Goal: Obtain resource: Obtain resource

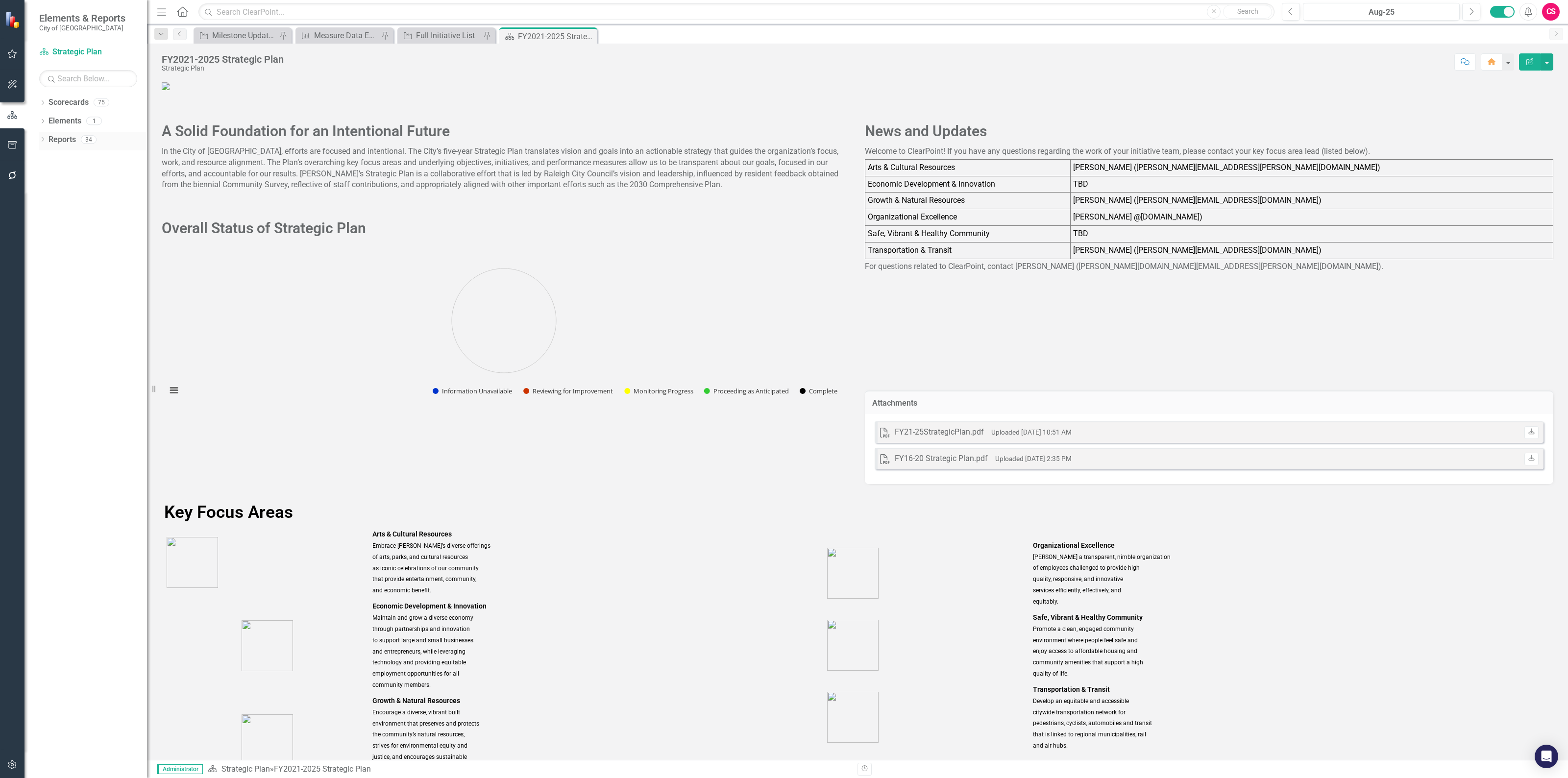
click at [64, 136] on link "Reports" at bounding box center [62, 140] width 27 height 12
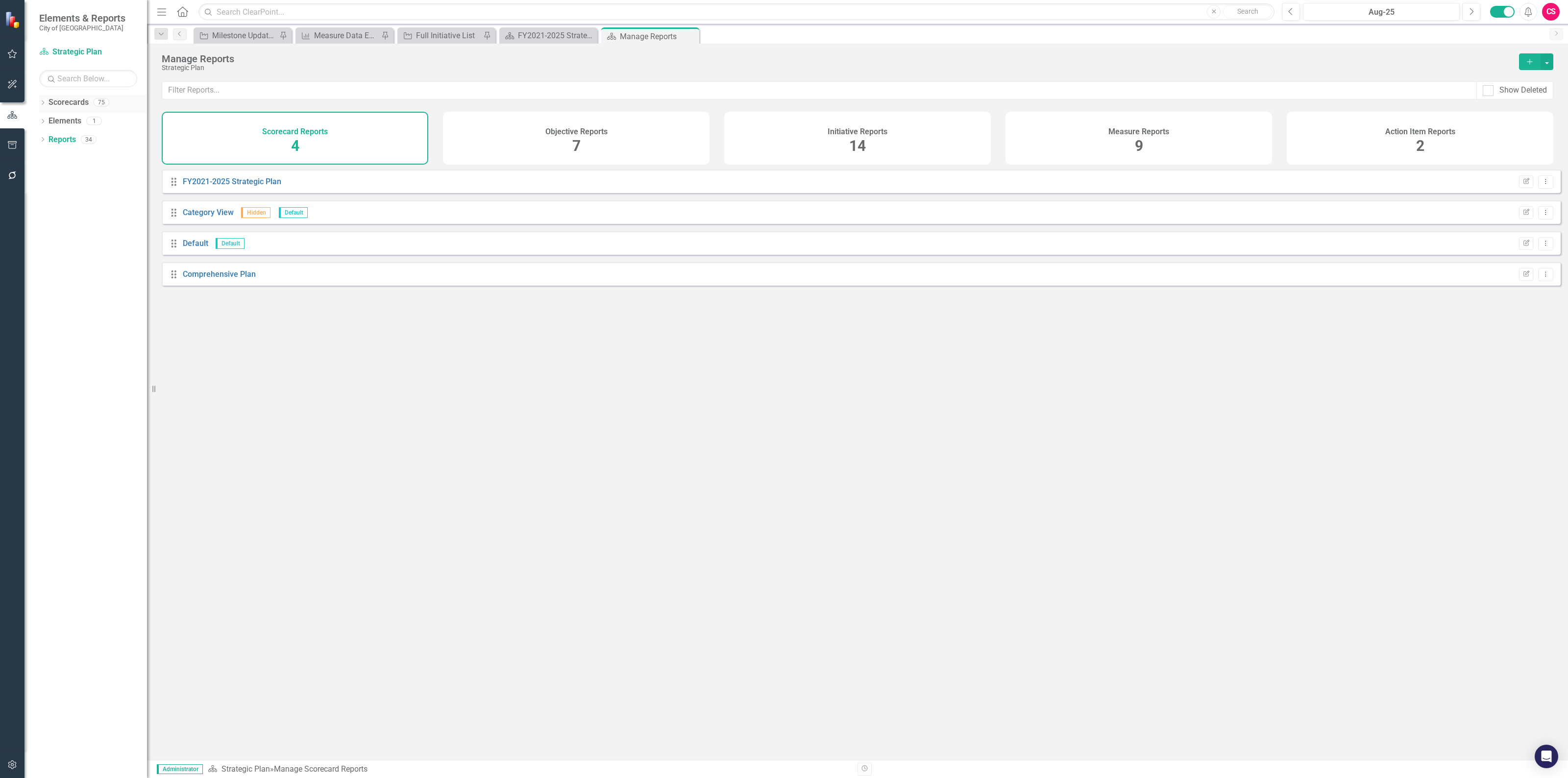
click at [66, 104] on link "Scorecards" at bounding box center [69, 102] width 40 height 12
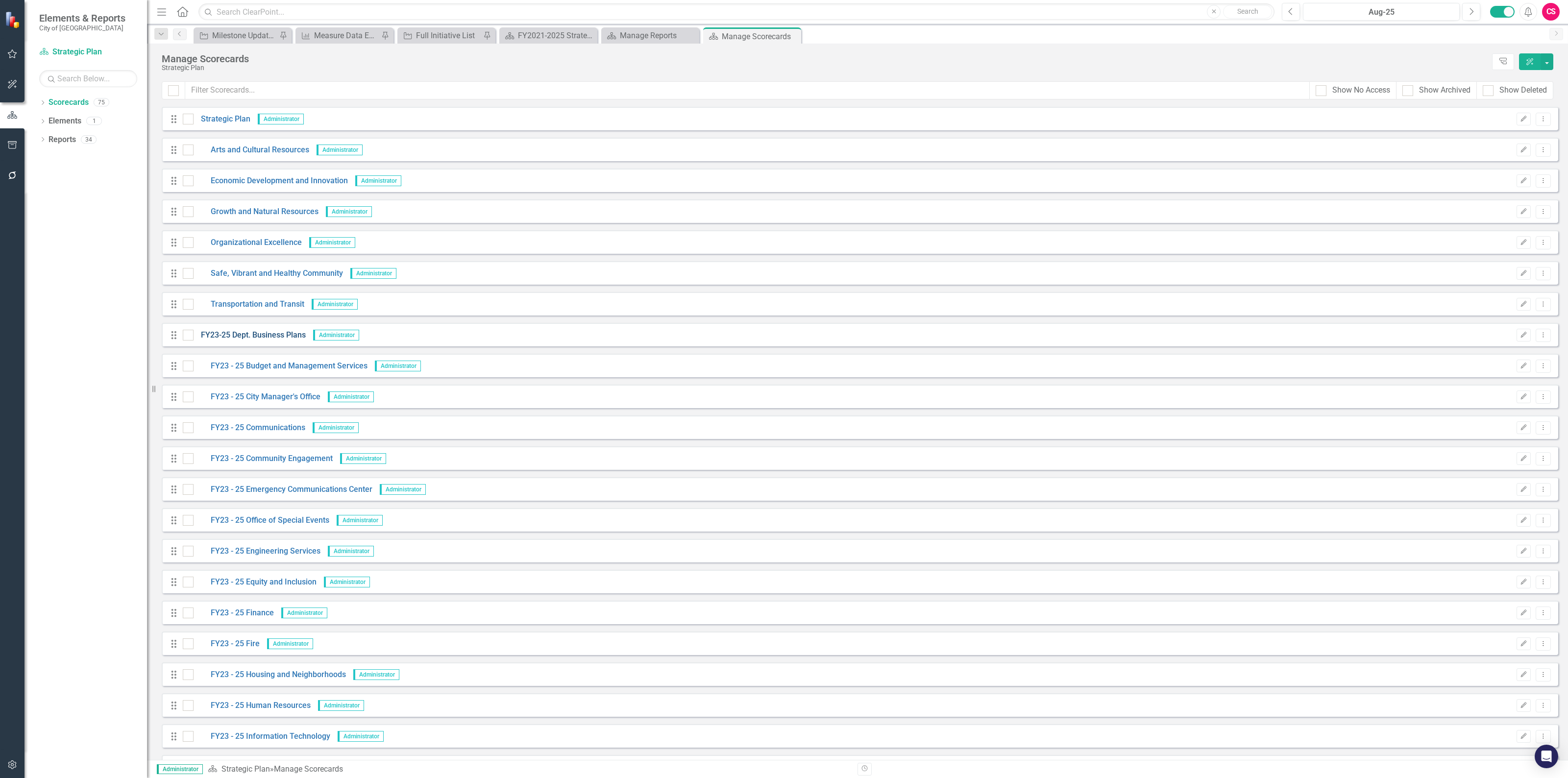
click at [250, 338] on link "FY23-25 Dept. Business Plans" at bounding box center [250, 335] width 112 height 12
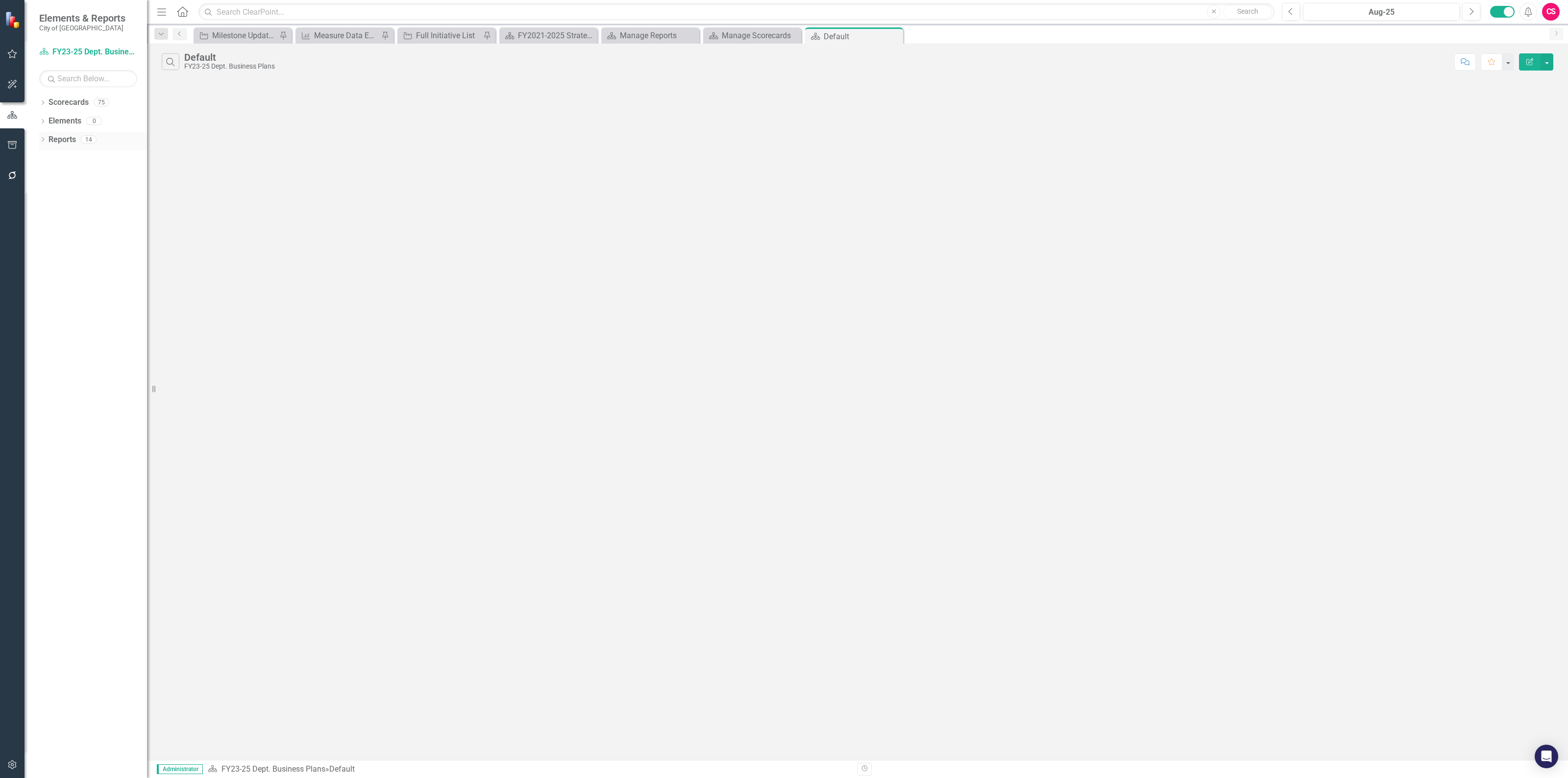
click at [60, 138] on link "Reports" at bounding box center [62, 140] width 27 height 12
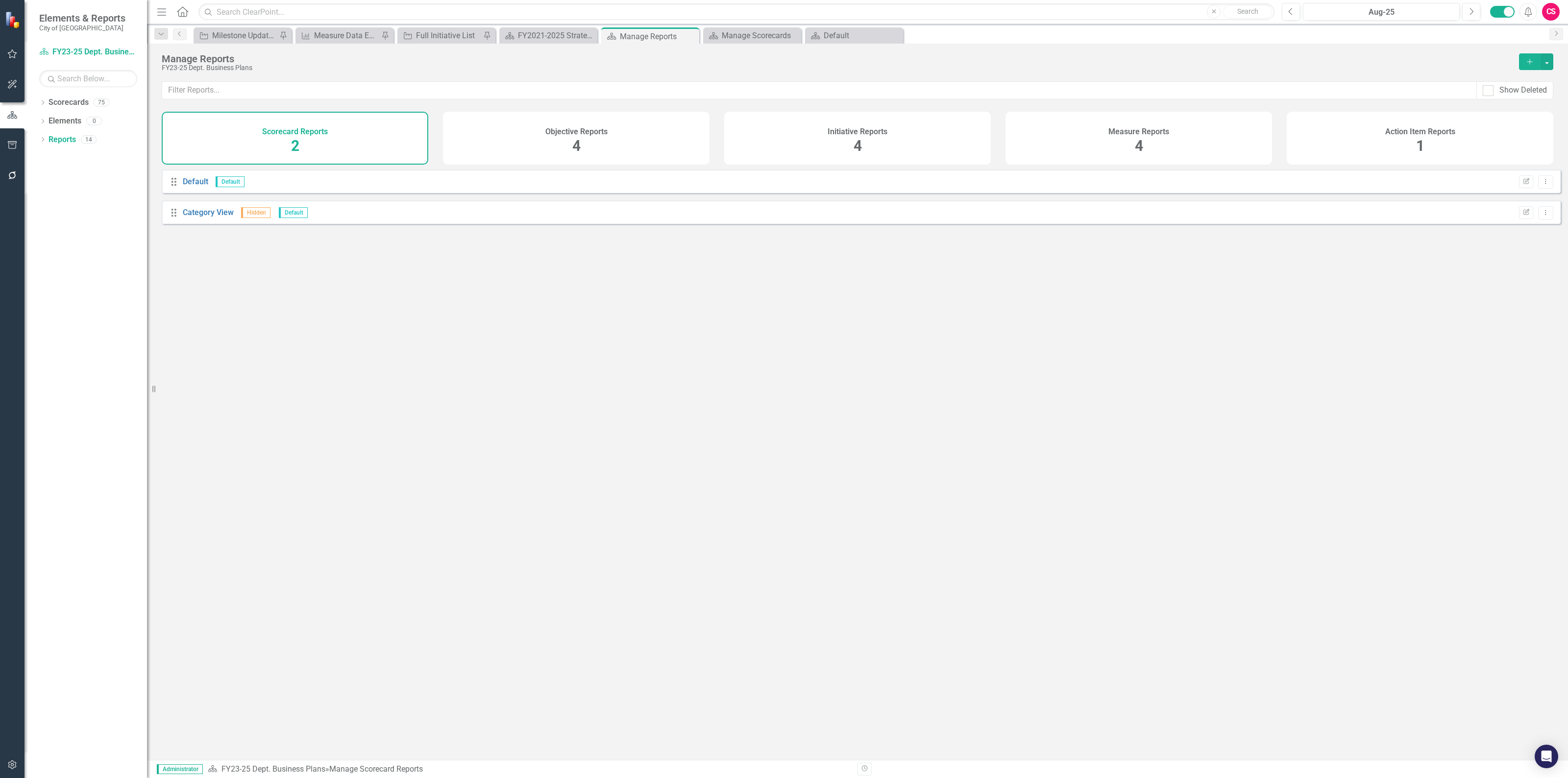
click at [1137, 114] on div "Measure Reports 4" at bounding box center [1139, 138] width 267 height 53
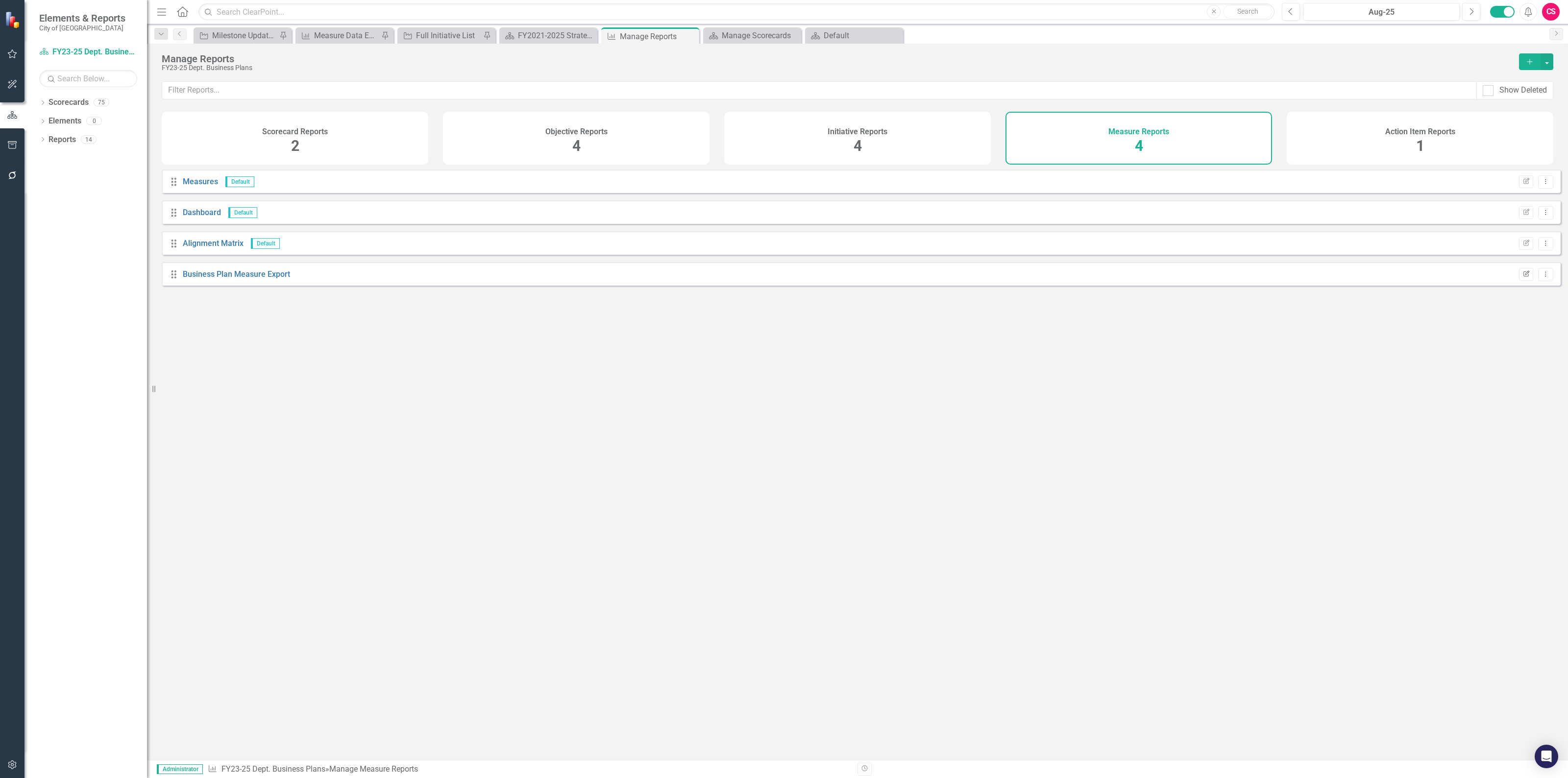
click at [1522, 278] on icon "Edit Report" at bounding box center [1526, 275] width 7 height 6
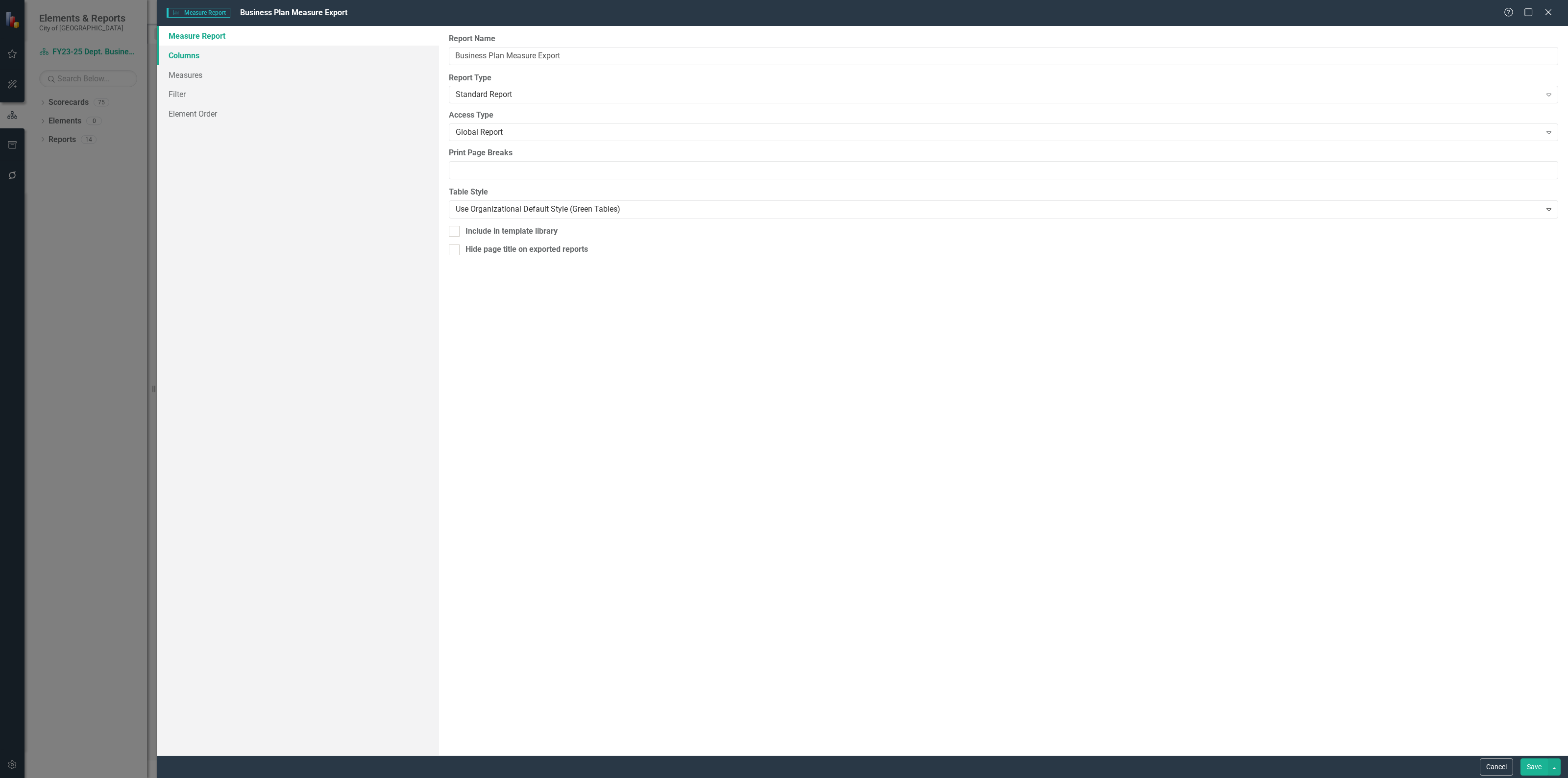
click at [318, 61] on link "Columns" at bounding box center [298, 55] width 282 height 19
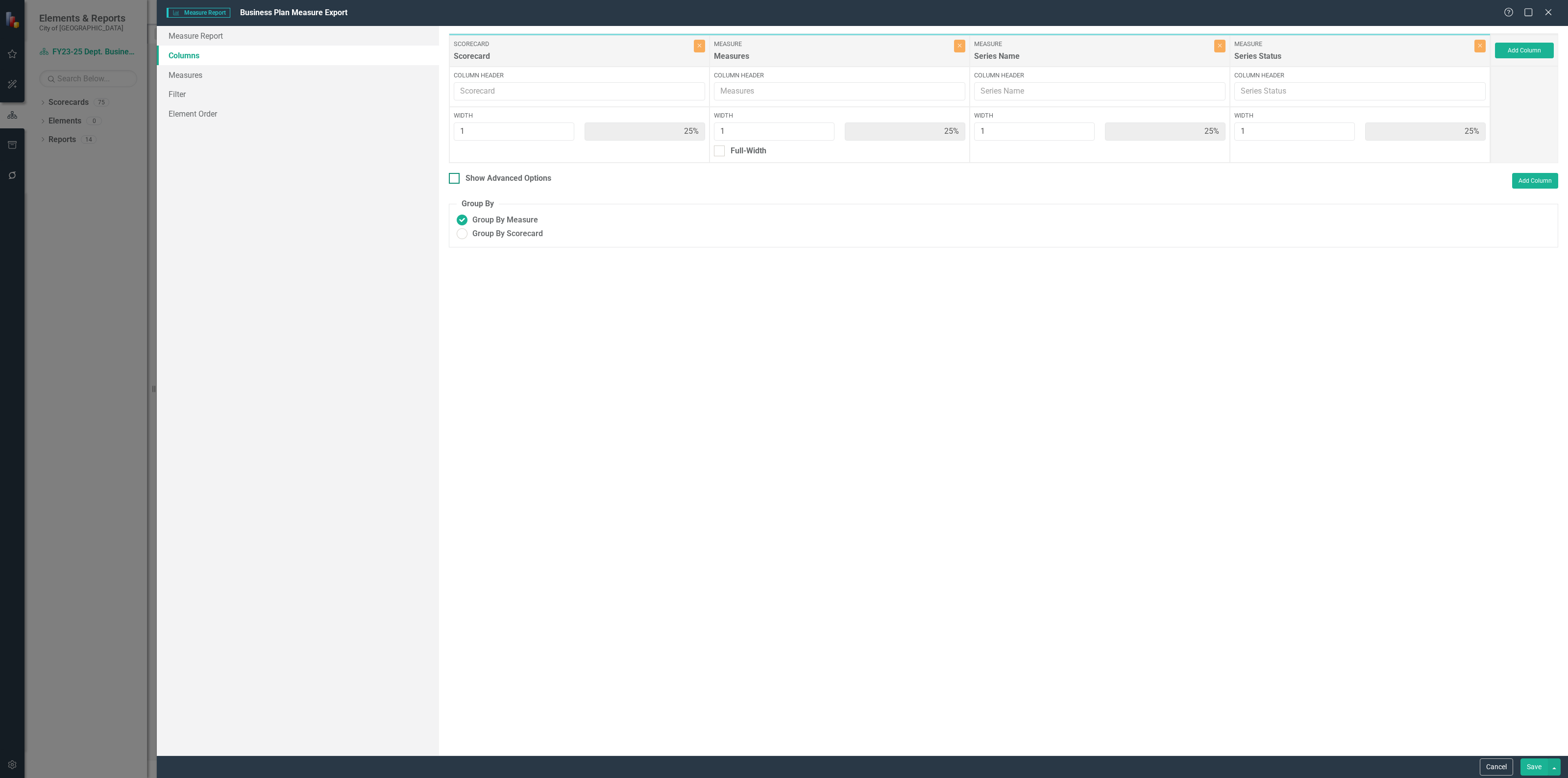
click at [452, 180] on div at bounding box center [454, 178] width 11 height 11
click at [452, 180] on input "Show Advanced Options" at bounding box center [452, 176] width 6 height 6
checkbox input "true"
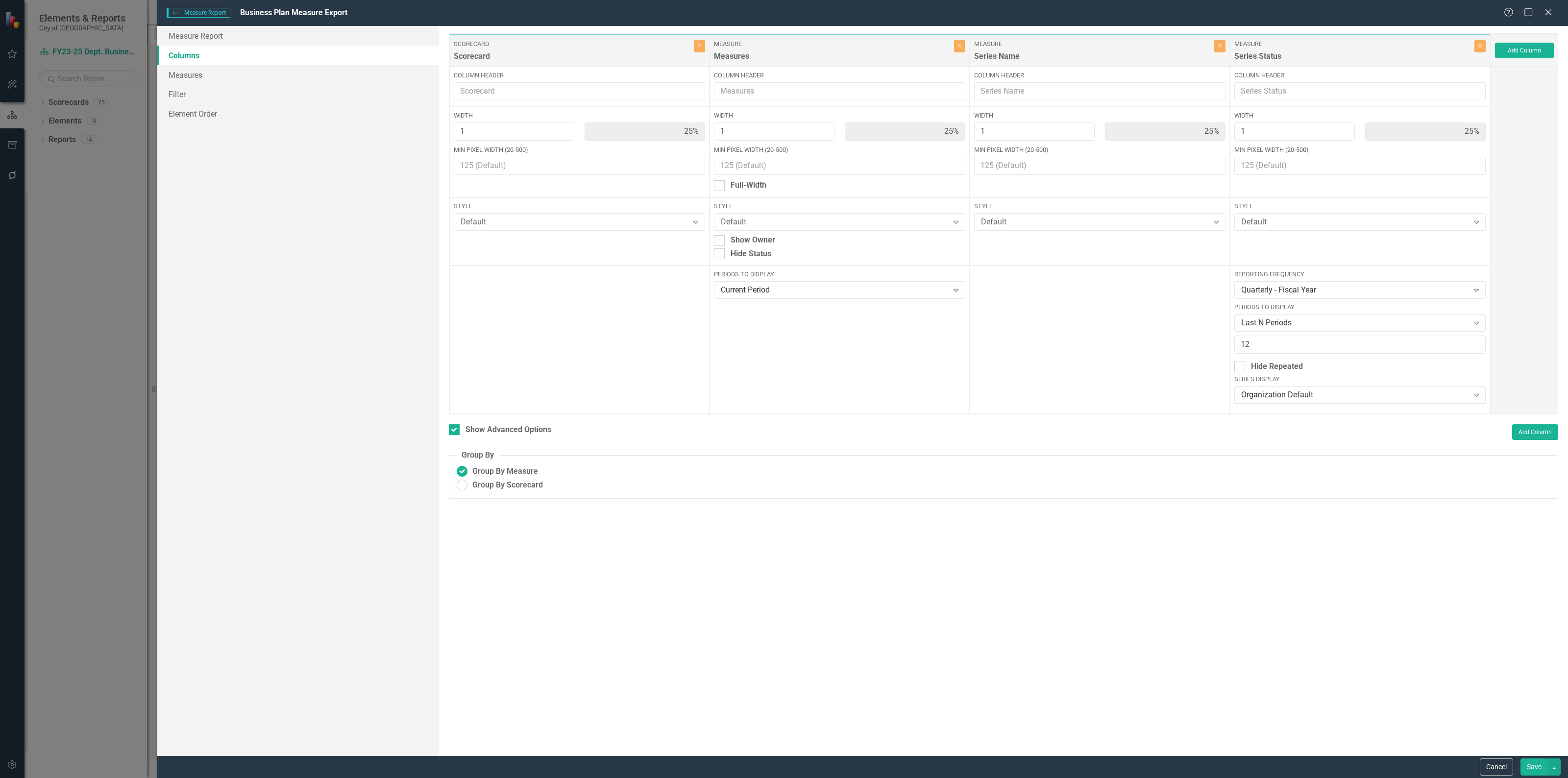
click at [1531, 767] on button "Save" at bounding box center [1534, 767] width 27 height 17
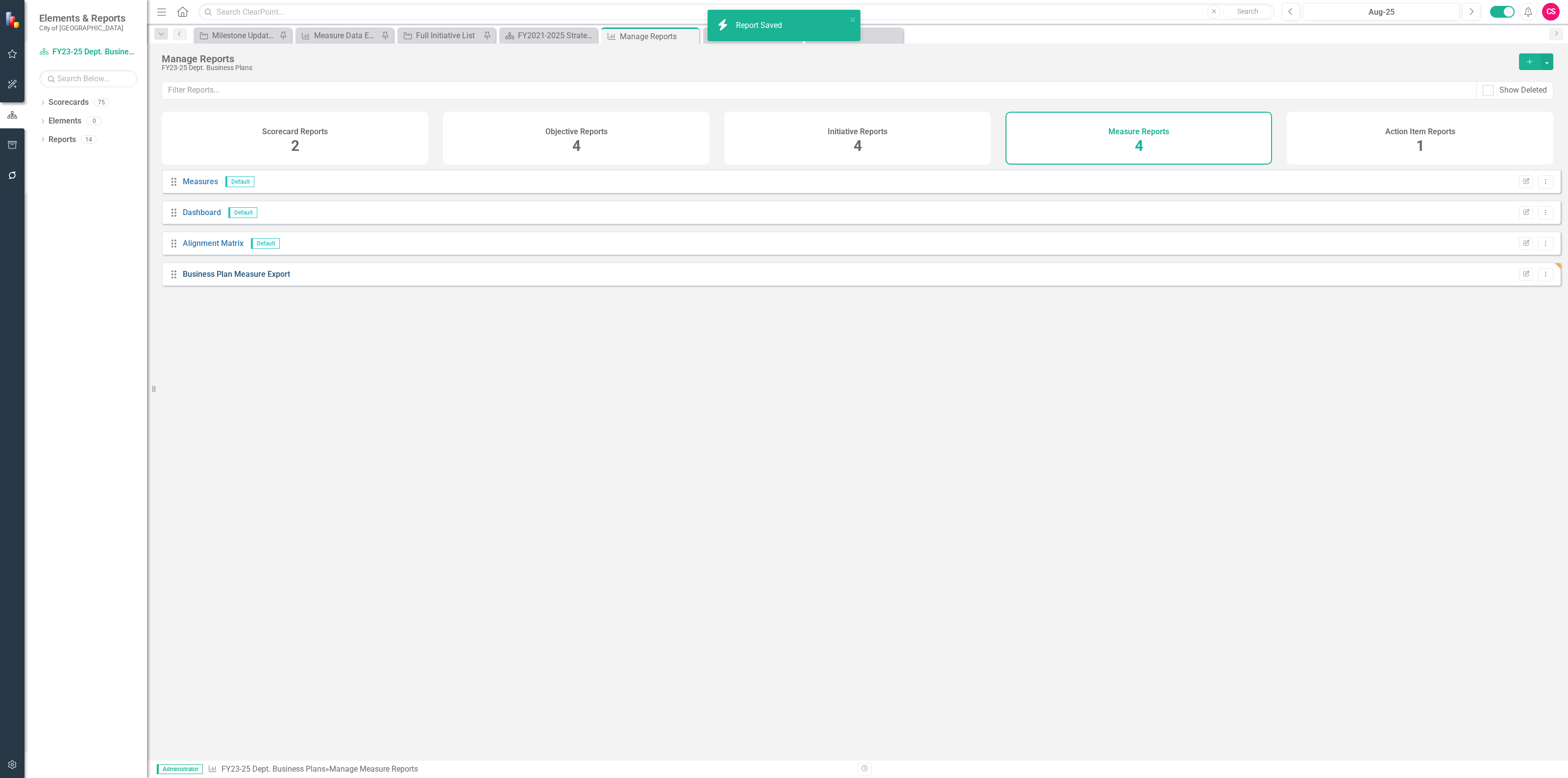
click at [201, 279] on link "Business Plan Measure Export" at bounding box center [236, 274] width 107 height 9
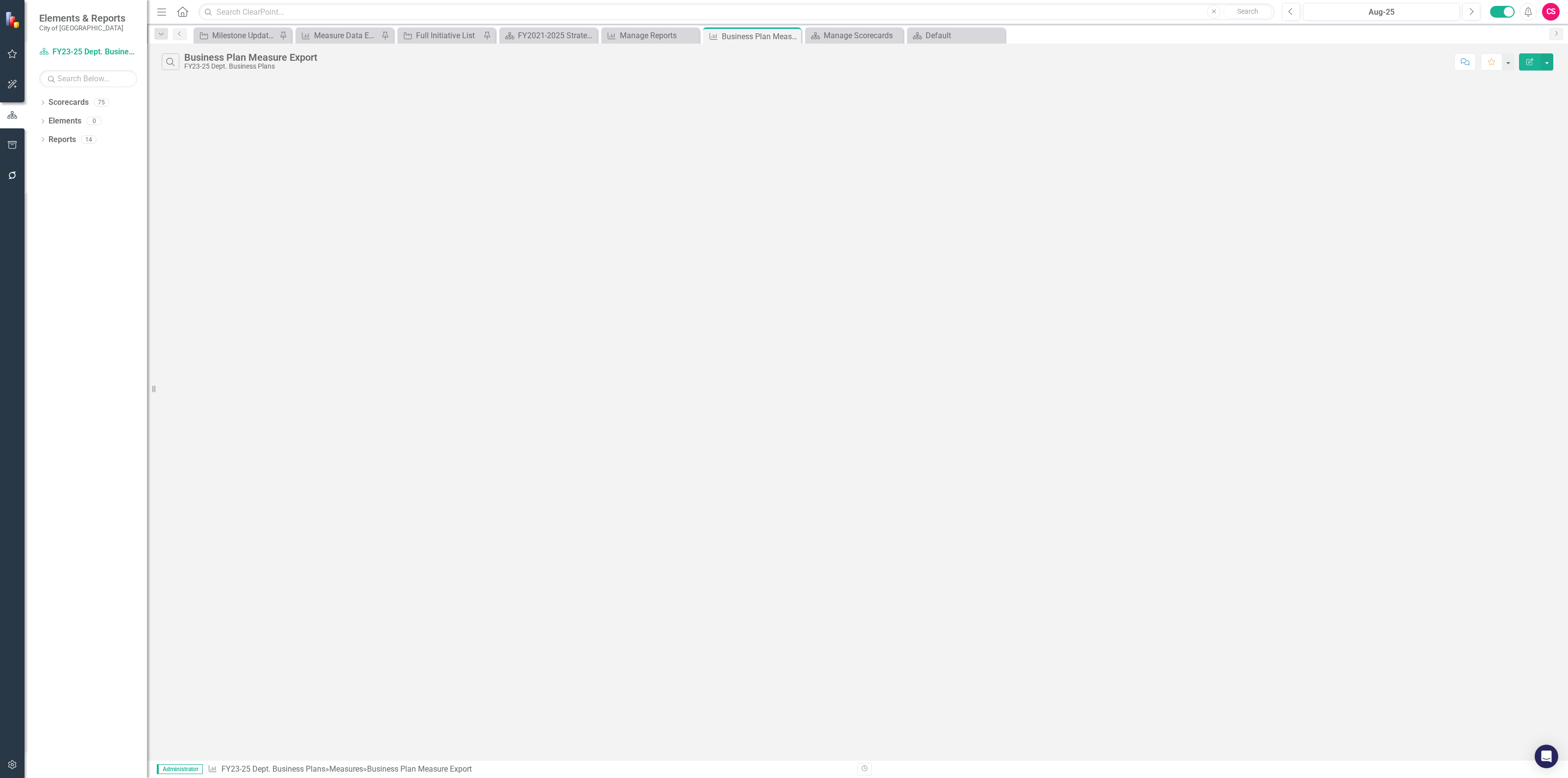
click at [1536, 61] on button "Edit Report" at bounding box center [1530, 62] width 21 height 17
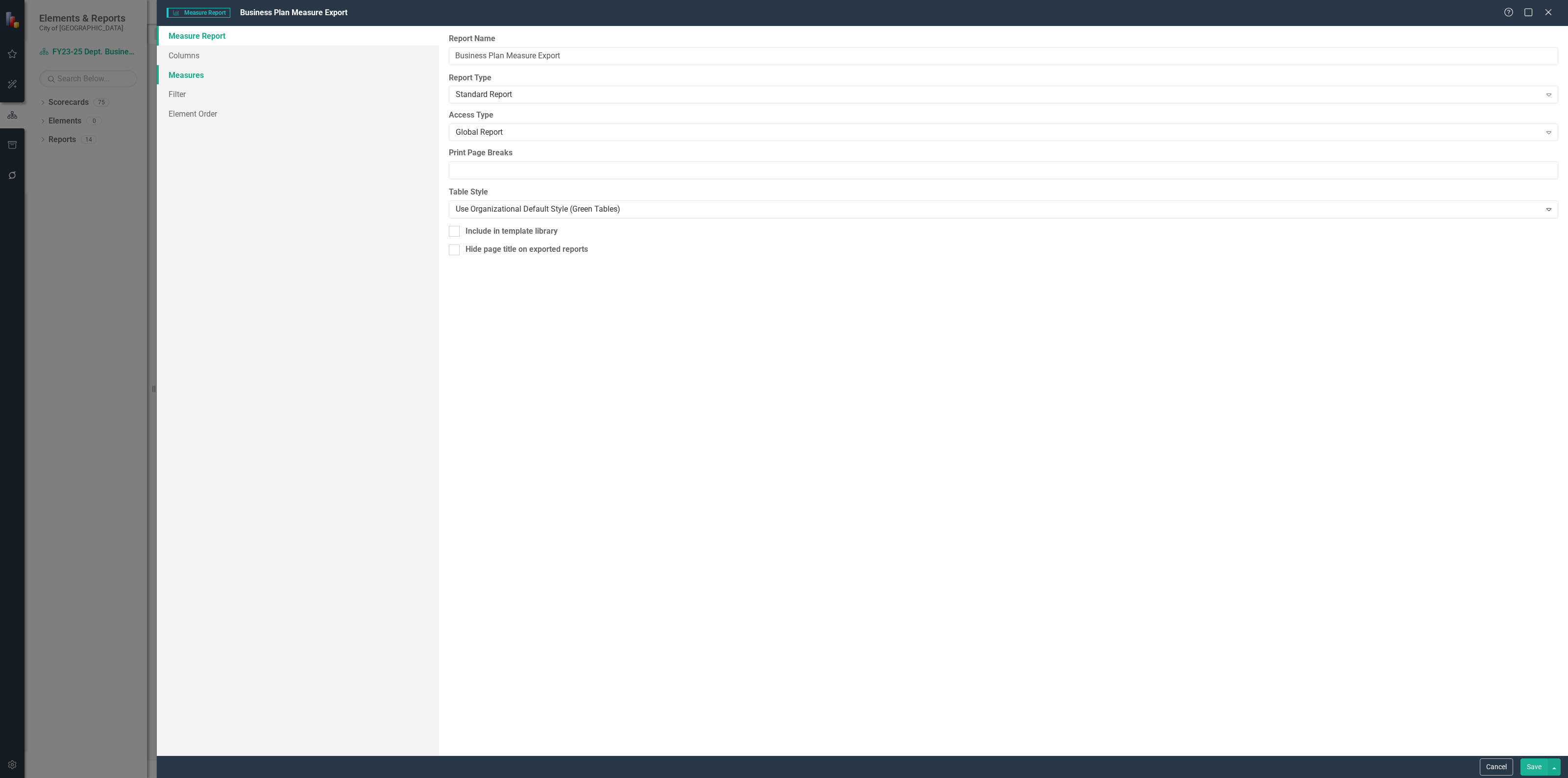
click at [194, 71] on link "Measures" at bounding box center [298, 75] width 282 height 19
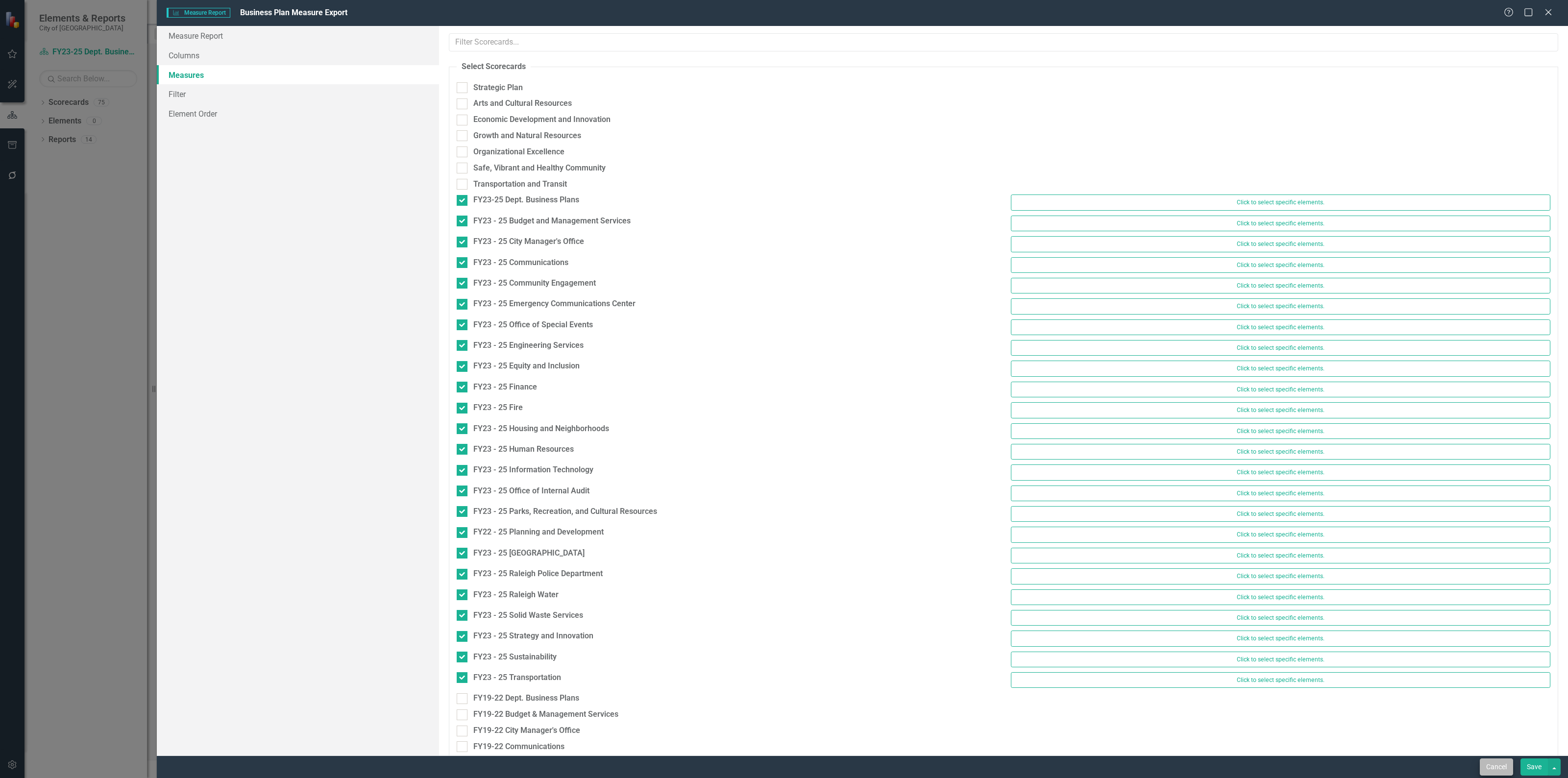
click at [1534, 769] on button "Save" at bounding box center [1534, 767] width 27 height 17
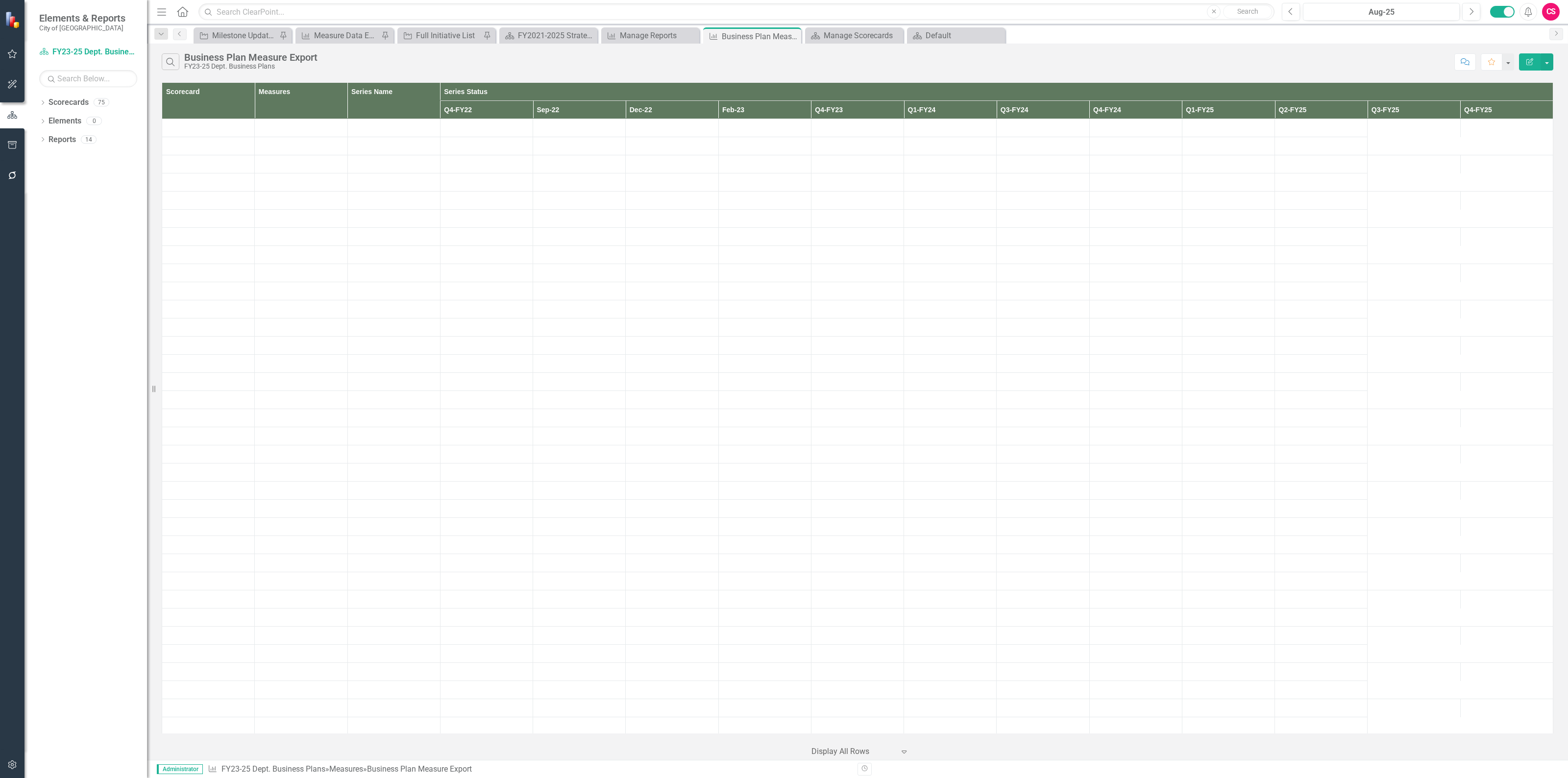
click at [1530, 63] on icon "Edit Report" at bounding box center [1530, 61] width 9 height 7
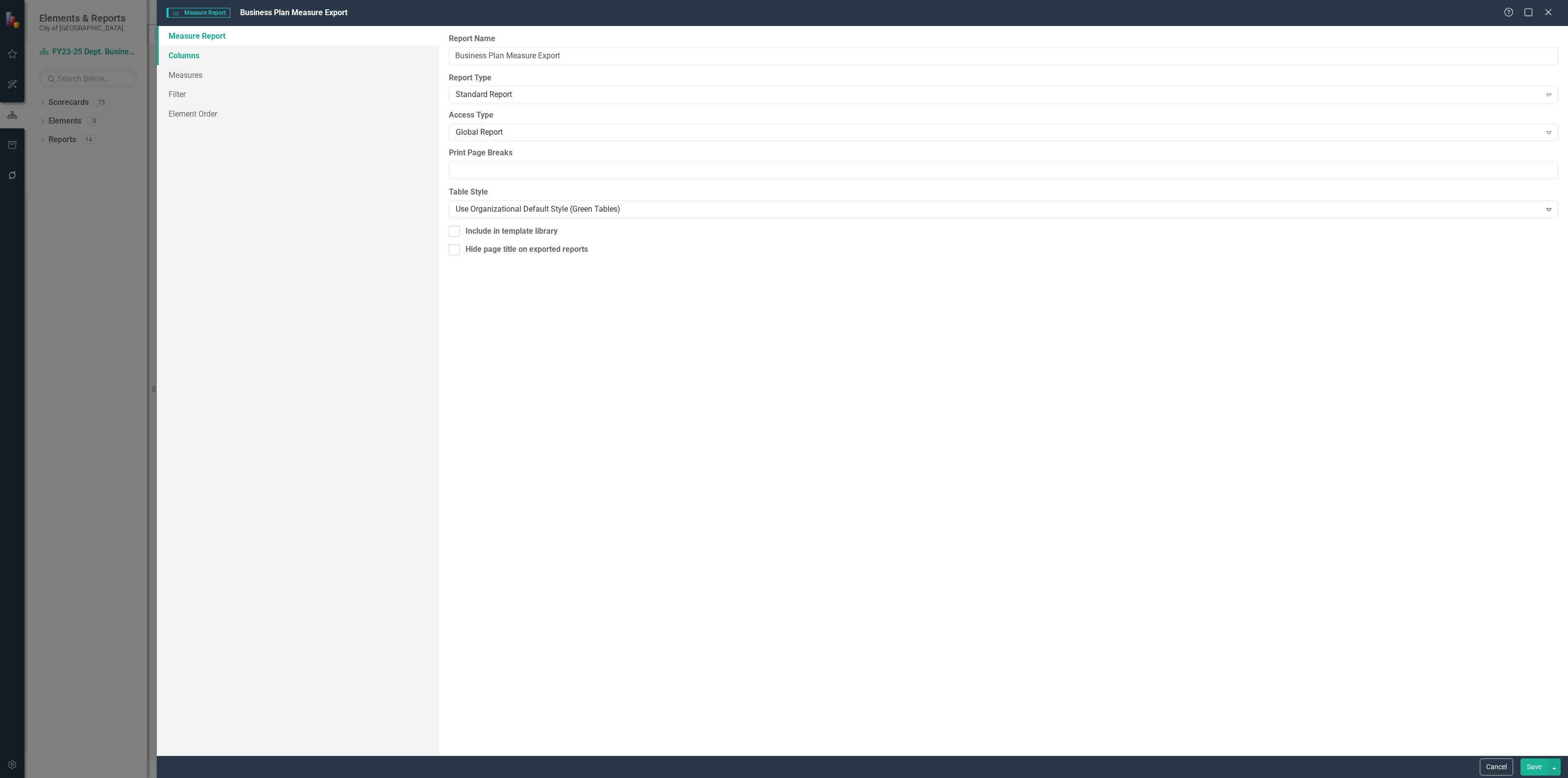
click at [212, 57] on link "Columns" at bounding box center [298, 55] width 282 height 19
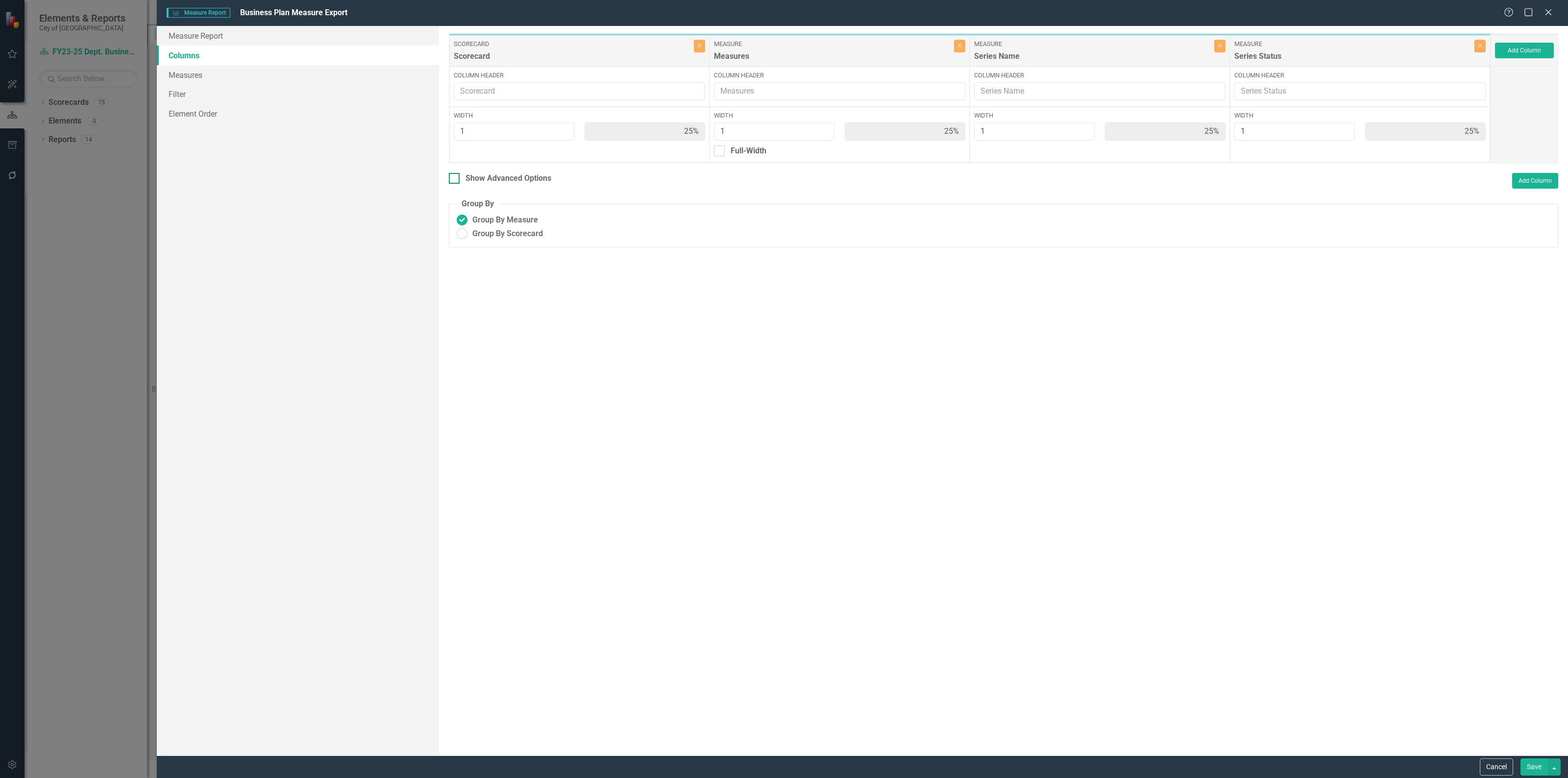
click at [454, 180] on div at bounding box center [454, 178] width 11 height 11
click at [454, 180] on input "Show Advanced Options" at bounding box center [452, 176] width 6 height 6
checkbox input "true"
click at [461, 236] on ins at bounding box center [462, 234] width 15 height 15
click at [461, 236] on input "Group By Scorecard" at bounding box center [462, 234] width 15 height 15
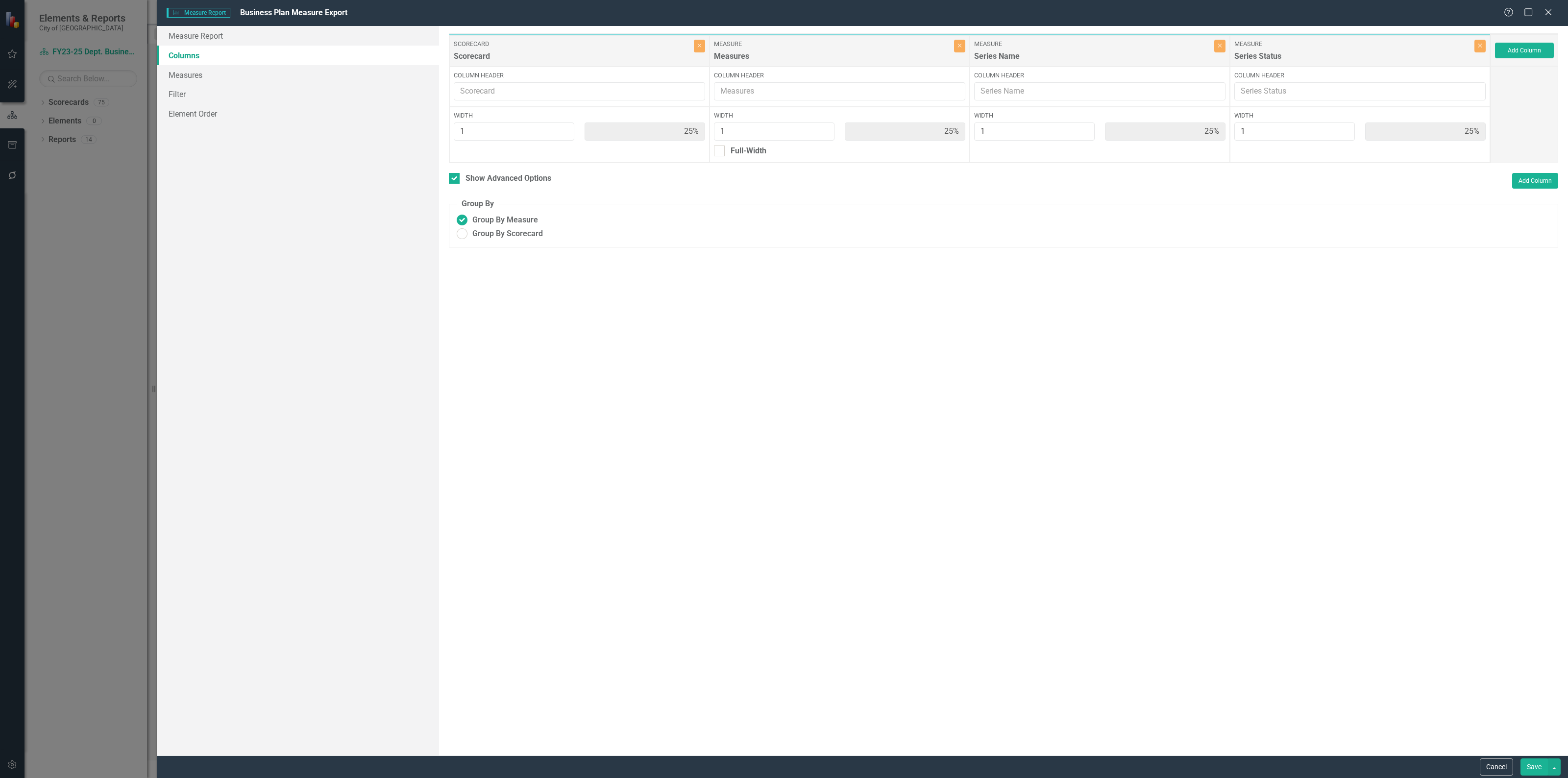
radio input "true"
click at [1542, 770] on button "Save" at bounding box center [1534, 767] width 27 height 17
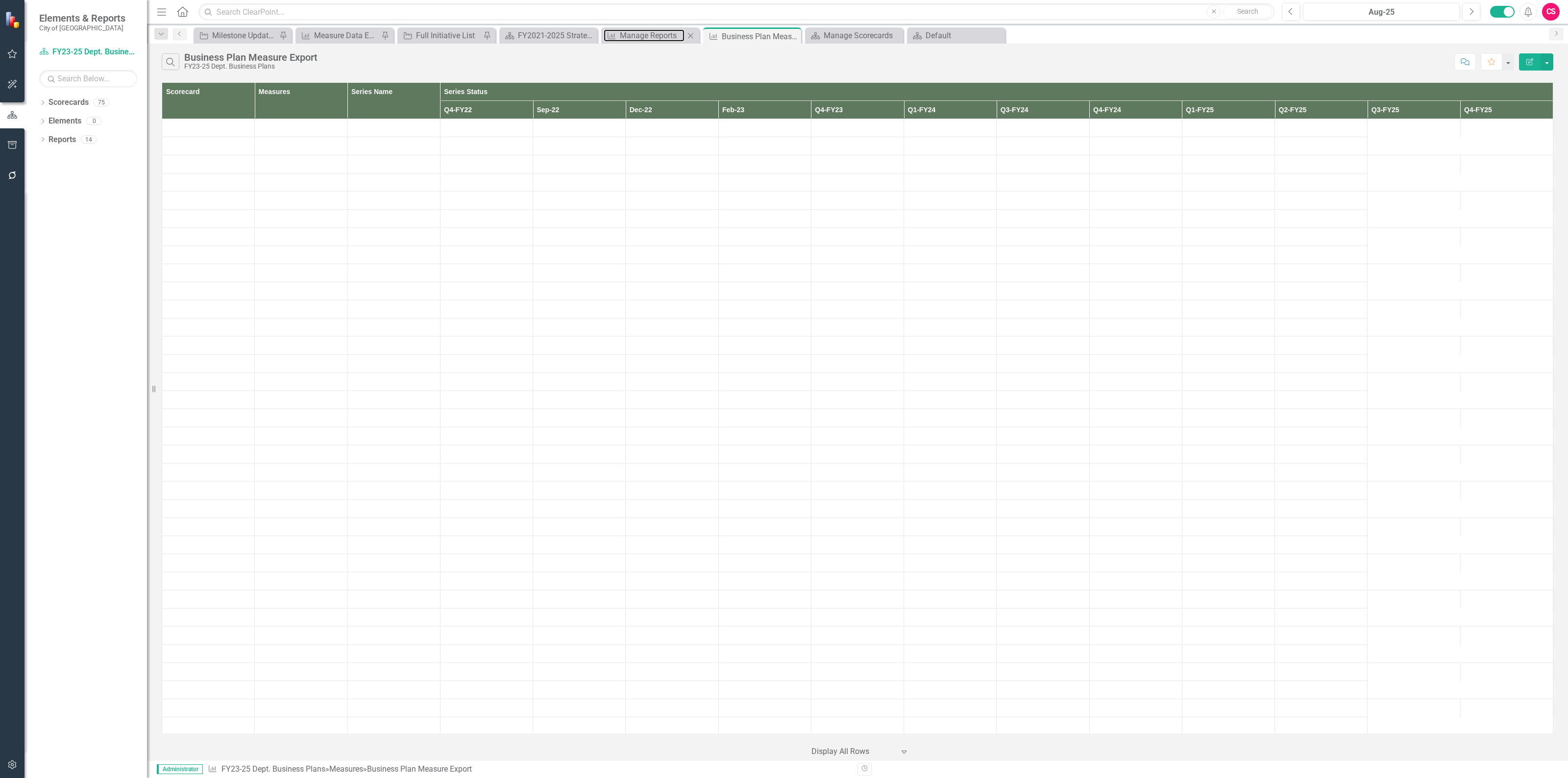
click at [645, 34] on div "Manage Reports" at bounding box center [652, 35] width 65 height 12
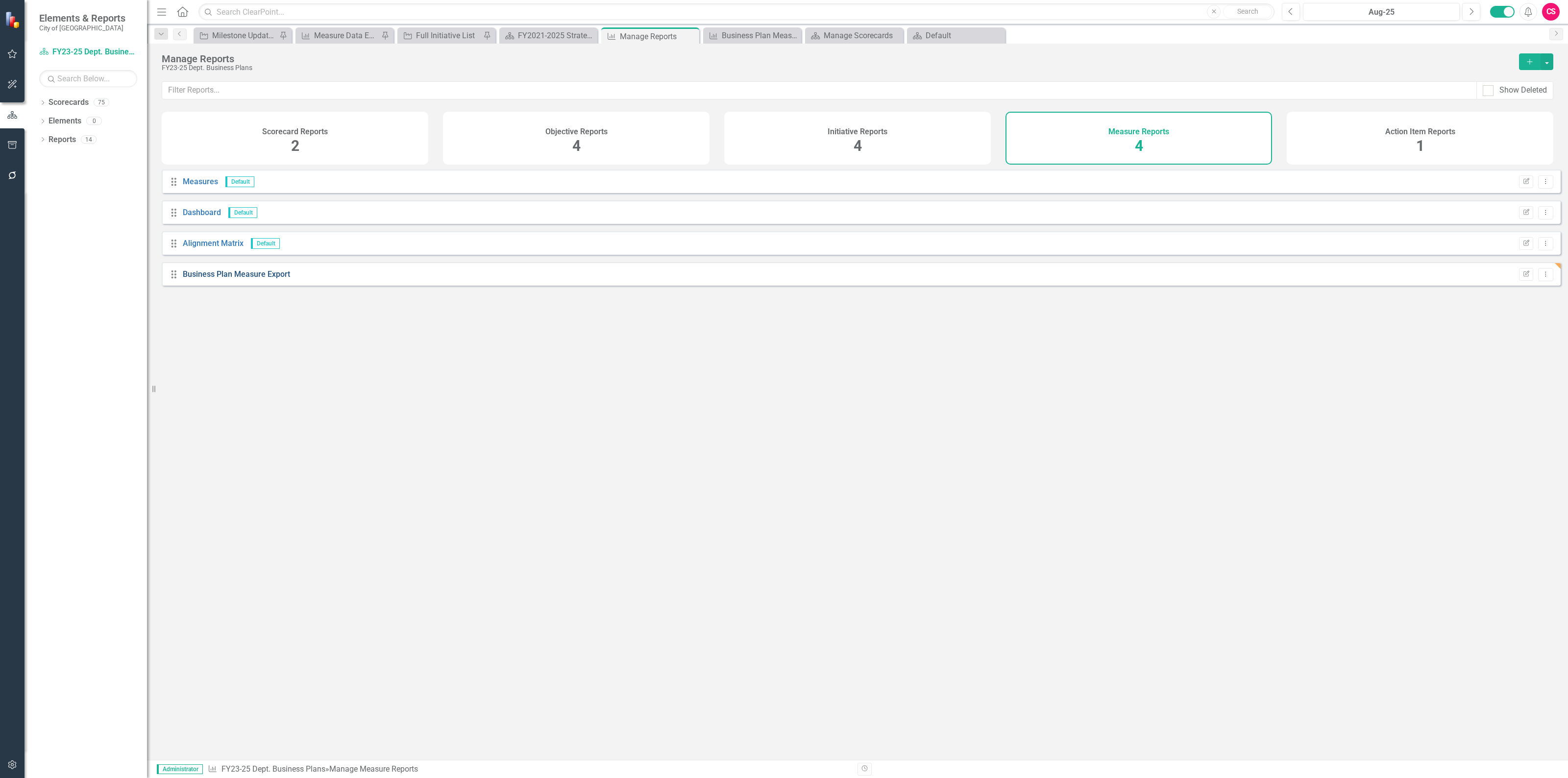
click at [261, 279] on link "Business Plan Measure Export" at bounding box center [236, 274] width 107 height 9
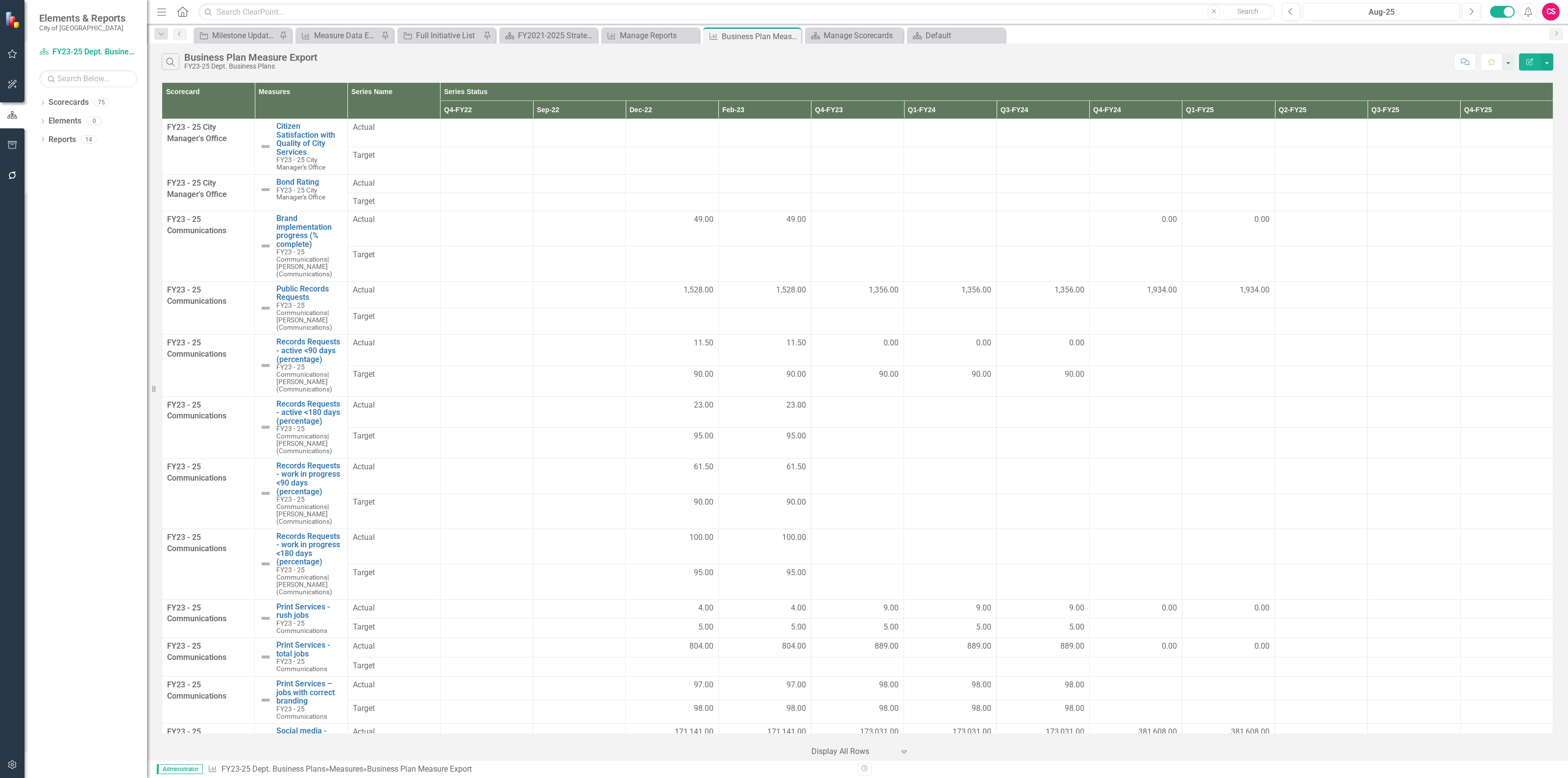
click at [1528, 63] on icon "button" at bounding box center [1530, 61] width 7 height 7
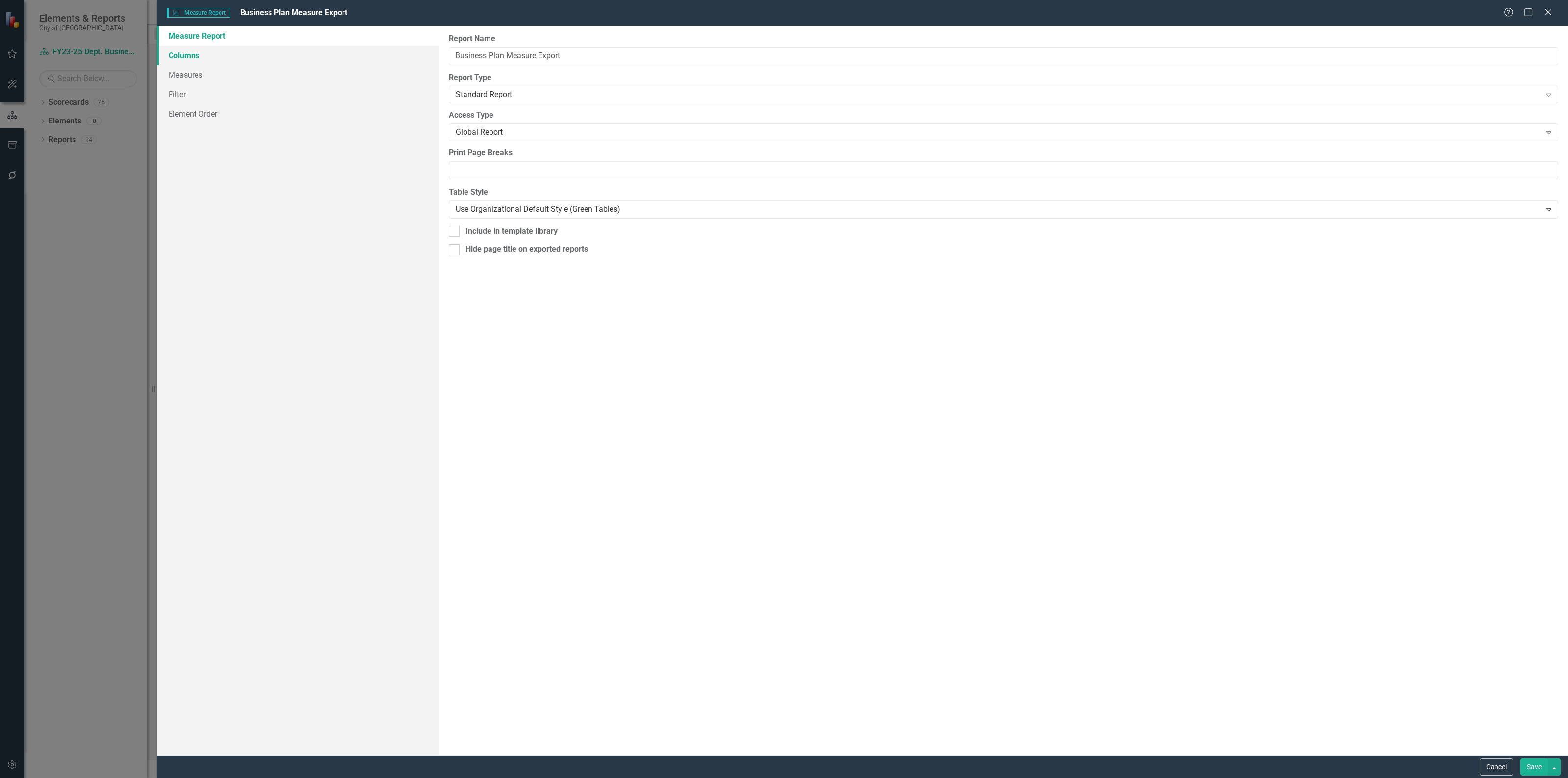
click at [201, 57] on link "Columns" at bounding box center [298, 55] width 282 height 19
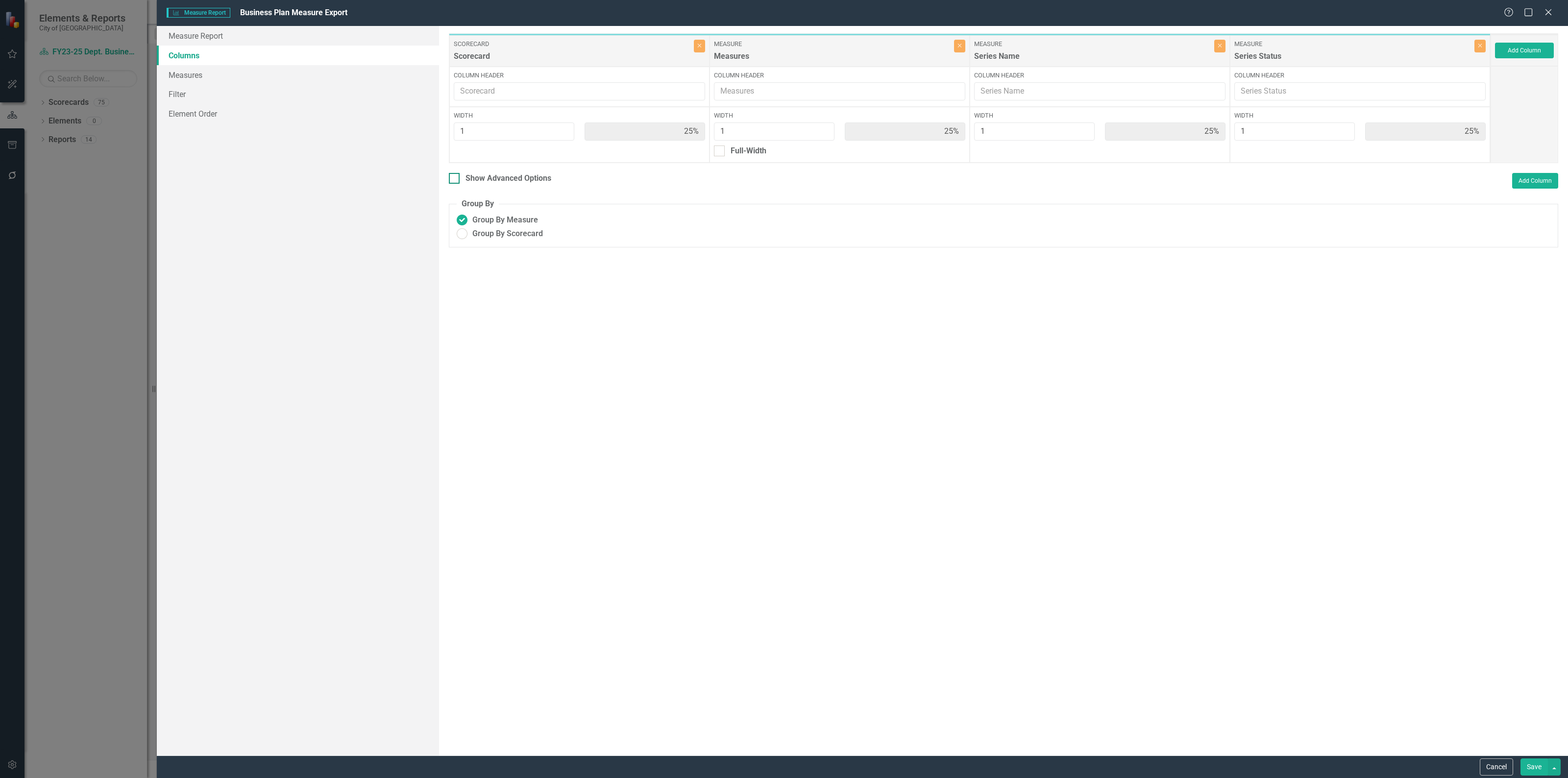
click at [452, 182] on div at bounding box center [454, 178] width 11 height 11
click at [452, 180] on input "Show Advanced Options" at bounding box center [452, 176] width 6 height 6
checkbox input "true"
click at [464, 163] on div "Scorecard Scorecard Close Column Header Width 1 25%" at bounding box center [579, 99] width 260 height 129
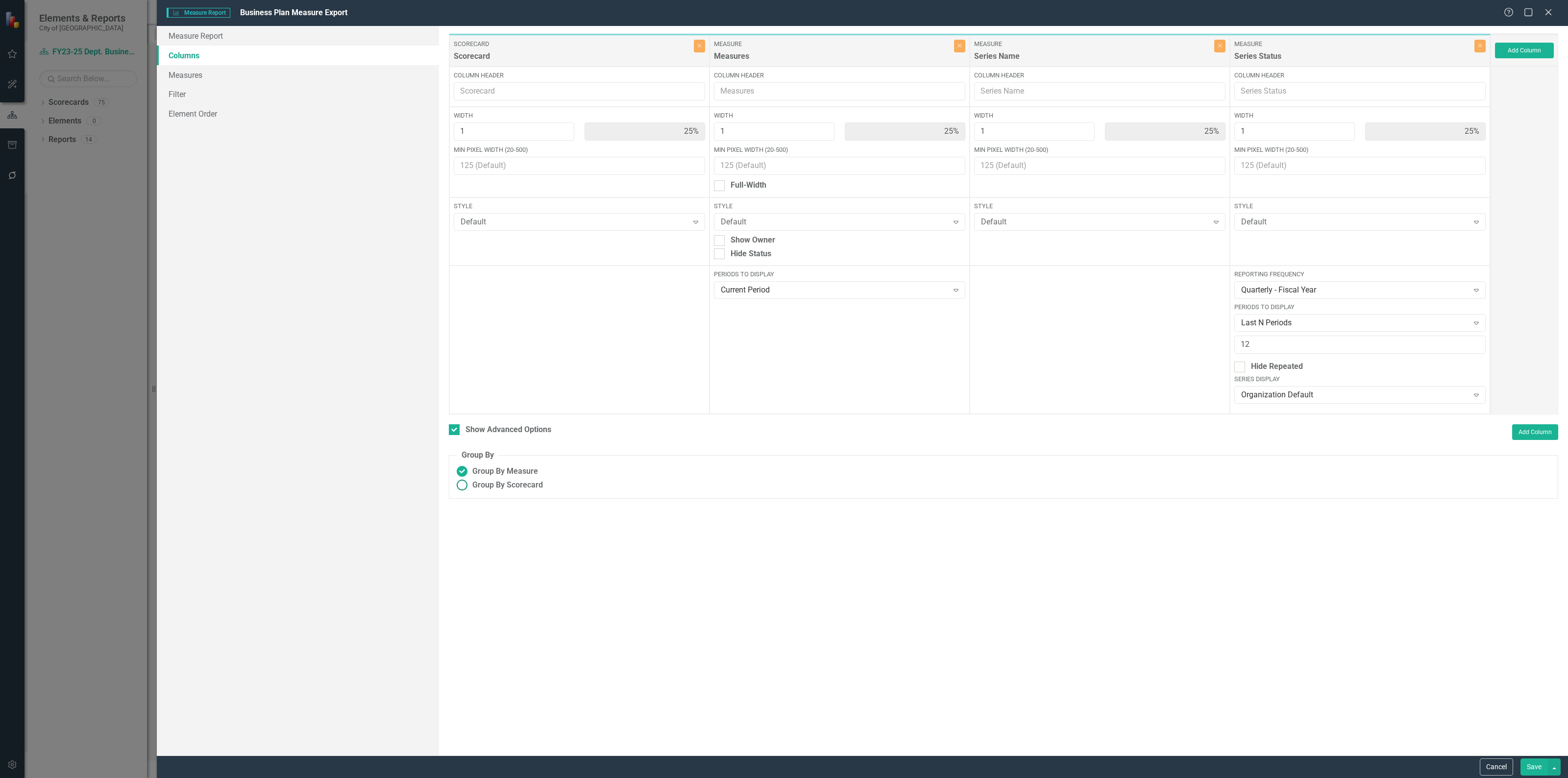
click at [519, 489] on span "Group By Scorecard" at bounding box center [508, 485] width 71 height 12
click at [470, 489] on input "Group By Scorecard" at bounding box center [462, 485] width 15 height 15
radio input "true"
click at [457, 187] on div at bounding box center [459, 186] width 11 height 11
click at [457, 187] on input "Full-Width" at bounding box center [457, 183] width 6 height 6
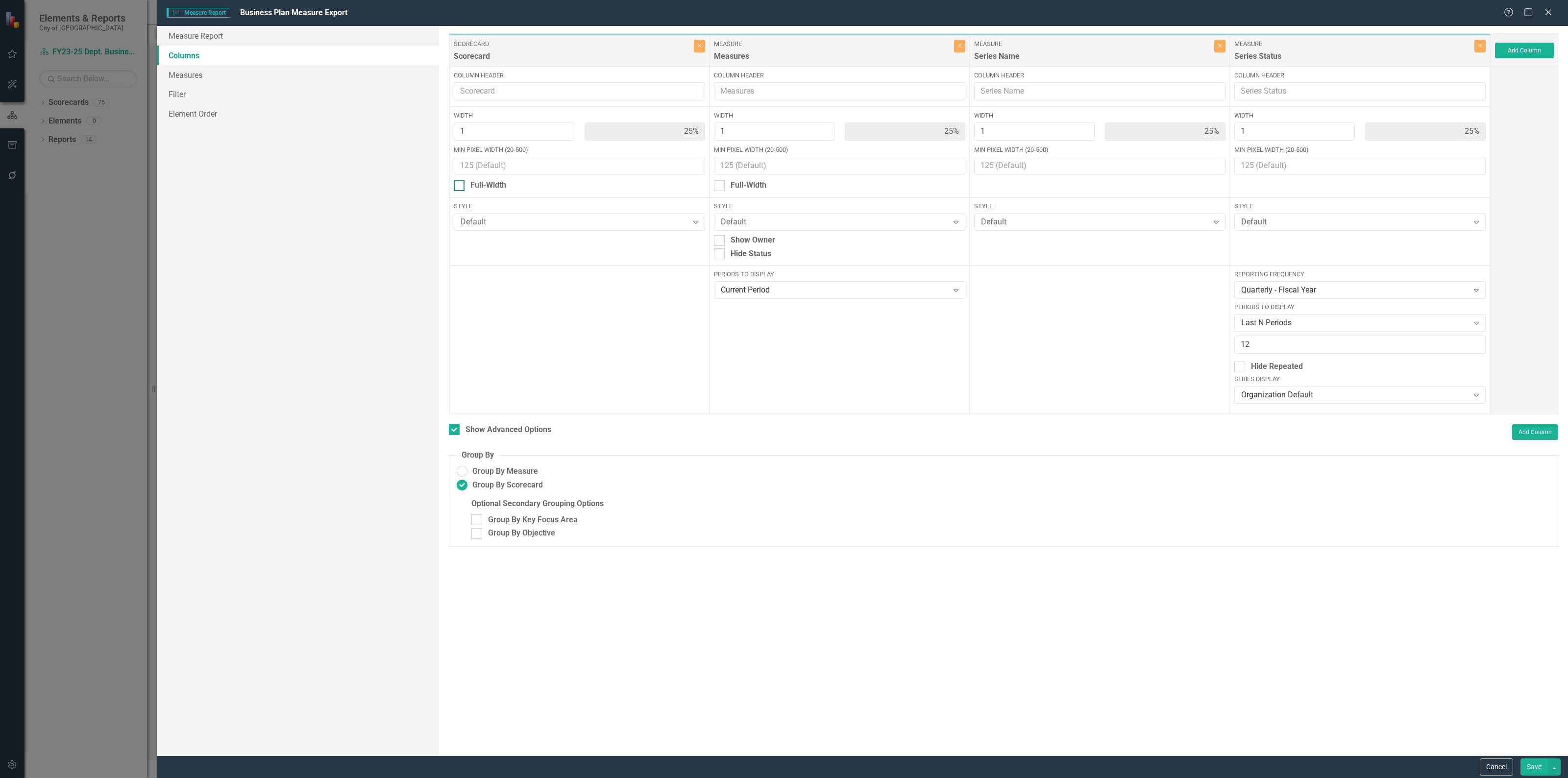
checkbox input "true"
type input "100%"
type input "33%"
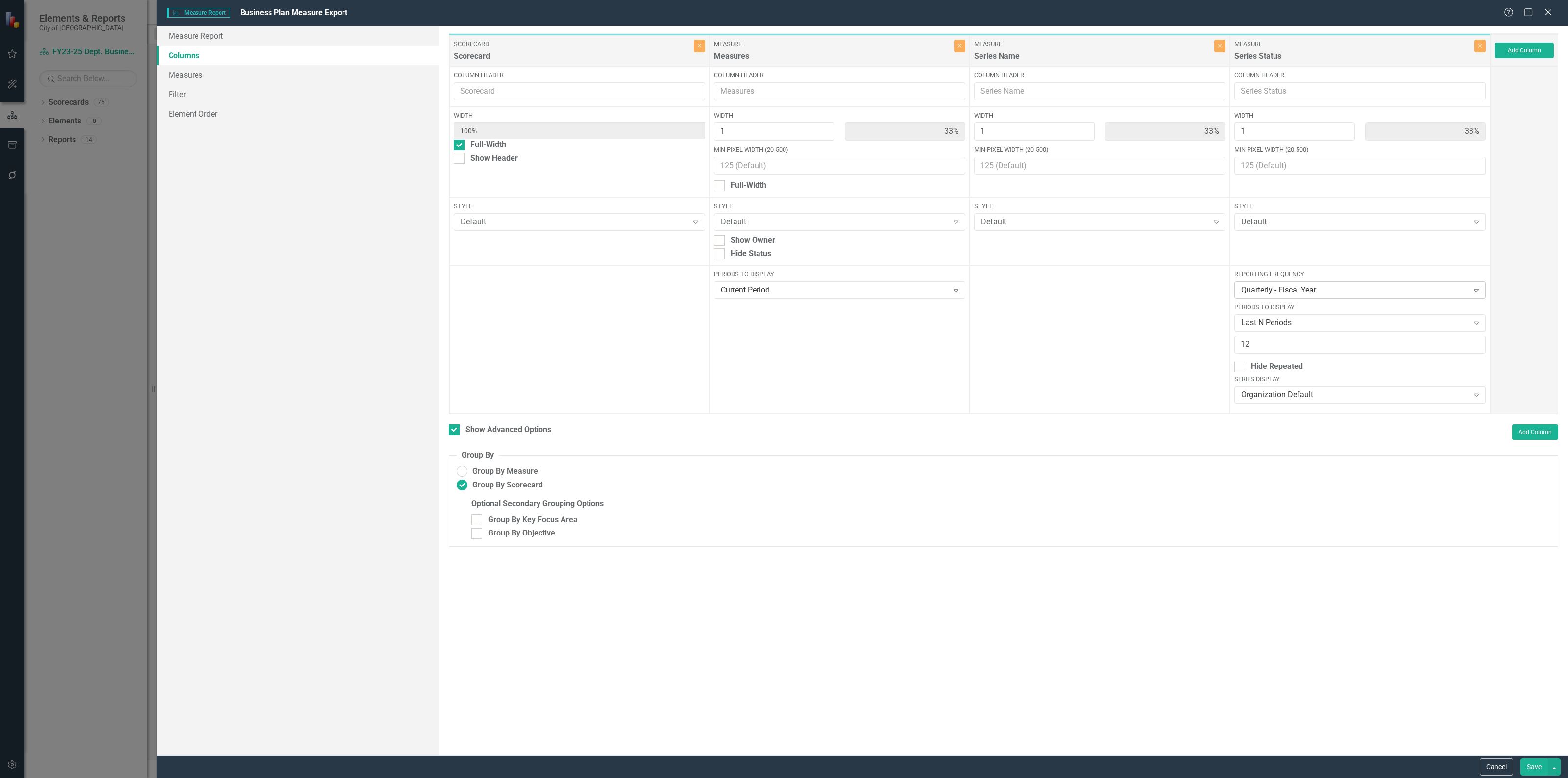
click at [1474, 288] on icon "Expand" at bounding box center [1476, 290] width 10 height 8
drag, startPoint x: 1310, startPoint y: 344, endPoint x: 1241, endPoint y: 341, distance: 69.1
click at [1241, 341] on input "12" at bounding box center [1360, 345] width 251 height 18
type input "10"
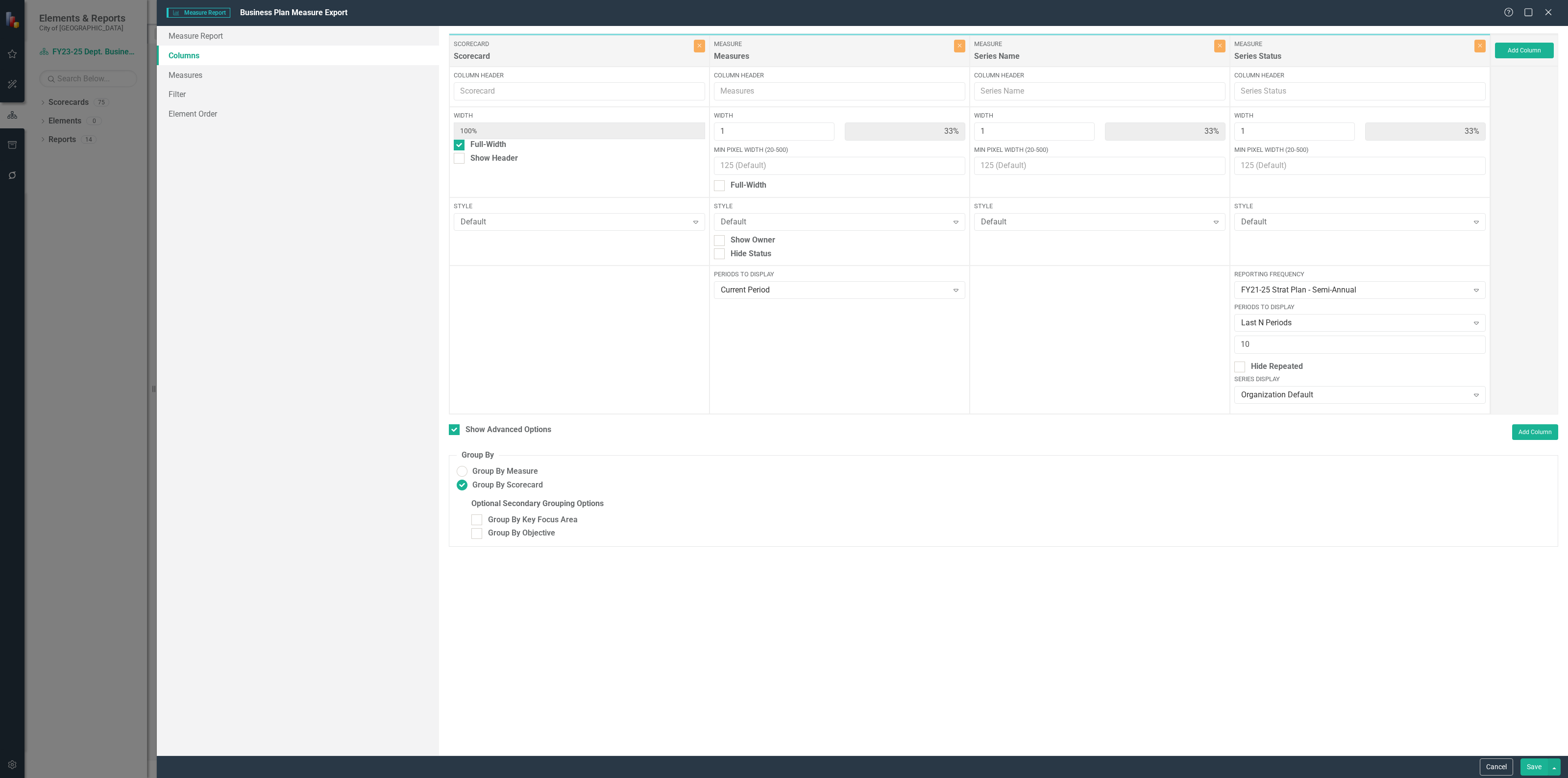
click at [1525, 765] on button "Save" at bounding box center [1534, 767] width 27 height 17
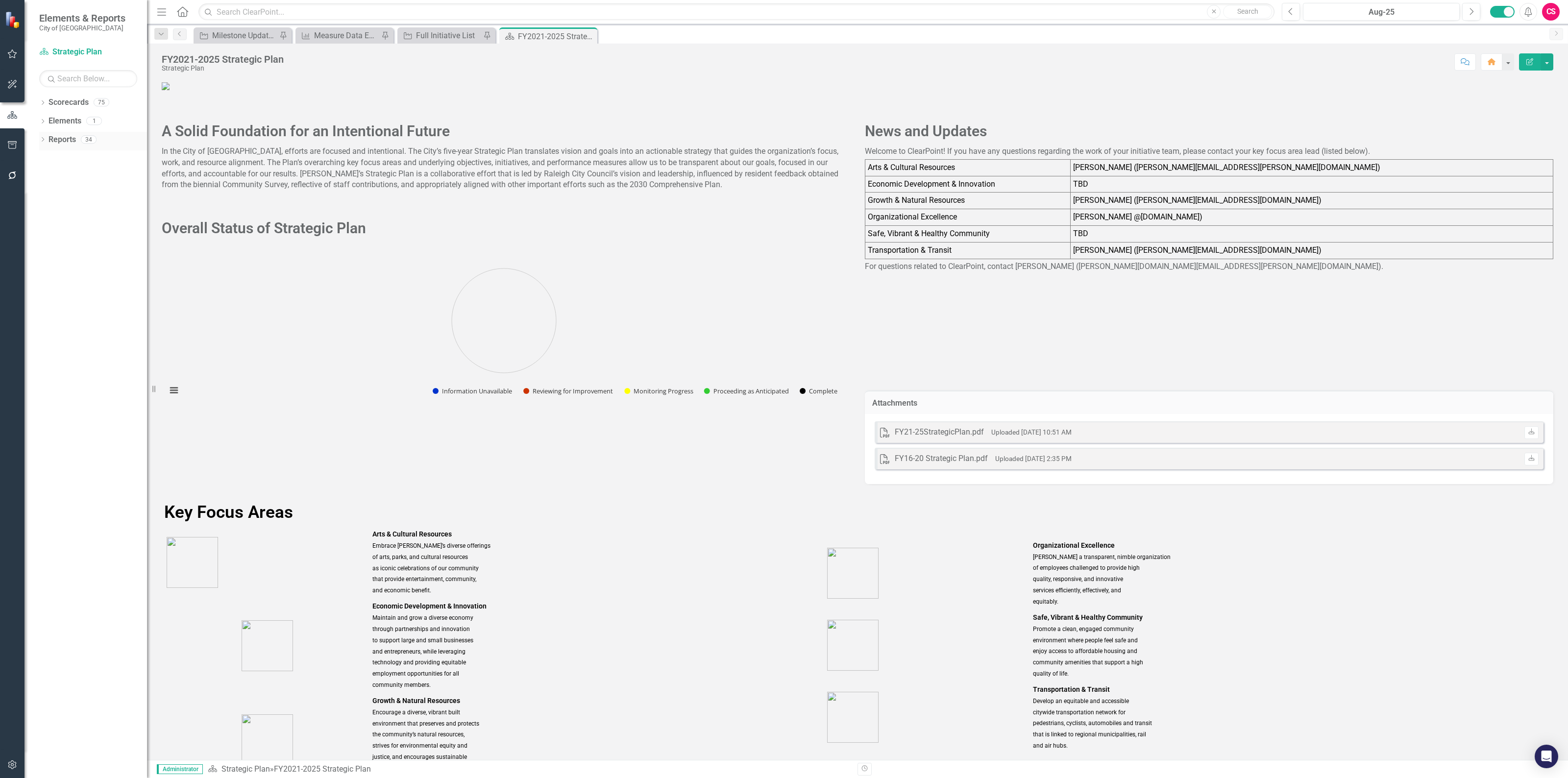
click at [69, 139] on link "Reports" at bounding box center [62, 140] width 27 height 12
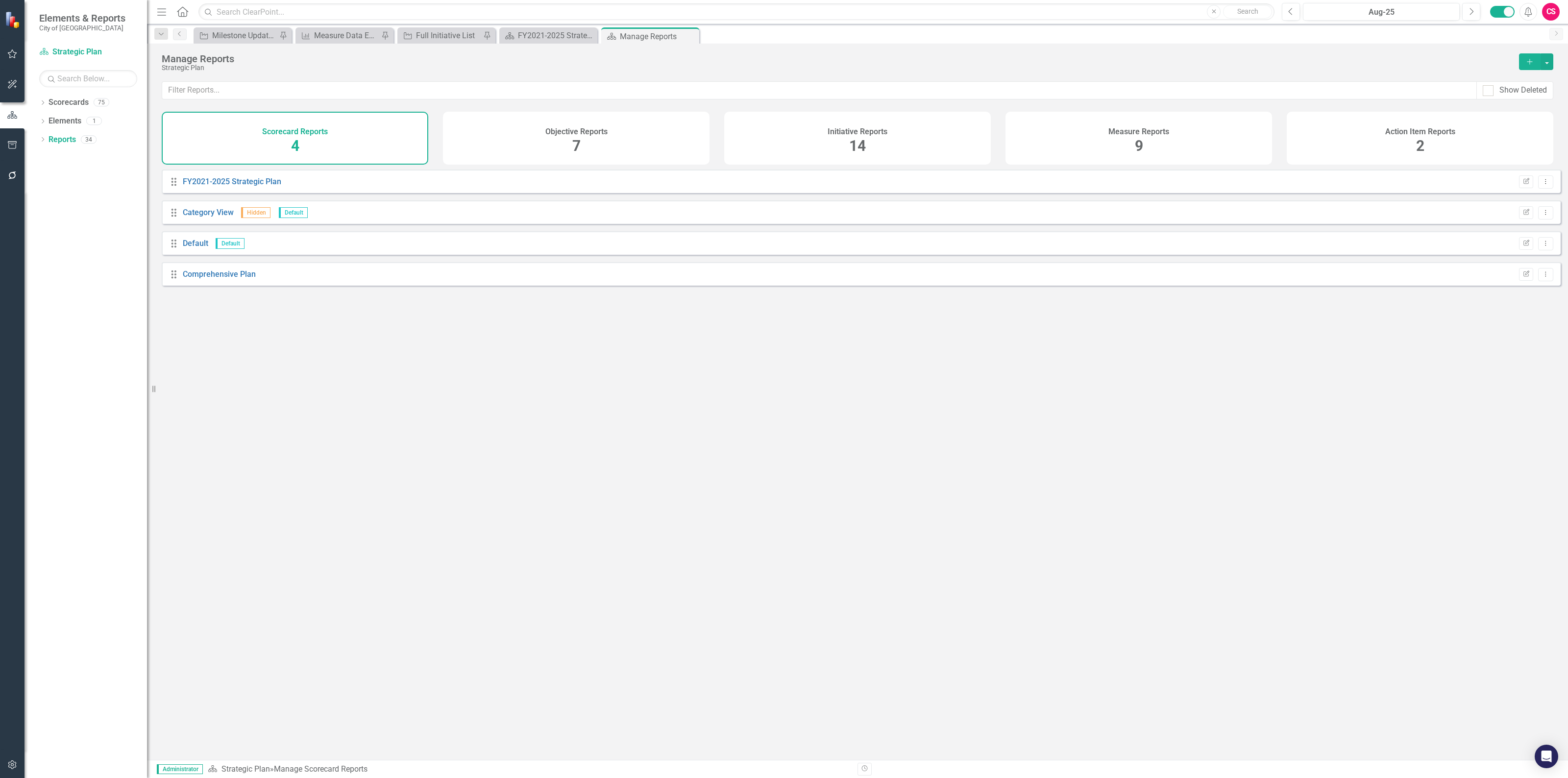
click at [1181, 138] on div "Measure Reports 9" at bounding box center [1139, 138] width 267 height 53
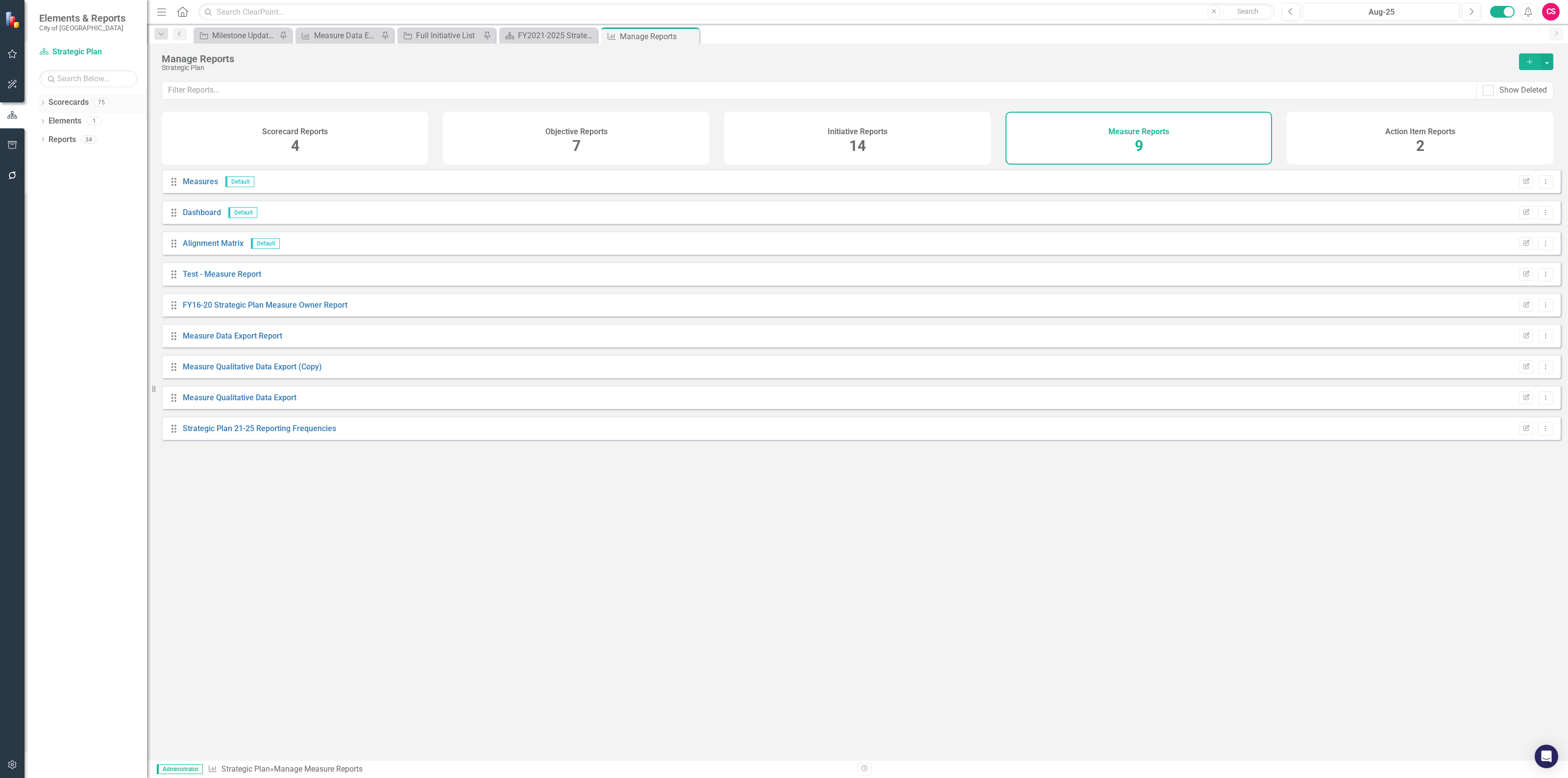
click at [40, 97] on div "Dropdown Scorecards 75" at bounding box center [93, 103] width 108 height 19
click at [43, 102] on icon "Dropdown" at bounding box center [42, 103] width 7 height 5
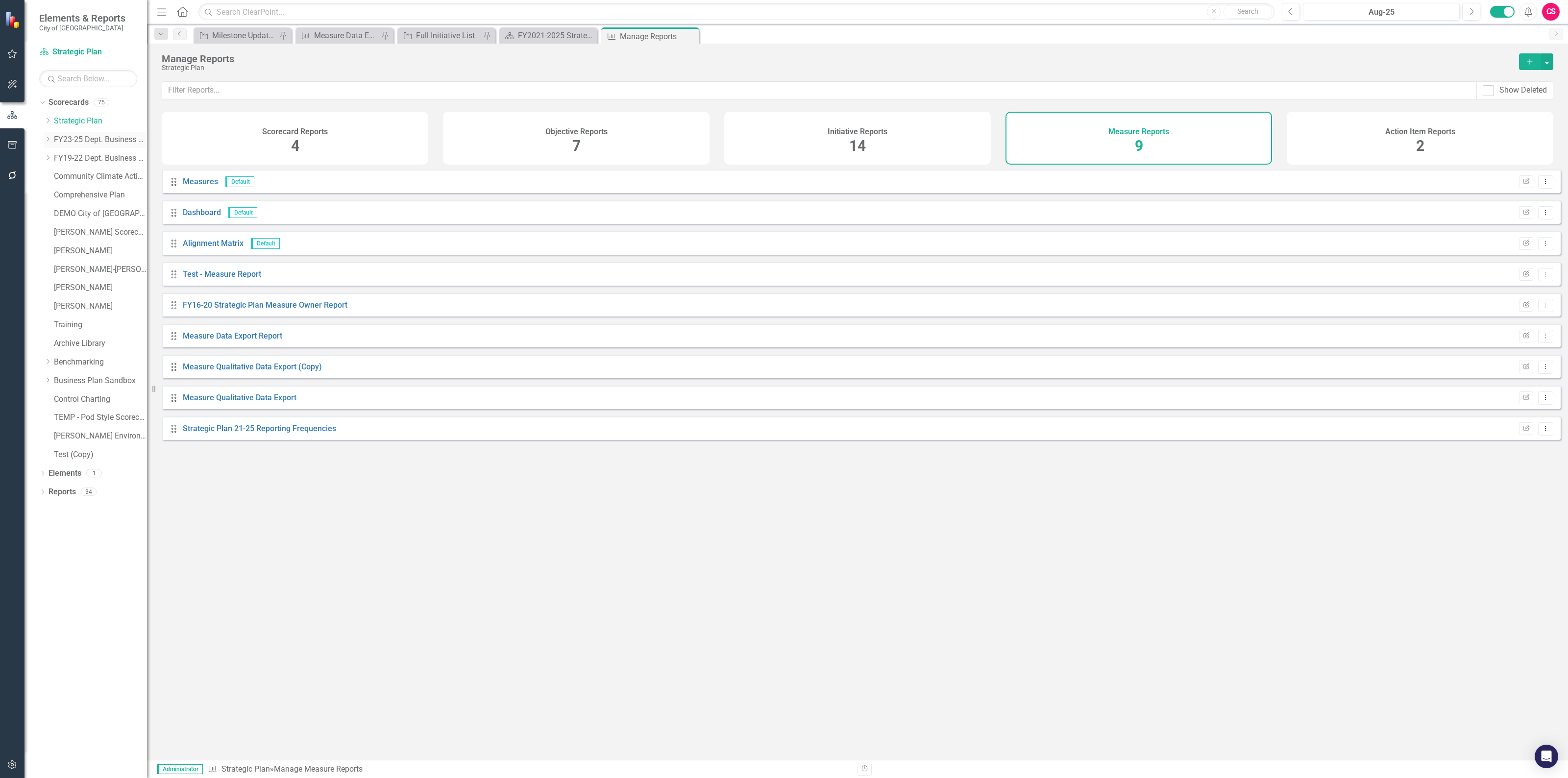
click at [91, 138] on link "FY23-25 Dept. Business Plans" at bounding box center [100, 140] width 93 height 12
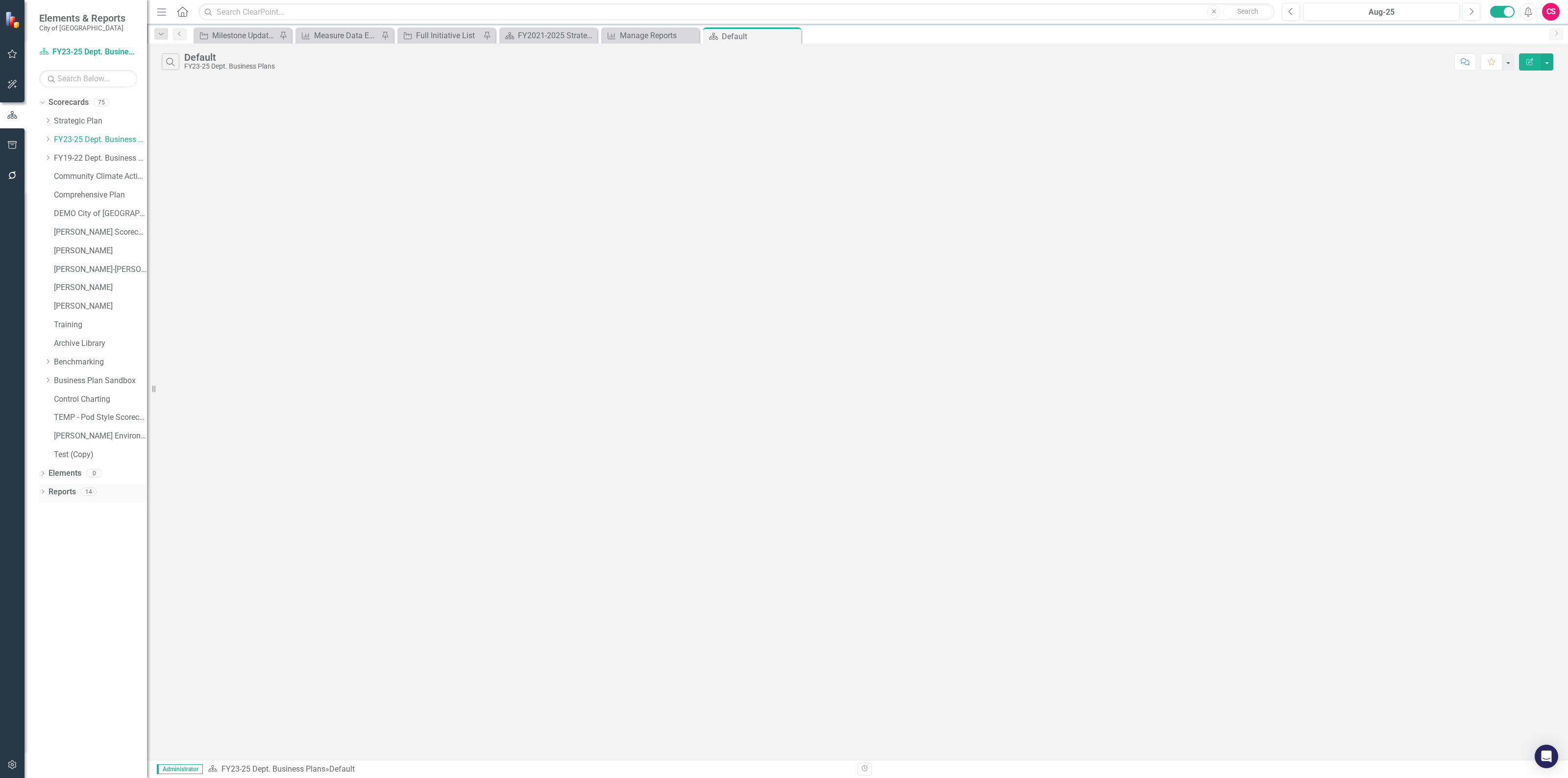
click at [60, 491] on link "Reports" at bounding box center [62, 492] width 27 height 12
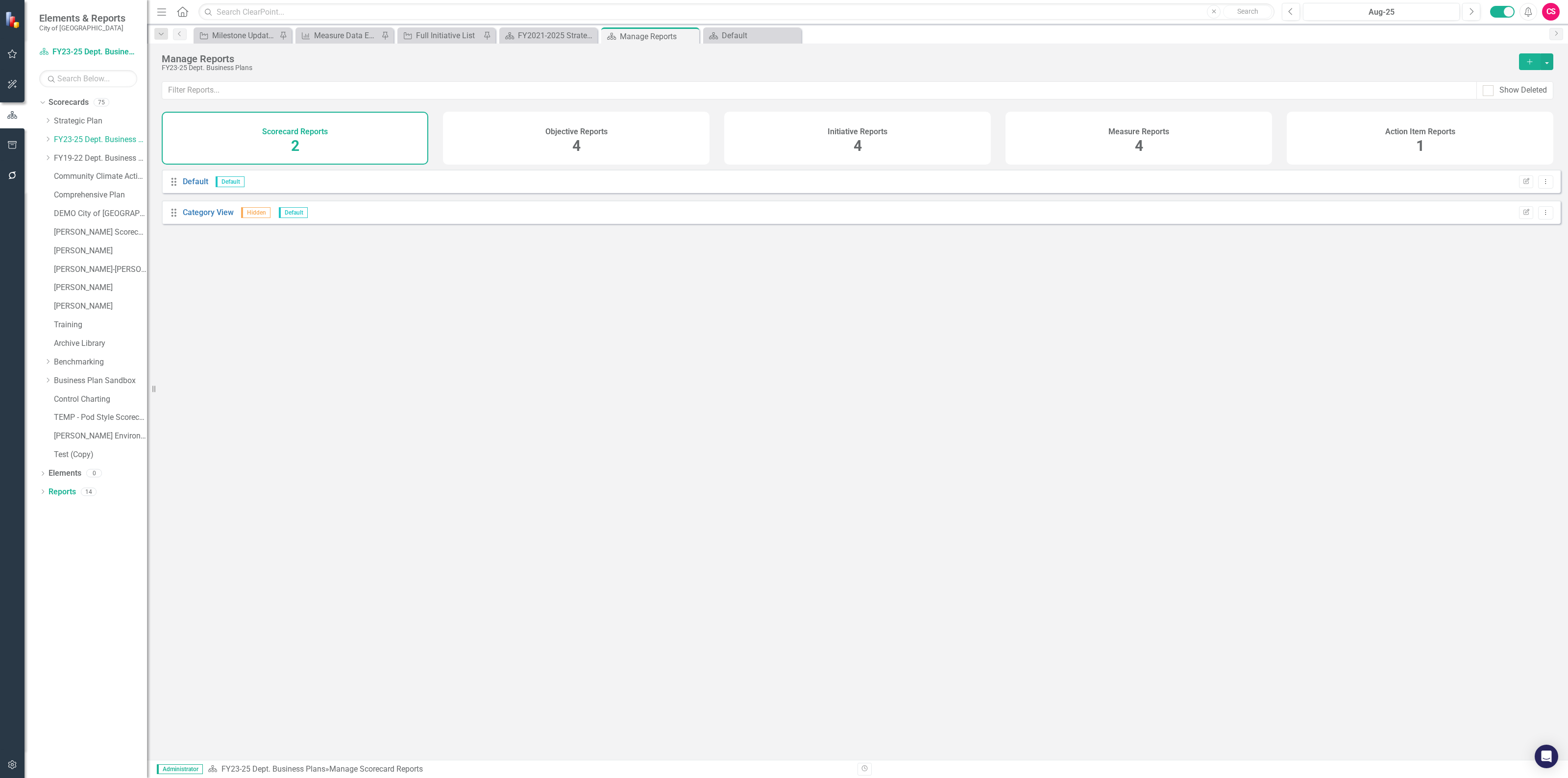
click at [1144, 140] on div "Measure Reports 4" at bounding box center [1139, 138] width 267 height 53
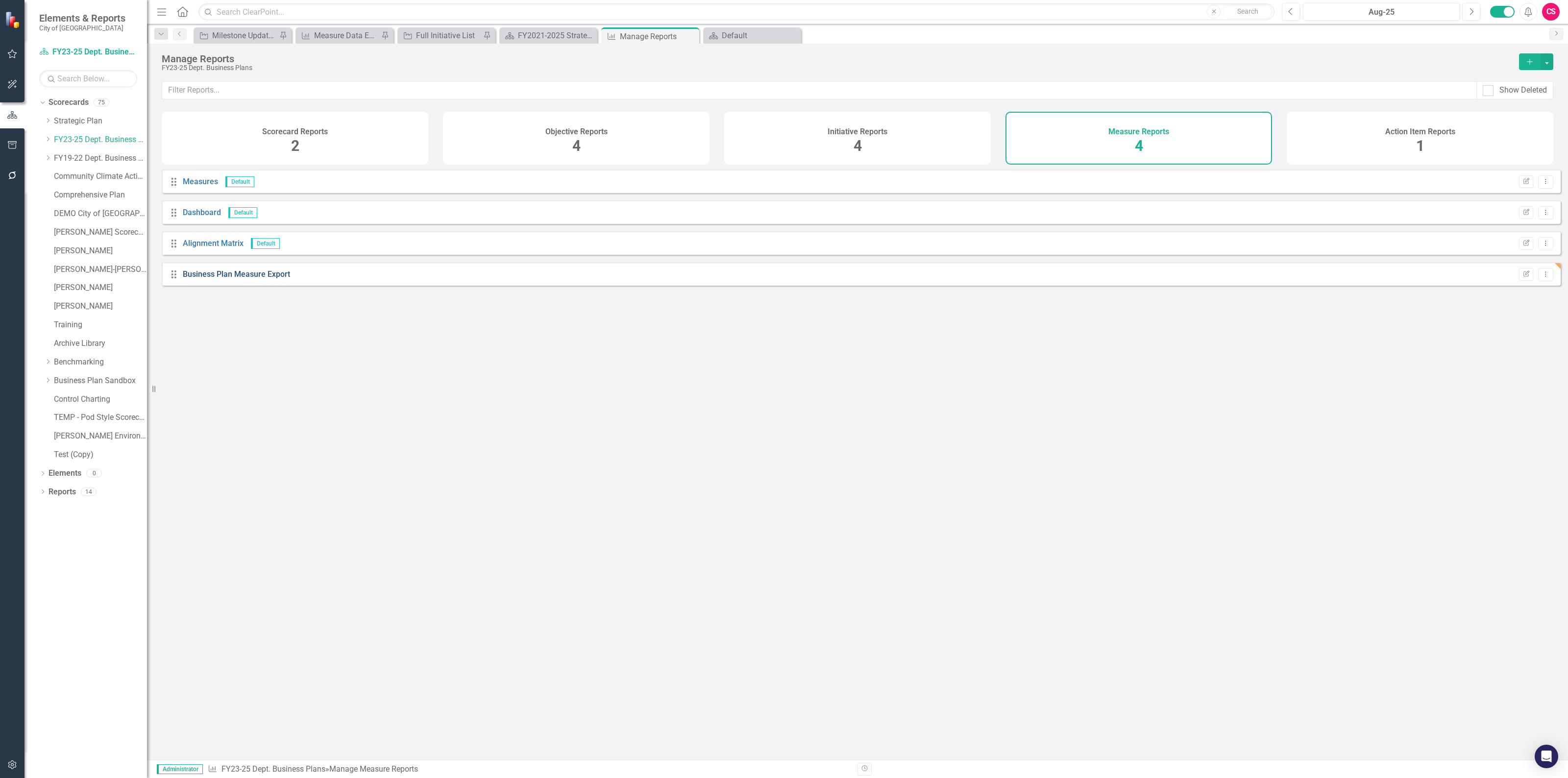
click at [230, 279] on link "Business Plan Measure Export" at bounding box center [236, 274] width 107 height 9
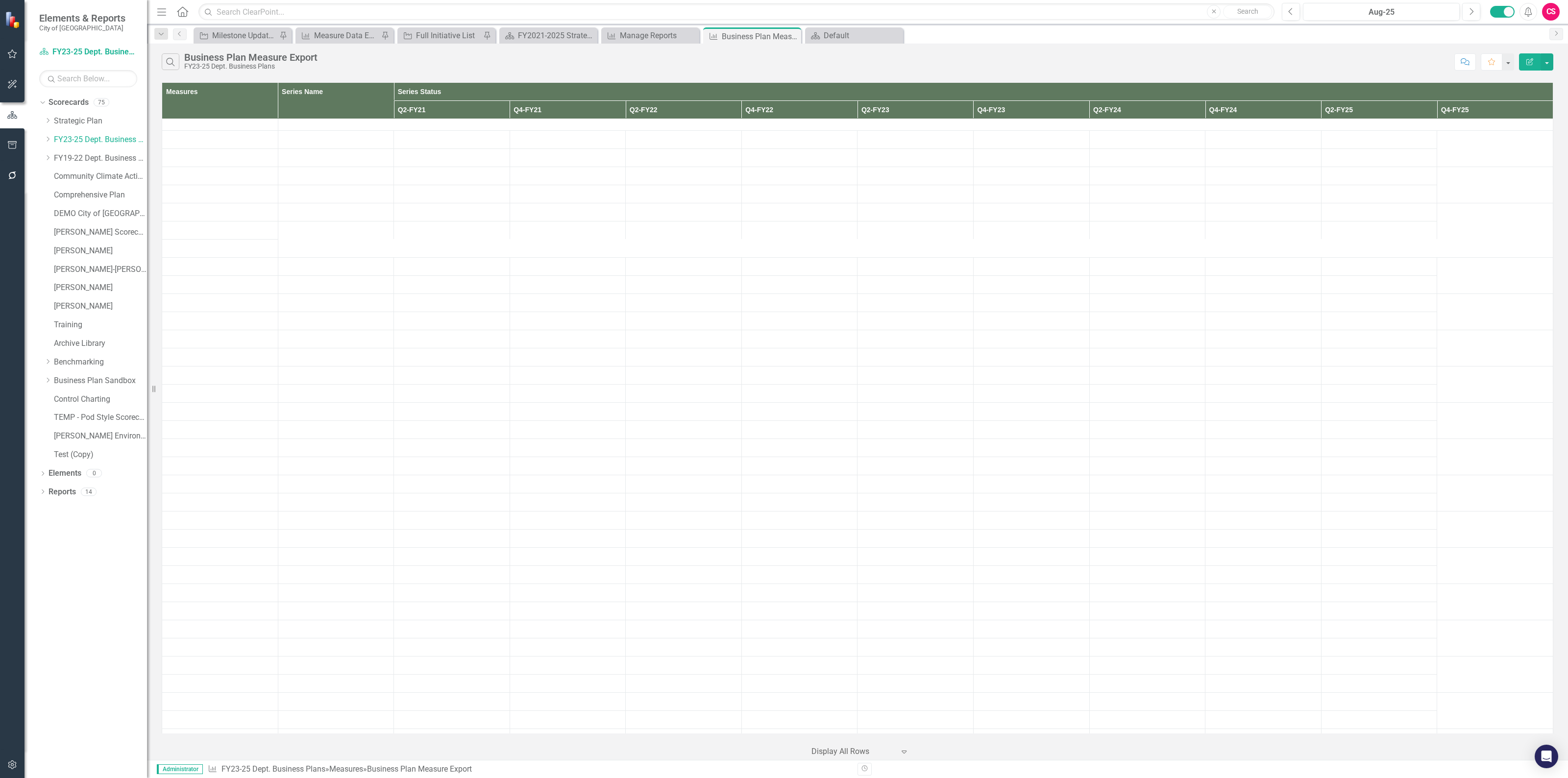
scroll to position [674, 0]
click at [1349, 16] on div "Aug-25" at bounding box center [1381, 12] width 150 height 12
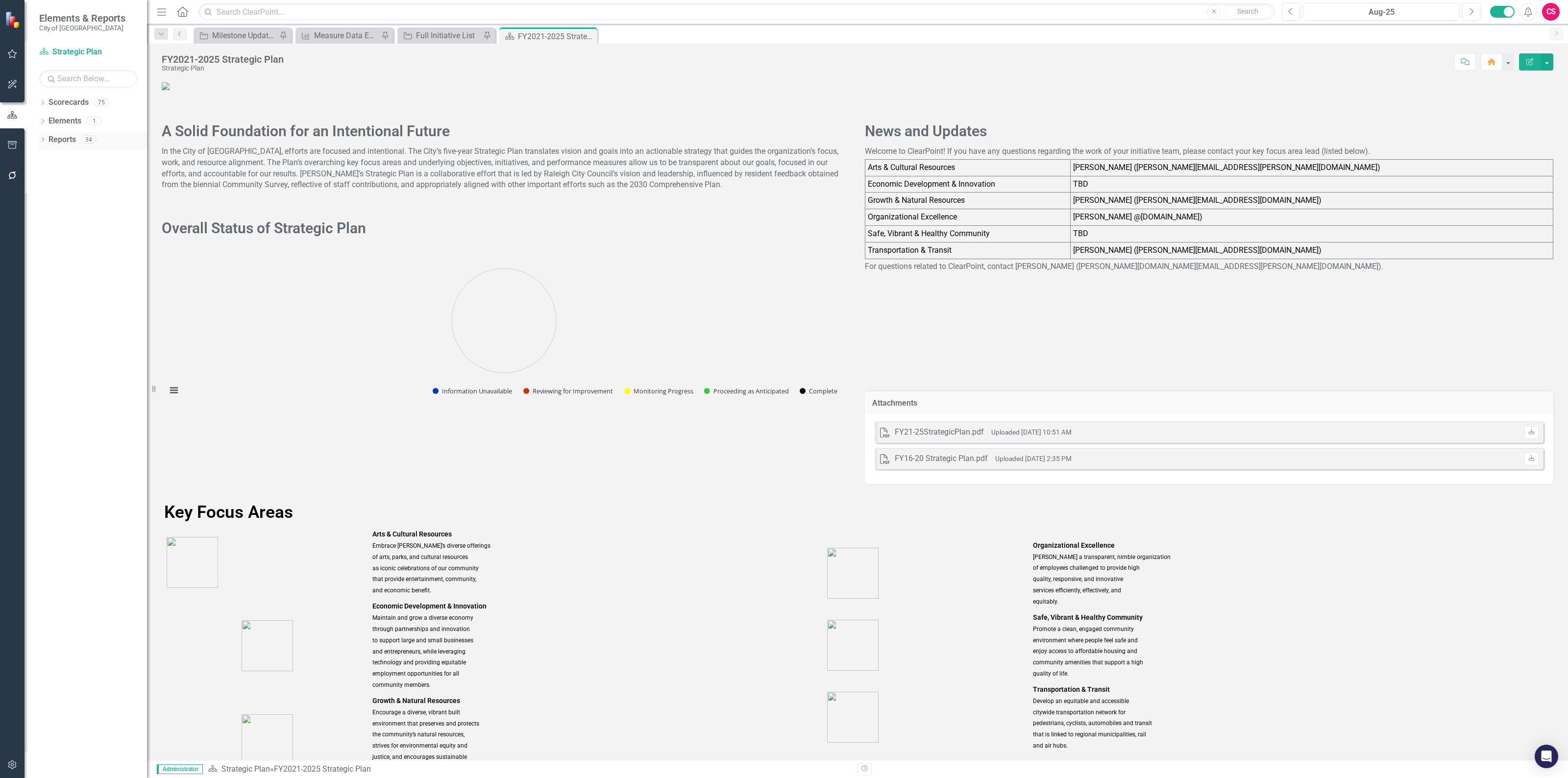
click at [67, 139] on link "Reports" at bounding box center [62, 140] width 27 height 12
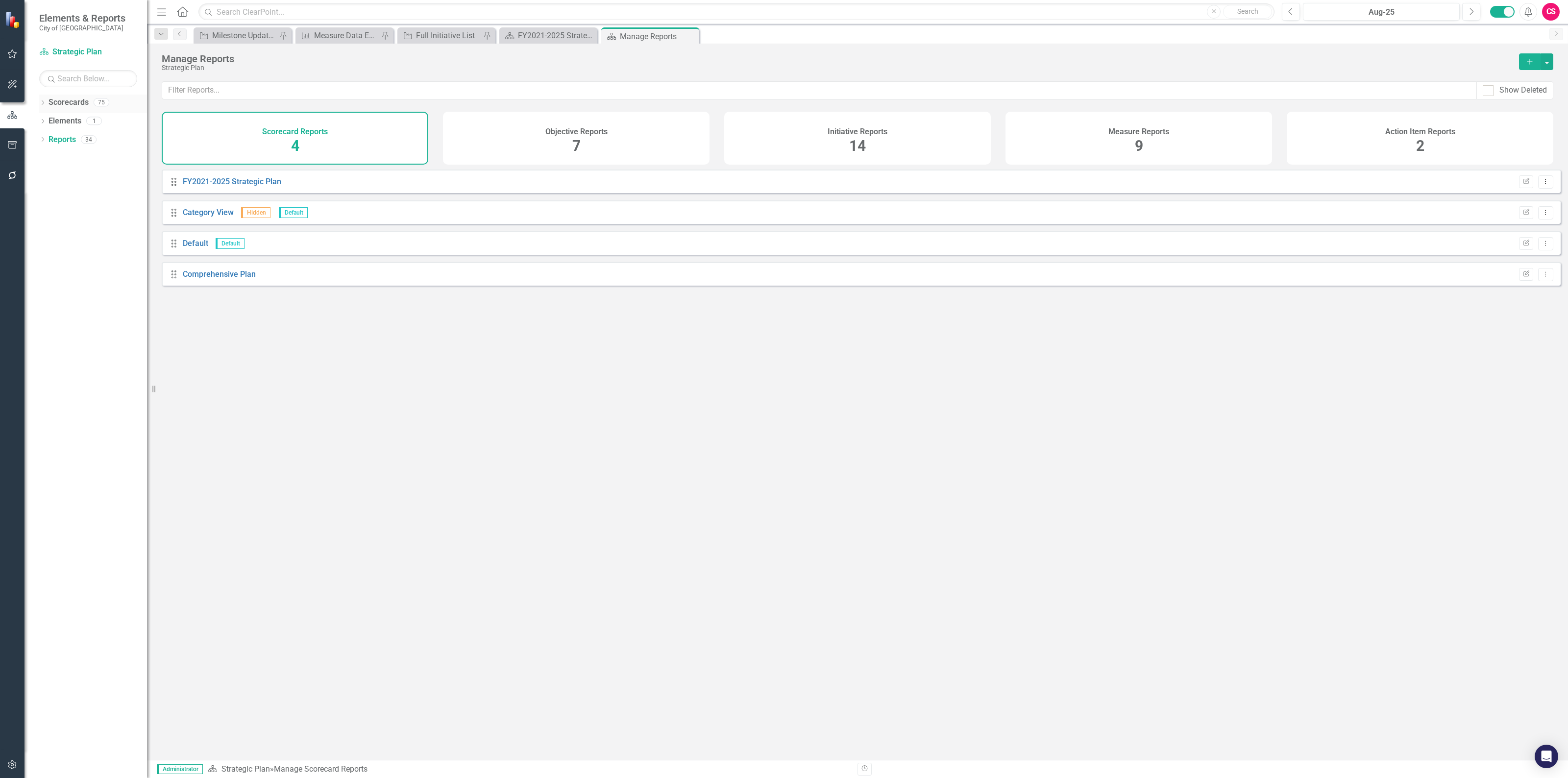
click at [43, 101] on icon "Dropdown" at bounding box center [42, 103] width 7 height 5
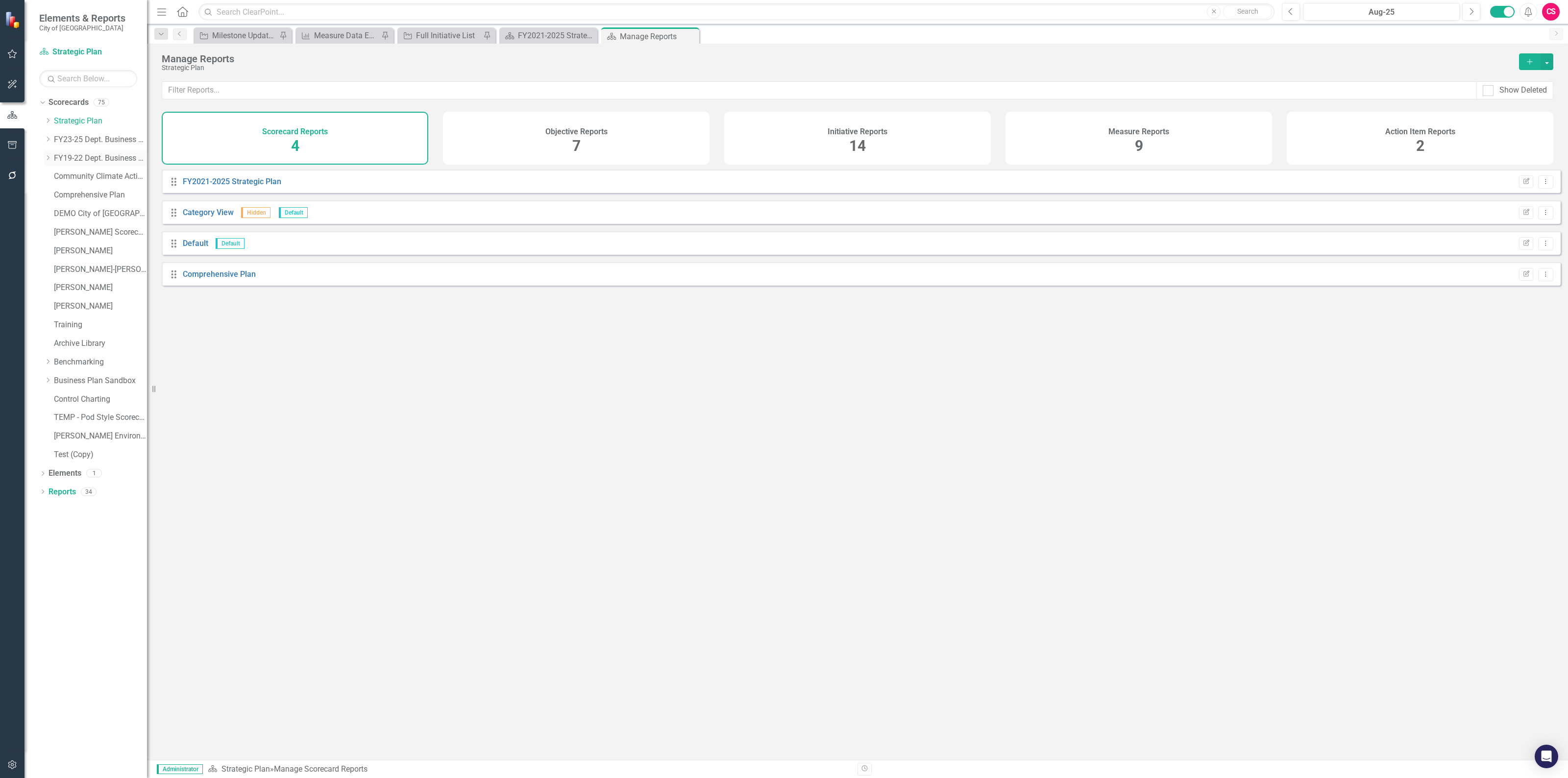
click at [79, 155] on link "FY19-22 Dept. Business Plans" at bounding box center [100, 158] width 93 height 12
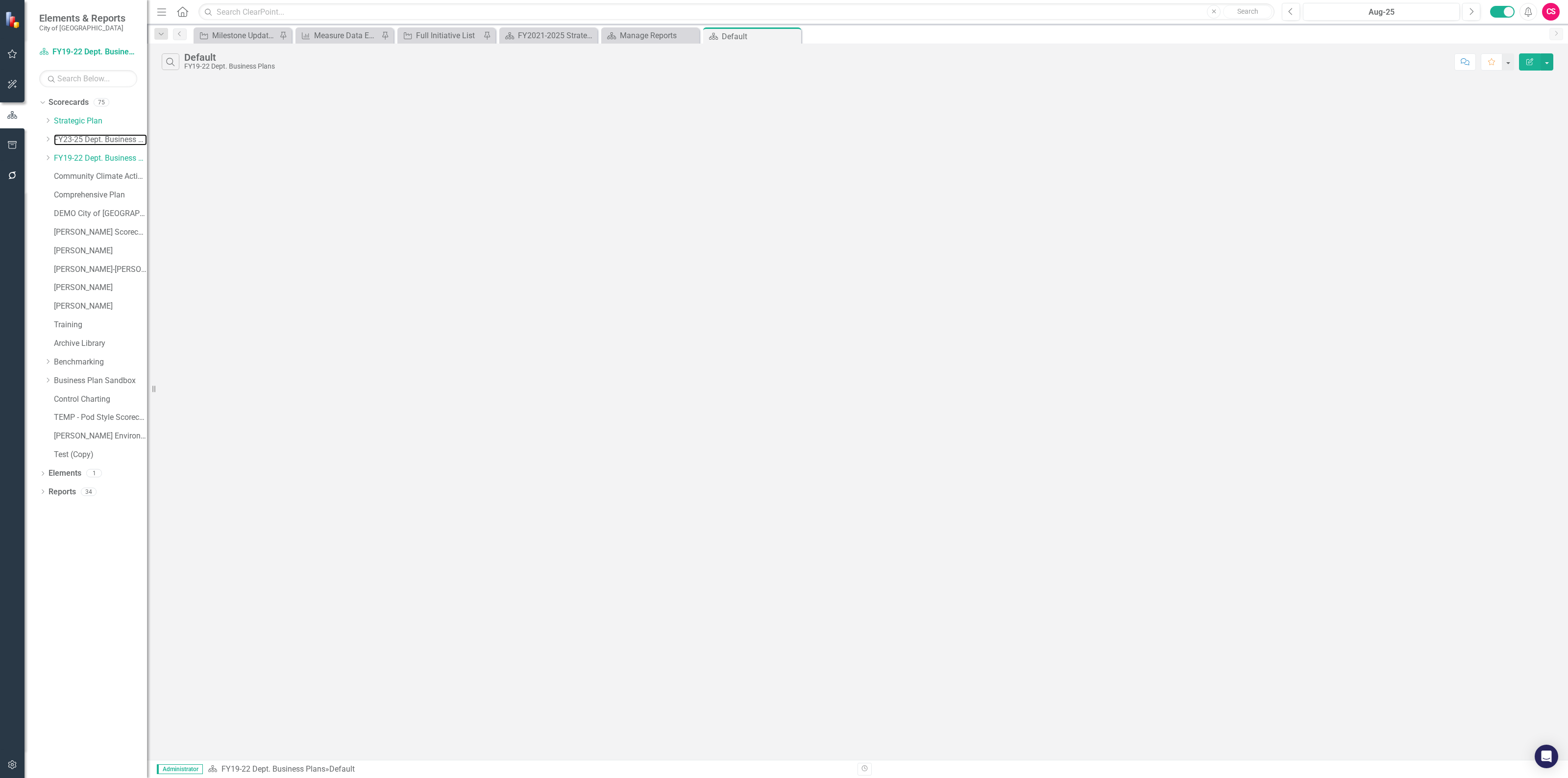
drag, startPoint x: 113, startPoint y: 137, endPoint x: 1255, endPoint y: 562, distance: 1218.5
click at [114, 137] on link "FY23-25 Dept. Business Plans" at bounding box center [100, 140] width 93 height 12
click at [67, 494] on link "Reports" at bounding box center [62, 492] width 27 height 12
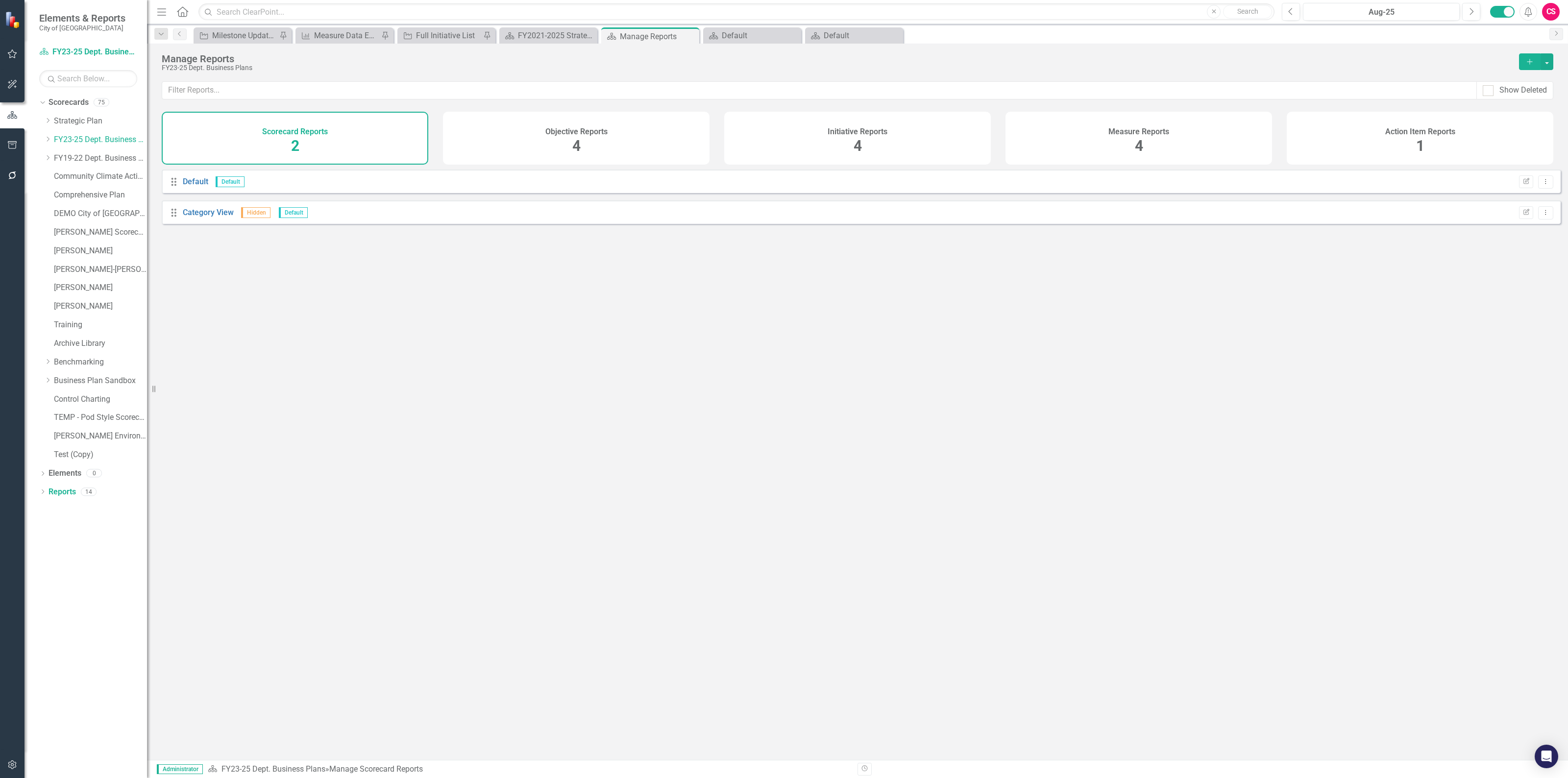
click at [1193, 132] on div "Measure Reports 4" at bounding box center [1139, 138] width 267 height 53
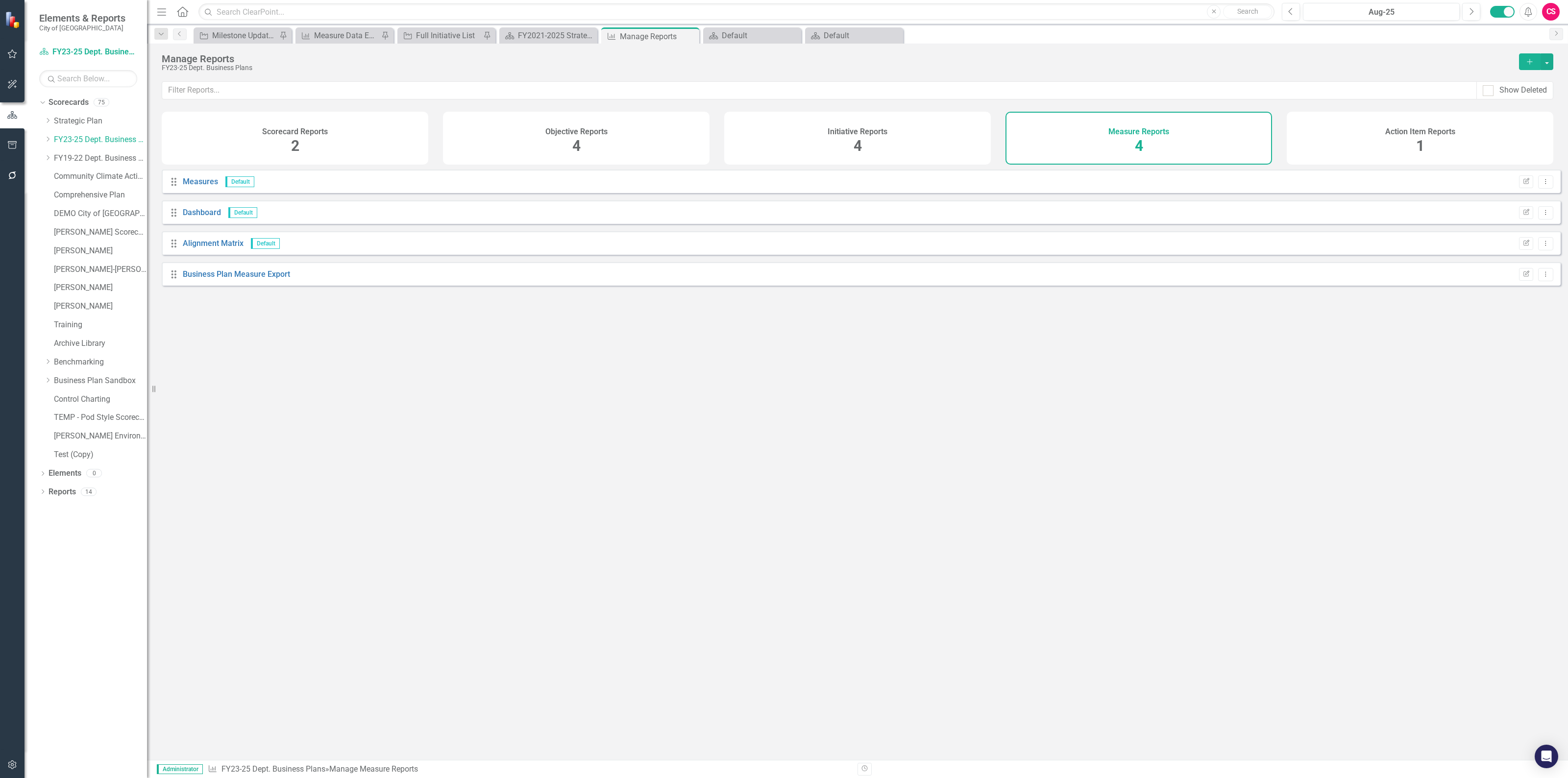
click at [251, 276] on div "Business Plan Measure Export" at bounding box center [236, 275] width 107 height 12
click at [248, 279] on link "Business Plan Measure Export" at bounding box center [236, 274] width 107 height 9
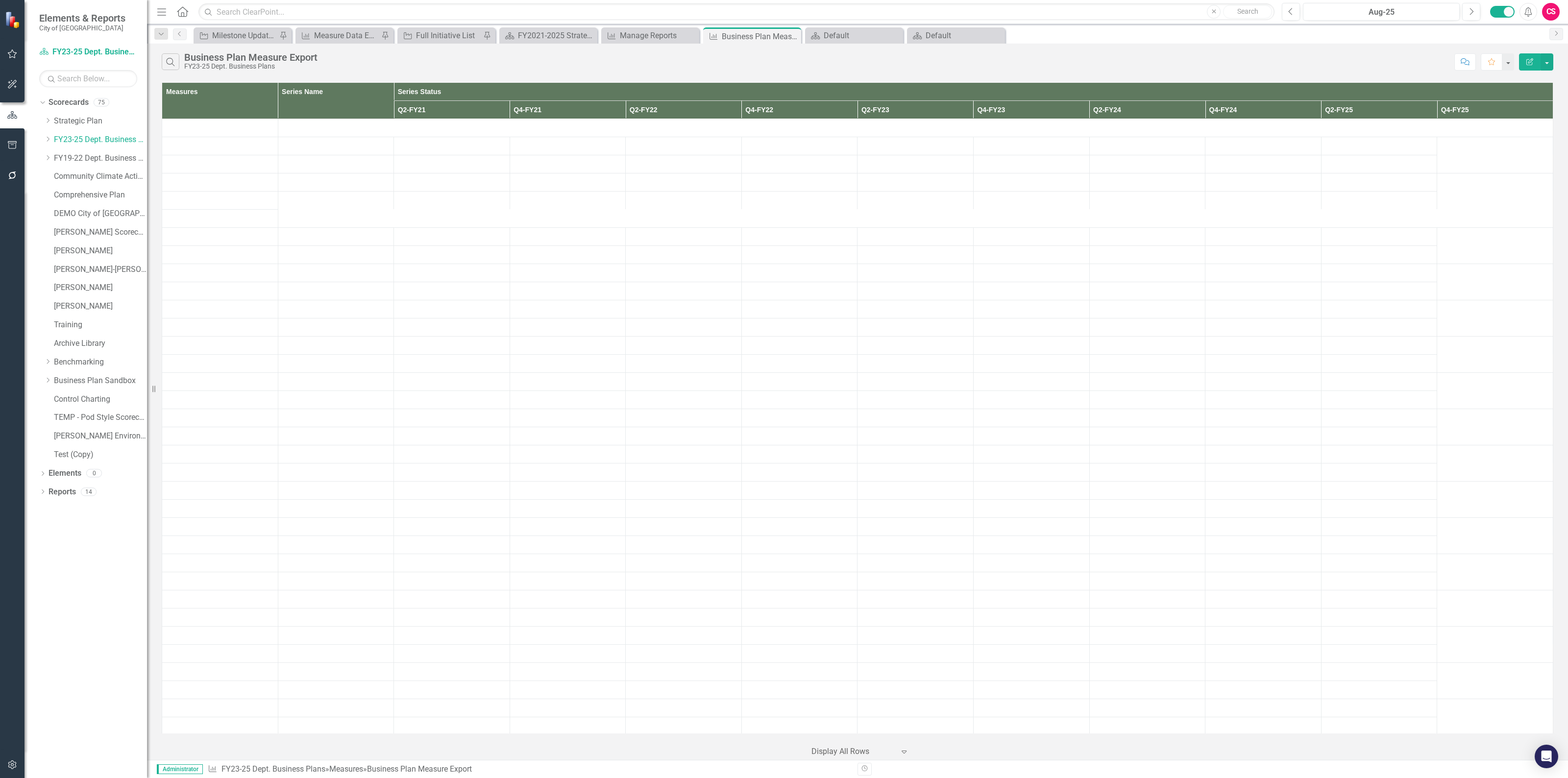
click at [1527, 65] on icon "button" at bounding box center [1530, 61] width 7 height 7
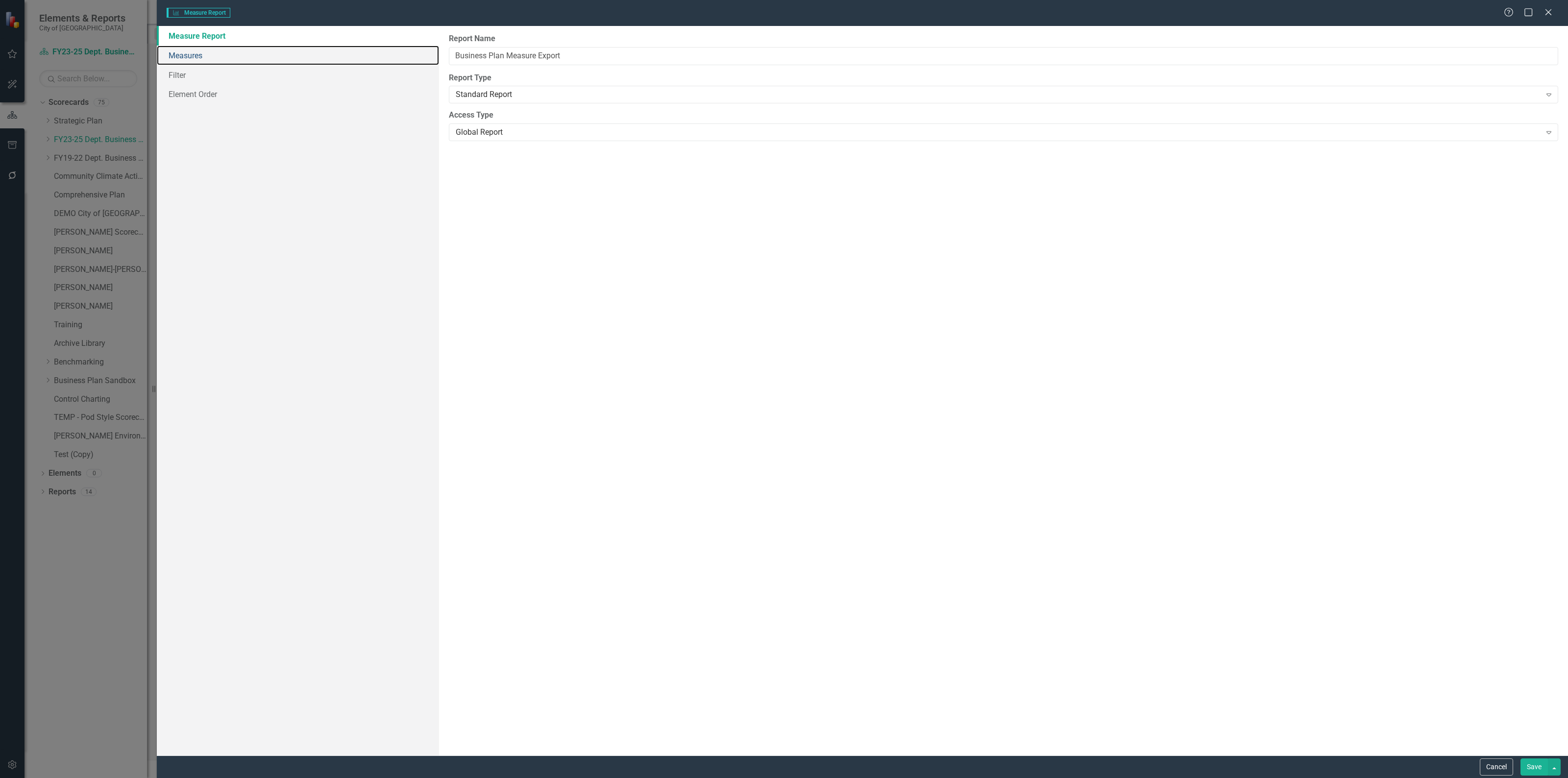
drag, startPoint x: 201, startPoint y: 57, endPoint x: 320, endPoint y: 107, distance: 129.1
click at [201, 57] on link "Measures" at bounding box center [298, 55] width 282 height 19
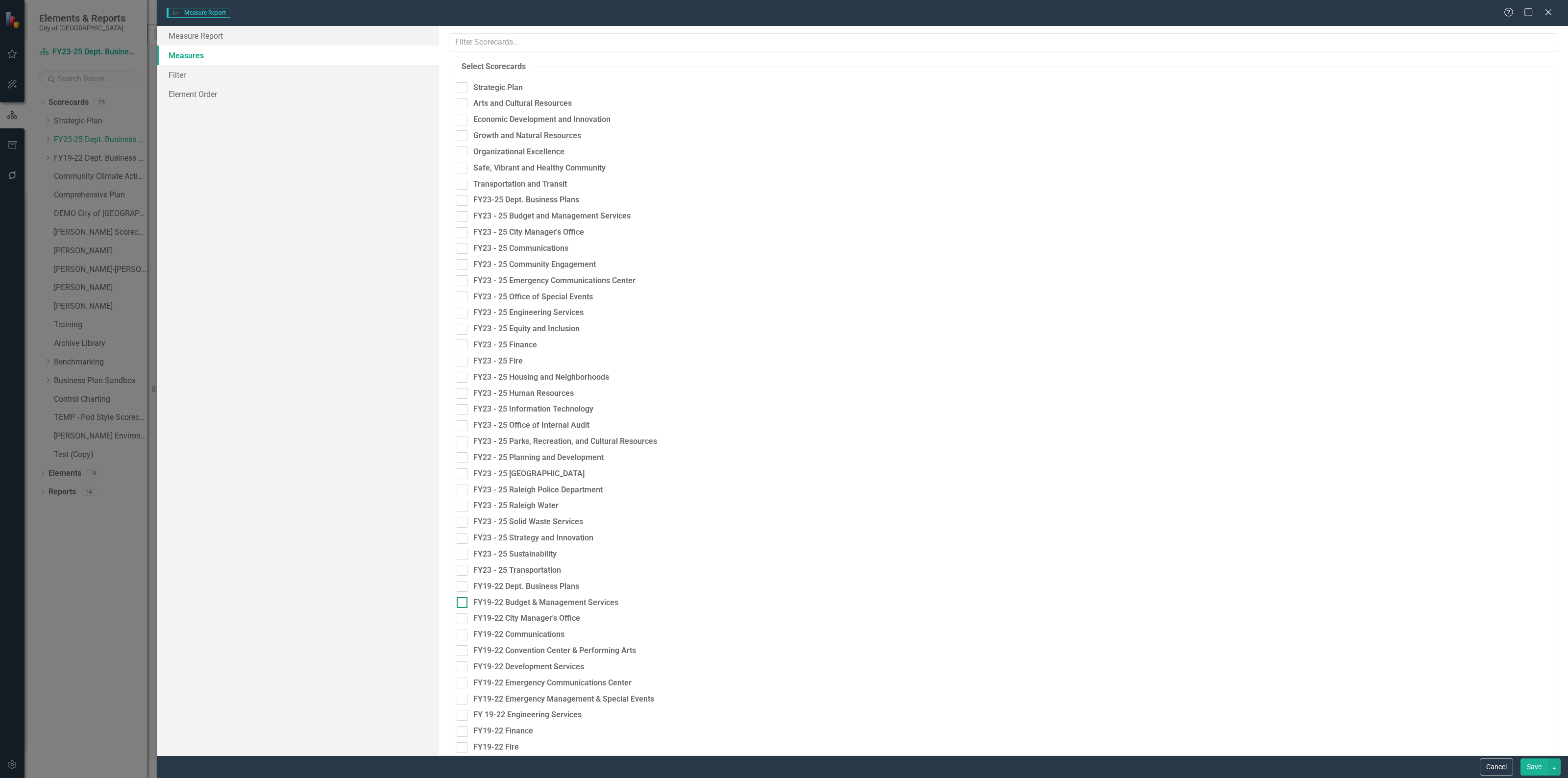
click at [1497, 763] on button "Cancel" at bounding box center [1496, 767] width 33 height 17
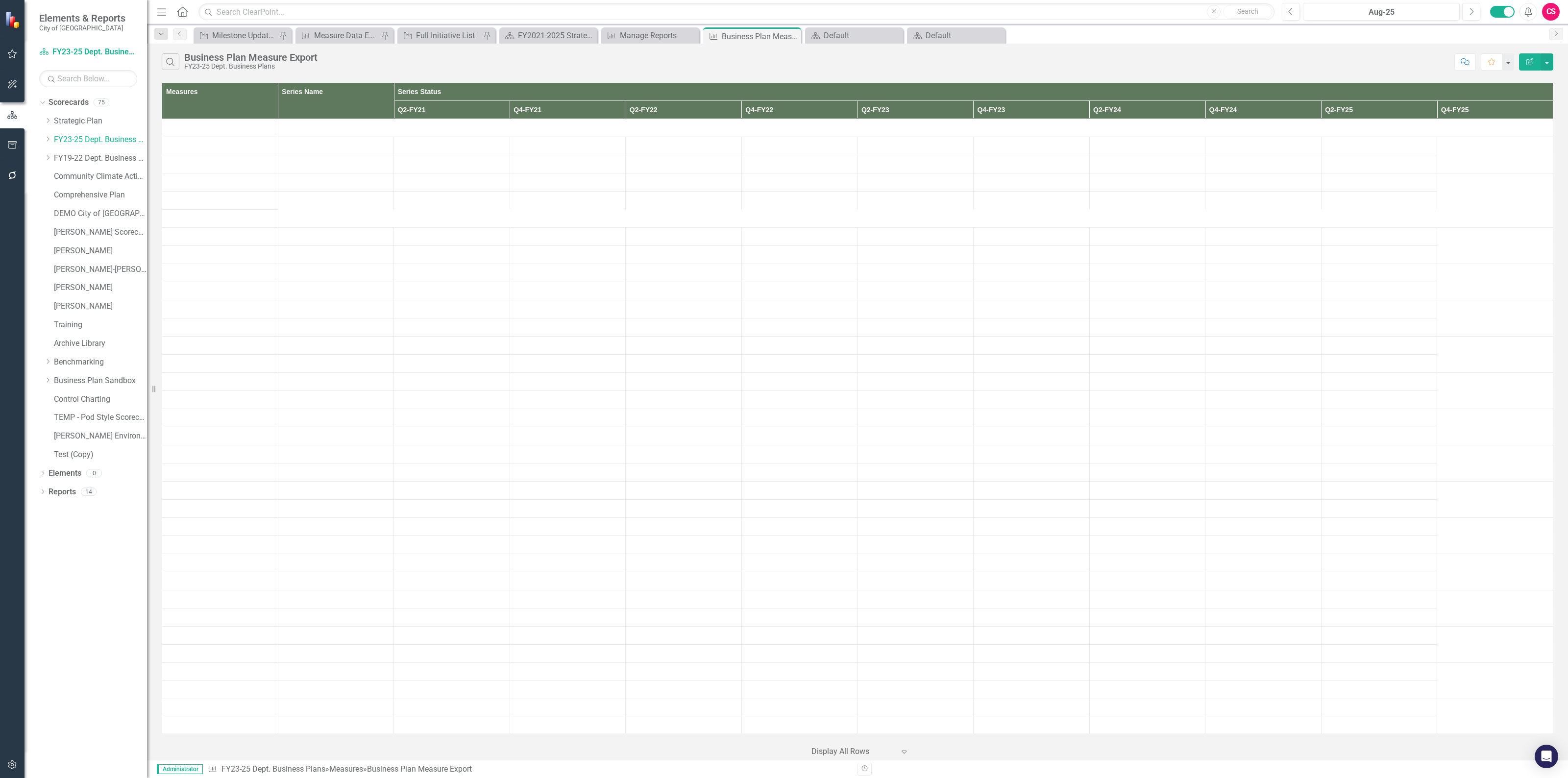
click at [1531, 64] on icon "Edit Report" at bounding box center [1530, 61] width 9 height 7
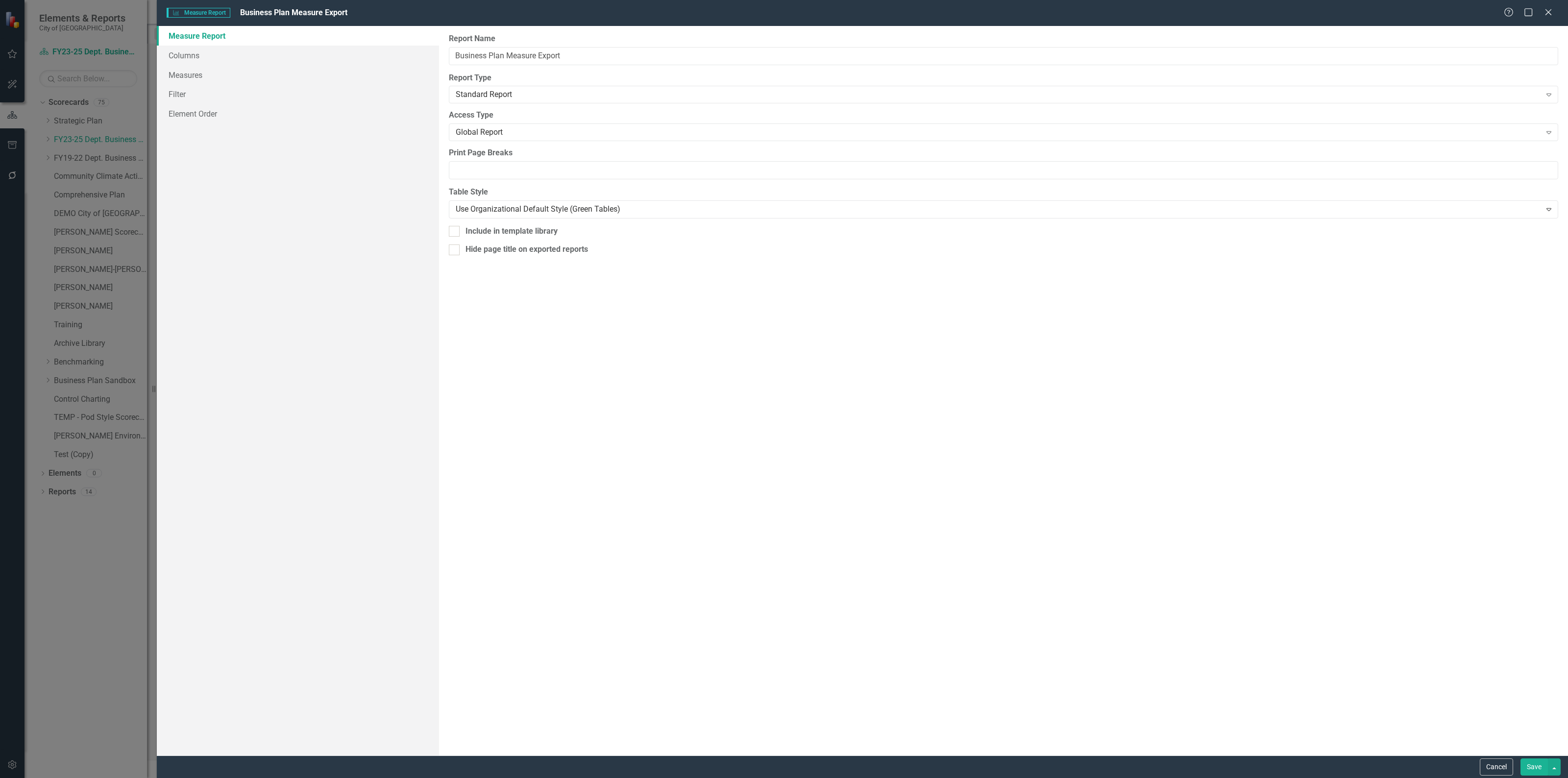
click at [195, 81] on div "Measure Measure Report Business Plan Measure Export Help Maximize Close Measure…" at bounding box center [784, 389] width 1568 height 778
click at [195, 76] on div "Measure Measure Report Business Plan Measure Export Help Maximize Close Measure…" at bounding box center [784, 389] width 1568 height 778
click at [187, 57] on div "Measure Measure Report Business Plan Measure Export Help Maximize Close Measure…" at bounding box center [784, 389] width 1568 height 778
click at [1489, 768] on button "Cancel" at bounding box center [1496, 767] width 33 height 17
click at [1493, 767] on button "Cancel" at bounding box center [1496, 767] width 33 height 17
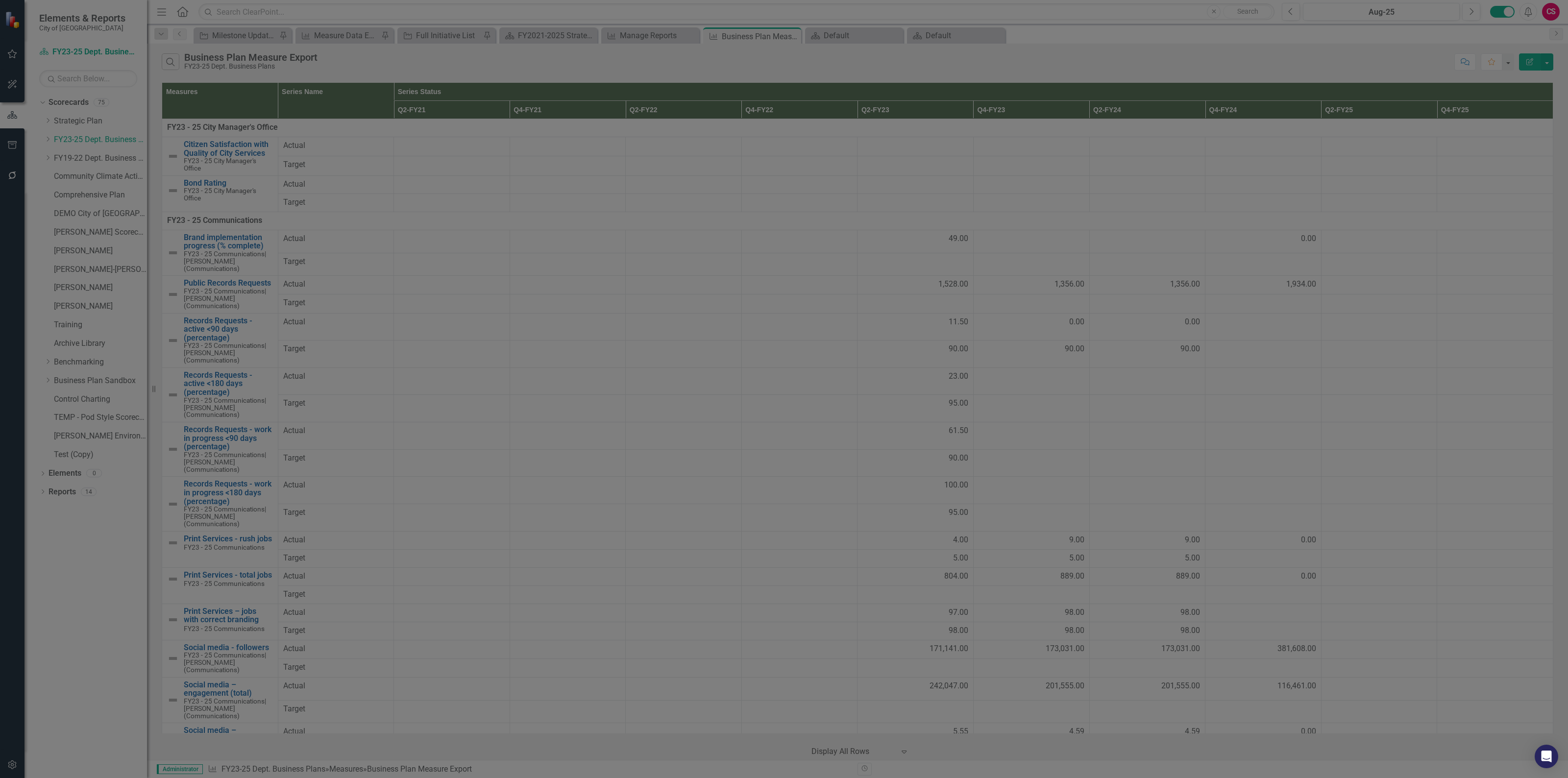
click at [1527, 57] on button "Edit Report" at bounding box center [1530, 62] width 21 height 17
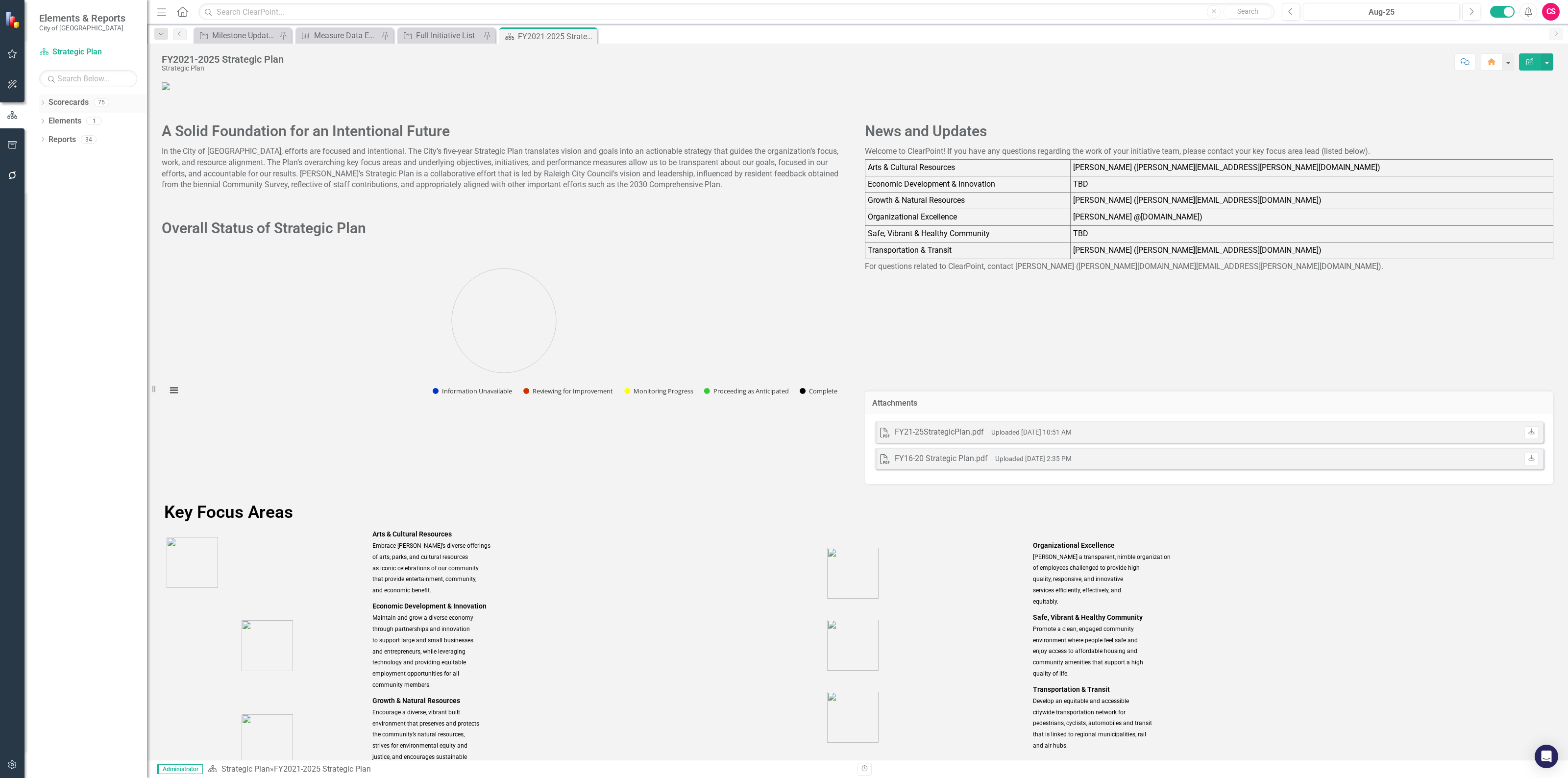
click at [41, 104] on icon "Dropdown" at bounding box center [42, 103] width 7 height 5
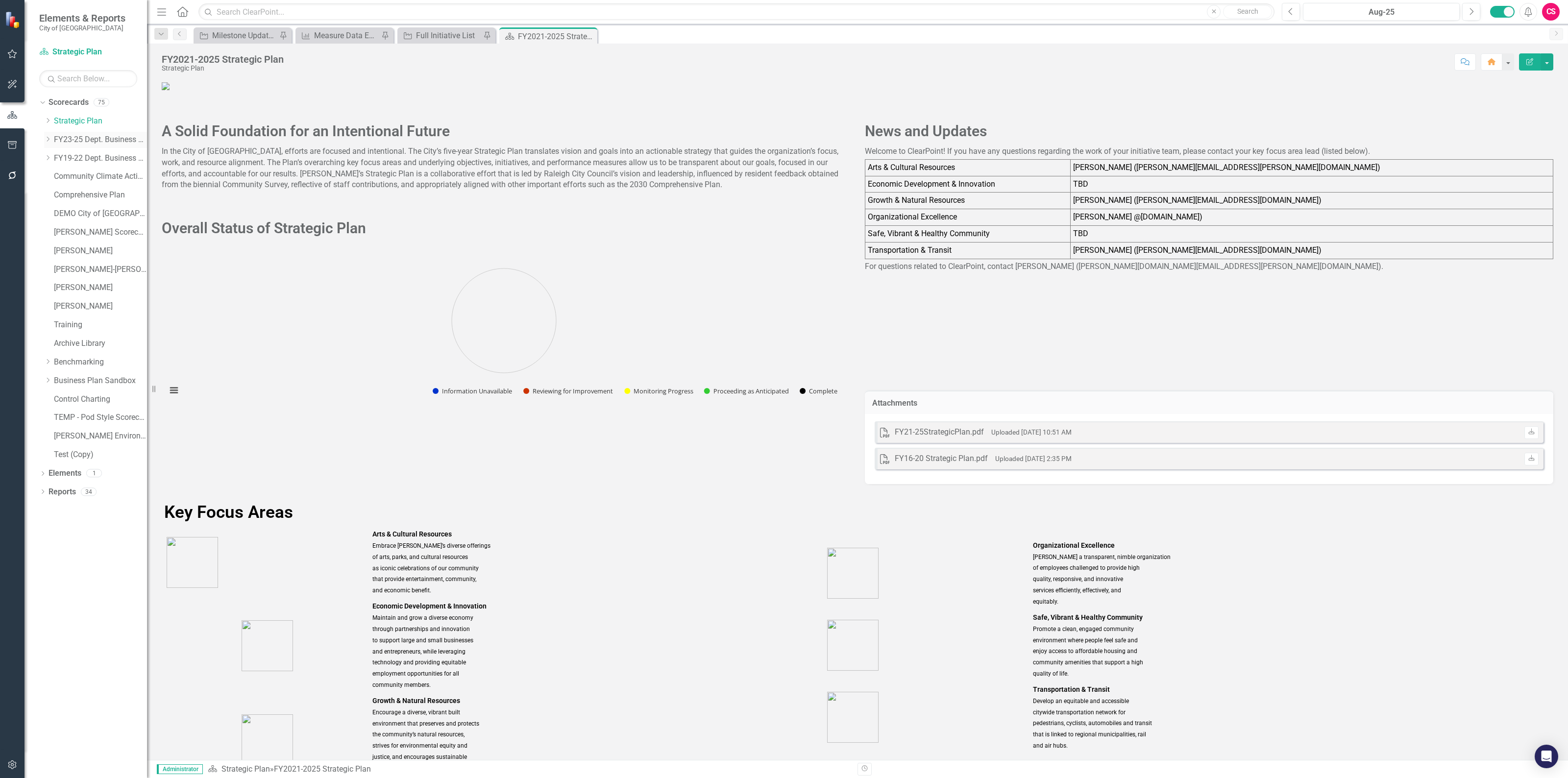
click at [89, 141] on link "FY23-25 Dept. Business Plans" at bounding box center [100, 140] width 93 height 12
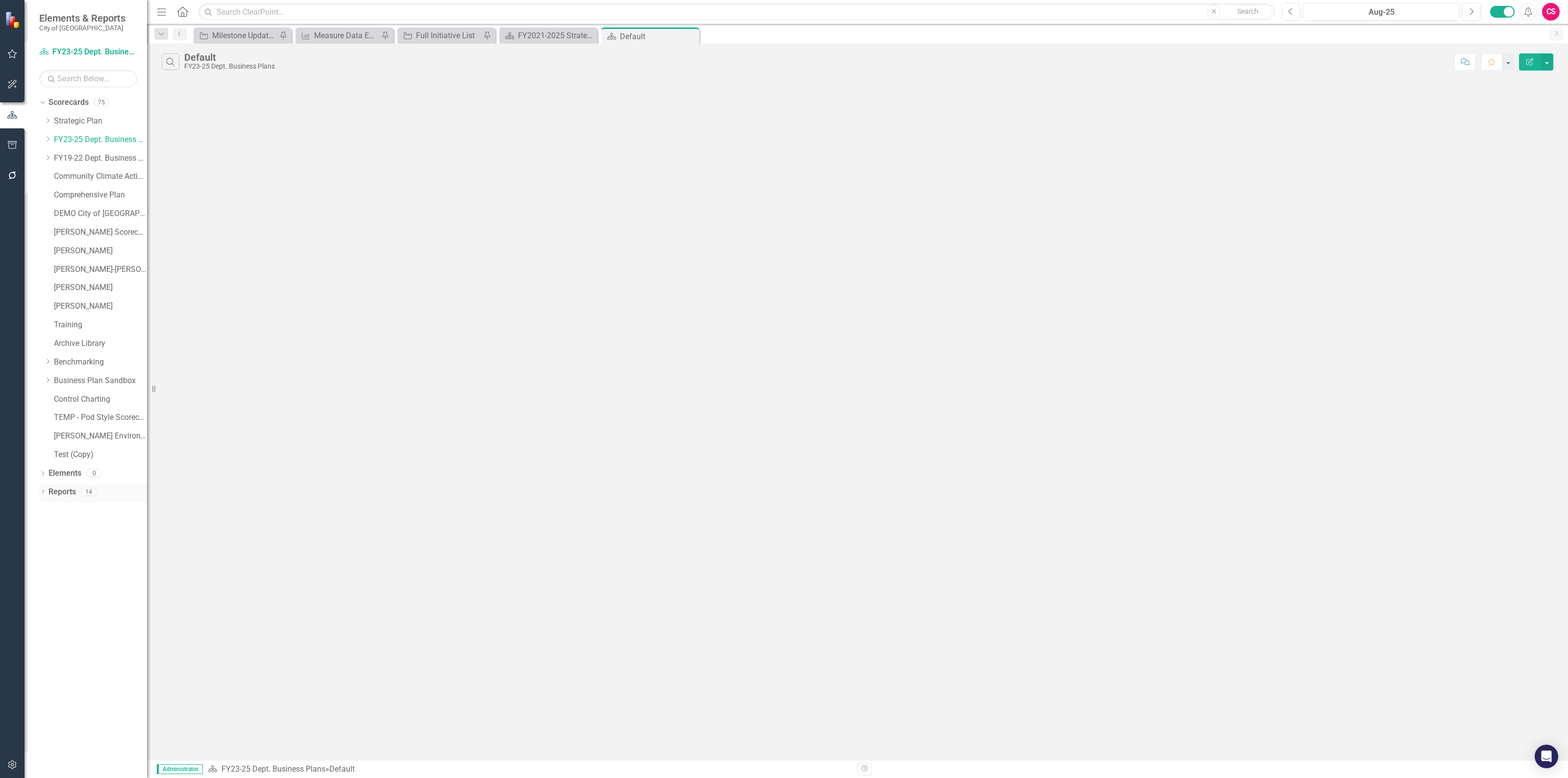
click at [55, 496] on link "Reports" at bounding box center [62, 492] width 27 height 12
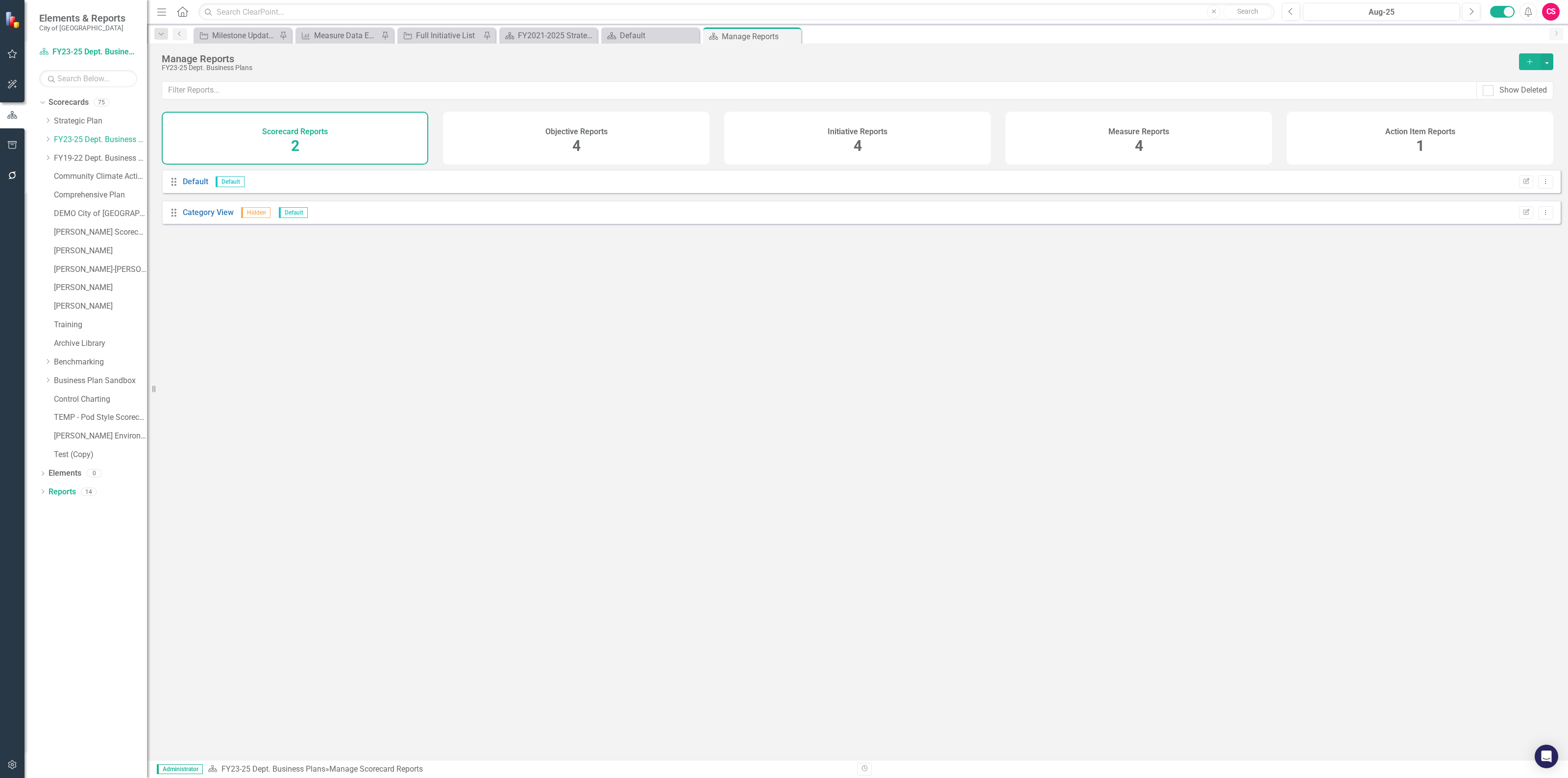
click at [1110, 155] on div "Measure Reports 4" at bounding box center [1139, 138] width 267 height 53
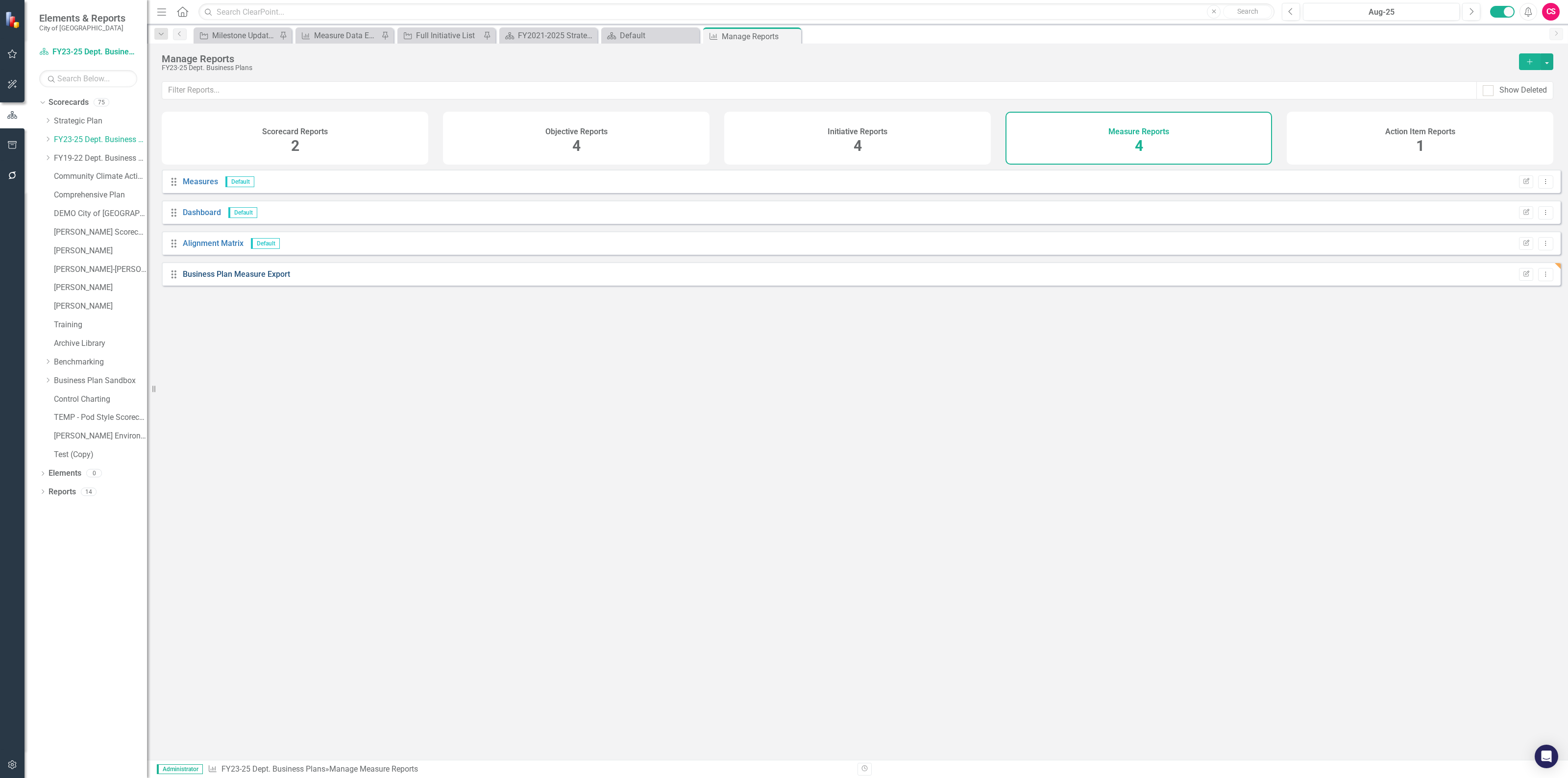
click at [228, 279] on link "Business Plan Measure Export" at bounding box center [236, 274] width 107 height 9
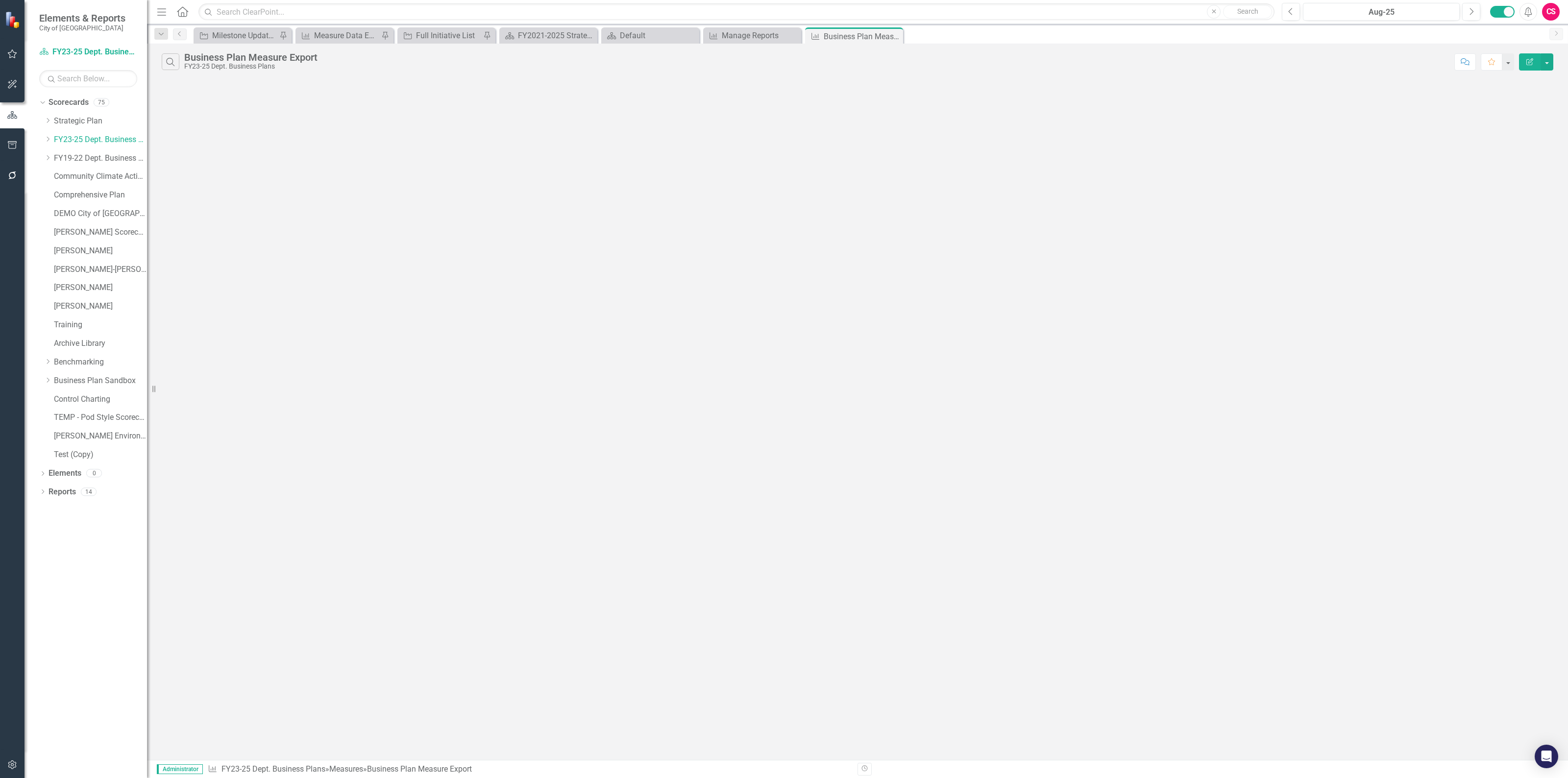
click at [1527, 64] on icon "Edit Report" at bounding box center [1530, 61] width 9 height 7
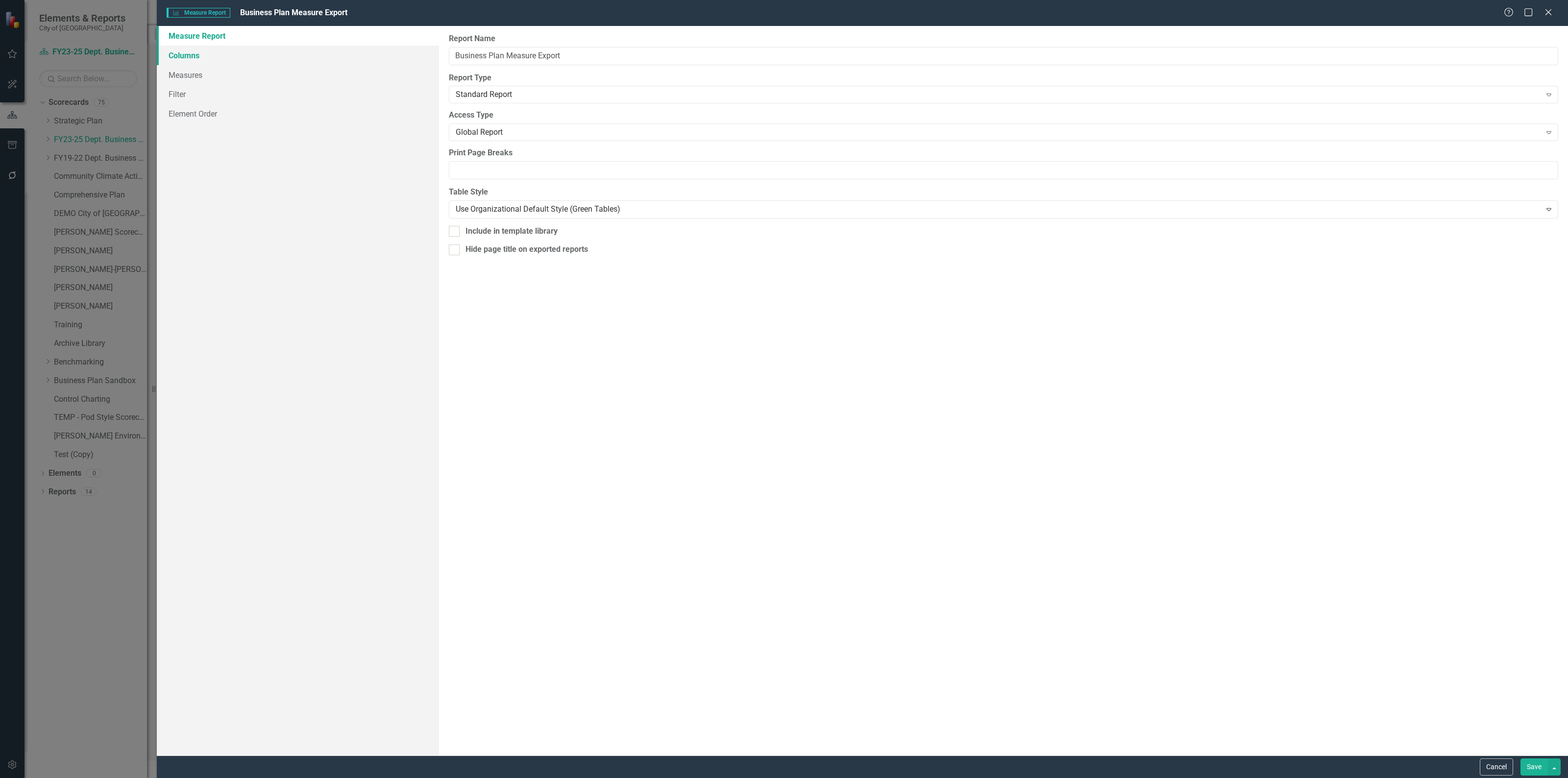
click at [227, 61] on link "Columns" at bounding box center [298, 55] width 282 height 19
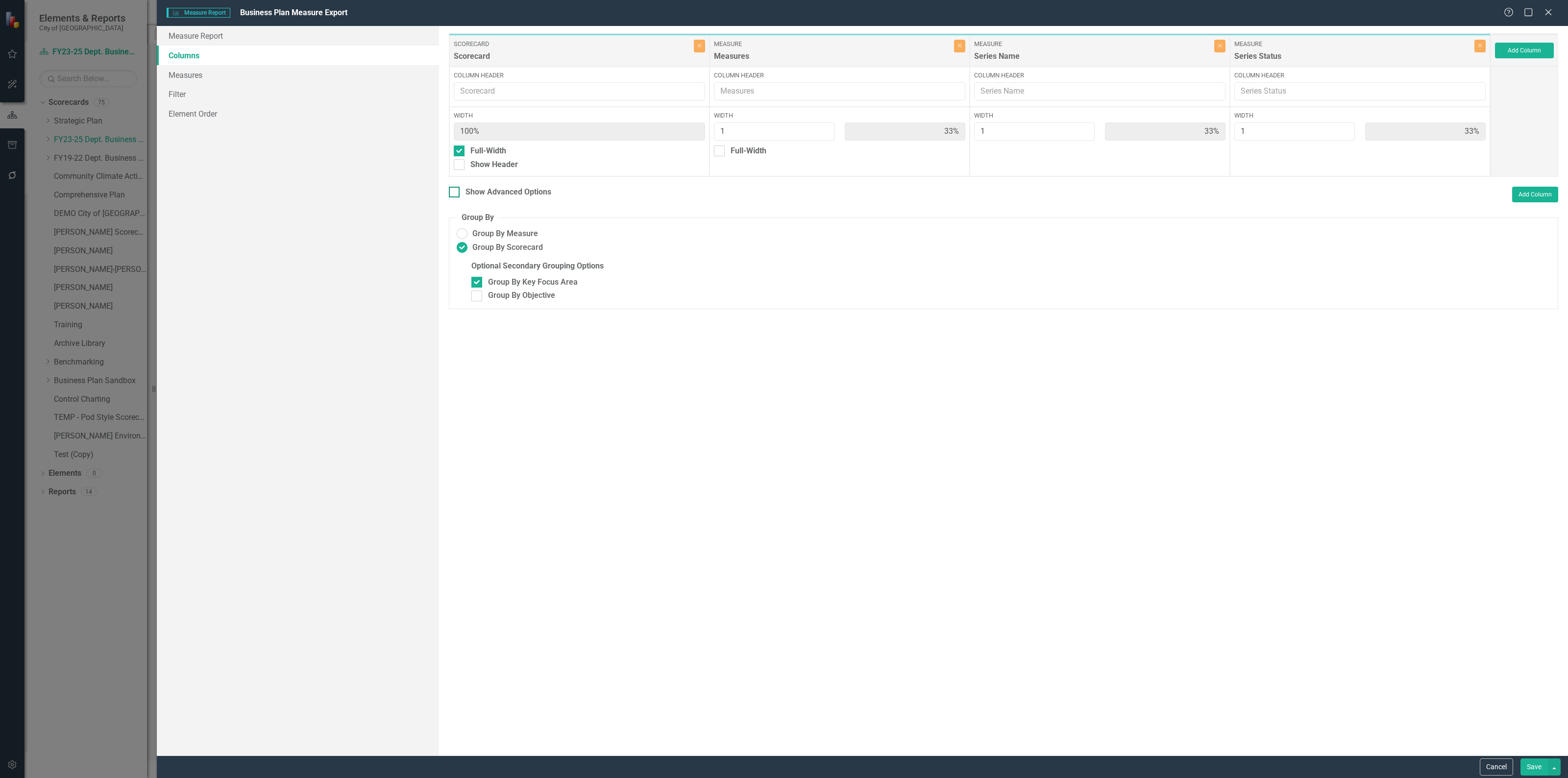
click at [453, 194] on div at bounding box center [454, 192] width 11 height 11
click at [453, 193] on input "Show Advanced Options" at bounding box center [452, 190] width 6 height 6
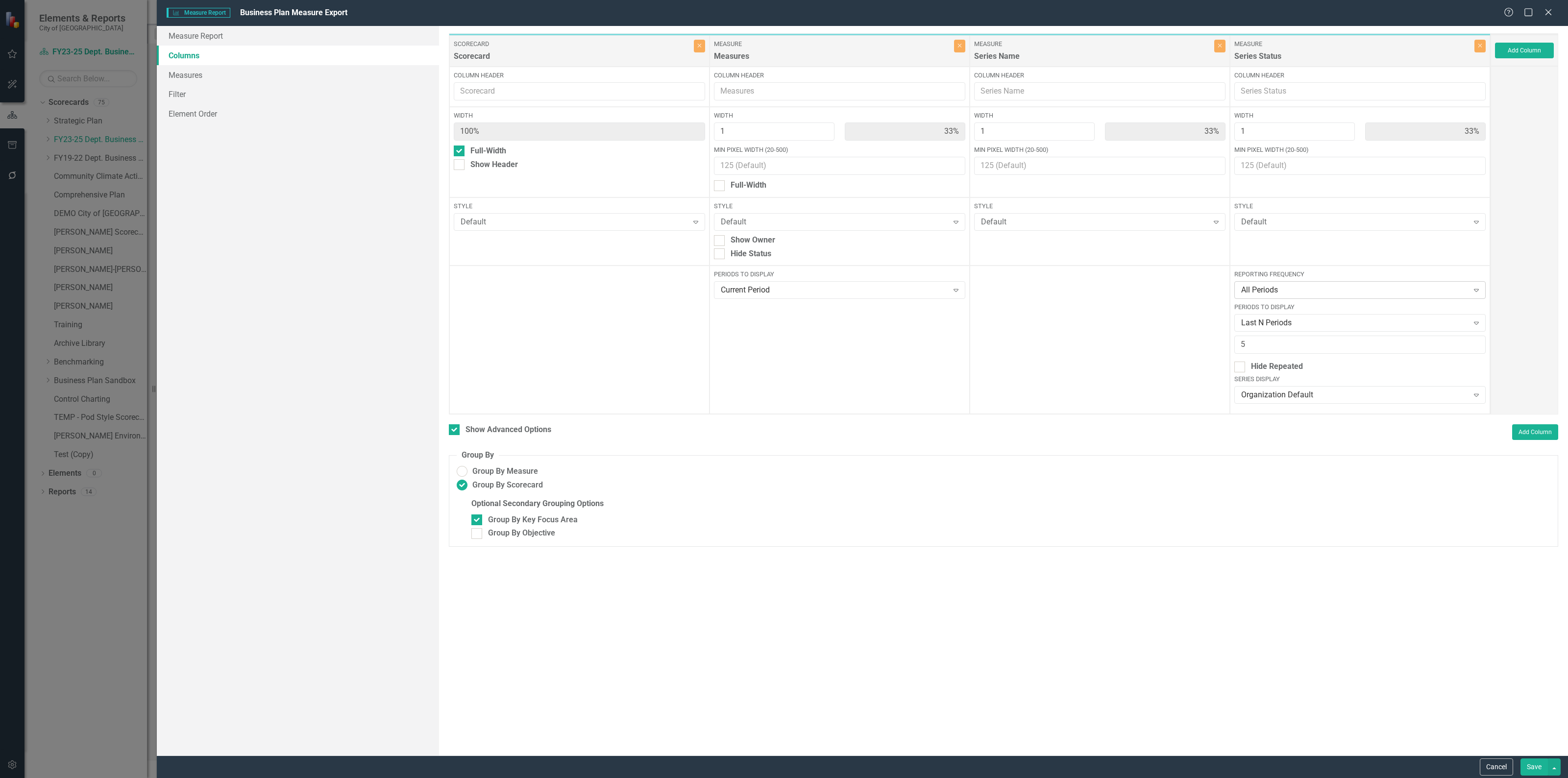
click at [1277, 295] on div "All Periods" at bounding box center [1355, 290] width 228 height 12
click at [1342, 419] on div "FY21-25 Strat Plan - Semi-Annual" at bounding box center [1362, 420] width 235 height 12
click at [1529, 773] on button "Save" at bounding box center [1534, 767] width 27 height 17
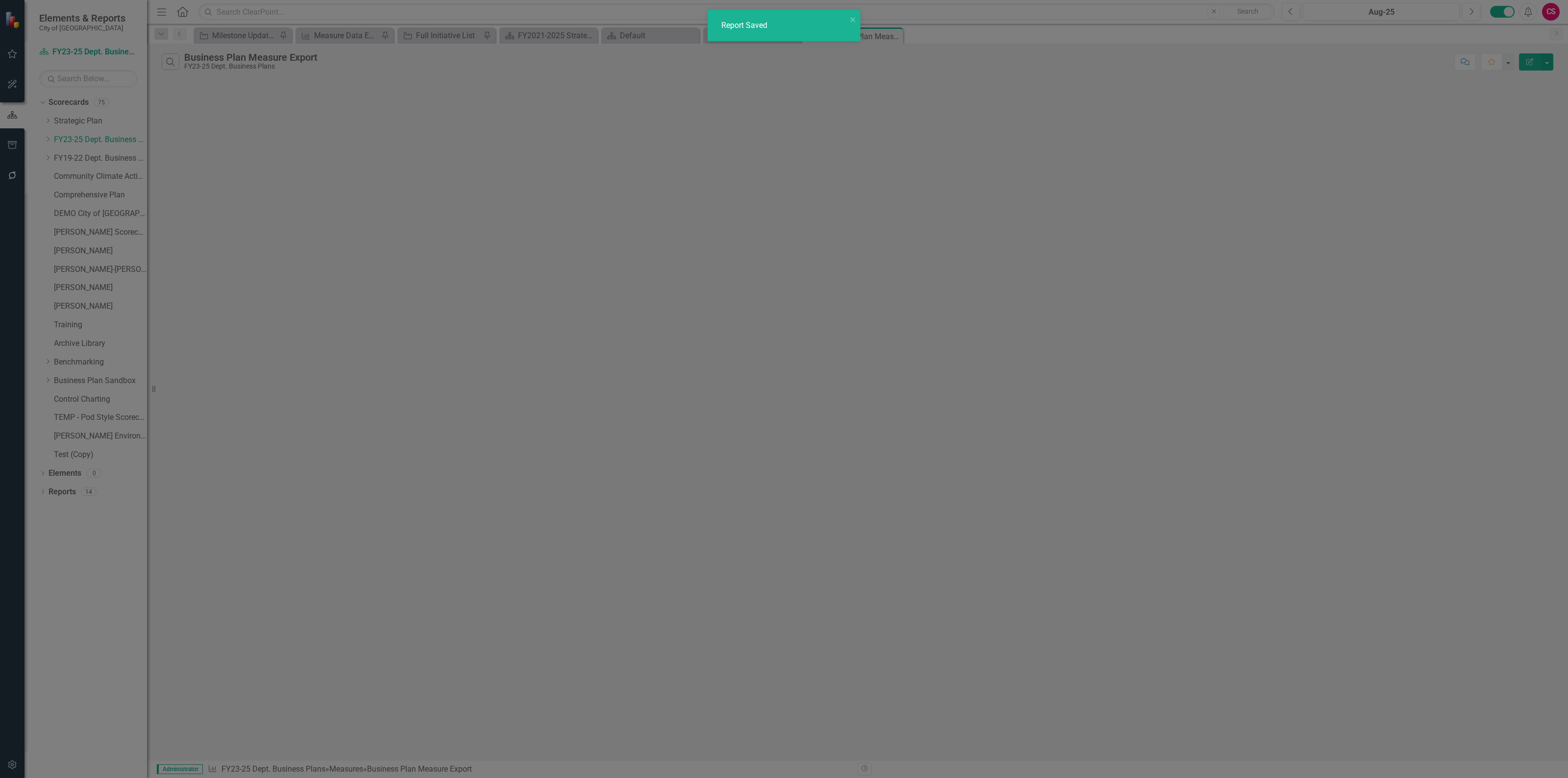
checkbox input "false"
radio input "false"
checkbox input "false"
radio input "true"
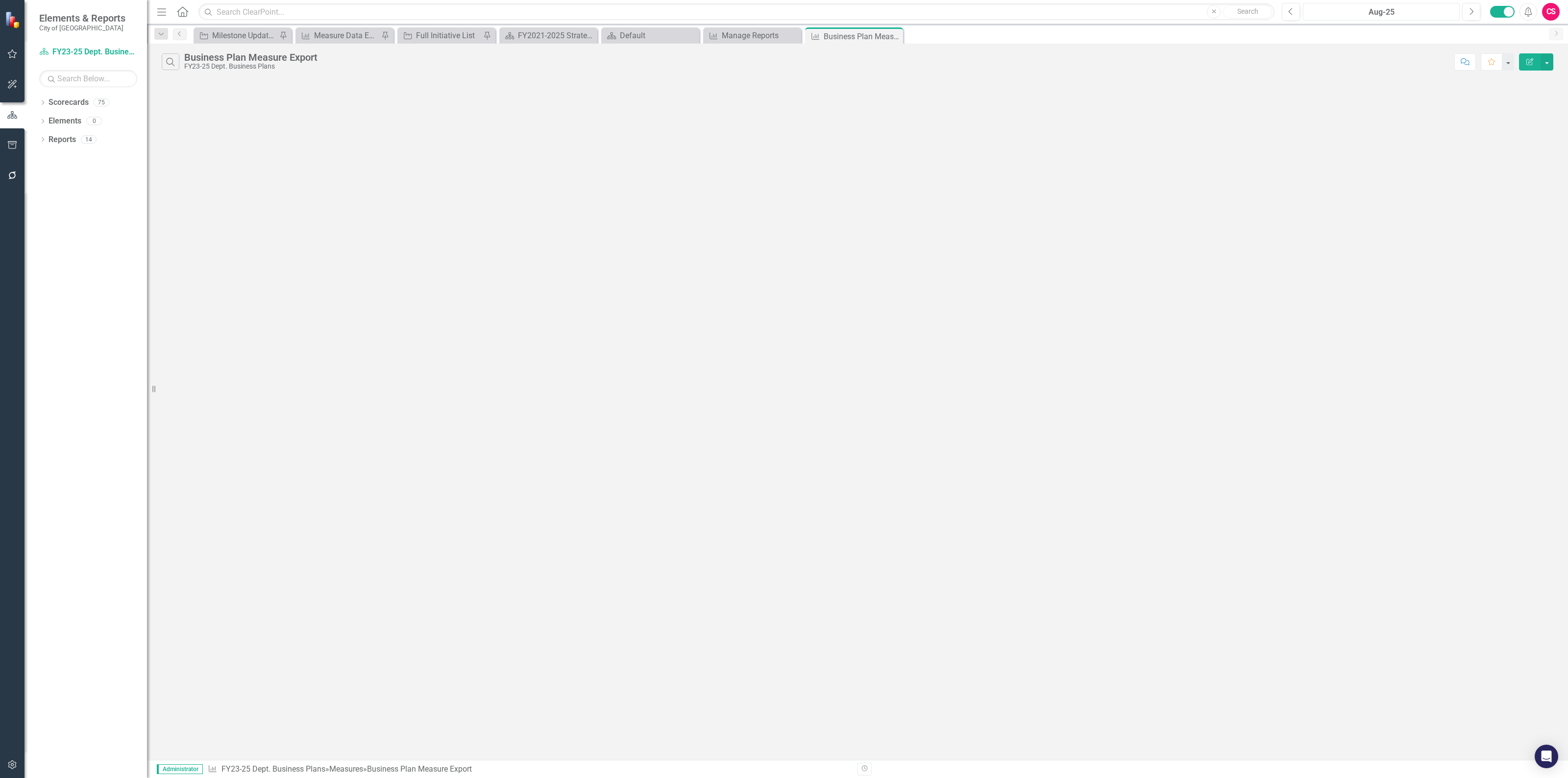
click at [1348, 10] on div "Aug-25" at bounding box center [1381, 12] width 150 height 12
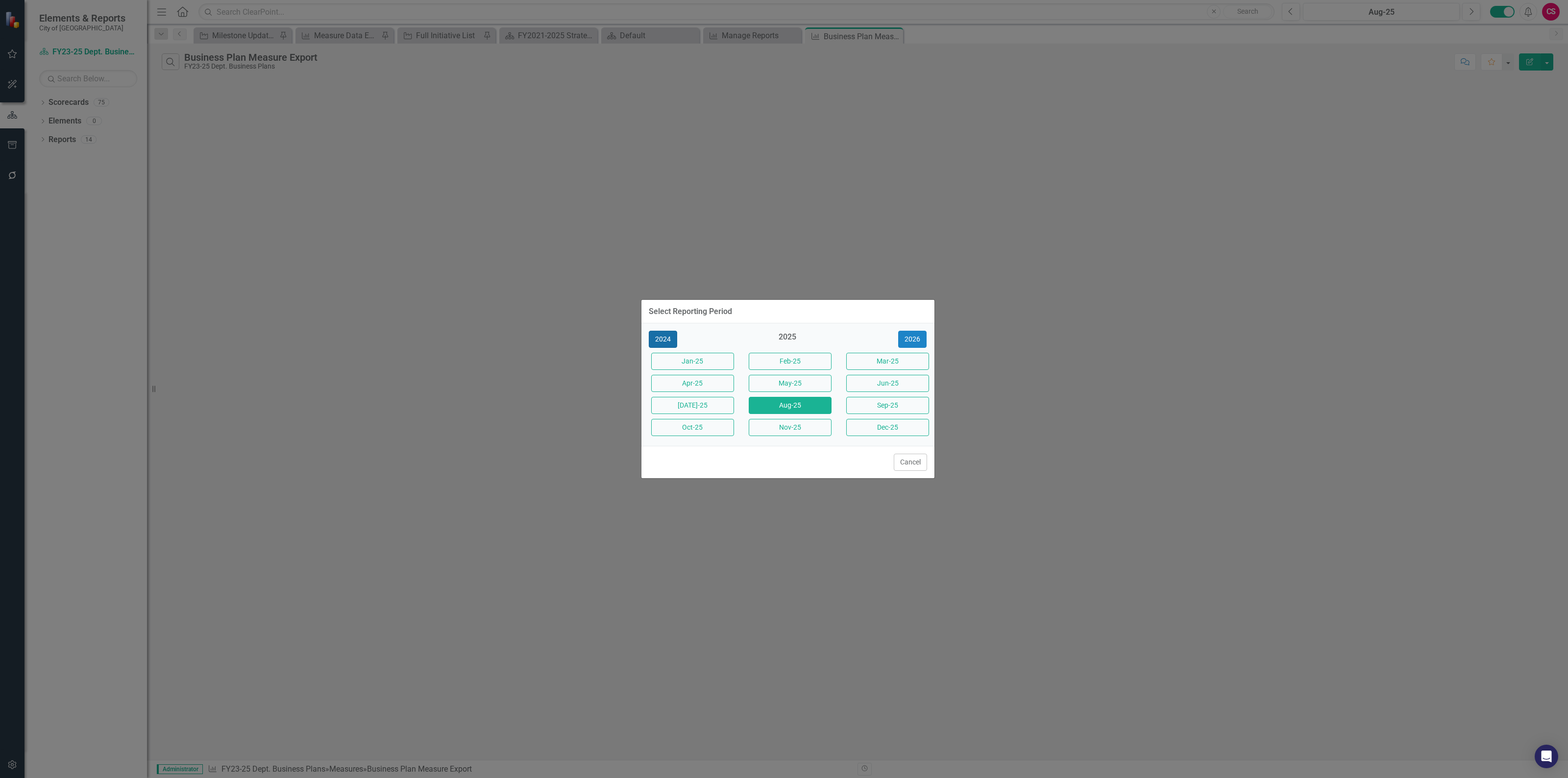
click at [660, 339] on button "2024" at bounding box center [663, 339] width 29 height 17
click at [905, 388] on button "Jun-24" at bounding box center [887, 384] width 83 height 17
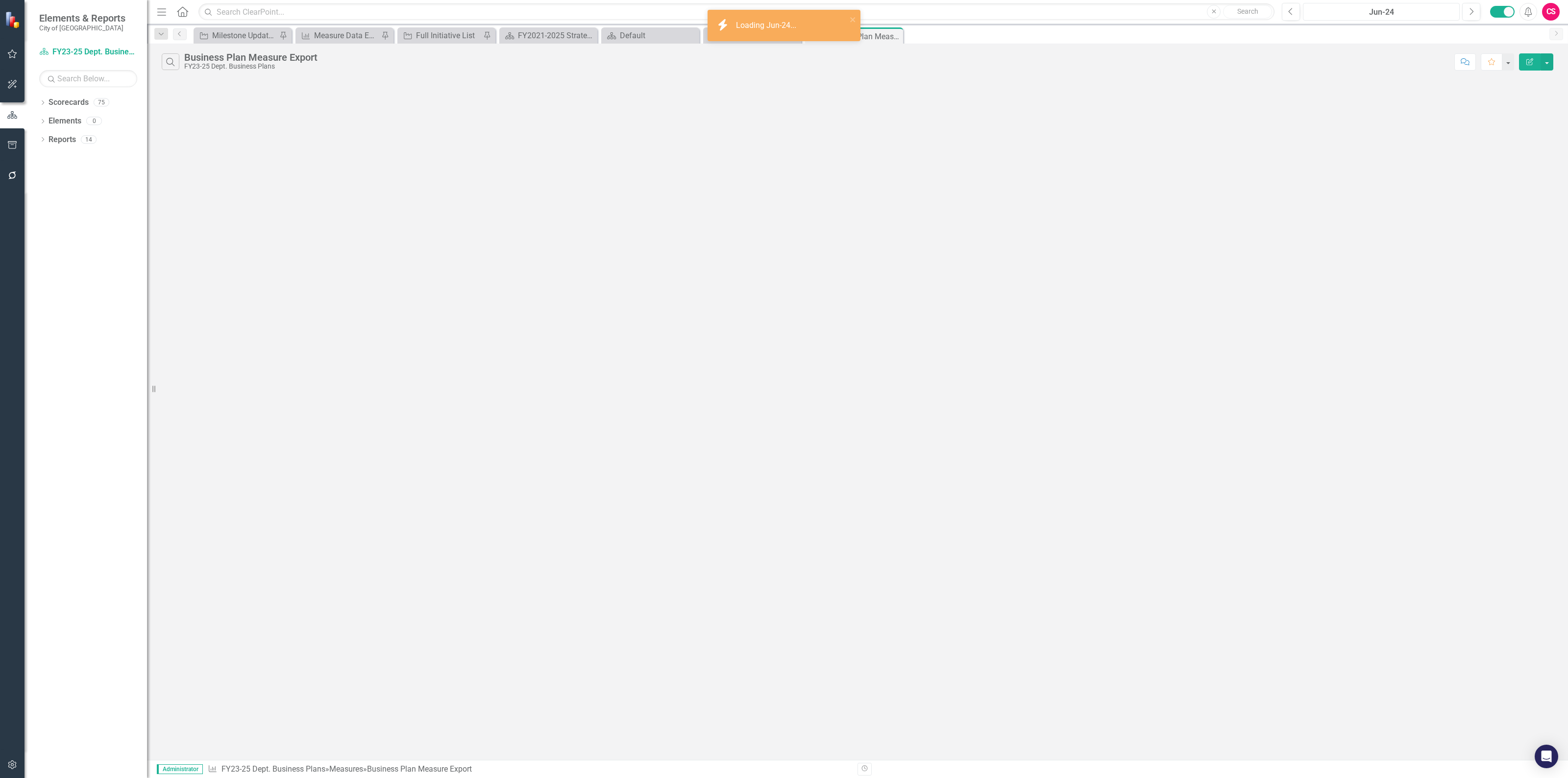
click at [1421, 9] on div "Jun-24" at bounding box center [1381, 12] width 150 height 12
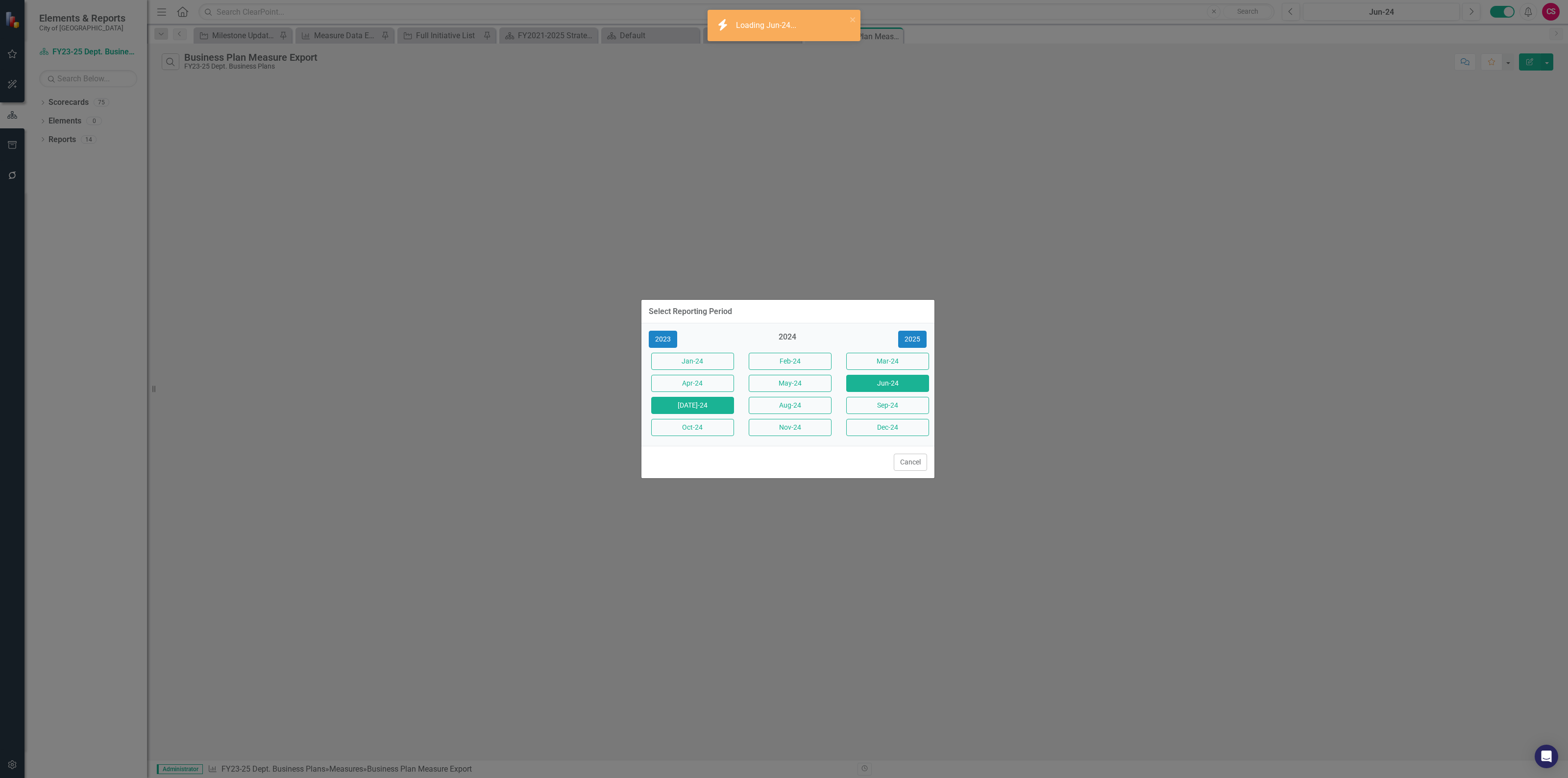
click at [699, 412] on button "[DATE]-24" at bounding box center [693, 405] width 83 height 17
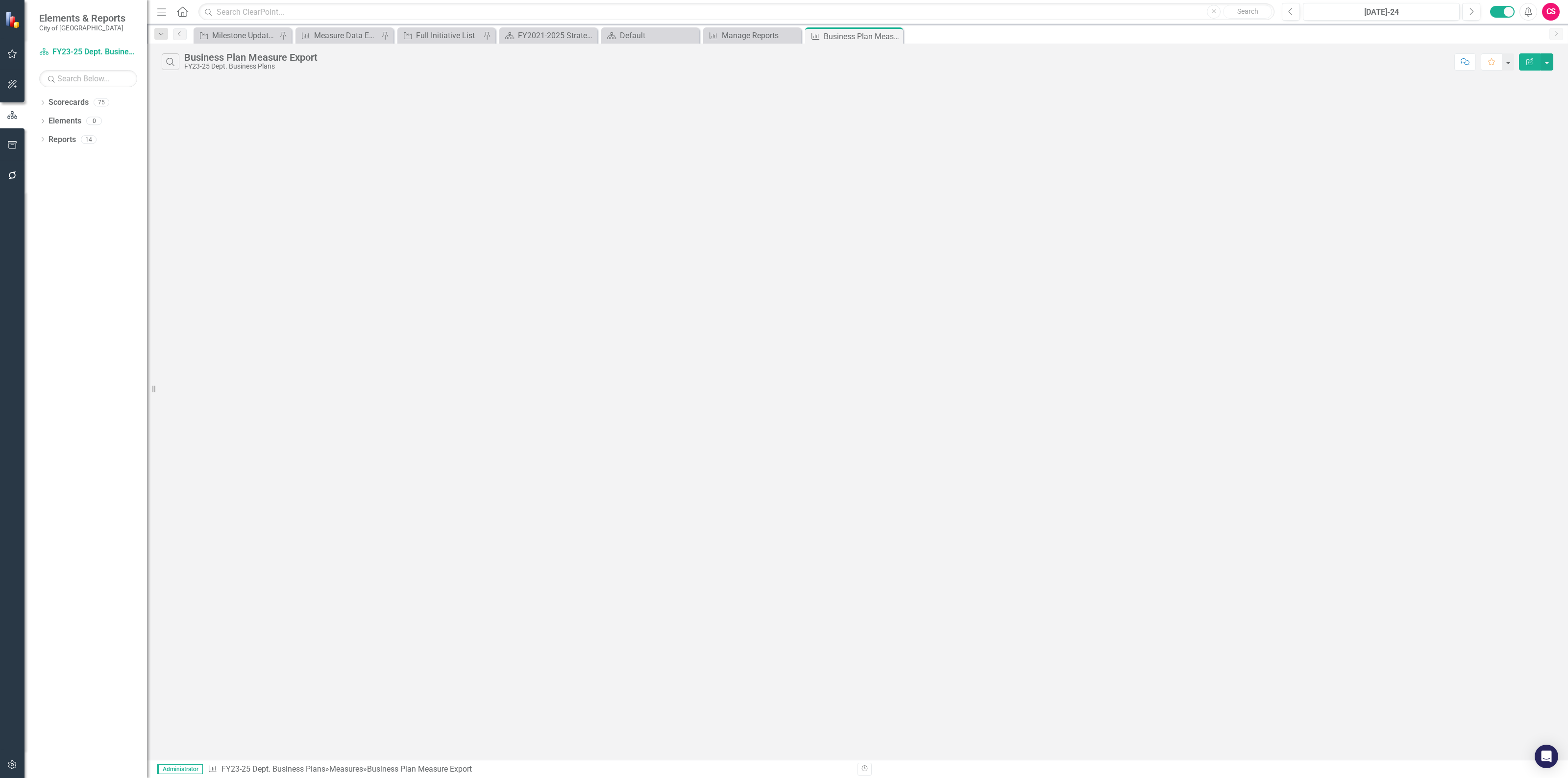
click at [1533, 57] on button "Edit Report" at bounding box center [1530, 62] width 21 height 17
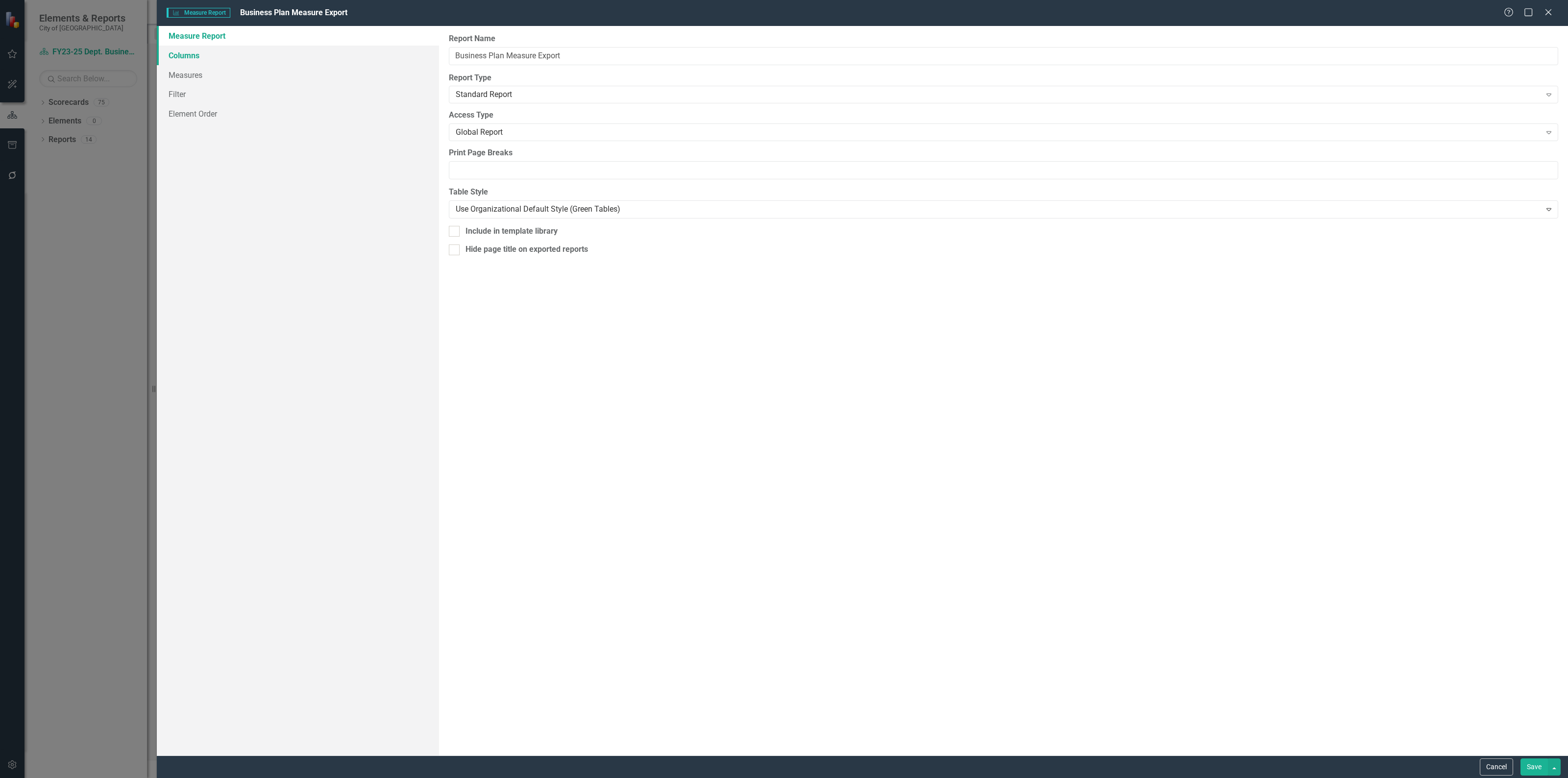
click at [253, 57] on link "Columns" at bounding box center [298, 55] width 282 height 19
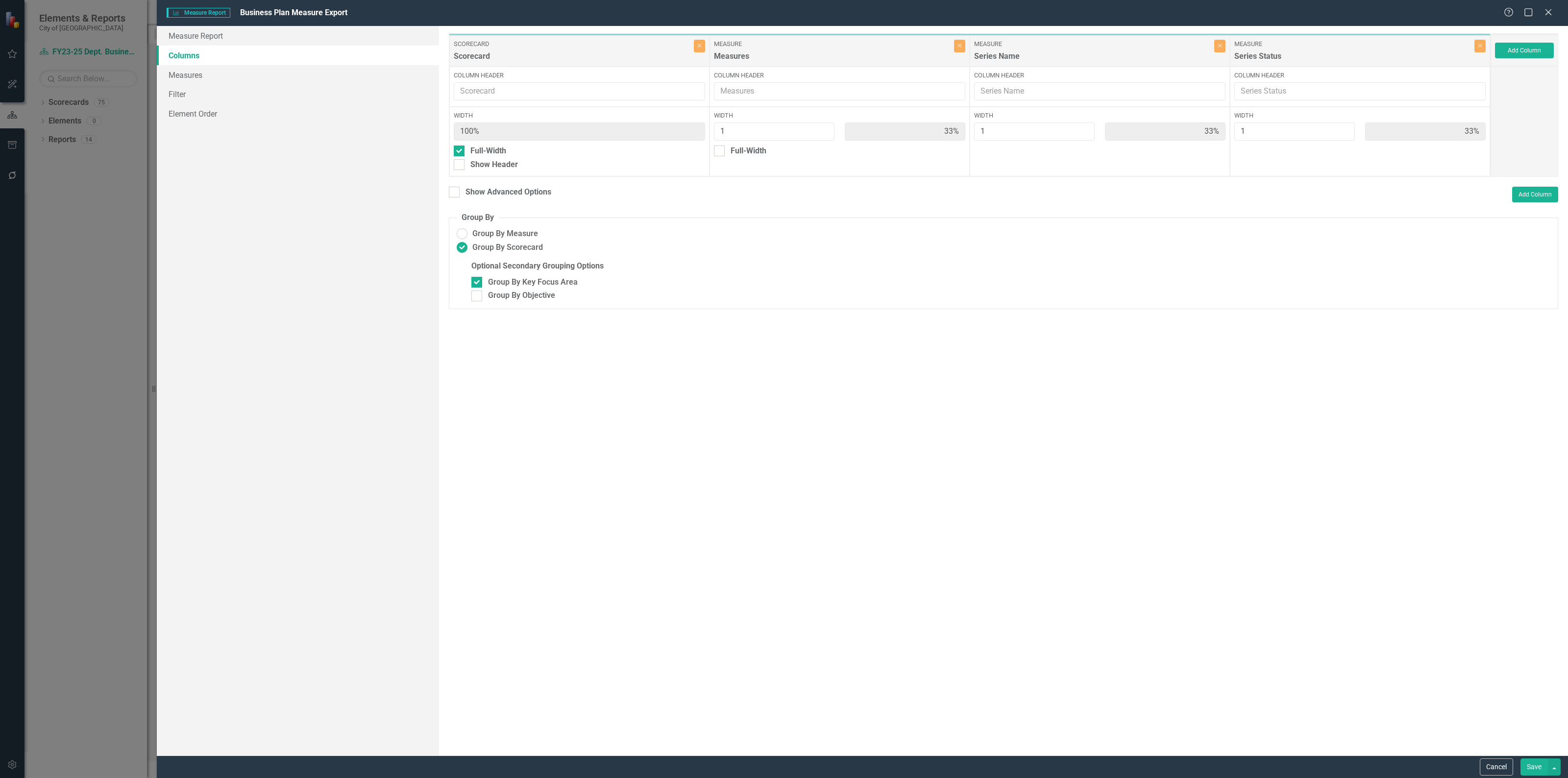
click at [460, 200] on div "Show Advanced Options" at bounding box center [500, 194] width 102 height 14
drag, startPoint x: 455, startPoint y: 190, endPoint x: 537, endPoint y: 200, distance: 82.6
click at [456, 190] on div at bounding box center [454, 192] width 11 height 11
click at [455, 190] on input "Show Advanced Options" at bounding box center [452, 190] width 6 height 6
checkbox input "true"
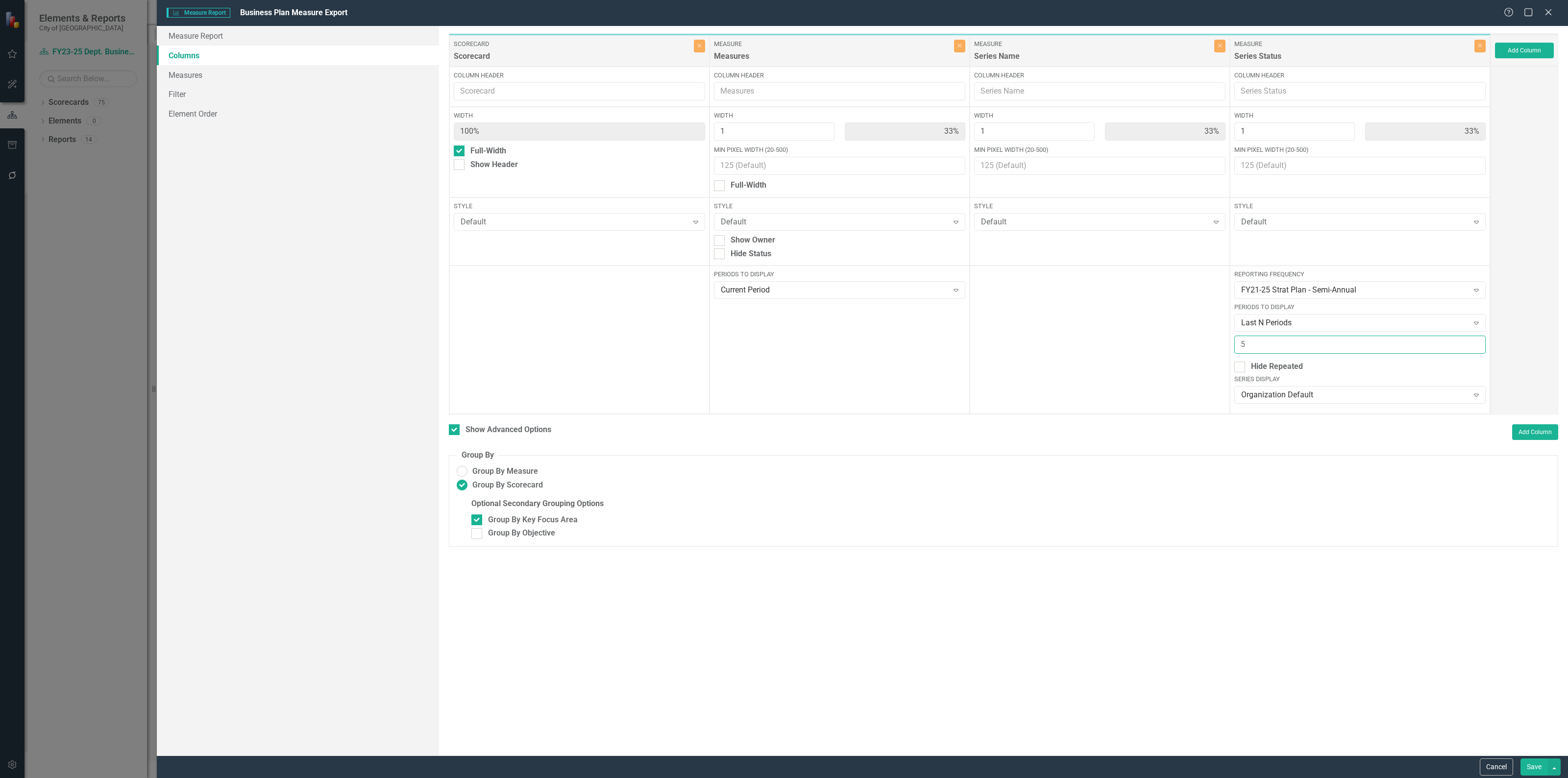
drag, startPoint x: 1233, startPoint y: 346, endPoint x: 1084, endPoint y: 343, distance: 149.0
click at [1084, 343] on div "Scorecard Scorecard Close Column Header Width 100% Full-Width Show Header Style…" at bounding box center [969, 224] width 1041 height 381
type input "4"
click at [1530, 766] on button "Save" at bounding box center [1534, 767] width 27 height 17
checkbox input "false"
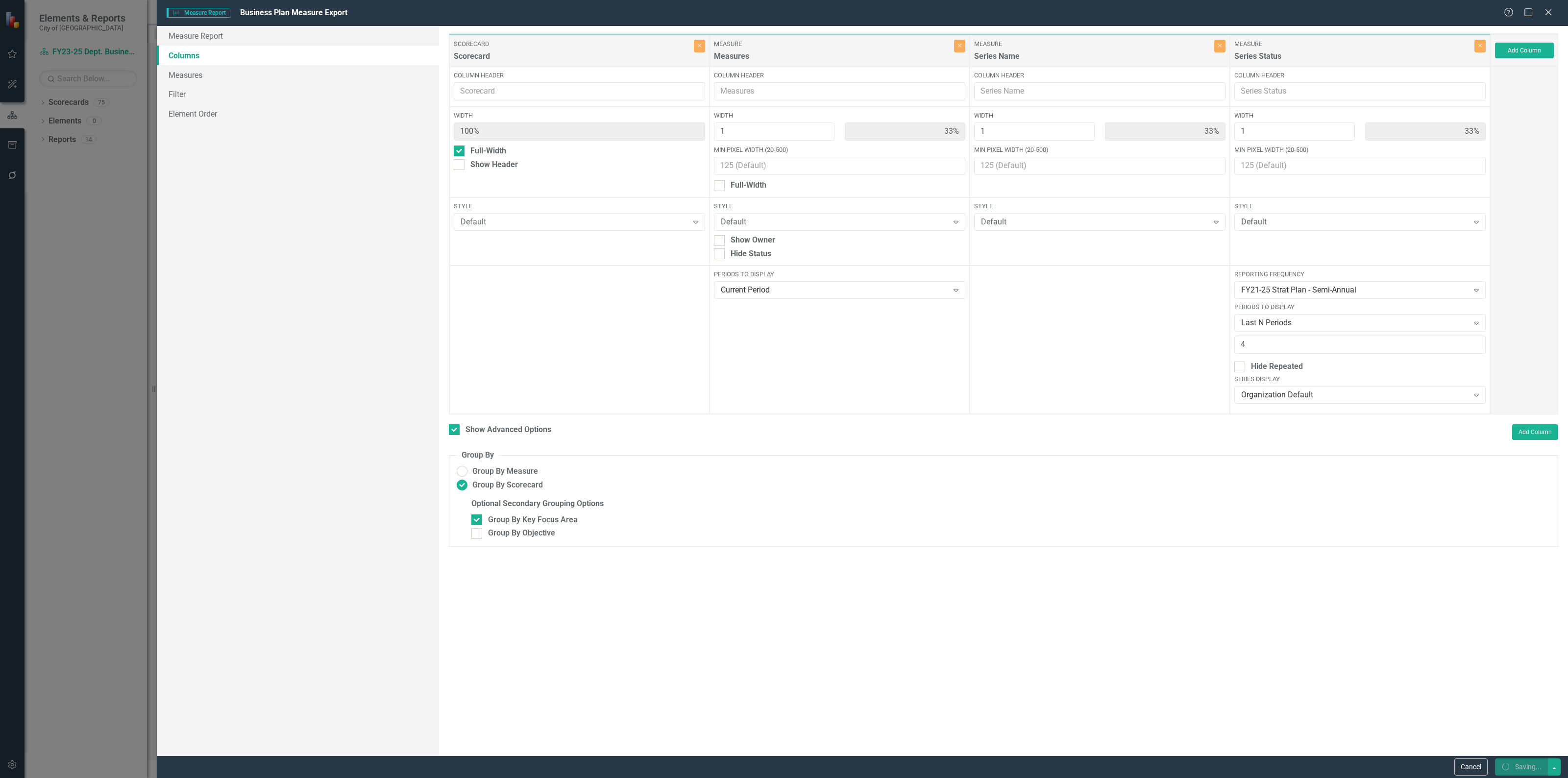
radio input "false"
checkbox input "false"
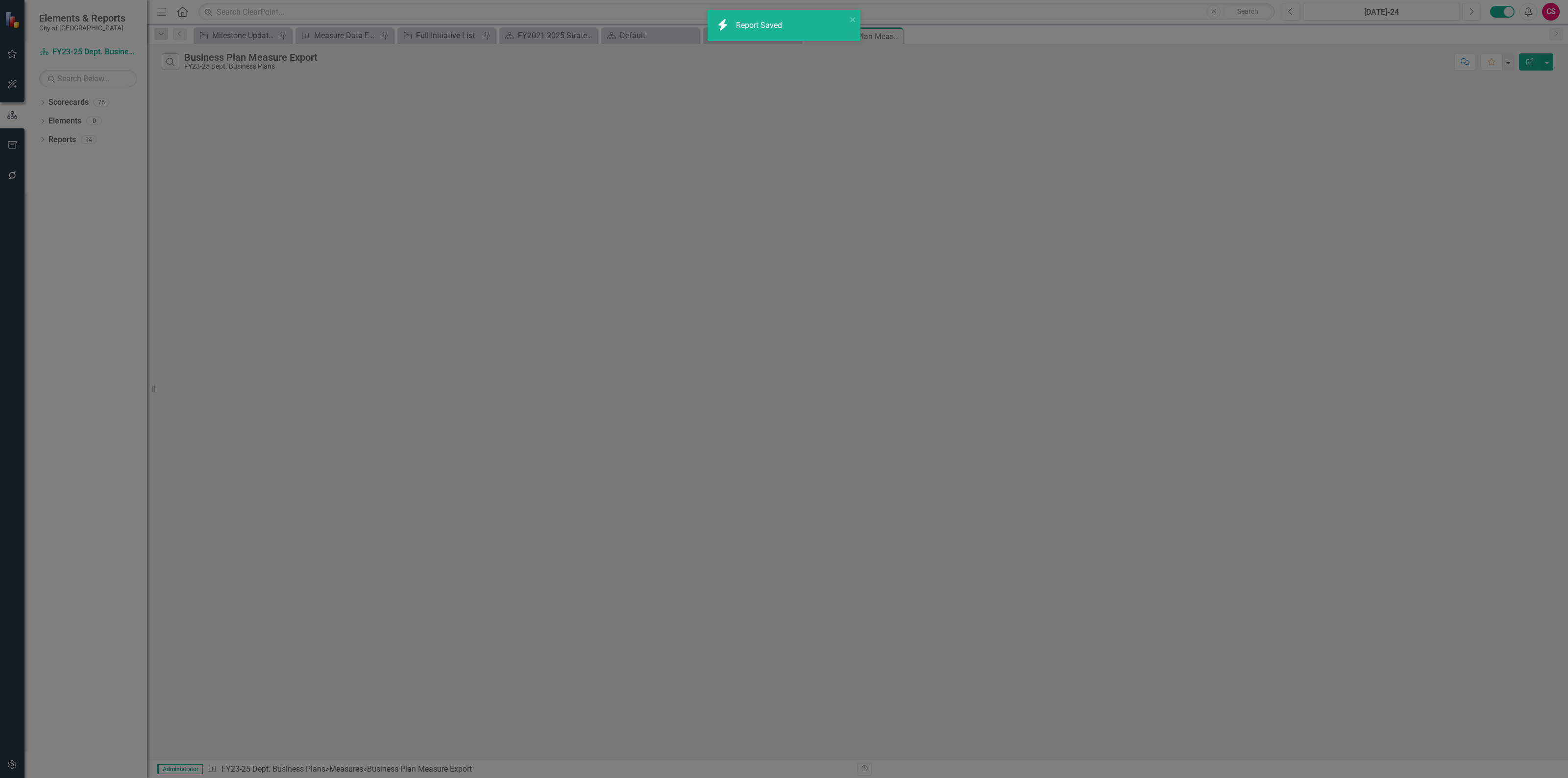
radio input "true"
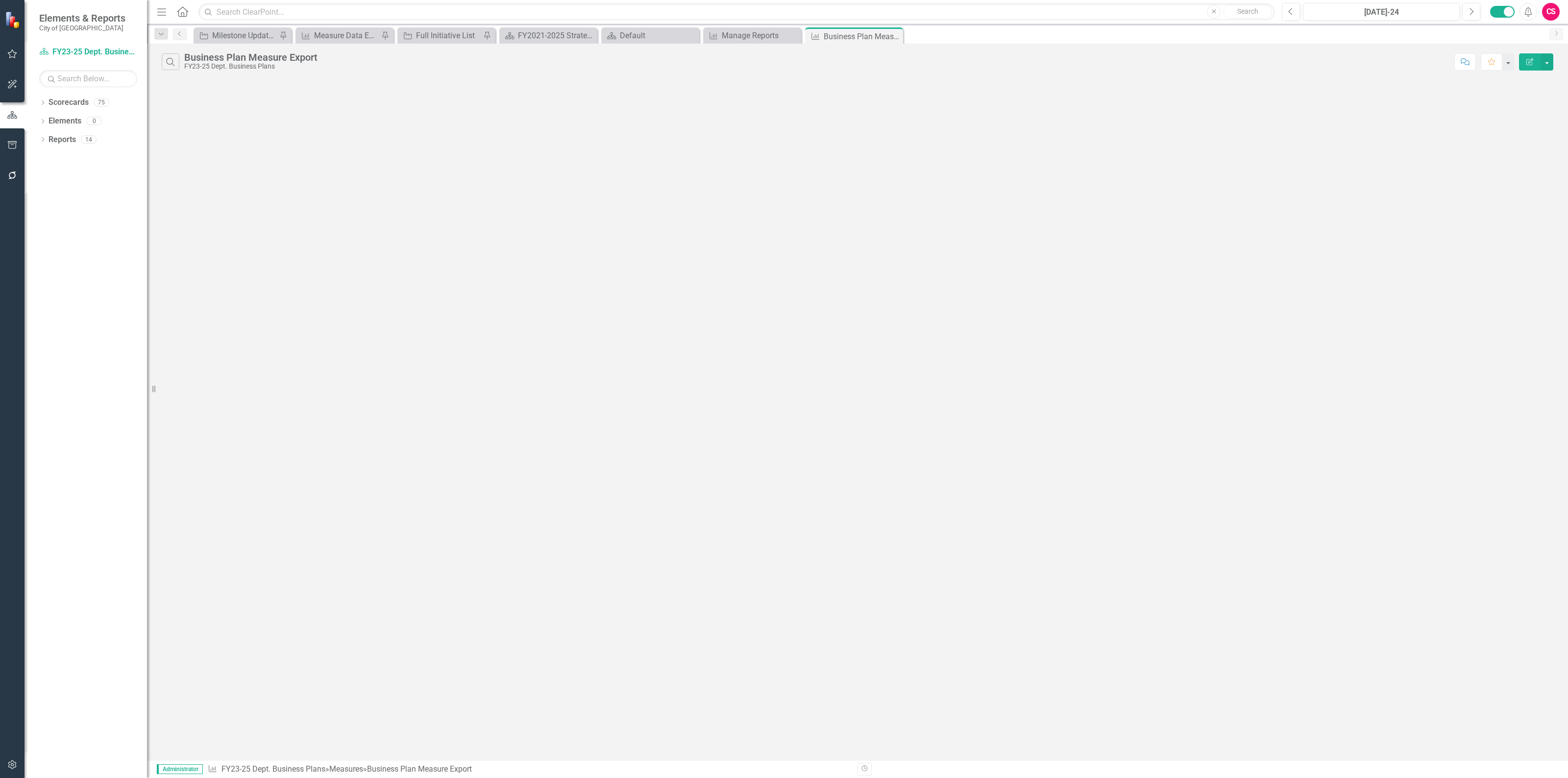
click at [1525, 60] on icon "Edit Report" at bounding box center [1530, 61] width 9 height 7
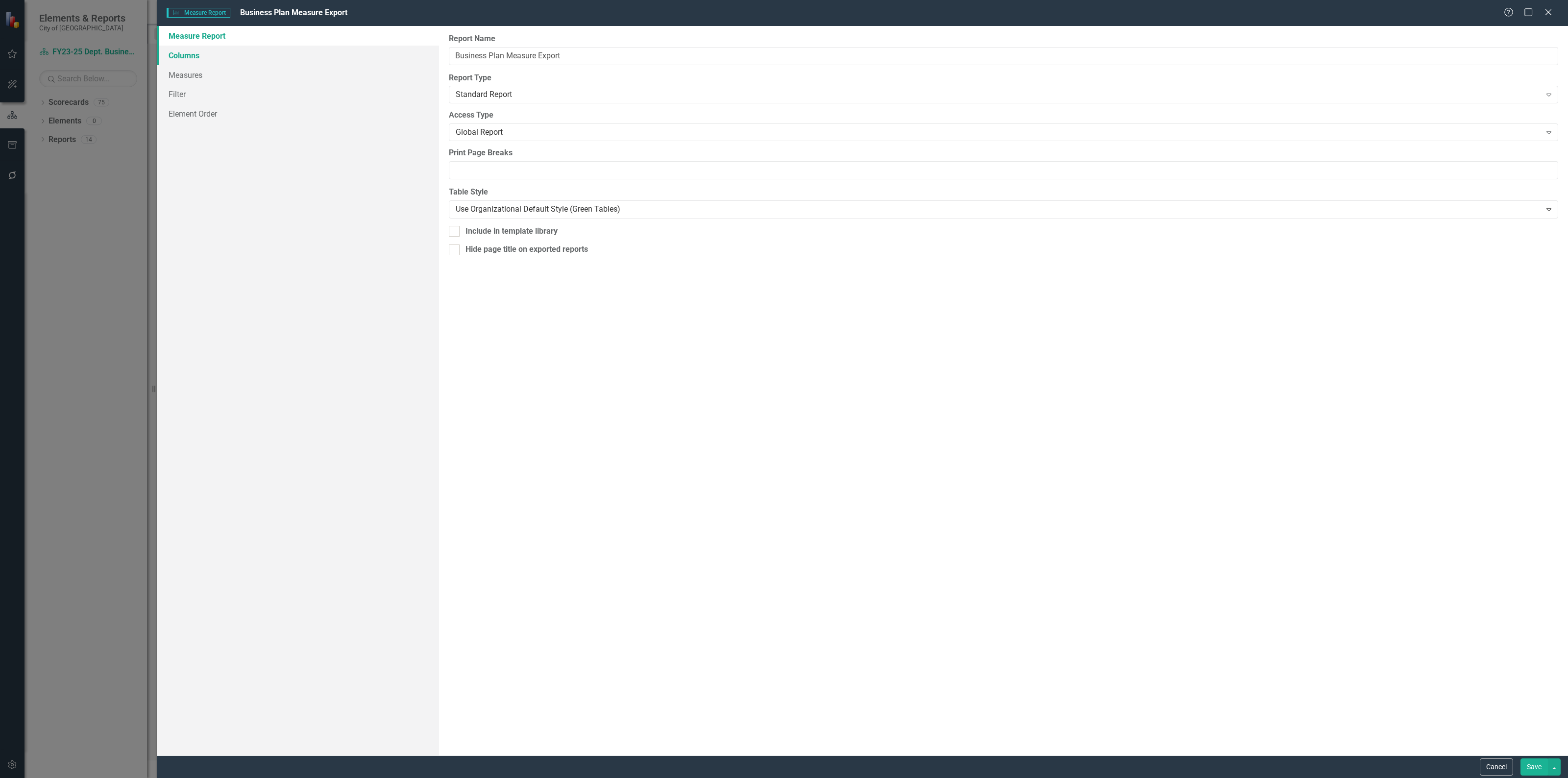
click at [245, 61] on link "Columns" at bounding box center [298, 55] width 282 height 19
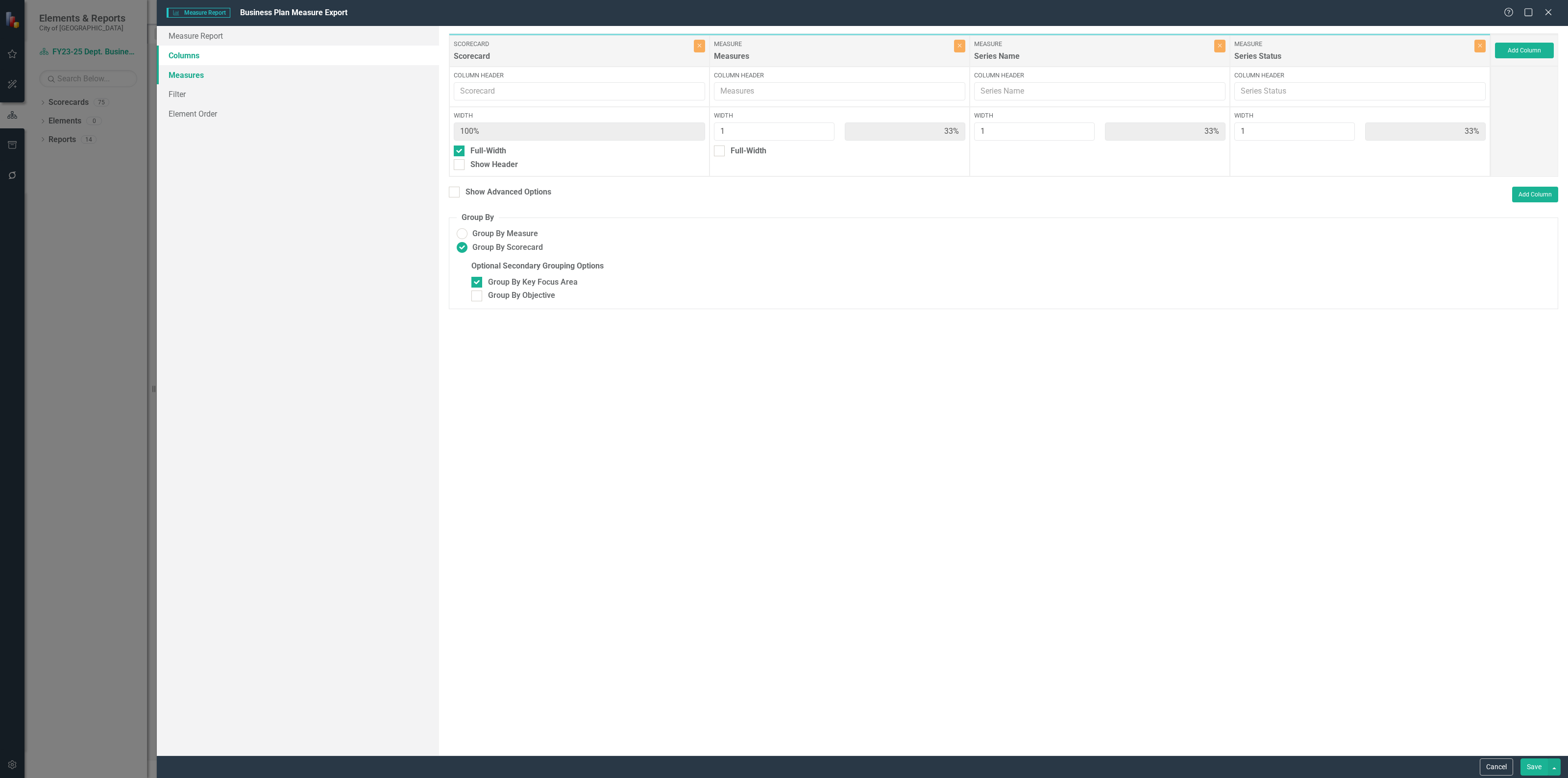
click at [221, 77] on link "Measures" at bounding box center [298, 75] width 282 height 19
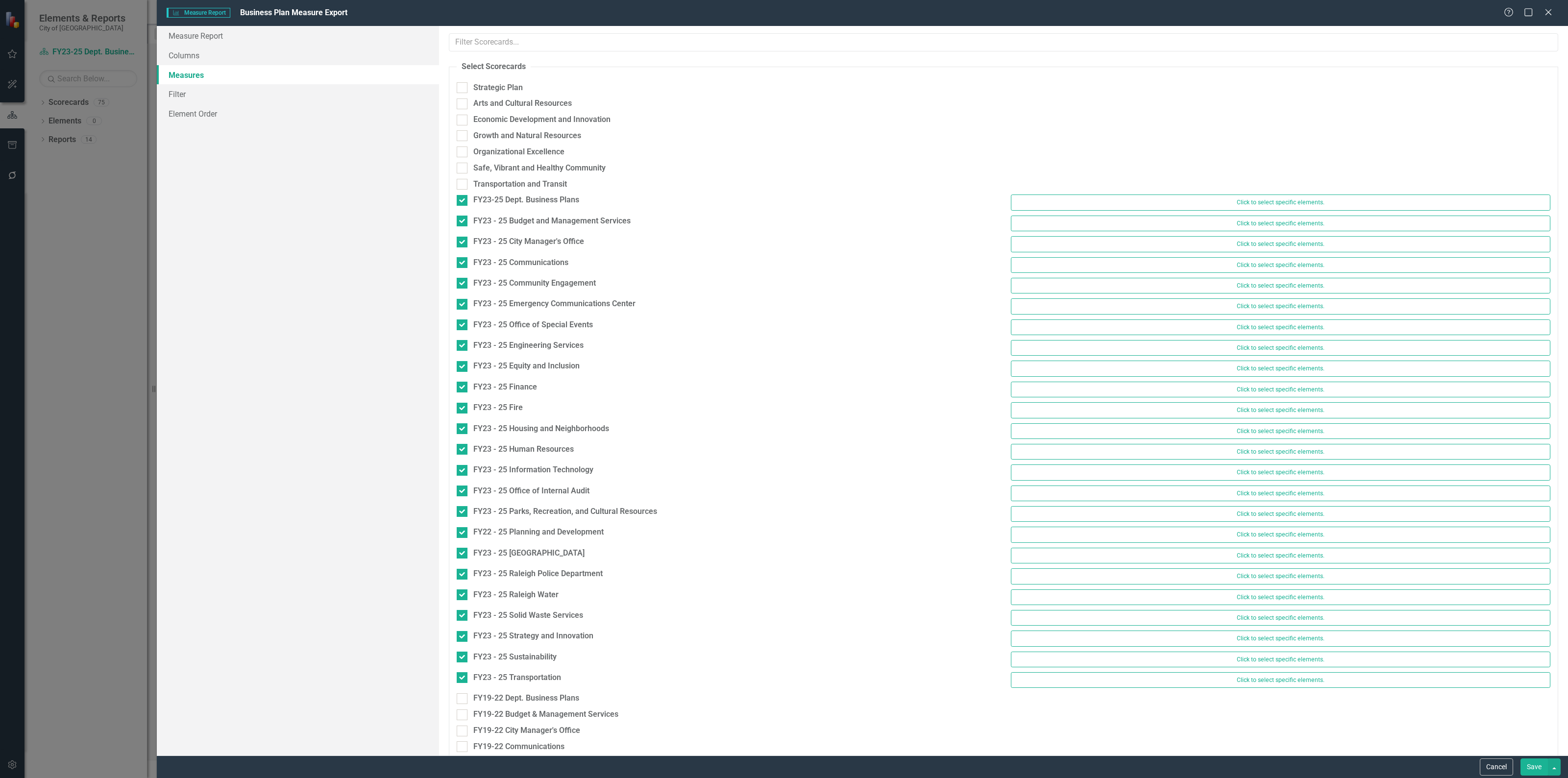
click at [218, 68] on link "Measures" at bounding box center [298, 75] width 282 height 19
click at [218, 62] on link "Columns" at bounding box center [298, 55] width 282 height 19
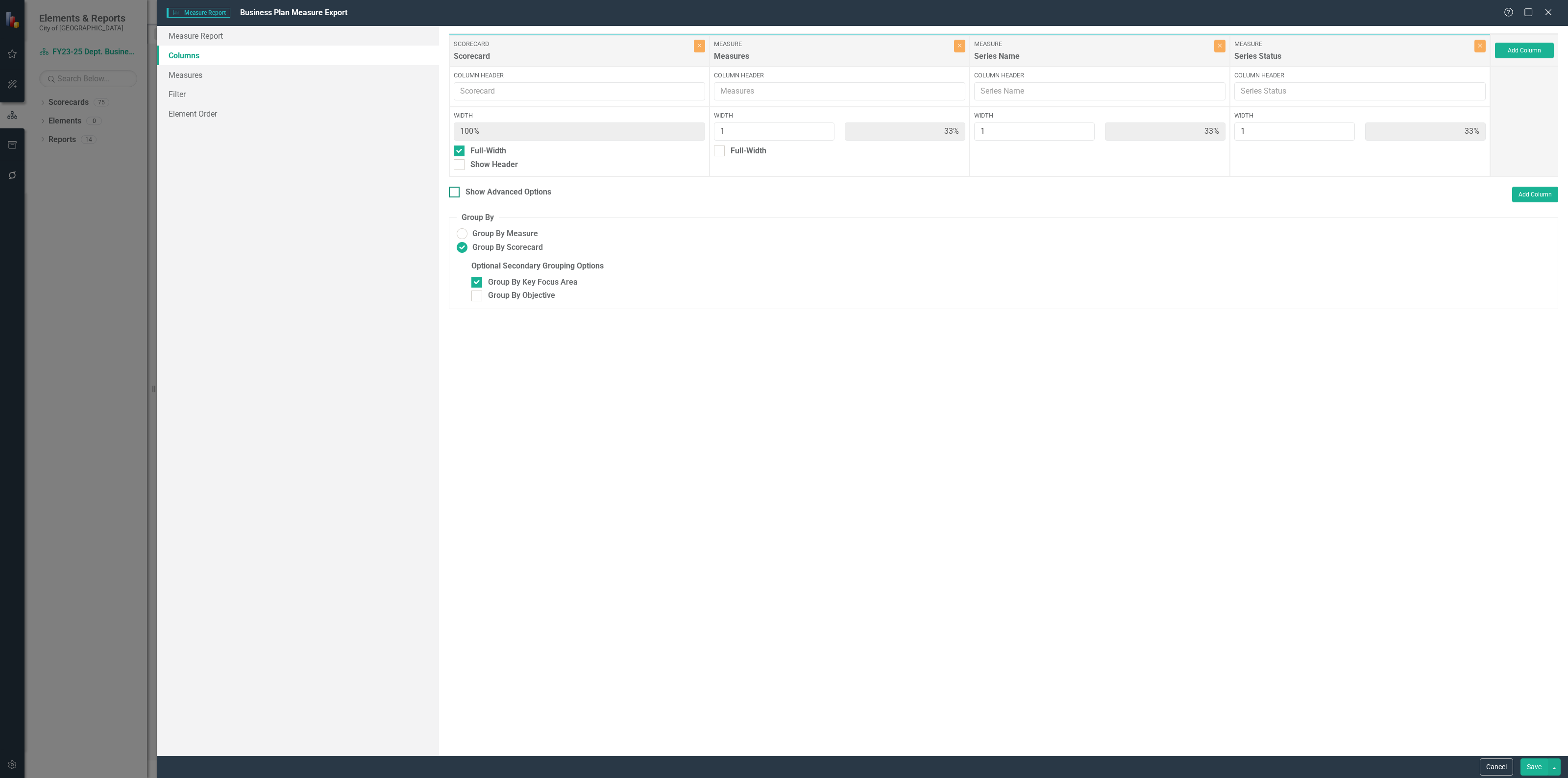
click at [457, 190] on div at bounding box center [454, 192] width 11 height 11
click at [455, 190] on input "Show Advanced Options" at bounding box center [452, 190] width 6 height 6
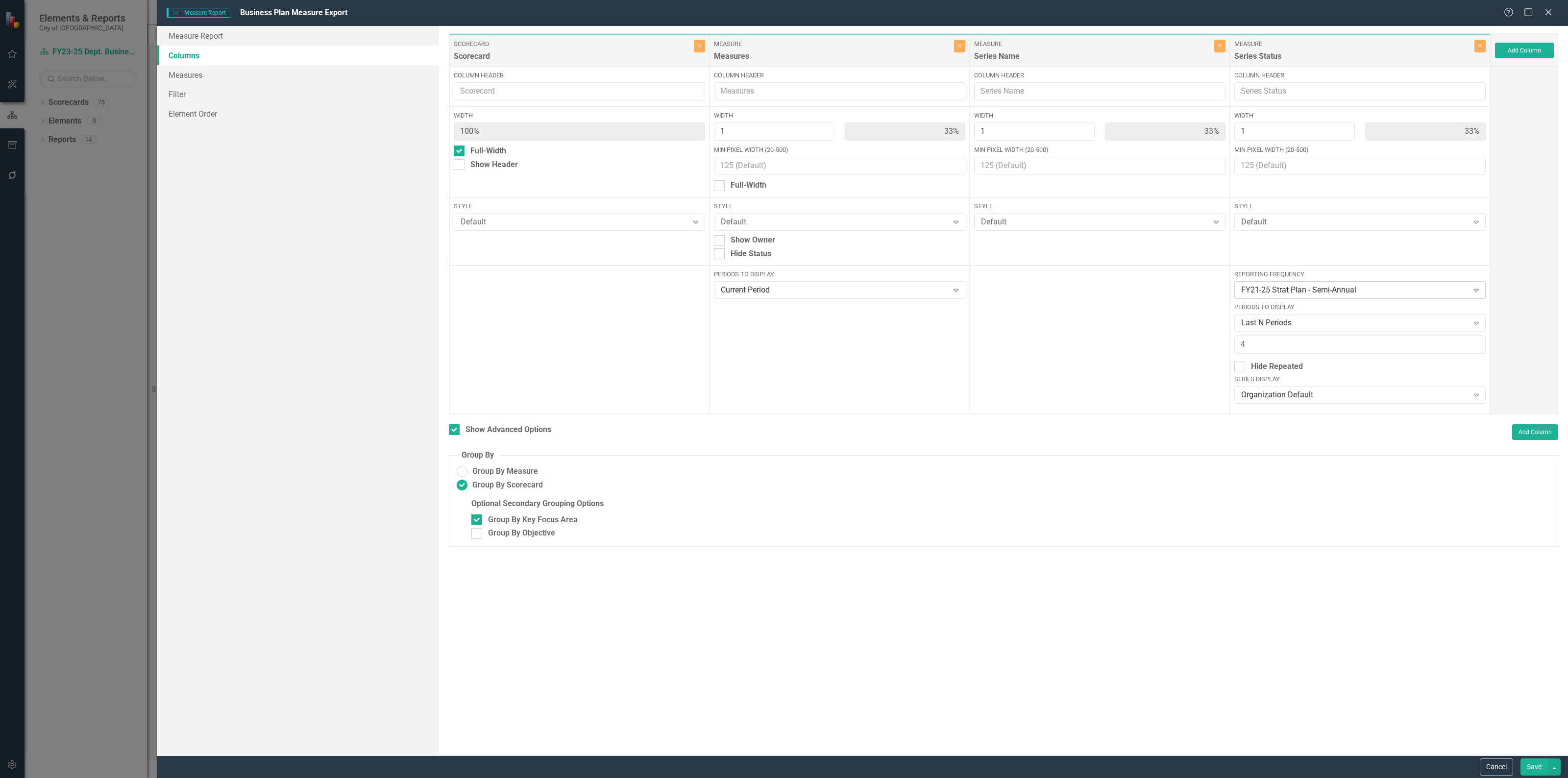
click at [1292, 285] on div "FY21-25 Strat Plan - Semi-Annual" at bounding box center [1355, 290] width 228 height 12
click at [1289, 315] on div "Last N Periods Expand" at bounding box center [1360, 323] width 251 height 18
click at [1308, 360] on div "Selected Periods" at bounding box center [1362, 356] width 235 height 12
click at [1343, 348] on div at bounding box center [1353, 345] width 231 height 13
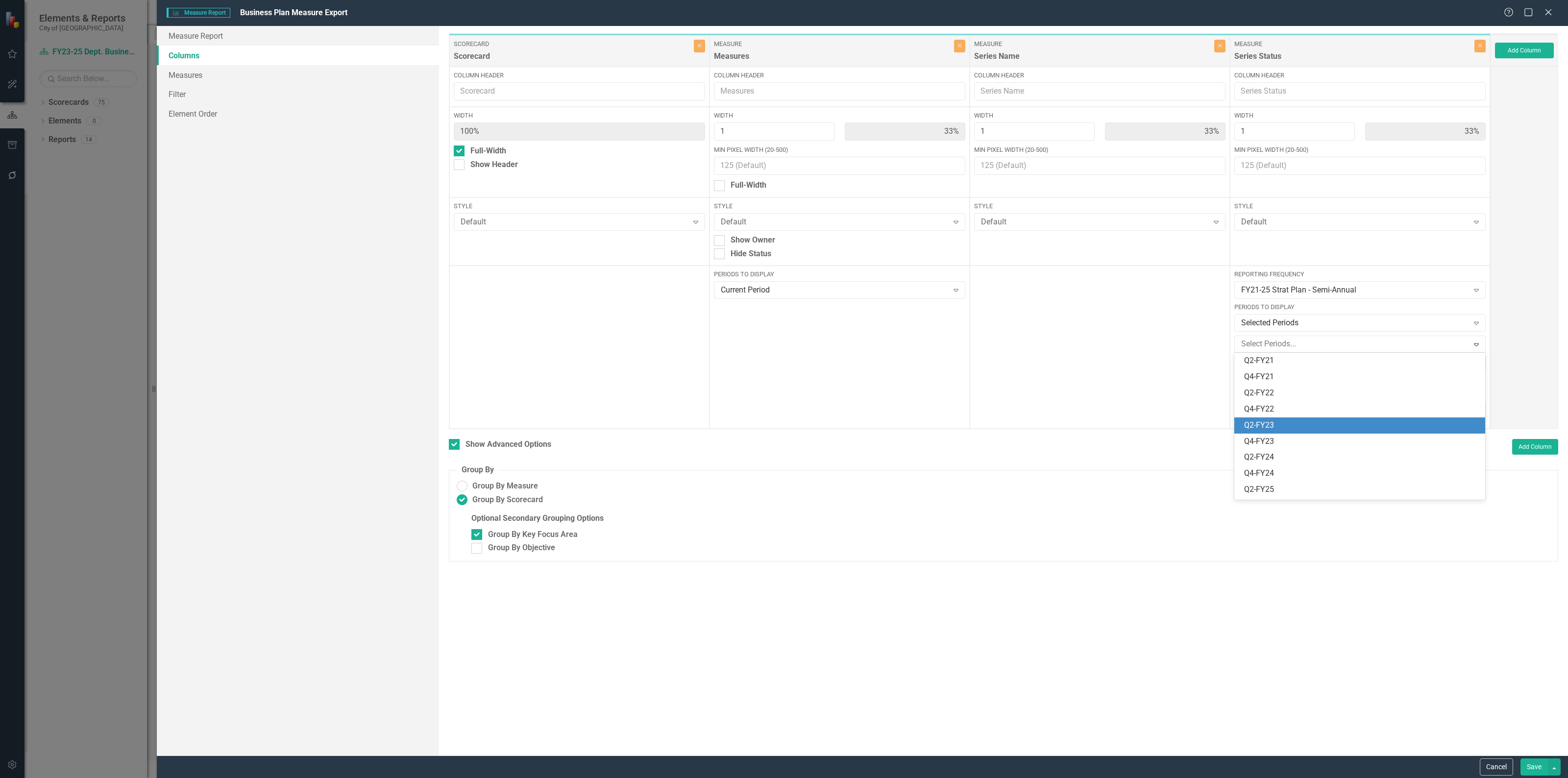
click at [1298, 420] on div "Q2-FY23" at bounding box center [1362, 426] width 235 height 12
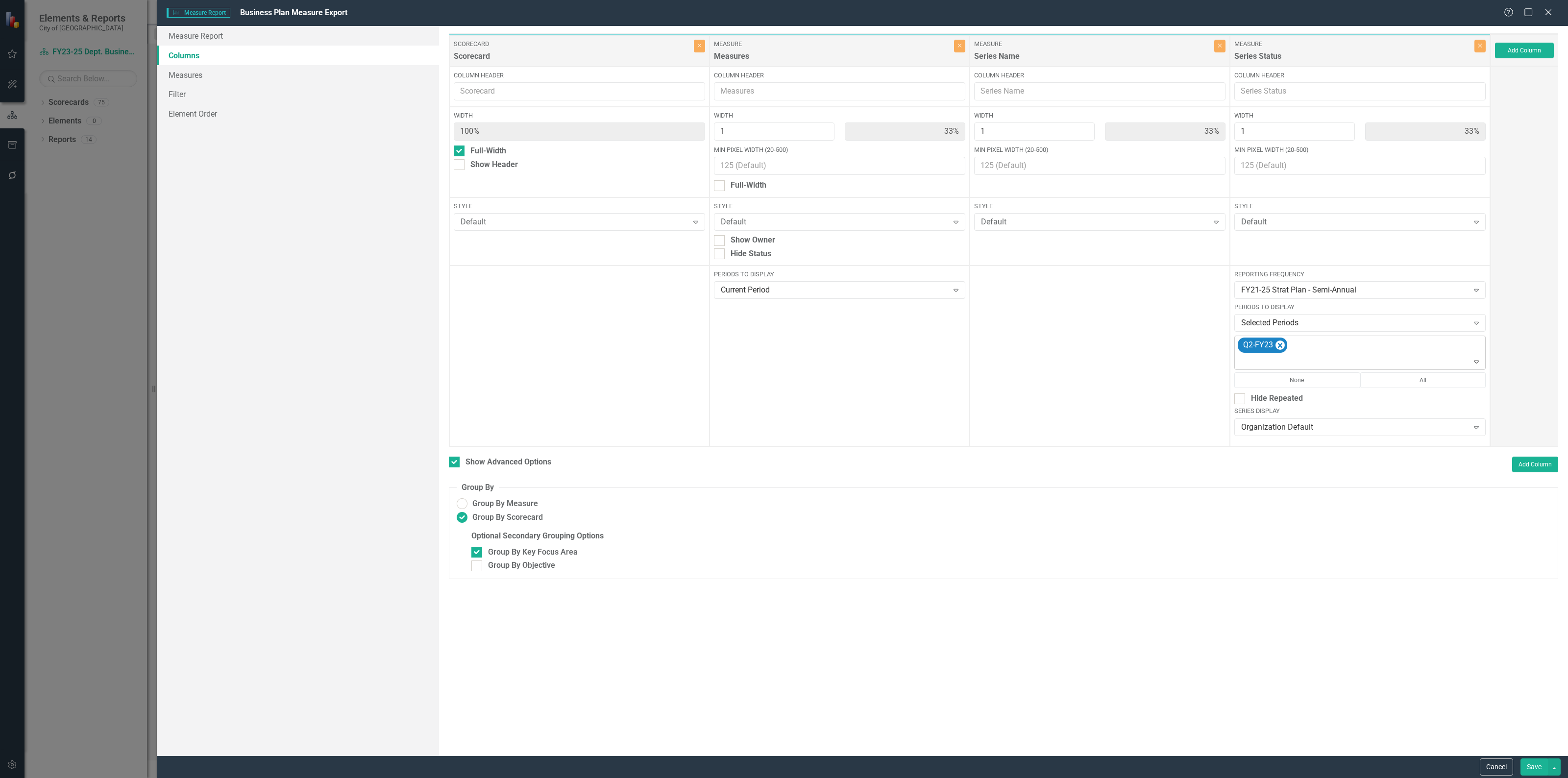
click at [1472, 361] on icon "Expand" at bounding box center [1476, 362] width 10 height 8
click at [1289, 439] on div "Q4-FY23" at bounding box center [1362, 443] width 235 height 12
click at [1475, 361] on icon "Expand" at bounding box center [1476, 362] width 10 height 8
click at [1312, 442] on div "Q2-FY24" at bounding box center [1362, 443] width 235 height 12
click at [1475, 362] on icon "Expand" at bounding box center [1476, 362] width 10 height 8
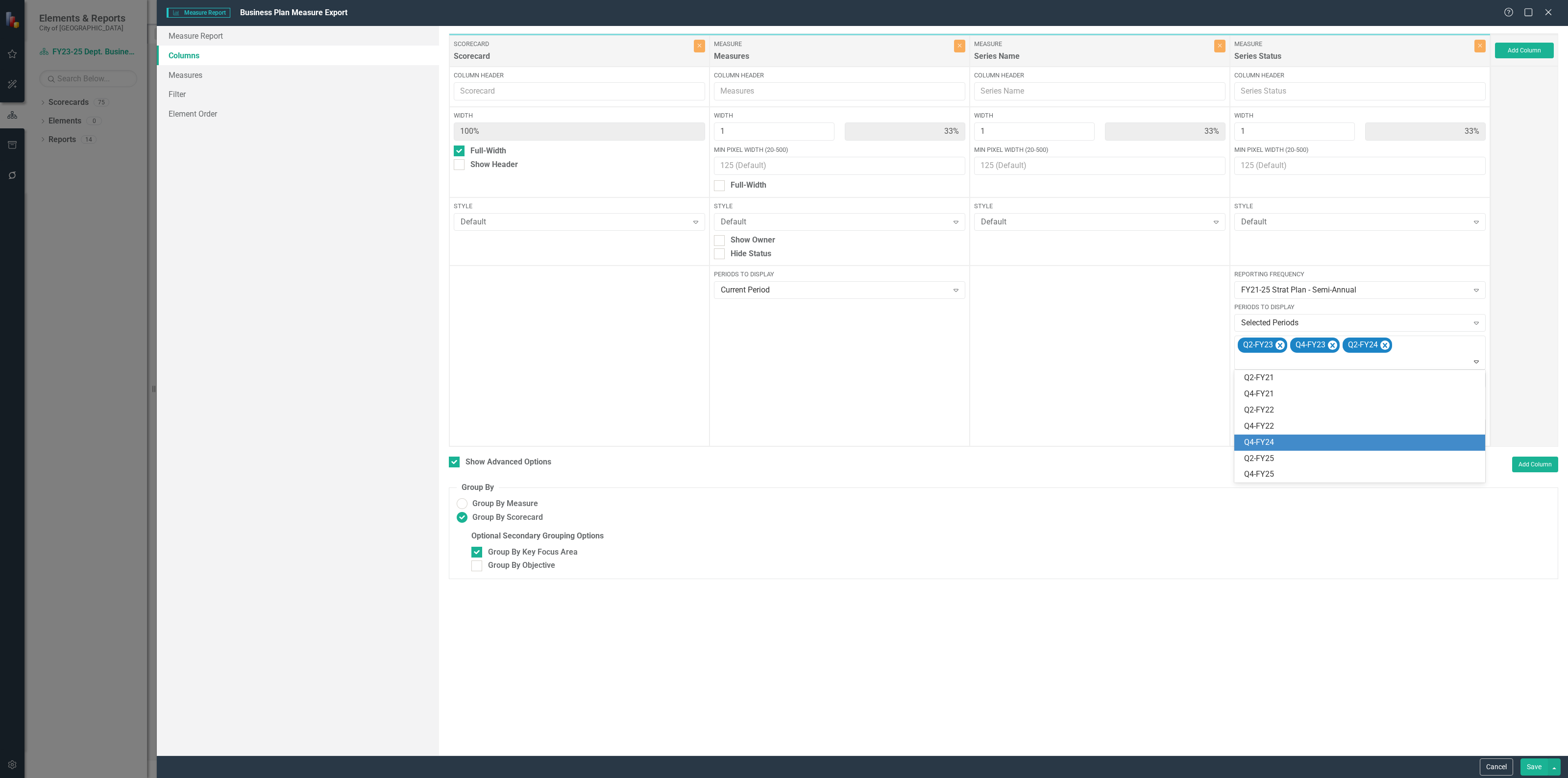
click at [1311, 444] on div "Q4-FY24" at bounding box center [1362, 443] width 235 height 12
click at [1521, 763] on button "Save" at bounding box center [1534, 767] width 27 height 17
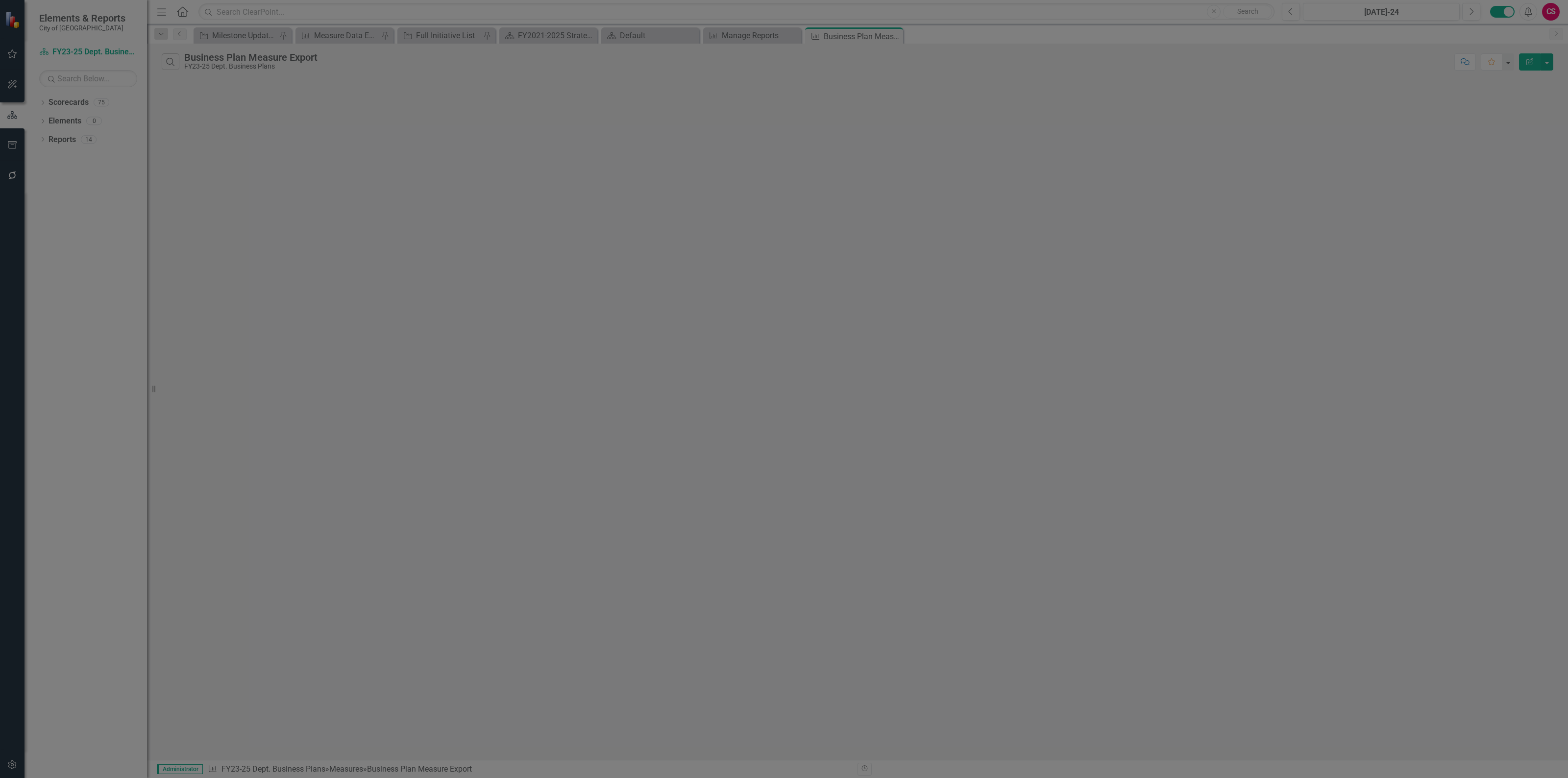
checkbox input "false"
radio input "false"
checkbox input "false"
radio input "true"
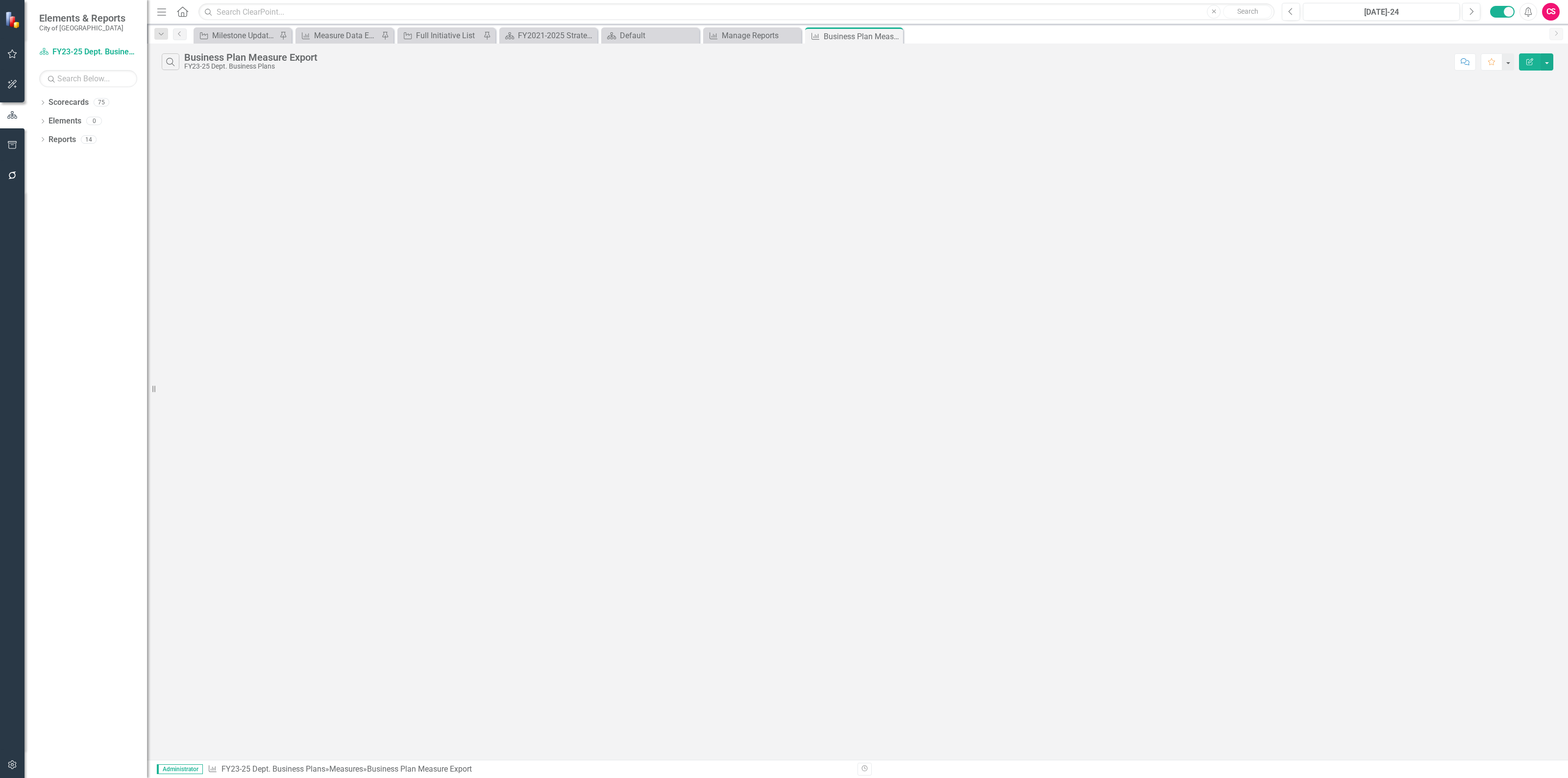
click at [1531, 57] on button "Edit Report" at bounding box center [1530, 62] width 21 height 17
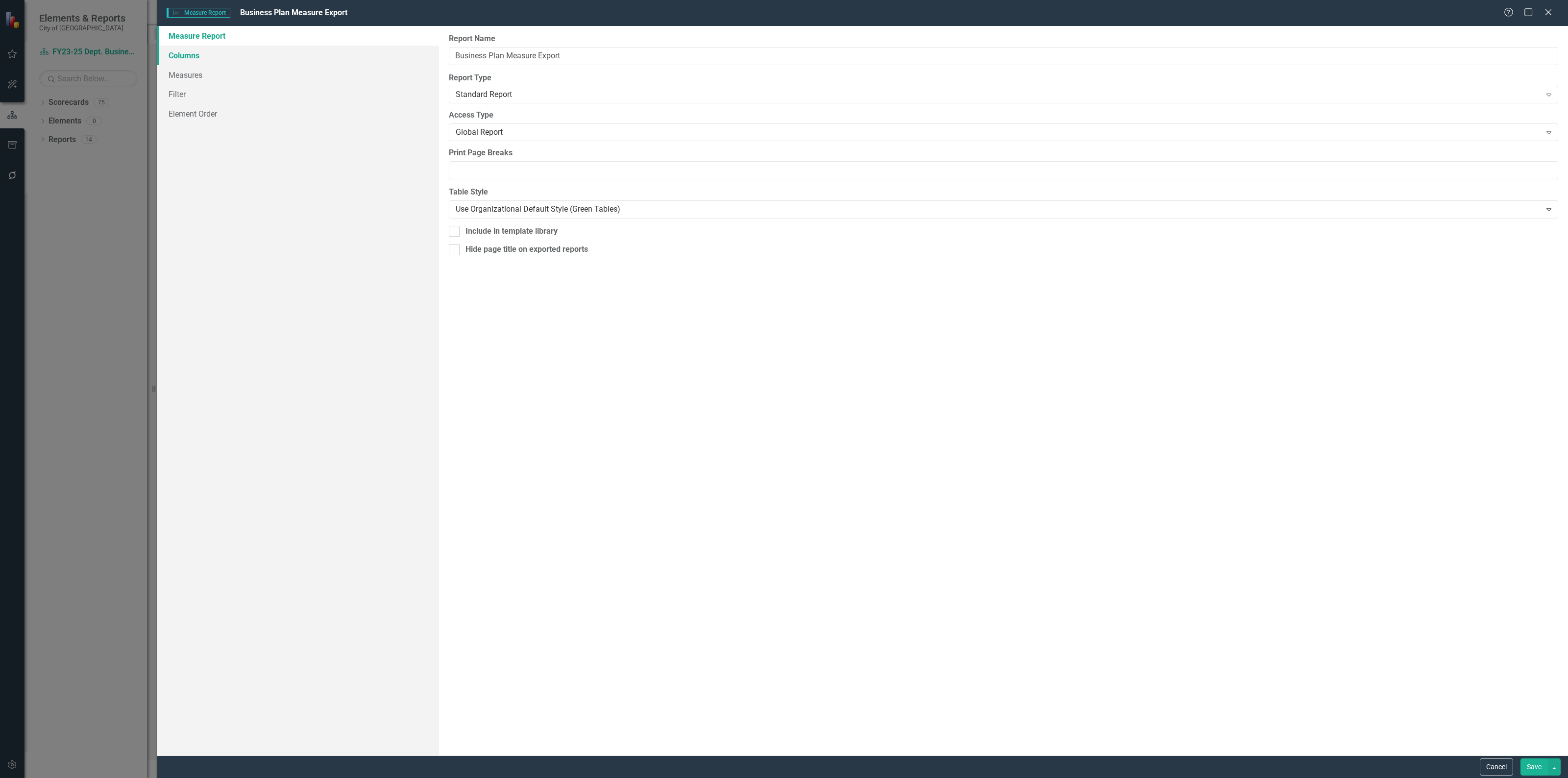
click at [192, 59] on link "Columns" at bounding box center [298, 55] width 282 height 19
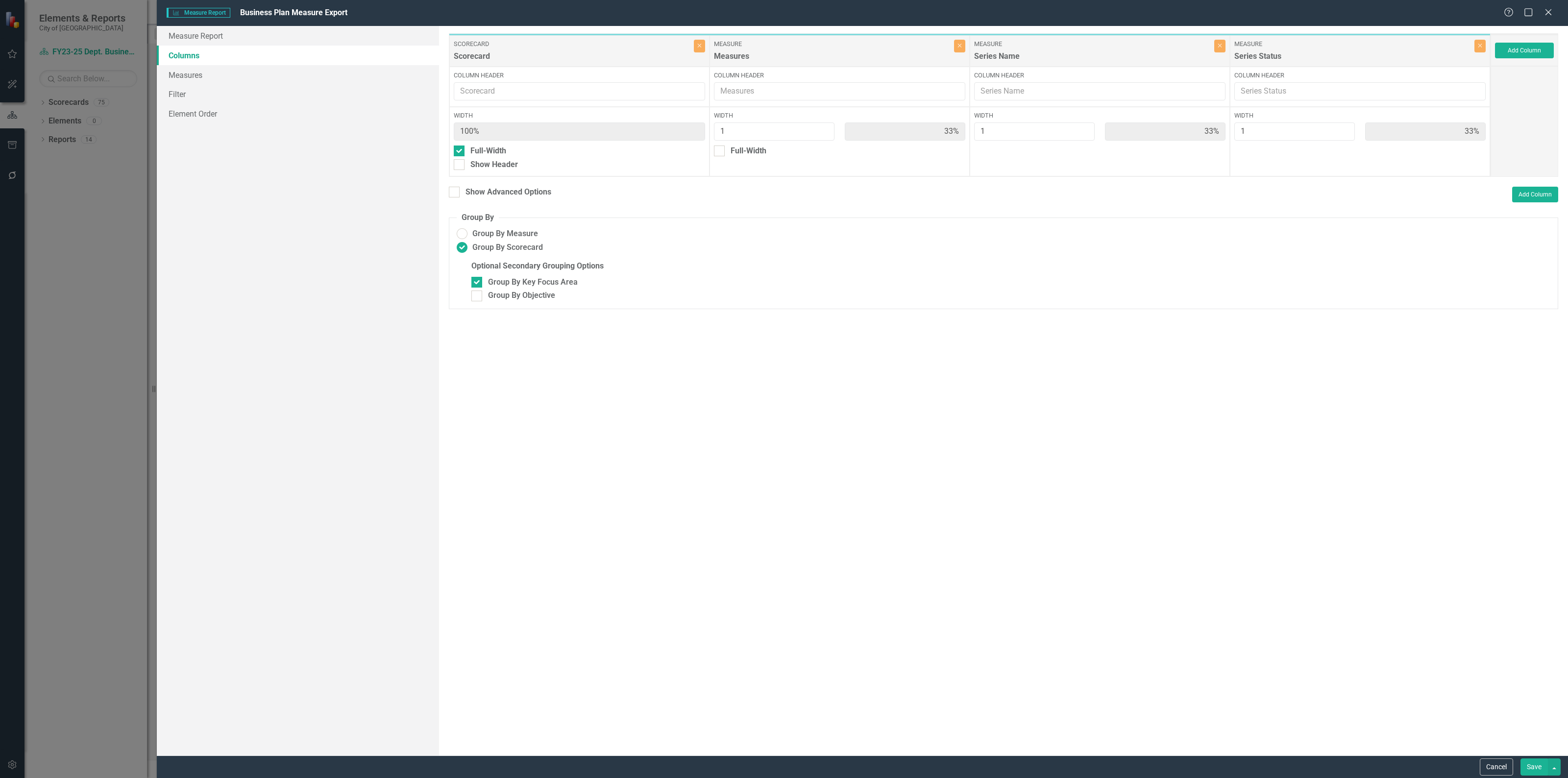
click at [490, 184] on div "To add columns to your report, click on the "Select Columns" button below. All …" at bounding box center [1003, 391] width 1129 height 730
click at [483, 189] on div "Show Advanced Options" at bounding box center [508, 192] width 86 height 12
click at [455, 189] on input "Show Advanced Options" at bounding box center [452, 190] width 6 height 6
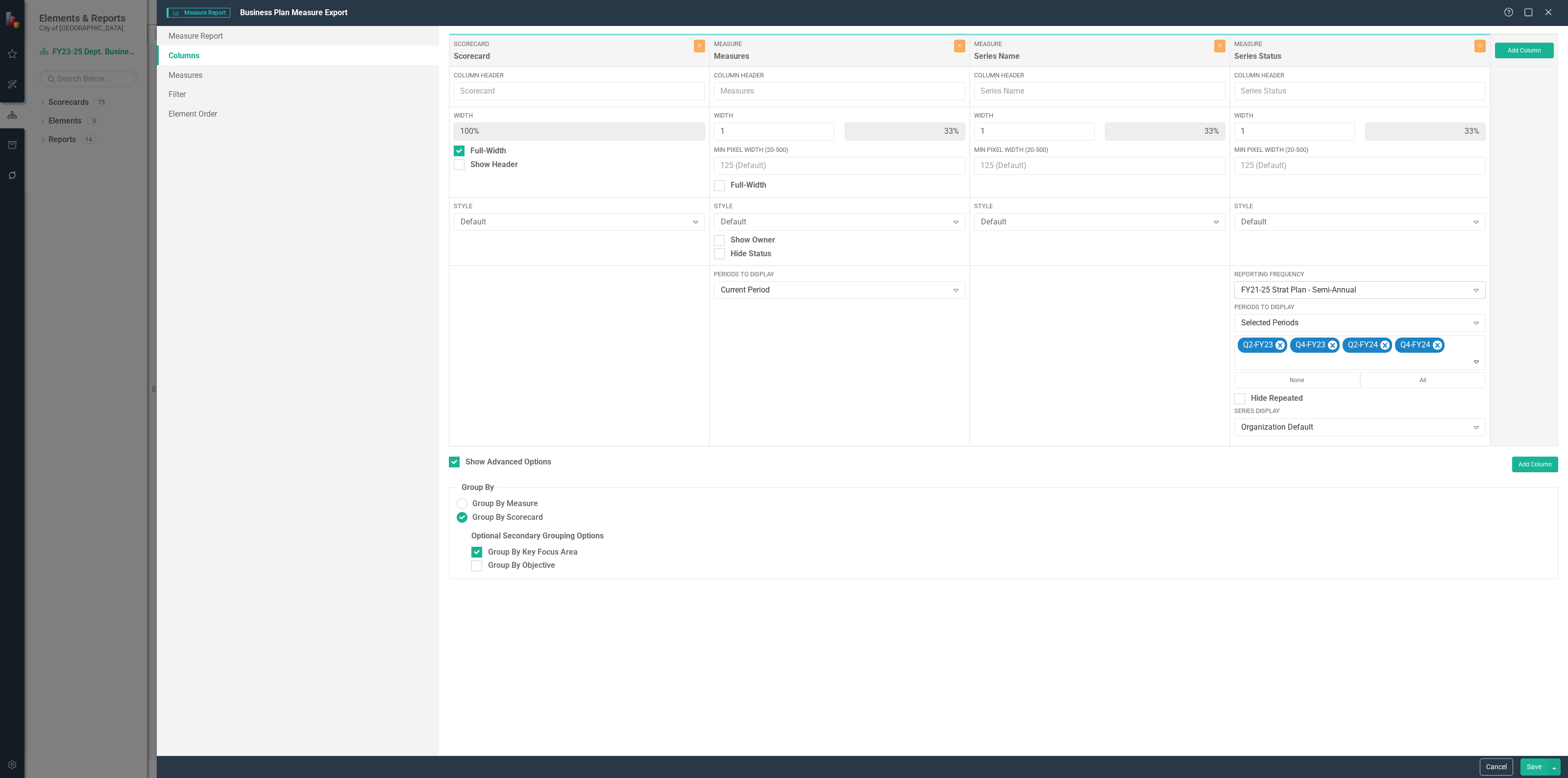
click at [1457, 289] on div "FY21-25 Strat Plan - Semi-Annual" at bounding box center [1355, 290] width 228 height 12
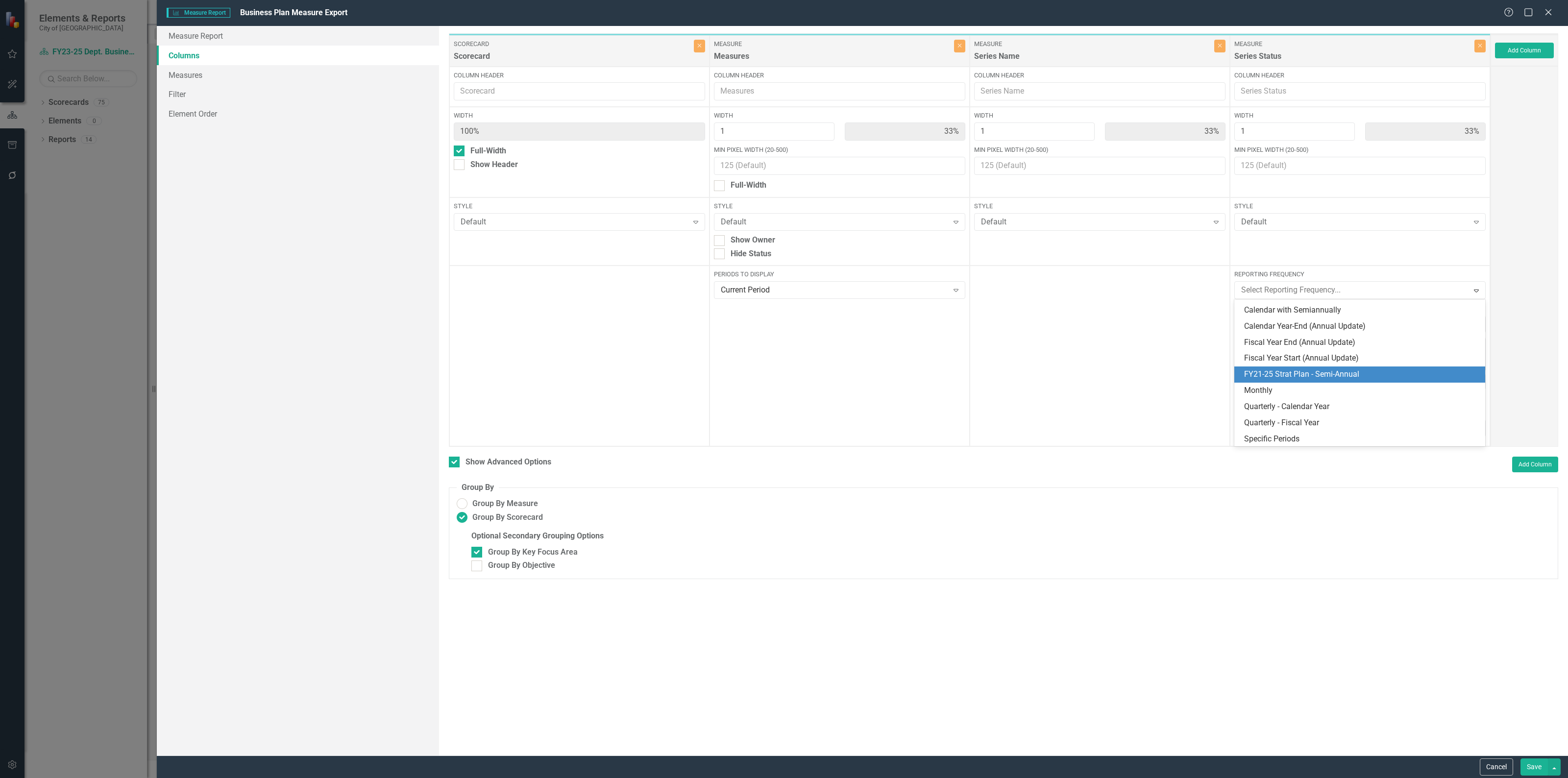
scroll to position [0, 0]
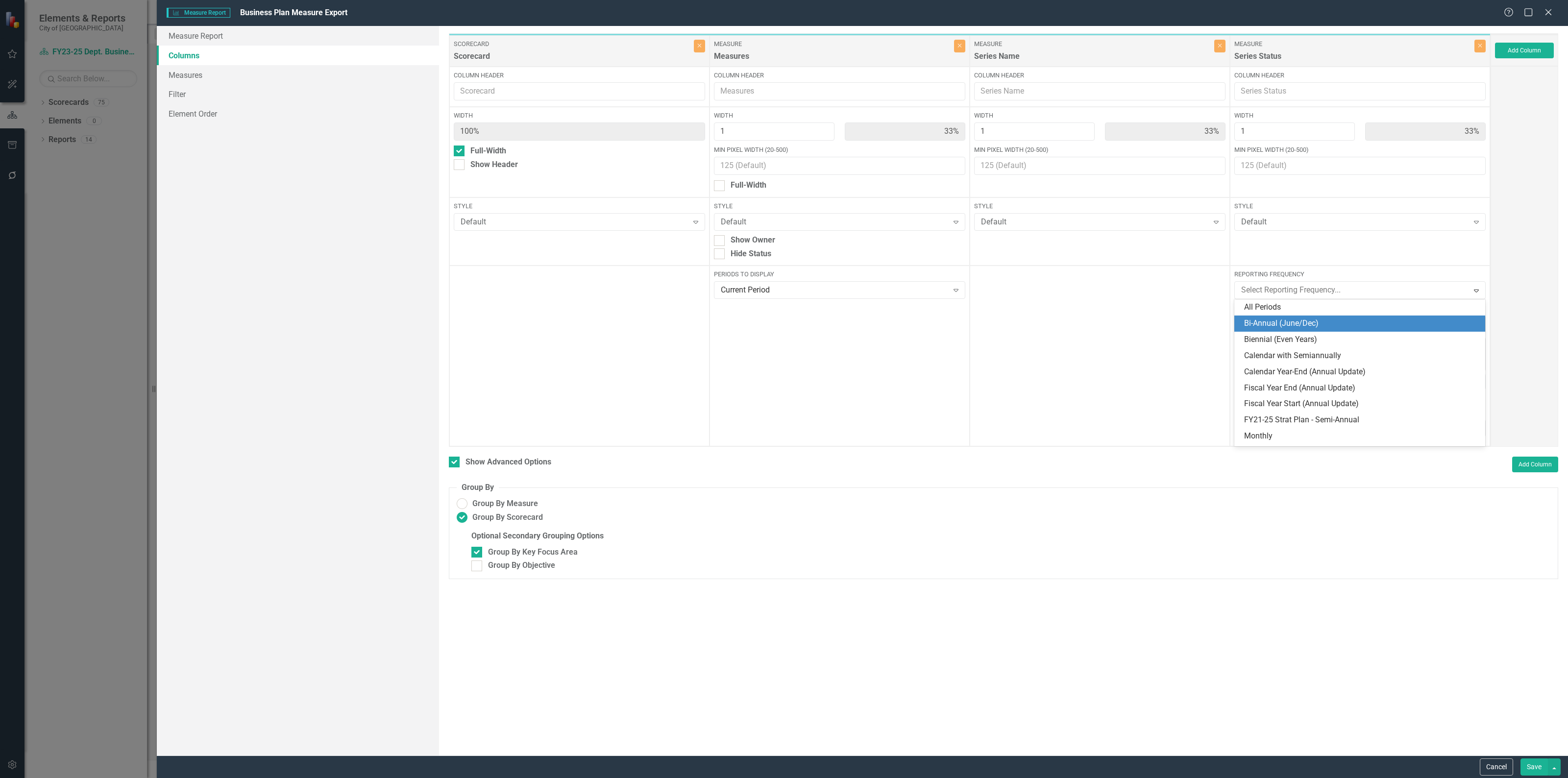
click at [1381, 320] on div "Bi-Annual (June/Dec)" at bounding box center [1362, 323] width 235 height 12
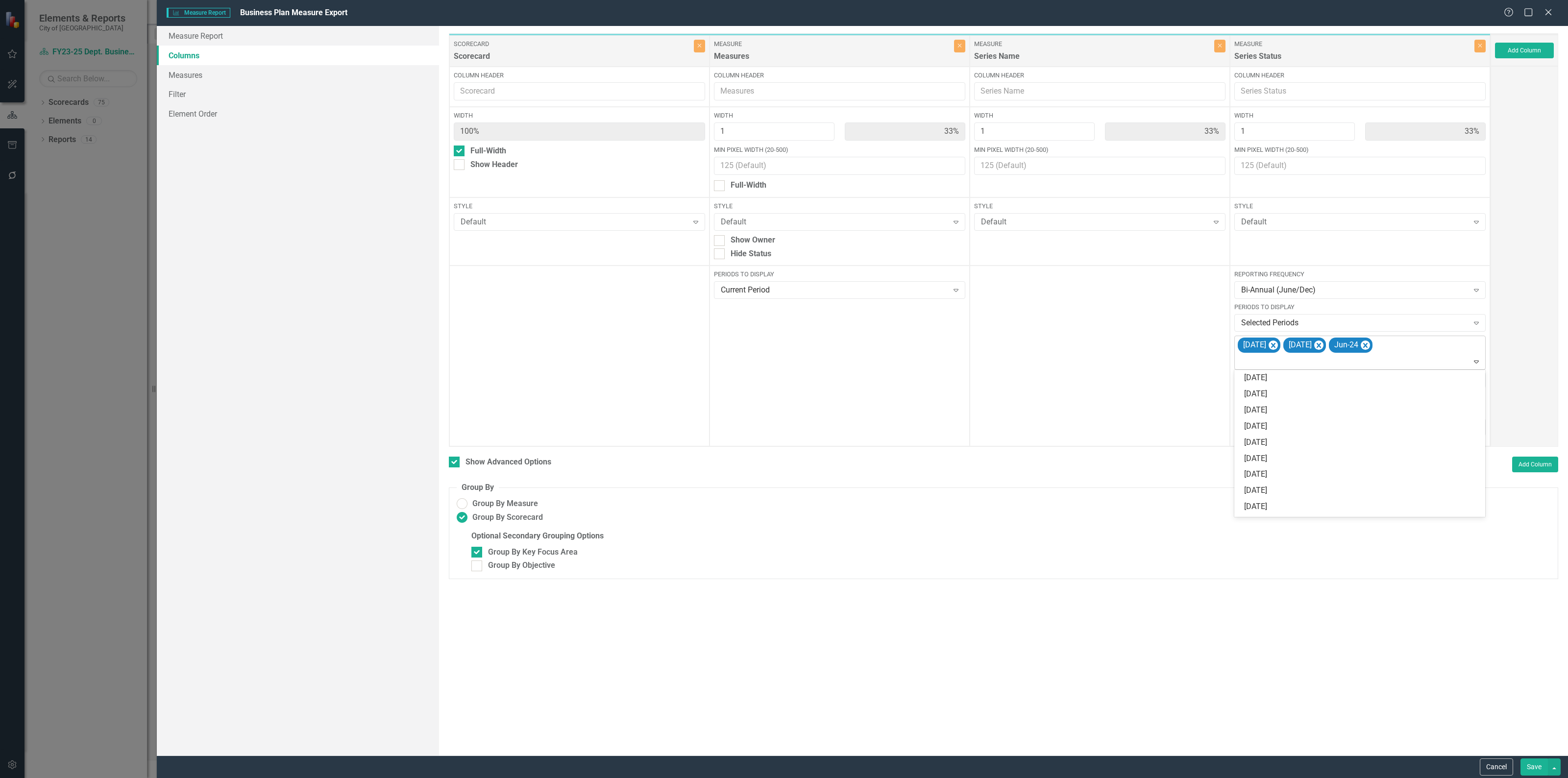
click at [1480, 359] on icon "Expand" at bounding box center [1476, 362] width 10 height 8
click at [1322, 287] on div "Bi-Annual (June/Dec)" at bounding box center [1355, 290] width 228 height 12
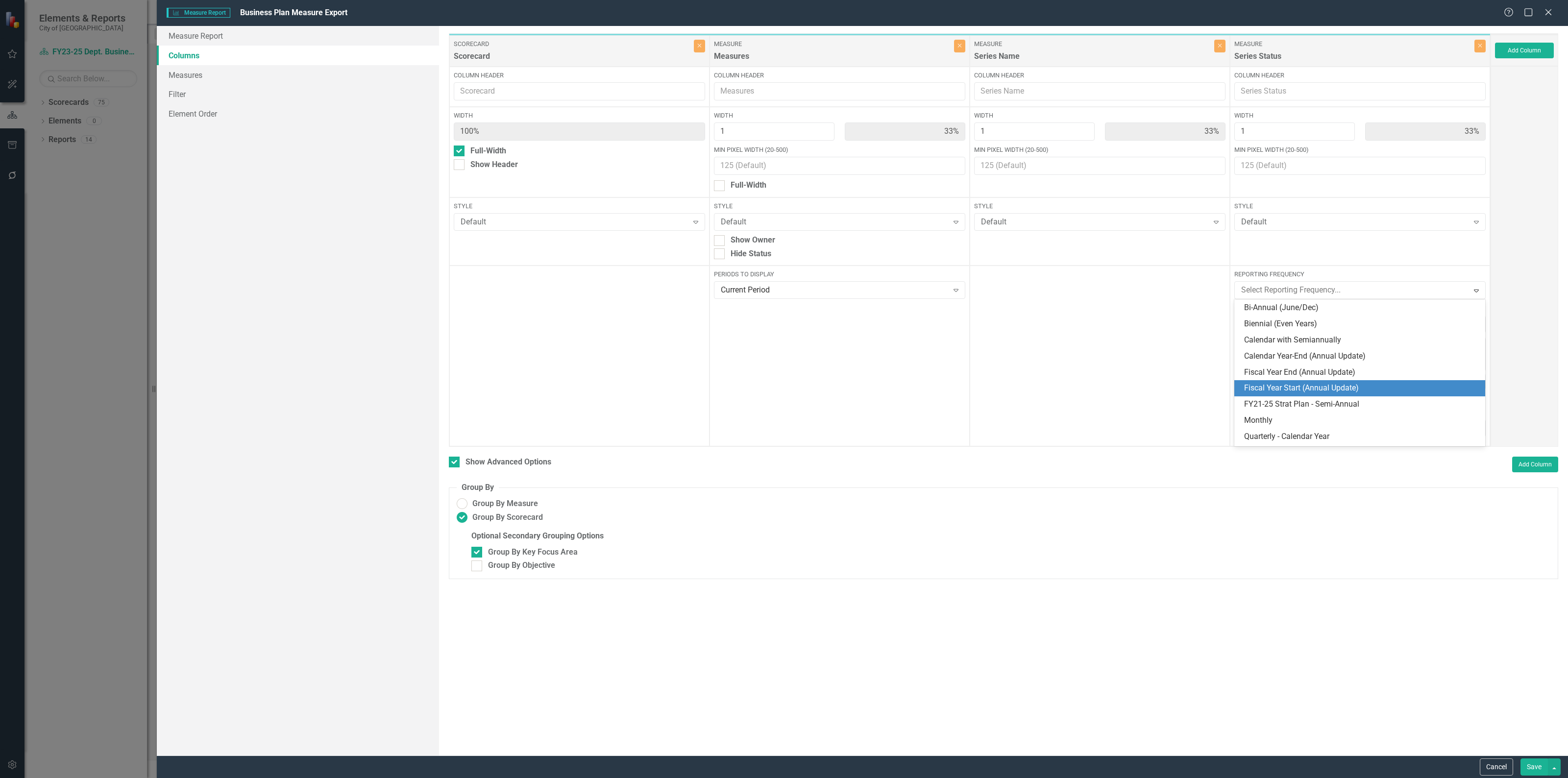
scroll to position [46, 0]
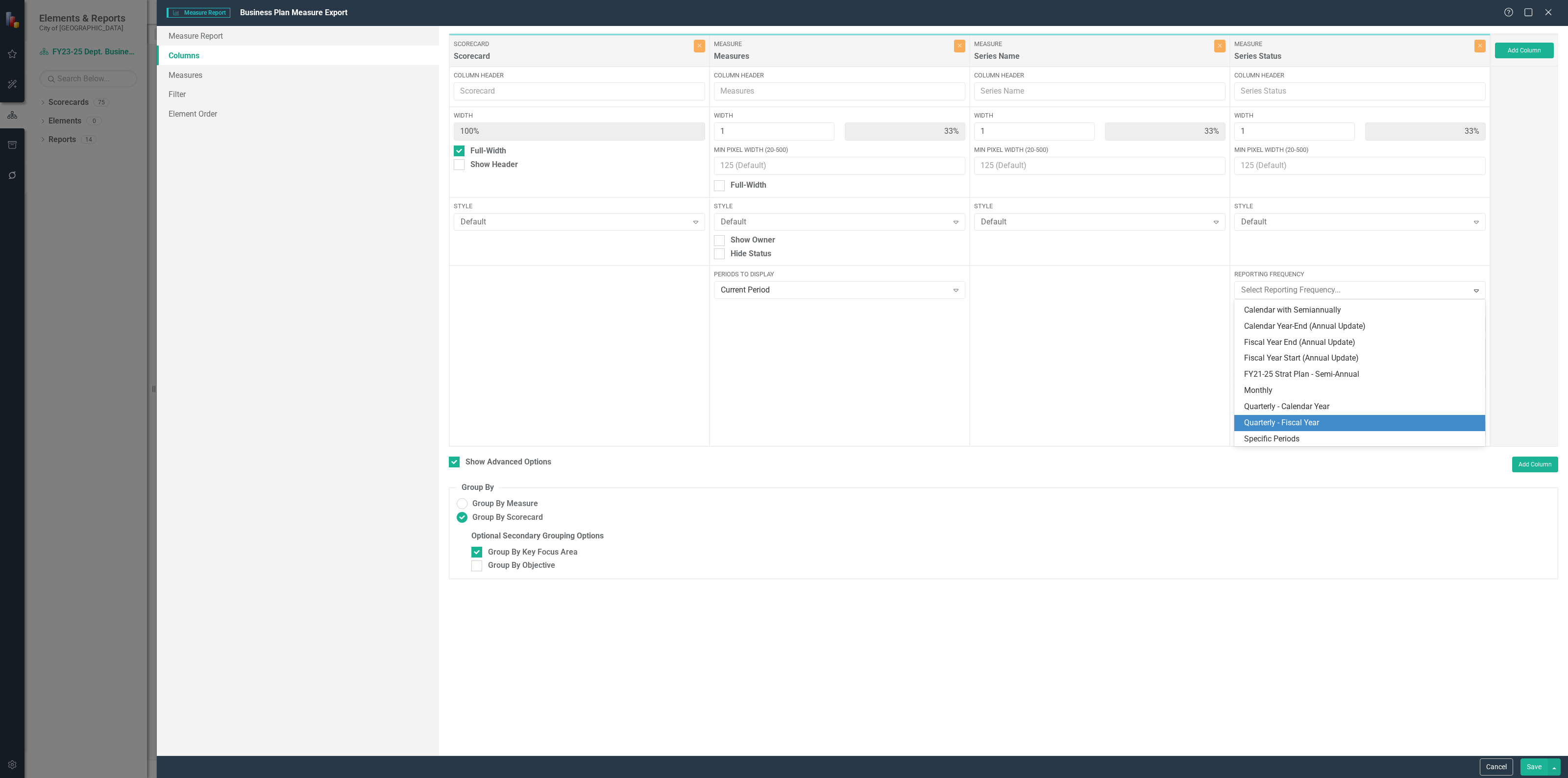
click at [1300, 419] on div "Quarterly - Fiscal Year" at bounding box center [1362, 423] width 235 height 12
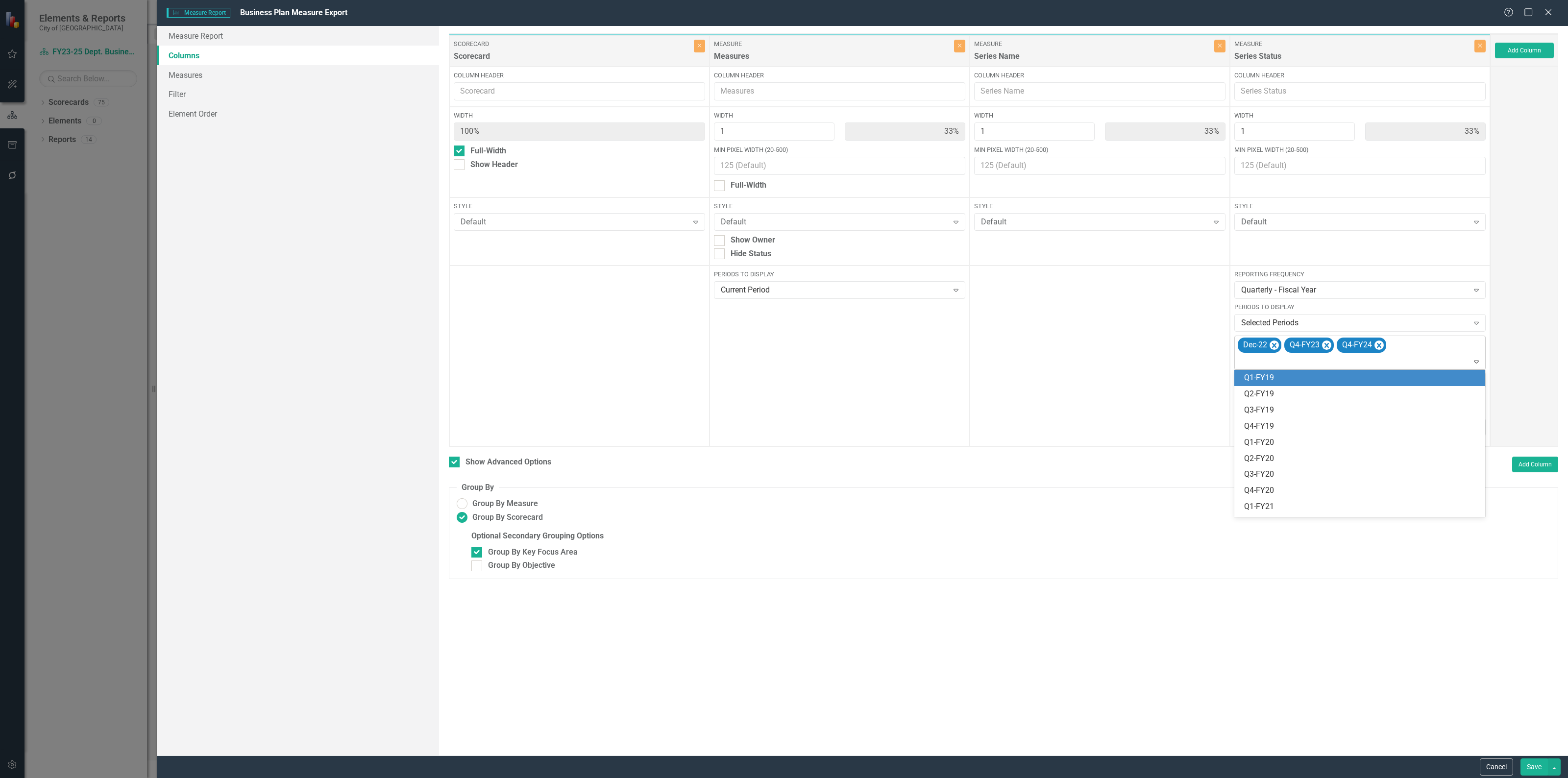
click at [1468, 359] on div at bounding box center [1361, 362] width 247 height 13
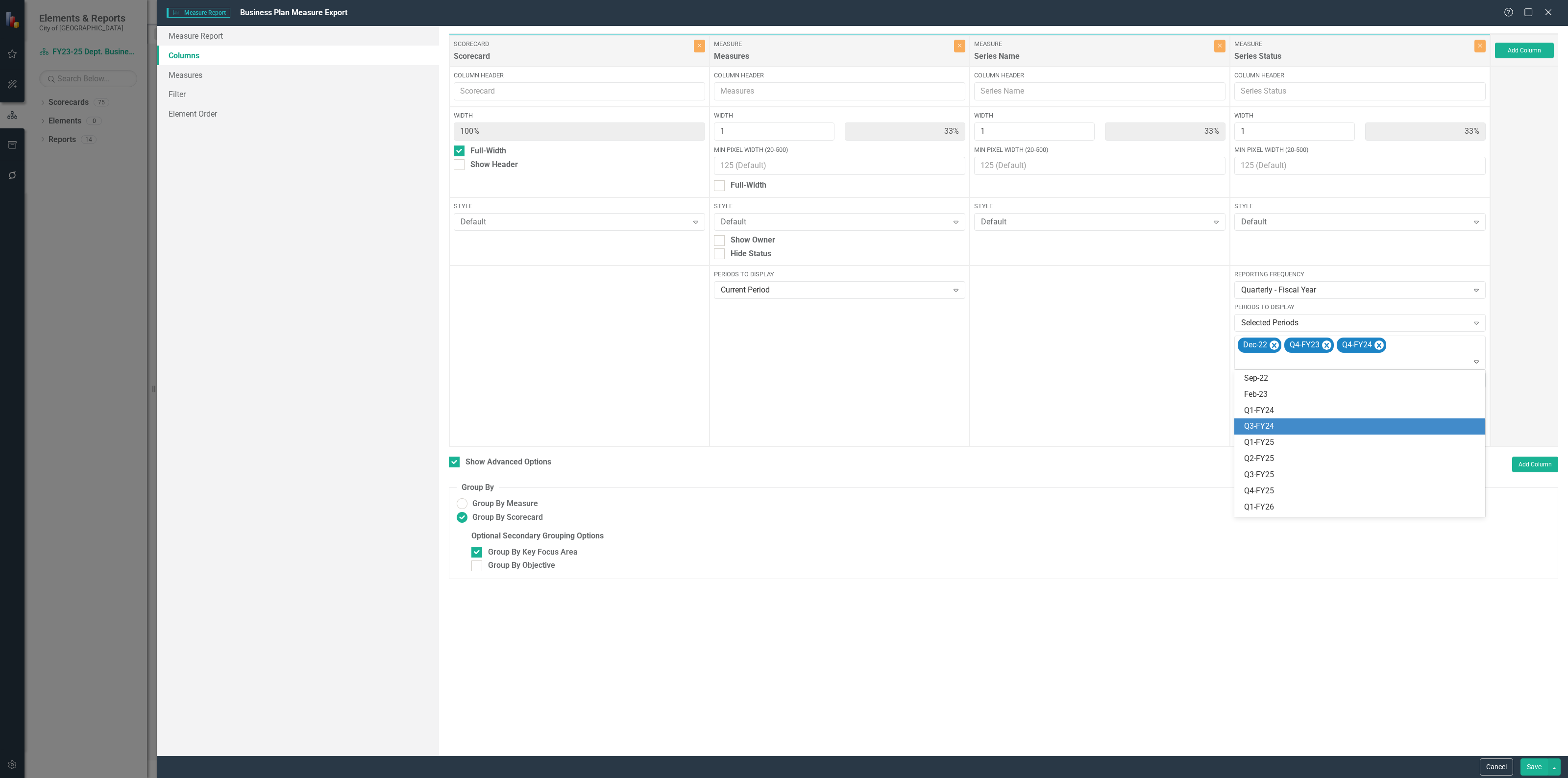
scroll to position [271, 0]
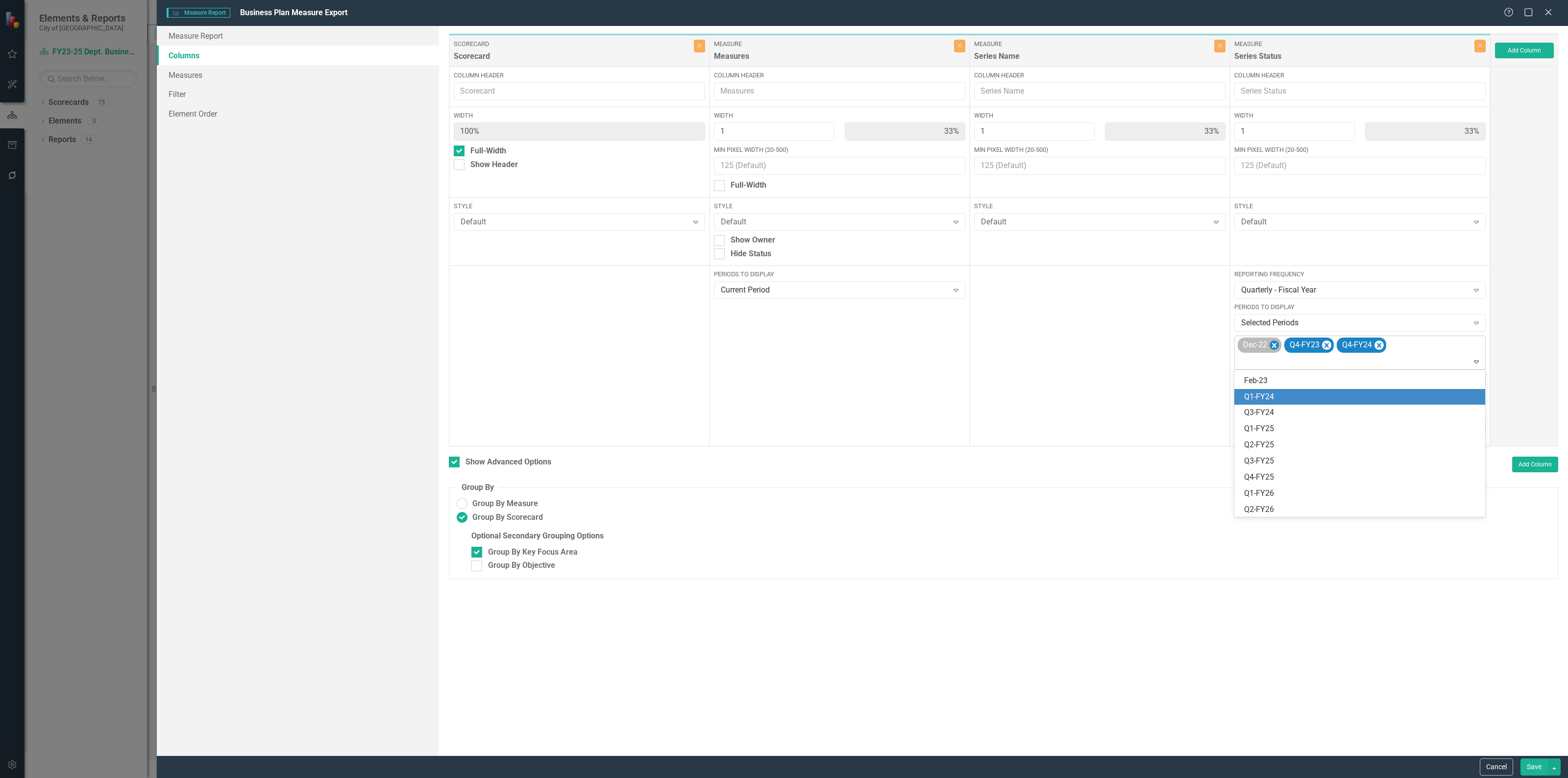
click at [1275, 346] on icon "Remove Dec-22" at bounding box center [1274, 346] width 4 height 5
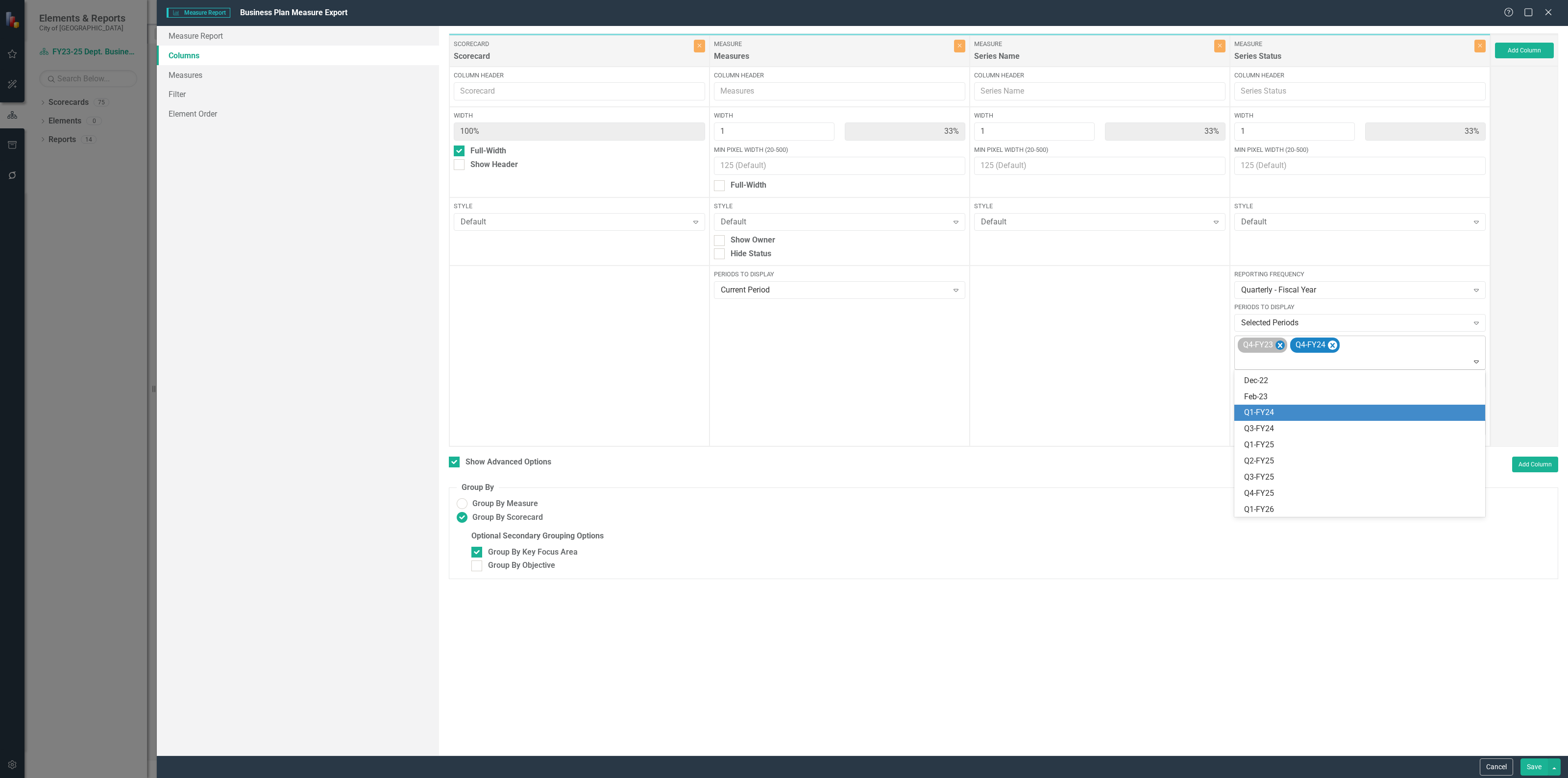
click at [1275, 346] on icon "Remove Q4-FY23" at bounding box center [1279, 346] width 9 height 12
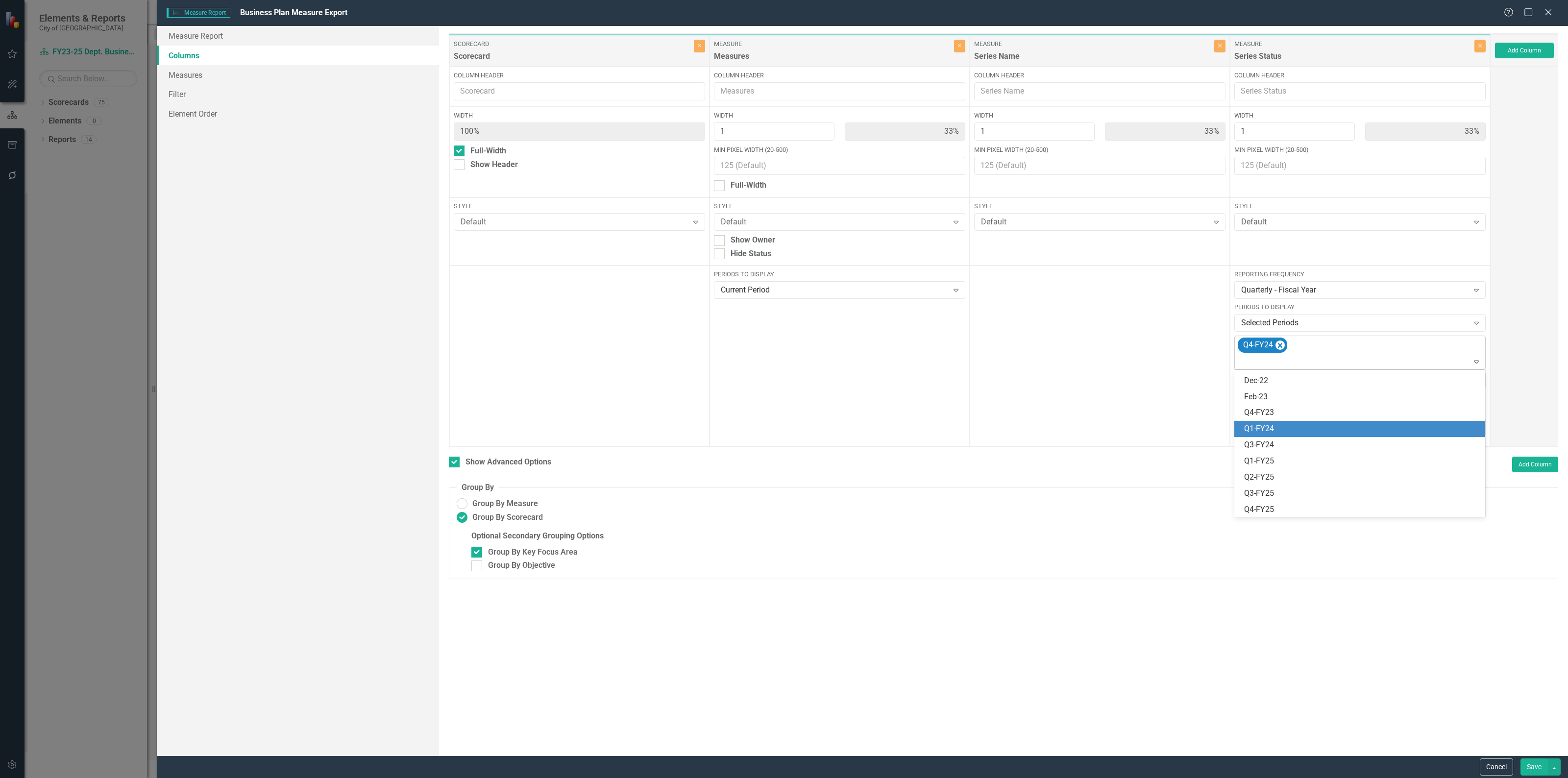
click at [1278, 345] on icon "Remove Q4-FY24" at bounding box center [1279, 346] width 9 height 12
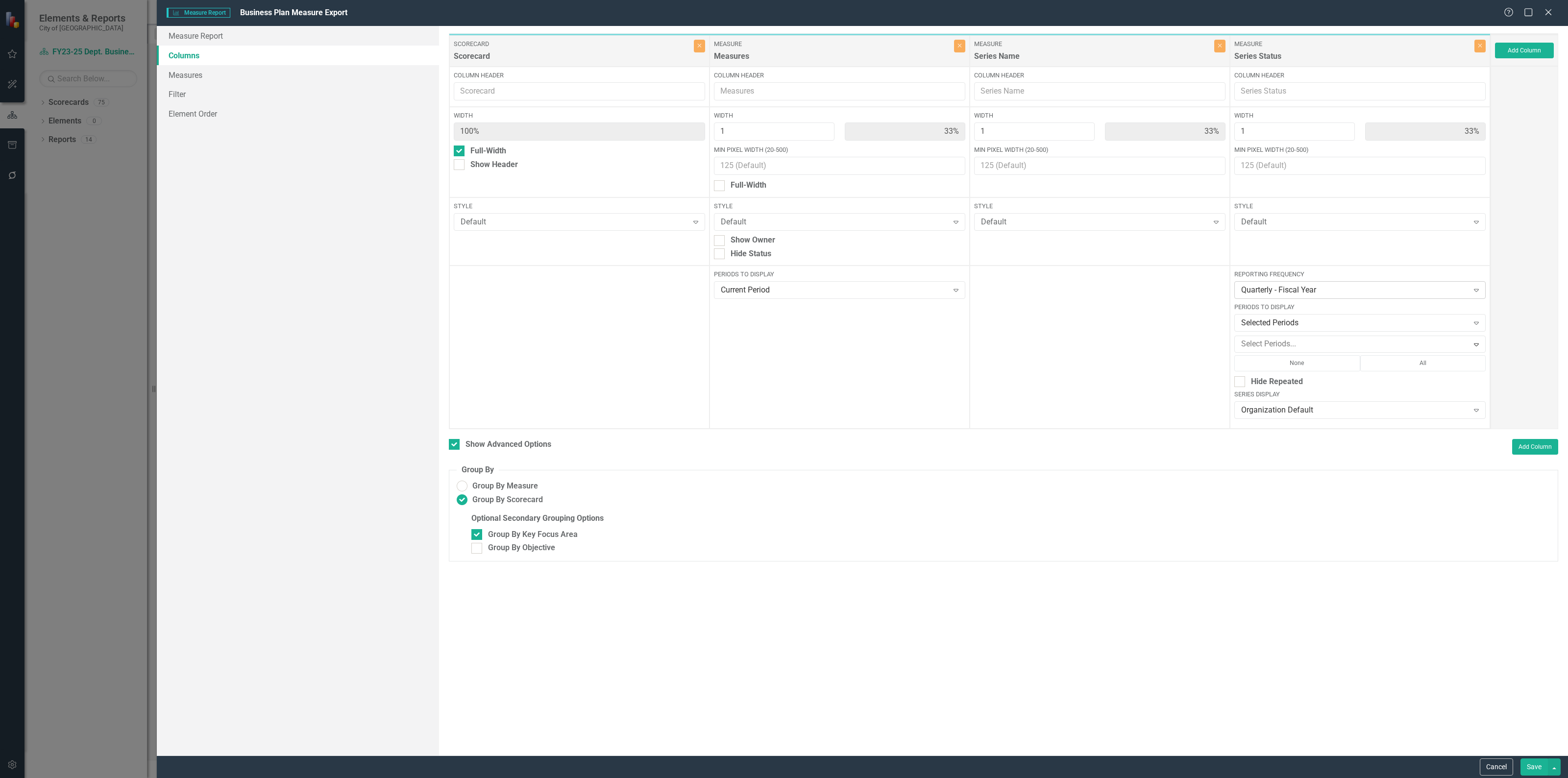
click at [1295, 289] on div "Quarterly - Fiscal Year" at bounding box center [1355, 290] width 228 height 12
click at [1283, 398] on div "Monthly" at bounding box center [1360, 391] width 251 height 16
click at [1290, 340] on div at bounding box center [1353, 345] width 231 height 13
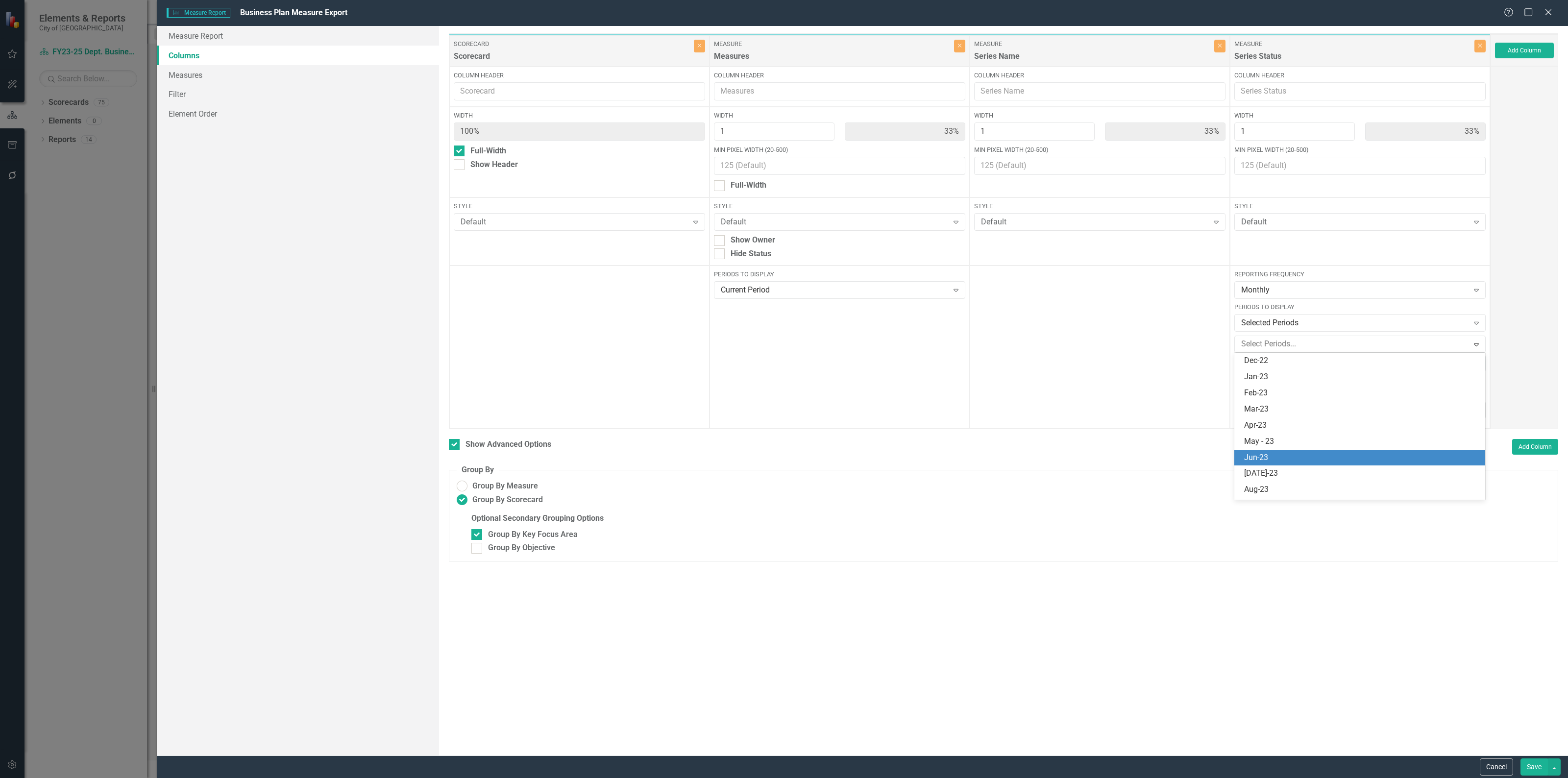
click at [1283, 458] on div "Jun-23" at bounding box center [1362, 458] width 235 height 12
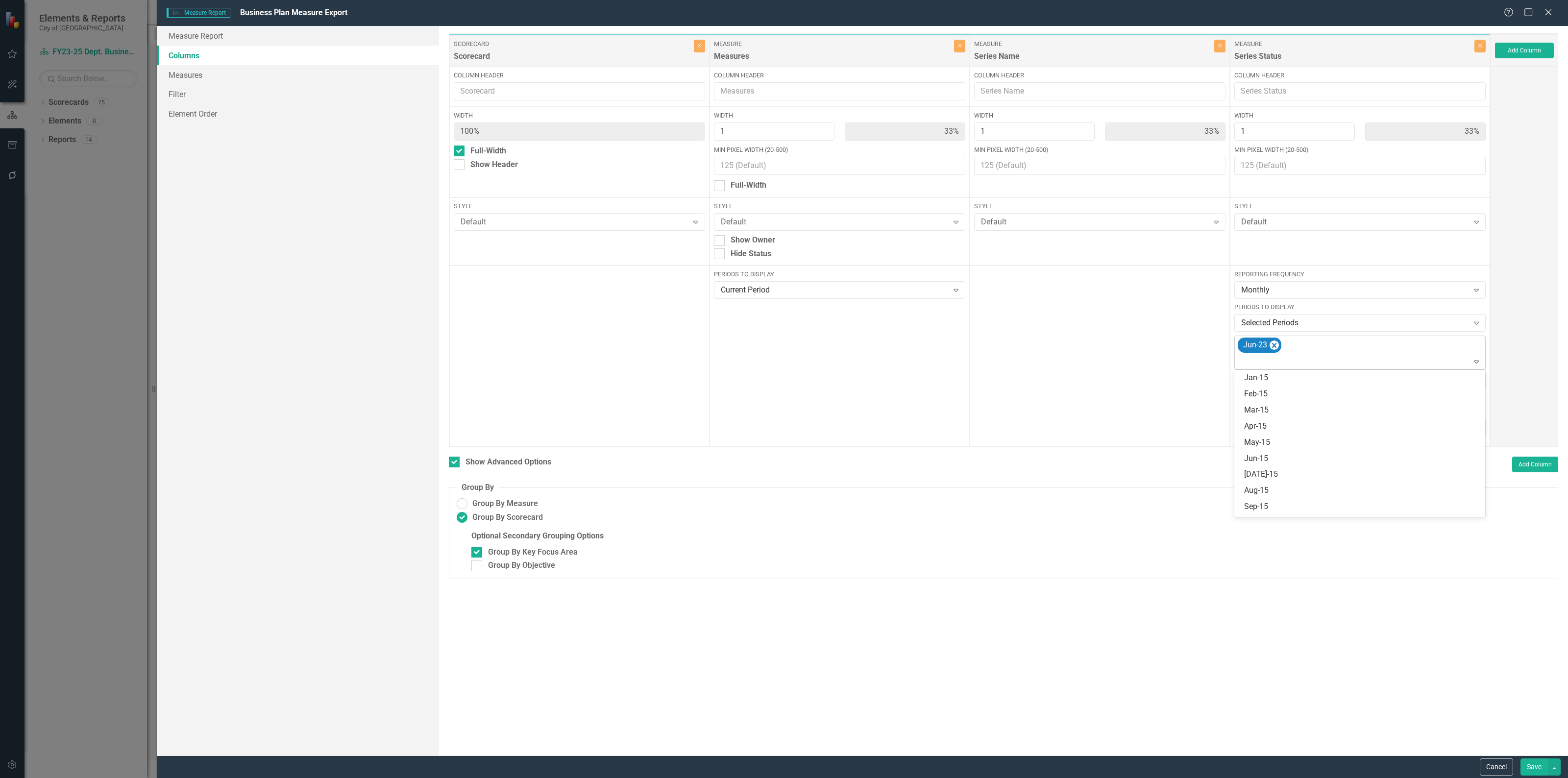
click at [1474, 360] on icon "Expand" at bounding box center [1476, 362] width 10 height 8
click at [1298, 489] on div "[DATE]" at bounding box center [1362, 492] width 235 height 12
click at [1474, 361] on icon at bounding box center [1476, 362] width 5 height 3
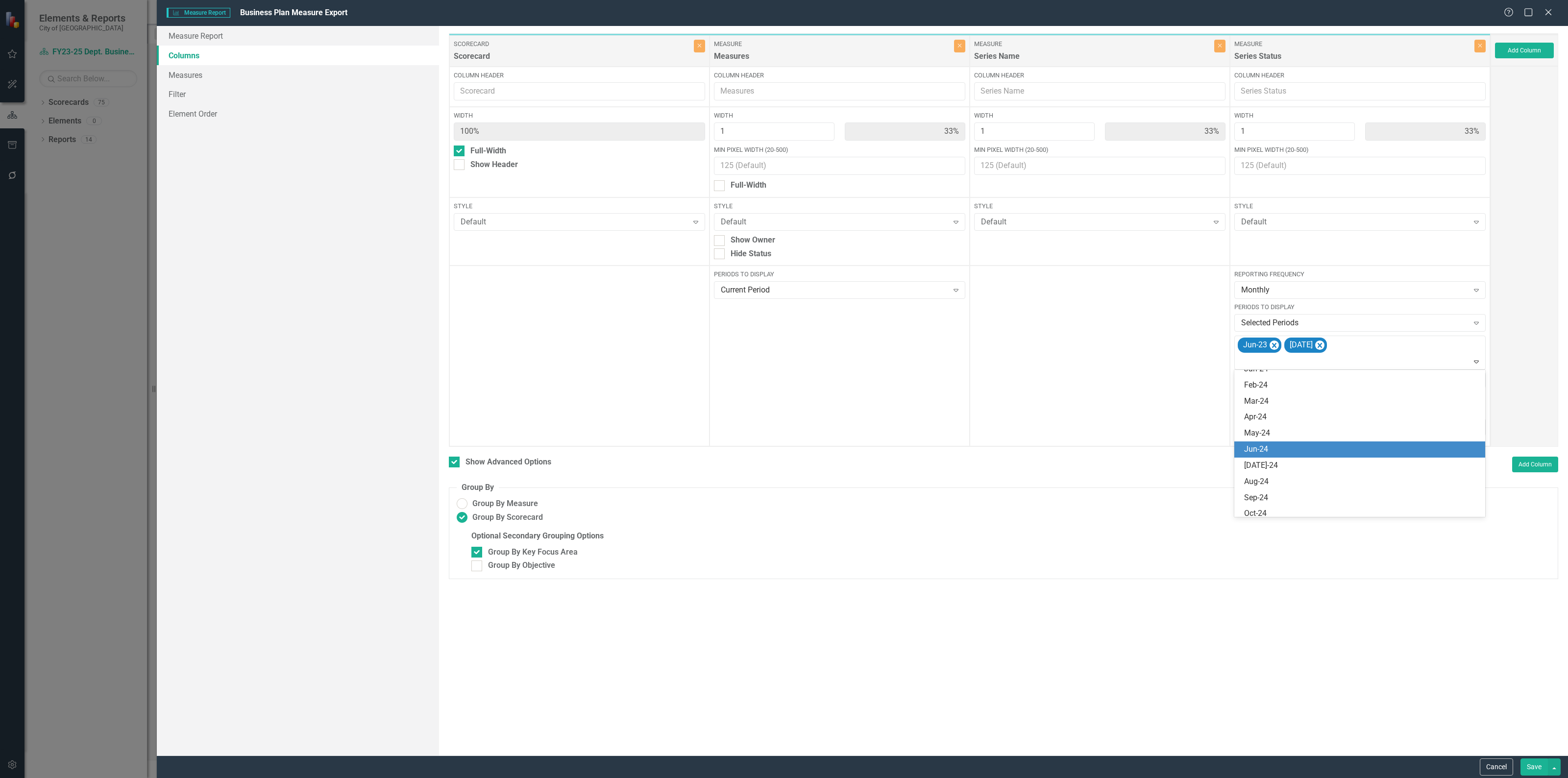
click at [1290, 454] on div "Jun-24" at bounding box center [1362, 449] width 235 height 12
click at [1527, 772] on button "Save" at bounding box center [1534, 767] width 27 height 17
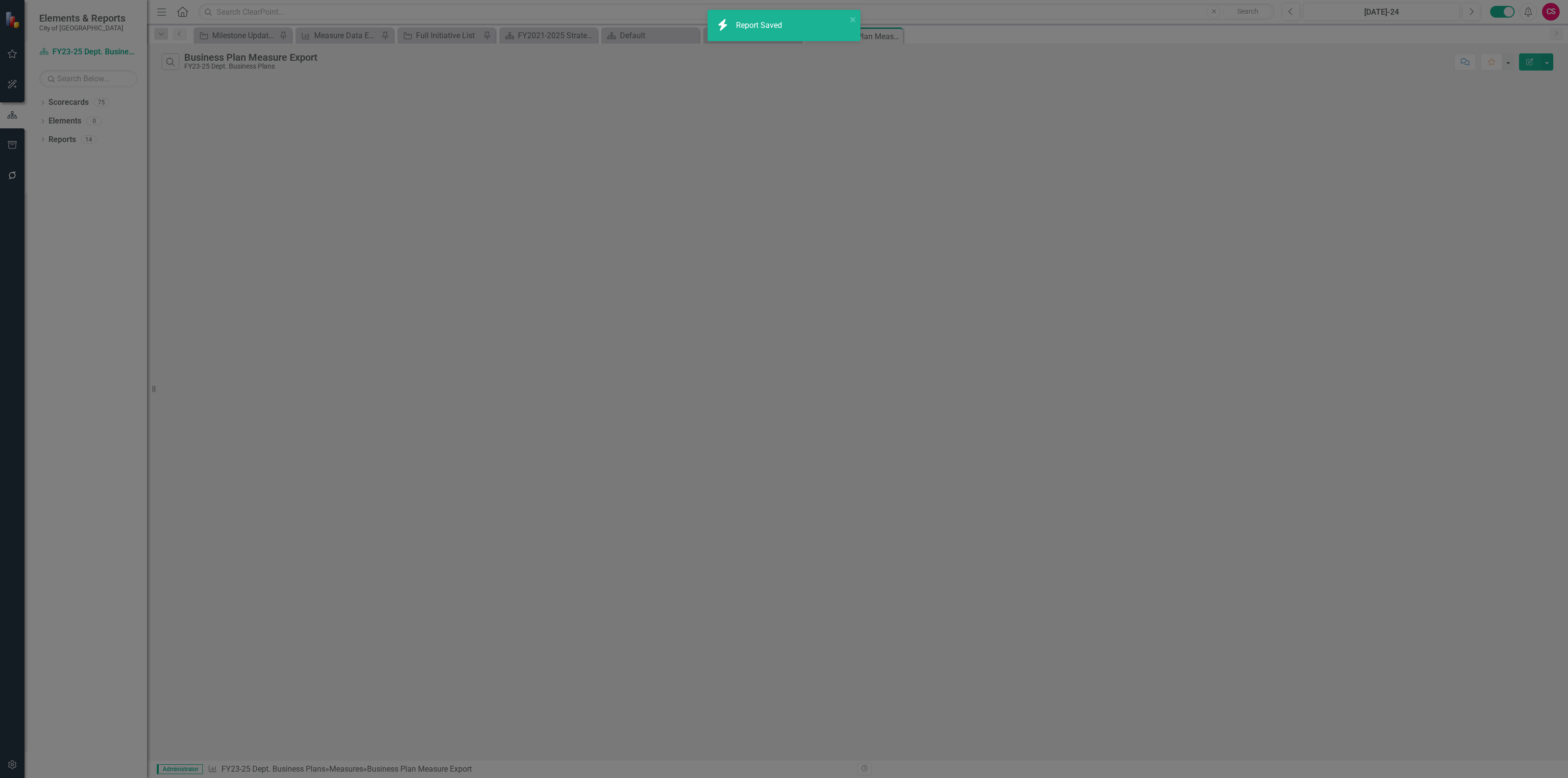
checkbox input "false"
radio input "false"
checkbox input "false"
radio input "true"
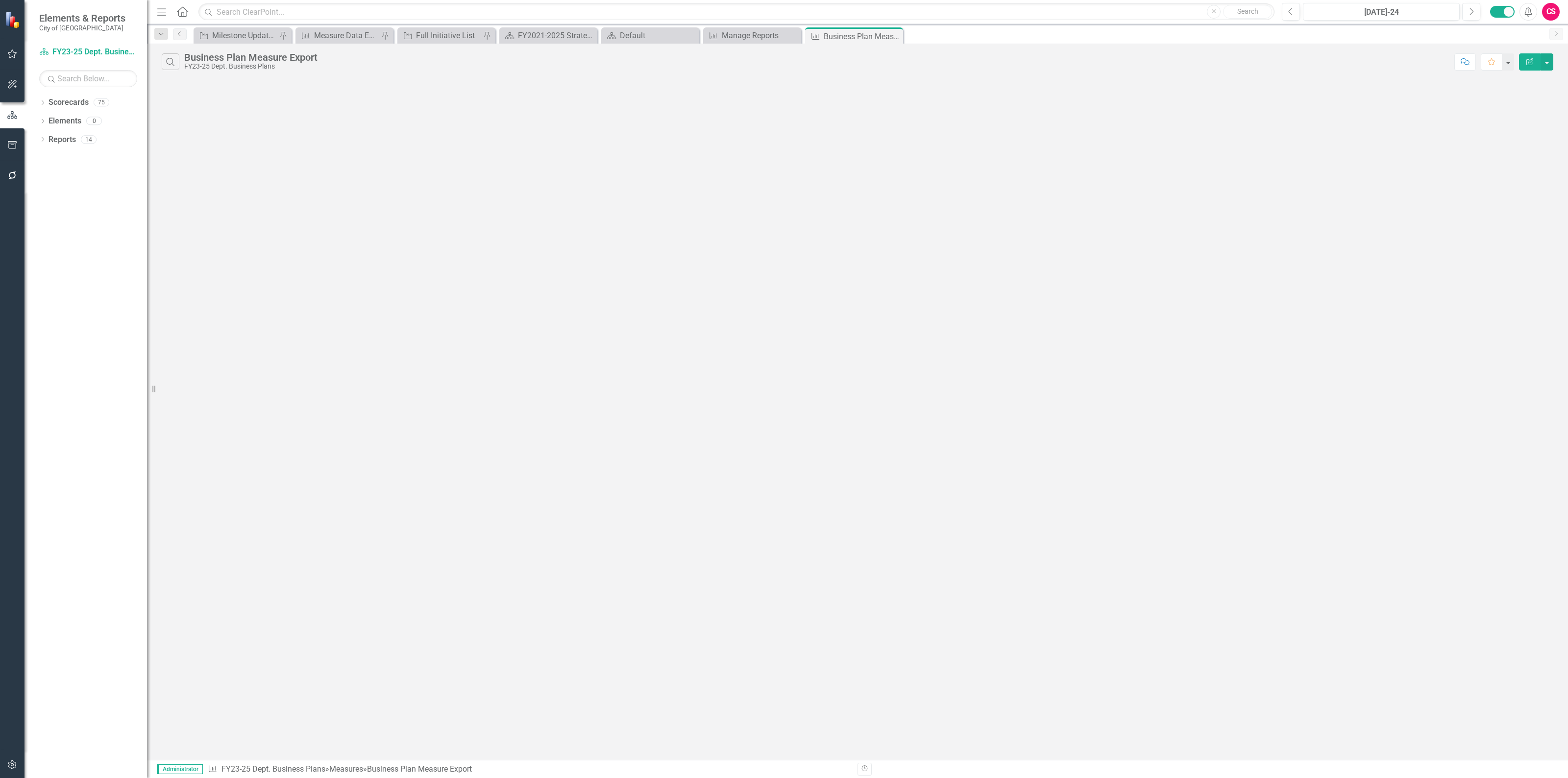
click at [1522, 59] on button "Edit Report" at bounding box center [1530, 62] width 21 height 17
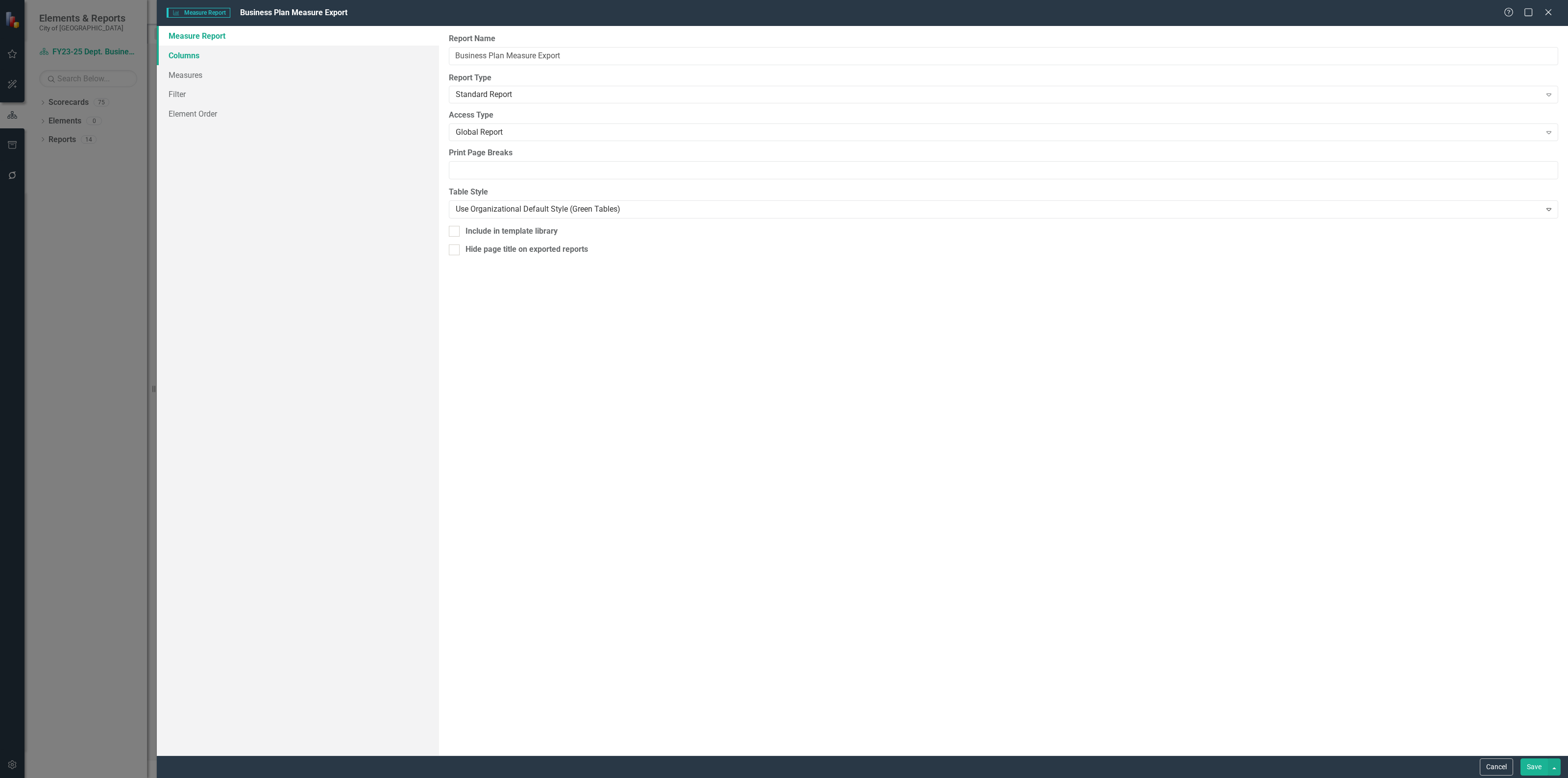
click at [309, 60] on link "Columns" at bounding box center [298, 55] width 282 height 19
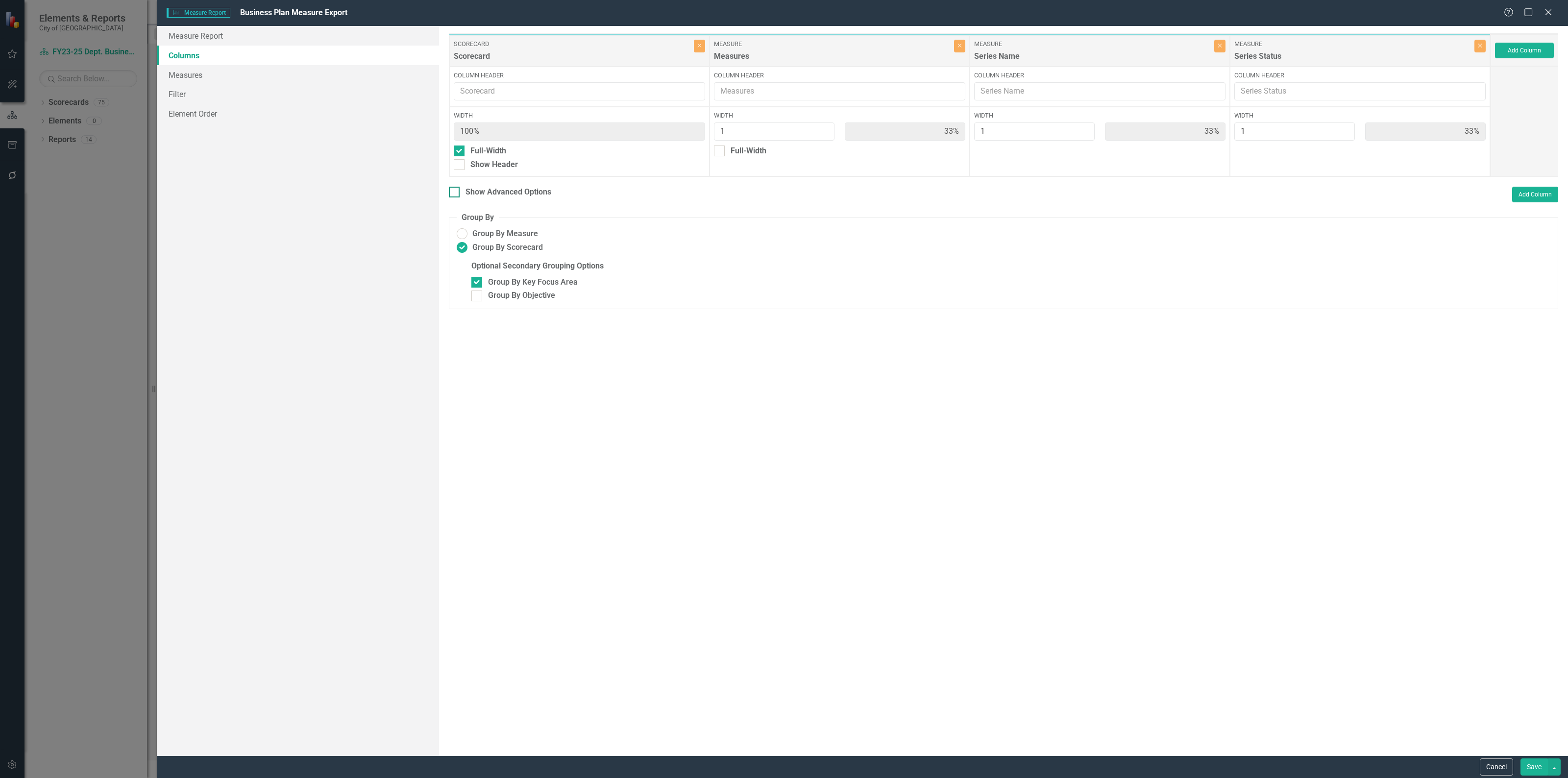
click at [457, 190] on div at bounding box center [454, 192] width 11 height 11
click at [455, 190] on input "Show Advanced Options" at bounding box center [452, 190] width 6 height 6
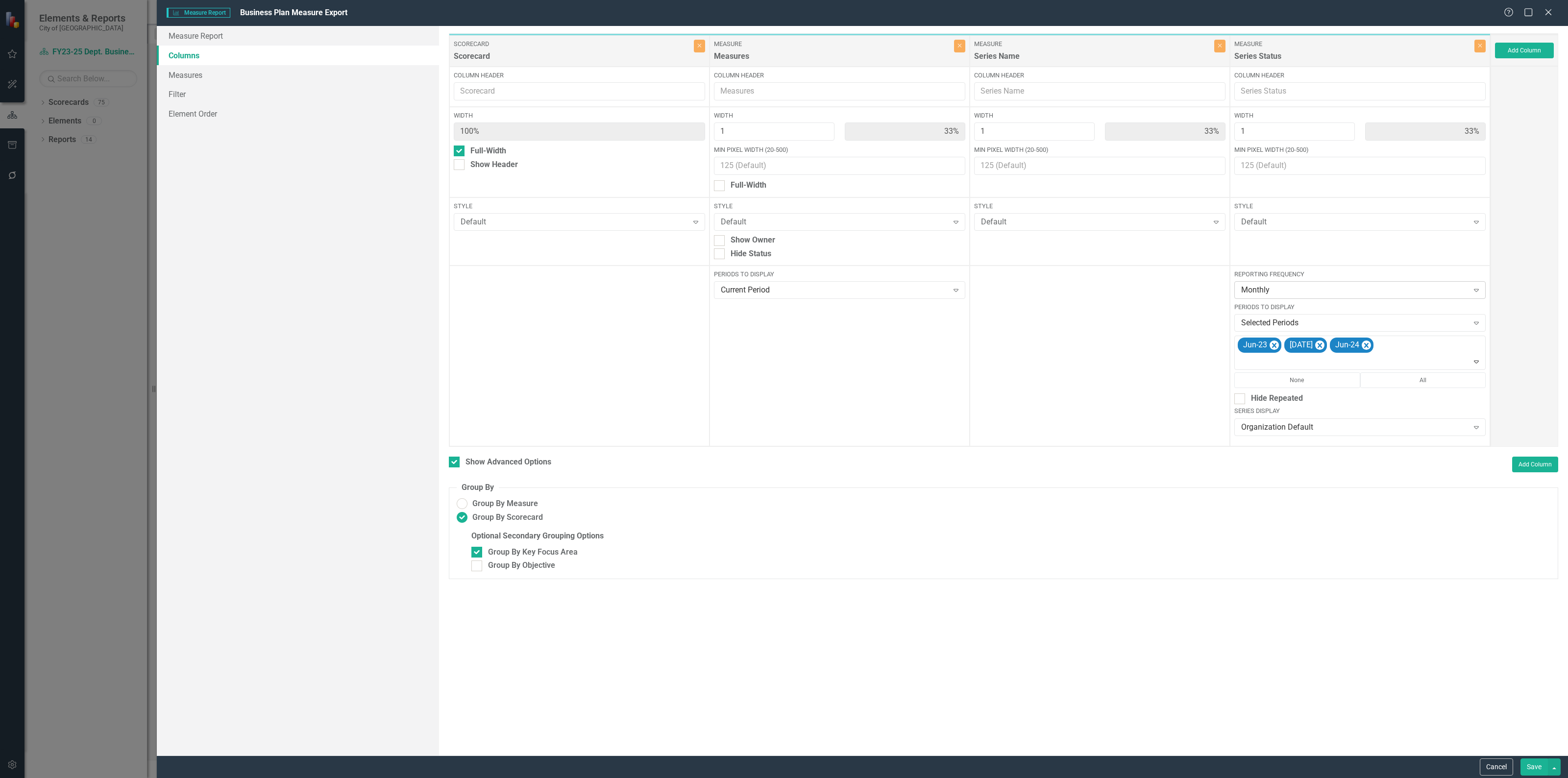
click at [1297, 290] on div "Monthly" at bounding box center [1355, 290] width 228 height 12
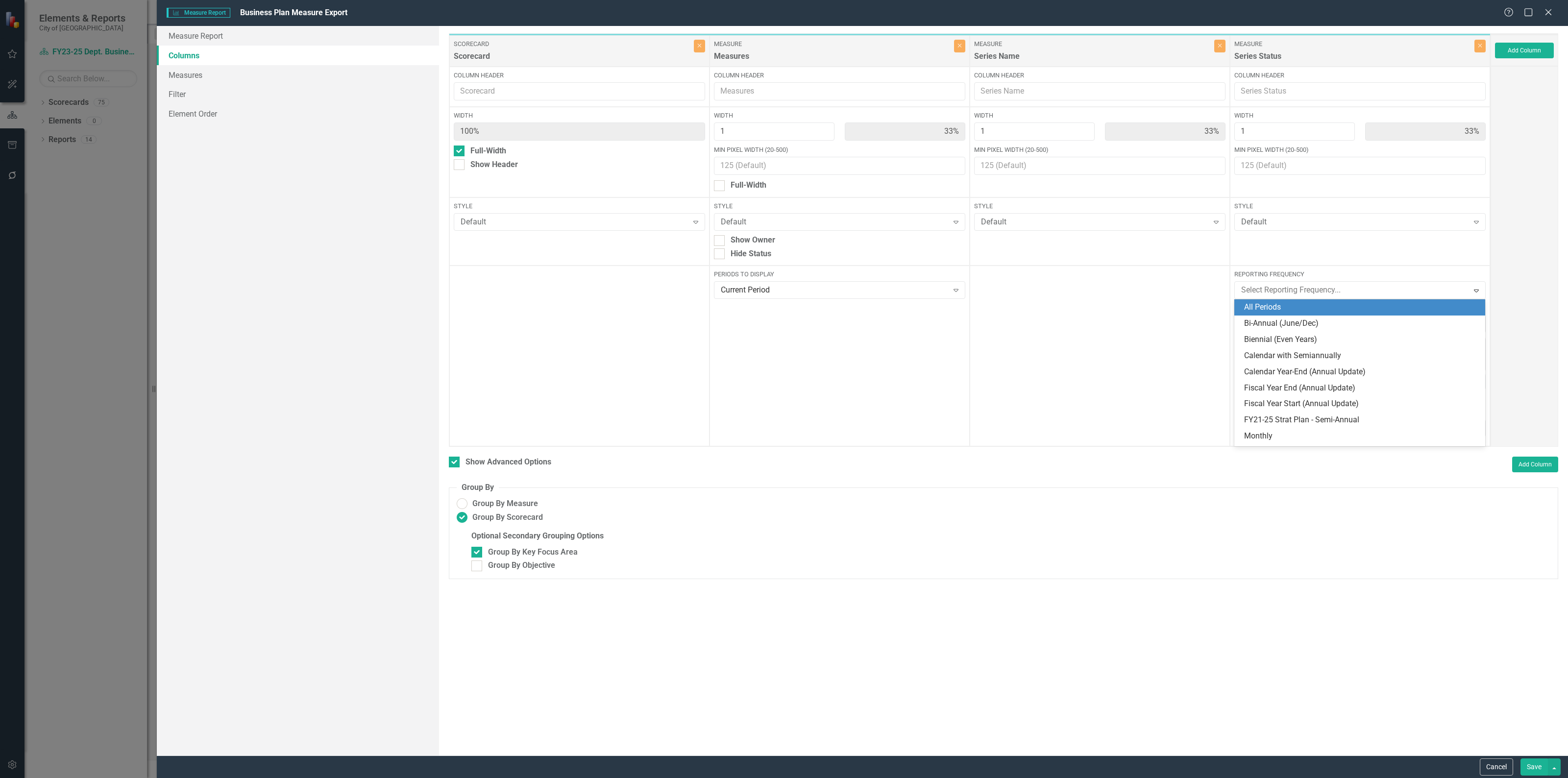
click at [1290, 300] on div "All Periods" at bounding box center [1360, 307] width 251 height 16
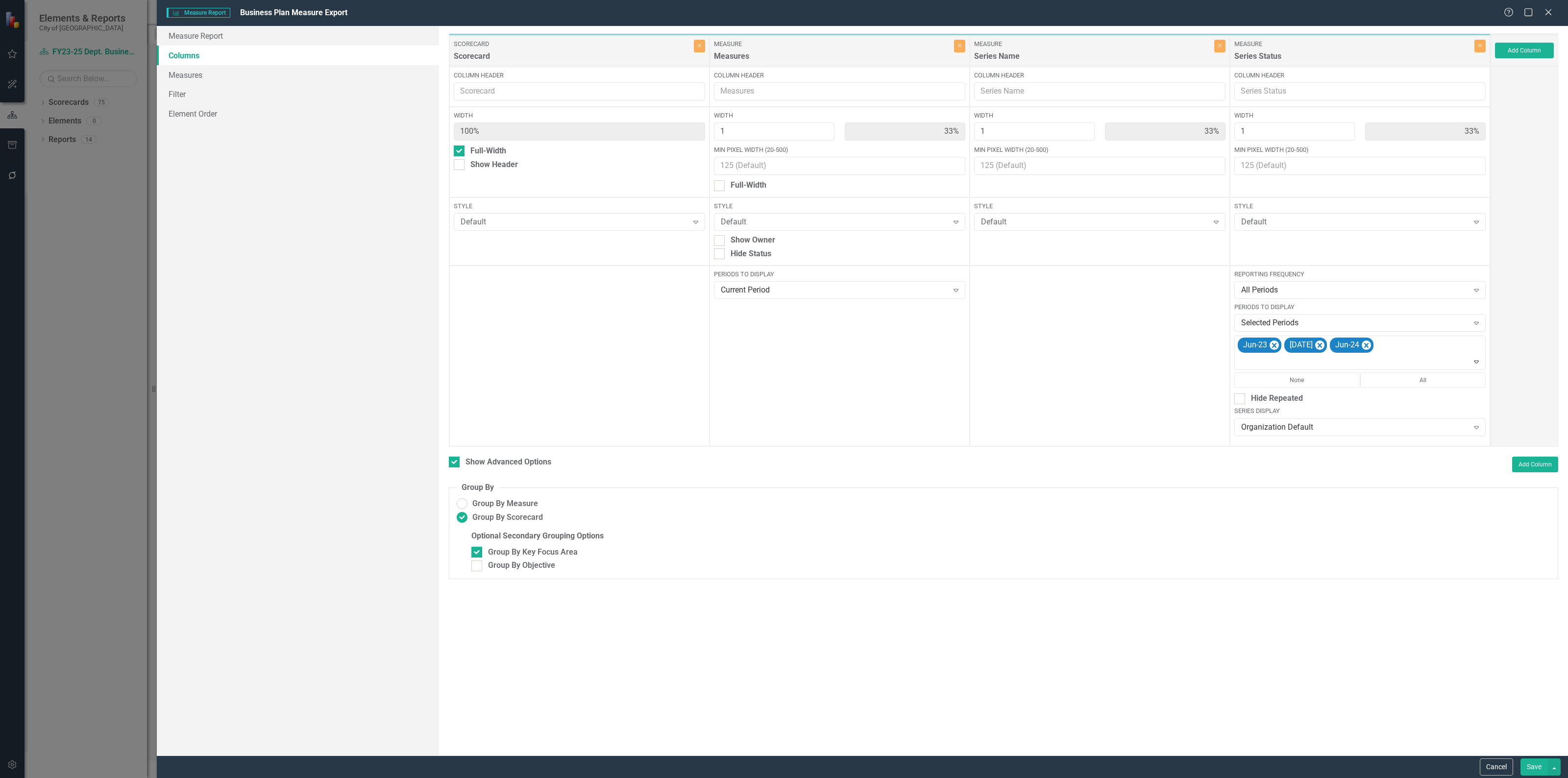
click at [1533, 770] on button "Save" at bounding box center [1534, 767] width 27 height 17
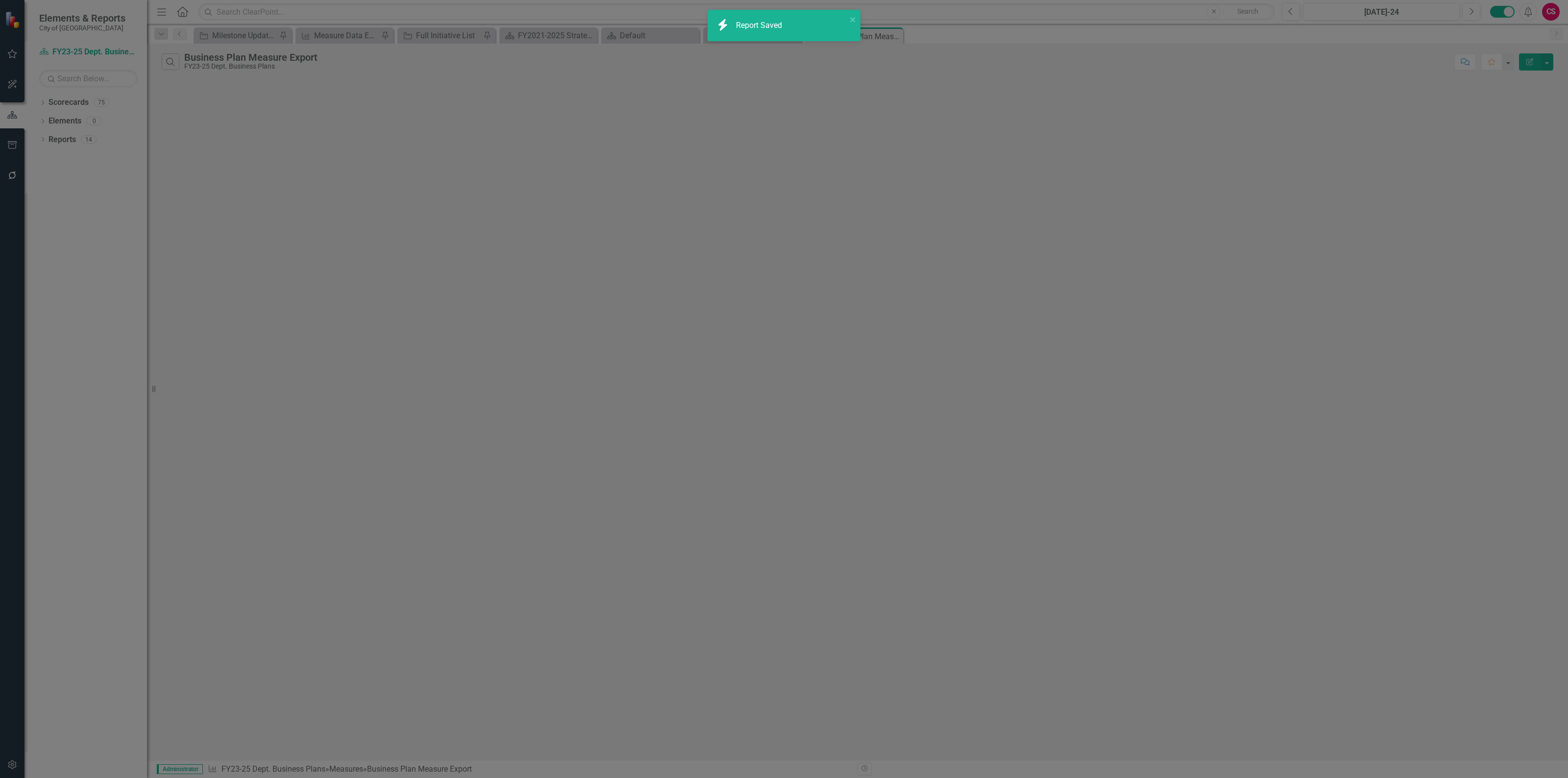
checkbox input "false"
radio input "false"
checkbox input "false"
radio input "true"
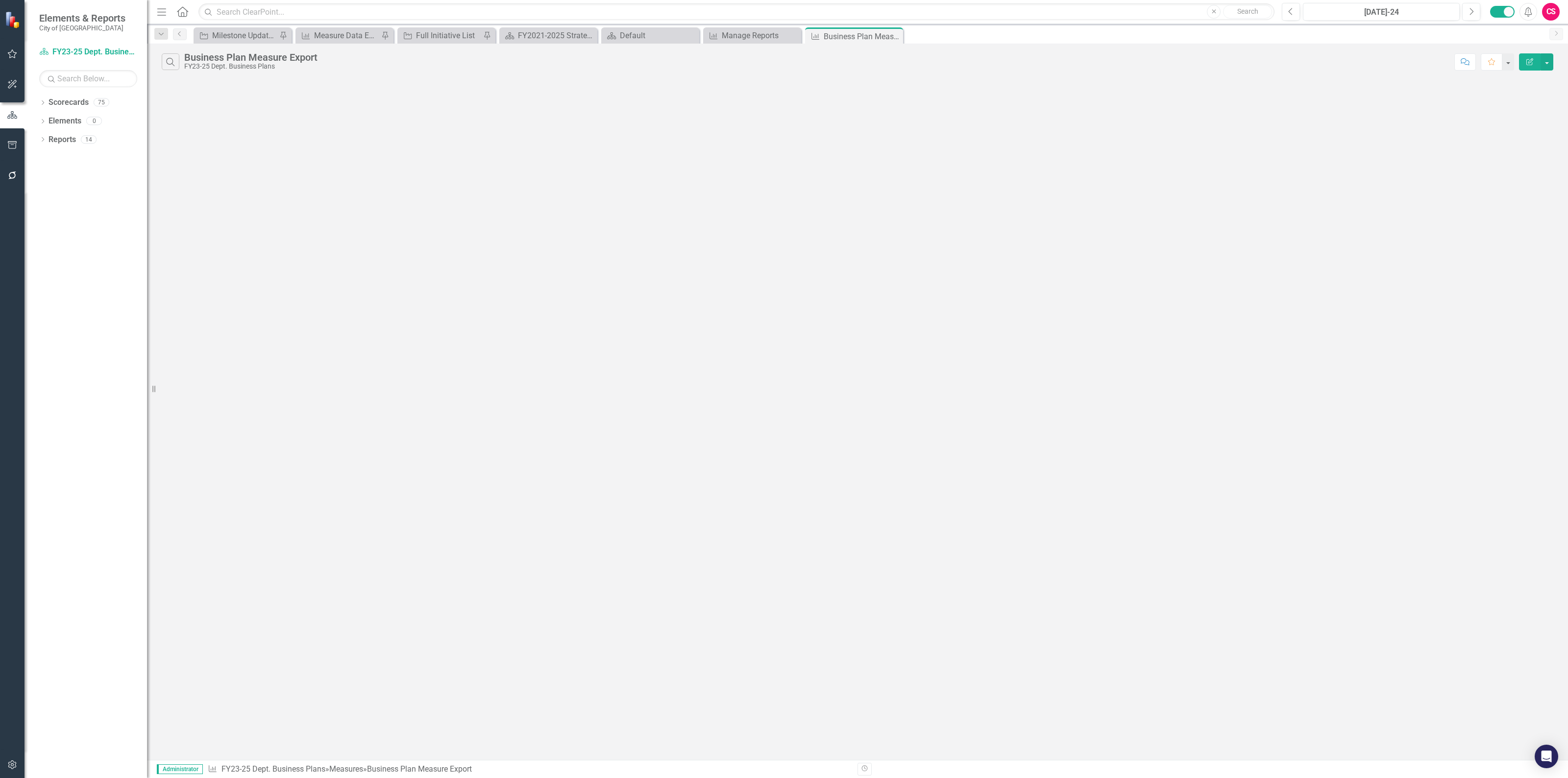
click at [1529, 54] on button "Edit Report" at bounding box center [1530, 62] width 21 height 17
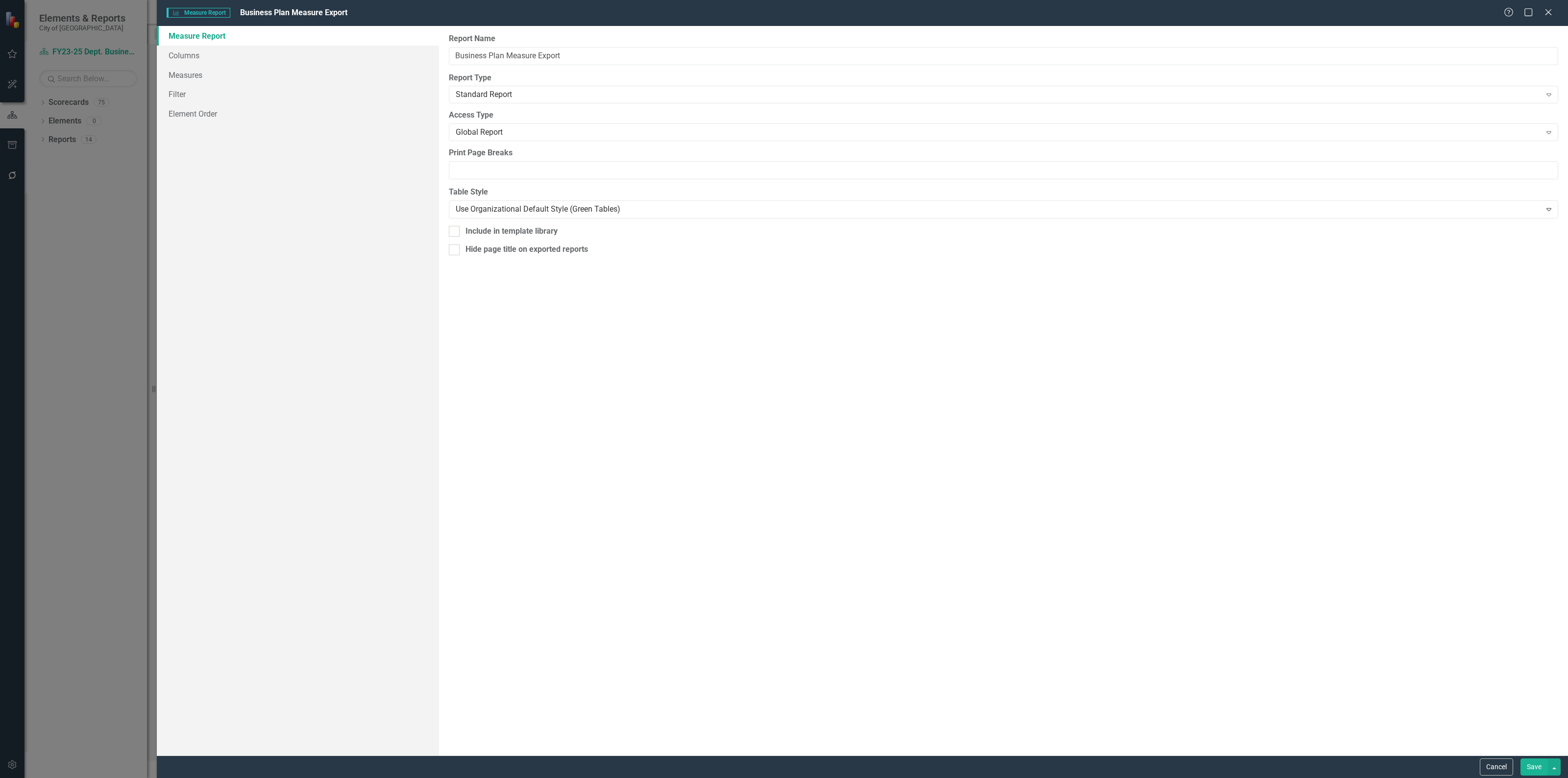
click at [198, 41] on link "Measure Report" at bounding box center [298, 36] width 282 height 19
click at [204, 46] on link "Columns" at bounding box center [298, 55] width 282 height 19
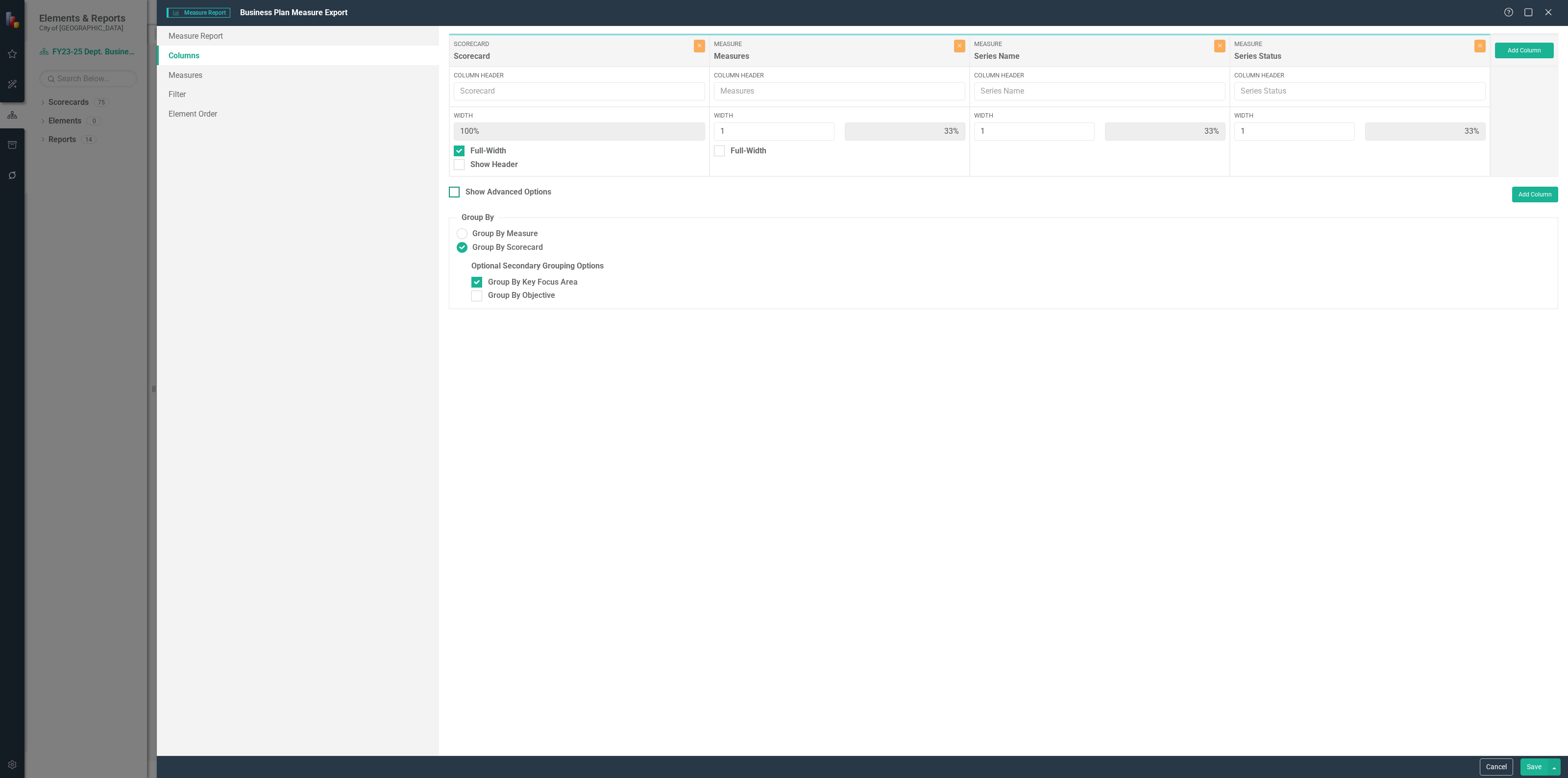
click at [458, 194] on div at bounding box center [454, 192] width 11 height 11
click at [455, 193] on input "Show Advanced Options" at bounding box center [452, 190] width 6 height 6
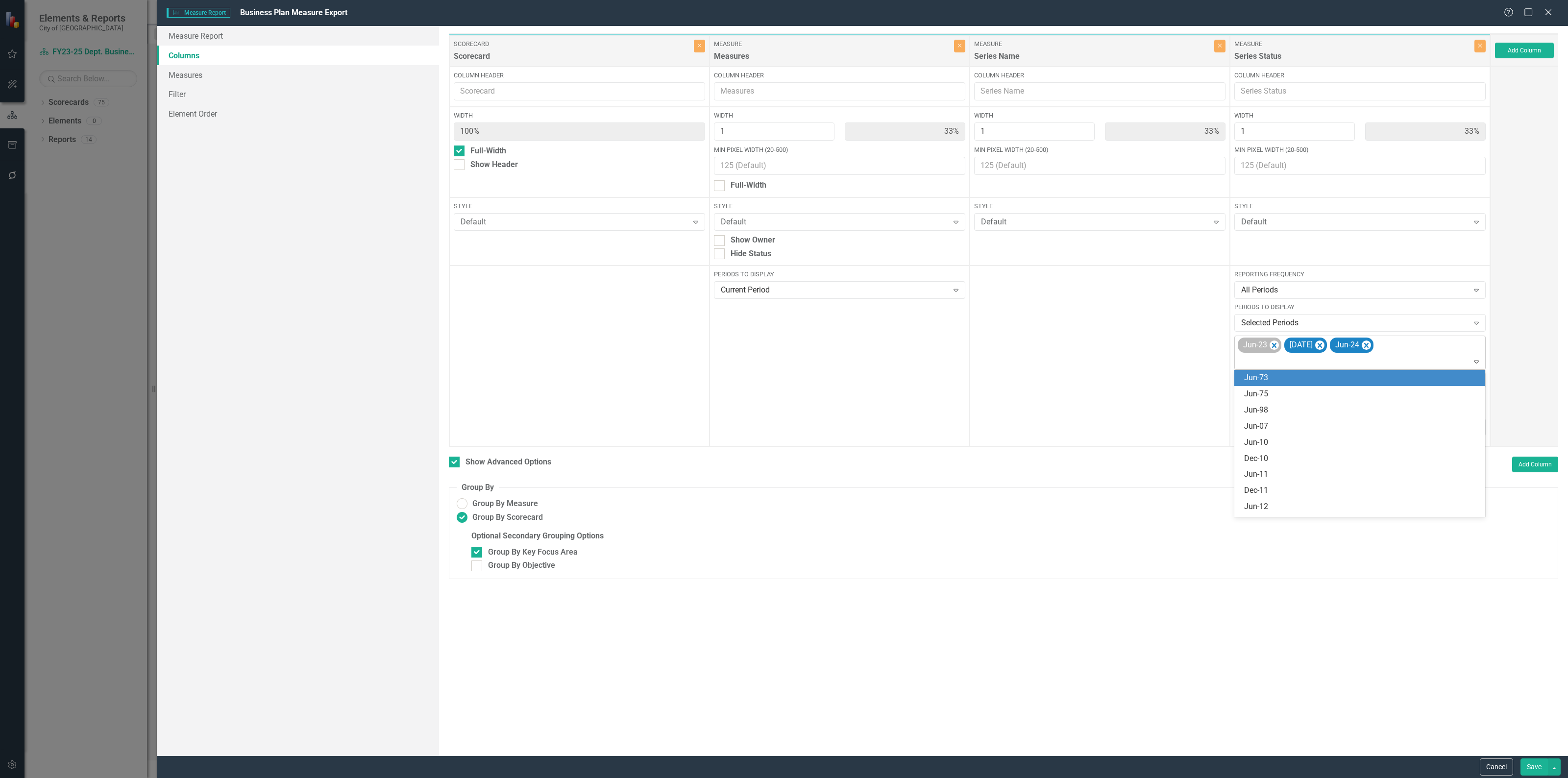
click at [1264, 348] on div "Jun-23" at bounding box center [1254, 345] width 29 height 14
click at [1273, 347] on icon "Remove Jun-23" at bounding box center [1274, 346] width 4 height 5
drag, startPoint x: 1268, startPoint y: 340, endPoint x: 1273, endPoint y: 344, distance: 6.4
click at [1273, 344] on div "[DATE]" at bounding box center [1259, 345] width 43 height 15
click at [1275, 346] on icon "Remove Dec 23" at bounding box center [1273, 346] width 4 height 5
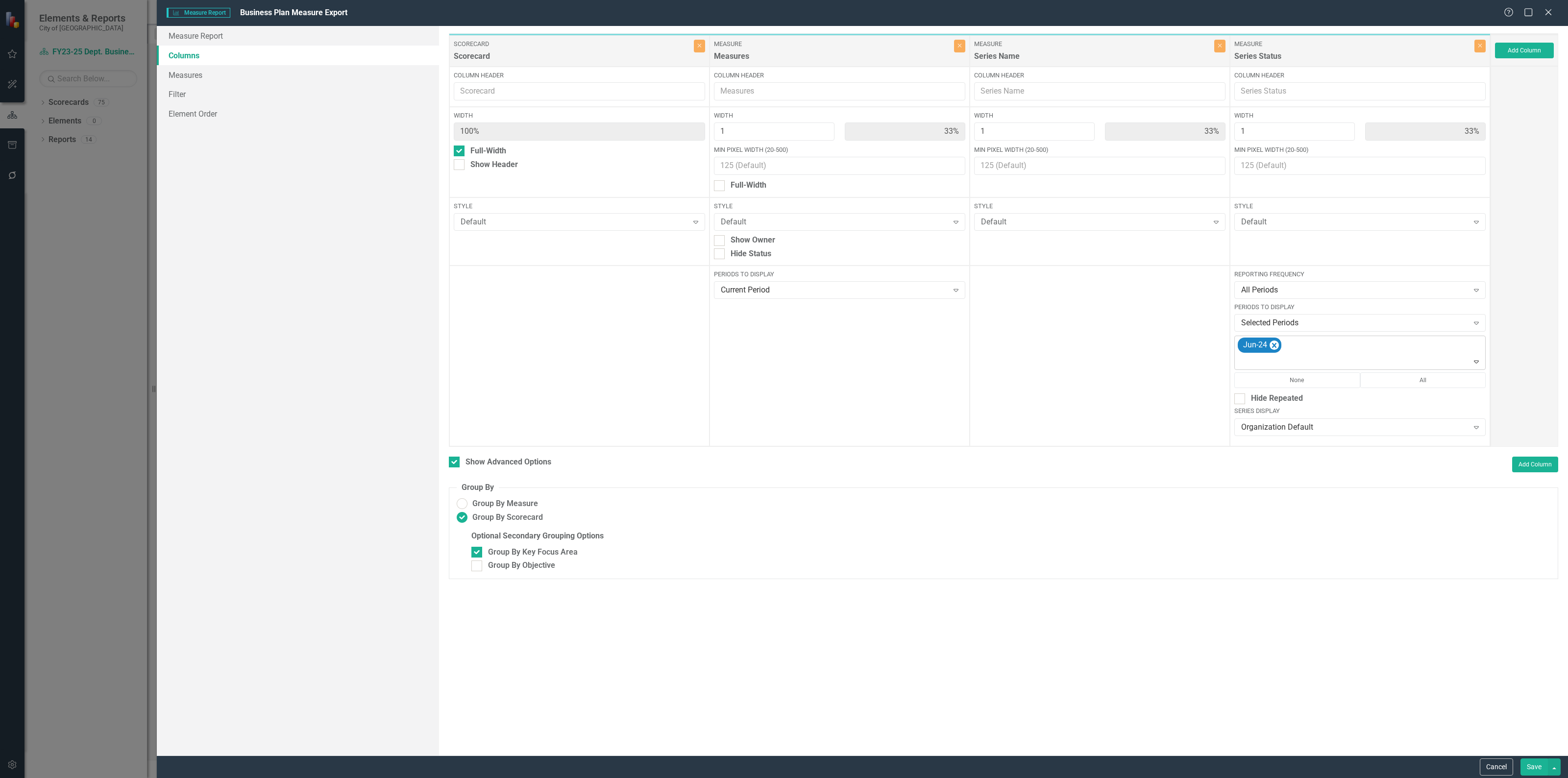
click at [1275, 346] on icon "Remove Jun-24" at bounding box center [1274, 346] width 4 height 5
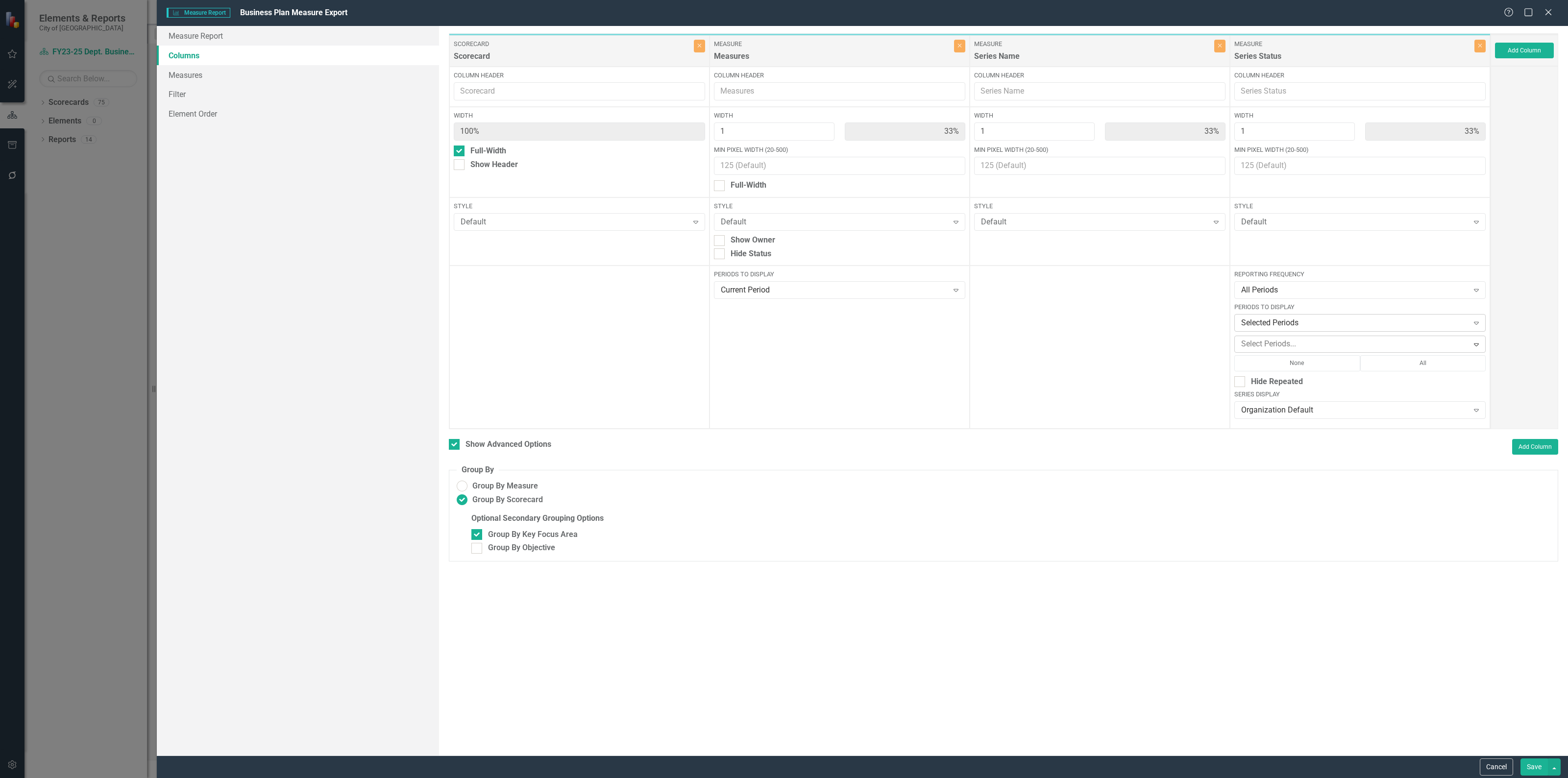
click at [1285, 322] on div "Selected Periods" at bounding box center [1355, 323] width 228 height 12
click at [1287, 438] on div "Last N Periods" at bounding box center [1362, 437] width 235 height 12
click at [1527, 766] on button "Save" at bounding box center [1534, 767] width 27 height 17
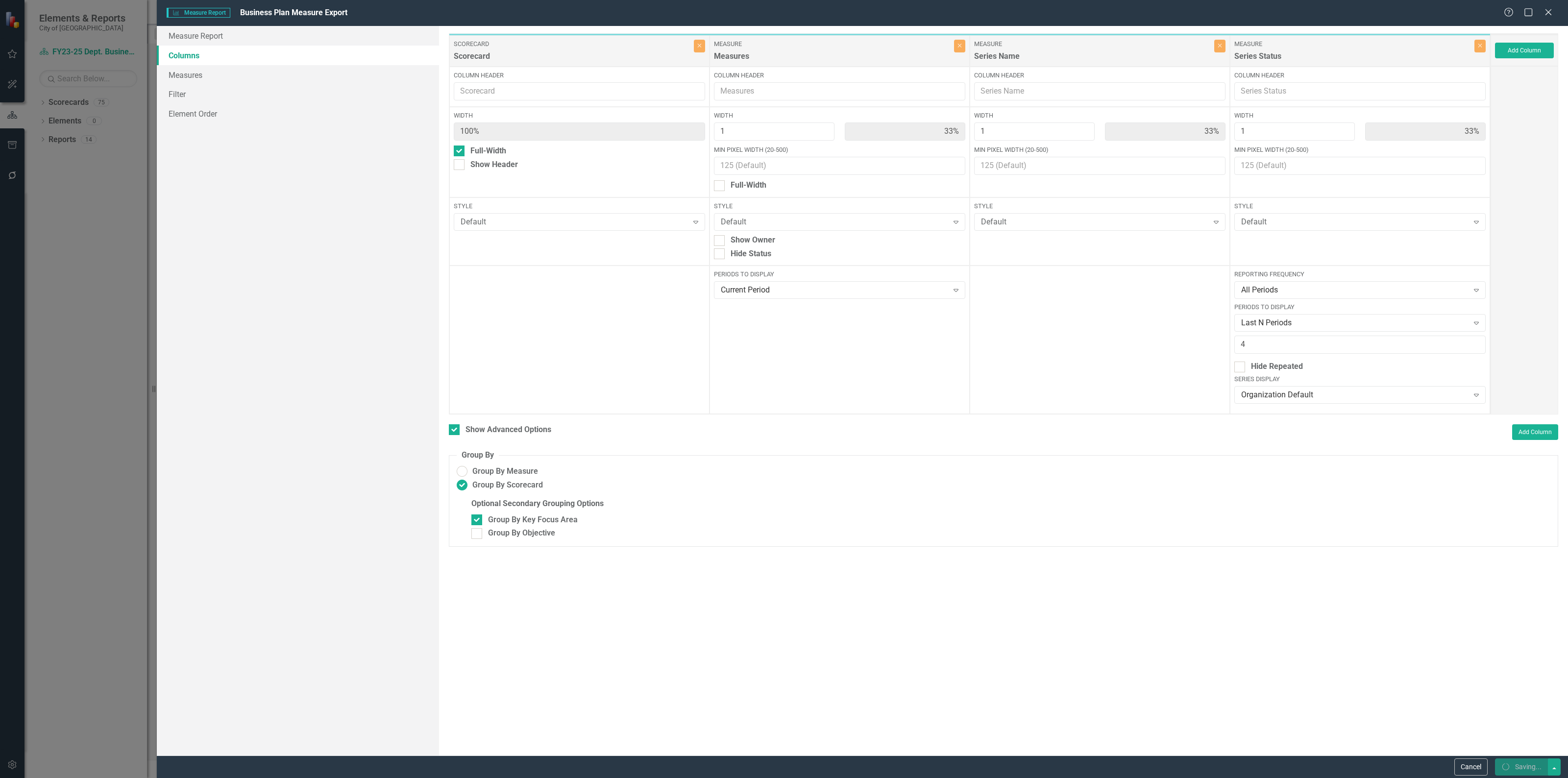
checkbox input "false"
radio input "false"
checkbox input "false"
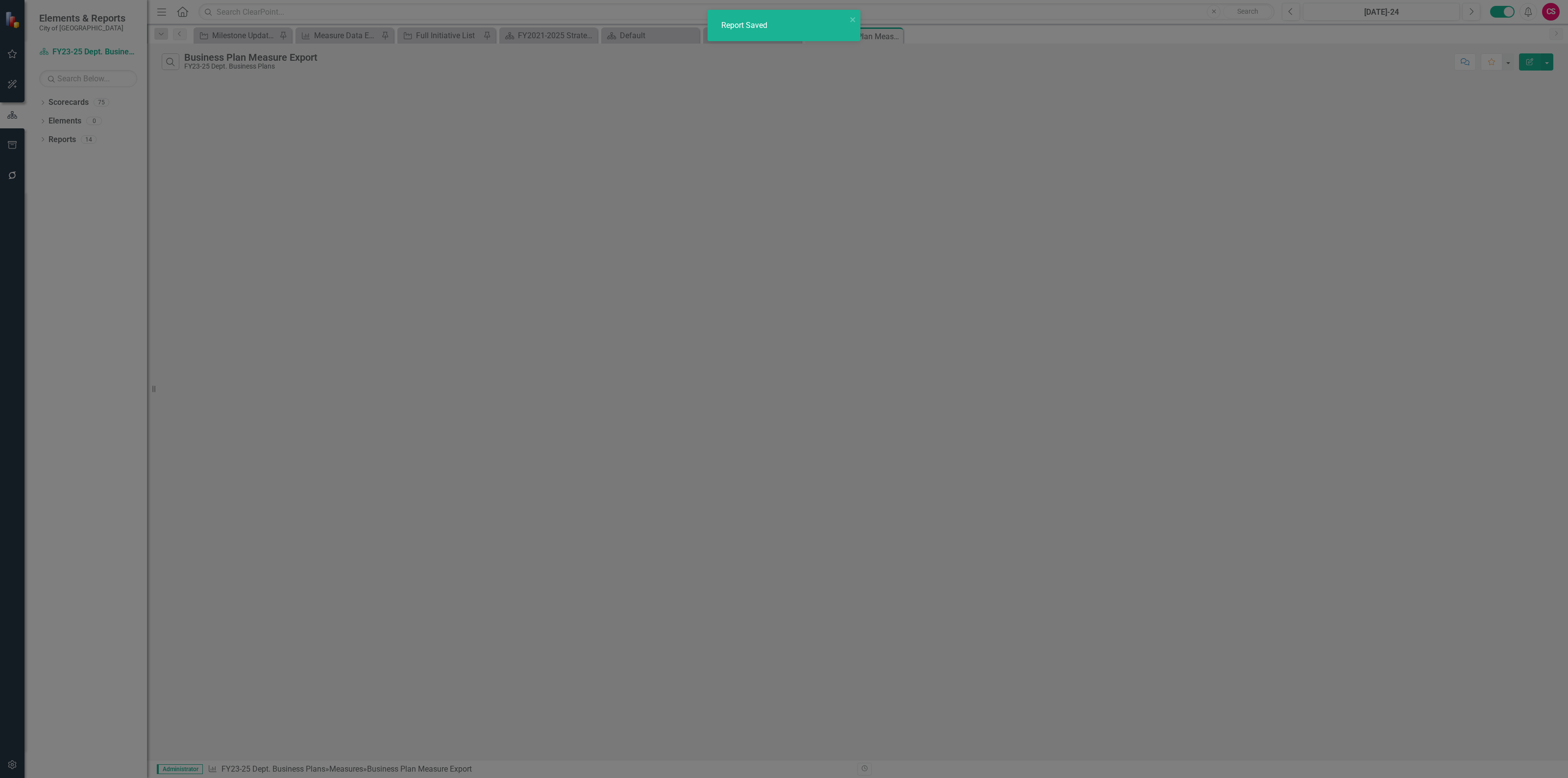
radio input "true"
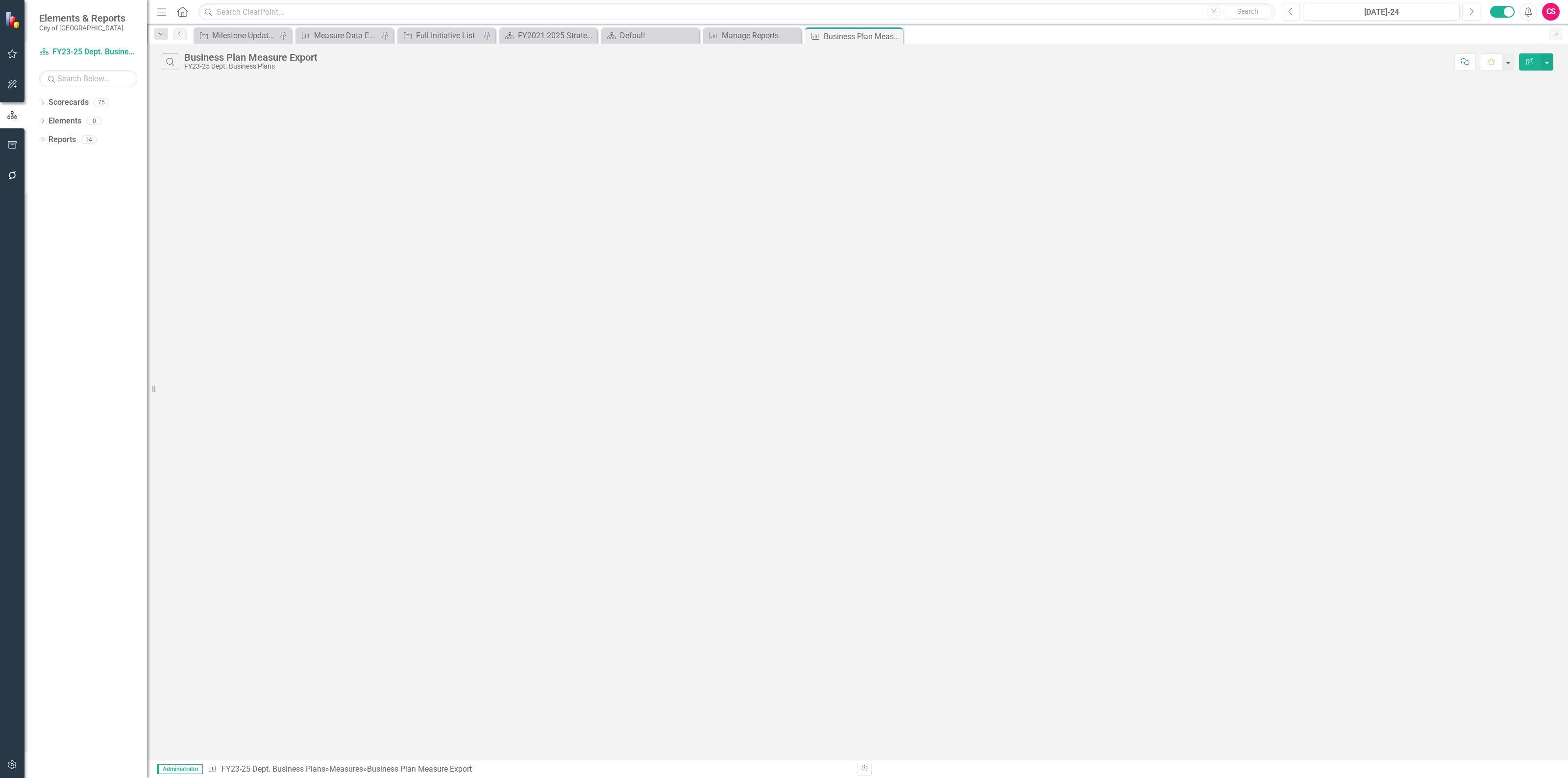
click at [1291, 15] on icon "Previous" at bounding box center [1290, 12] width 5 height 9
click at [1527, 61] on icon "button" at bounding box center [1530, 61] width 7 height 7
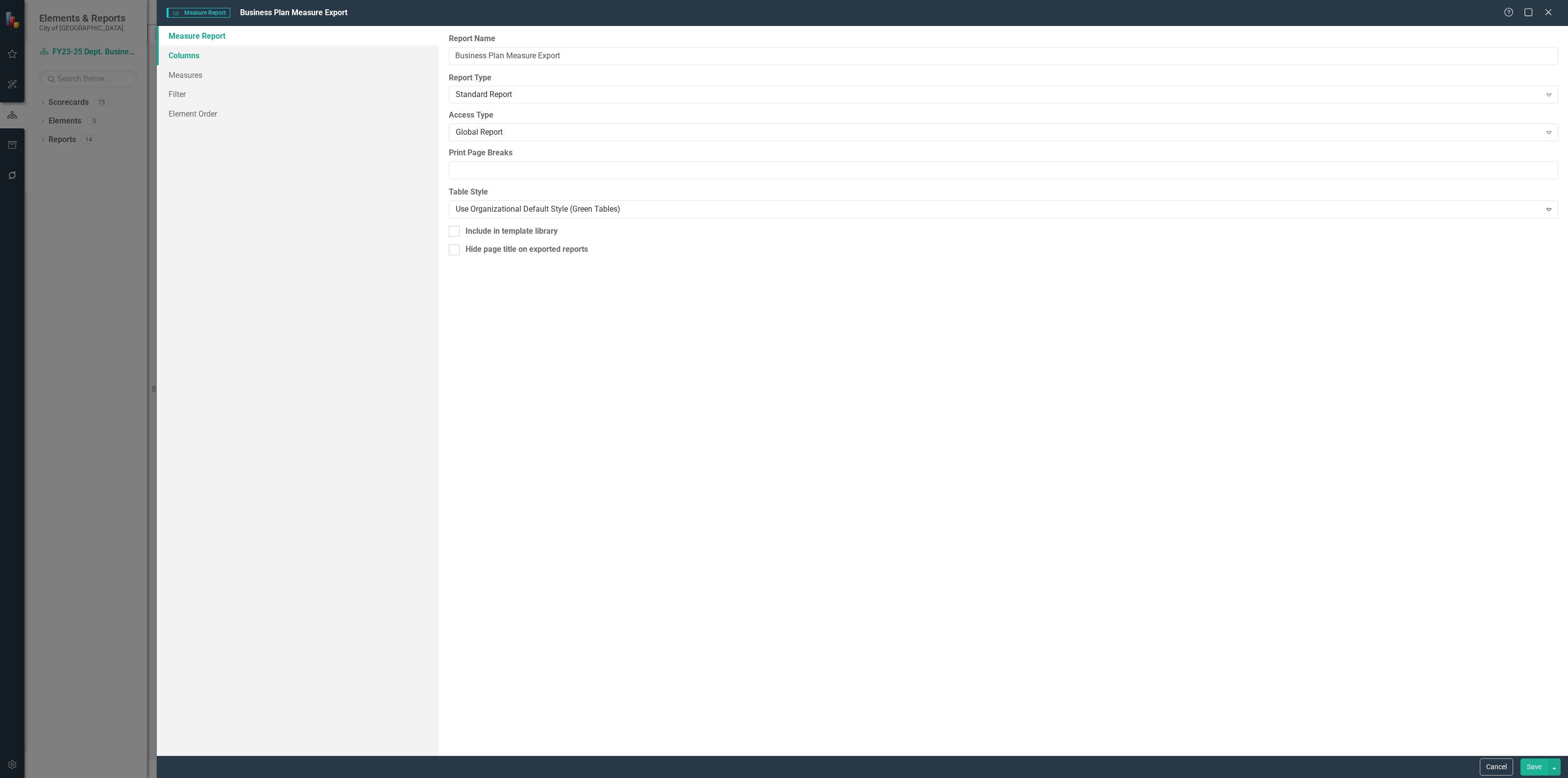
click at [257, 64] on link "Columns" at bounding box center [298, 55] width 282 height 19
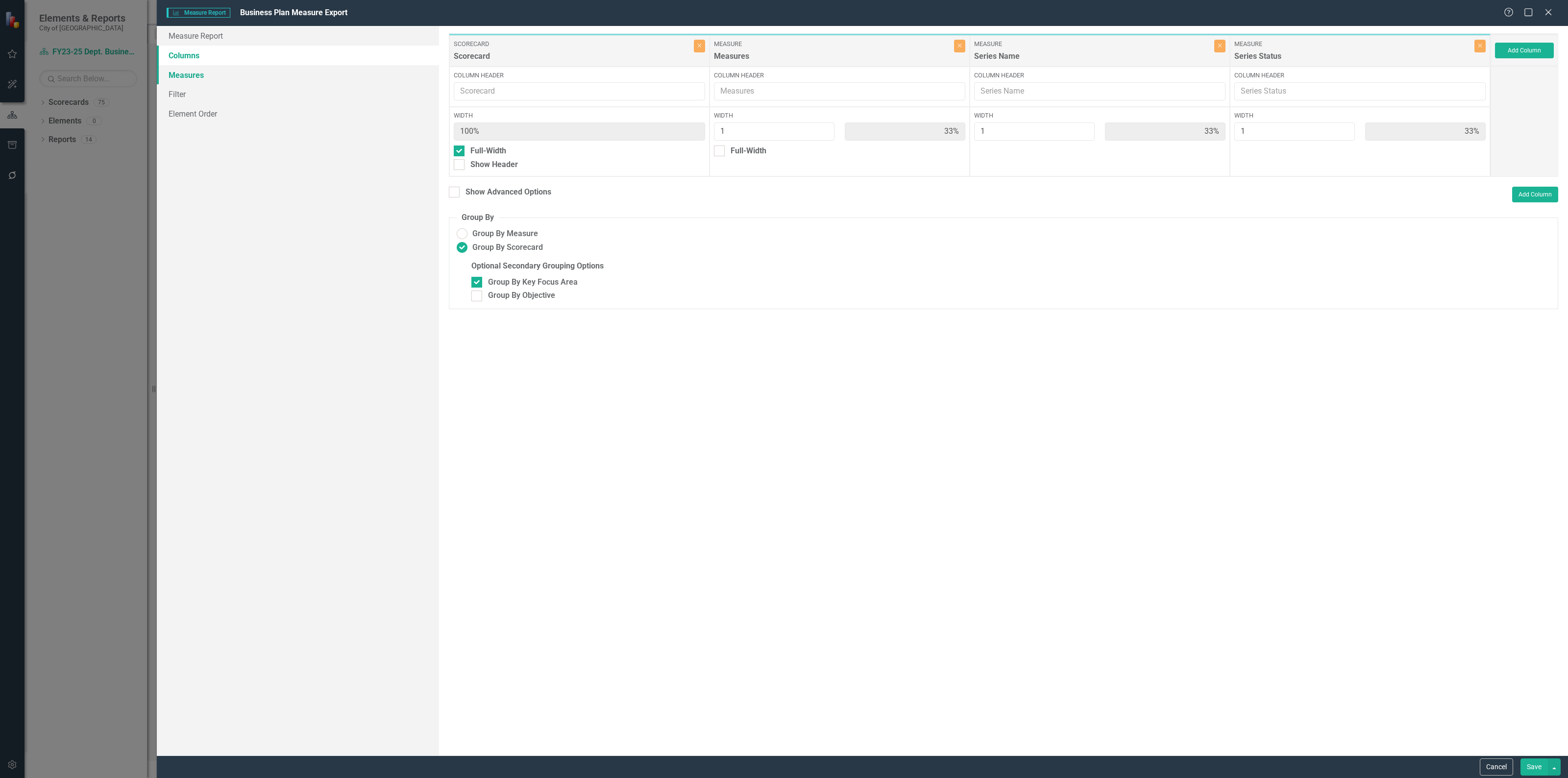
click at [251, 74] on link "Measures" at bounding box center [298, 75] width 282 height 19
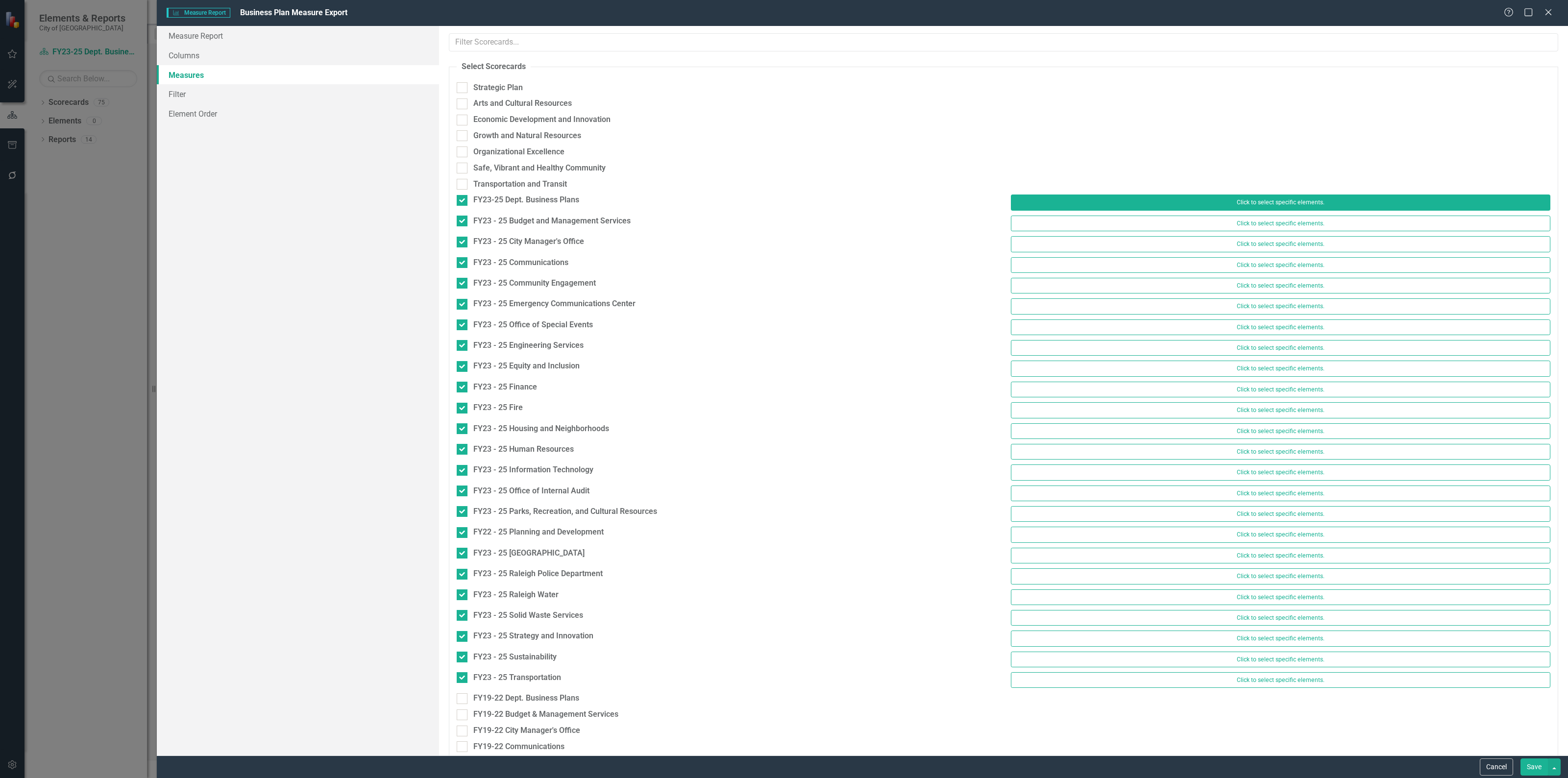
click at [1132, 205] on button "Click to select specific elements." at bounding box center [1281, 203] width 539 height 16
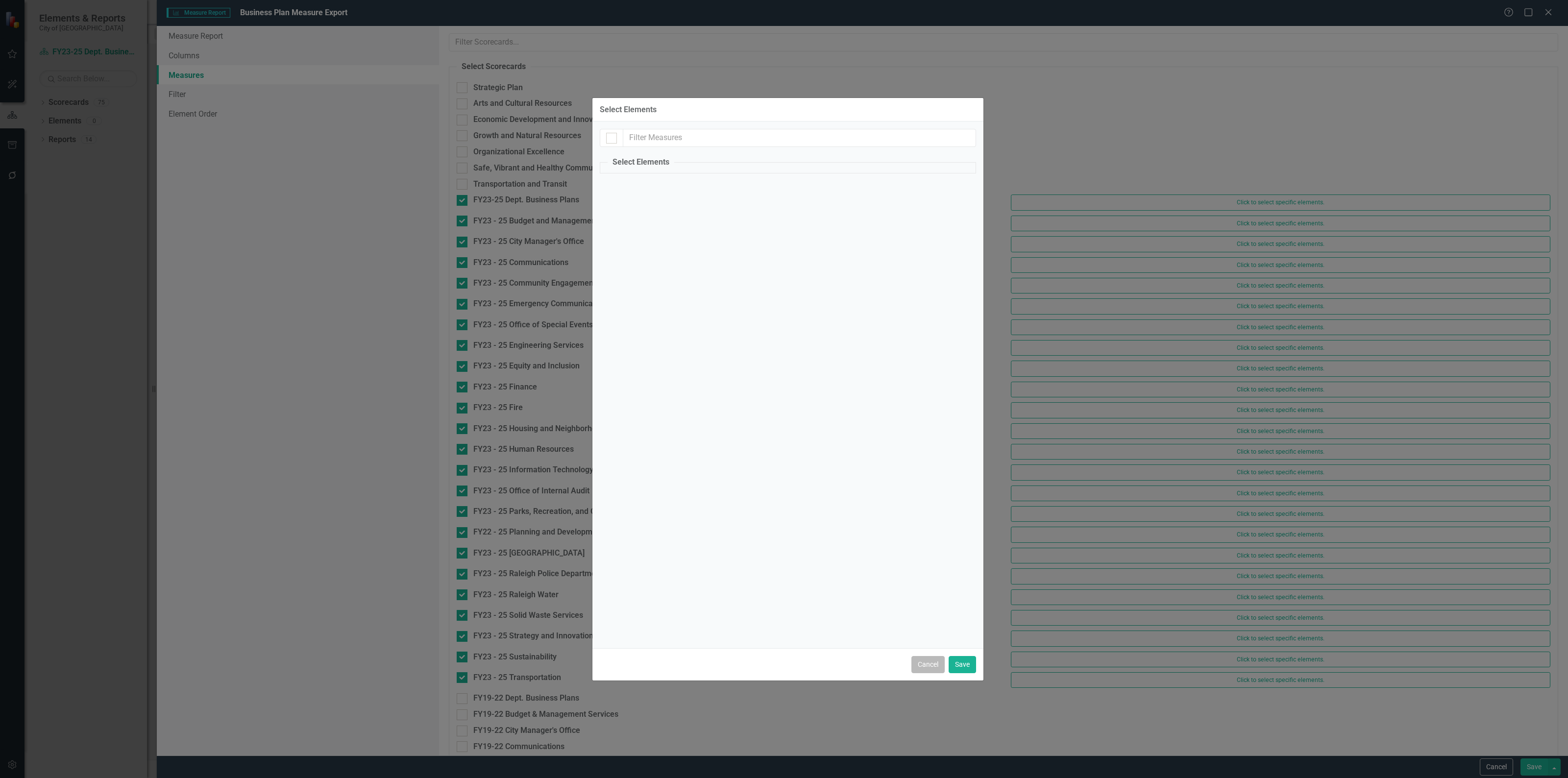
click at [934, 670] on button "Cancel" at bounding box center [928, 665] width 33 height 17
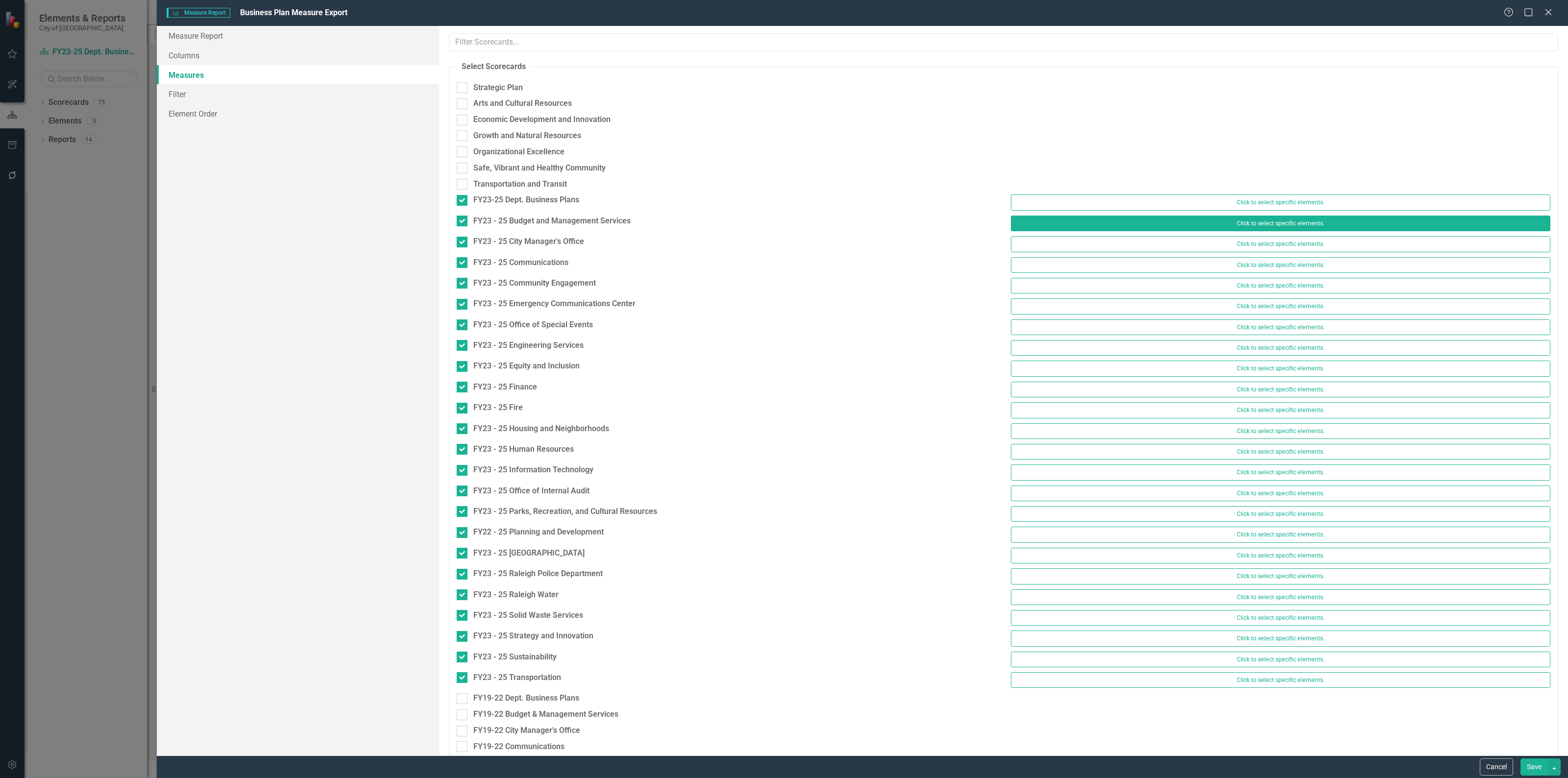
click at [1203, 223] on button "Click to select specific elements." at bounding box center [1281, 223] width 539 height 16
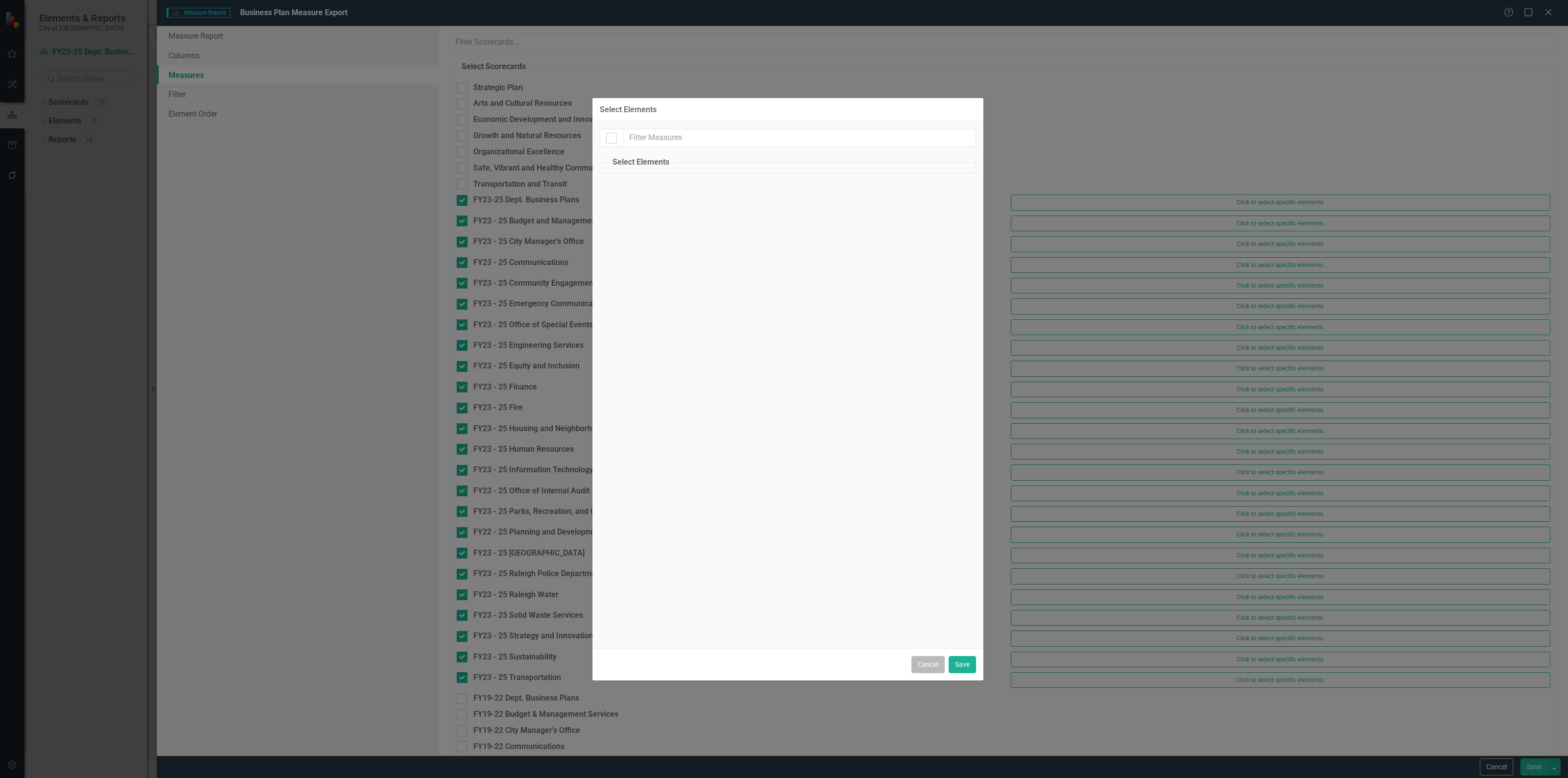
click at [925, 670] on button "Cancel" at bounding box center [928, 665] width 33 height 17
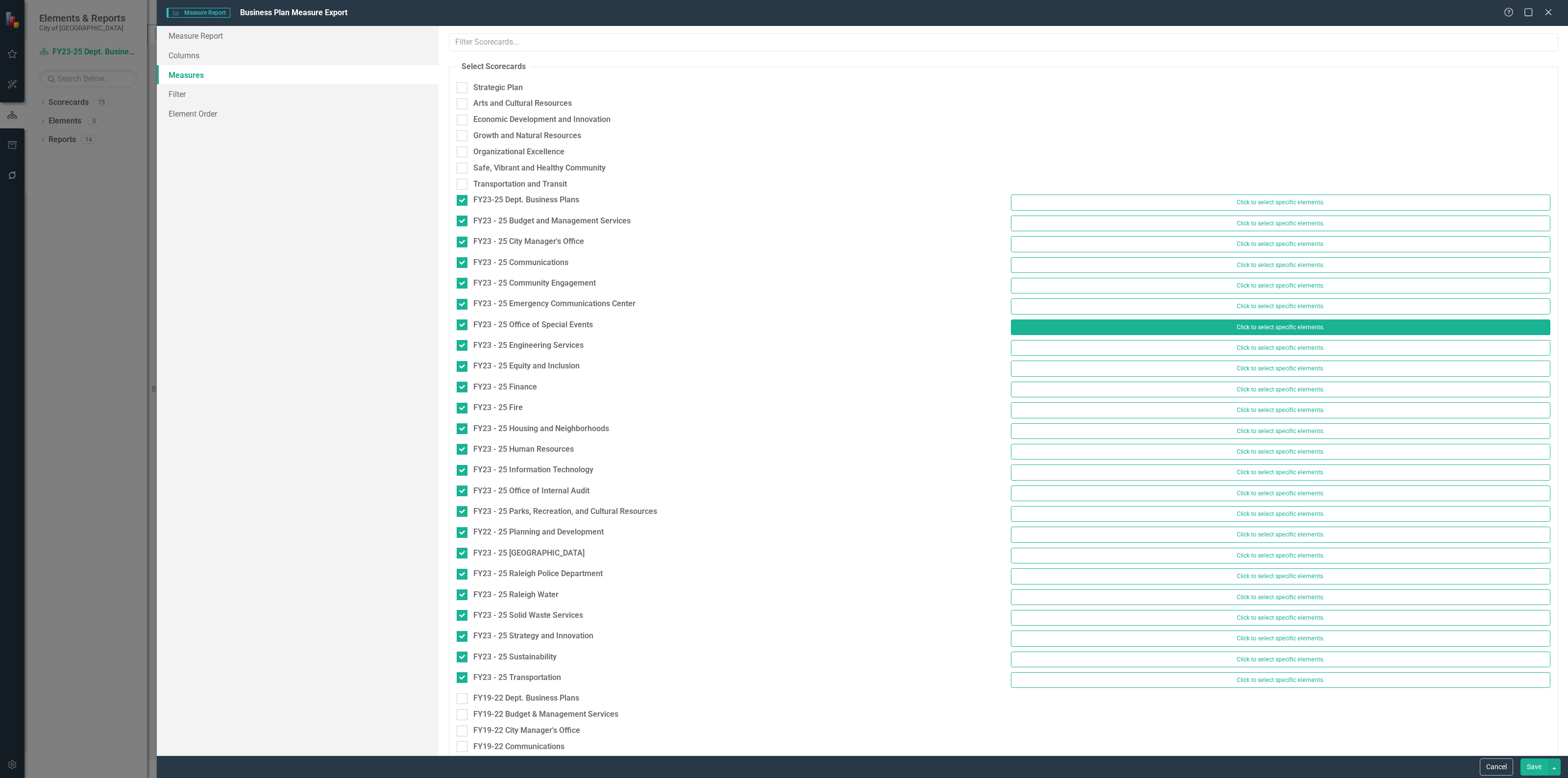
click at [1117, 325] on button "Click to select specific elements." at bounding box center [1281, 328] width 539 height 16
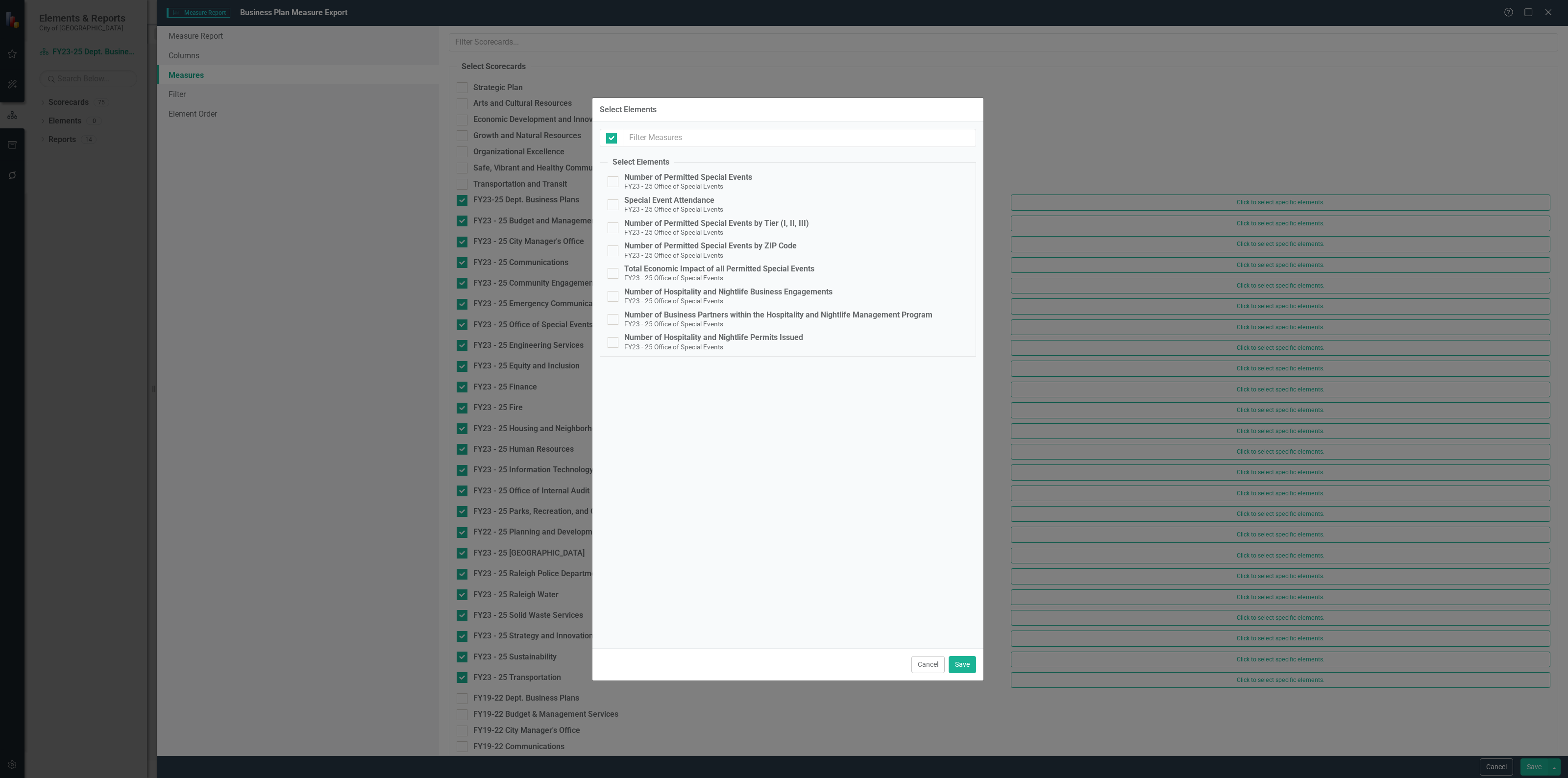
checkbox input "false"
click at [922, 660] on button "Cancel" at bounding box center [928, 665] width 33 height 17
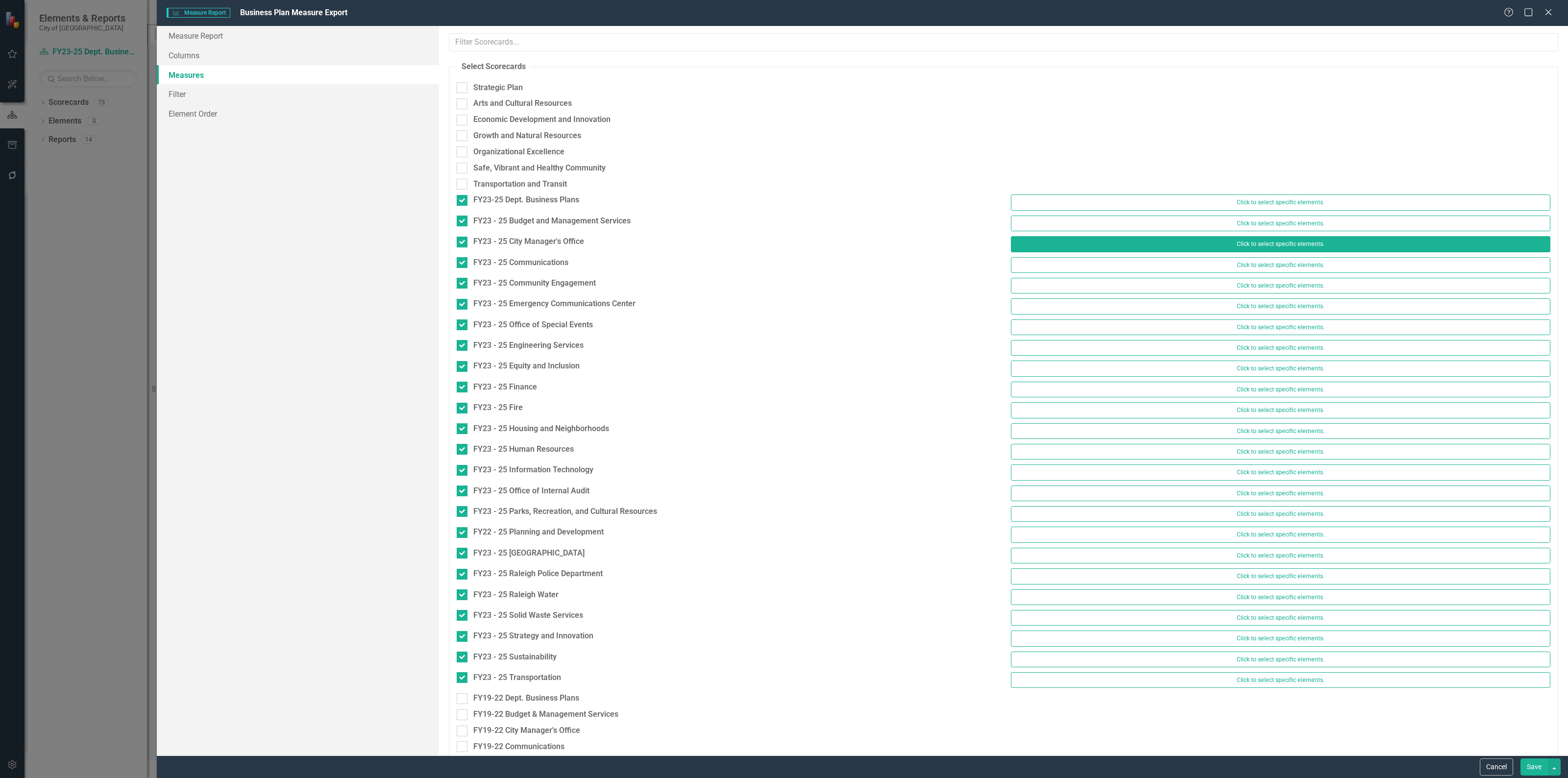
click at [1115, 239] on button "Click to select specific elements." at bounding box center [1281, 244] width 539 height 16
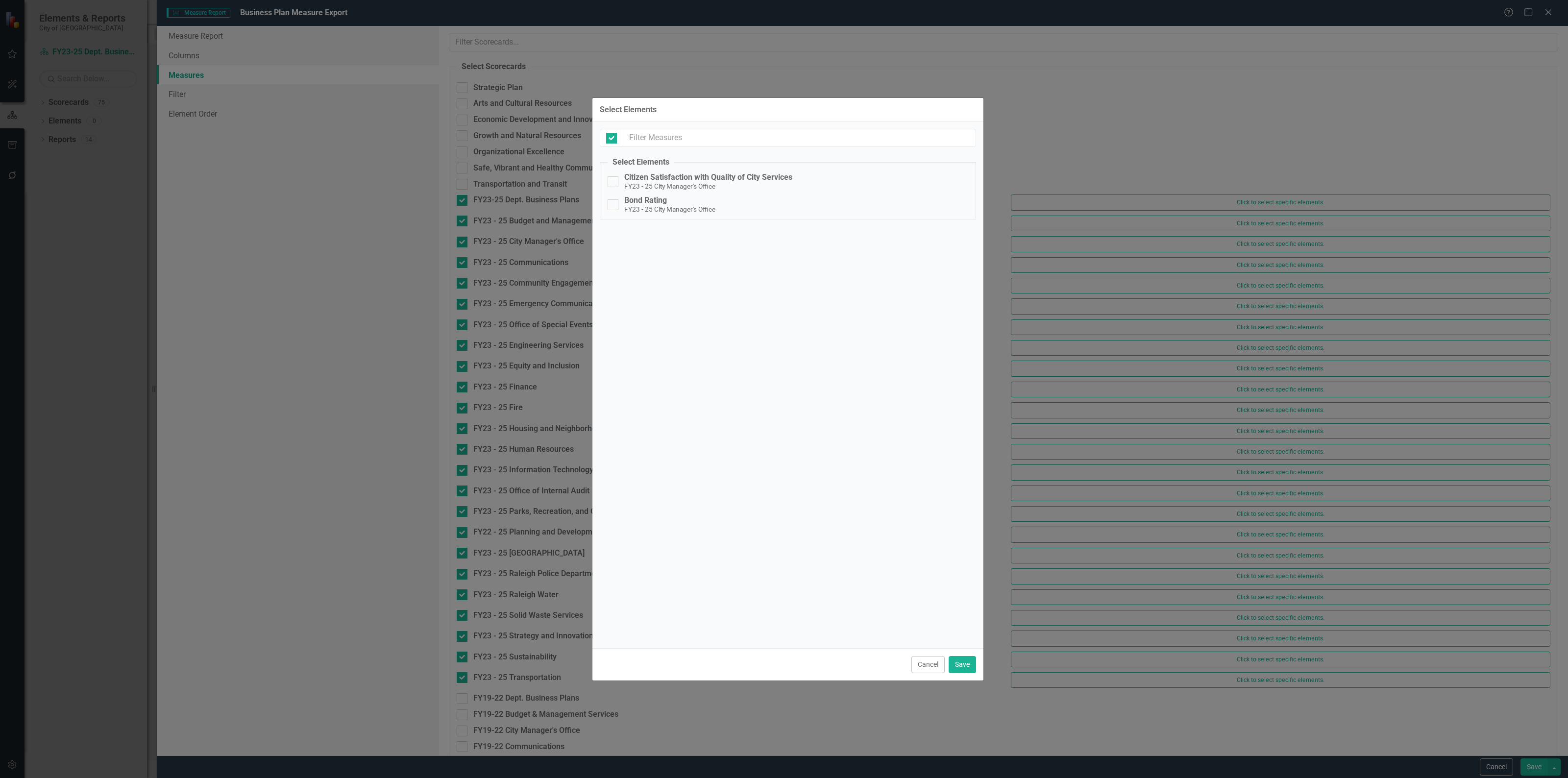
checkbox input "false"
drag, startPoint x: 918, startPoint y: 664, endPoint x: 1069, endPoint y: 709, distance: 157.6
click at [919, 664] on button "Cancel" at bounding box center [928, 665] width 33 height 17
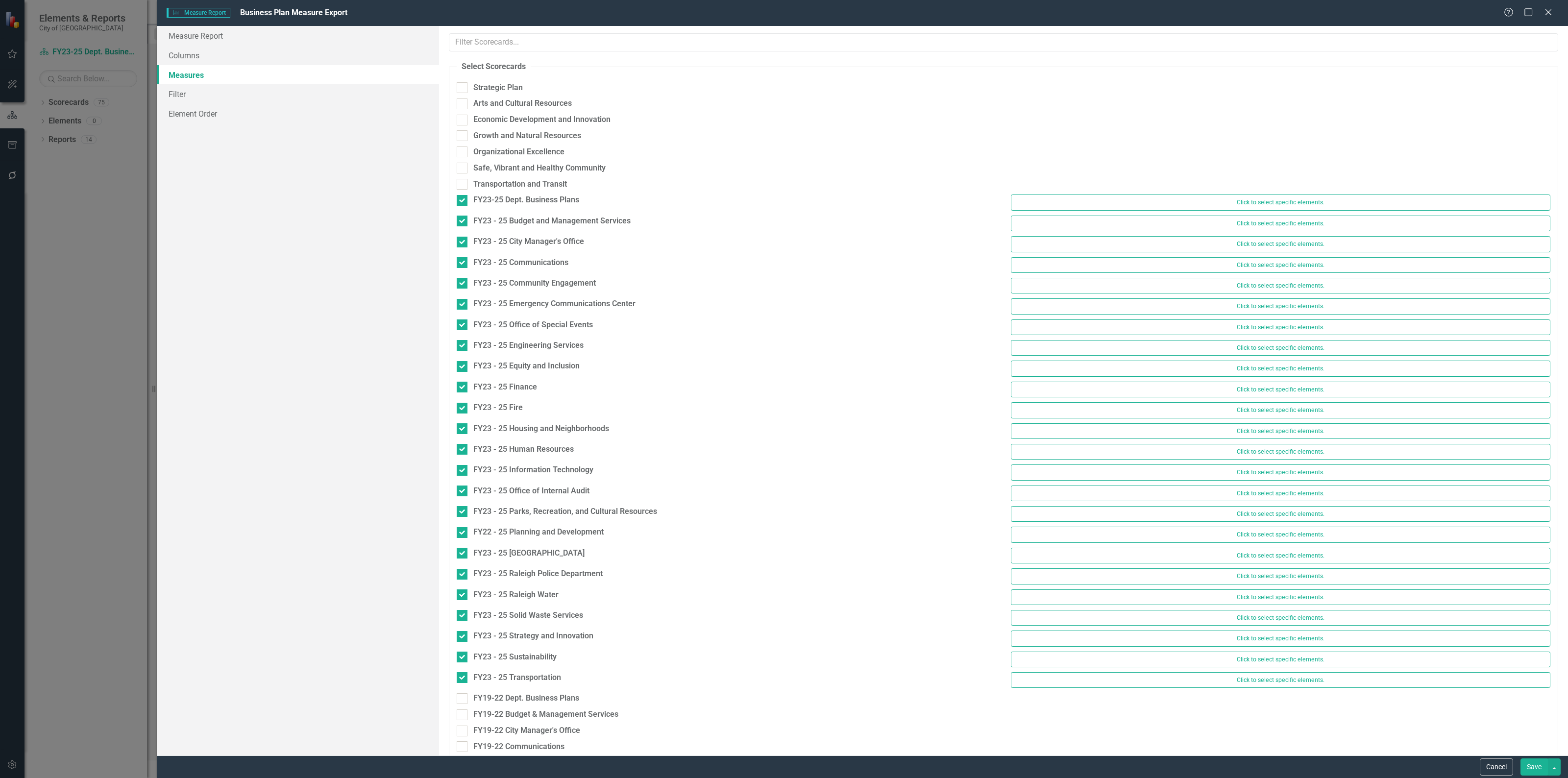
click at [1532, 770] on button "Save" at bounding box center [1534, 767] width 27 height 17
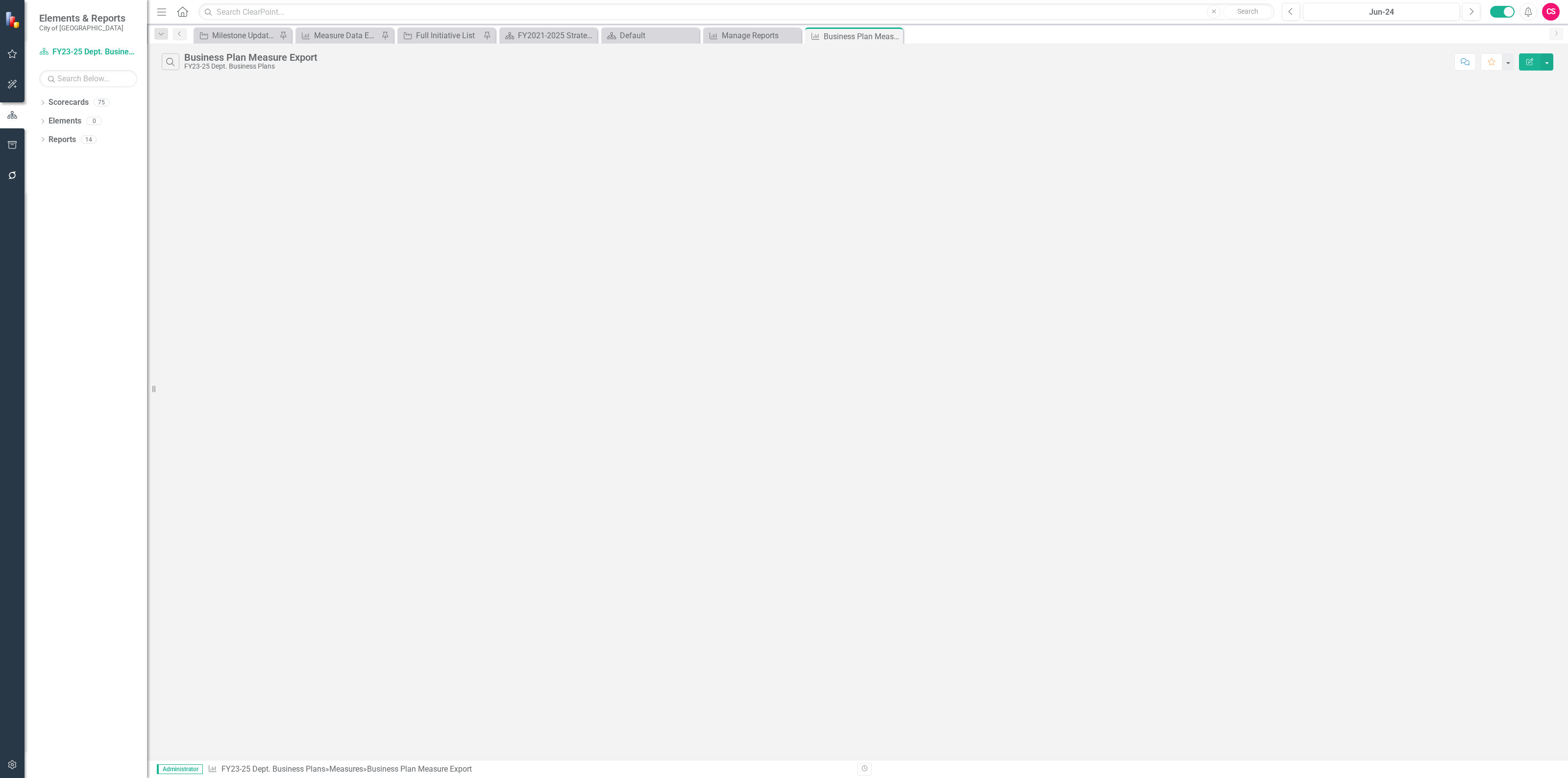
click at [1527, 65] on button "Edit Report" at bounding box center [1530, 62] width 21 height 17
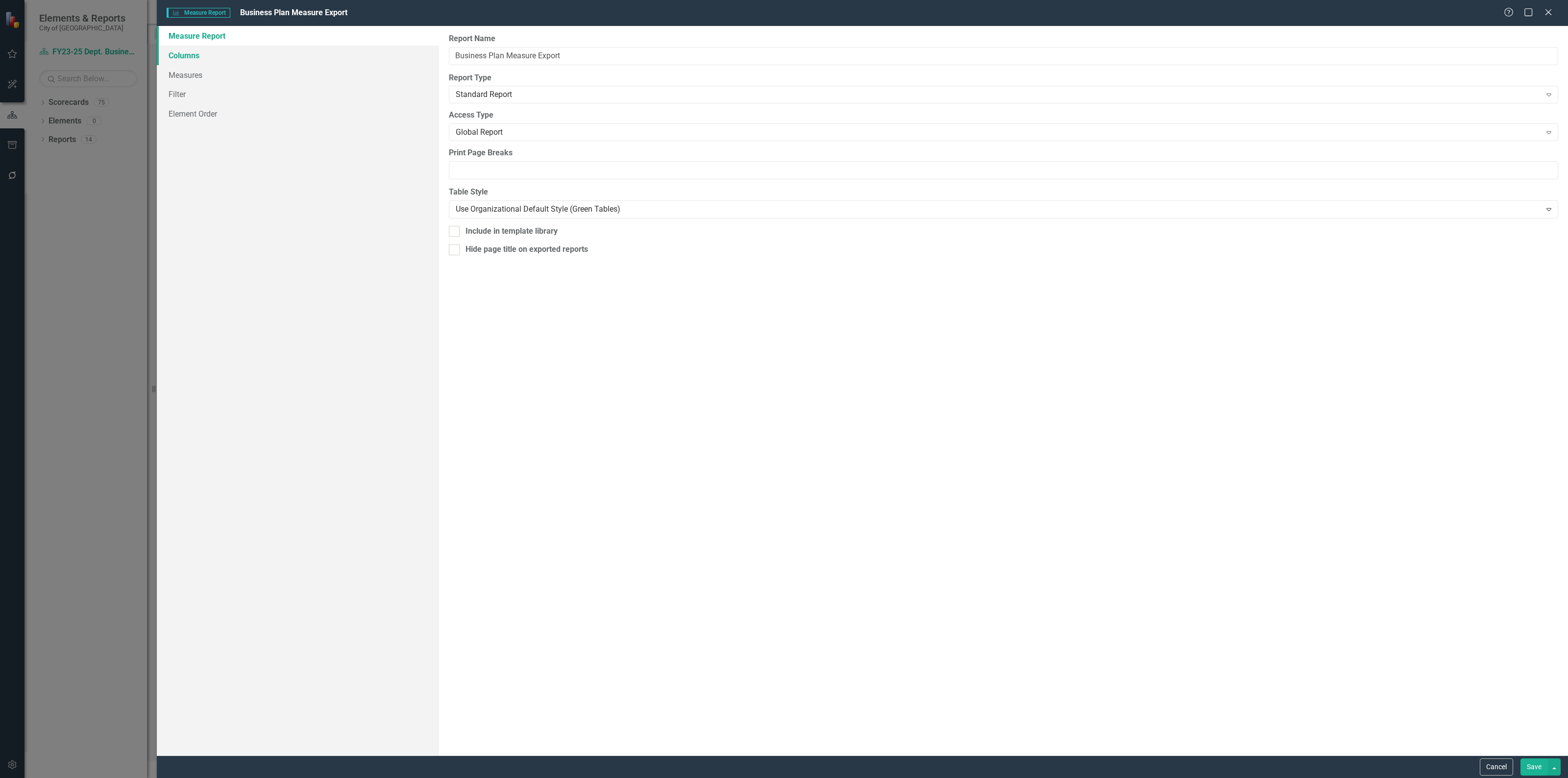
click at [202, 50] on link "Columns" at bounding box center [298, 55] width 282 height 19
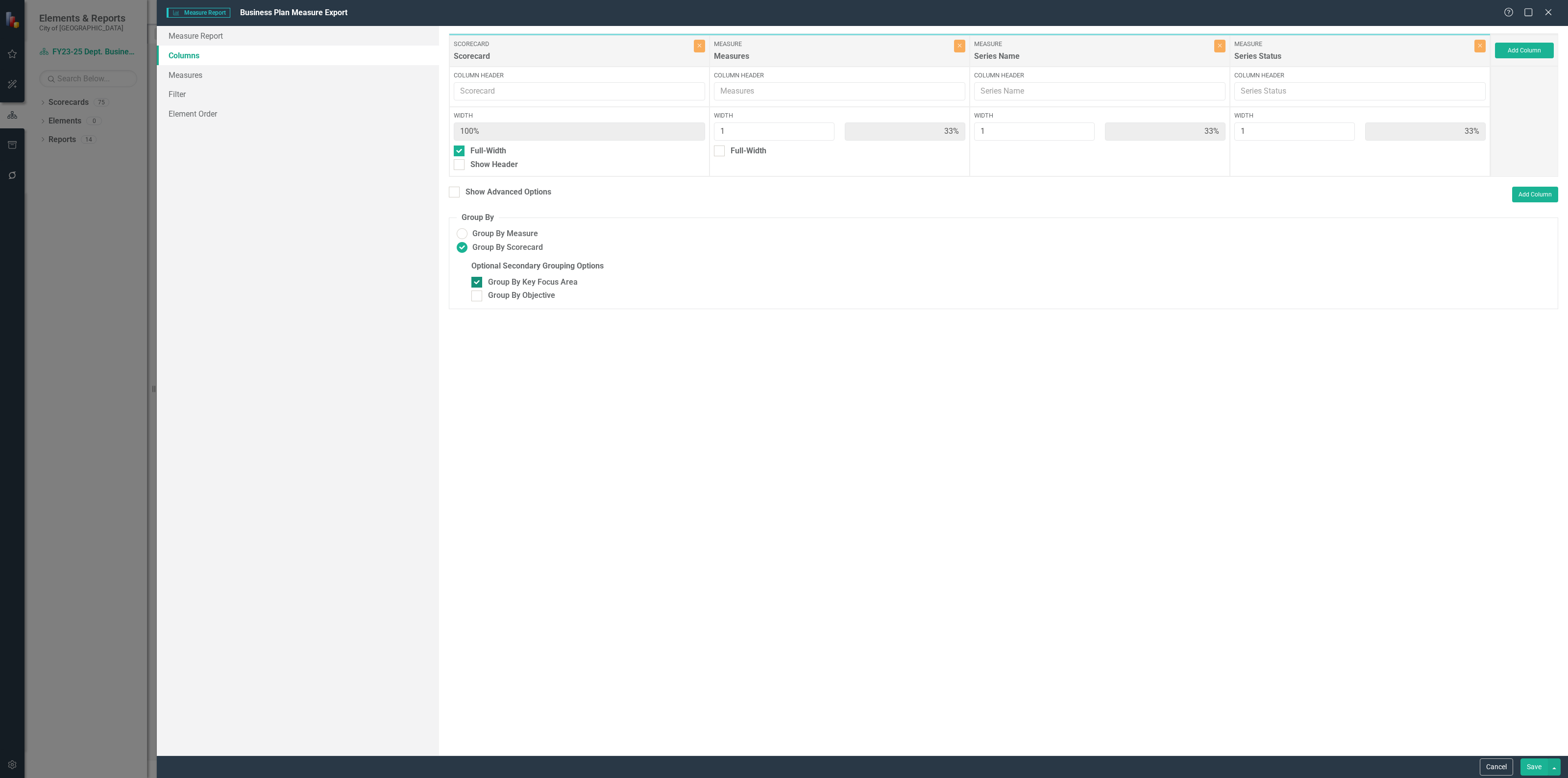
click at [474, 279] on input "Group By Key Focus Area" at bounding box center [474, 280] width 6 height 6
checkbox input "false"
click at [1538, 763] on button "Save" at bounding box center [1534, 767] width 27 height 17
radio input "false"
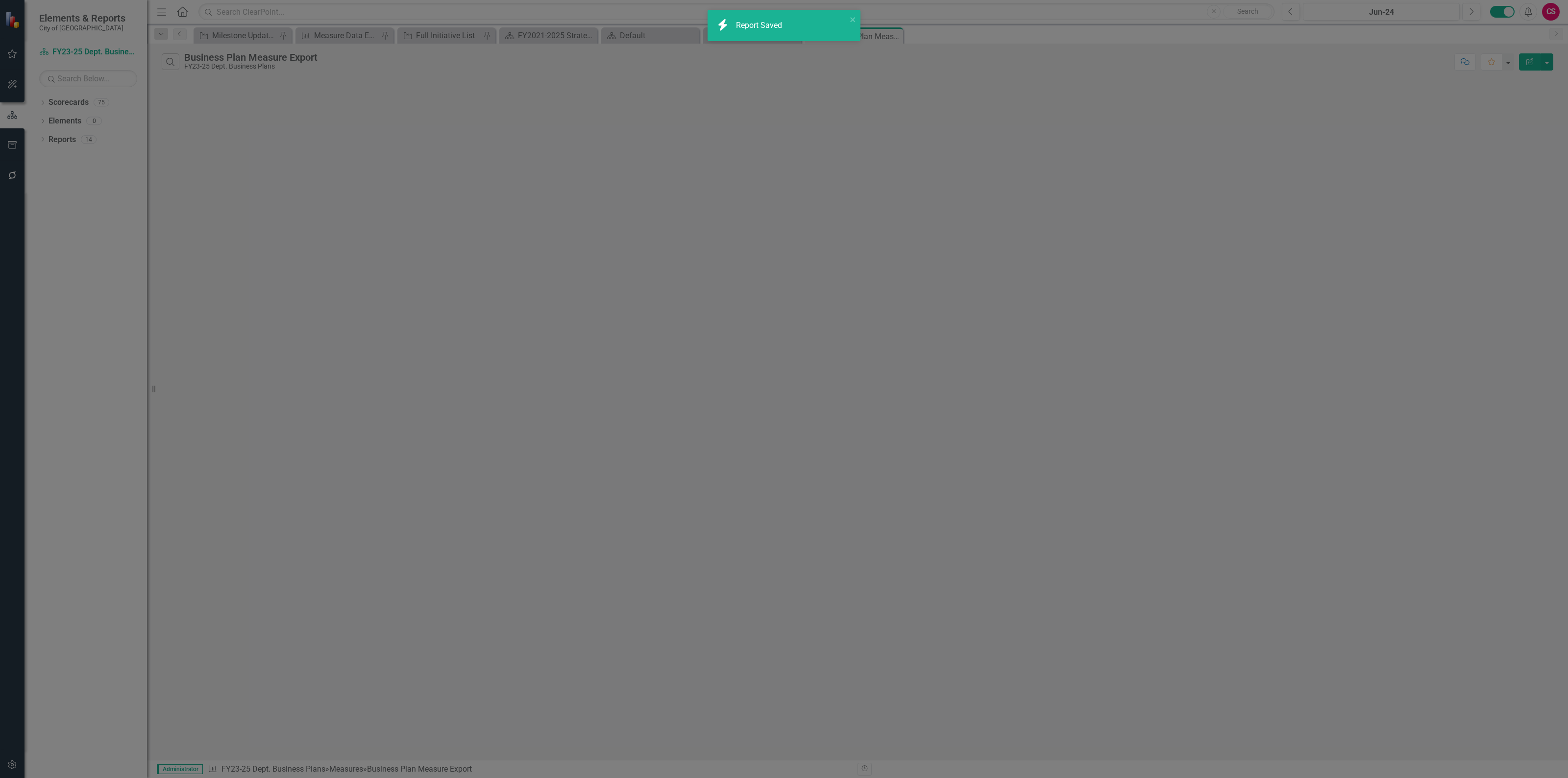
radio input "true"
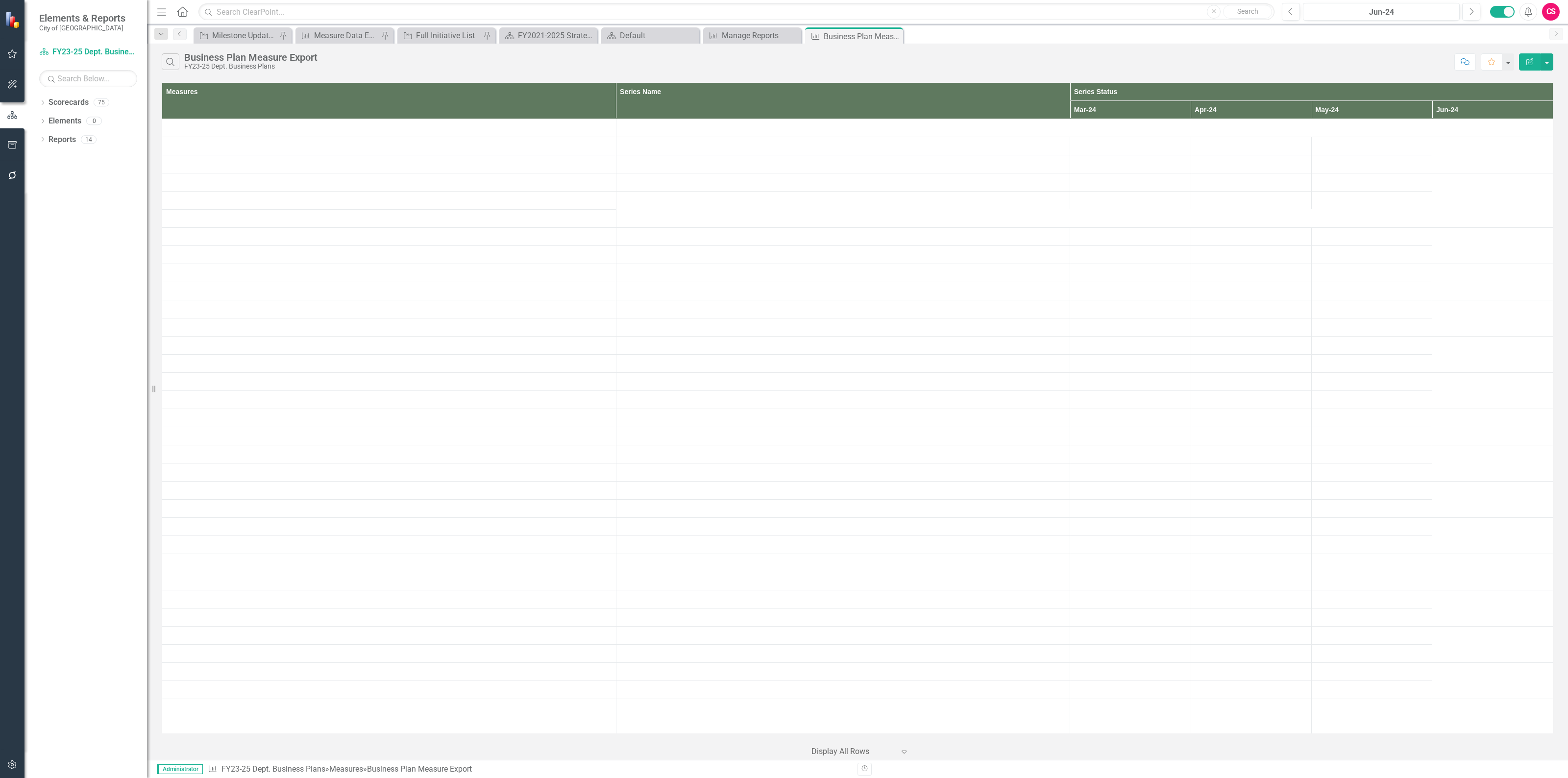
click at [1525, 62] on icon "Edit Report" at bounding box center [1530, 61] width 9 height 7
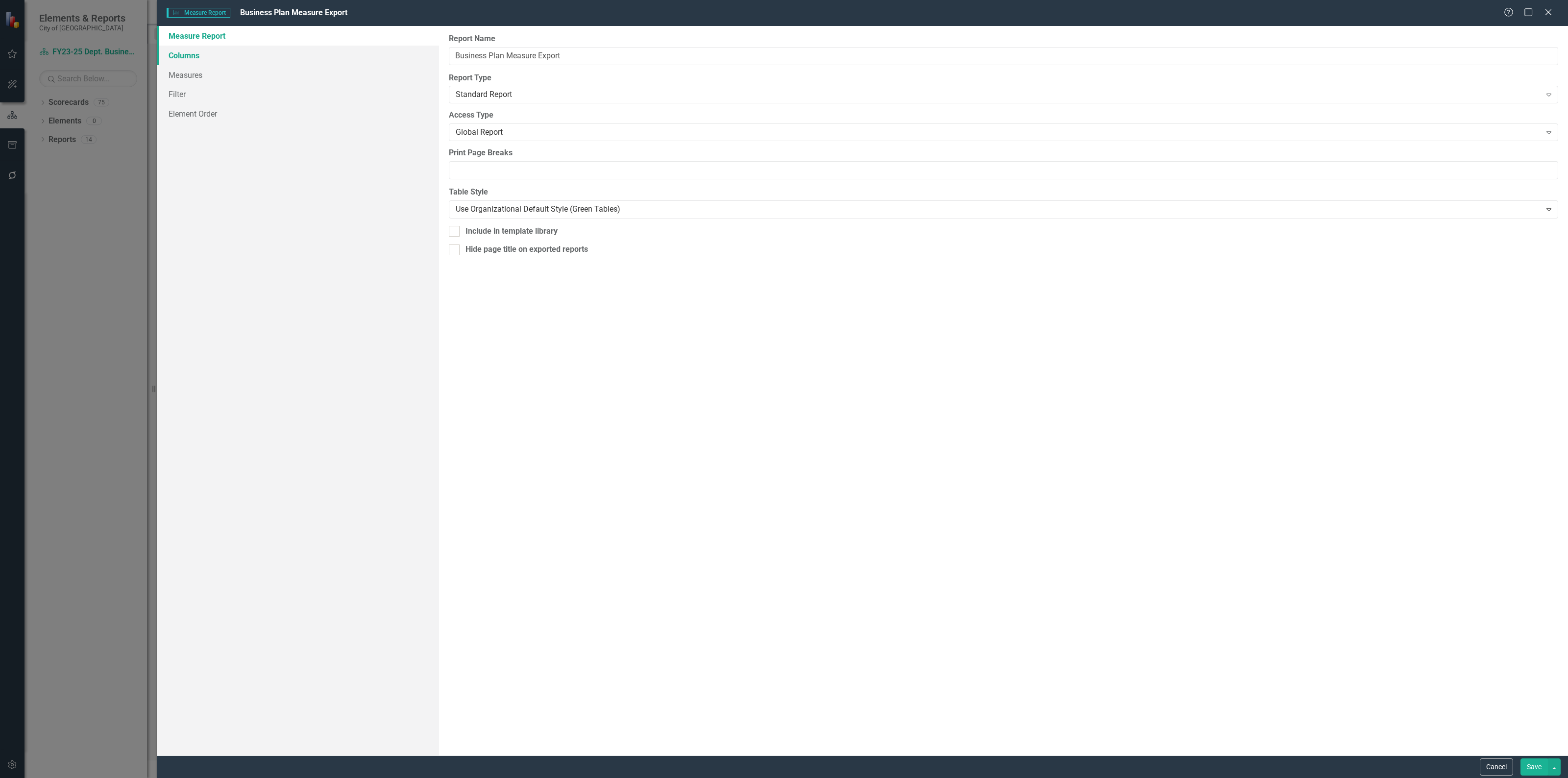
click at [208, 52] on link "Columns" at bounding box center [298, 55] width 282 height 19
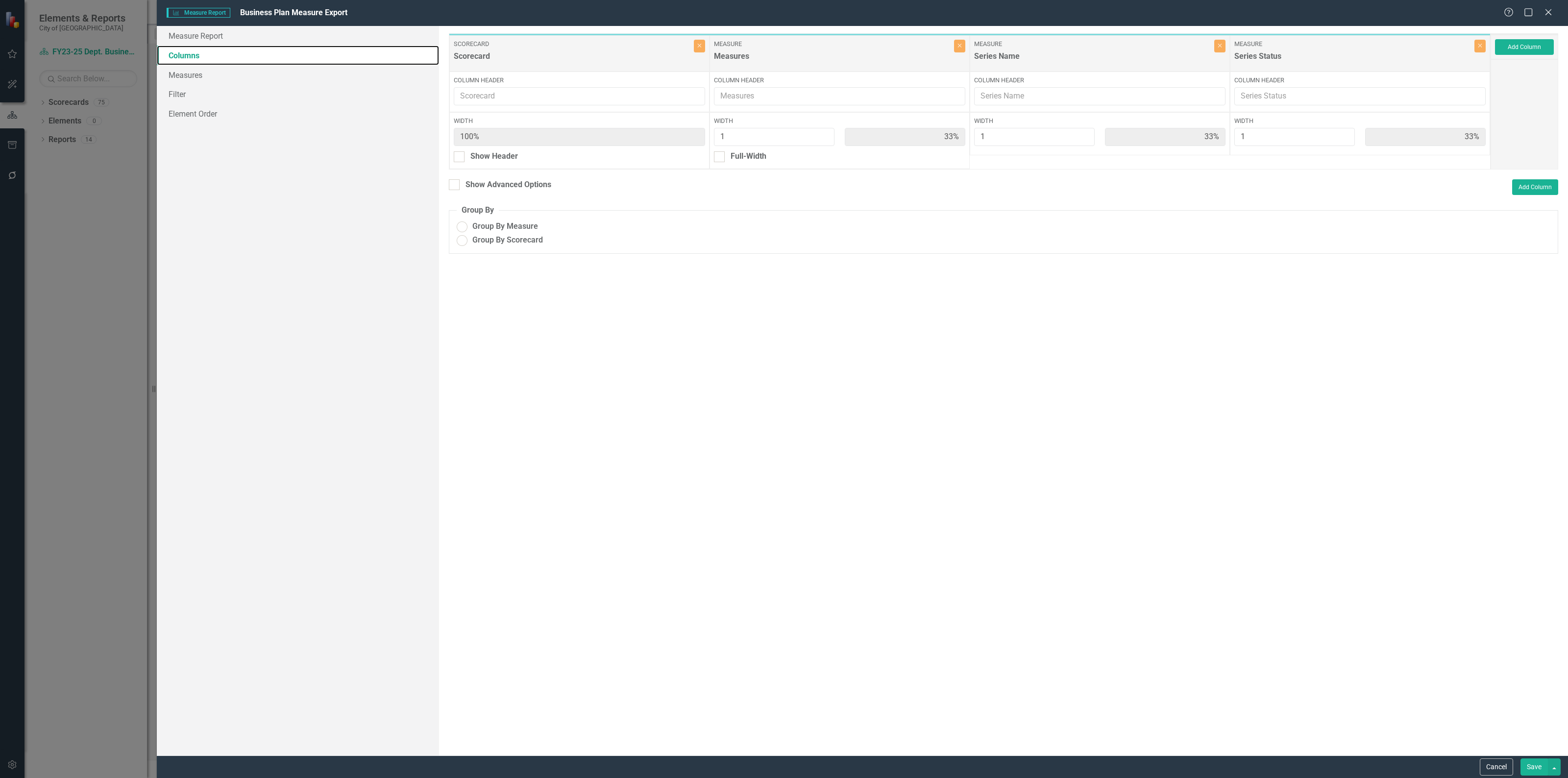
radio input "true"
click at [452, 175] on input "Show Advanced Options" at bounding box center [452, 176] width 6 height 6
checkbox input "true"
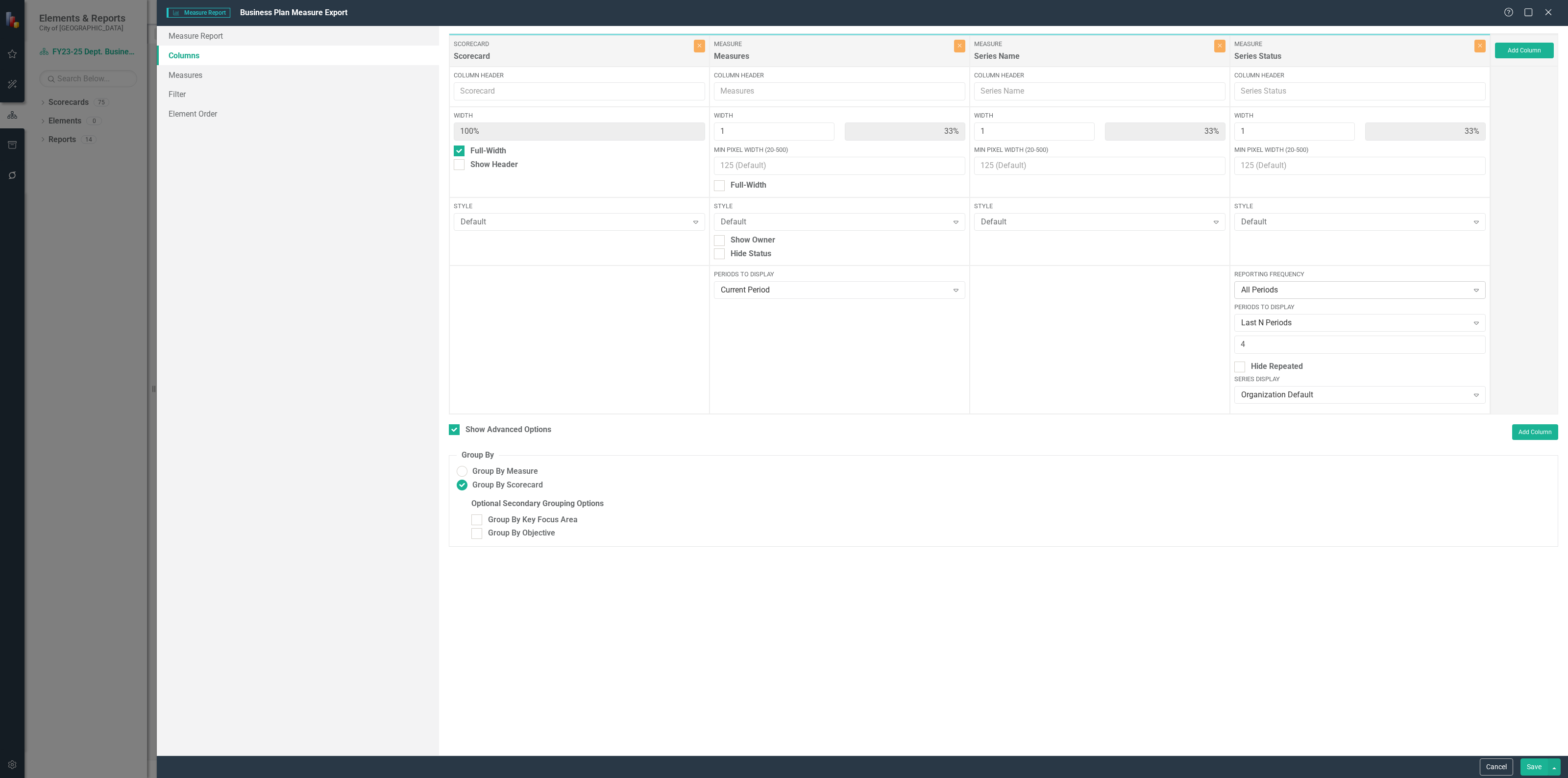
click at [1311, 294] on div "All Periods" at bounding box center [1355, 290] width 228 height 12
click at [1333, 422] on div "FY21-25 Strat Plan - Semi-Annual" at bounding box center [1362, 420] width 235 height 12
click at [1539, 767] on button "Save" at bounding box center [1534, 767] width 27 height 17
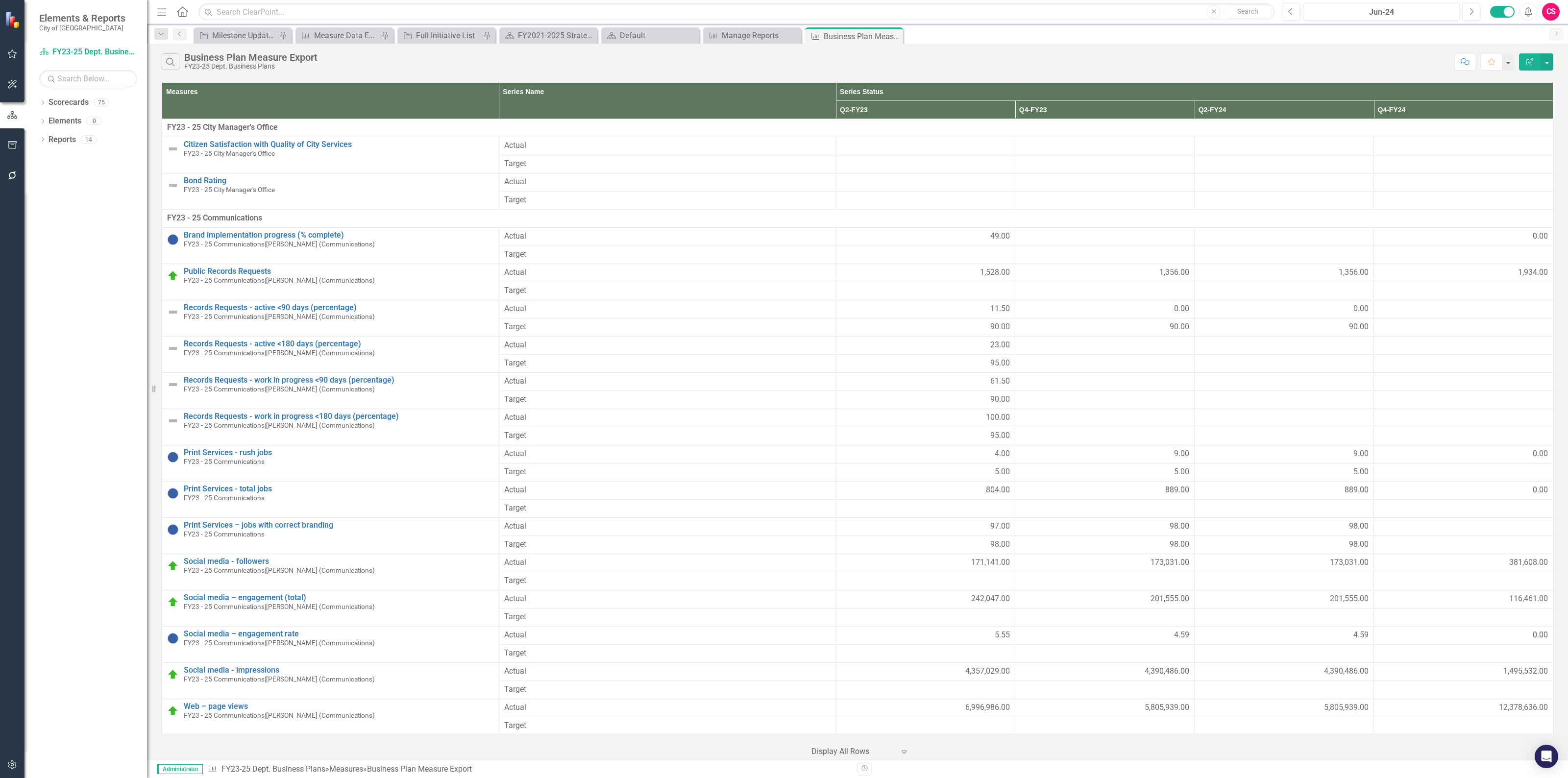
drag, startPoint x: 1524, startPoint y: 63, endPoint x: 1485, endPoint y: 123, distance: 71.6
click at [1524, 63] on button "Edit Report" at bounding box center [1530, 62] width 21 height 17
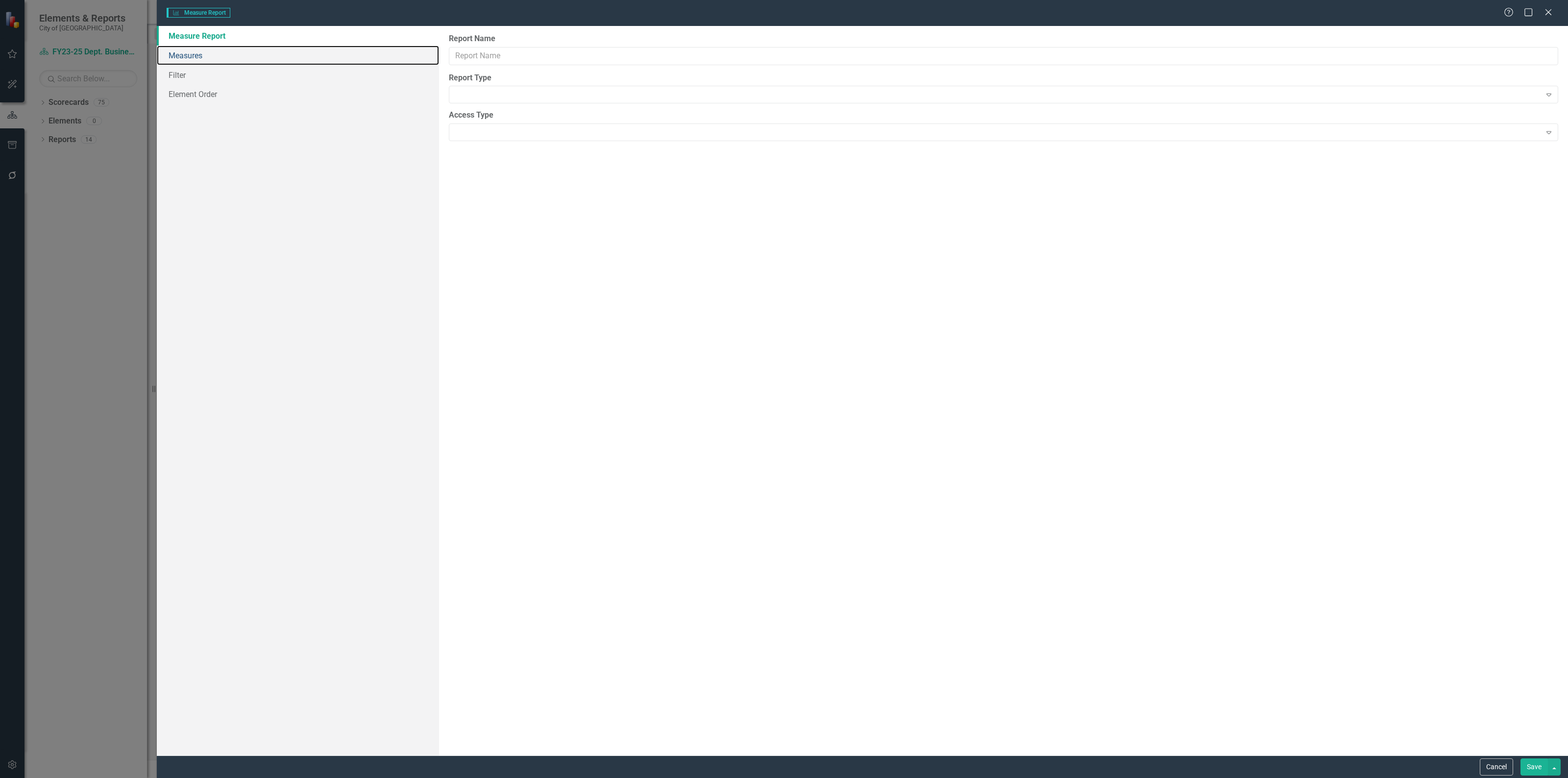
click at [189, 54] on link "Measures" at bounding box center [298, 55] width 282 height 19
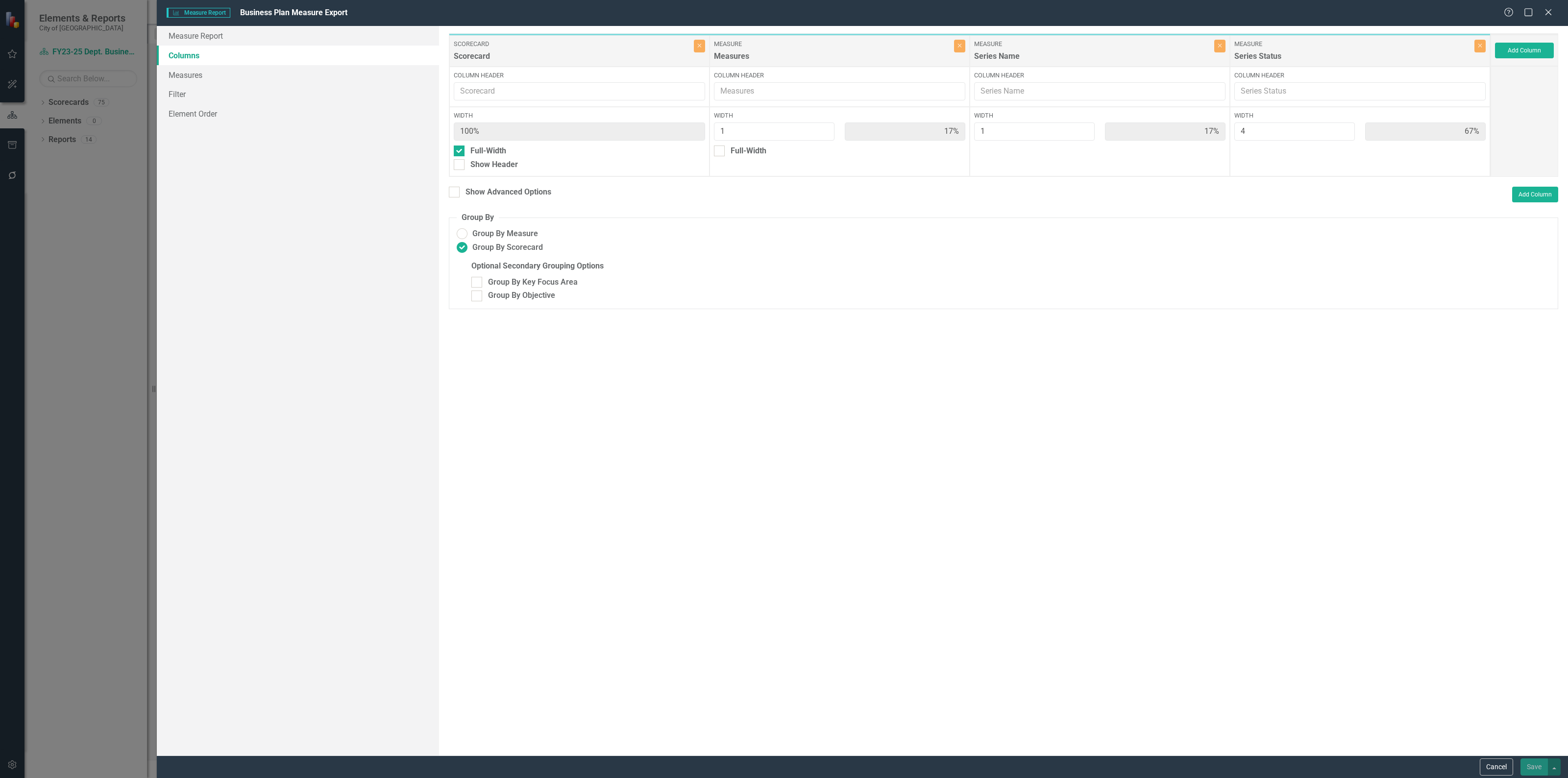
drag, startPoint x: 455, startPoint y: 190, endPoint x: 477, endPoint y: 198, distance: 23.4
click at [455, 190] on input "Show Advanced Options" at bounding box center [452, 190] width 6 height 6
checkbox input "true"
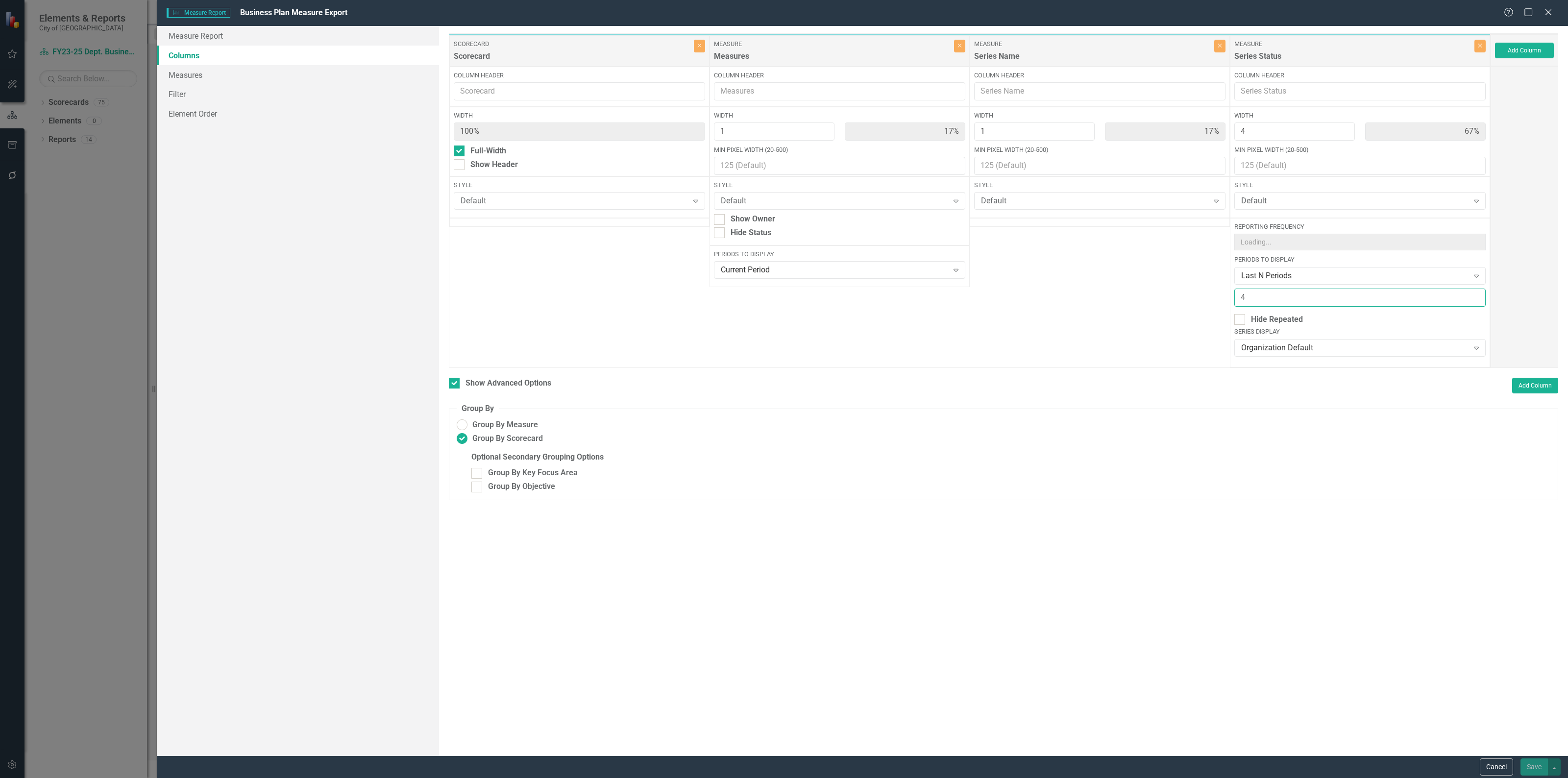
click at [1270, 303] on input "4" at bounding box center [1360, 298] width 251 height 18
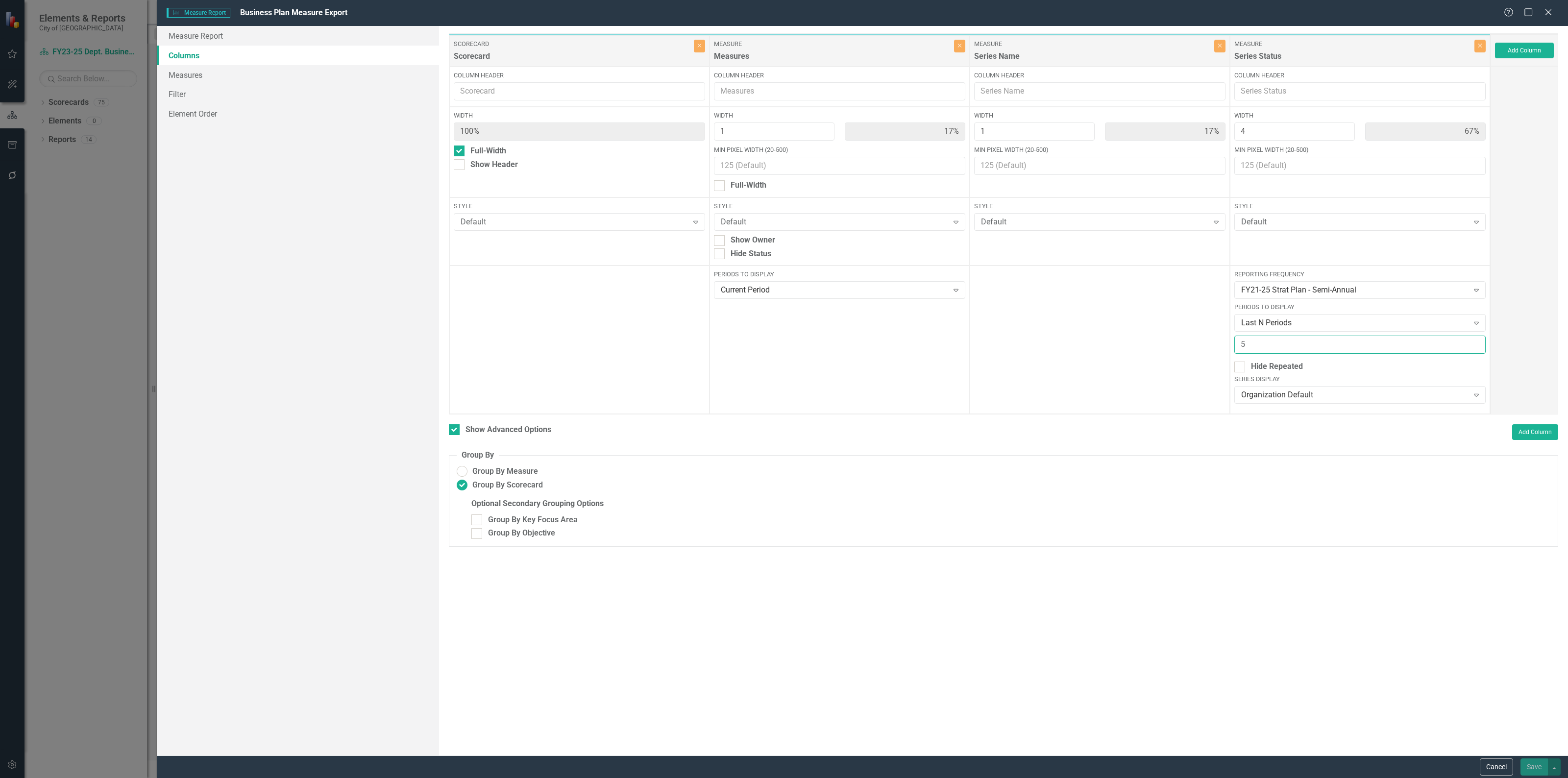
type input "5"
click at [1426, 623] on div "To add columns to your report, click on the "Select Columns" button below. All …" at bounding box center [1003, 391] width 1129 height 730
click at [1488, 768] on button "Cancel" at bounding box center [1496, 767] width 33 height 17
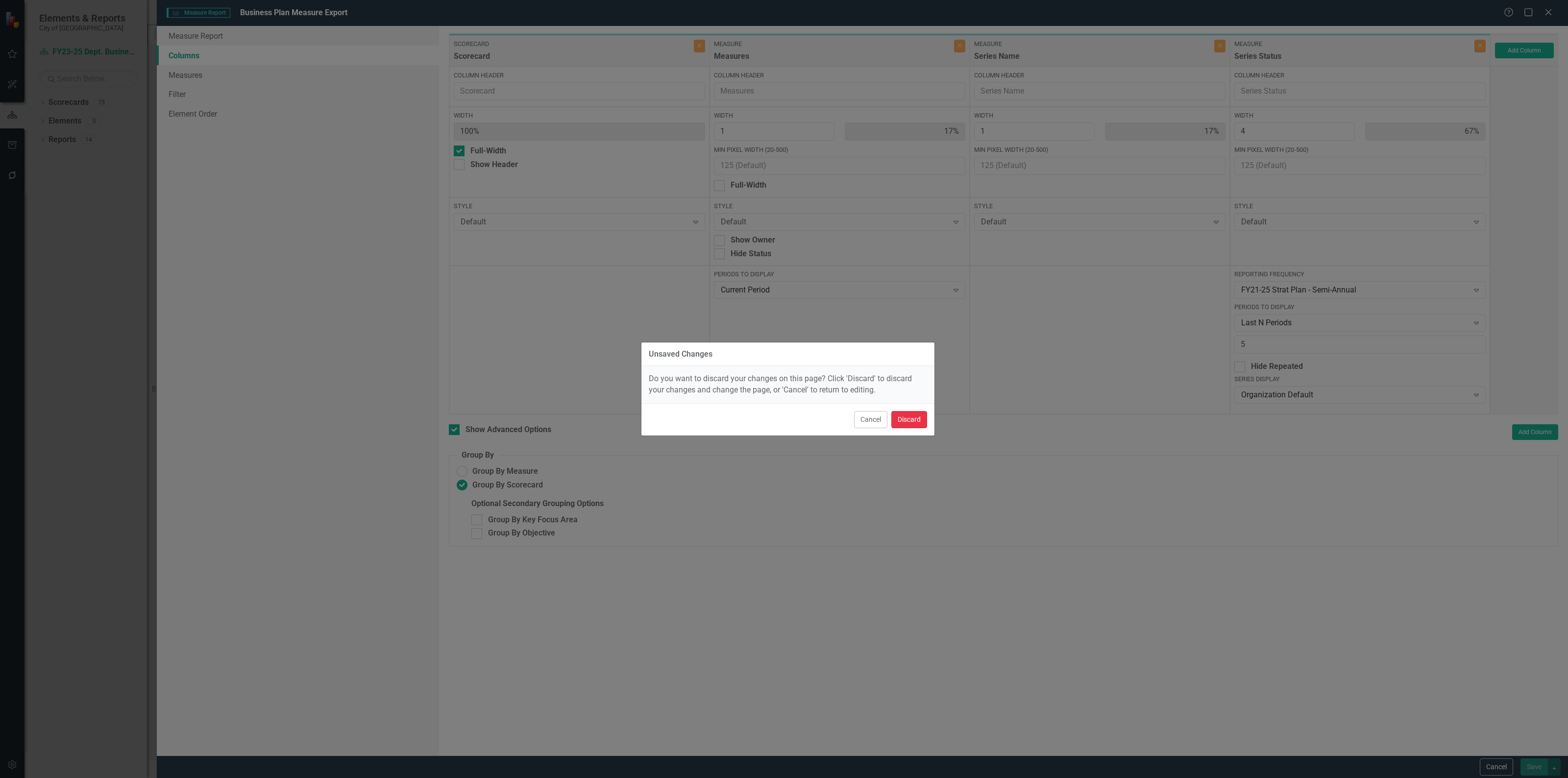
click at [914, 421] on button "Discard" at bounding box center [909, 419] width 36 height 17
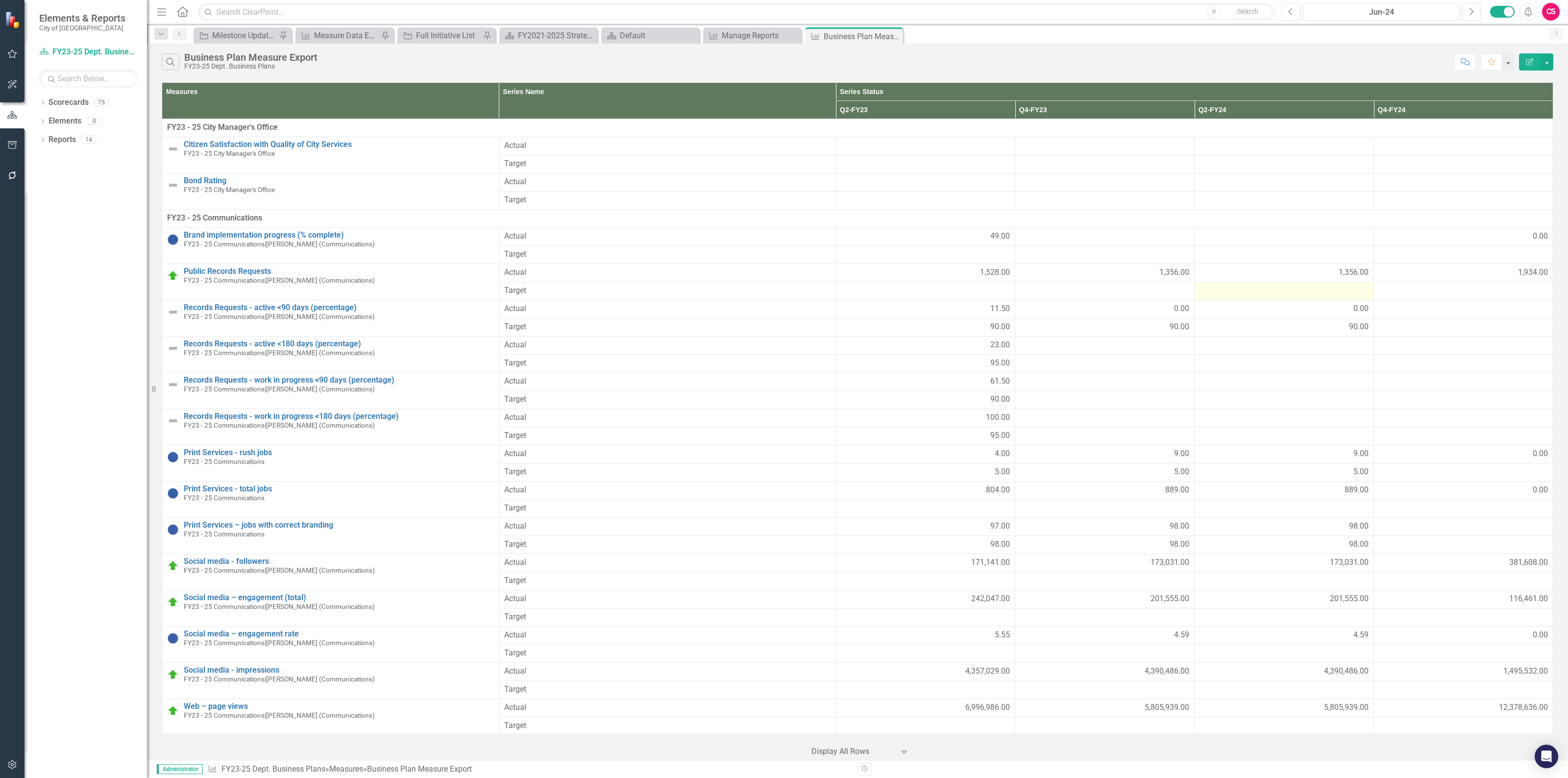
click at [1528, 59] on icon "button" at bounding box center [1530, 61] width 7 height 7
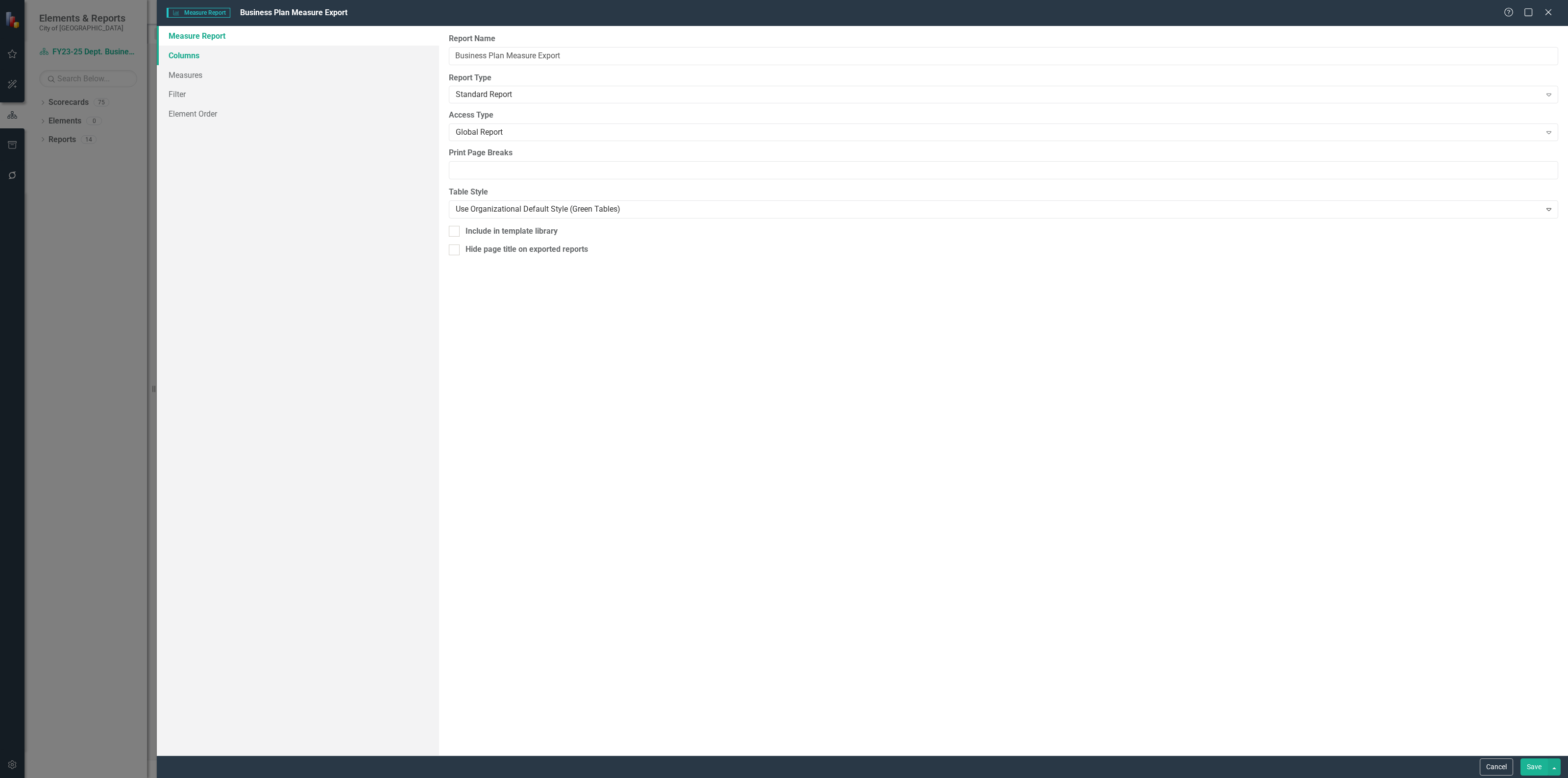
click at [278, 60] on link "Columns" at bounding box center [298, 55] width 282 height 19
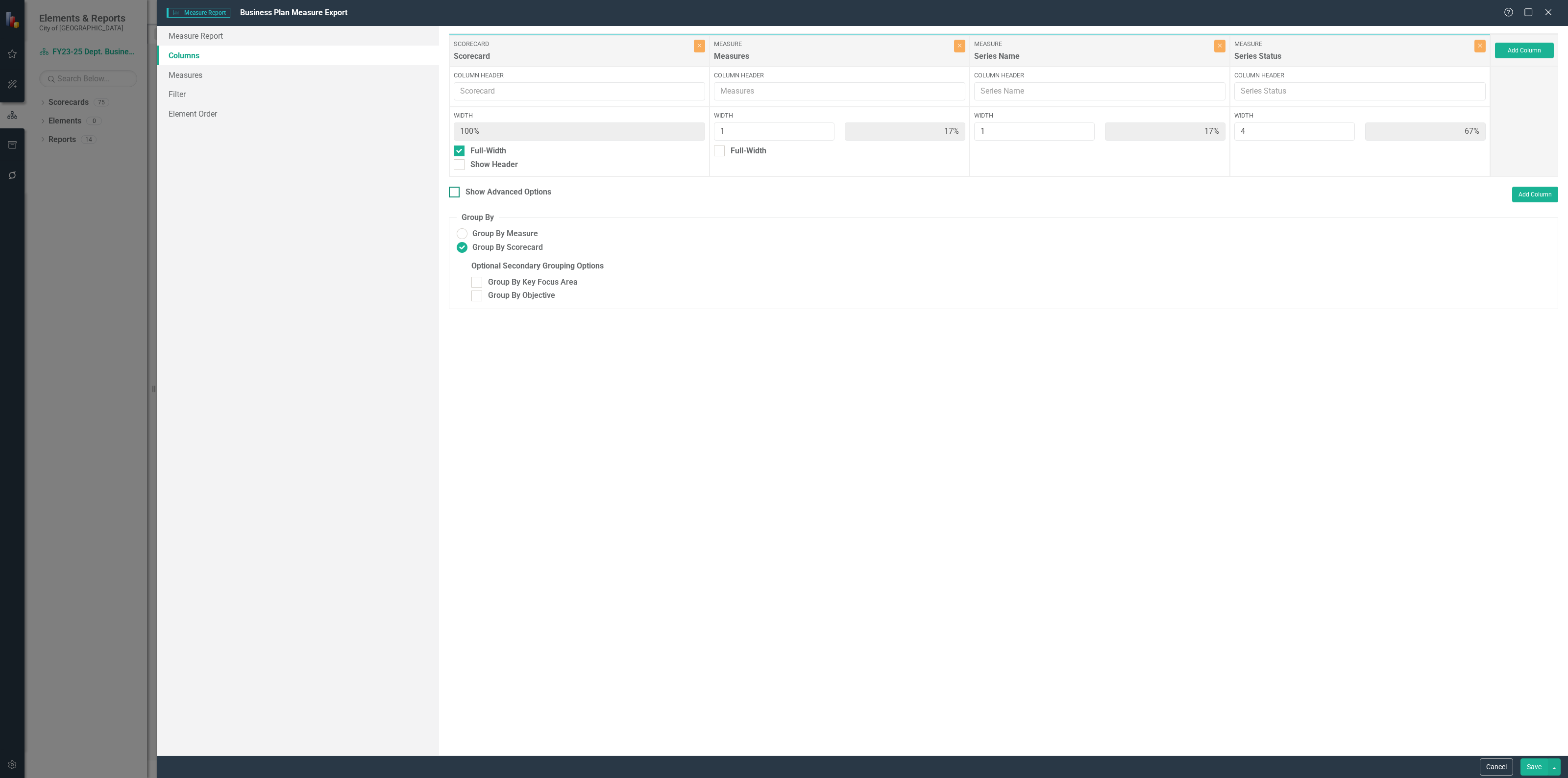
click at [501, 191] on div "Show Advanced Options" at bounding box center [508, 192] width 86 height 12
click at [455, 191] on input "Show Advanced Options" at bounding box center [452, 190] width 6 height 6
checkbox input "true"
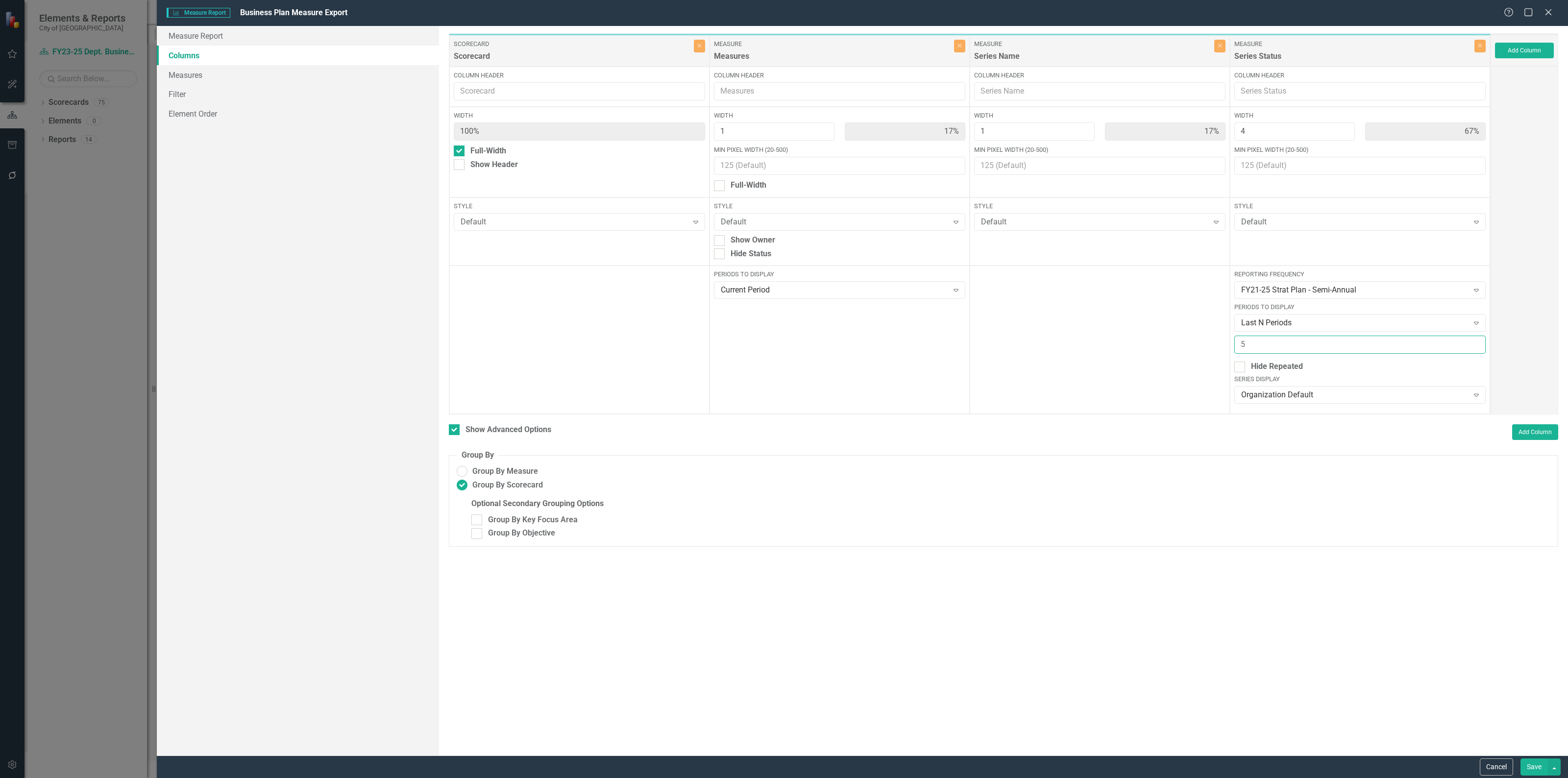
type input "5"
click at [1475, 342] on input "5" at bounding box center [1360, 345] width 251 height 18
click at [1539, 767] on button "Save" at bounding box center [1534, 767] width 27 height 17
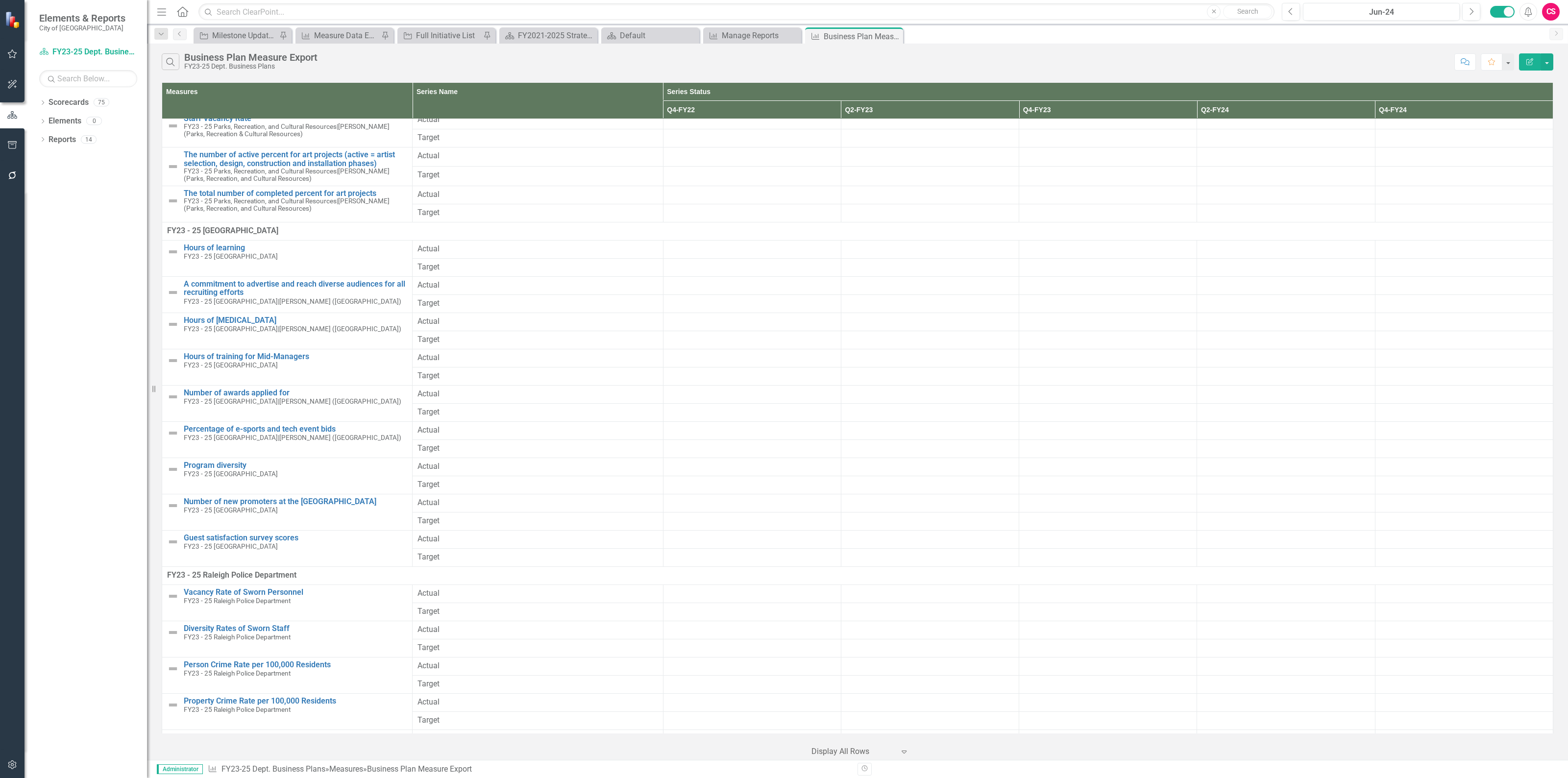
scroll to position [11818, 0]
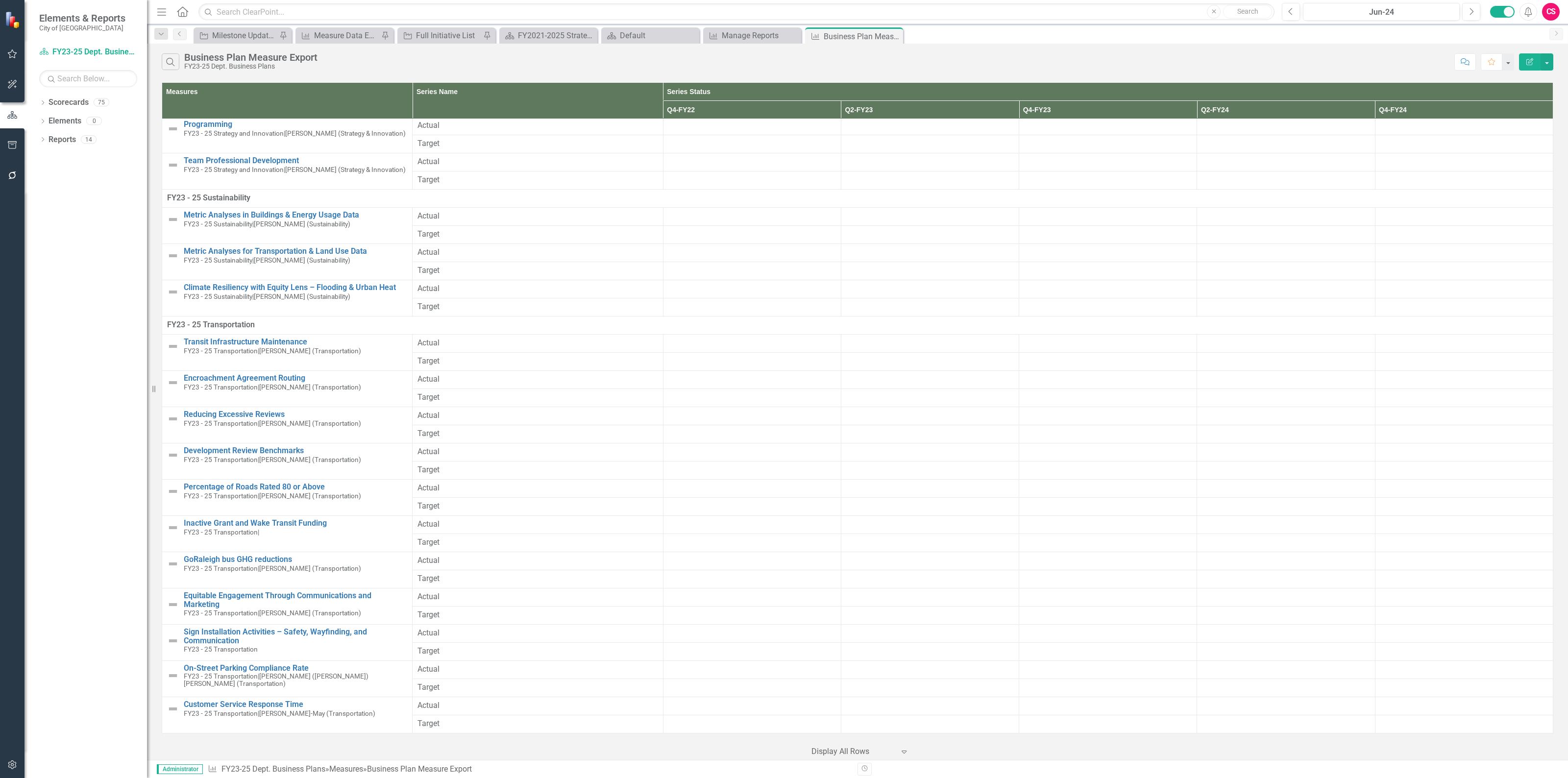
click at [10, 144] on icon "button" at bounding box center [12, 145] width 10 height 8
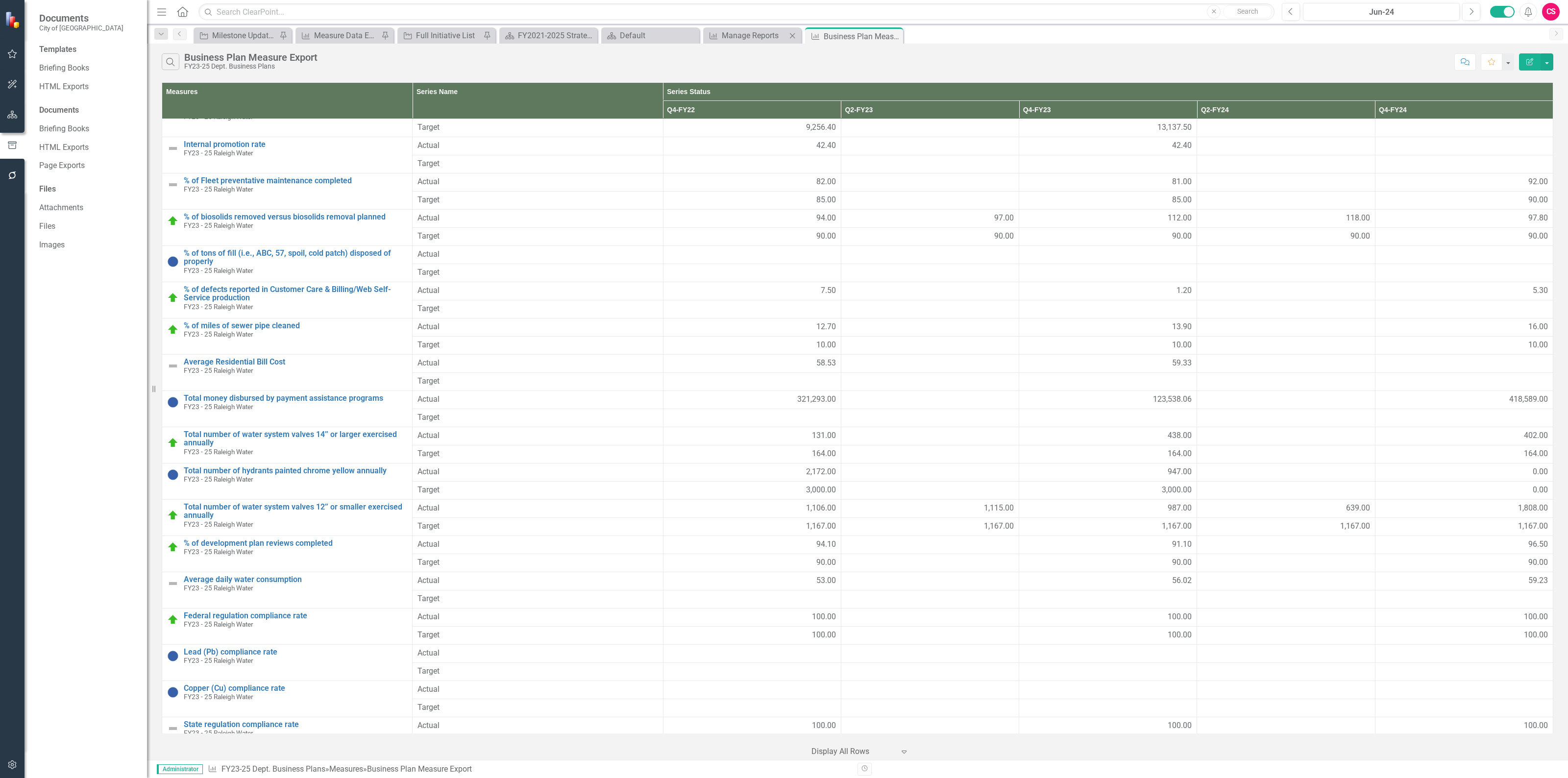
click at [733, 42] on div "Measure Manage Reports Close" at bounding box center [752, 35] width 98 height 16
click at [738, 30] on div "Manage Reports" at bounding box center [760, 35] width 77 height 12
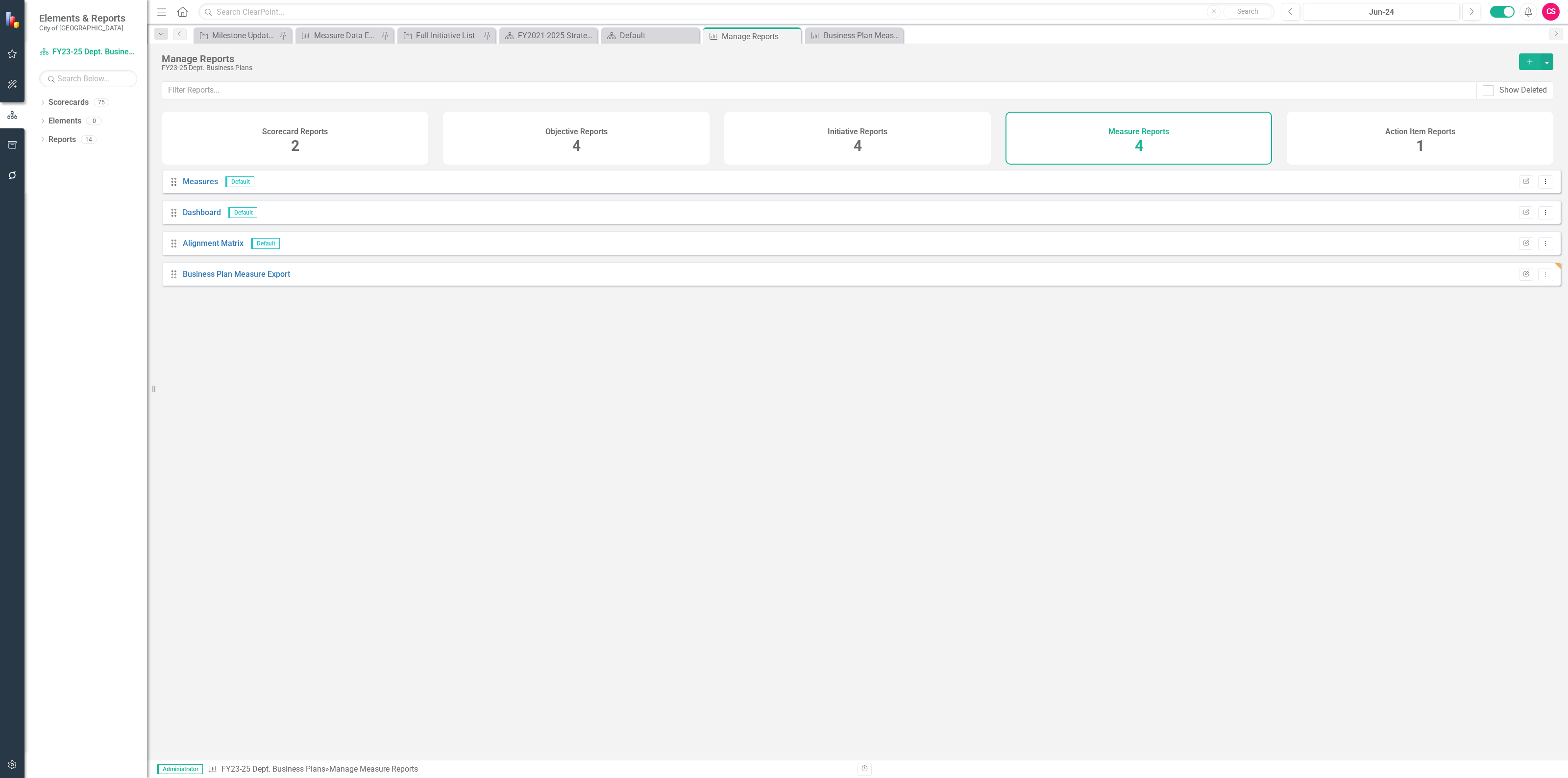
drag, startPoint x: 641, startPoint y: 140, endPoint x: 591, endPoint y: 491, distance: 354.5
click at [641, 140] on div "Objective Reports 4" at bounding box center [576, 138] width 267 height 53
click at [1522, 64] on button "Add" at bounding box center [1530, 61] width 21 height 16
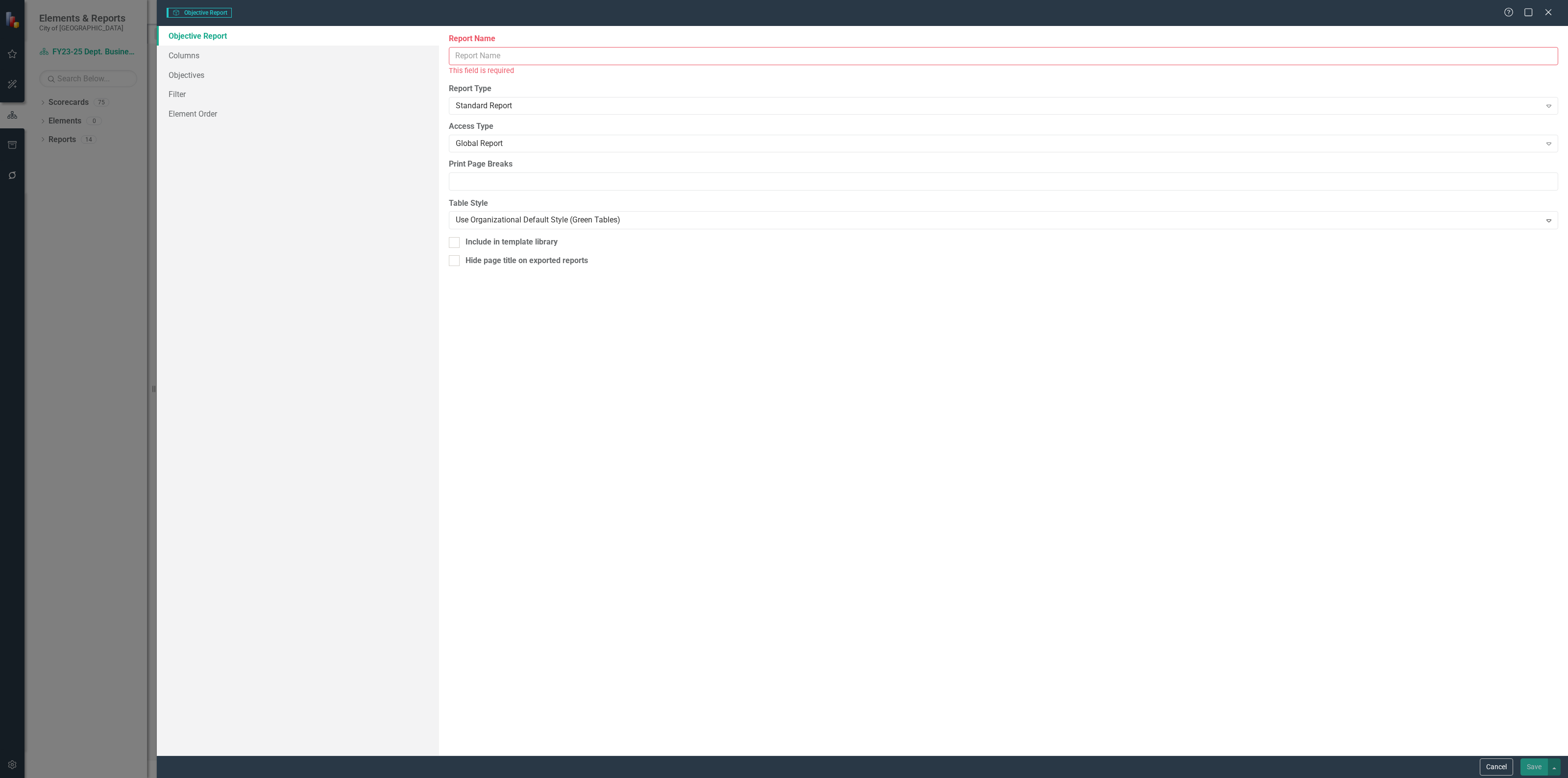
drag, startPoint x: 495, startPoint y: 72, endPoint x: 500, endPoint y: 62, distance: 11.2
click at [495, 72] on div "This field is required" at bounding box center [1003, 71] width 1110 height 12
click at [503, 57] on input "Report Name" at bounding box center [1003, 56] width 1110 height 18
type input "Objective Alignment"
click at [237, 61] on link "Columns" at bounding box center [298, 55] width 282 height 19
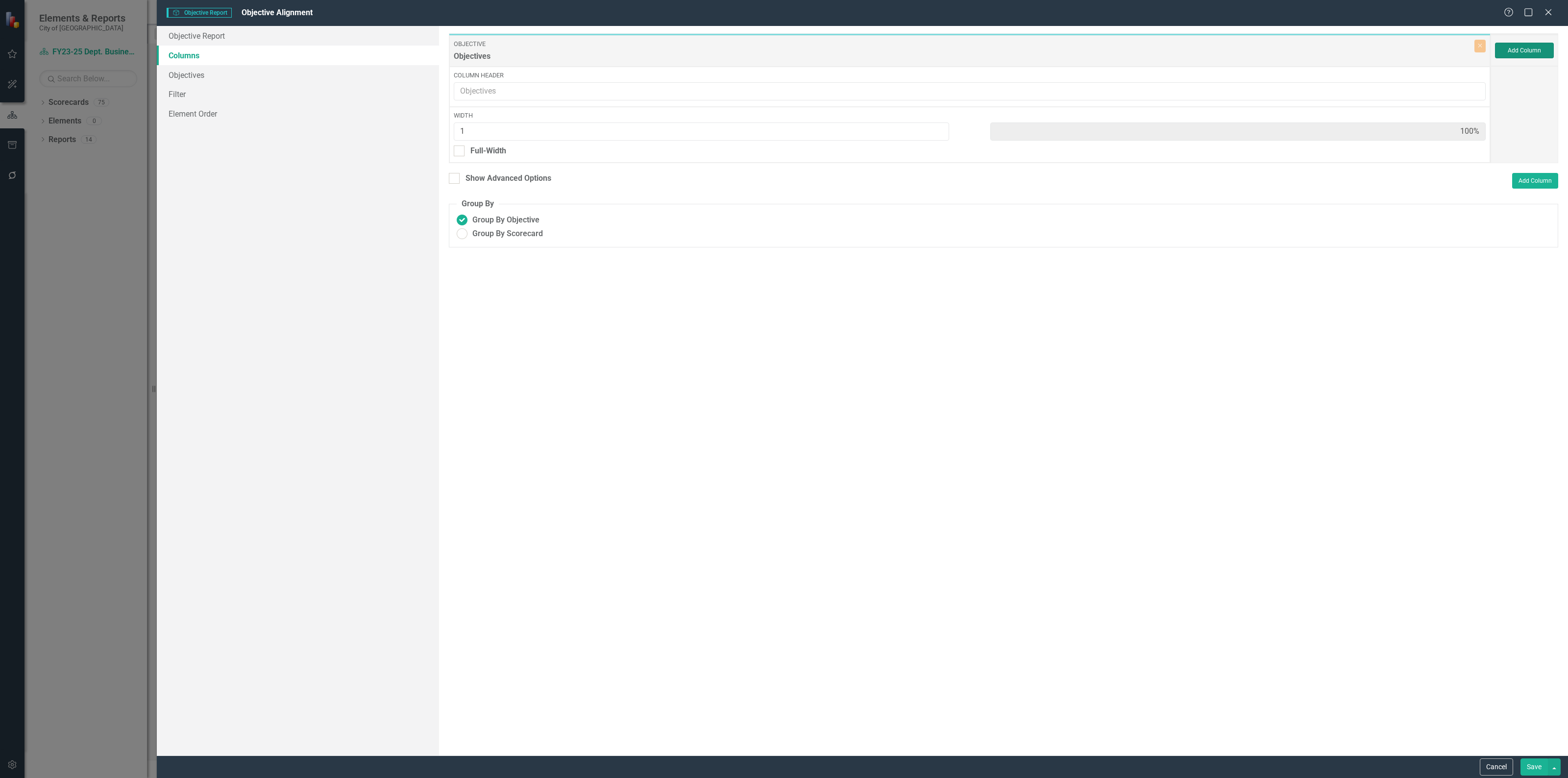
click at [1527, 55] on button "Add Column" at bounding box center [1524, 51] width 59 height 16
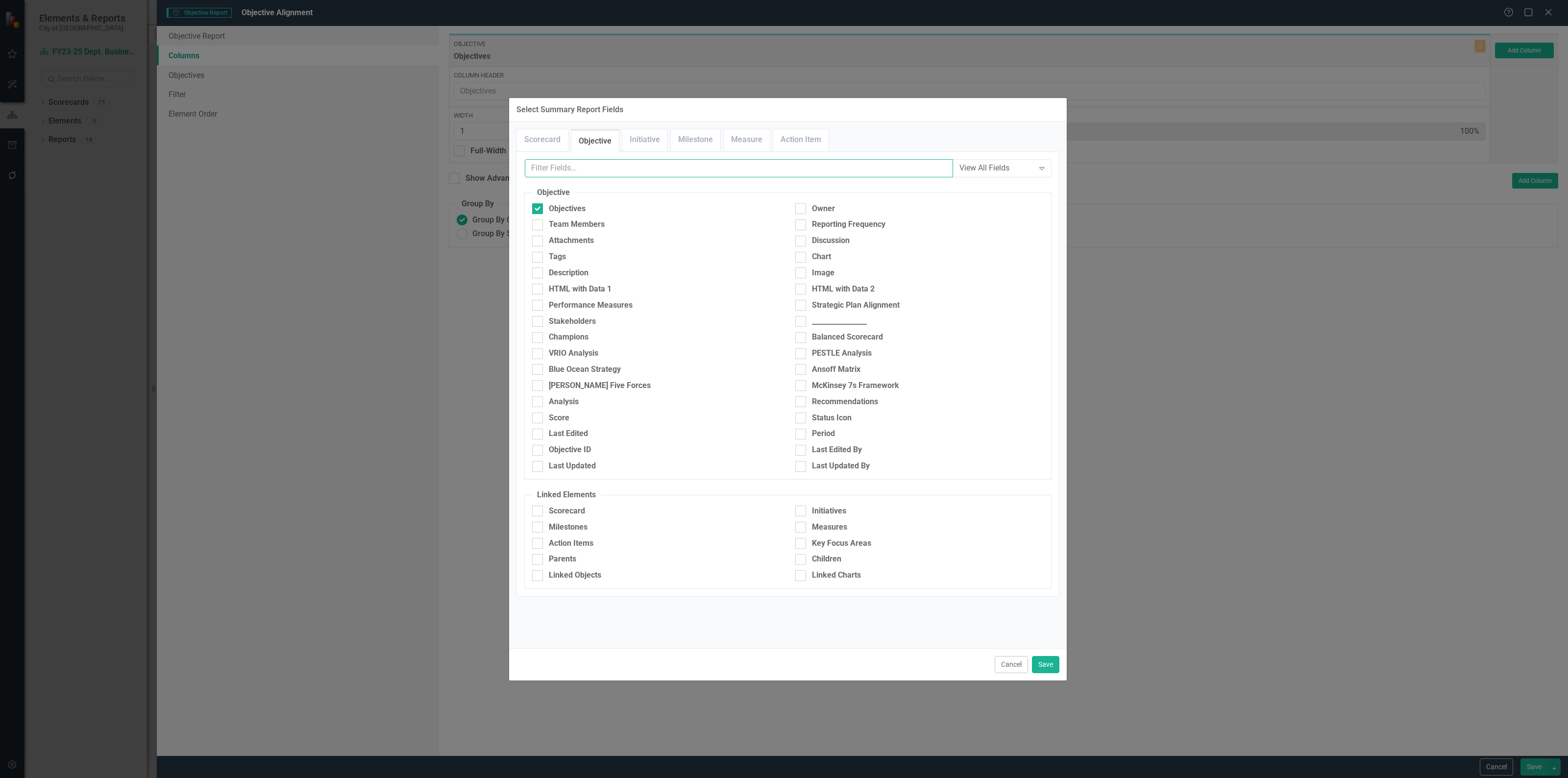
click at [601, 170] on input "text" at bounding box center [739, 169] width 429 height 18
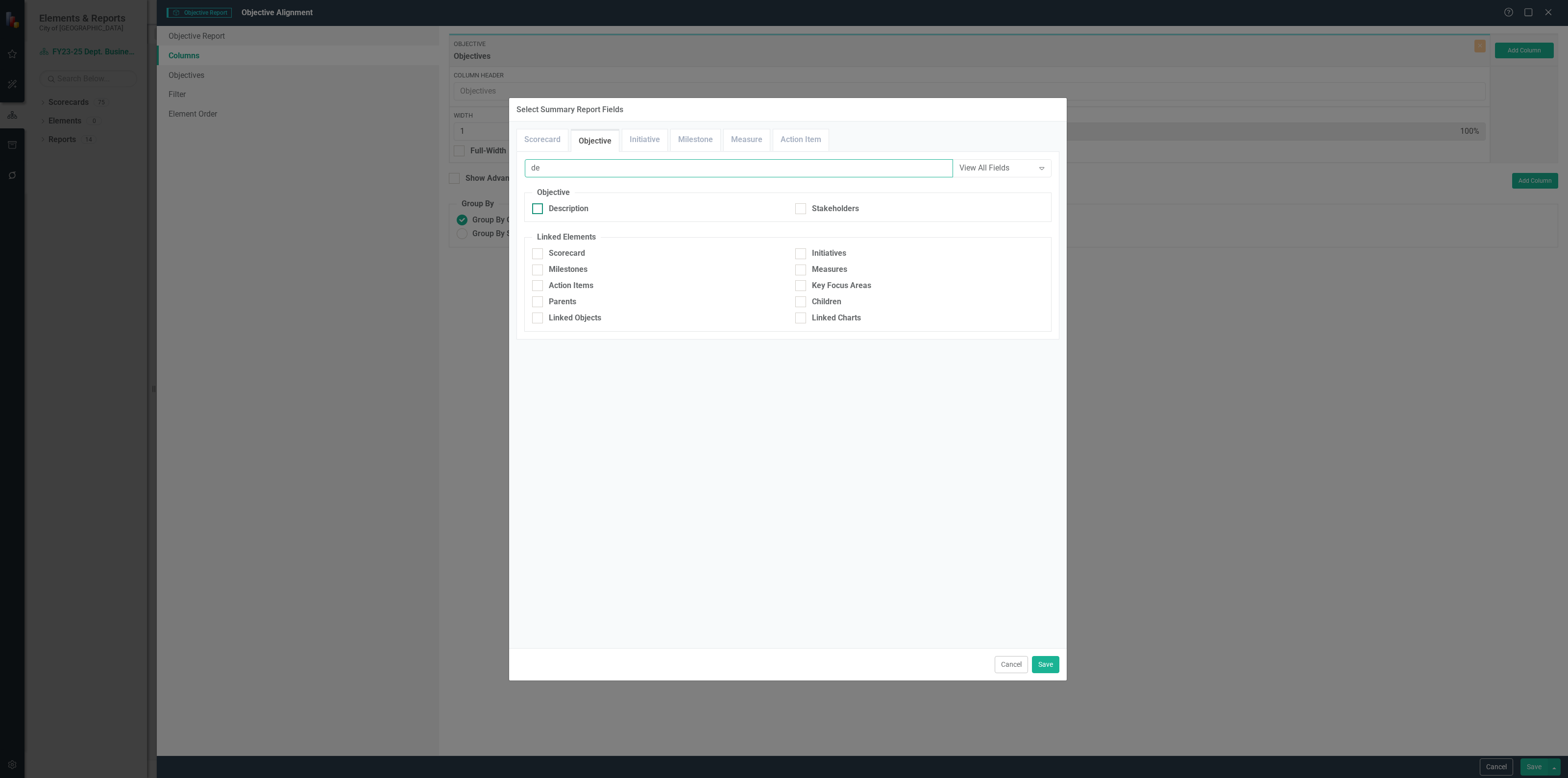
type input "de"
click at [572, 212] on div "Description" at bounding box center [569, 209] width 40 height 12
click at [539, 210] on input "Description" at bounding box center [535, 206] width 6 height 6
checkbox input "true"
click at [645, 142] on link "Initiative" at bounding box center [645, 140] width 45 height 21
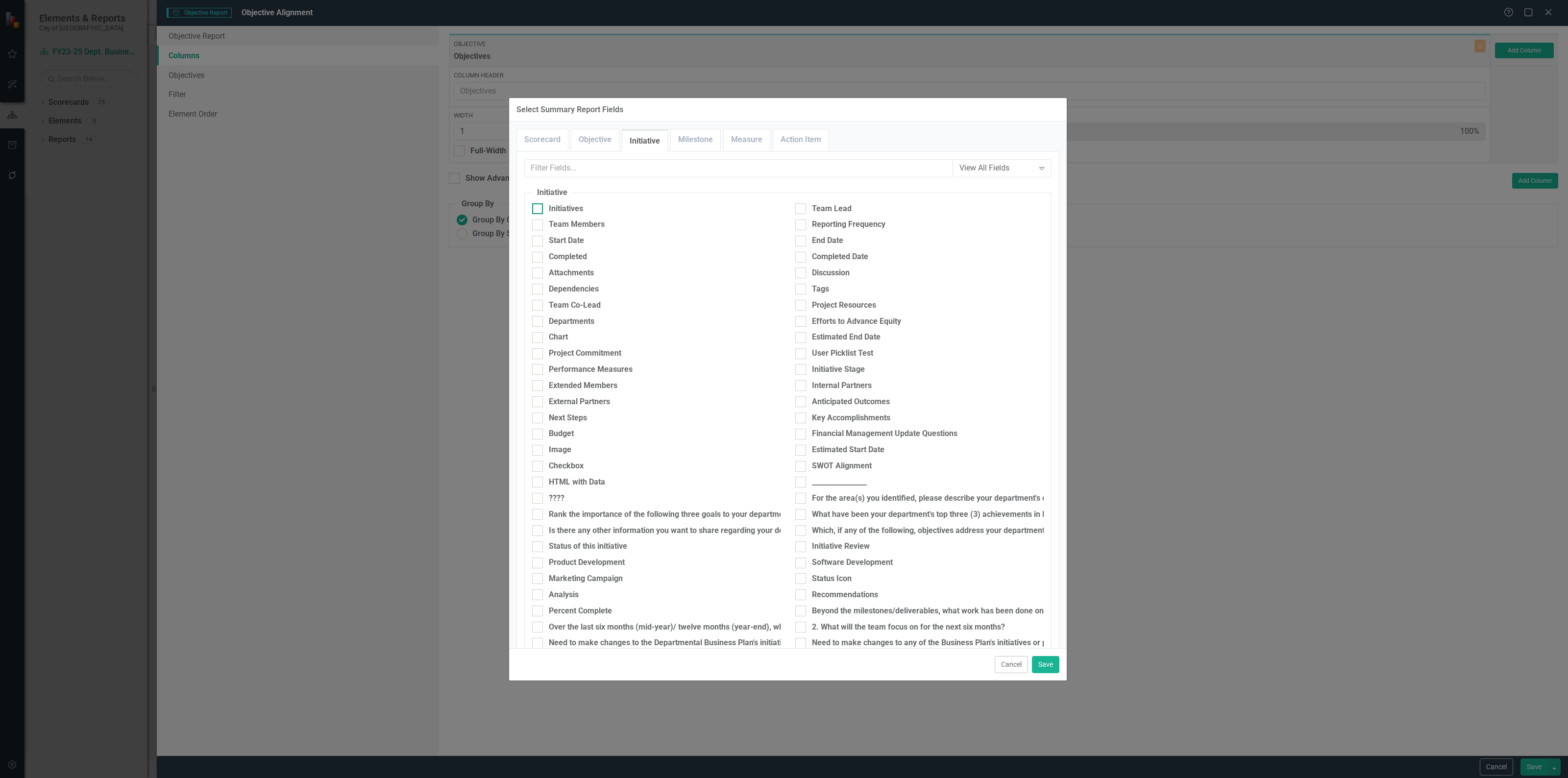
click at [539, 212] on div at bounding box center [537, 209] width 11 height 11
click at [539, 210] on input "Initiatives" at bounding box center [535, 206] width 6 height 6
checkbox input "true"
click at [578, 170] on input "text" at bounding box center [739, 169] width 429 height 18
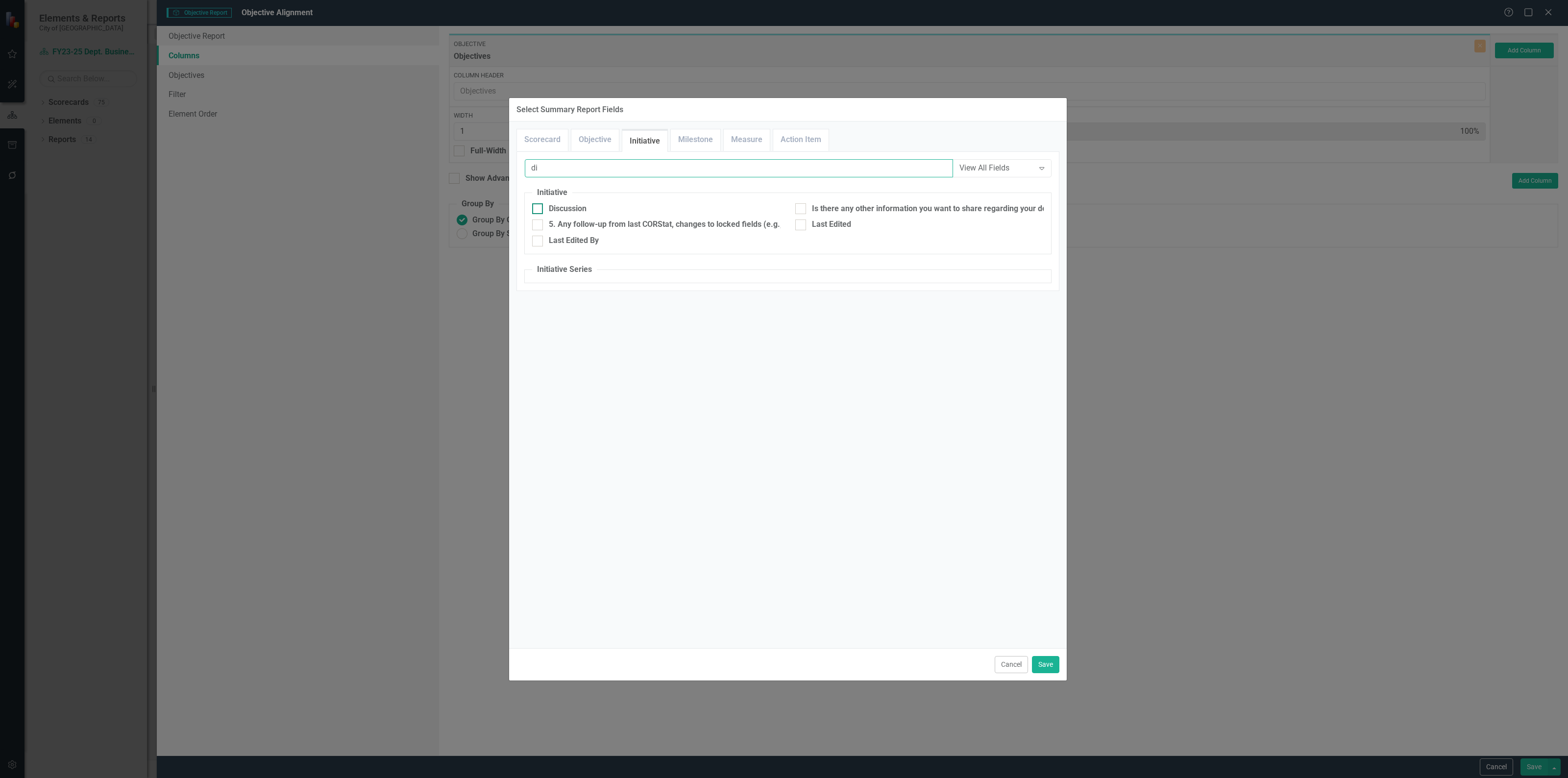
type input "d"
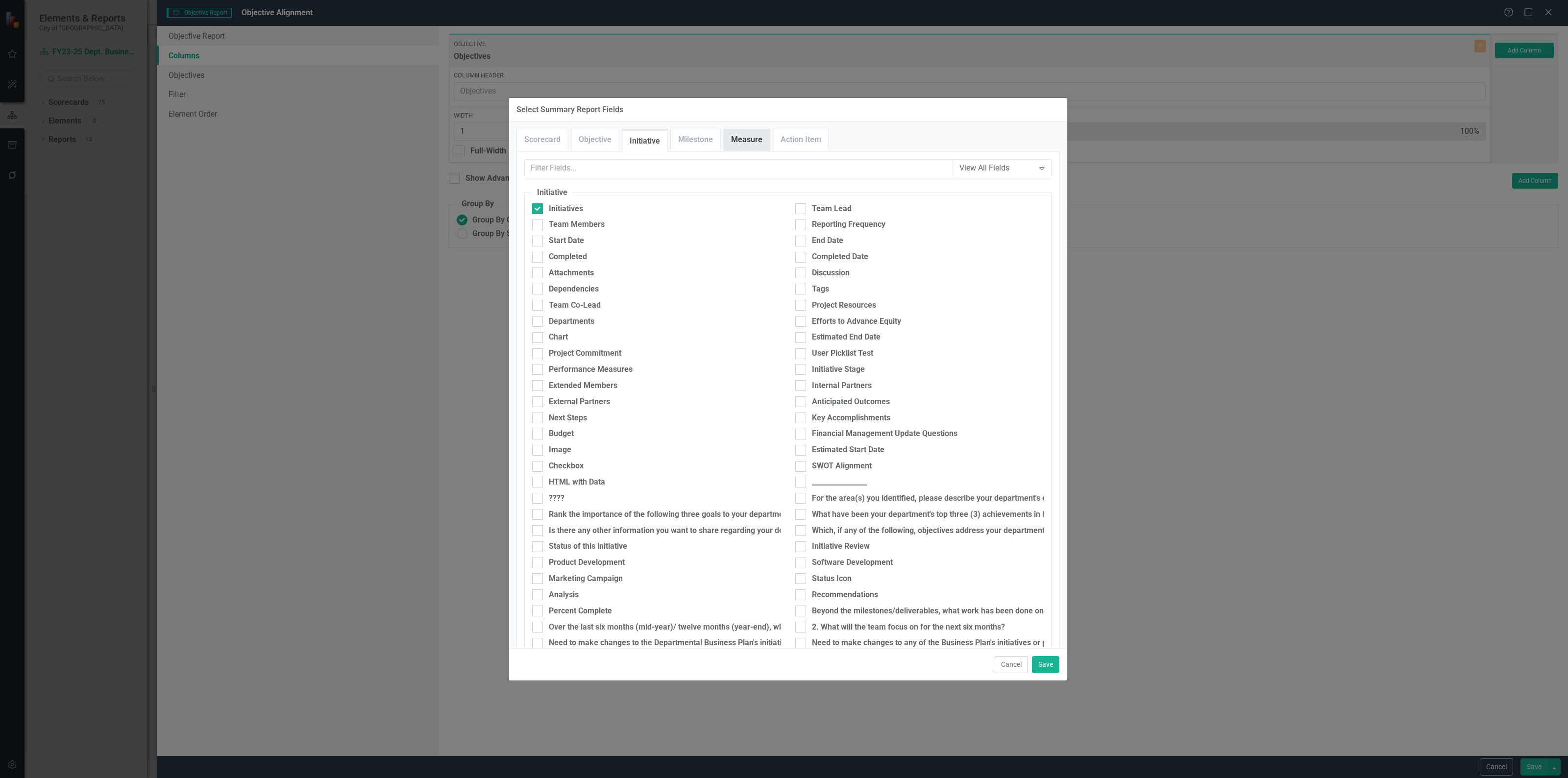
click at [746, 136] on link "Measure" at bounding box center [747, 140] width 46 height 21
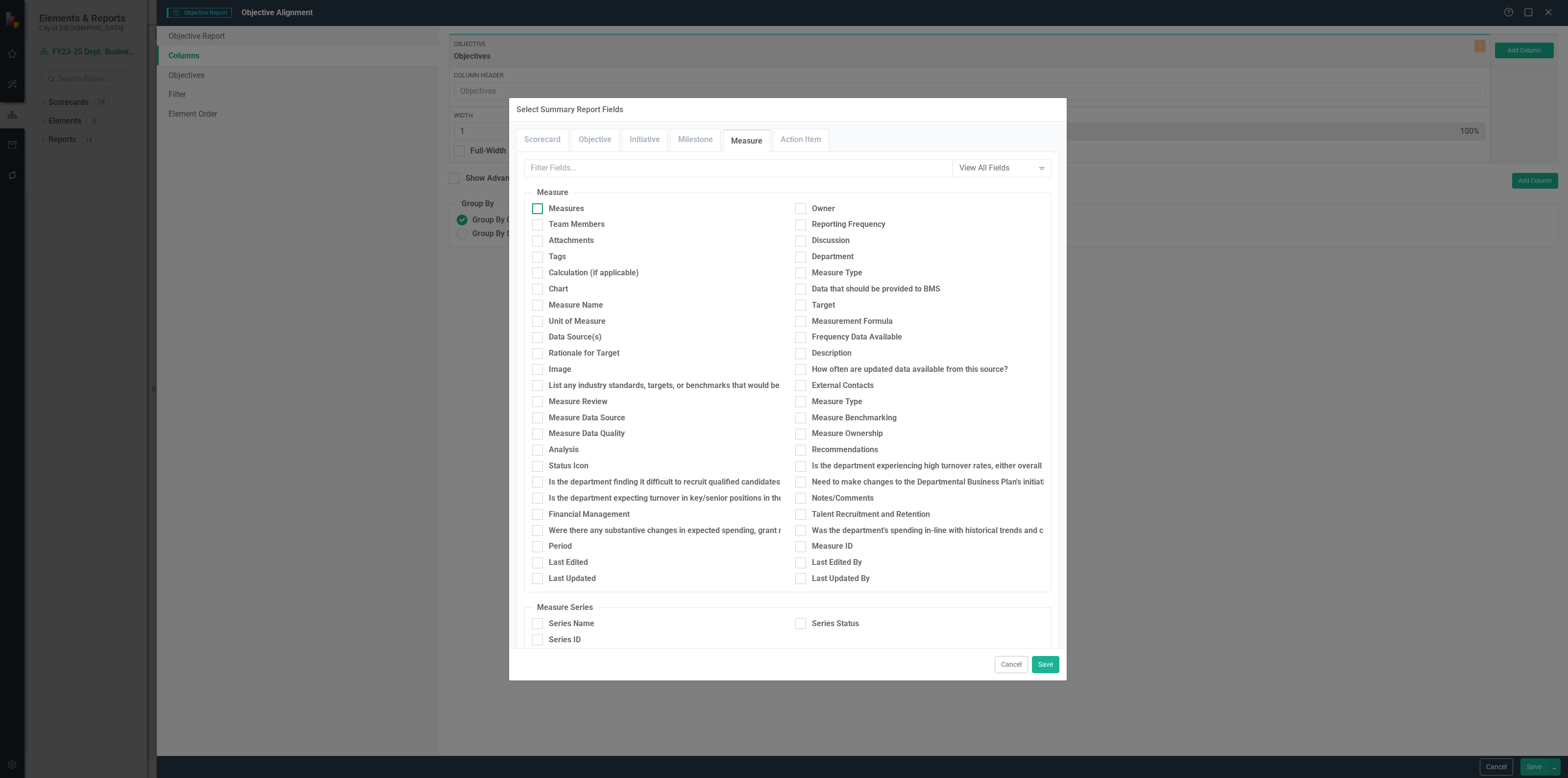
click at [533, 209] on input "Measures" at bounding box center [535, 206] width 6 height 6
checkbox input "true"
click at [600, 168] on input "text" at bounding box center [739, 169] width 429 height 18
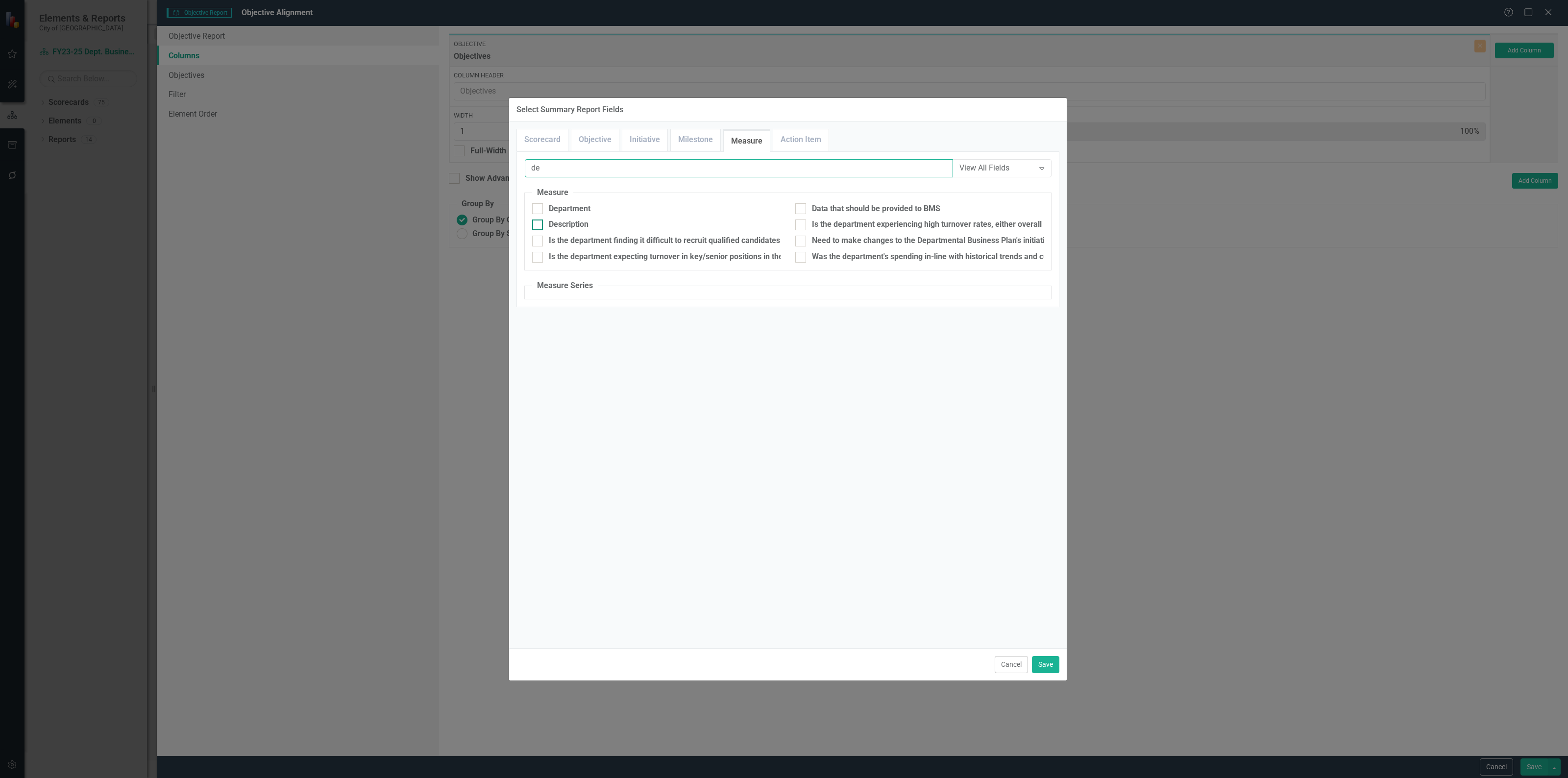
type input "de"
click at [565, 222] on div "Description" at bounding box center [569, 225] width 40 height 12
click at [539, 222] on input "Description" at bounding box center [535, 223] width 6 height 6
checkbox input "true"
click at [577, 170] on input "de" at bounding box center [739, 169] width 429 height 18
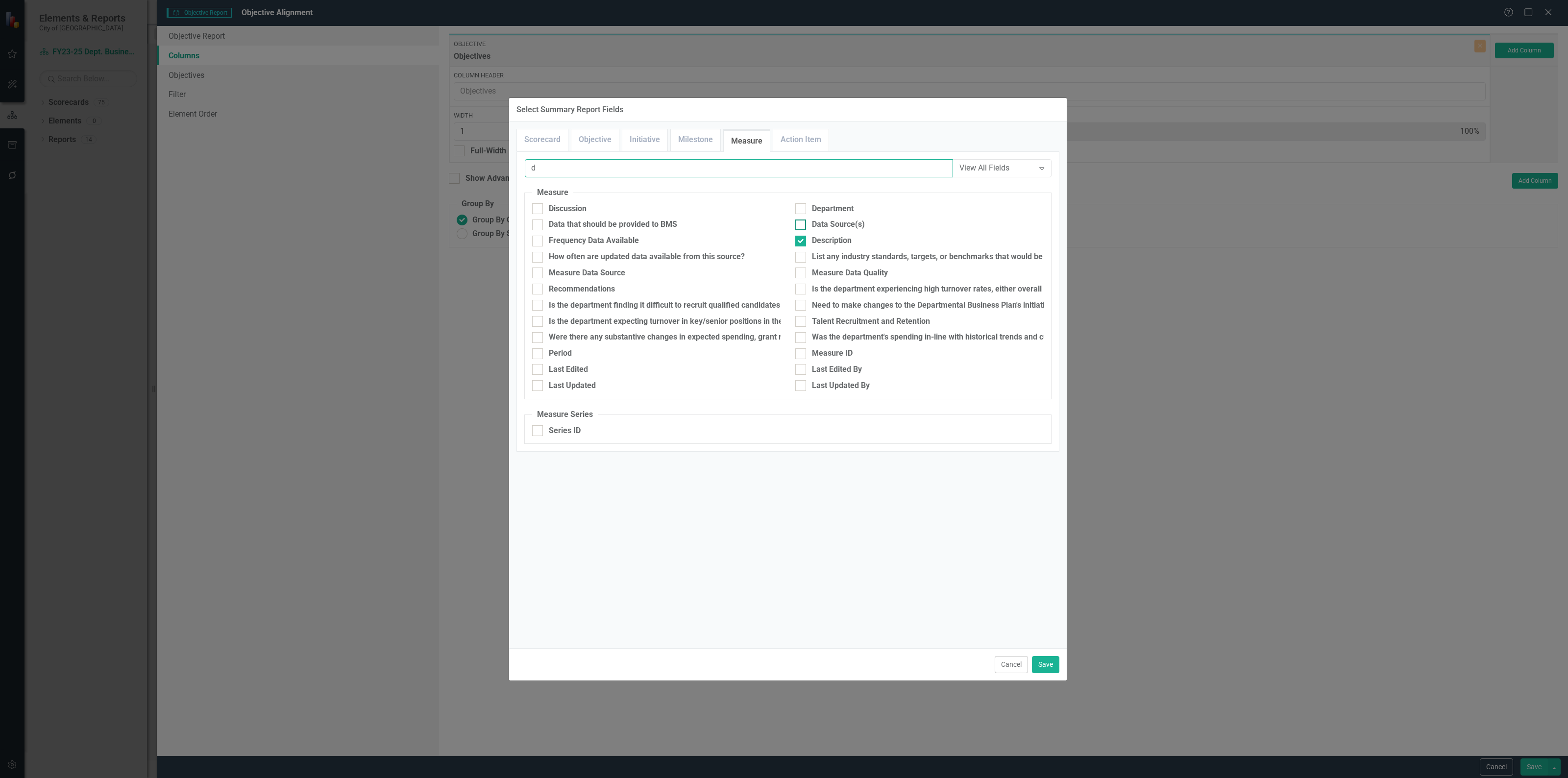
type input "d"
click at [803, 228] on div at bounding box center [801, 225] width 11 height 11
click at [802, 226] on input "Data Source(s)" at bounding box center [799, 223] width 6 height 6
checkbox input "true"
click at [1054, 657] on button "Save" at bounding box center [1045, 665] width 27 height 17
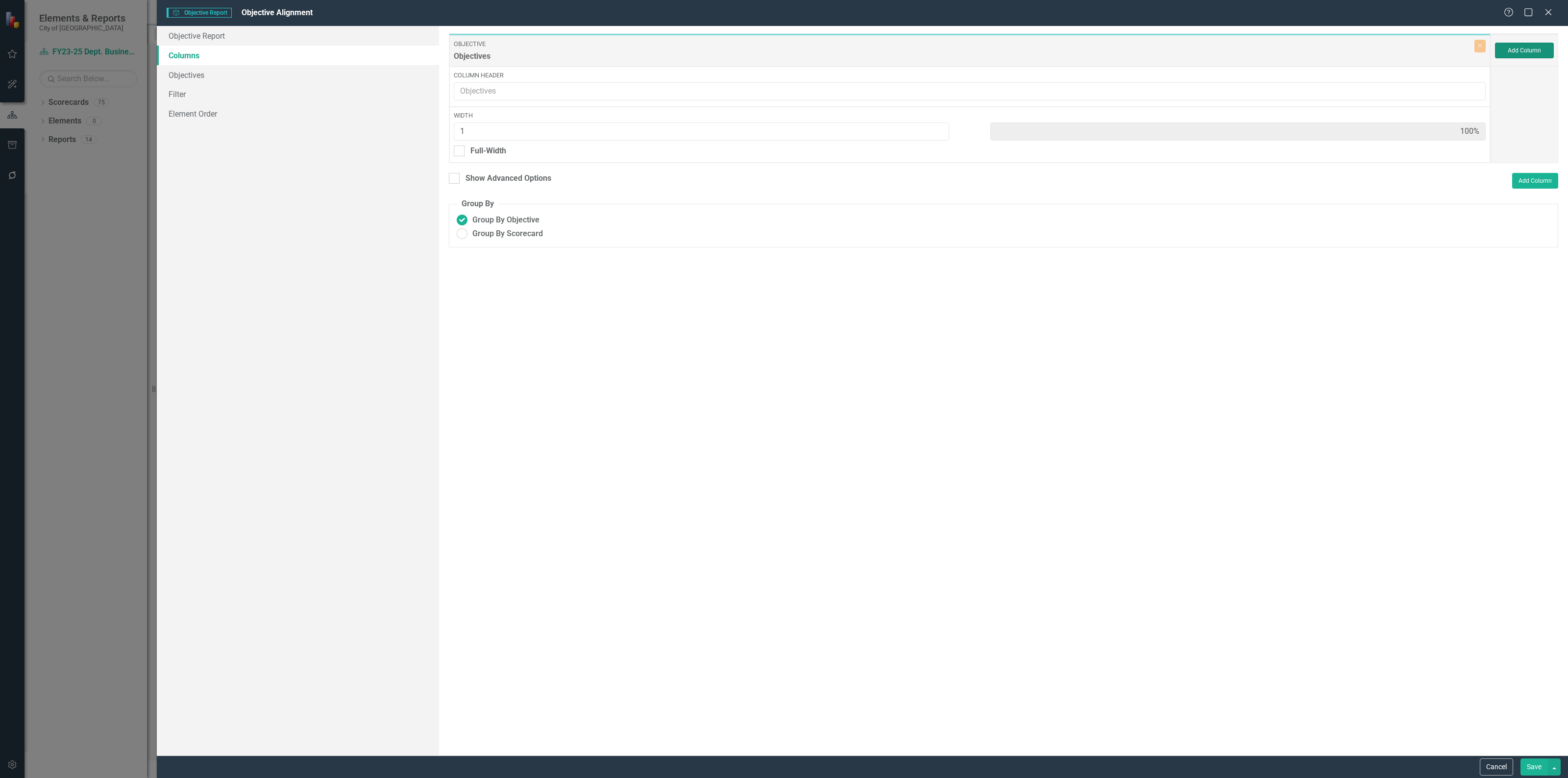
type input "17%"
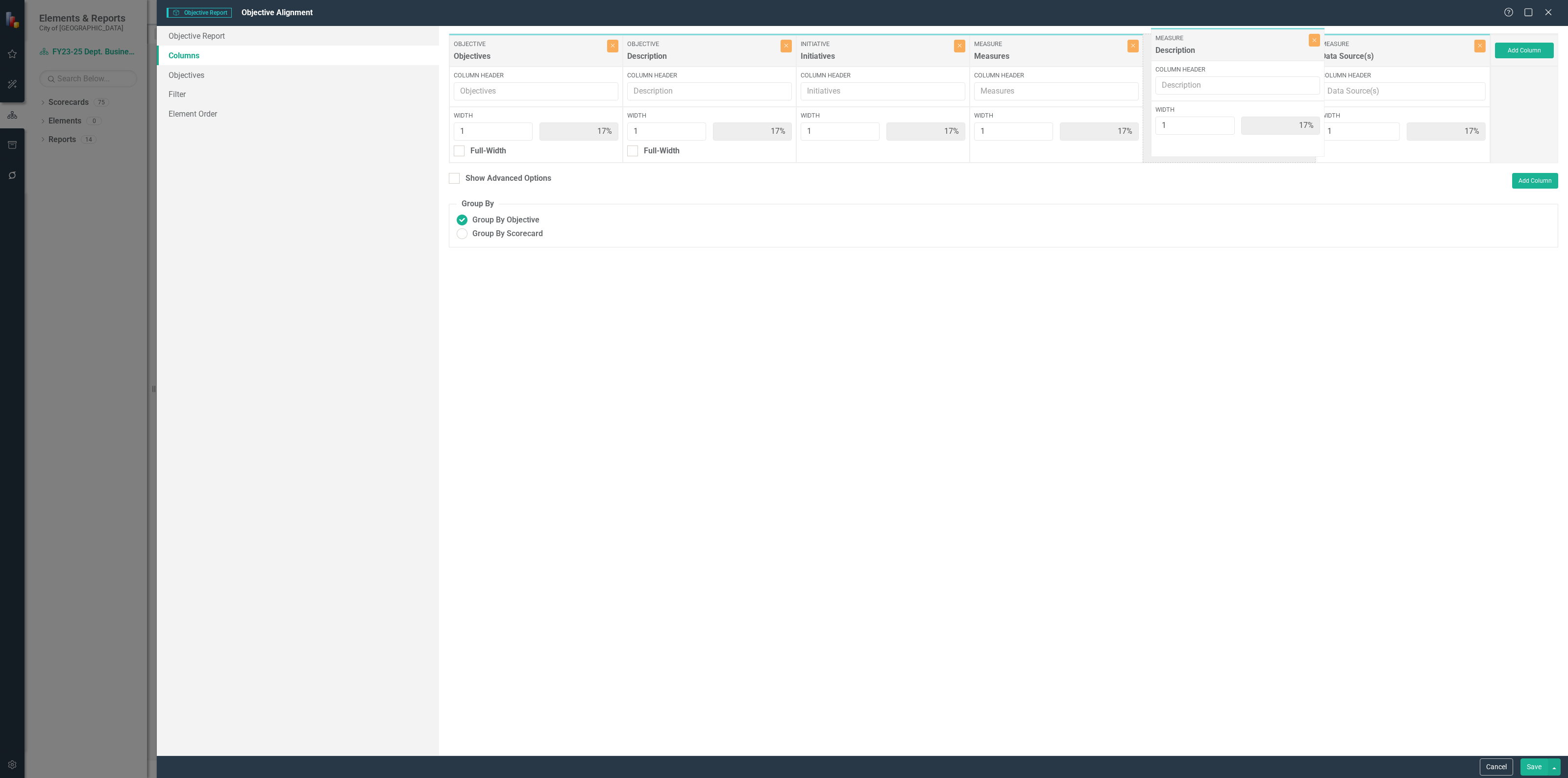
drag, startPoint x: 1346, startPoint y: 59, endPoint x: 1233, endPoint y: 57, distance: 113.0
click at [1233, 57] on div "Objective Objectives Close Column Header Width 1 17% Full-Width Objective Descr…" at bounding box center [969, 98] width 1041 height 130
click at [1524, 763] on button "Save" at bounding box center [1534, 767] width 27 height 17
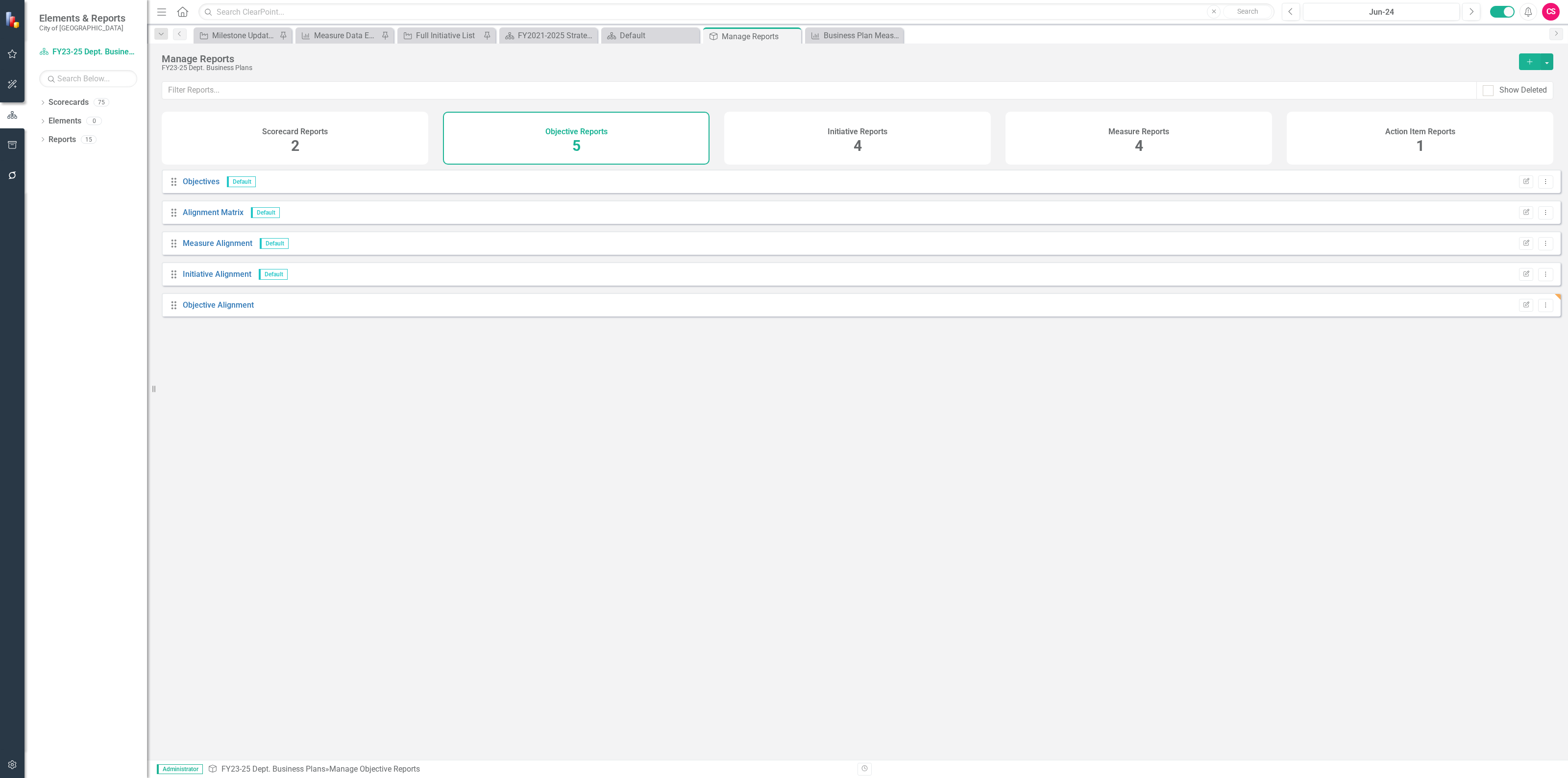
click at [210, 303] on div "Drag Objective Alignment Edit Report Dropdown Menu" at bounding box center [861, 304] width 1399 height 24
click at [206, 310] on link "Objective Alignment" at bounding box center [218, 304] width 71 height 9
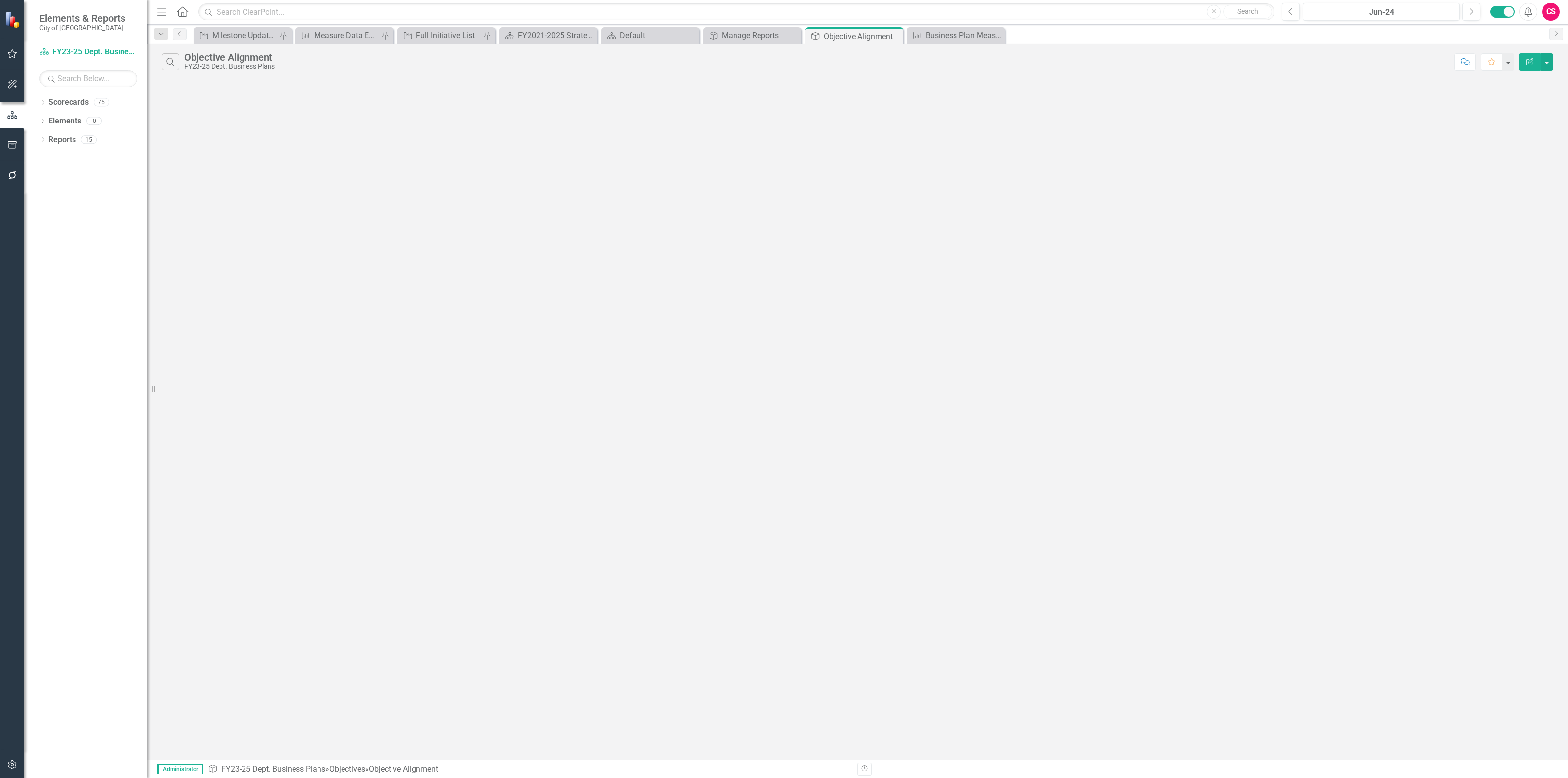
drag, startPoint x: 317, startPoint y: 722, endPoint x: 1267, endPoint y: 396, distance: 1004.4
click at [459, 628] on div "Search Objective Alignment FY23-25 Dept. Business Plans Comment Favorite Edit R…" at bounding box center [858, 402] width 1421 height 717
click at [1531, 63] on icon "button" at bounding box center [1530, 61] width 7 height 7
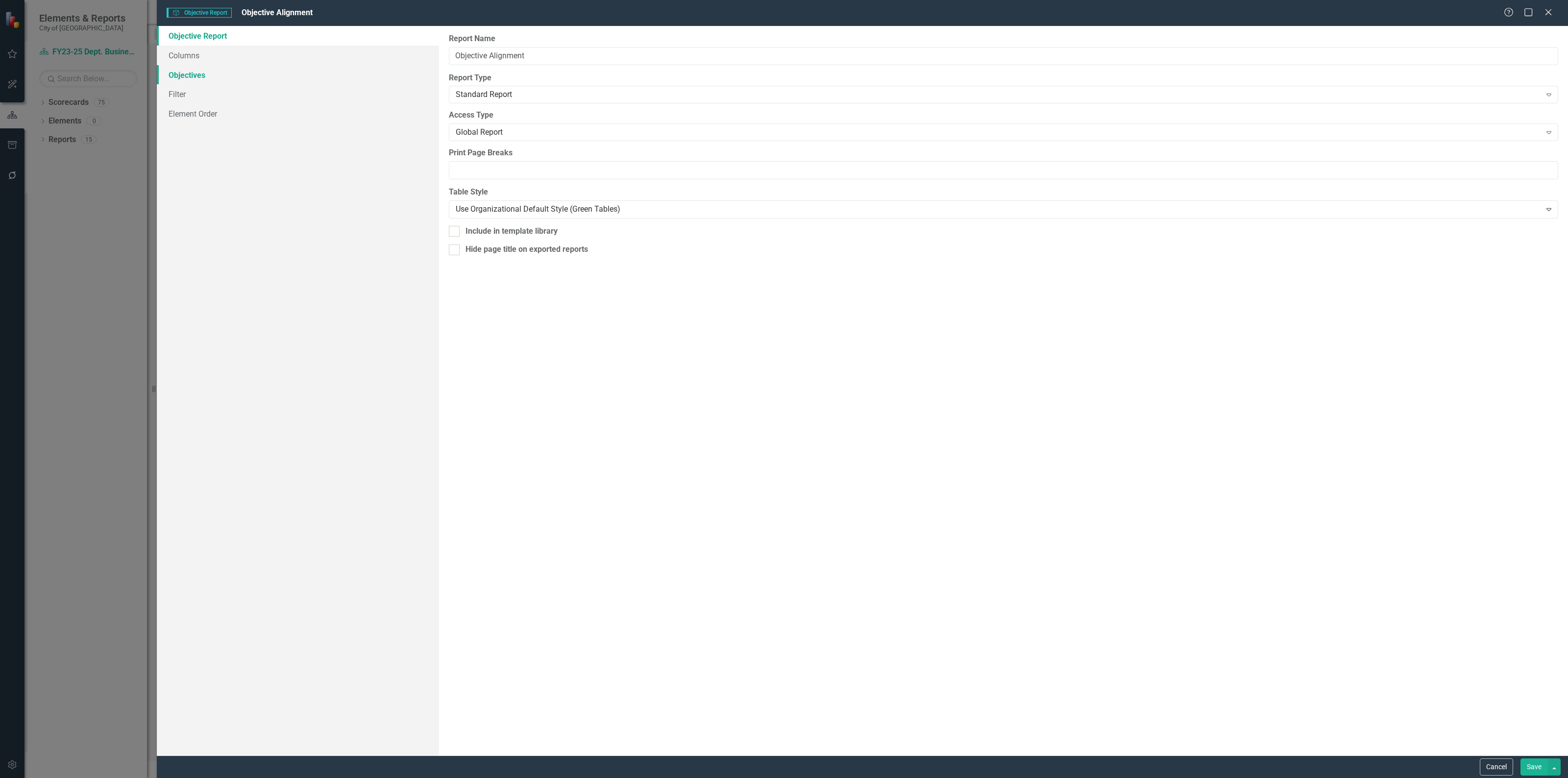
click at [187, 72] on link "Objectives" at bounding box center [298, 75] width 282 height 19
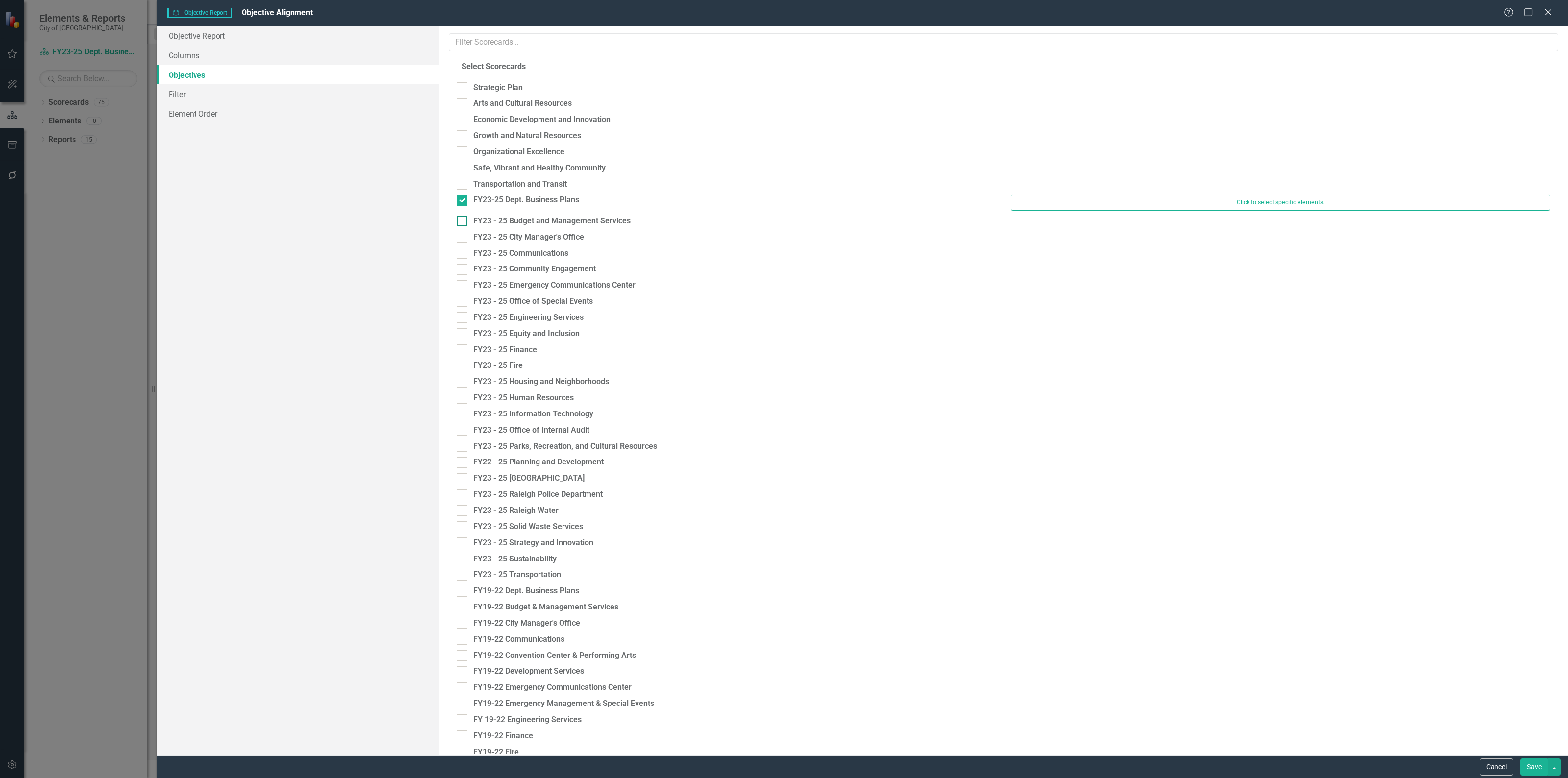
click at [463, 222] on input "FY23 - 25 Budget and Management Services" at bounding box center [460, 219] width 6 height 6
checkbox input "true"
drag, startPoint x: 463, startPoint y: 242, endPoint x: 461, endPoint y: 256, distance: 14.1
click at [463, 243] on input "FY23 - 25 City Manager's Office" at bounding box center [460, 240] width 6 height 6
checkbox input "true"
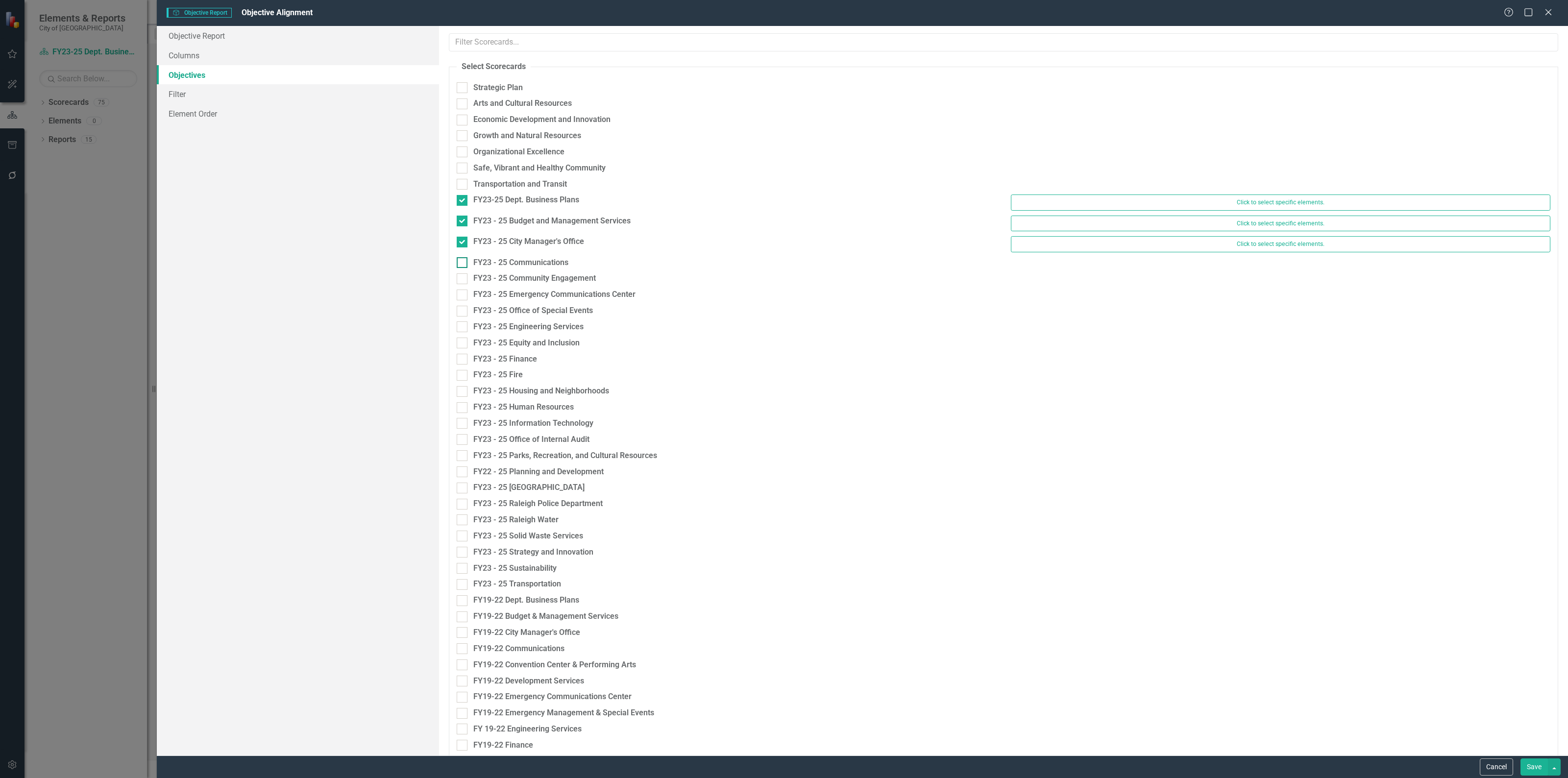
click at [461, 265] on div at bounding box center [462, 263] width 11 height 11
click at [461, 264] on input "FY23 - 25 Communications" at bounding box center [460, 261] width 6 height 6
checkbox input "true"
click at [461, 283] on input "FY23 - 25 Community Engagement" at bounding box center [460, 281] width 6 height 6
checkbox input "true"
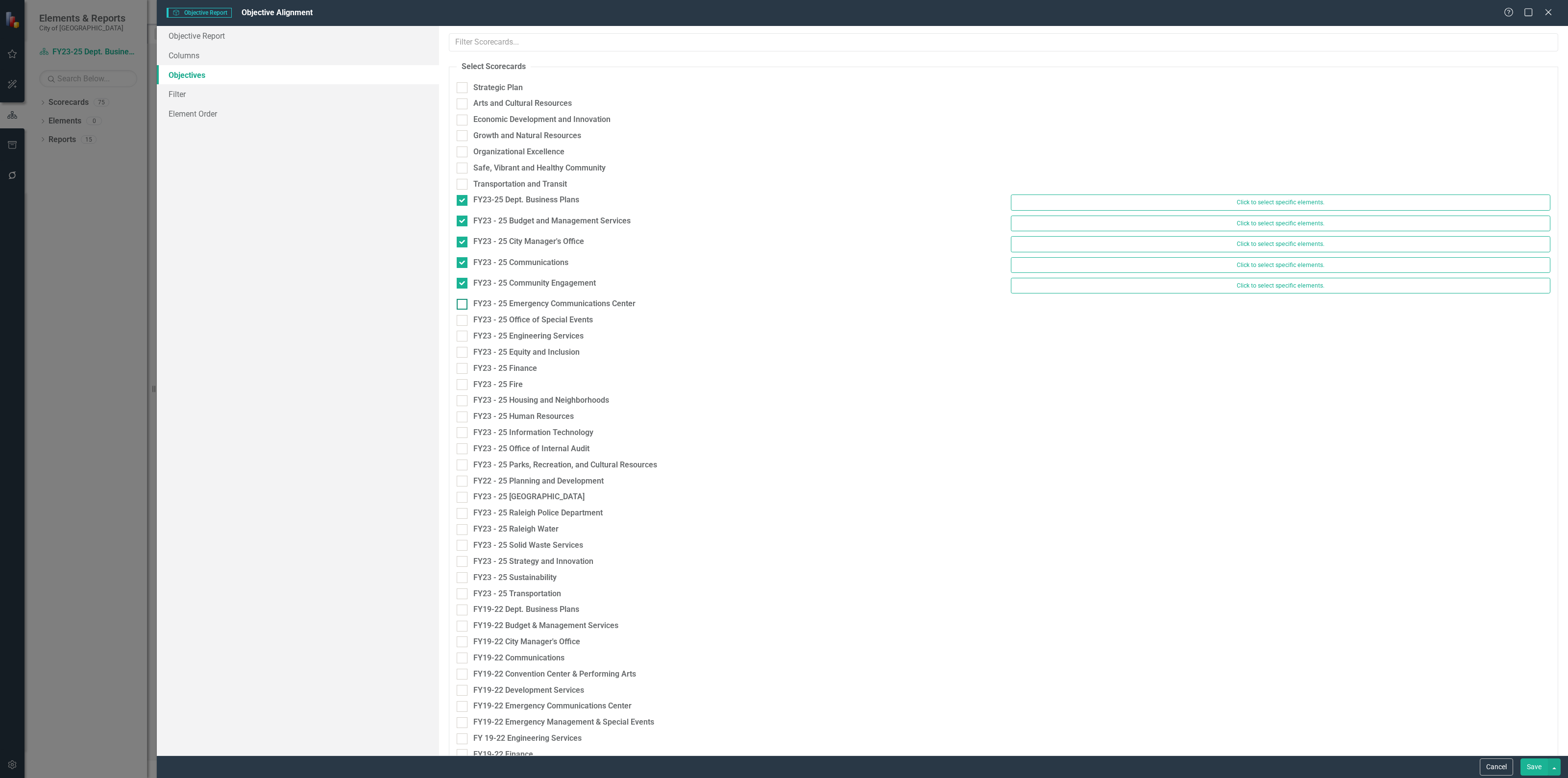
click at [461, 307] on div at bounding box center [462, 304] width 11 height 11
click at [461, 306] on input "FY23 - 25 Emergency Communications Center" at bounding box center [460, 302] width 6 height 6
checkbox input "true"
click at [461, 324] on input "FY23 - 25 Office of Special Events" at bounding box center [460, 323] width 6 height 6
checkbox input "true"
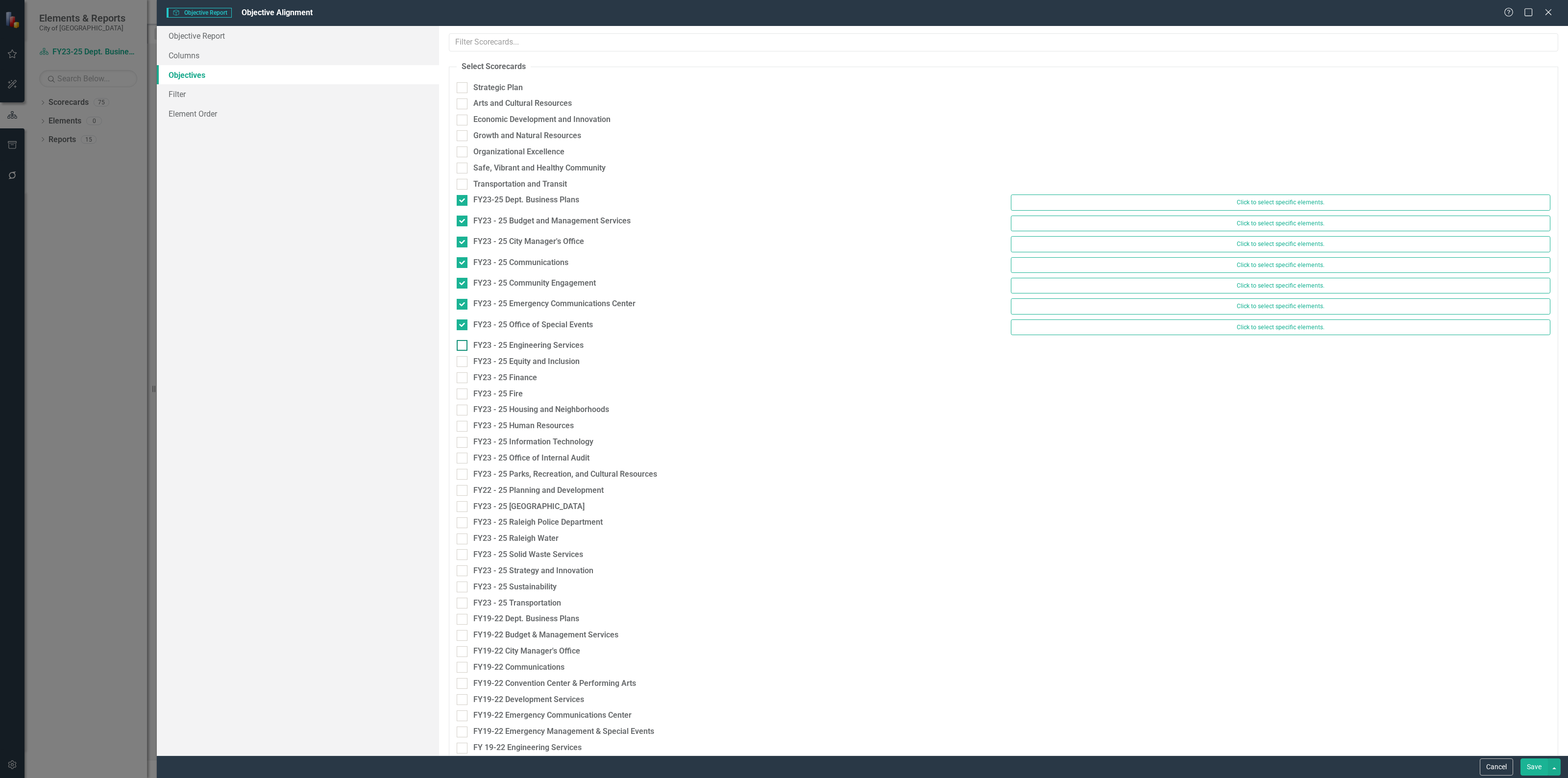
click at [460, 351] on div at bounding box center [462, 346] width 11 height 11
click at [460, 346] on input "FY23 - 25 Engineering Services" at bounding box center [460, 343] width 6 height 6
checkbox input "true"
click at [461, 371] on div at bounding box center [462, 366] width 11 height 11
click at [461, 368] on input "FY23 - 25 Equity and Inclusion" at bounding box center [460, 364] width 6 height 6
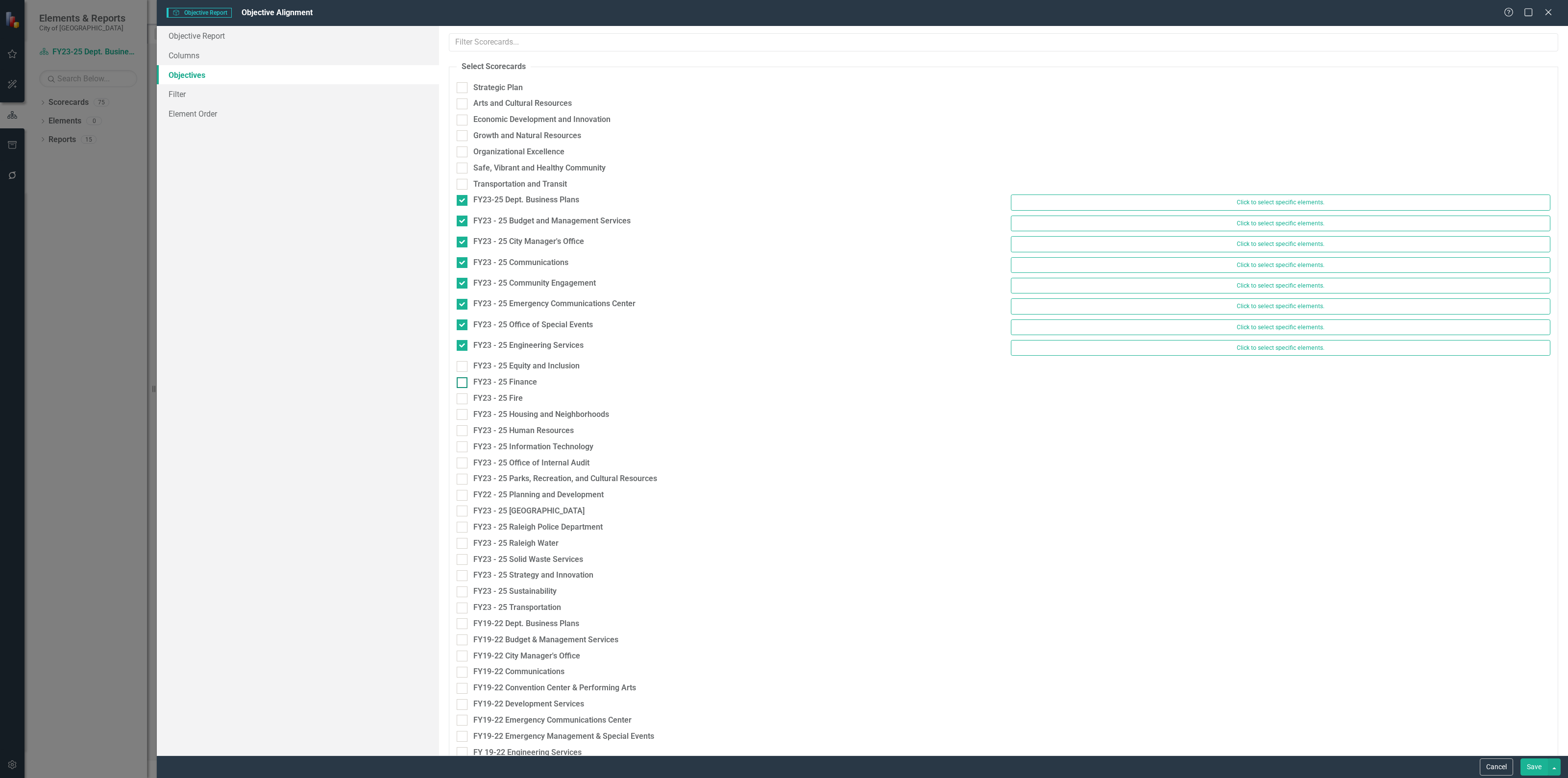
checkbox input "true"
click at [462, 392] on div at bounding box center [462, 387] width 11 height 11
click at [462, 388] on input "FY23 - 25 Finance" at bounding box center [460, 385] width 6 height 6
checkbox input "true"
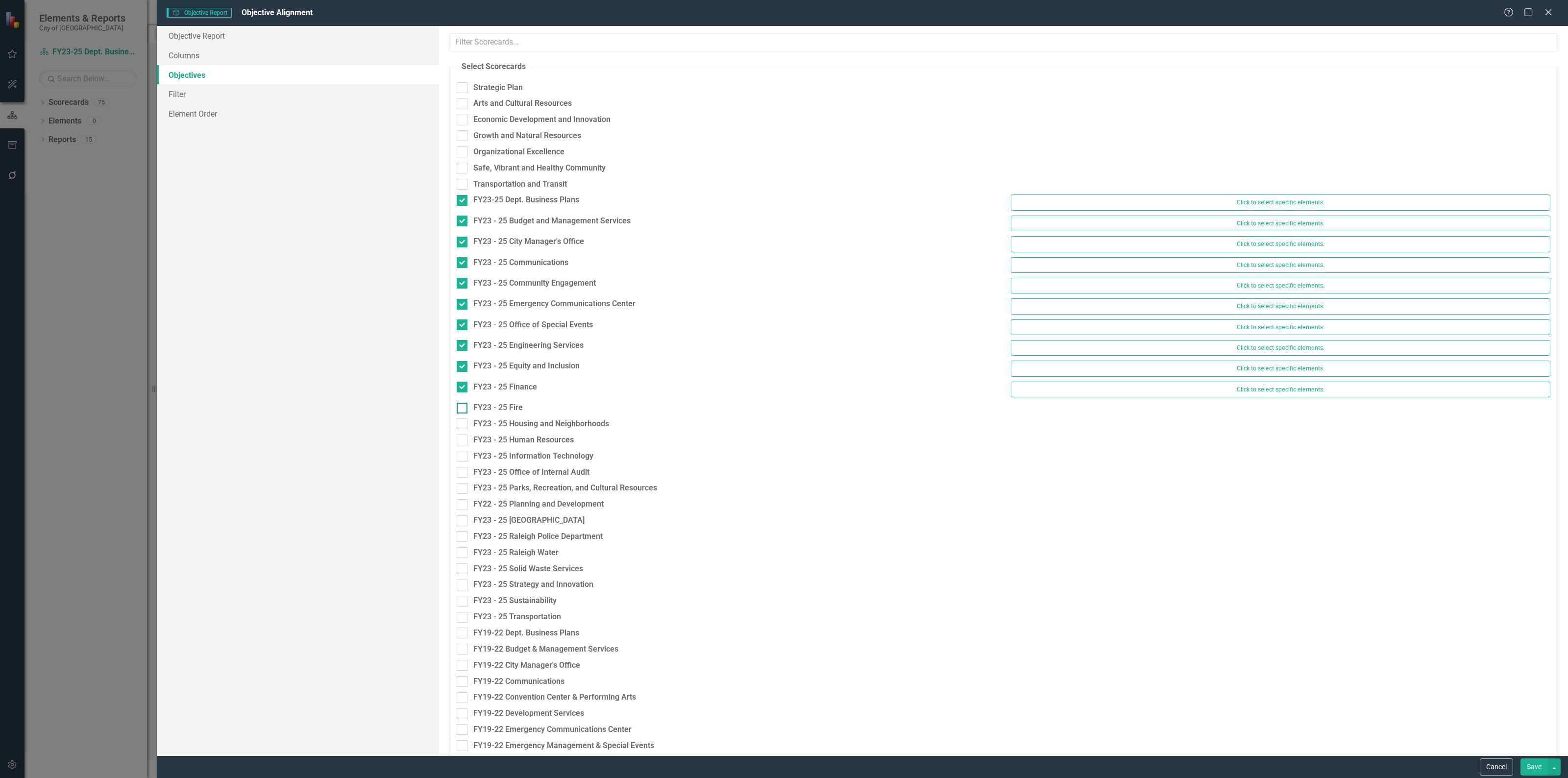
click at [461, 408] on input "FY23 - 25 Fire" at bounding box center [460, 406] width 6 height 6
checkbox input "true"
click at [461, 434] on div at bounding box center [462, 429] width 11 height 11
click at [461, 430] on input "FY23 - 25 Housing and Neighborhoods" at bounding box center [460, 427] width 6 height 6
checkbox input "true"
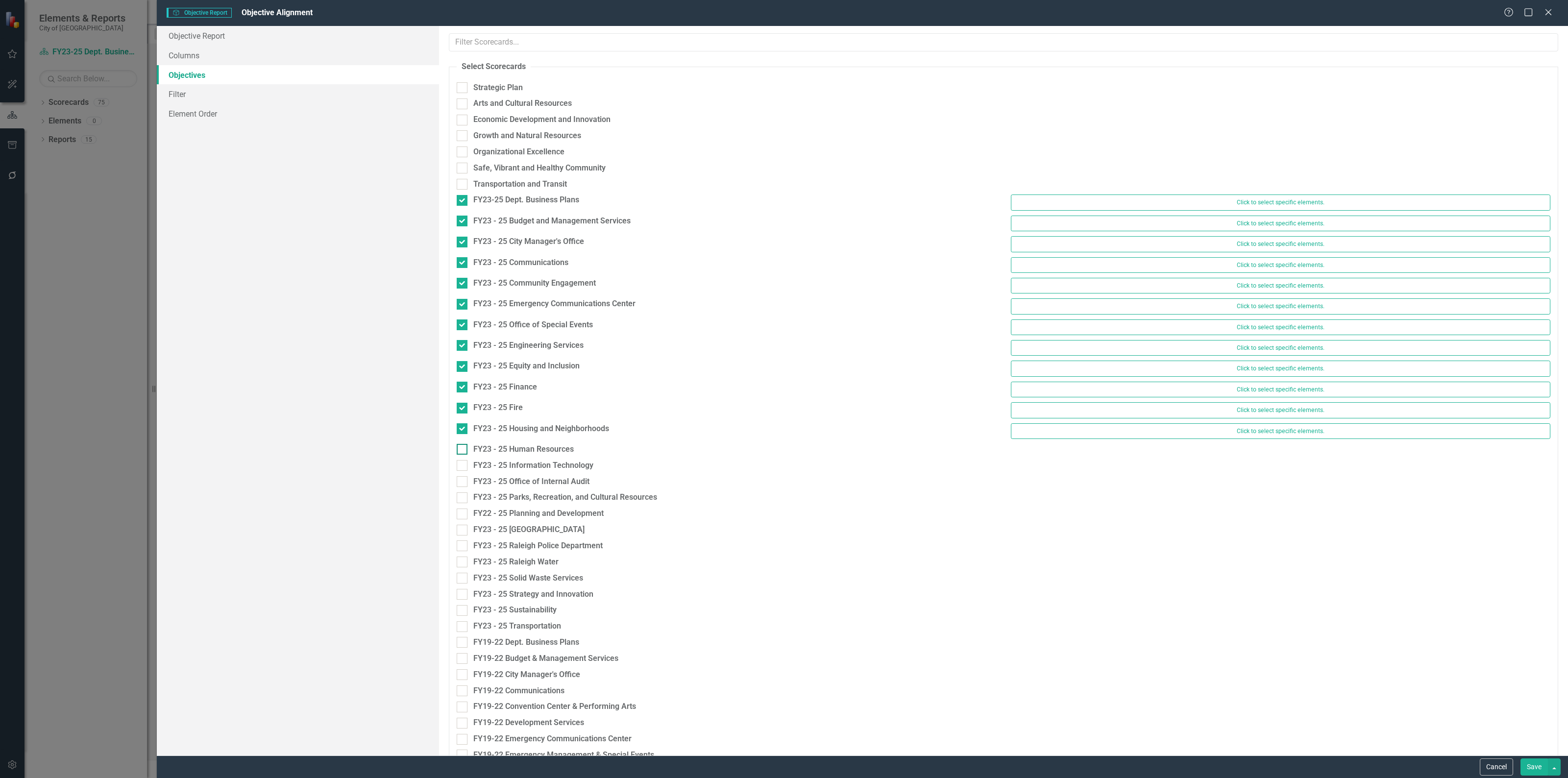
click at [462, 455] on div at bounding box center [462, 449] width 11 height 11
click at [462, 450] on input "FY23 - 25 Human Resources" at bounding box center [460, 447] width 6 height 6
checkbox input "true"
click at [461, 469] on input "FY23 - 25 Information Technology" at bounding box center [460, 468] width 6 height 6
checkbox input "true"
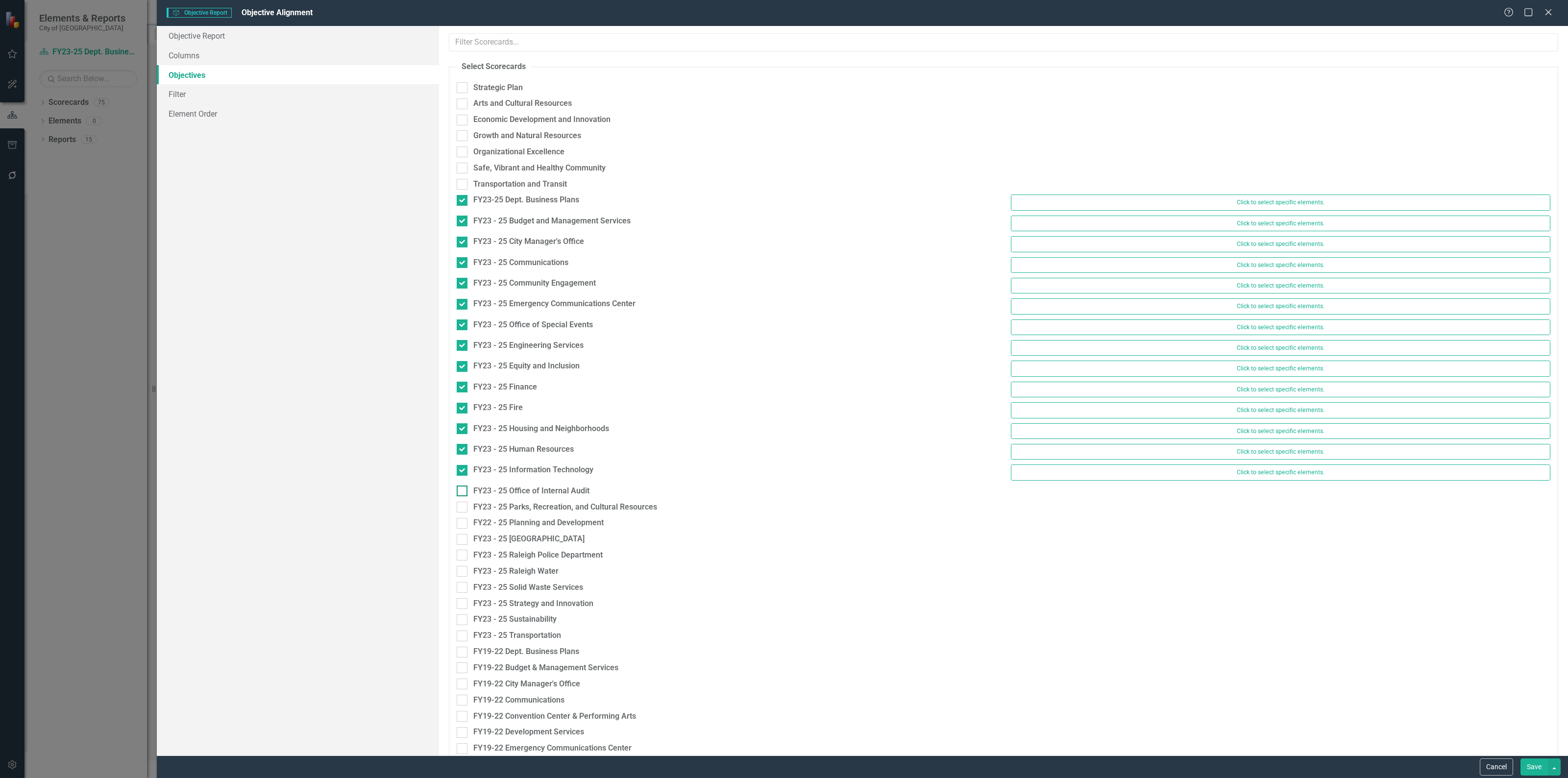
click at [458, 492] on input "FY23 - 25 Office of Internal Audit" at bounding box center [460, 489] width 6 height 6
checkbox input "true"
click at [461, 513] on input "FY23 - 25 Parks, Recreation, and Cultural Resources" at bounding box center [460, 510] width 6 height 6
checkbox input "true"
drag, startPoint x: 461, startPoint y: 534, endPoint x: 461, endPoint y: 544, distance: 10.0
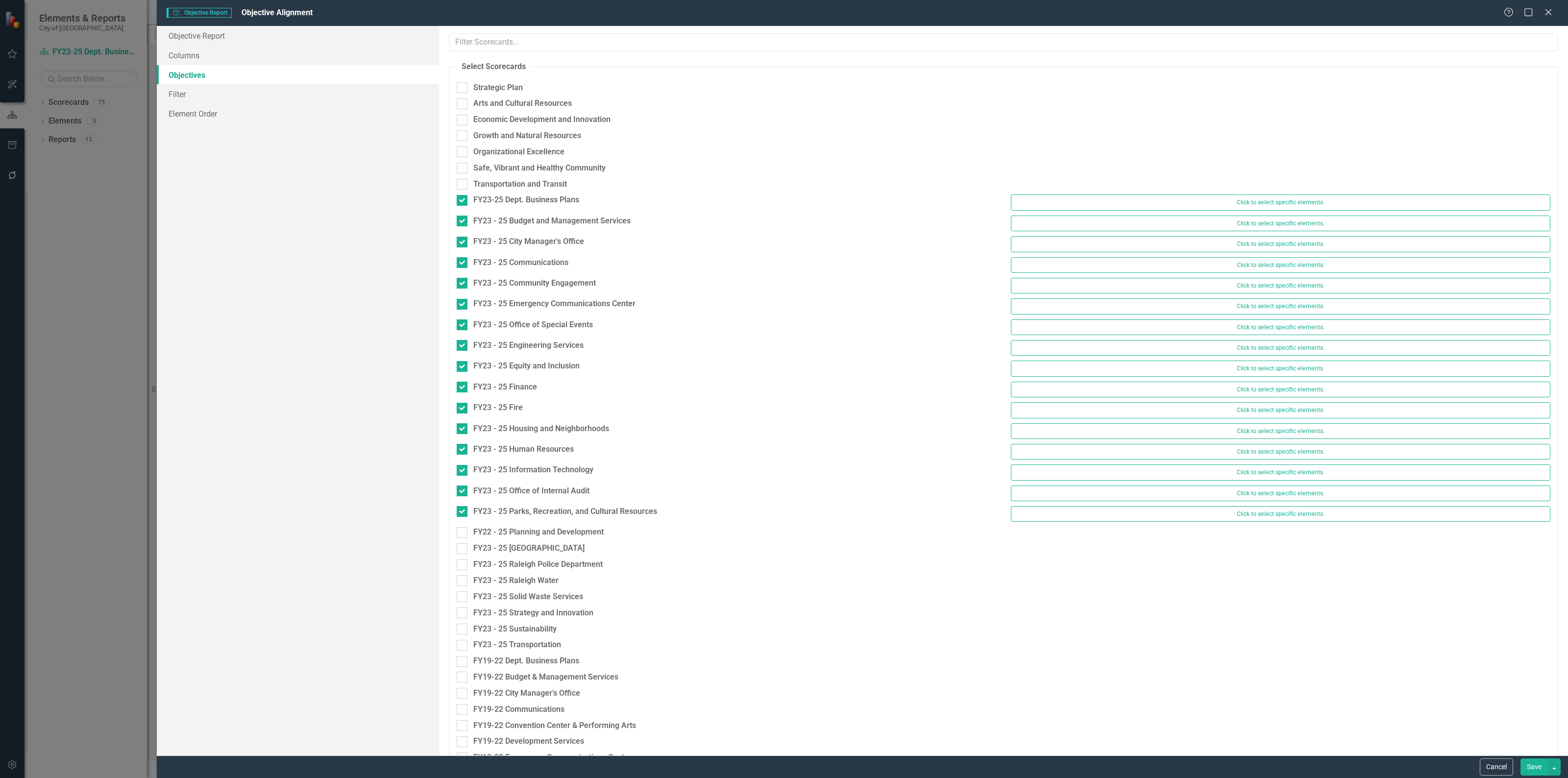
click at [461, 534] on input "FY22 - 25 Planning and Development" at bounding box center [460, 530] width 6 height 6
checkbox input "true"
click at [462, 554] on input "FY23 - 25 [GEOGRAPHIC_DATA]" at bounding box center [460, 551] width 6 height 6
checkbox input "true"
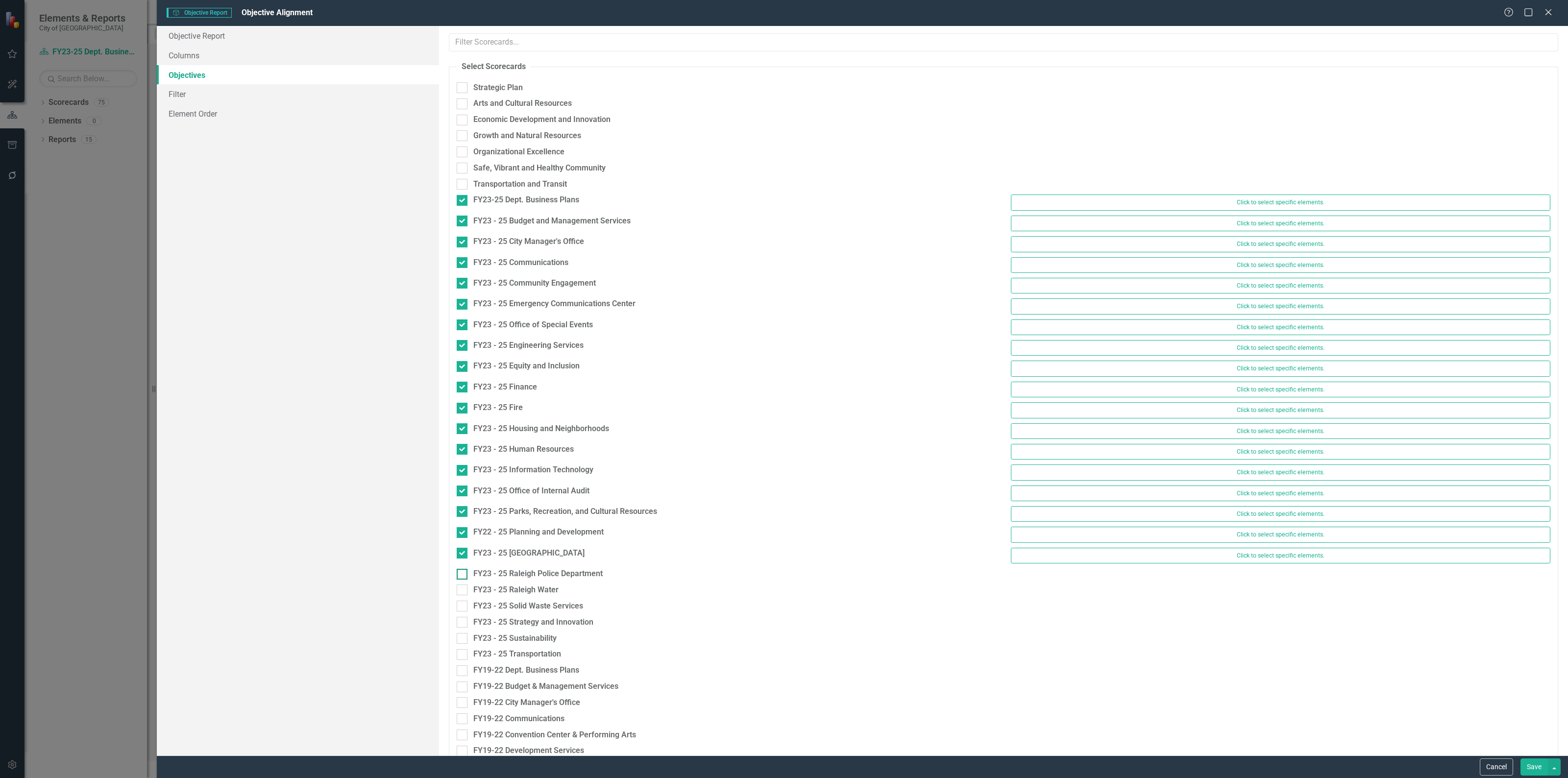
drag, startPoint x: 458, startPoint y: 576, endPoint x: 459, endPoint y: 582, distance: 6.1
click at [458, 575] on input "FY23 - 25 Raleigh Police Department" at bounding box center [460, 572] width 6 height 6
checkbox input "true"
click at [462, 596] on input "FY23 - 25 Raleigh Water" at bounding box center [460, 592] width 6 height 6
checkbox input "true"
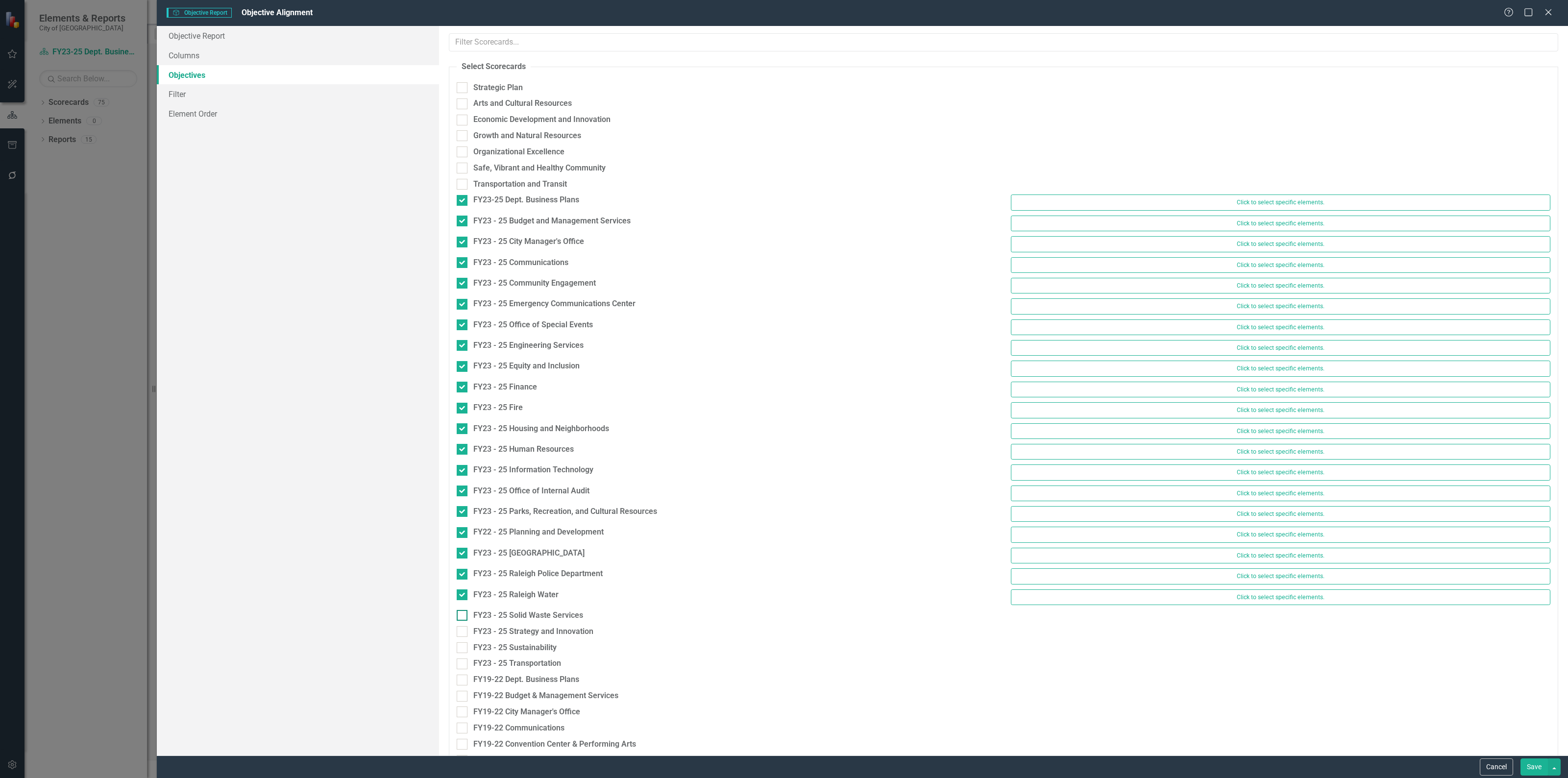
click at [458, 617] on input "FY23 - 25 Solid Waste Services" at bounding box center [460, 613] width 6 height 6
checkbox input "true"
click at [461, 636] on input "FY23 - 25 Strategy and Innovation" at bounding box center [460, 634] width 6 height 6
checkbox input "true"
click at [461, 657] on input "FY23 - 25 Sustainability" at bounding box center [460, 655] width 6 height 6
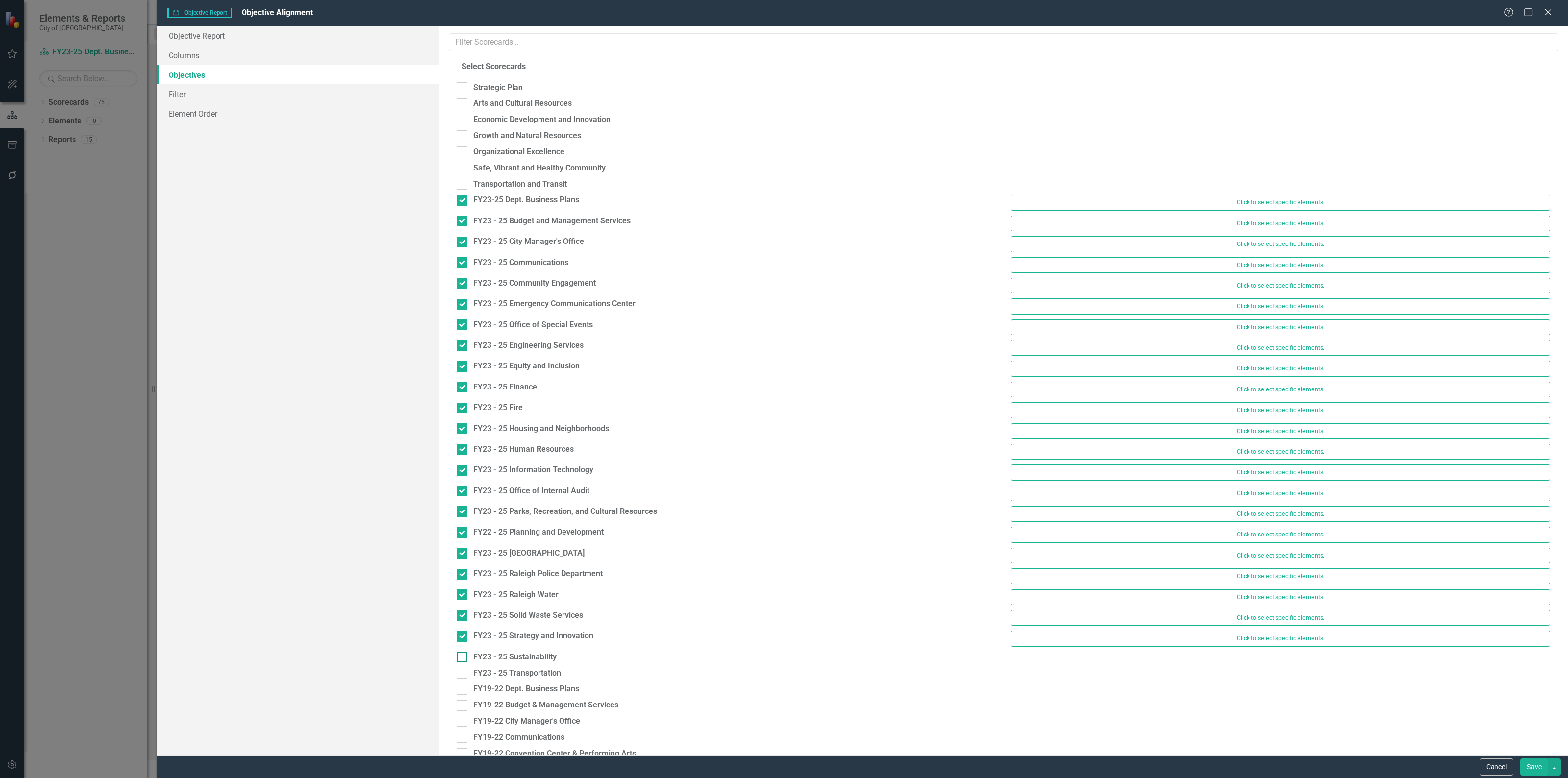
checkbox input "true"
click at [460, 679] on input "FY23 - 25 Transportation" at bounding box center [460, 675] width 6 height 6
checkbox input "true"
click at [1522, 769] on button "Save" at bounding box center [1534, 767] width 27 height 17
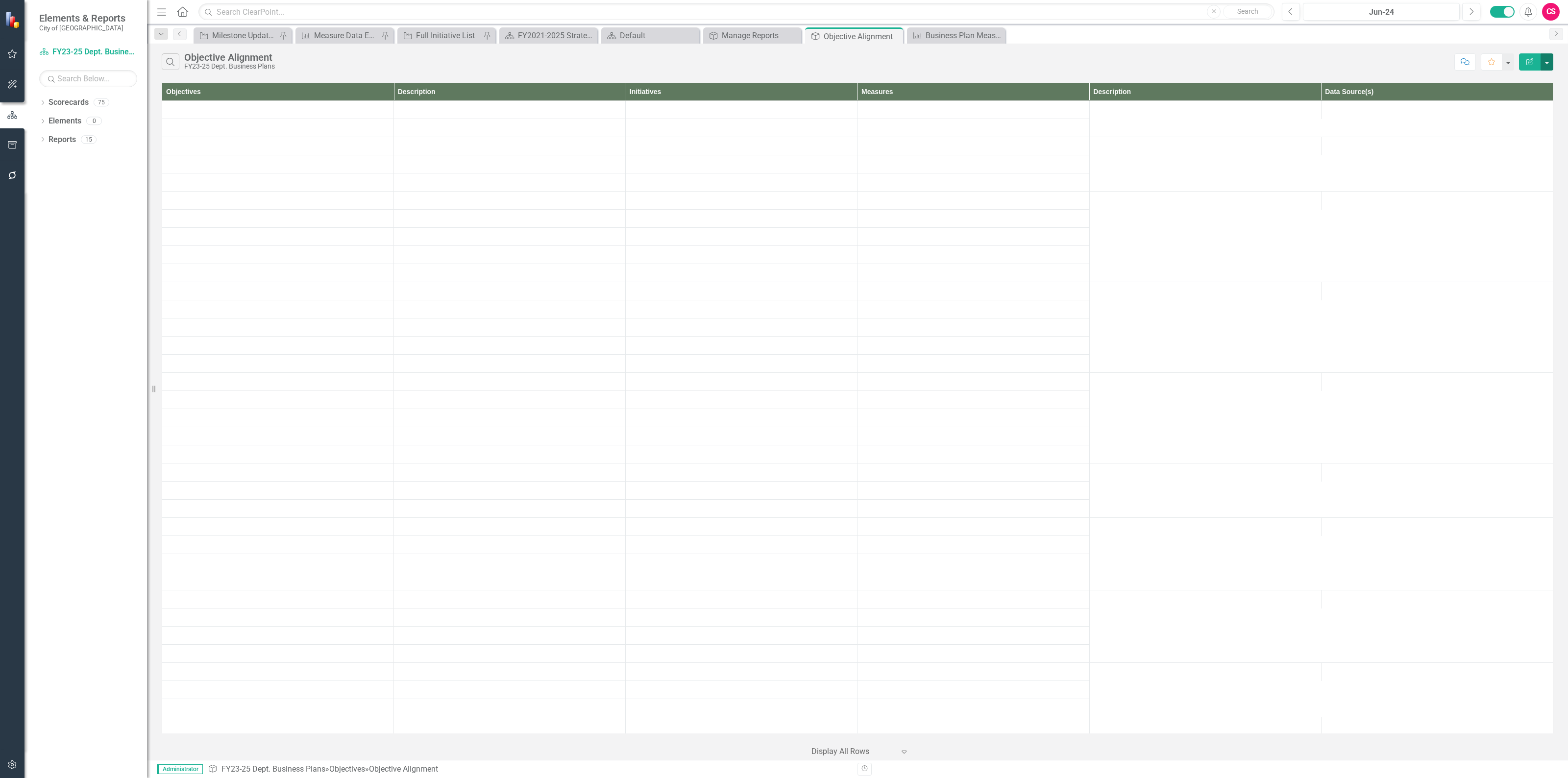
click at [1547, 70] on button "button" at bounding box center [1547, 62] width 13 height 17
click at [1529, 105] on link "PDF Export to PDF" at bounding box center [1514, 100] width 77 height 18
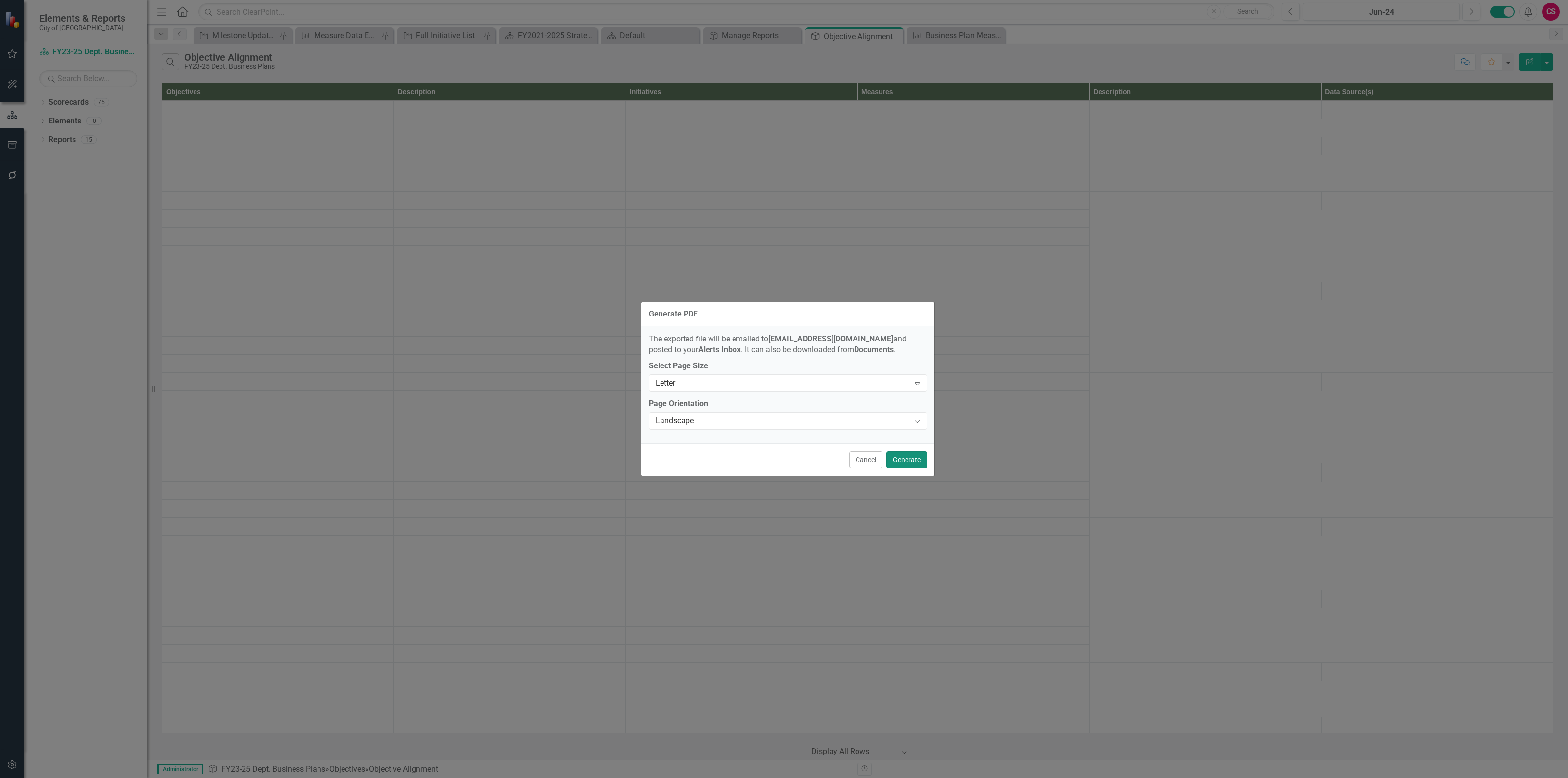
click at [900, 466] on button "Generate" at bounding box center [906, 460] width 41 height 17
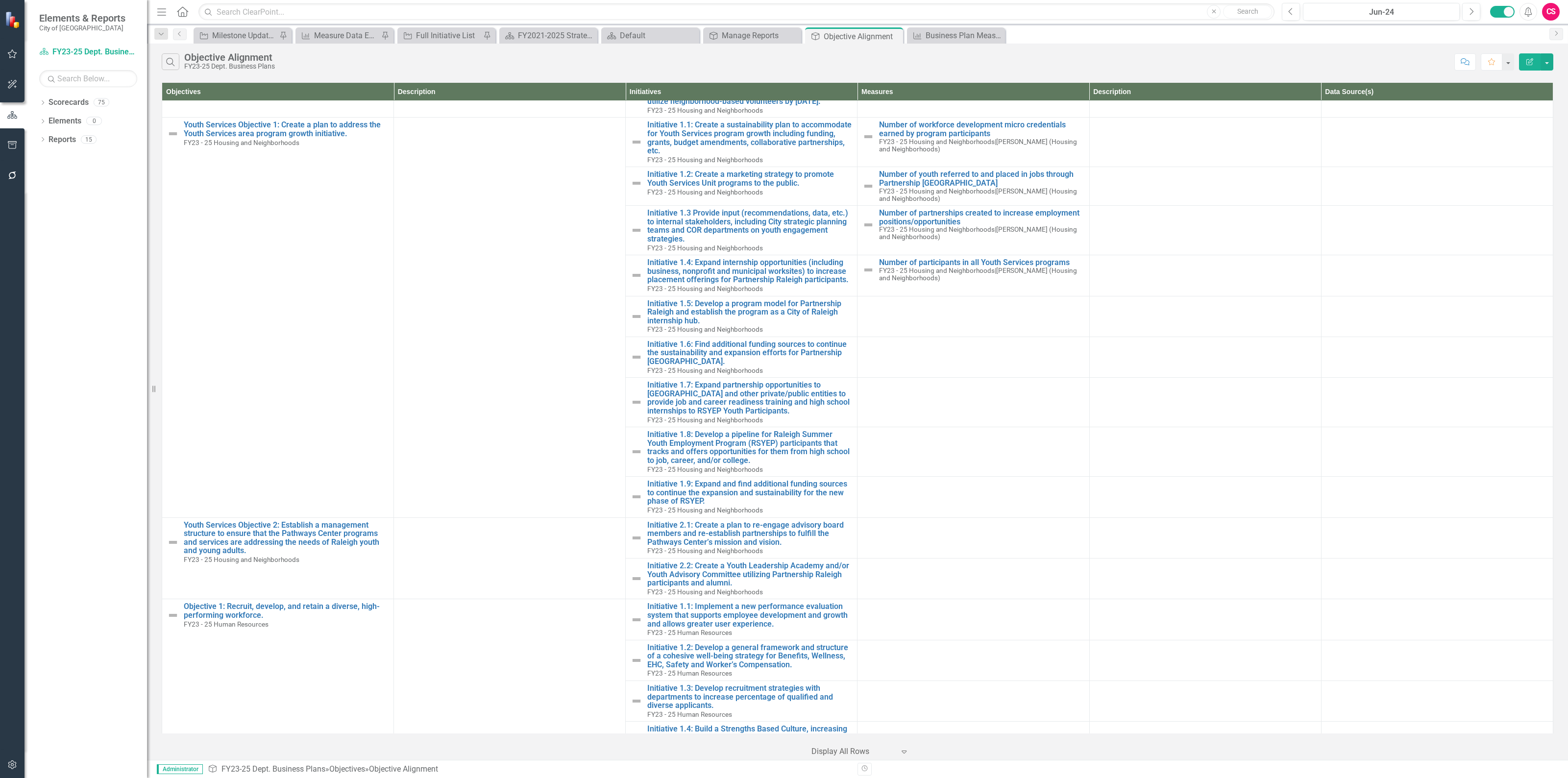
scroll to position [17625, 0]
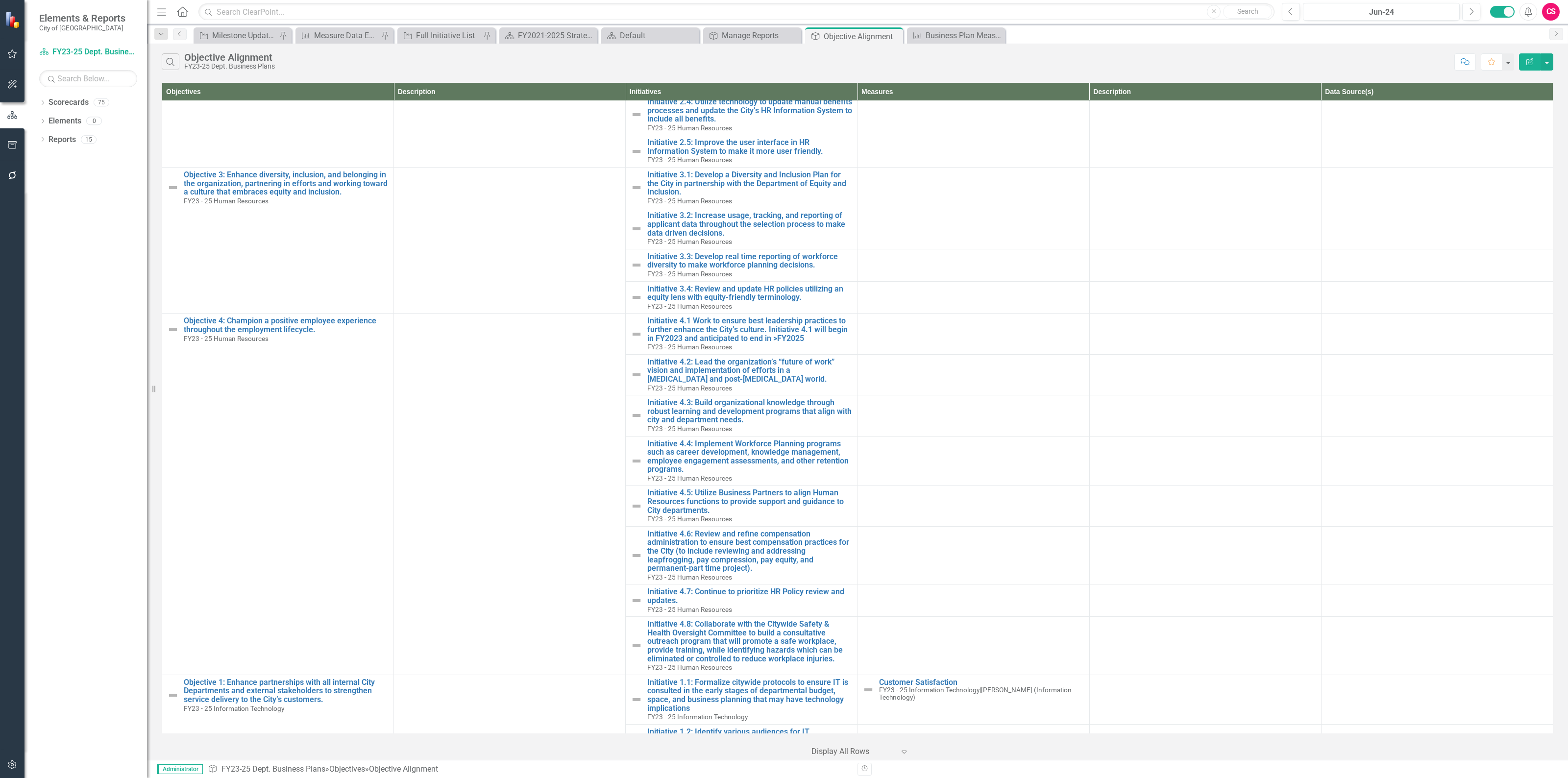
click at [1559, 425] on div "Objectives Description Initiatives Measures Description Data Source(s) OBJECTIV…" at bounding box center [858, 420] width 1421 height 680
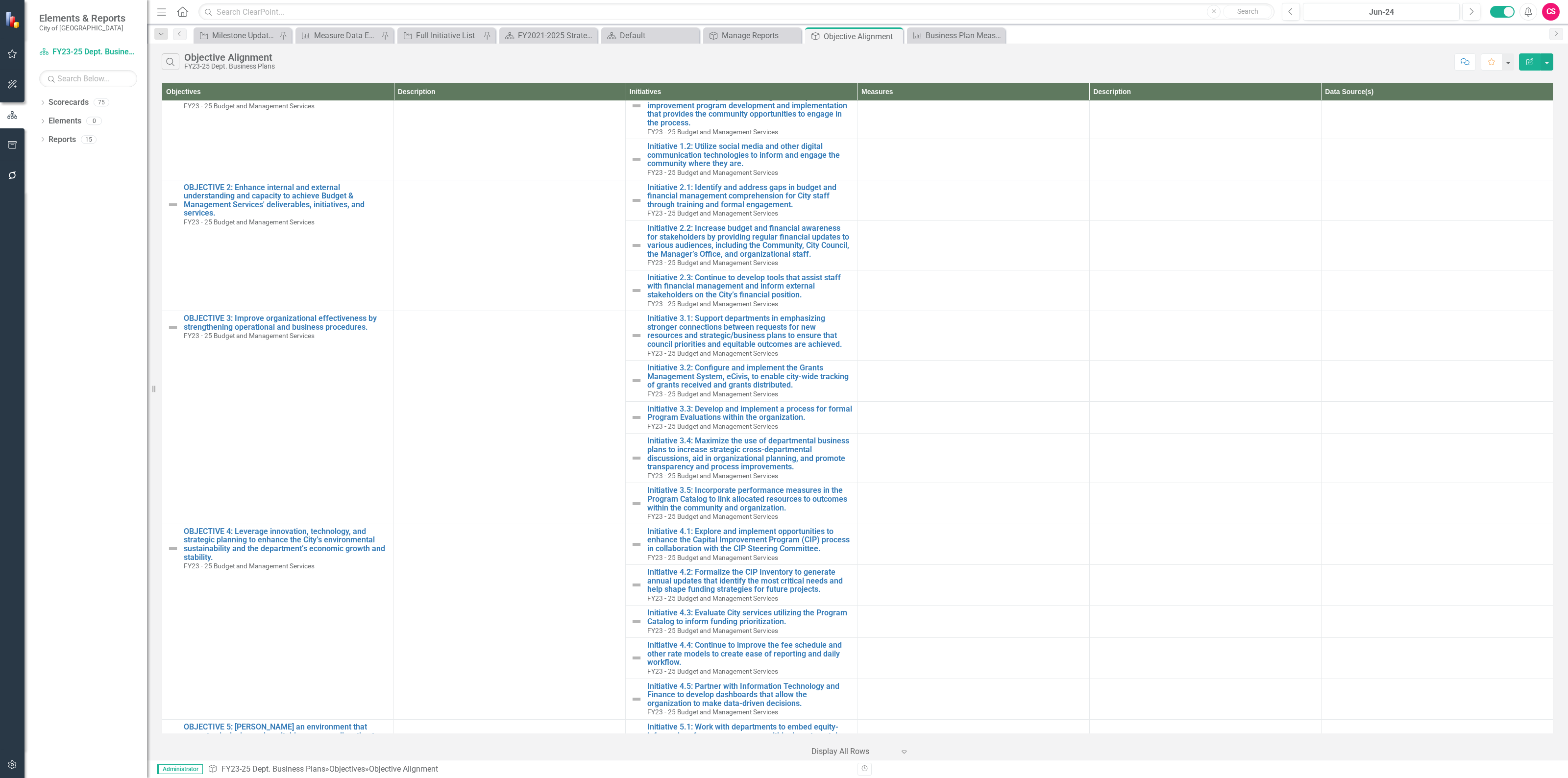
scroll to position [0, 0]
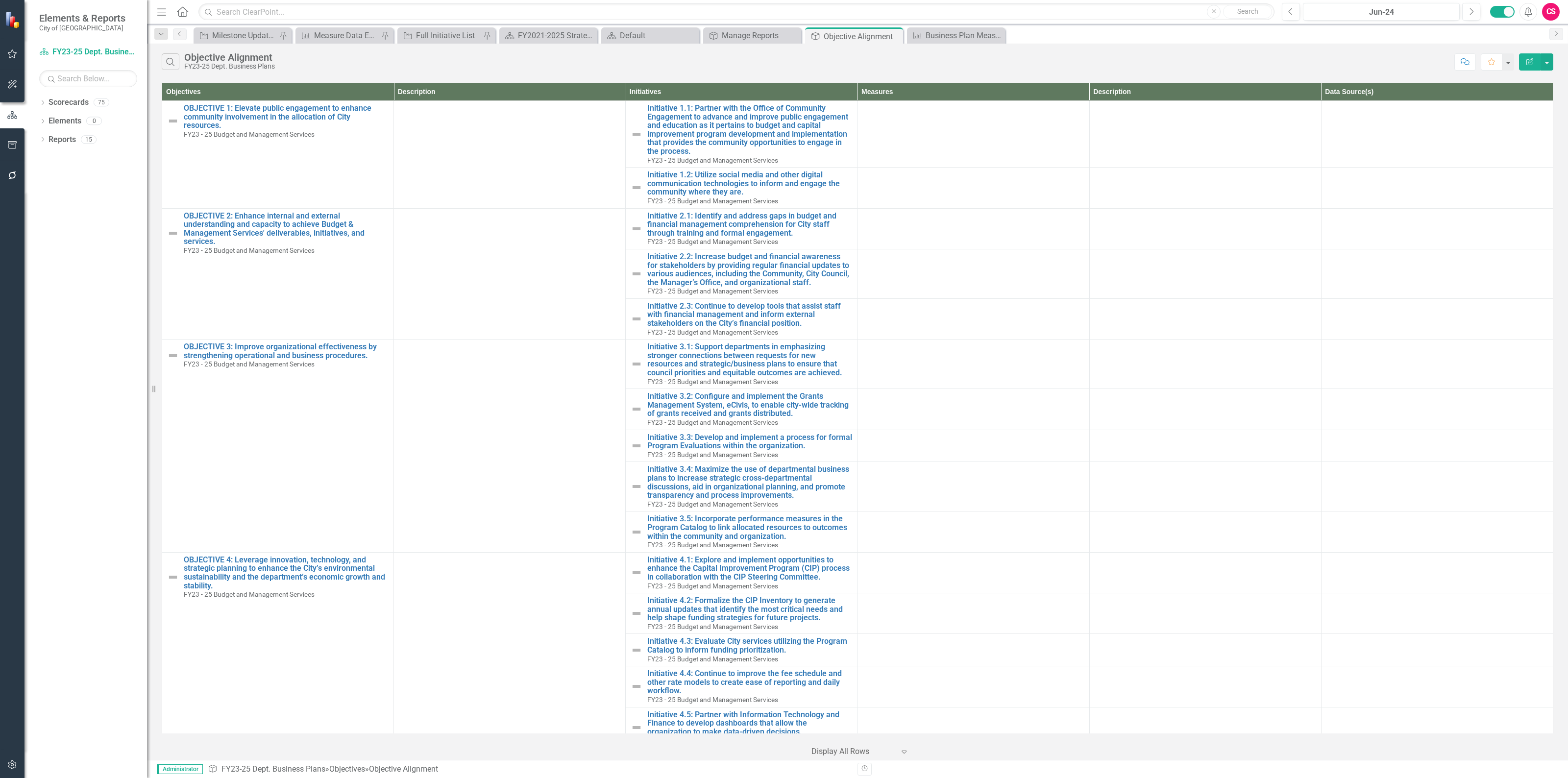
click at [1525, 59] on icon "Edit Report" at bounding box center [1530, 61] width 9 height 7
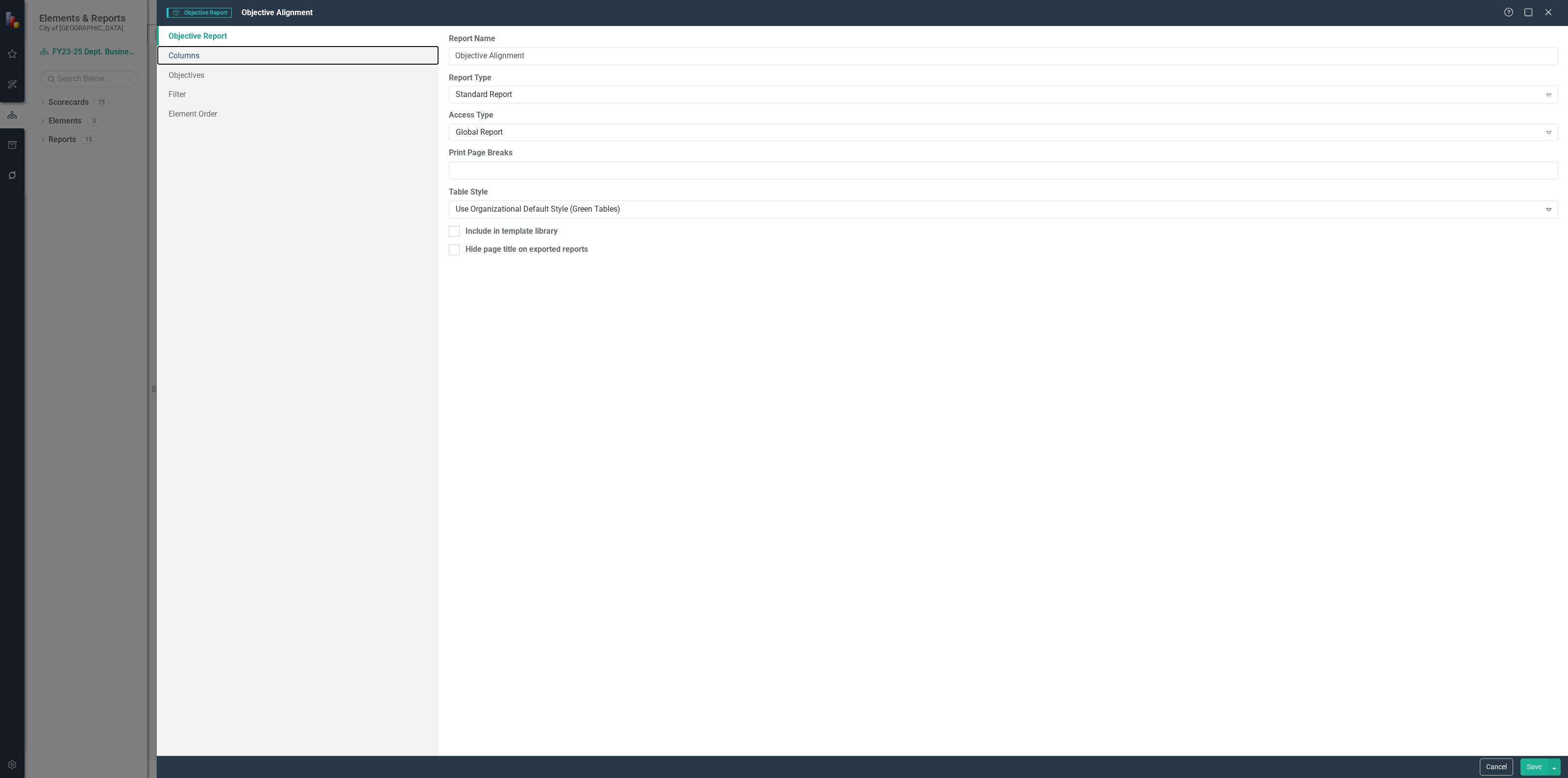
click at [187, 55] on link "Columns" at bounding box center [298, 55] width 282 height 19
click at [194, 57] on link "Columns" at bounding box center [298, 55] width 282 height 19
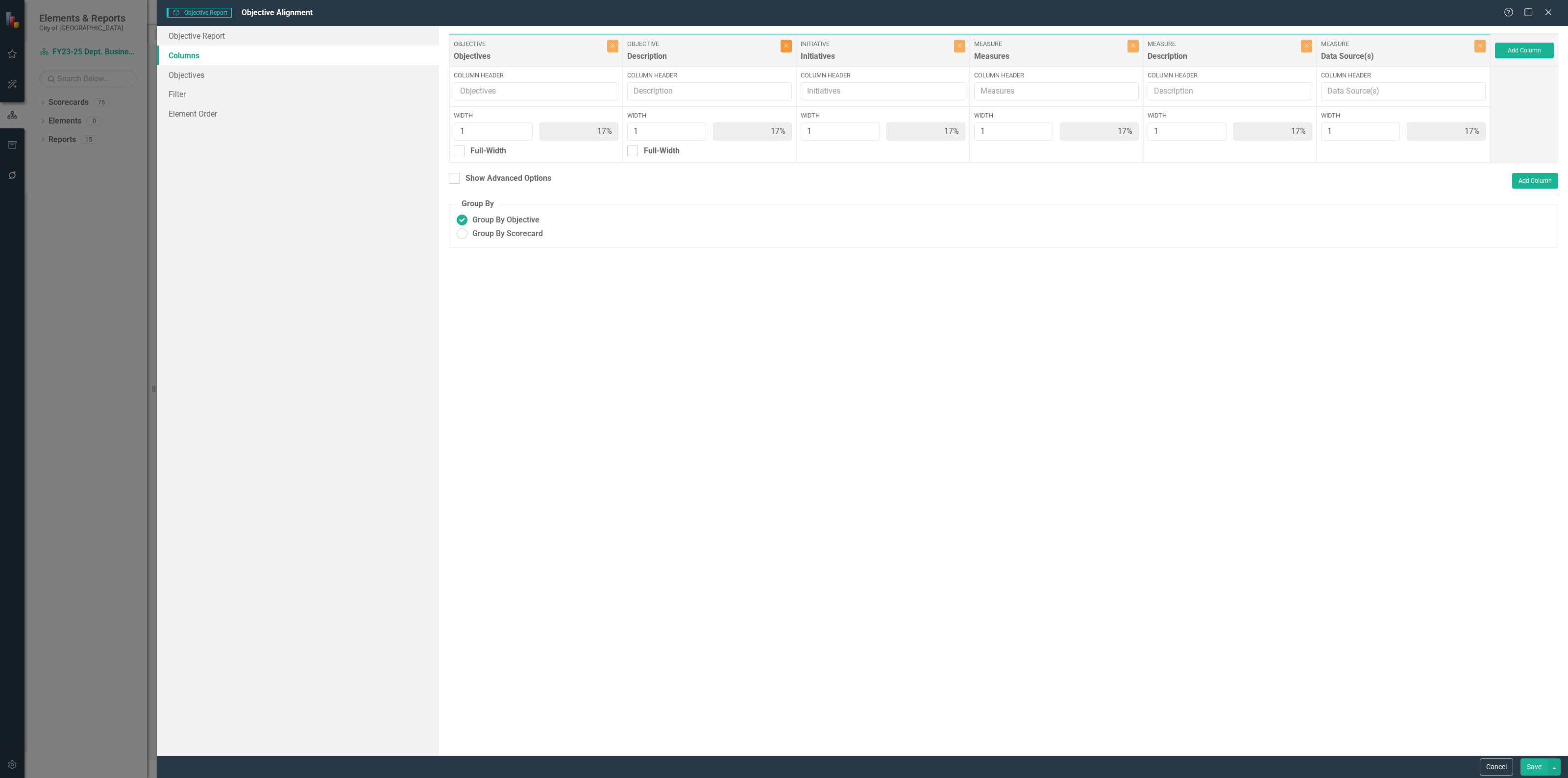
click at [786, 46] on icon "Close" at bounding box center [786, 46] width 4 height 6
type input "20%"
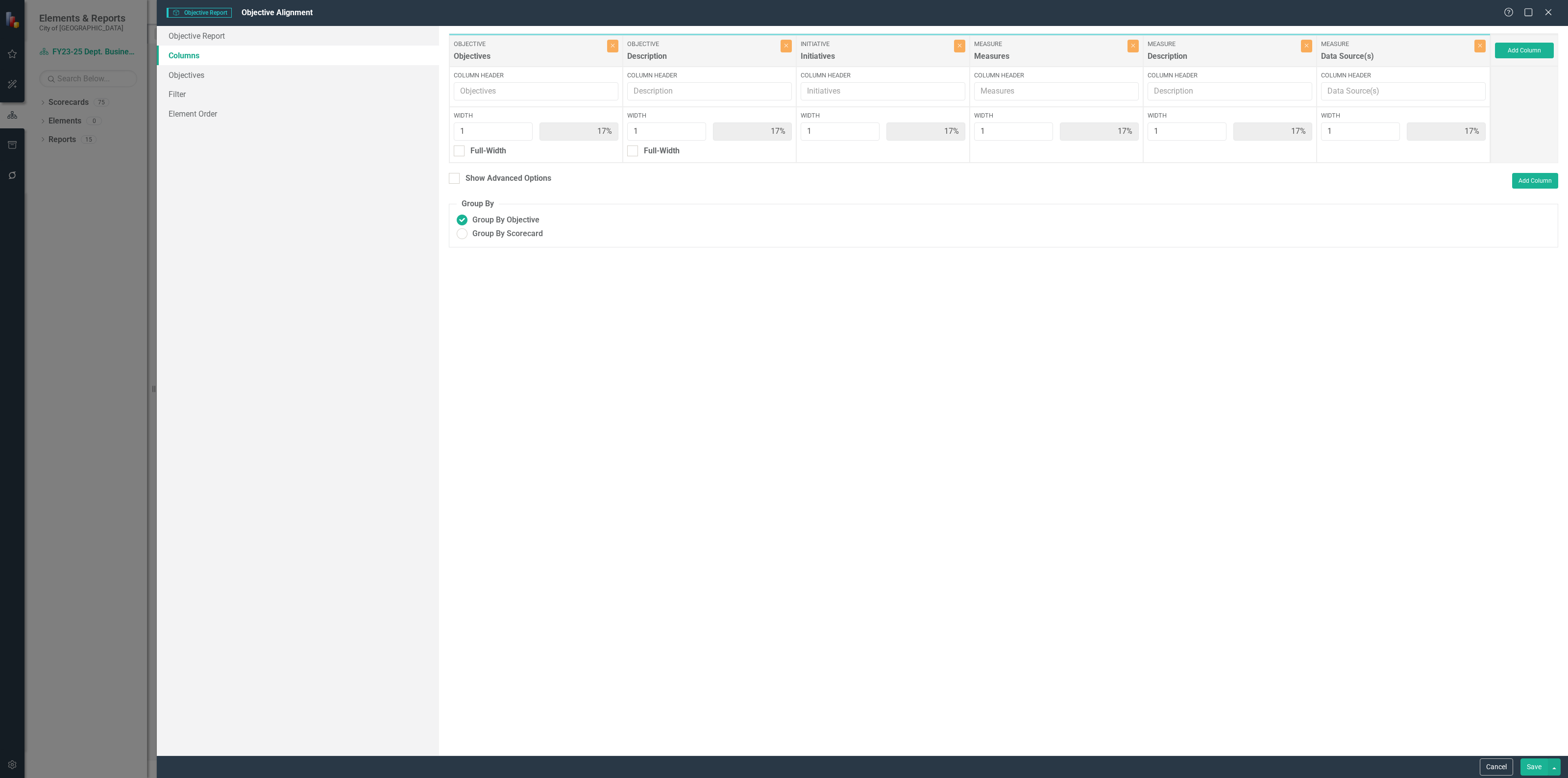
type input "20%"
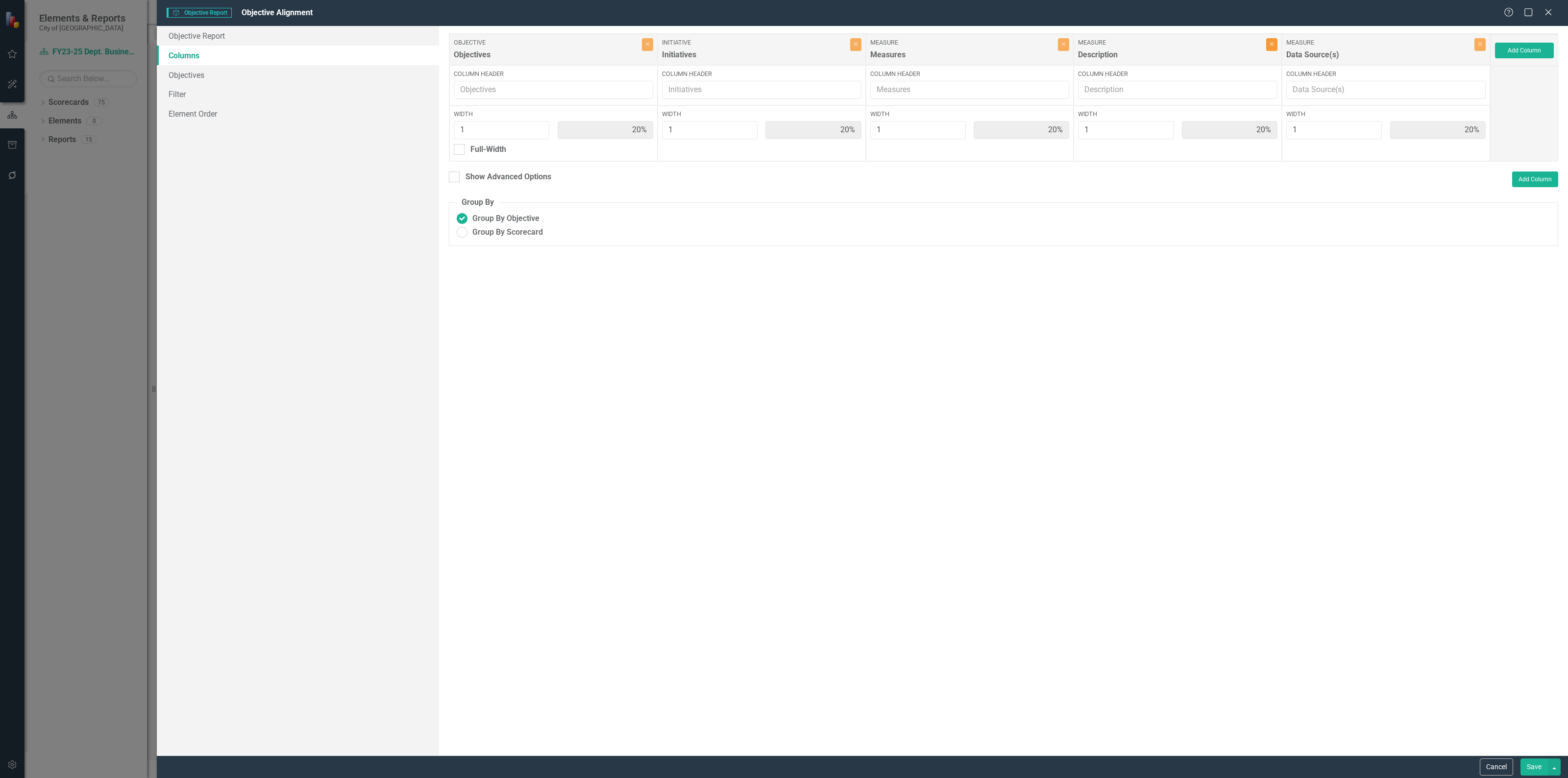
click at [1272, 46] on icon "Close" at bounding box center [1272, 44] width 4 height 6
type input "25%"
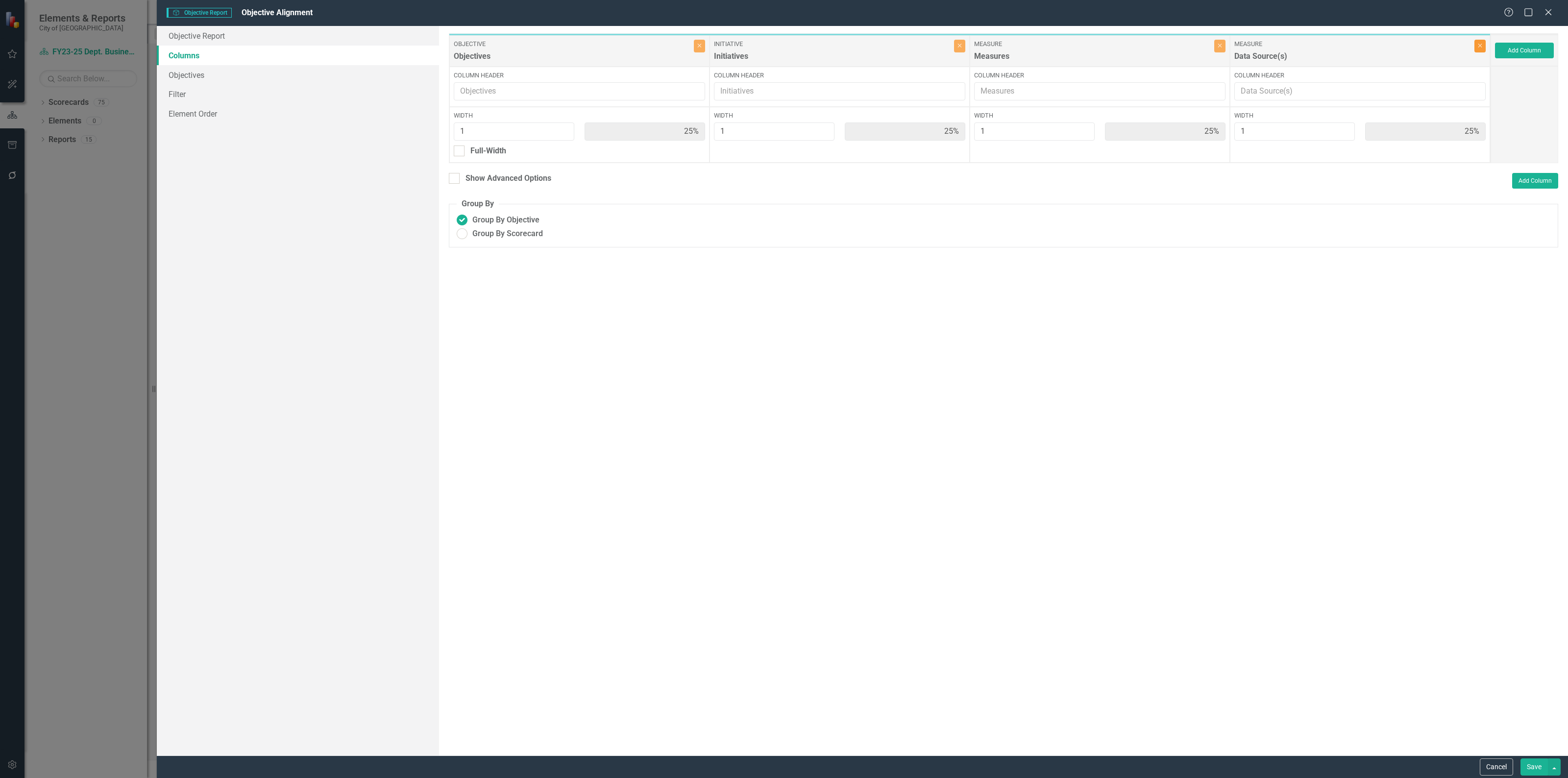
click at [1479, 46] on icon "button" at bounding box center [1480, 46] width 4 height 4
type input "33%"
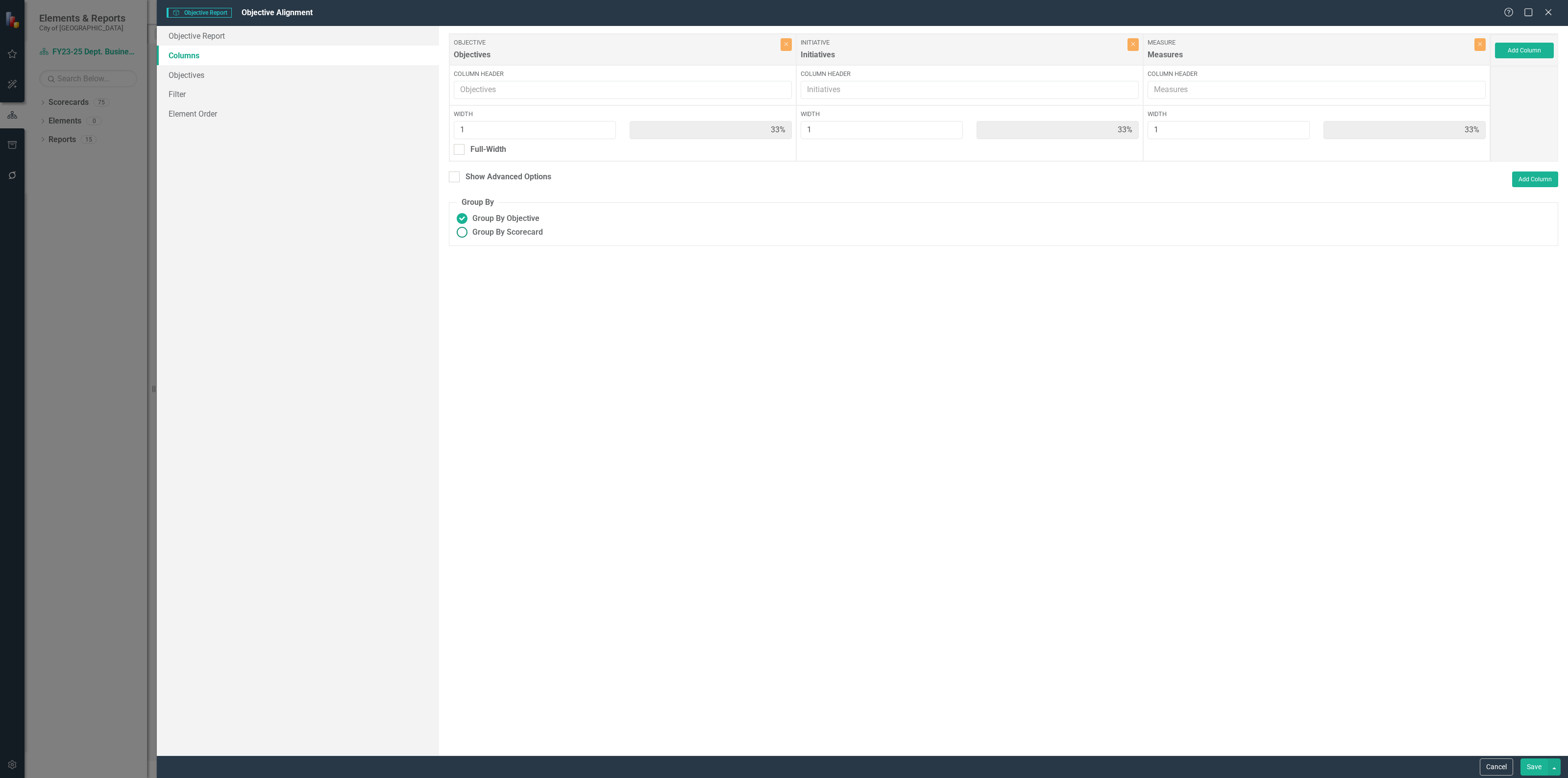
click at [459, 234] on ins at bounding box center [462, 232] width 15 height 15
click at [459, 234] on input "Group By Scorecard" at bounding box center [462, 232] width 15 height 15
radio input "true"
click at [460, 216] on ins at bounding box center [462, 219] width 15 height 15
click at [460, 216] on input "Group By Objective" at bounding box center [462, 219] width 15 height 15
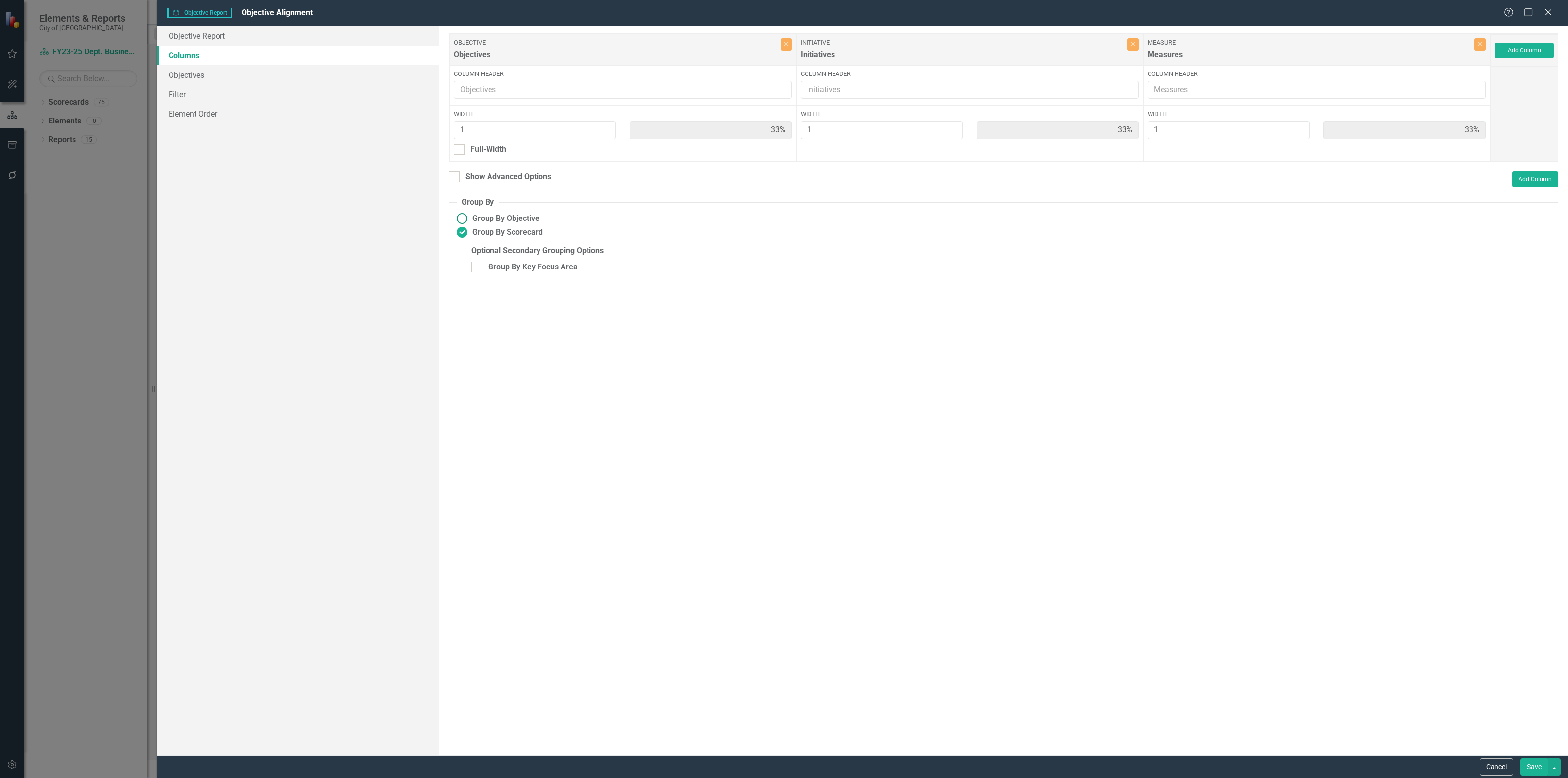
radio input "true"
click at [1535, 768] on button "Save" at bounding box center [1534, 767] width 27 height 17
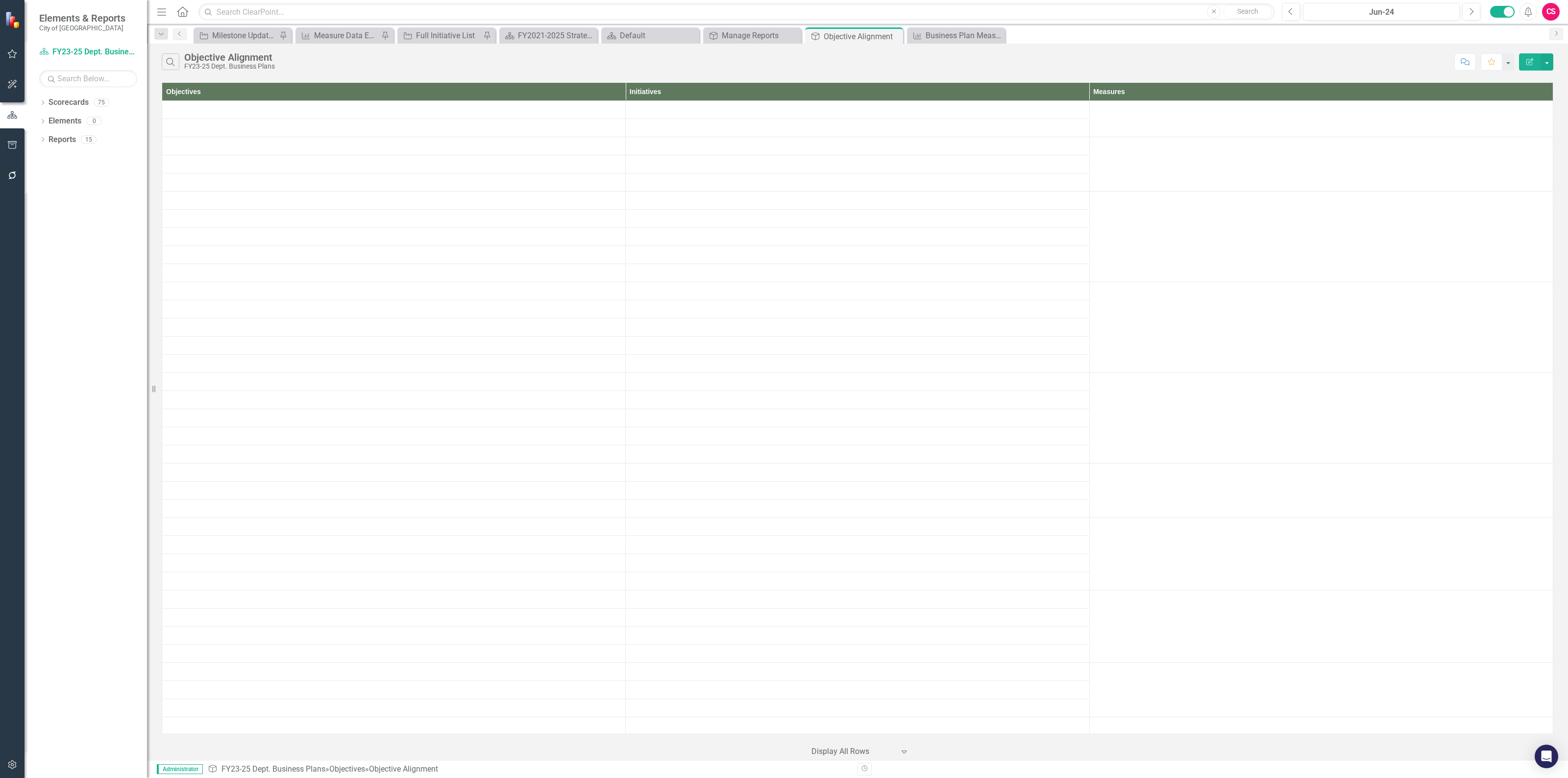
click at [1527, 60] on icon "button" at bounding box center [1530, 61] width 7 height 7
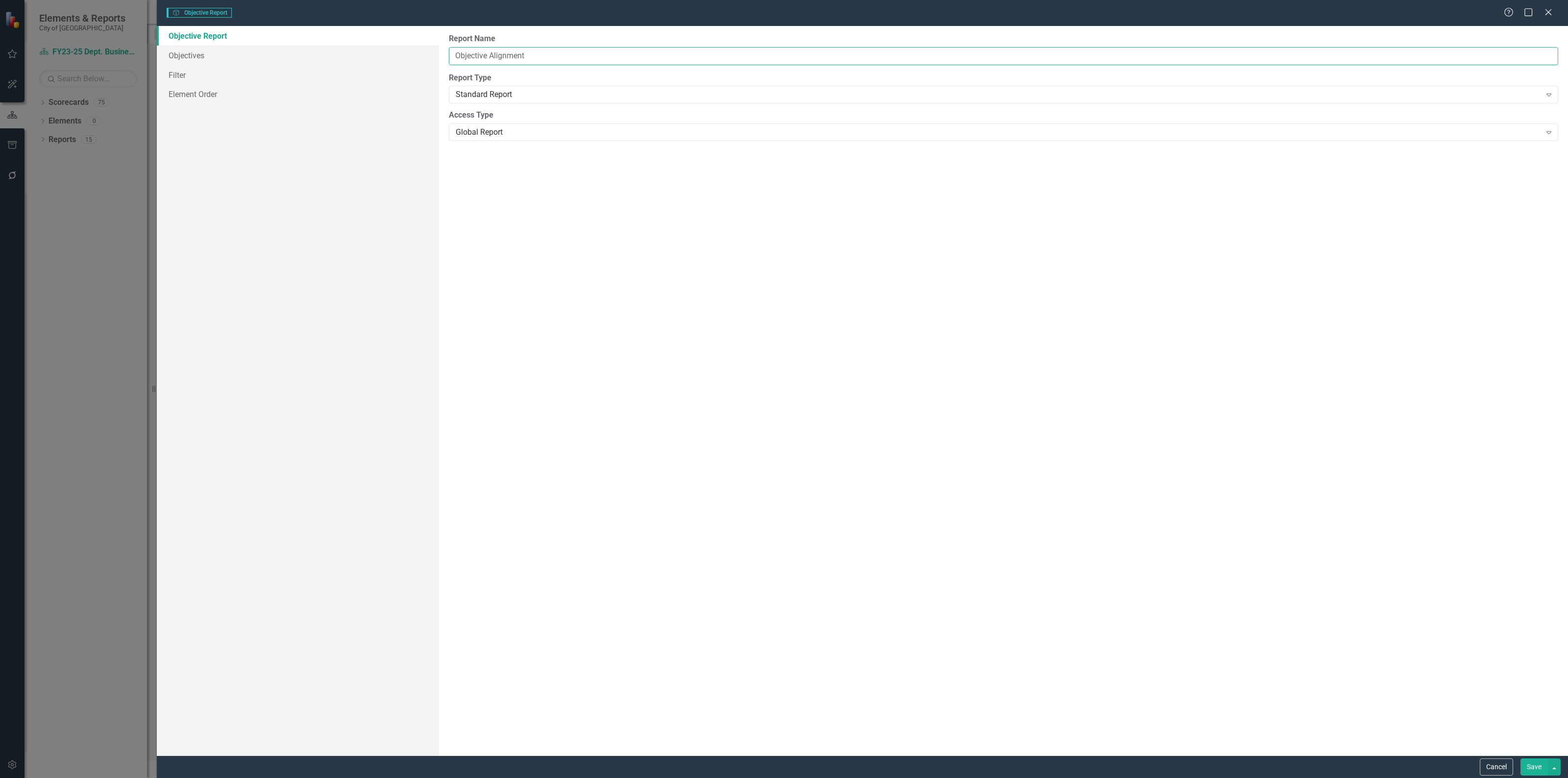
drag, startPoint x: 457, startPoint y: 54, endPoint x: 513, endPoint y: 175, distance: 133.3
click at [457, 54] on input "Objective Alignment" at bounding box center [1003, 56] width 1110 height 18
type input "Business Plan Objective Alignment"
click at [177, 49] on link "Objectives" at bounding box center [298, 55] width 282 height 19
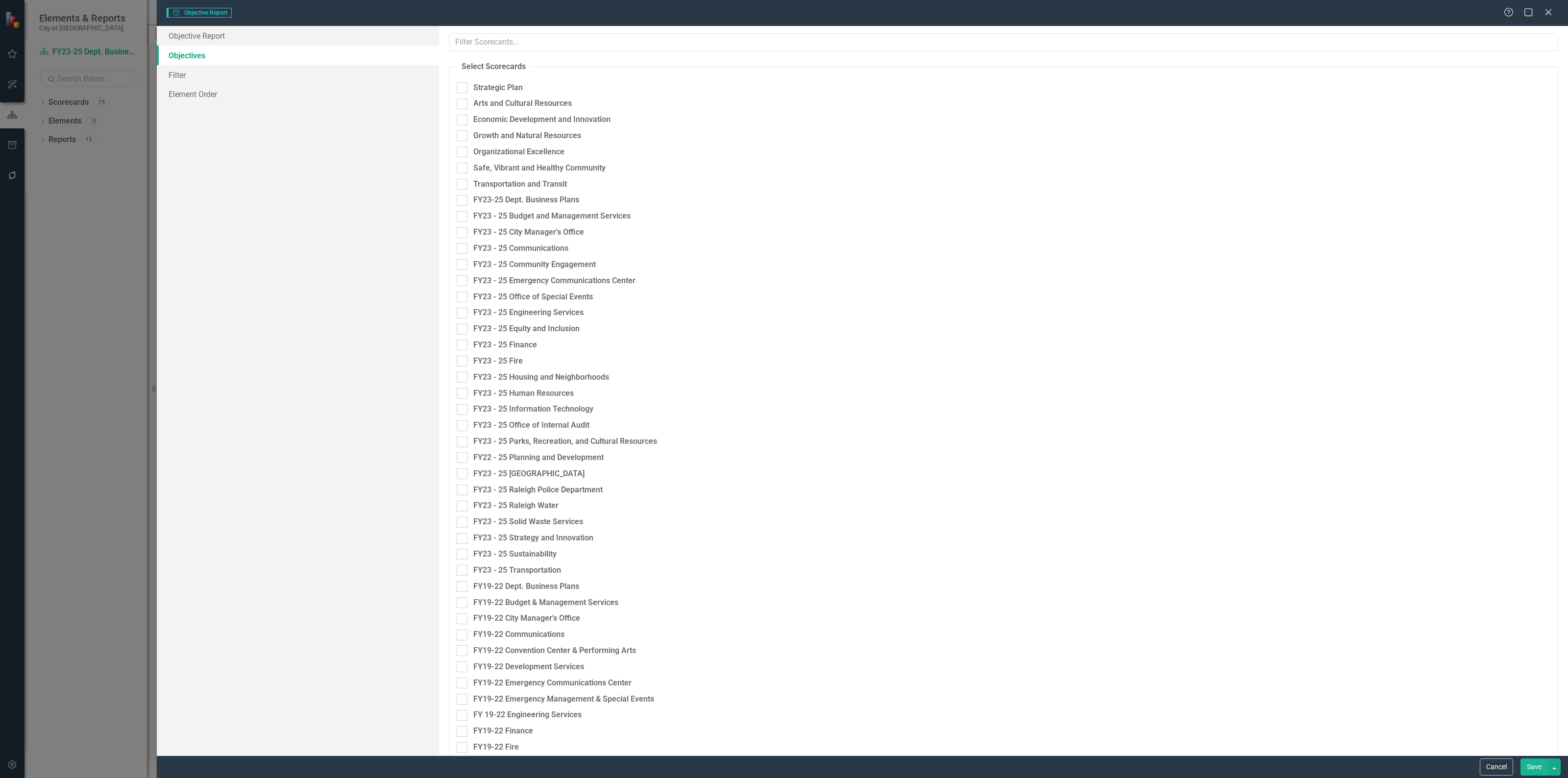
click at [1530, 770] on button "Save" at bounding box center [1534, 767] width 27 height 17
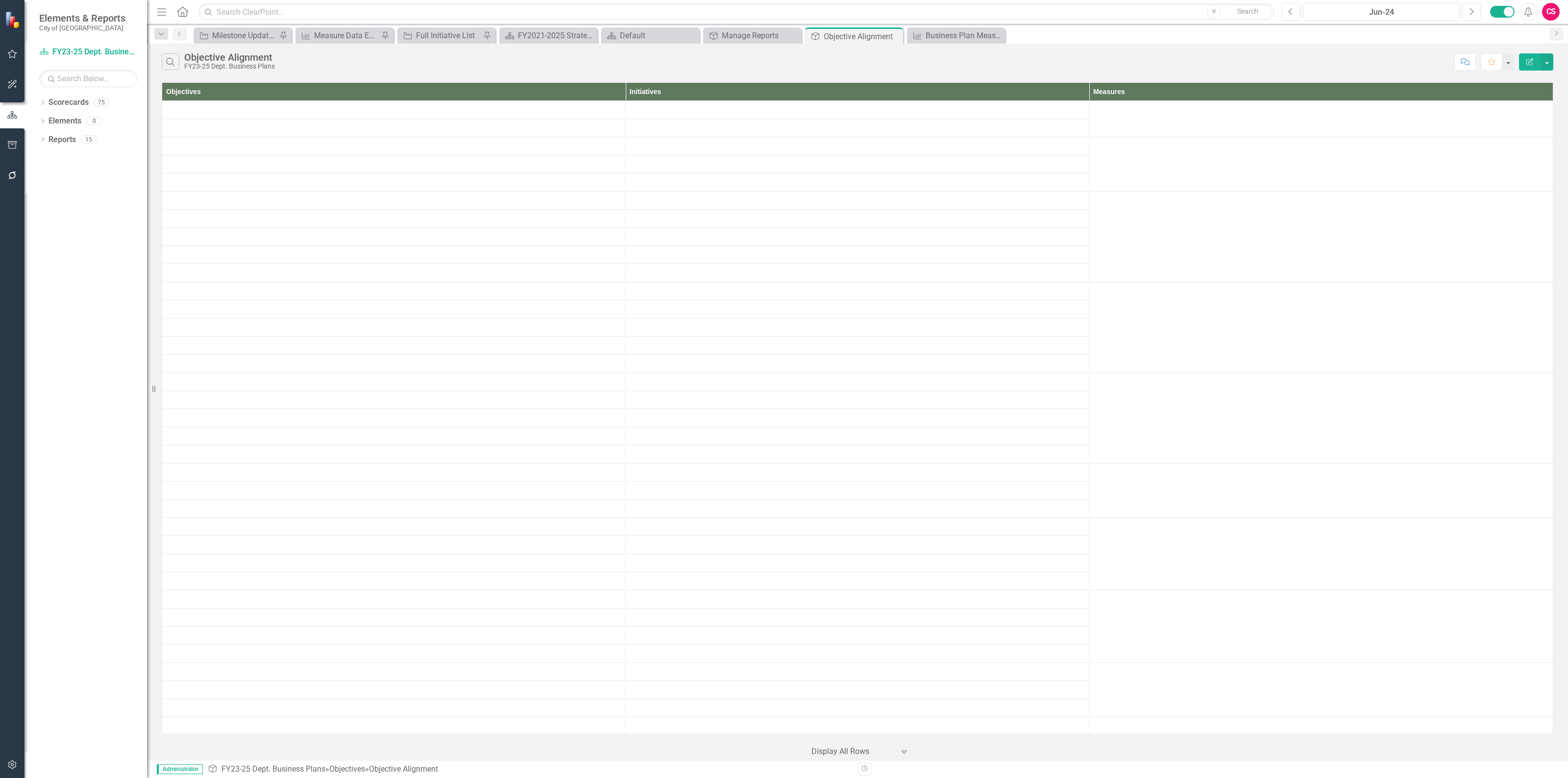
click at [1521, 64] on button "Edit Report" at bounding box center [1530, 62] width 21 height 17
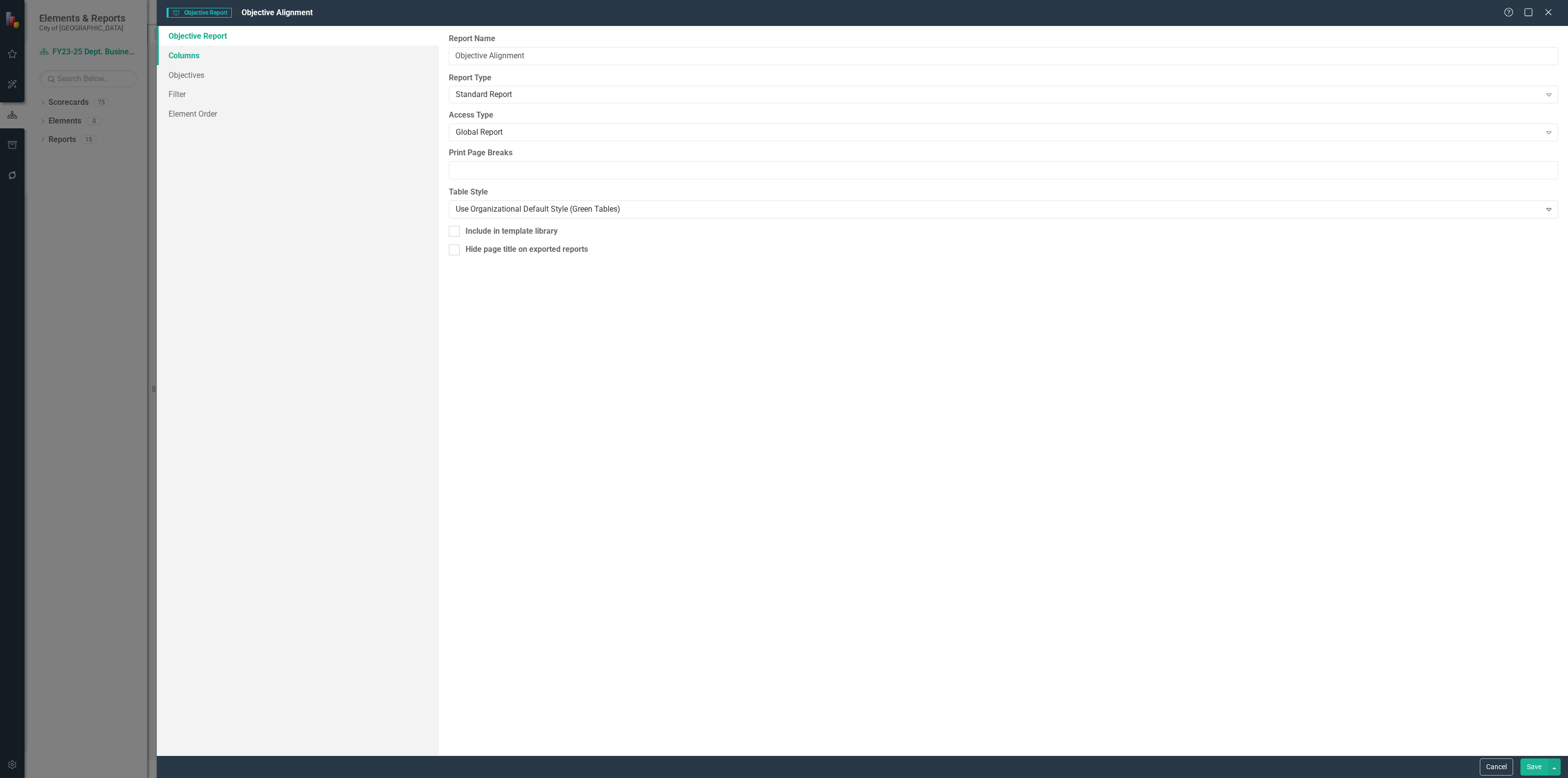
click at [201, 54] on link "Columns" at bounding box center [298, 55] width 282 height 19
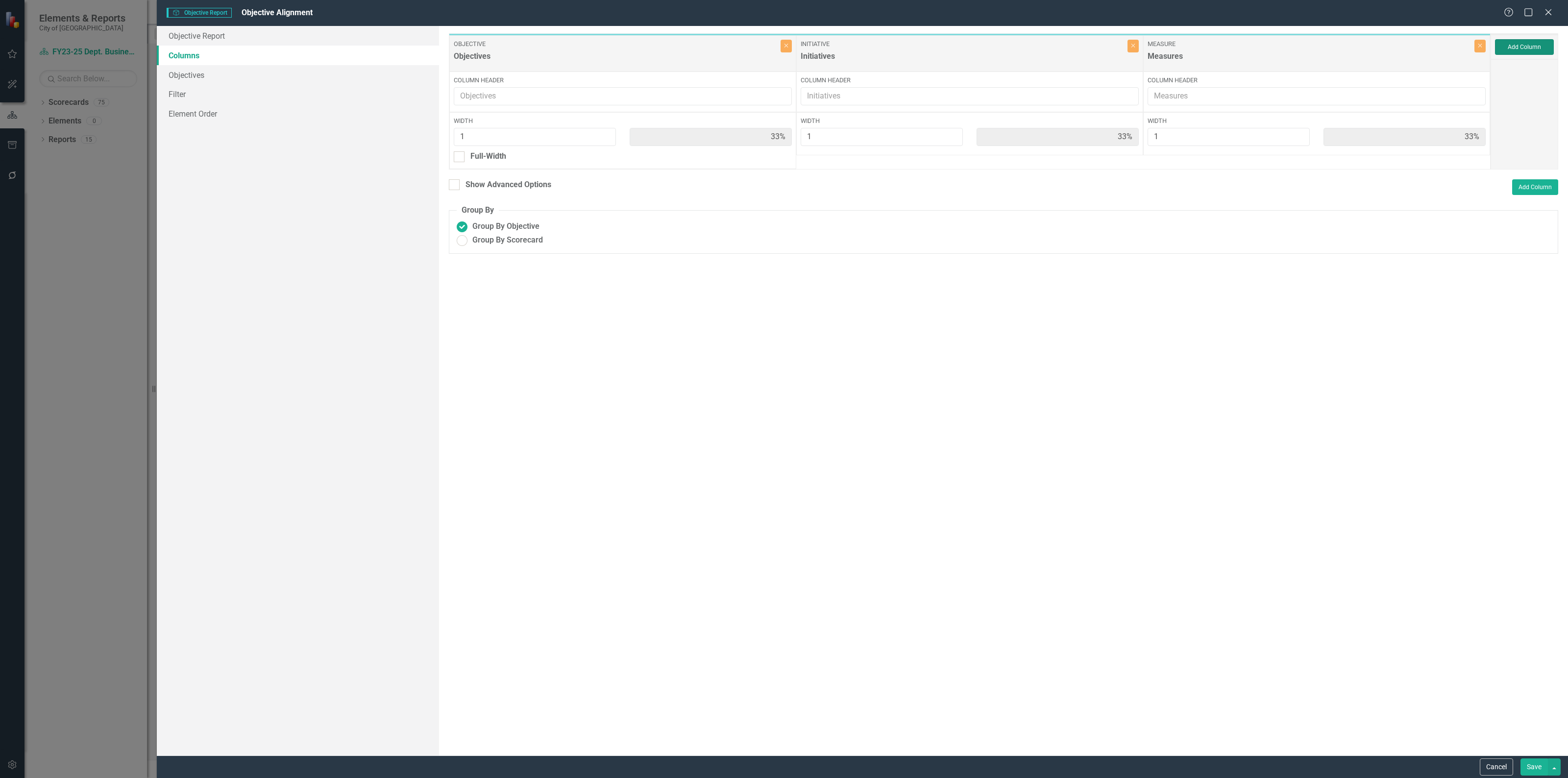
click at [1525, 43] on button "Add Column" at bounding box center [1524, 47] width 59 height 16
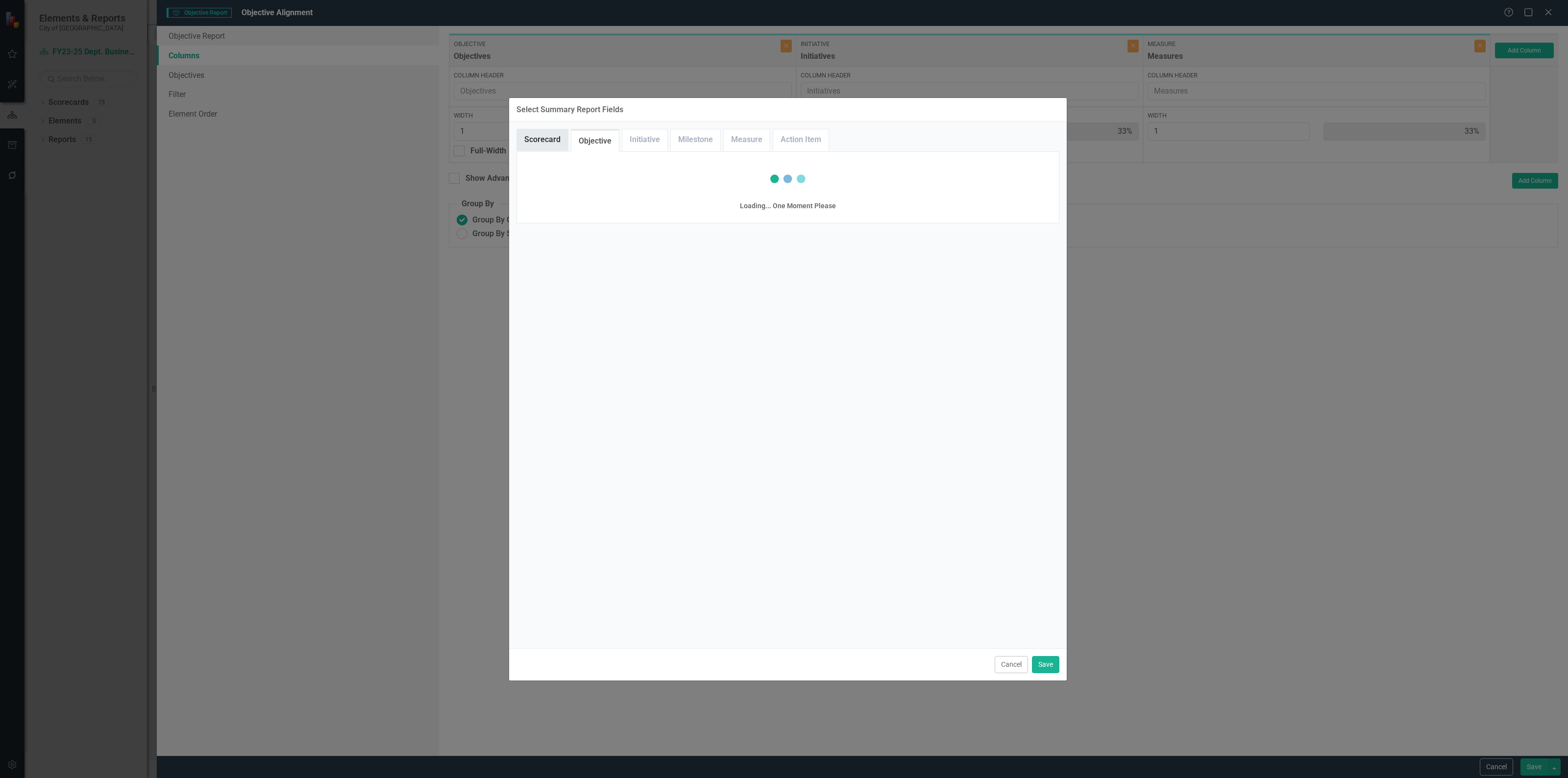
click at [543, 137] on link "Scorecard" at bounding box center [542, 140] width 51 height 21
click at [999, 667] on button "Cancel" at bounding box center [1011, 665] width 33 height 17
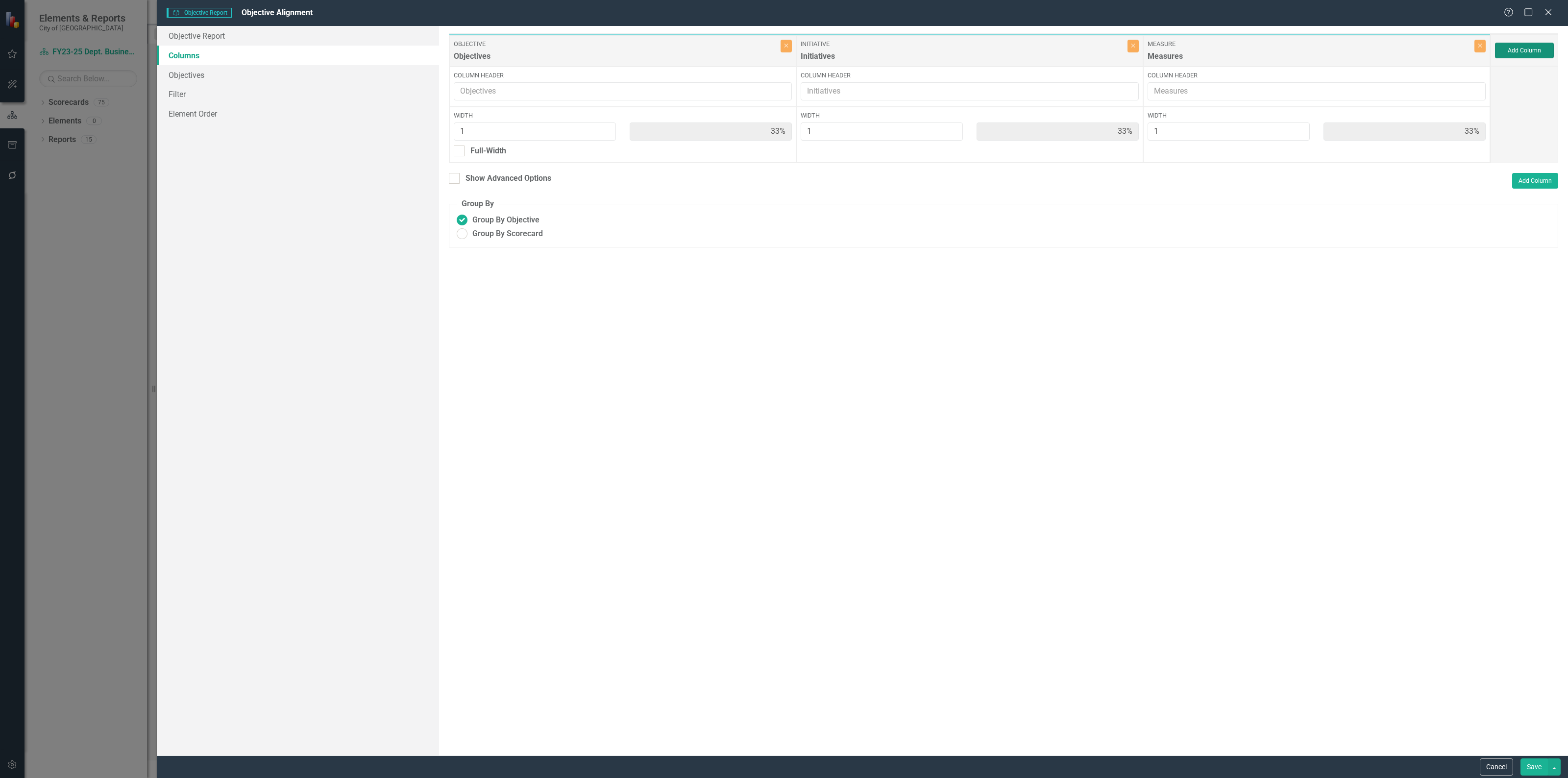
click at [1532, 54] on button "Add Column" at bounding box center [1524, 51] width 59 height 16
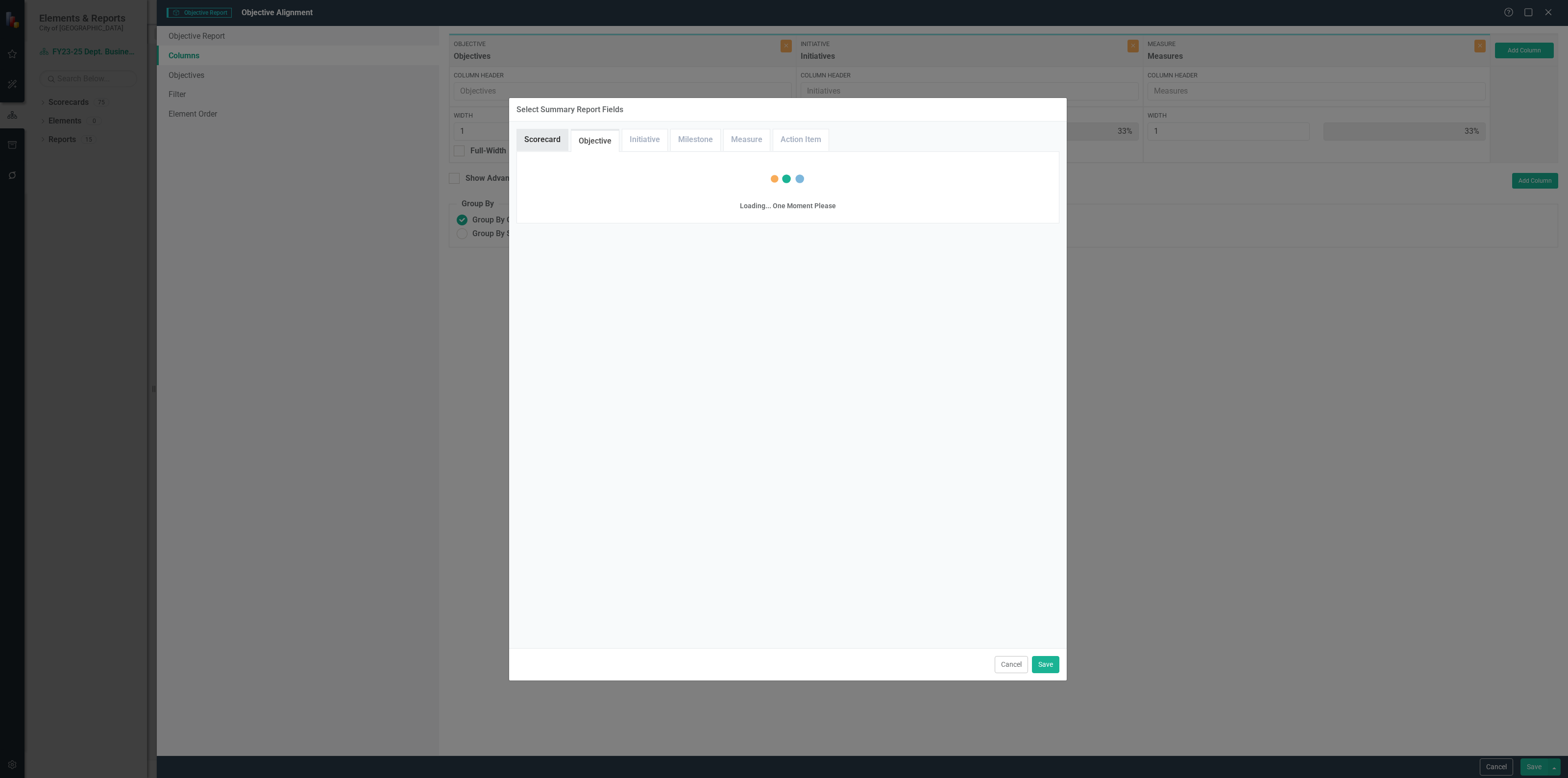
click at [531, 143] on link "Scorecard" at bounding box center [542, 140] width 51 height 21
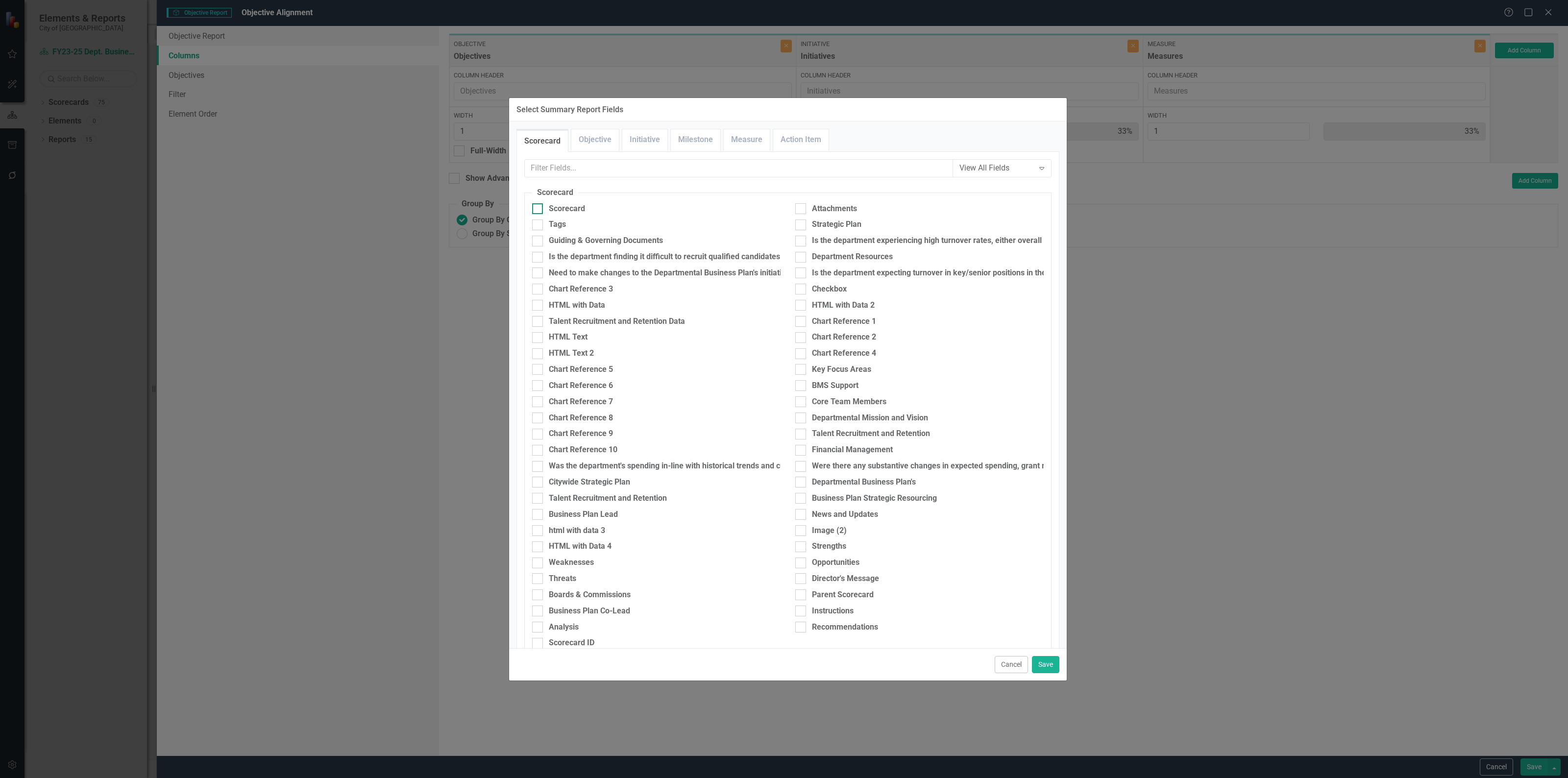
click at [539, 206] on div at bounding box center [537, 209] width 11 height 11
click at [539, 206] on input "Scorecard" at bounding box center [535, 206] width 6 height 6
checkbox input "true"
click at [1046, 665] on button "Save" at bounding box center [1045, 665] width 27 height 17
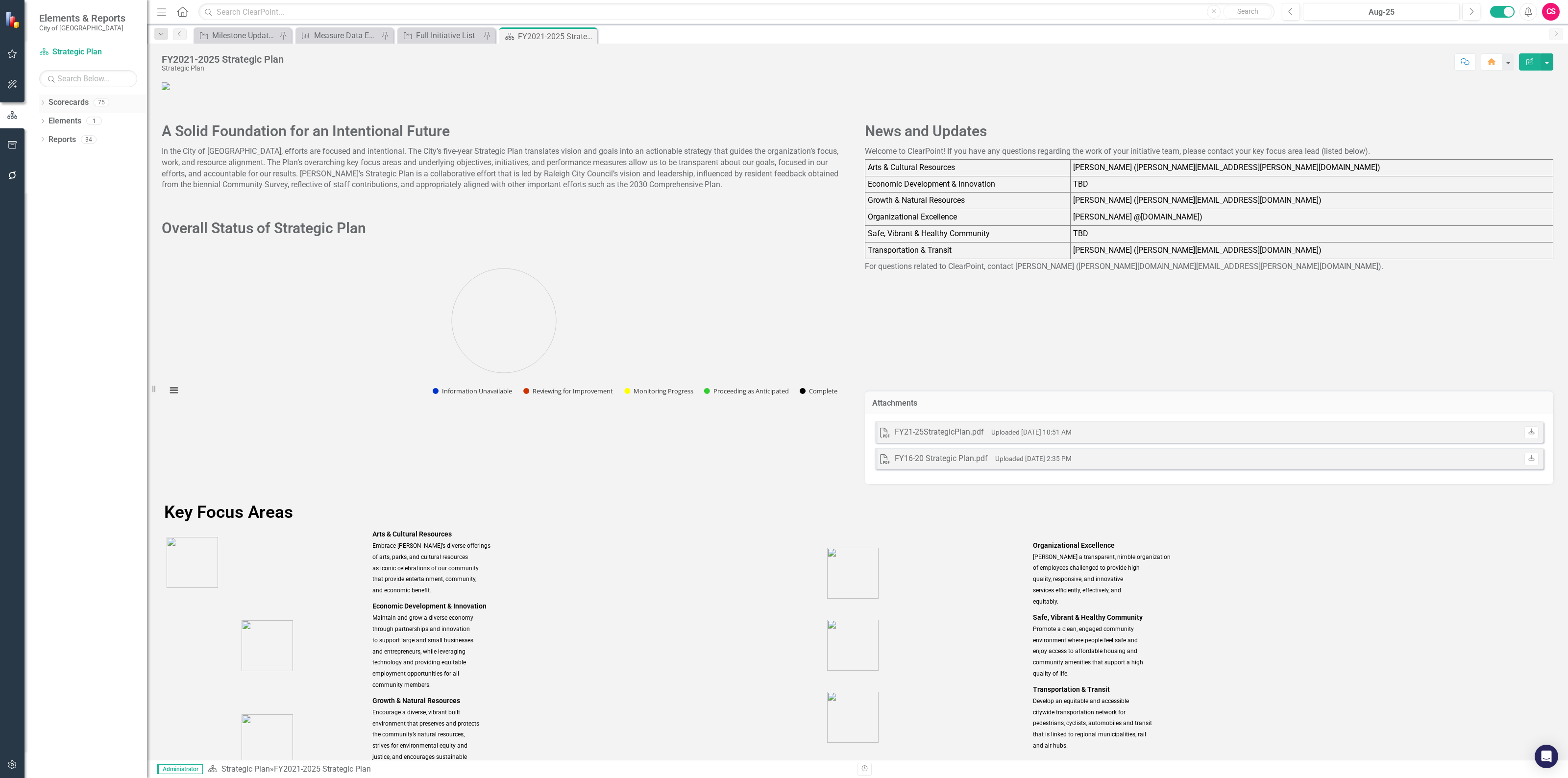
click at [43, 103] on icon "Dropdown" at bounding box center [42, 103] width 7 height 5
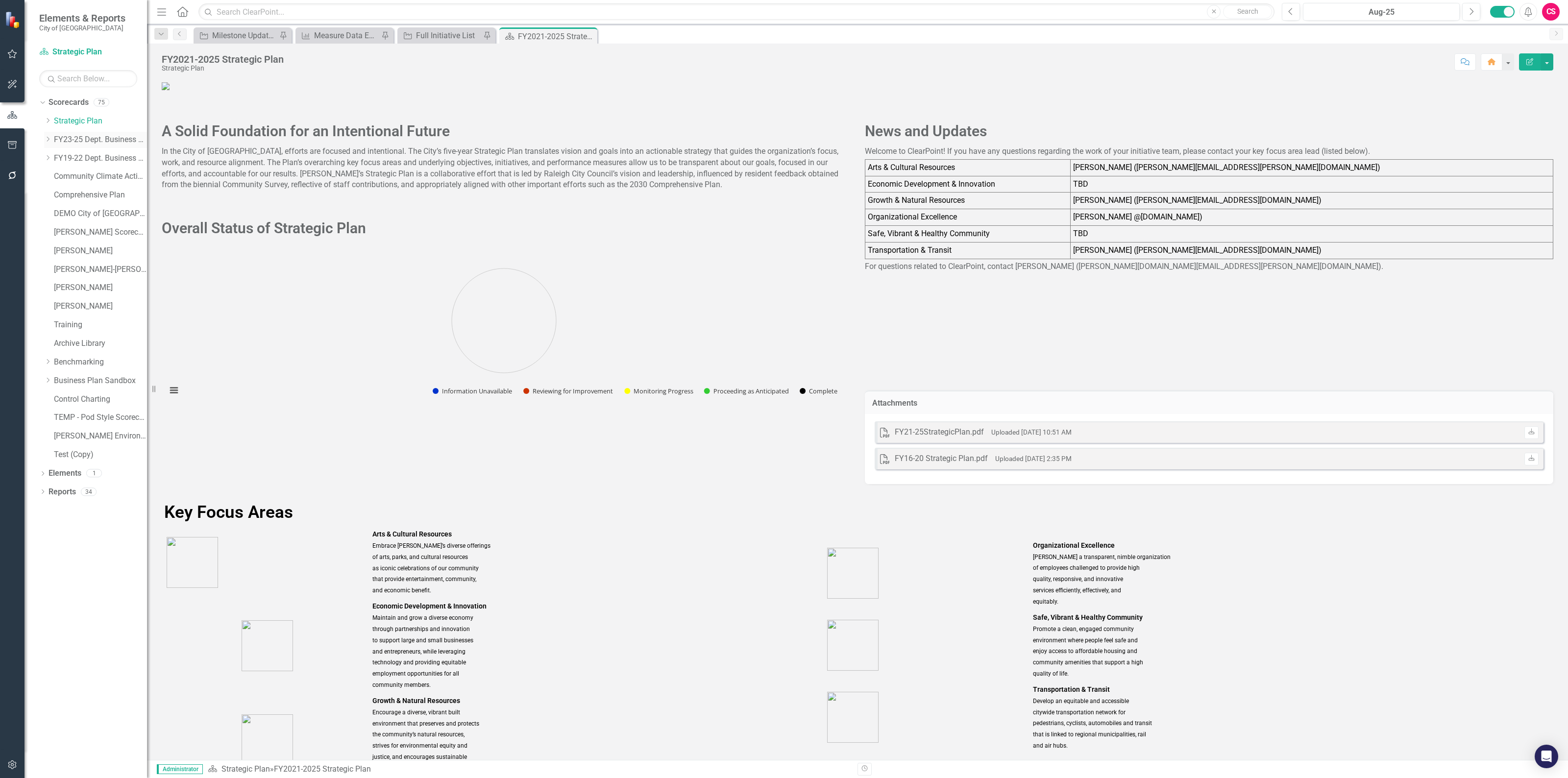
click at [83, 142] on link "FY23-25 Dept. Business Plans" at bounding box center [100, 140] width 93 height 12
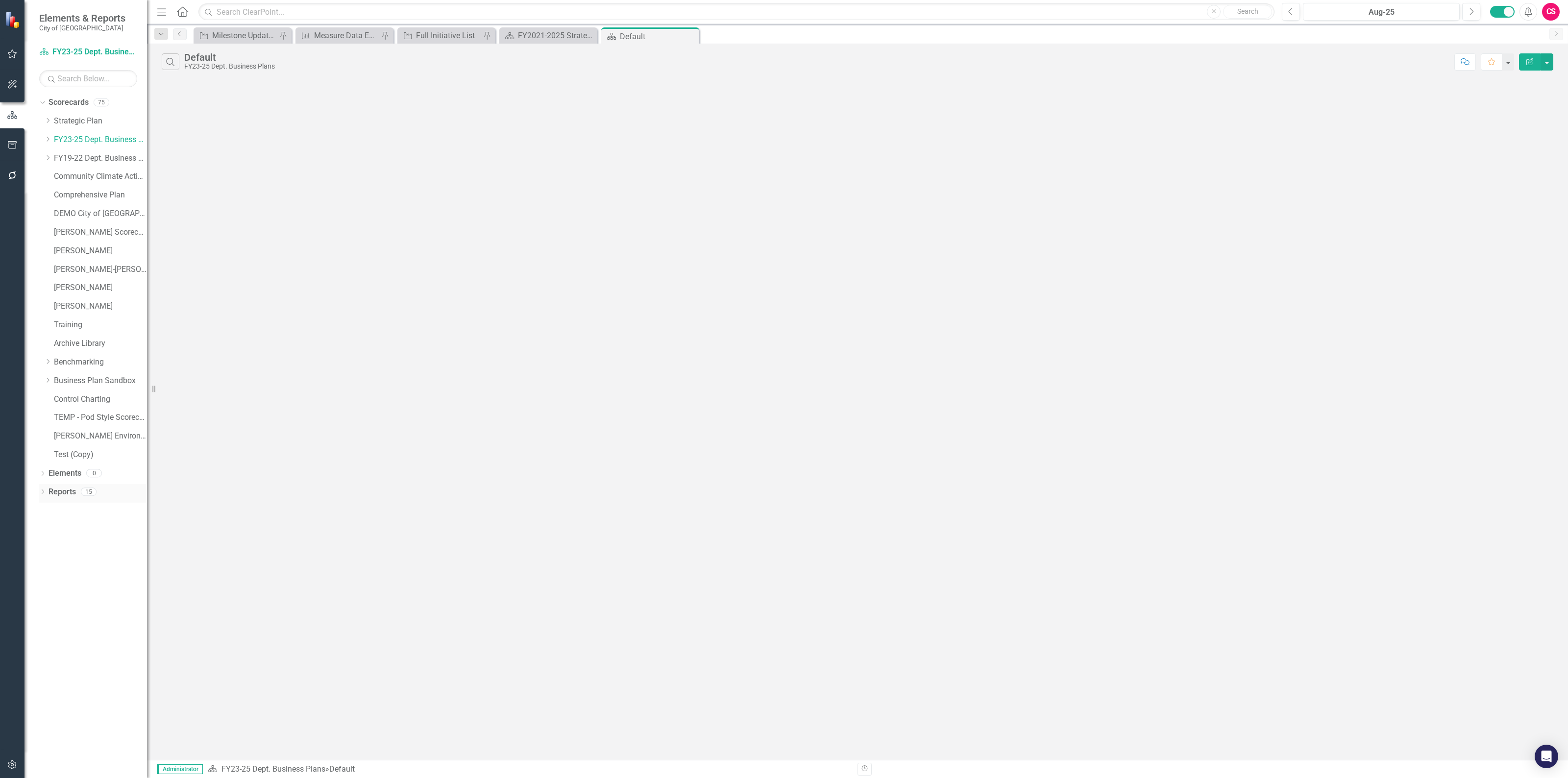
click at [63, 496] on link "Reports" at bounding box center [62, 492] width 27 height 12
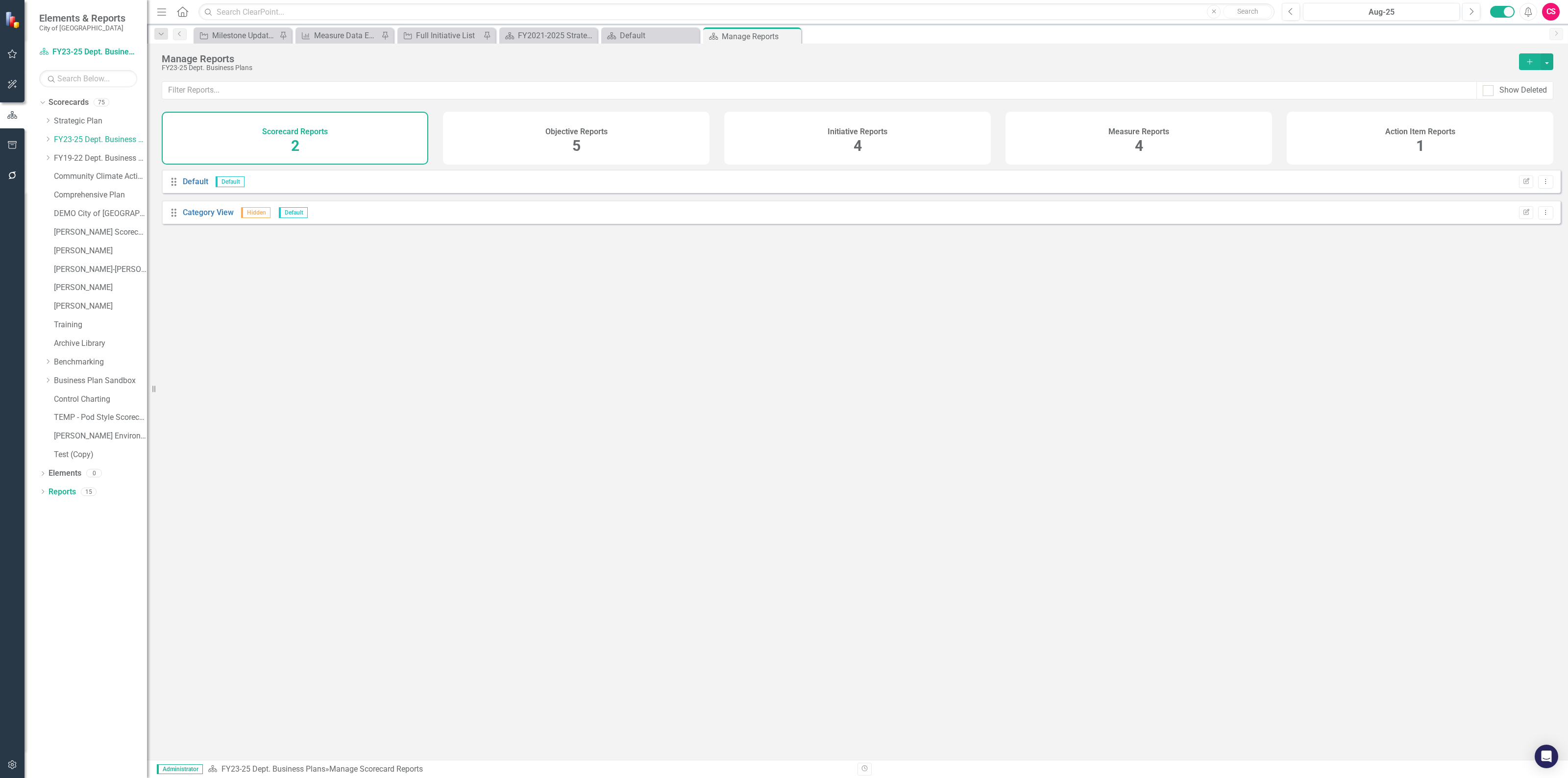
click at [1152, 117] on div "Measure Reports 4" at bounding box center [1139, 138] width 267 height 53
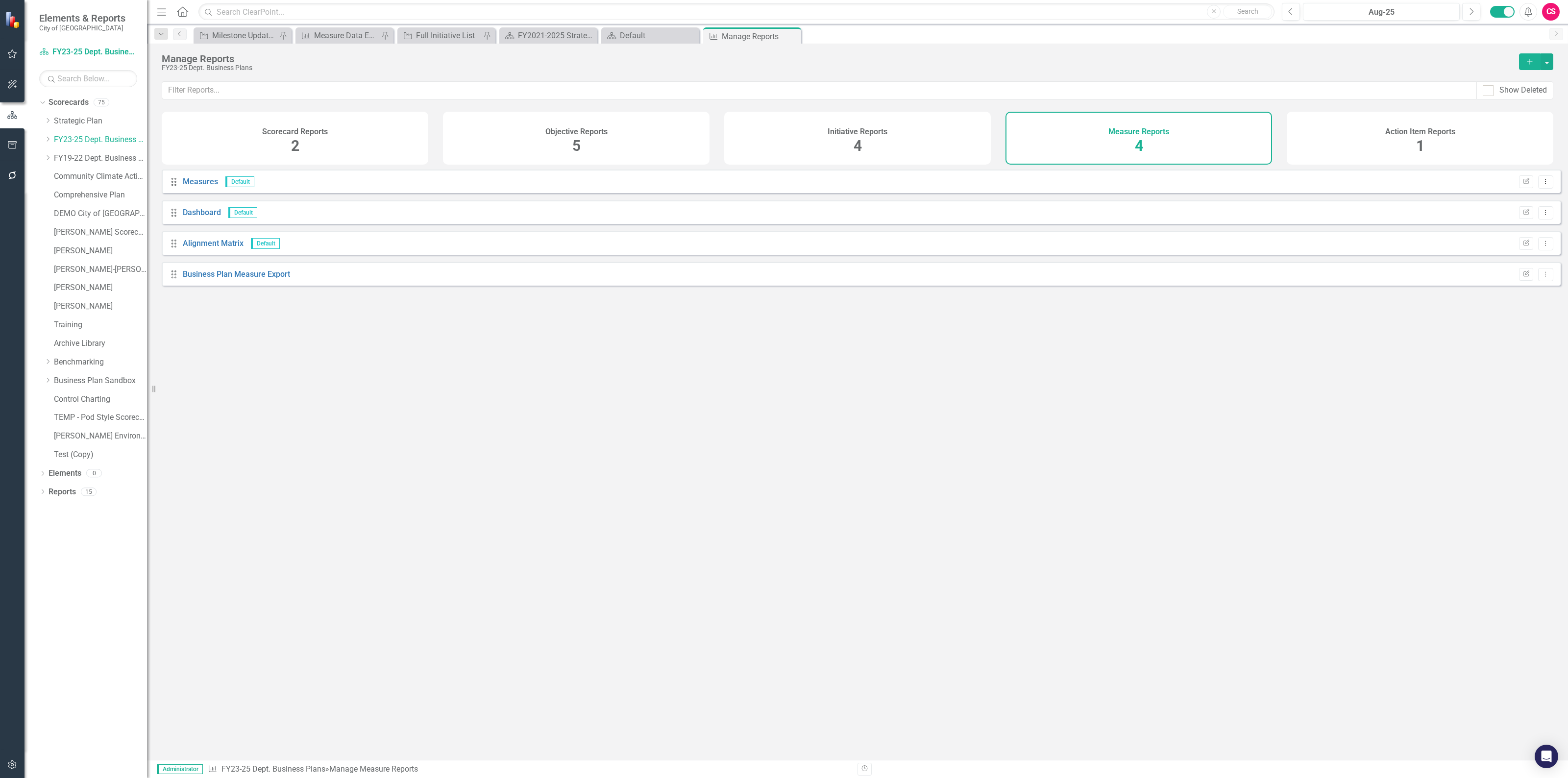
click at [524, 135] on div "Objective Reports 5" at bounding box center [576, 138] width 267 height 53
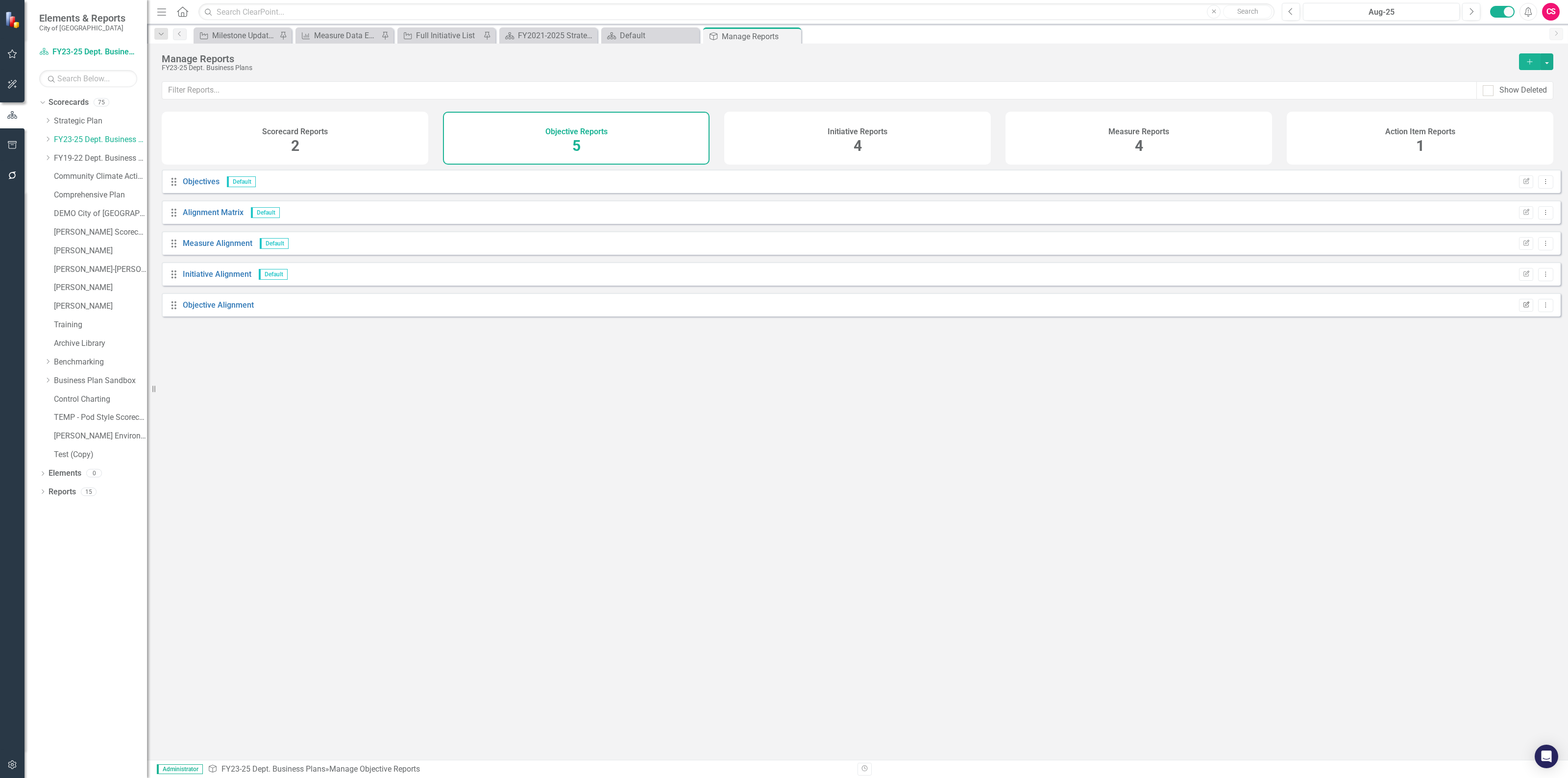
click at [1522, 308] on icon "Edit Report" at bounding box center [1526, 306] width 7 height 6
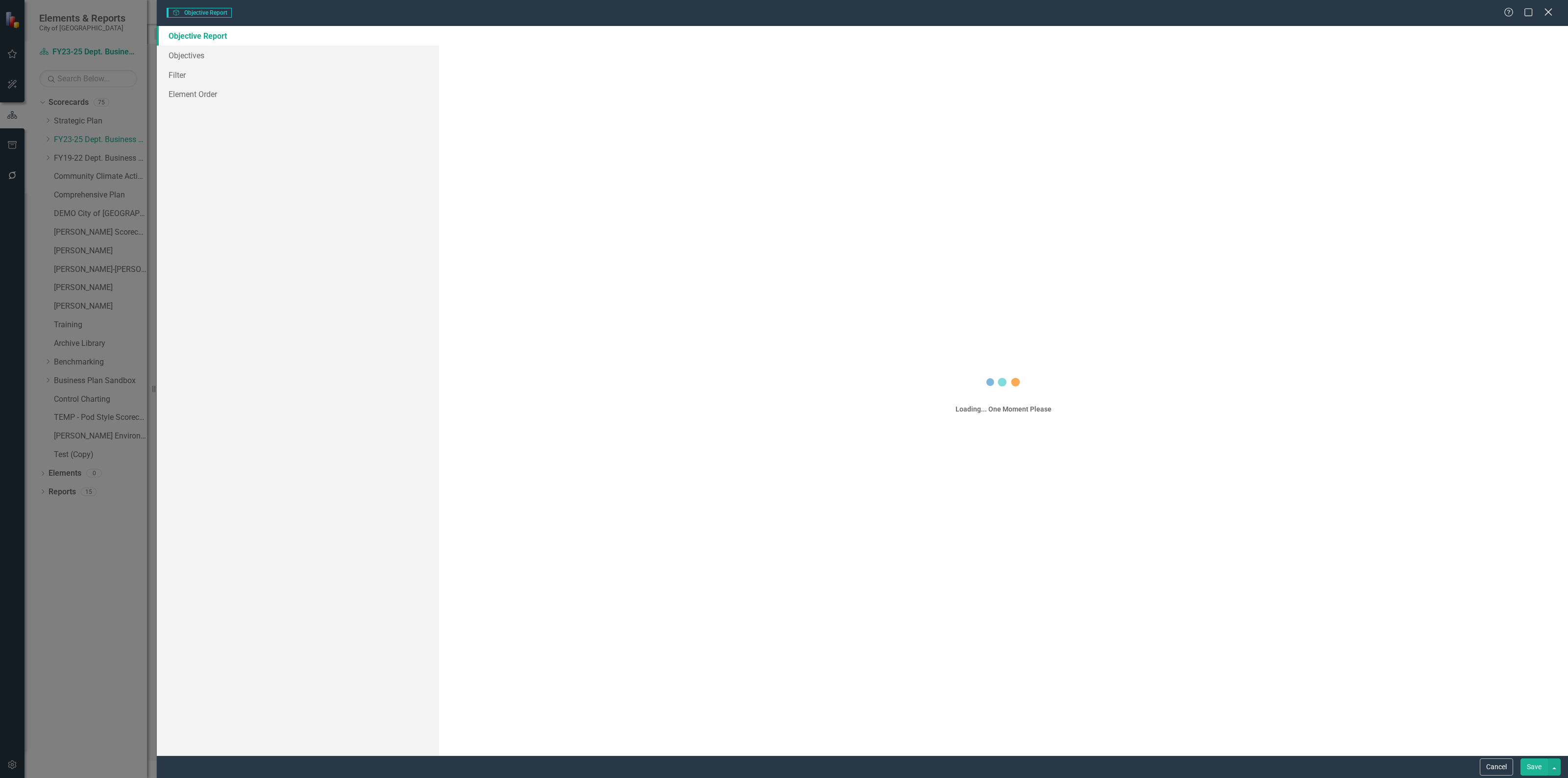
click at [1544, 7] on icon "Close" at bounding box center [1548, 12] width 12 height 9
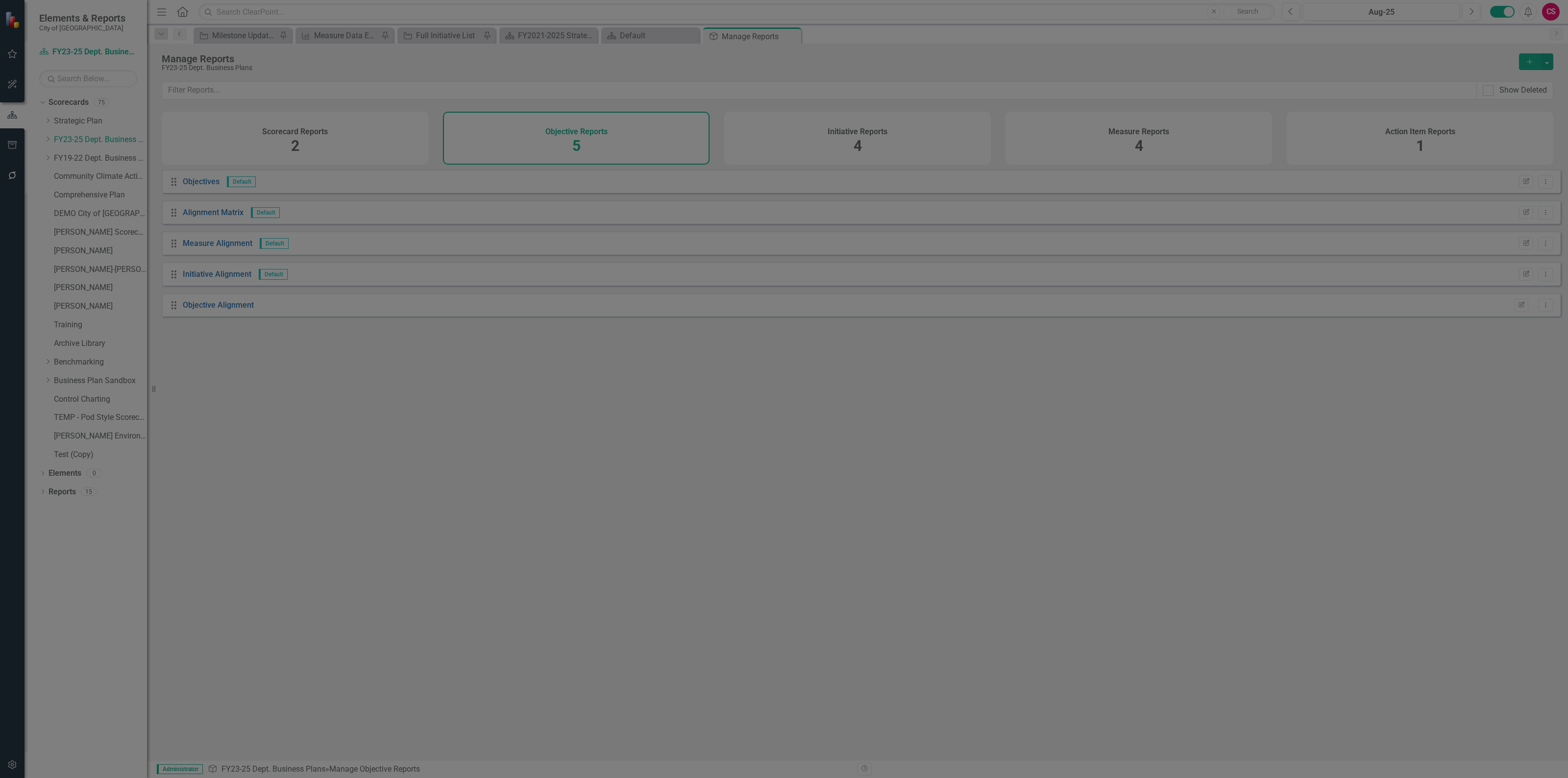
type input "Objective Alignment"
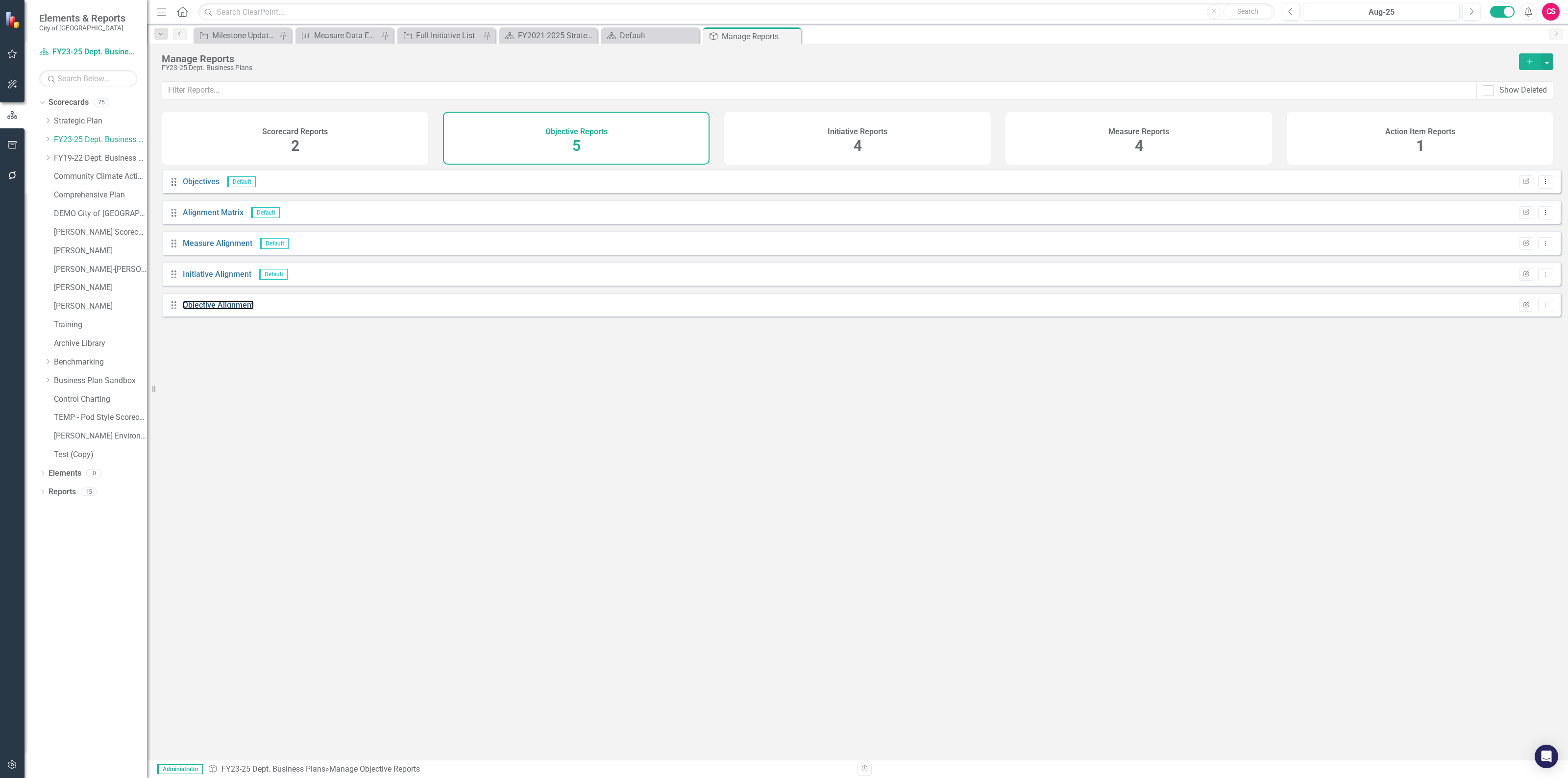
click at [208, 310] on link "Objective Alignment" at bounding box center [218, 304] width 71 height 9
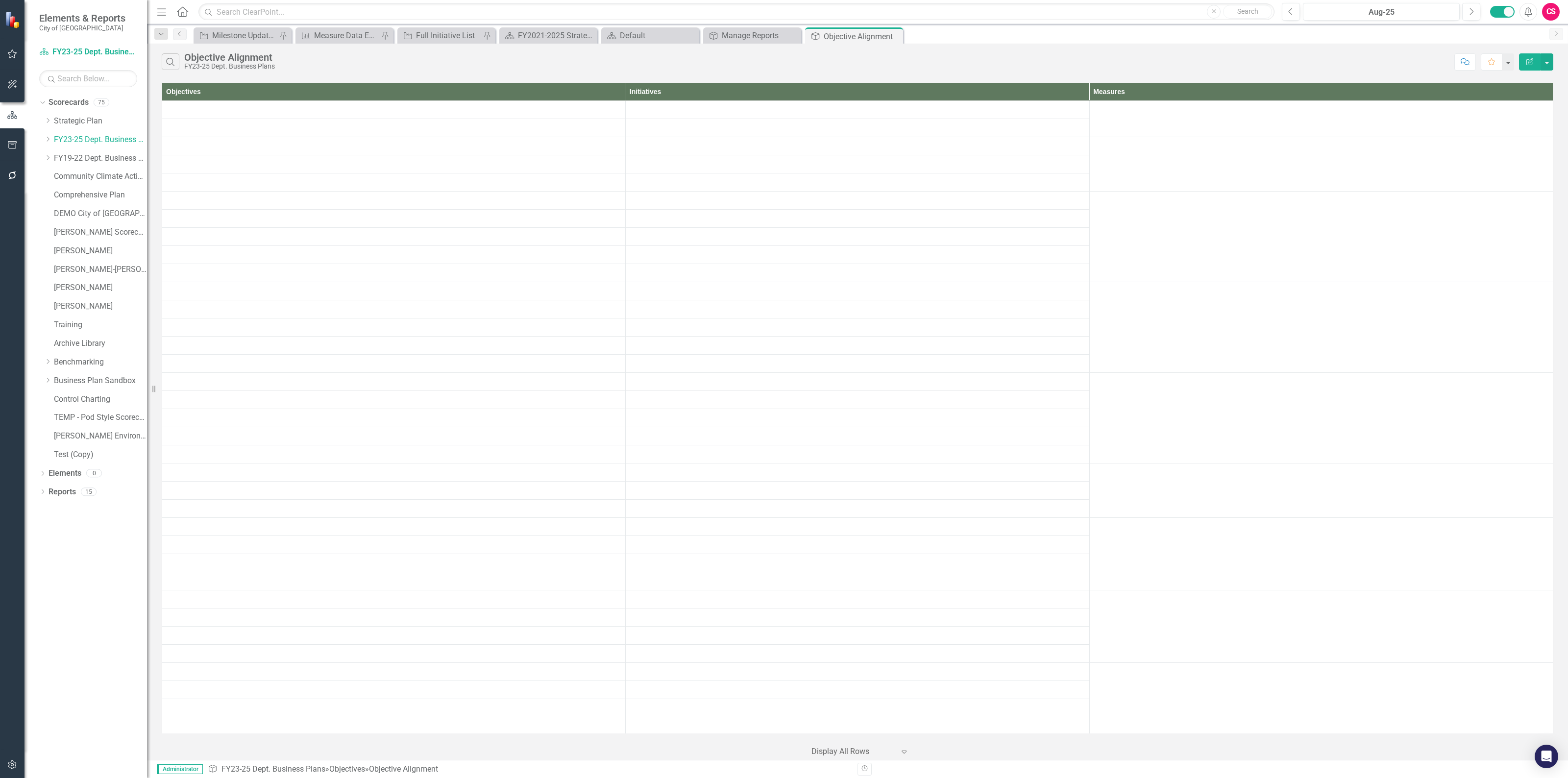
click at [1525, 60] on icon "Edit Report" at bounding box center [1530, 61] width 9 height 7
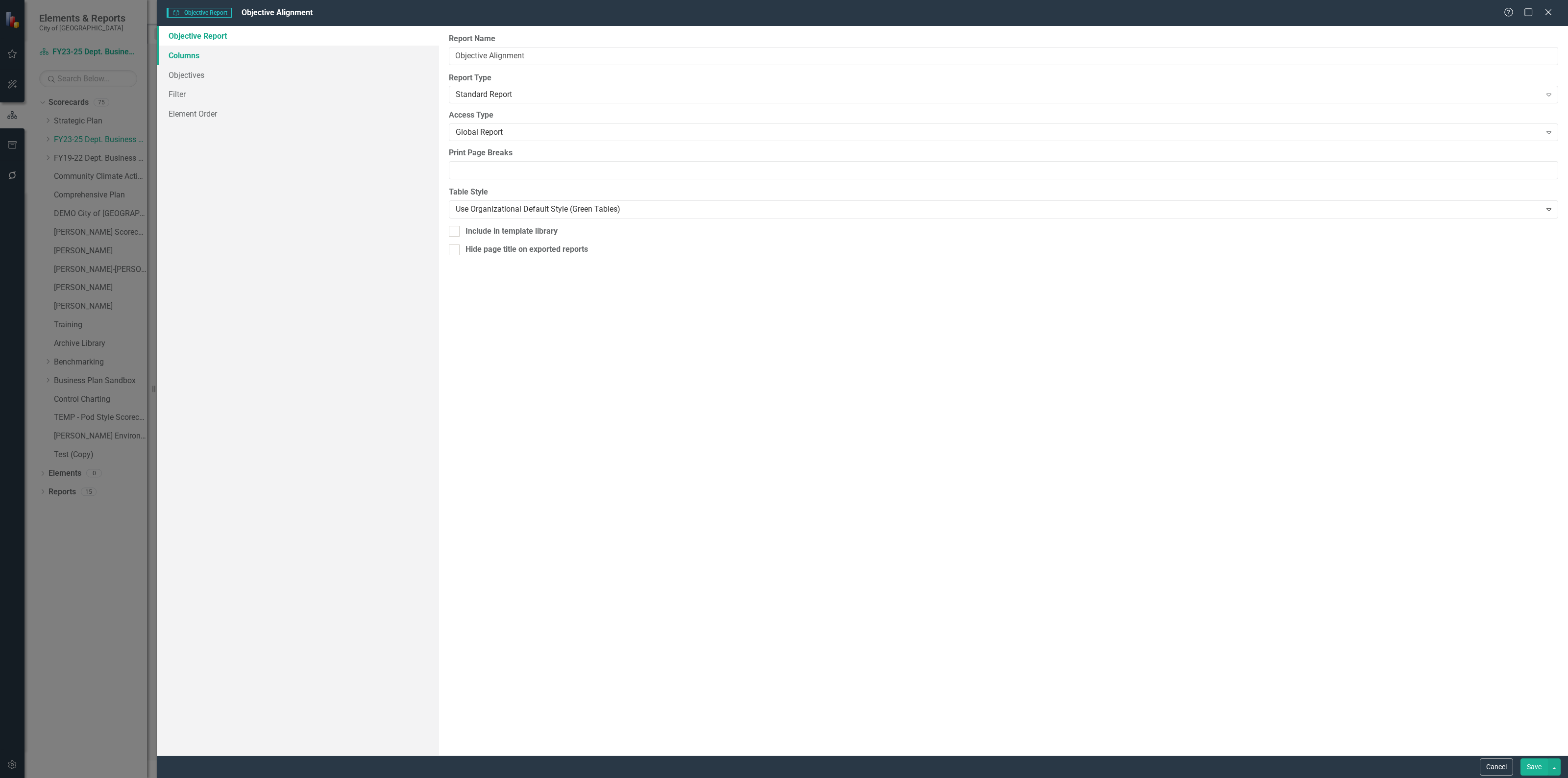
click at [185, 57] on link "Columns" at bounding box center [298, 55] width 282 height 19
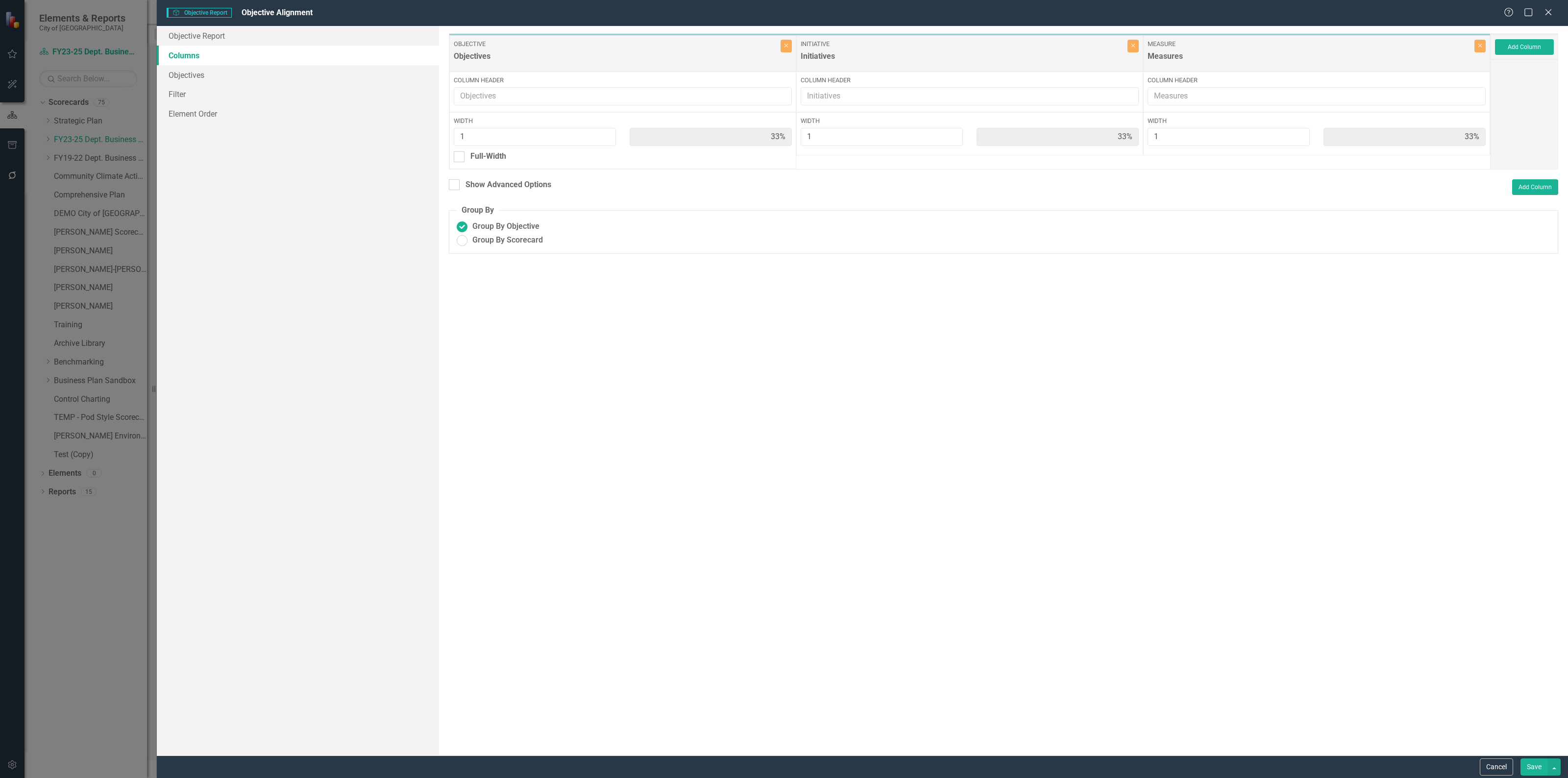
radio input "true"
click at [1532, 54] on button "Add Column" at bounding box center [1524, 51] width 59 height 16
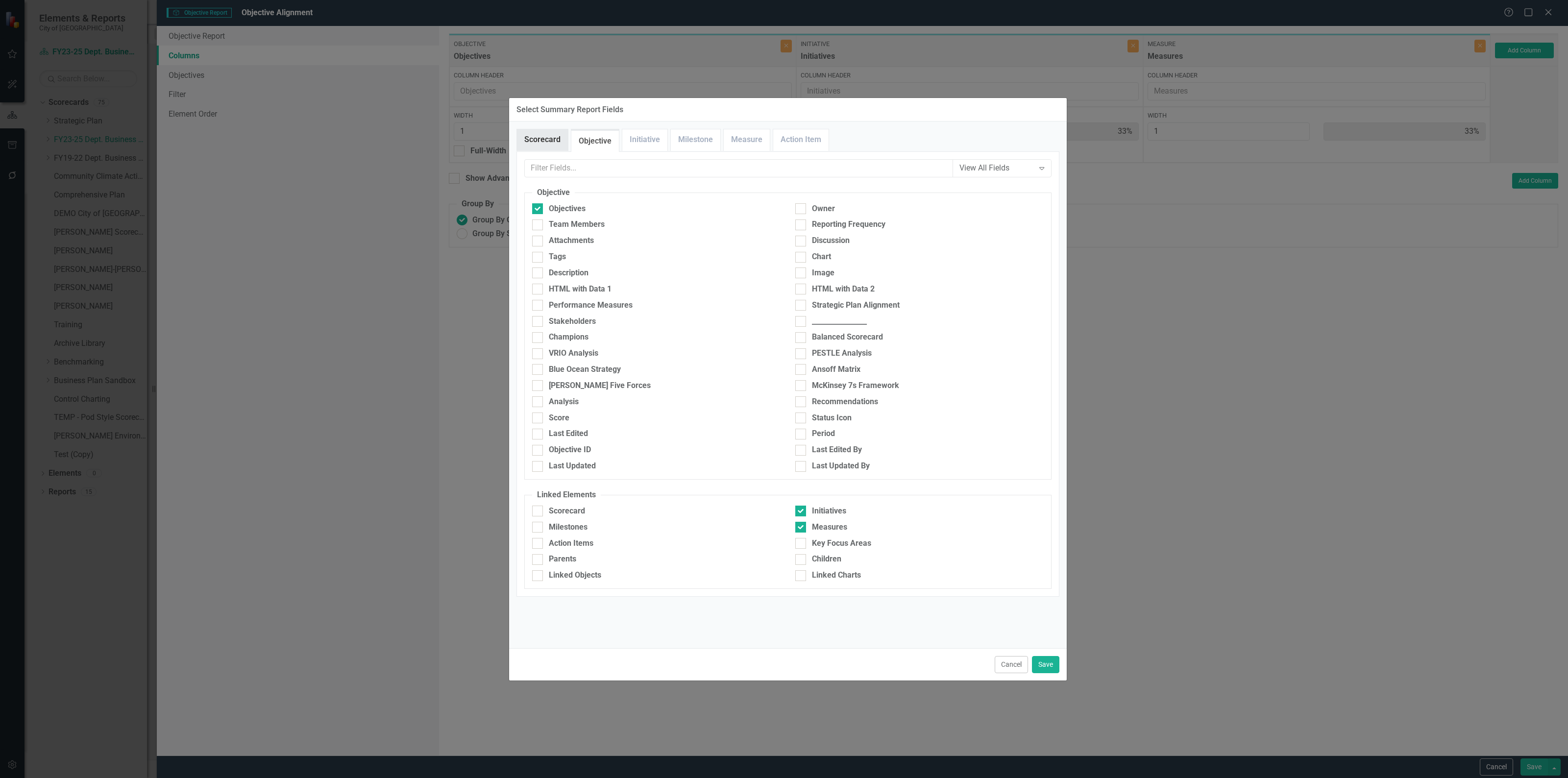
click at [544, 141] on link "Scorecard" at bounding box center [542, 140] width 51 height 21
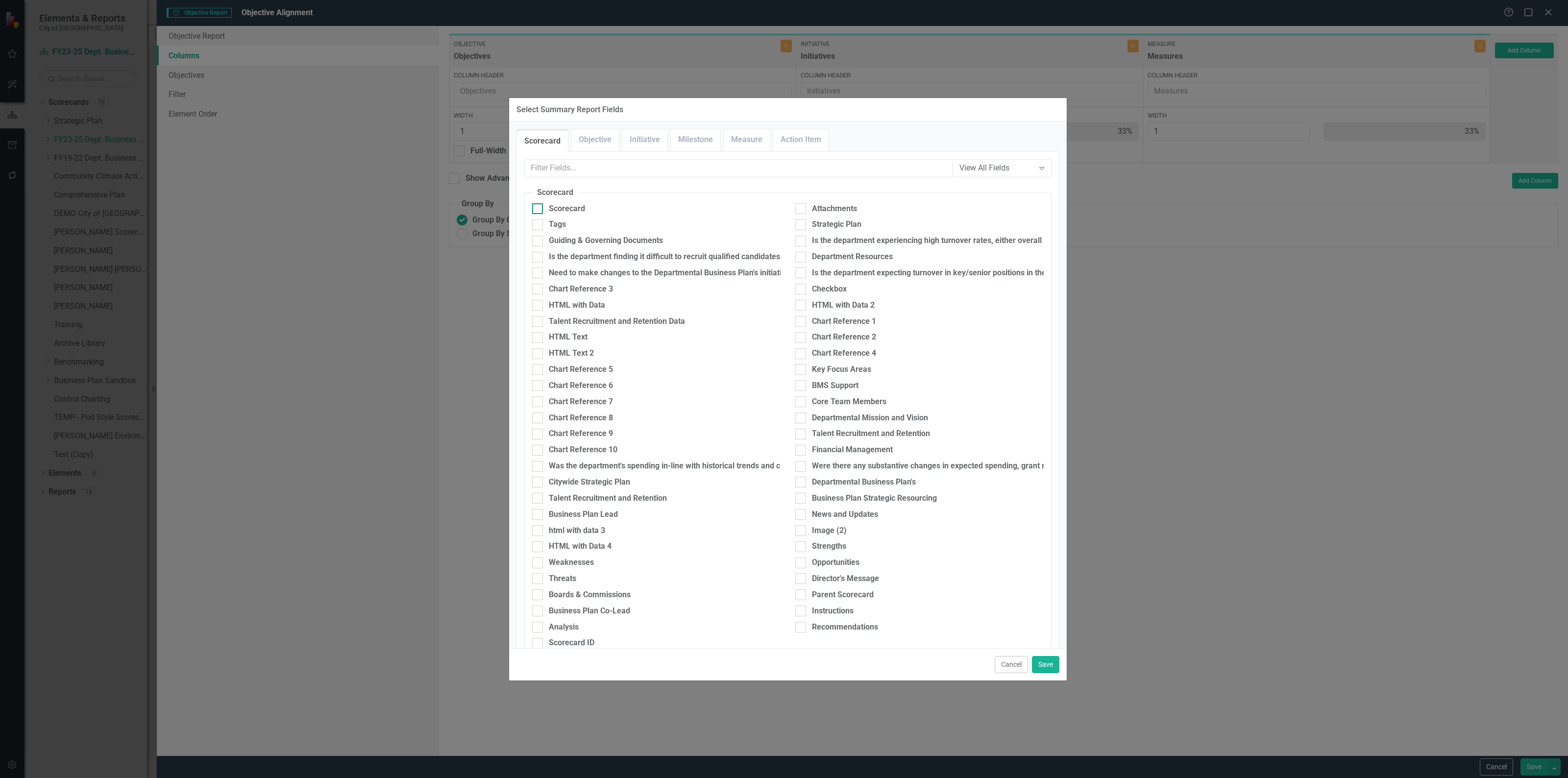
click at [538, 206] on input "Scorecard" at bounding box center [535, 206] width 6 height 6
click at [1049, 662] on button "Save" at bounding box center [1045, 665] width 27 height 17
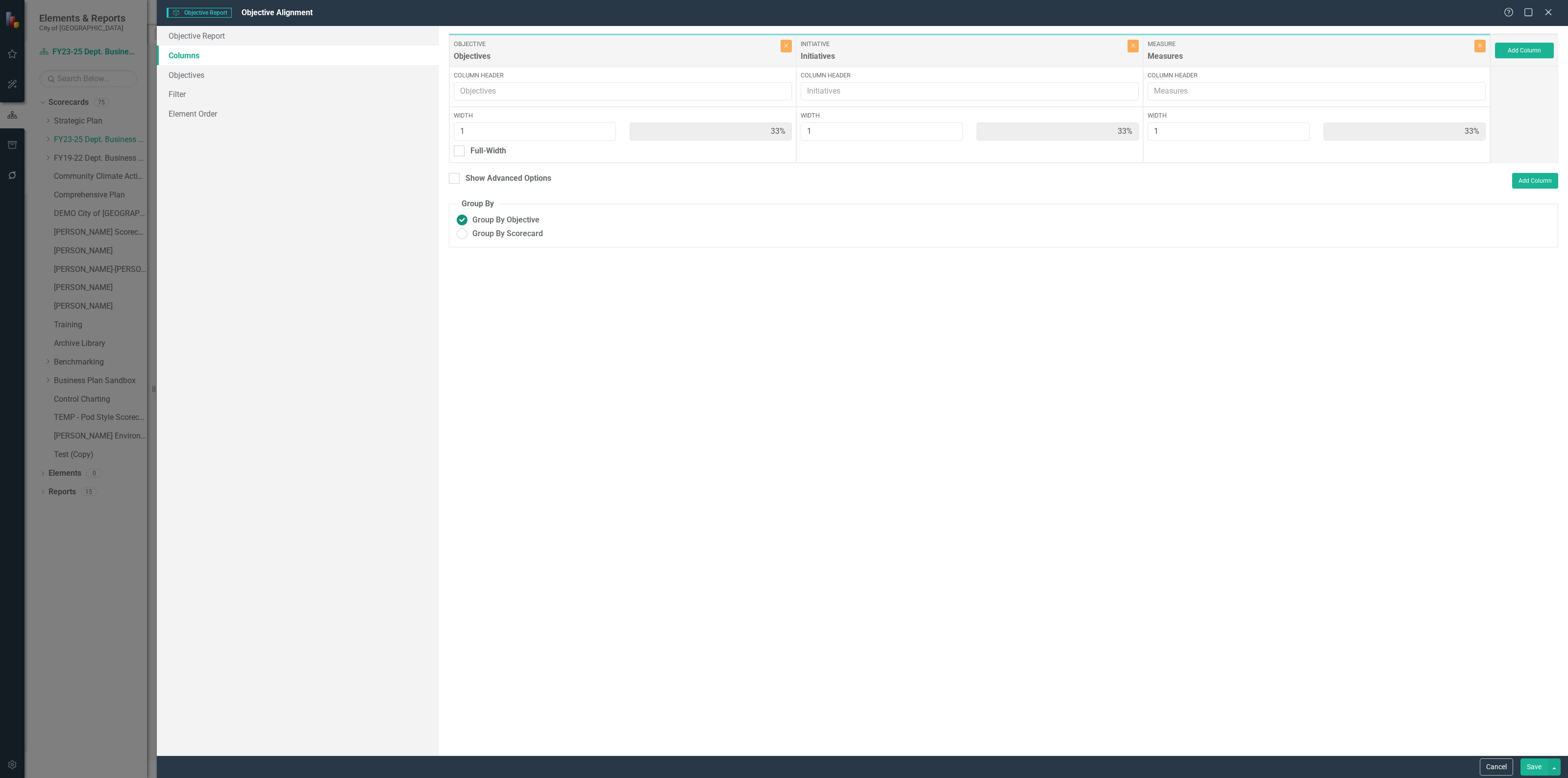
click at [1530, 773] on button "Save" at bounding box center [1534, 767] width 27 height 17
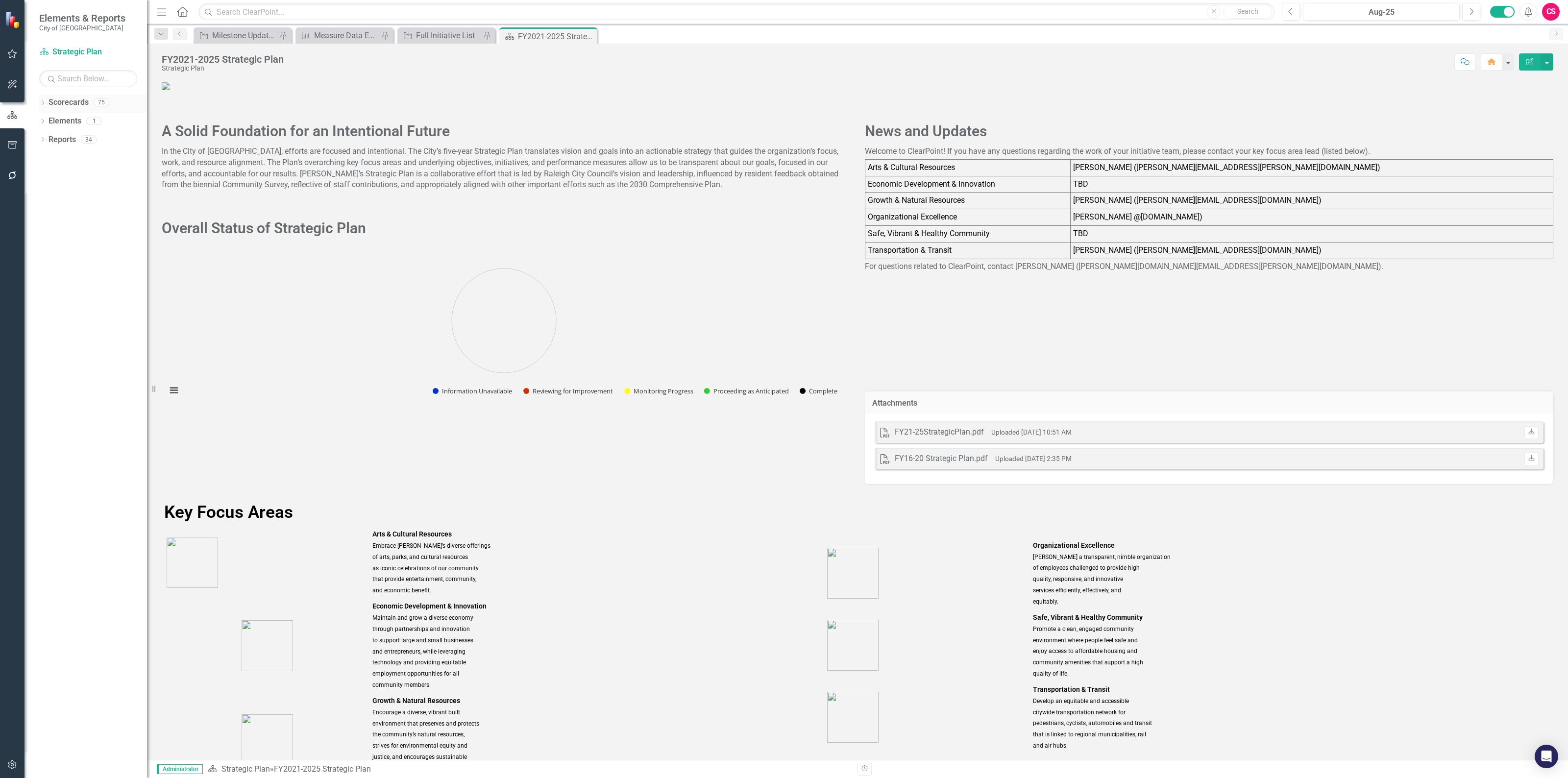
click at [41, 103] on icon "Dropdown" at bounding box center [42, 103] width 7 height 5
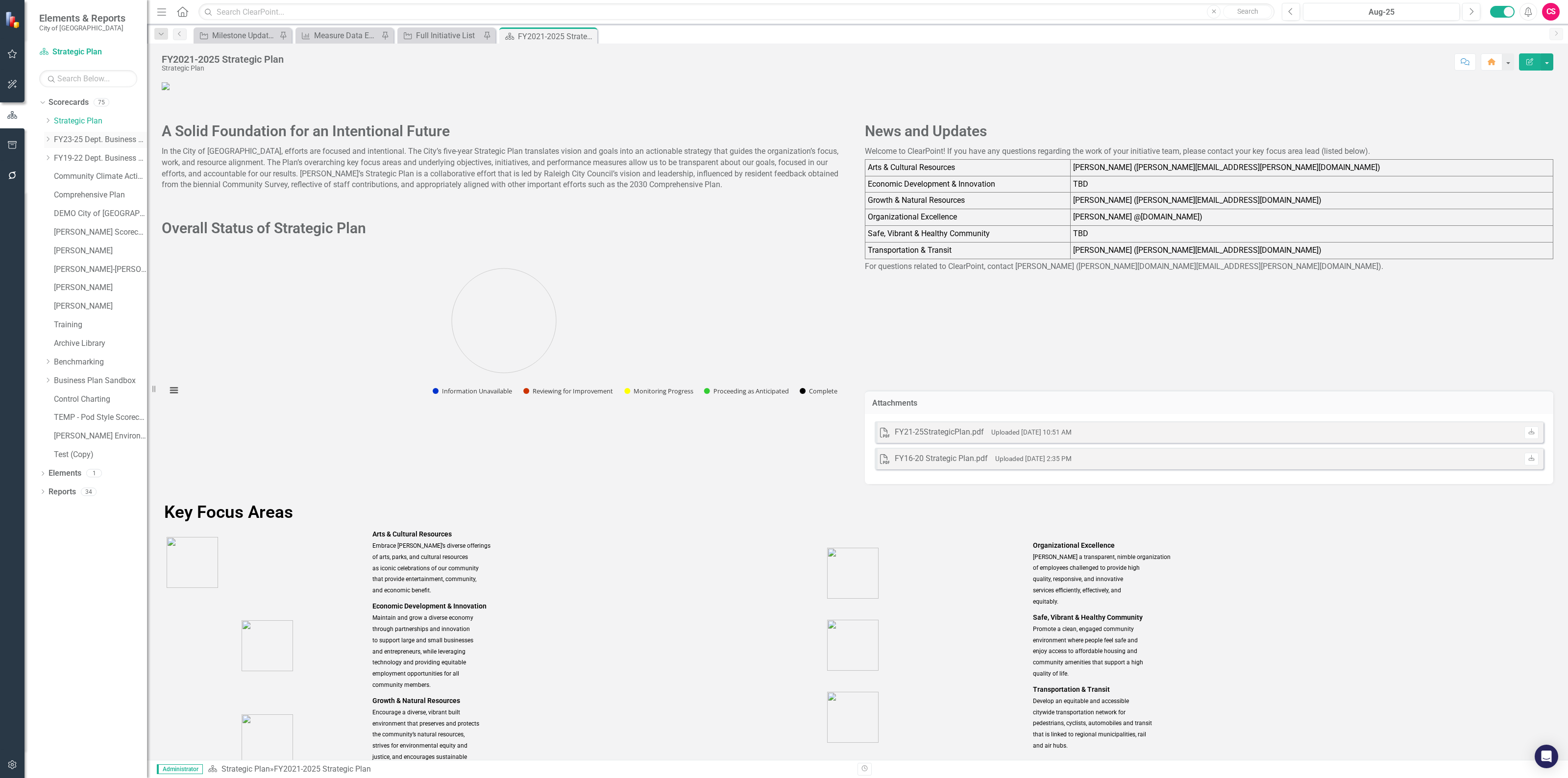
click at [99, 136] on link "FY23-25 Dept. Business Plans" at bounding box center [100, 140] width 93 height 12
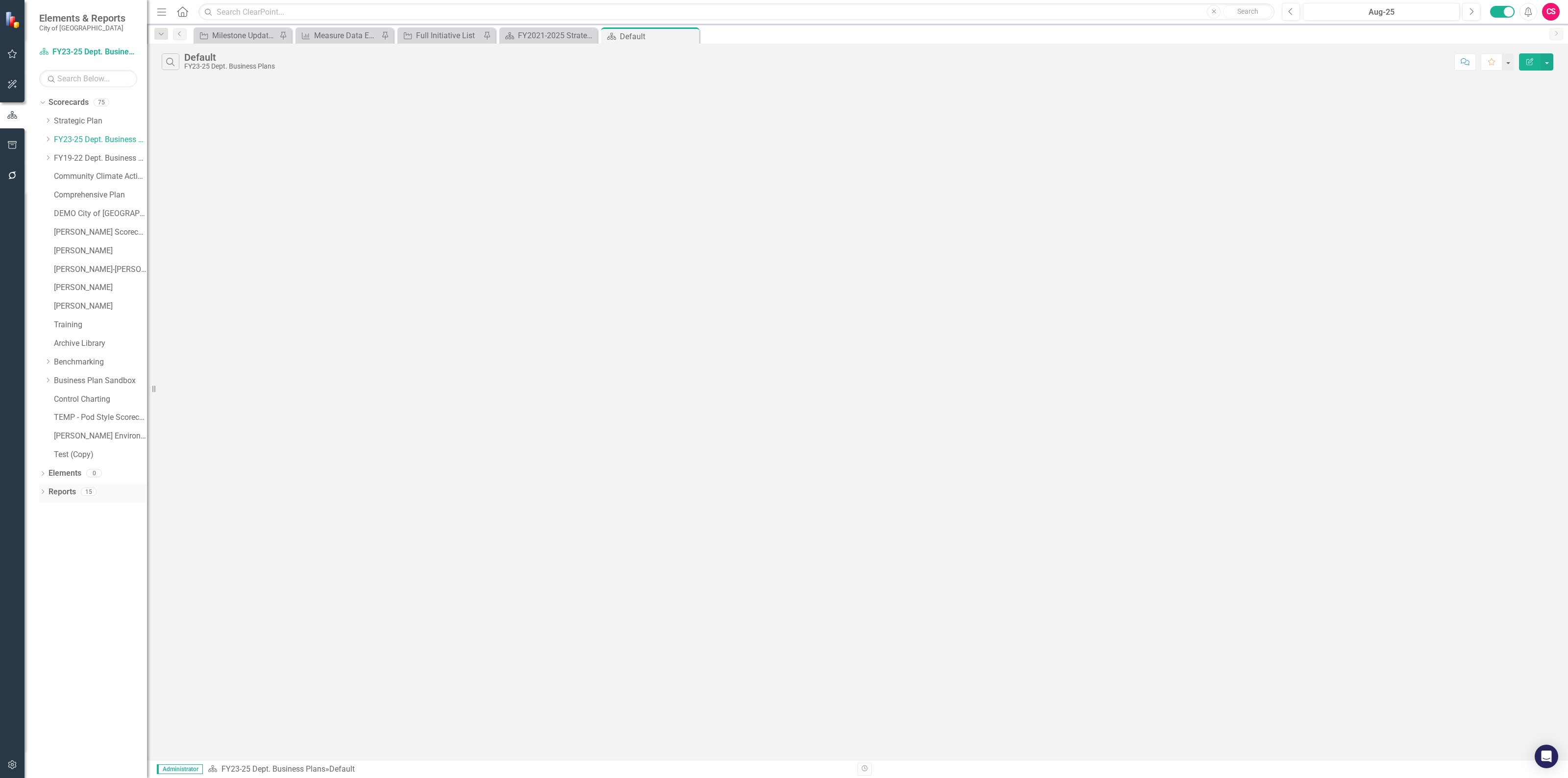
click at [55, 492] on link "Reports" at bounding box center [62, 492] width 27 height 12
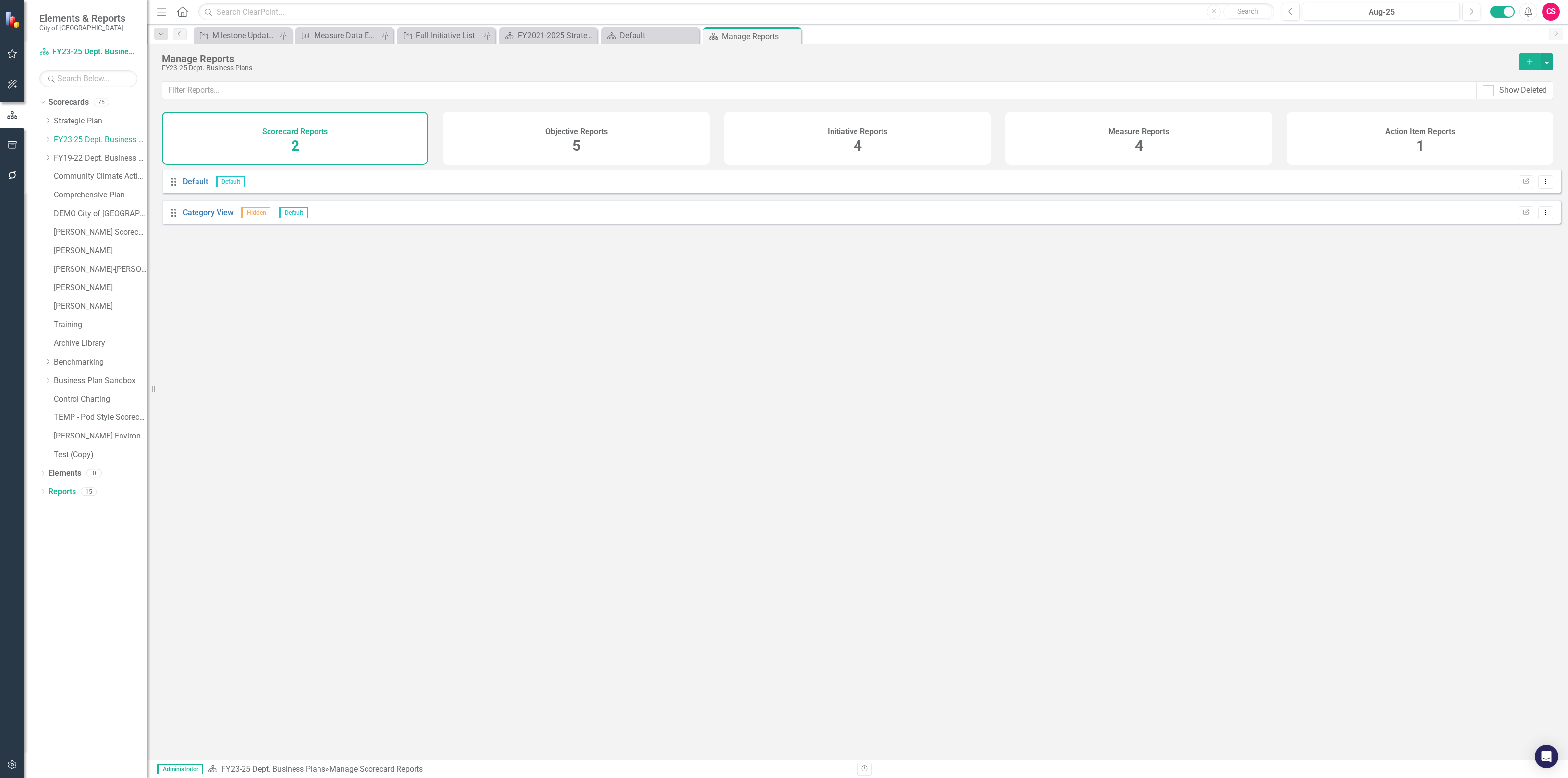
click at [1132, 126] on div "Measure Reports" at bounding box center [1139, 130] width 61 height 12
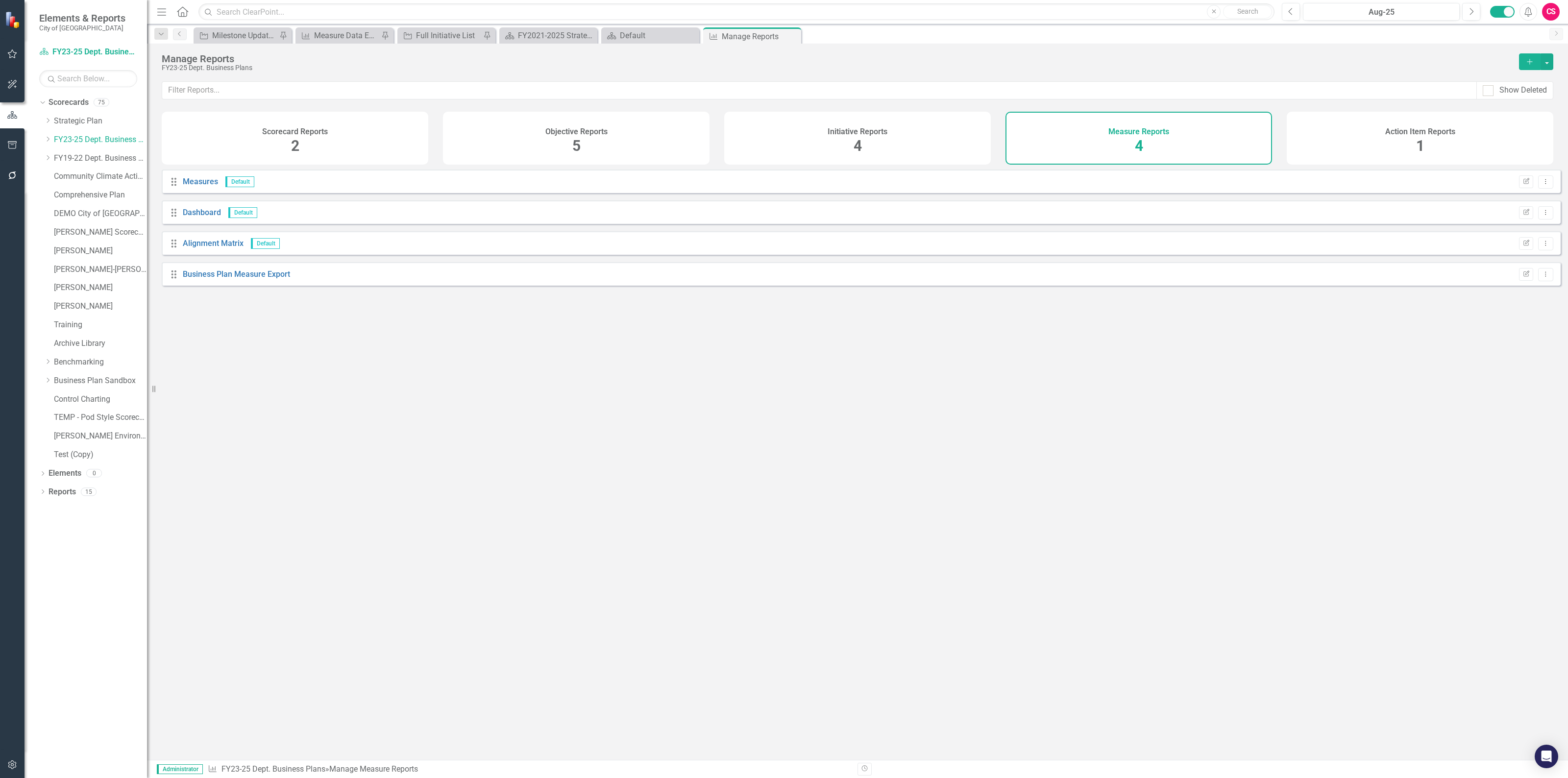
click at [611, 135] on div "Objective Reports 5" at bounding box center [576, 138] width 267 height 53
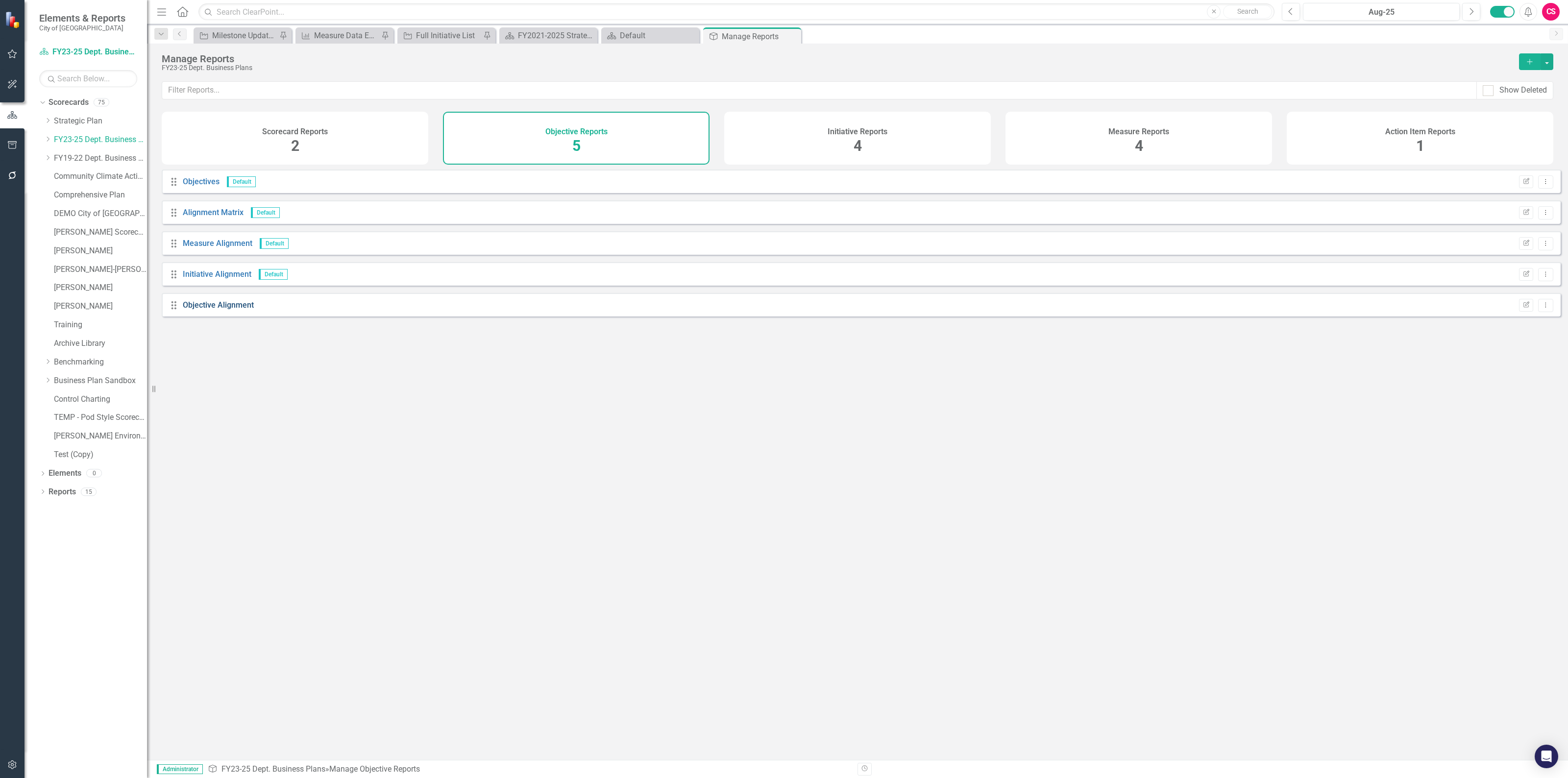
click at [197, 310] on link "Objective Alignment" at bounding box center [218, 304] width 71 height 9
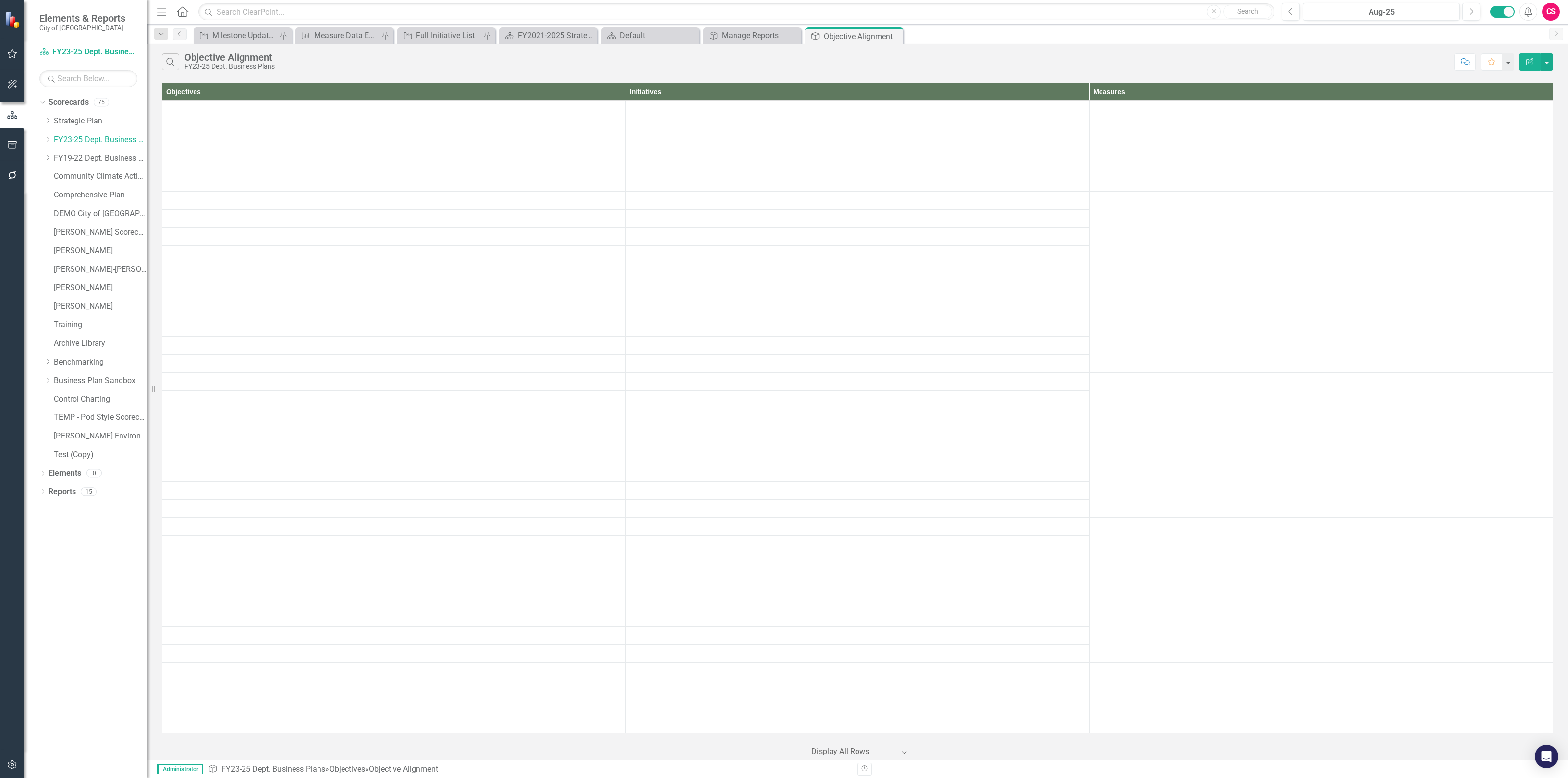
click at [1525, 60] on icon "Edit Report" at bounding box center [1530, 61] width 9 height 7
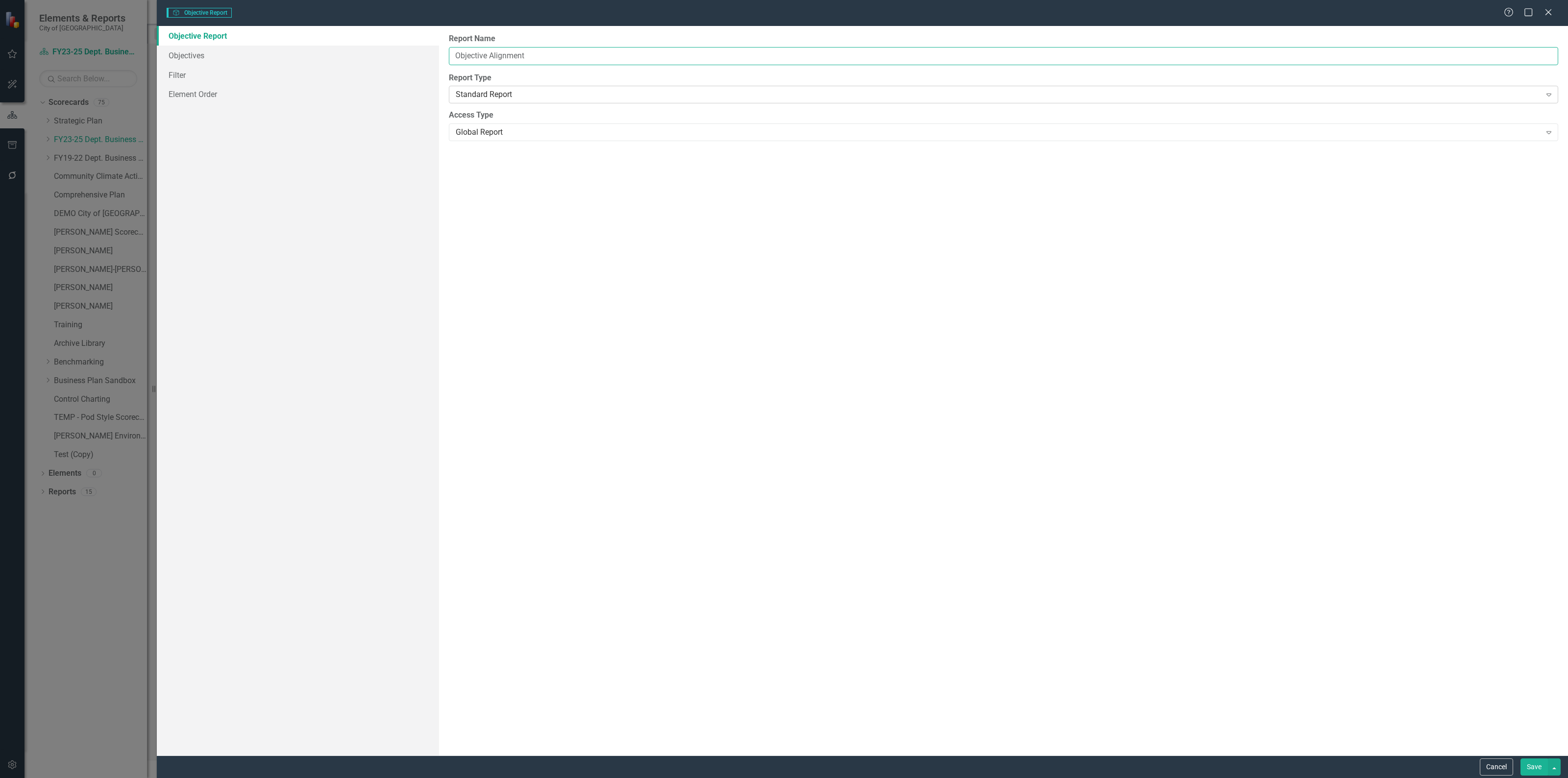
drag, startPoint x: 451, startPoint y: 52, endPoint x: 486, endPoint y: 100, distance: 59.4
click at [451, 52] on input "Objective Alignment" at bounding box center [1003, 56] width 1110 height 18
type input "Business Plan Objective Alignment"
click at [206, 60] on link "Columns" at bounding box center [298, 55] width 282 height 19
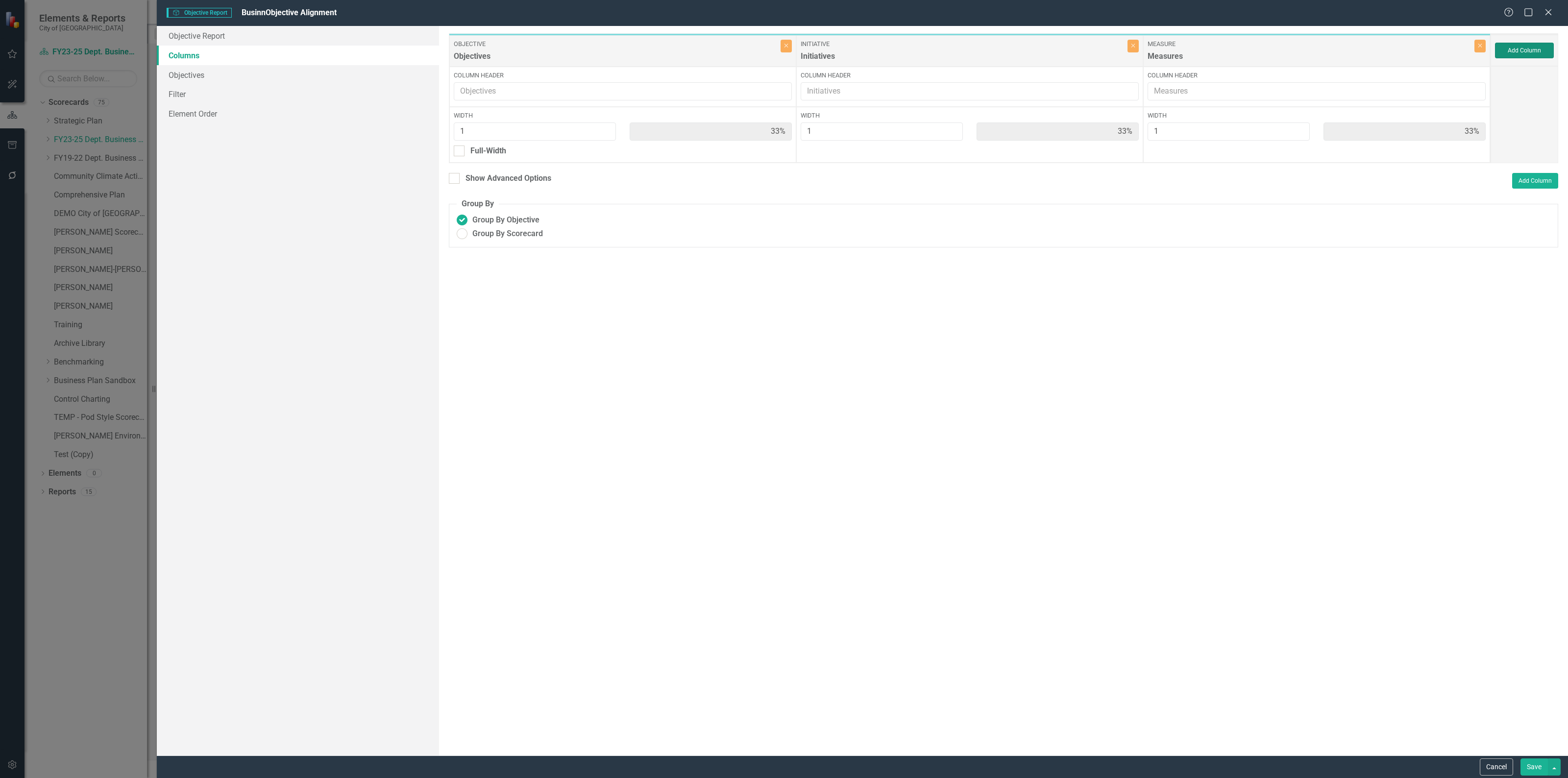
click at [1530, 46] on button "Add Column" at bounding box center [1524, 51] width 59 height 16
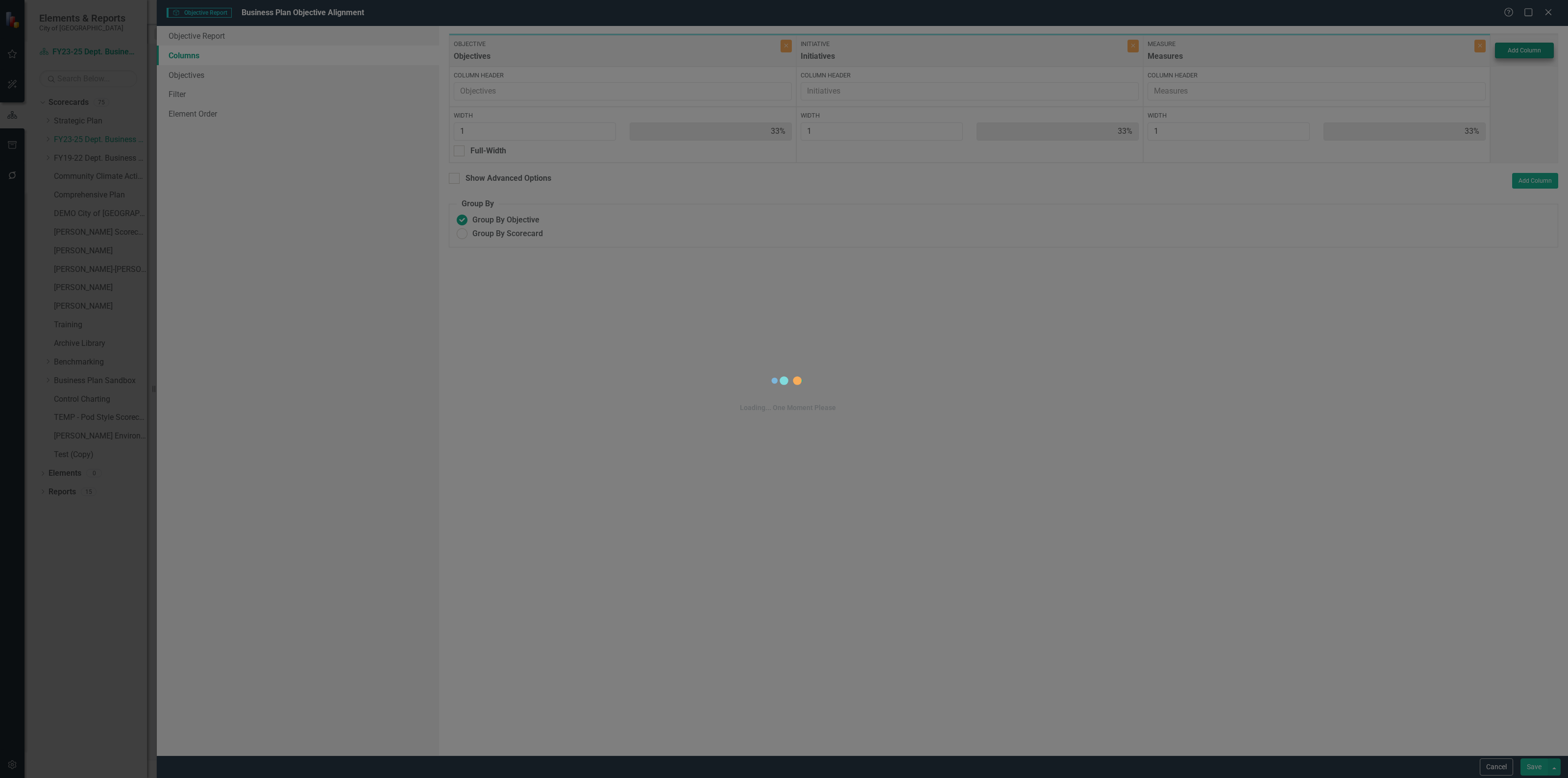
click at [1527, 50] on div "Loading... One Moment Please" at bounding box center [784, 389] width 1568 height 778
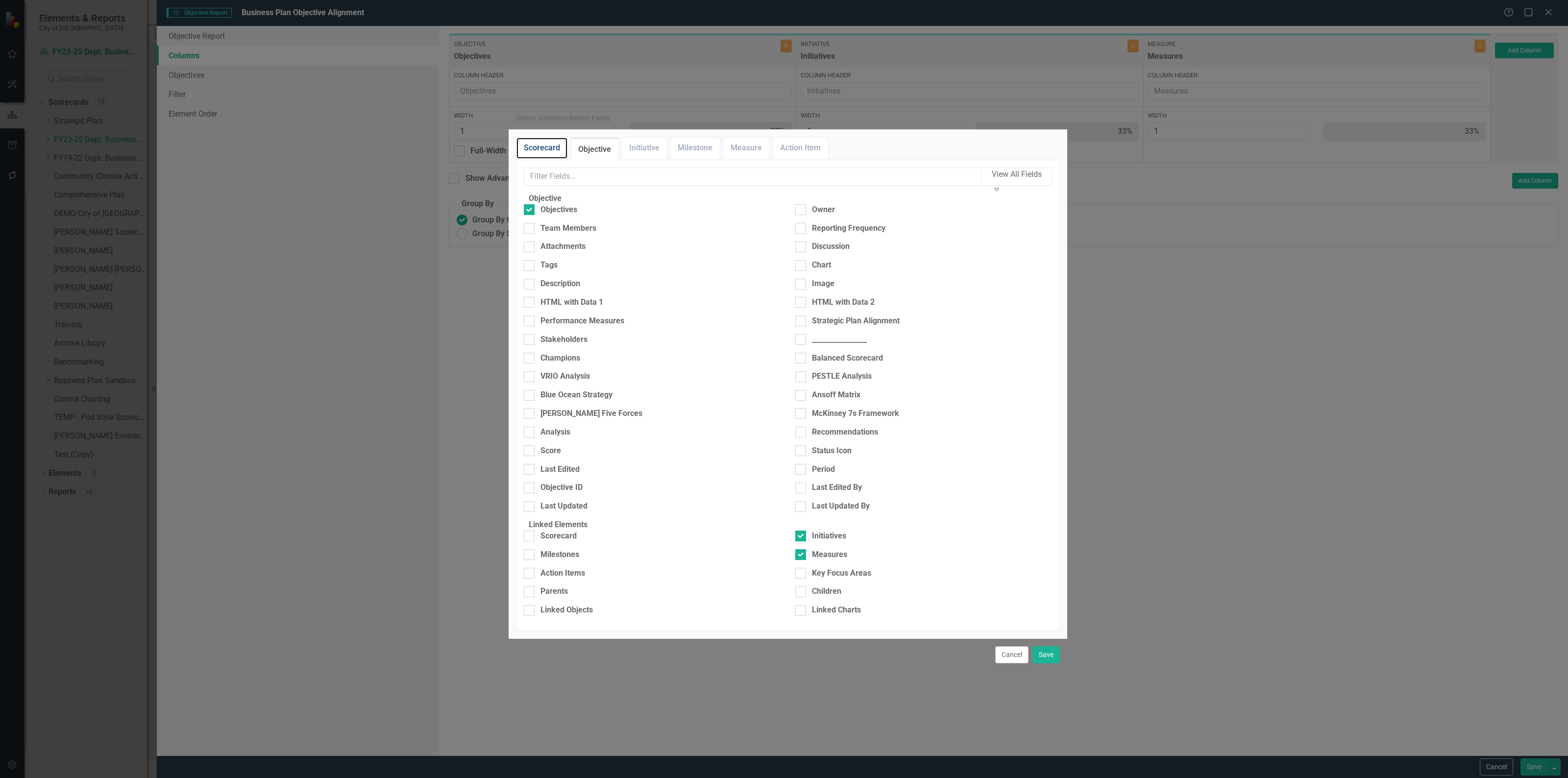
drag, startPoint x: 536, startPoint y: 135, endPoint x: 660, endPoint y: 499, distance: 384.5
click at [536, 138] on link "Scorecard" at bounding box center [542, 148] width 51 height 21
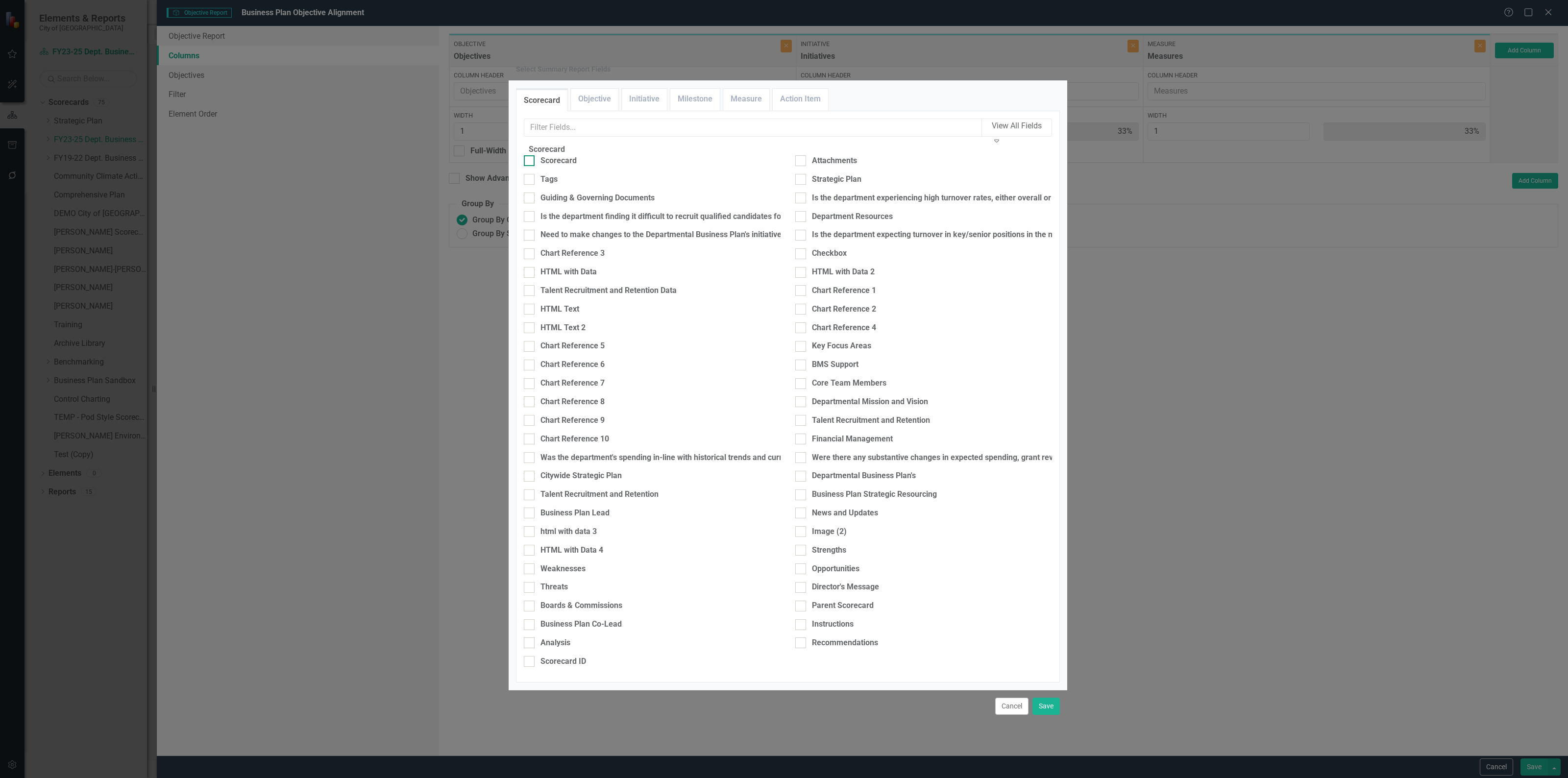
click at [549, 167] on div "Scorecard" at bounding box center [559, 161] width 37 height 12
click at [530, 162] on input "Scorecard" at bounding box center [527, 158] width 6 height 6
drag, startPoint x: 533, startPoint y: 208, endPoint x: 859, endPoint y: 408, distance: 382.5
click at [530, 162] on input "Scorecard" at bounding box center [527, 158] width 6 height 6
click at [534, 166] on div at bounding box center [530, 161] width 11 height 11
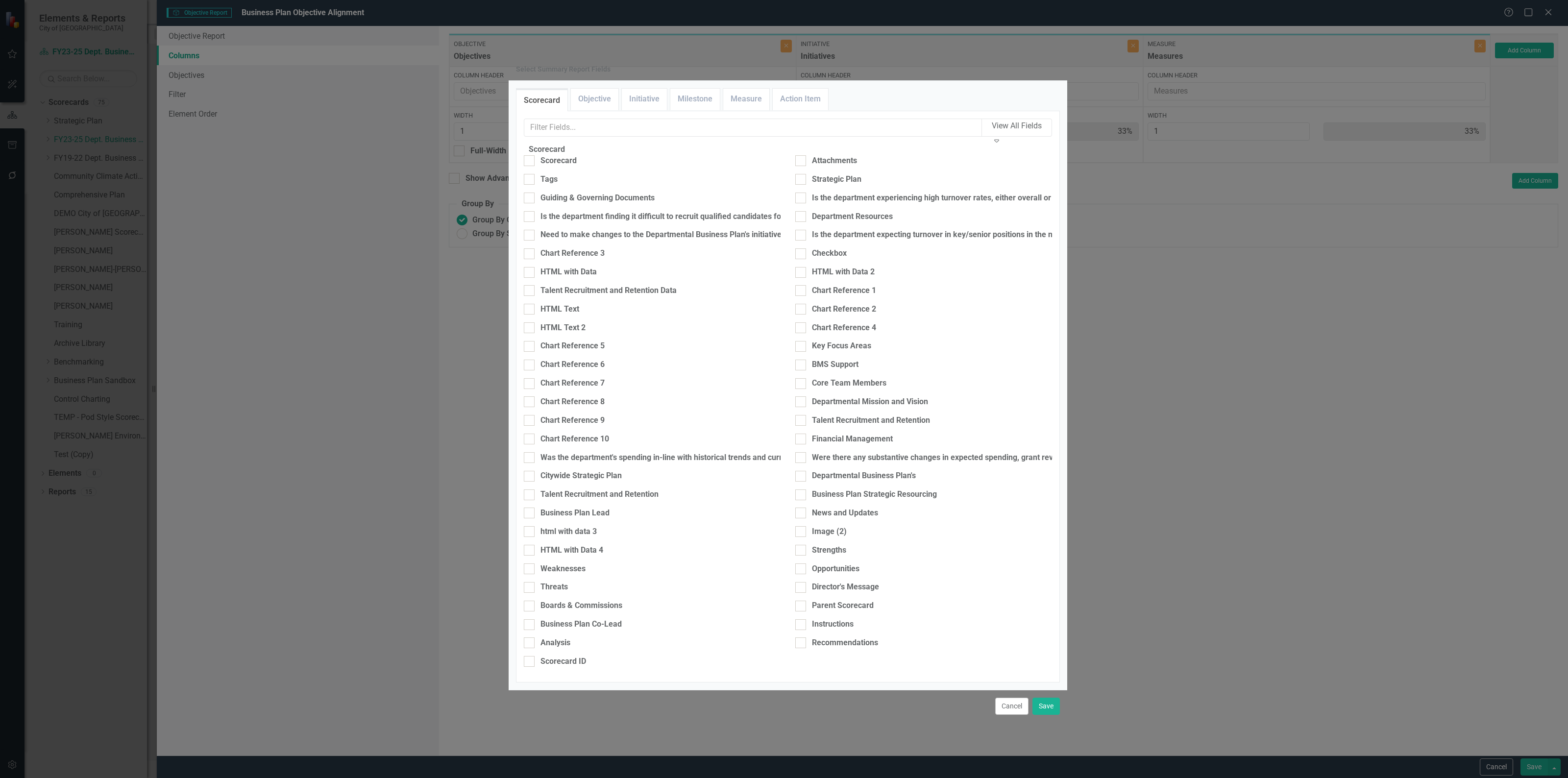
click at [530, 162] on input "Scorecard" at bounding box center [527, 158] width 6 height 6
checkbox input "true"
click at [1046, 698] on button "Save" at bounding box center [1046, 706] width 27 height 17
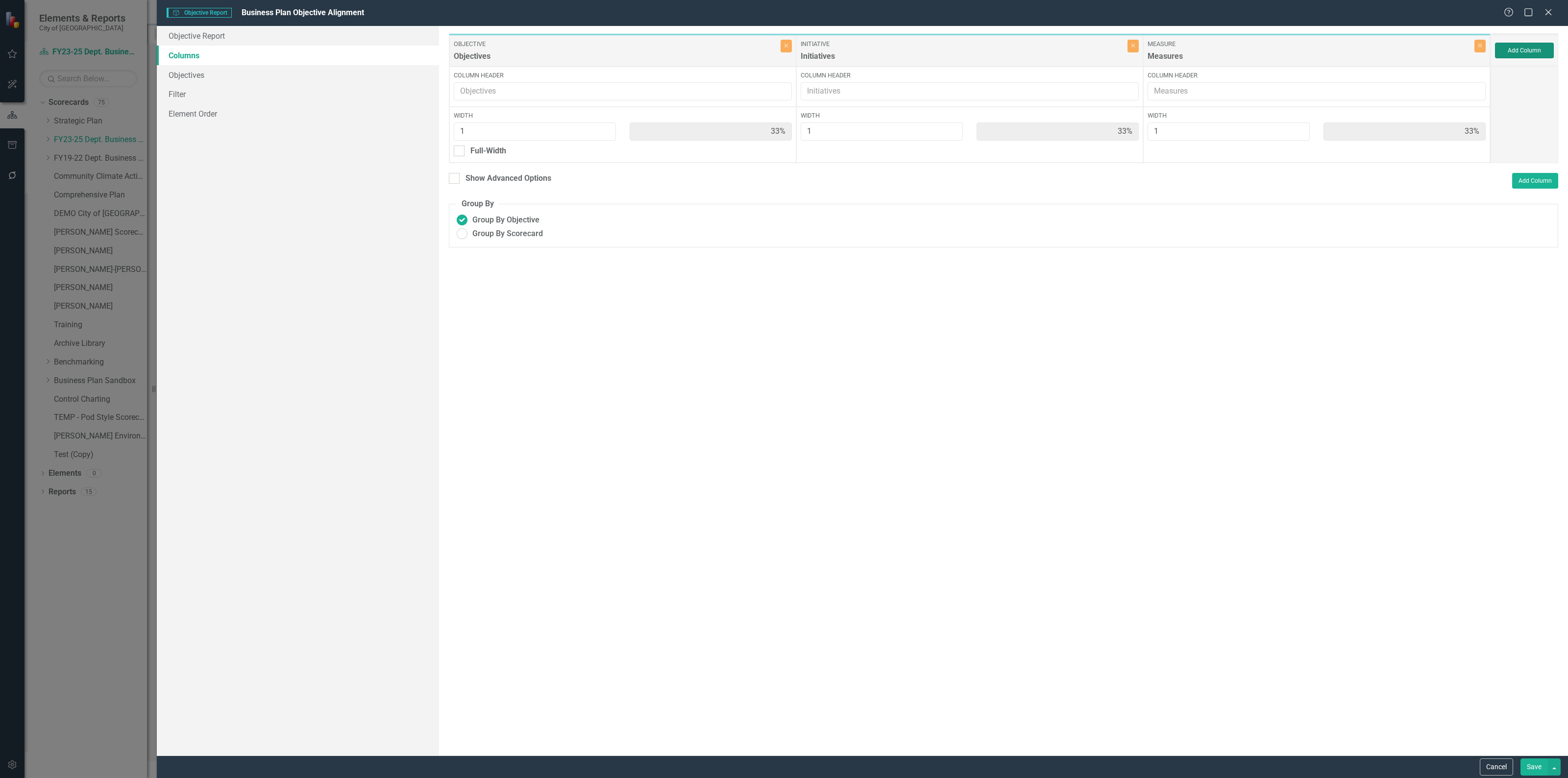
type input "25%"
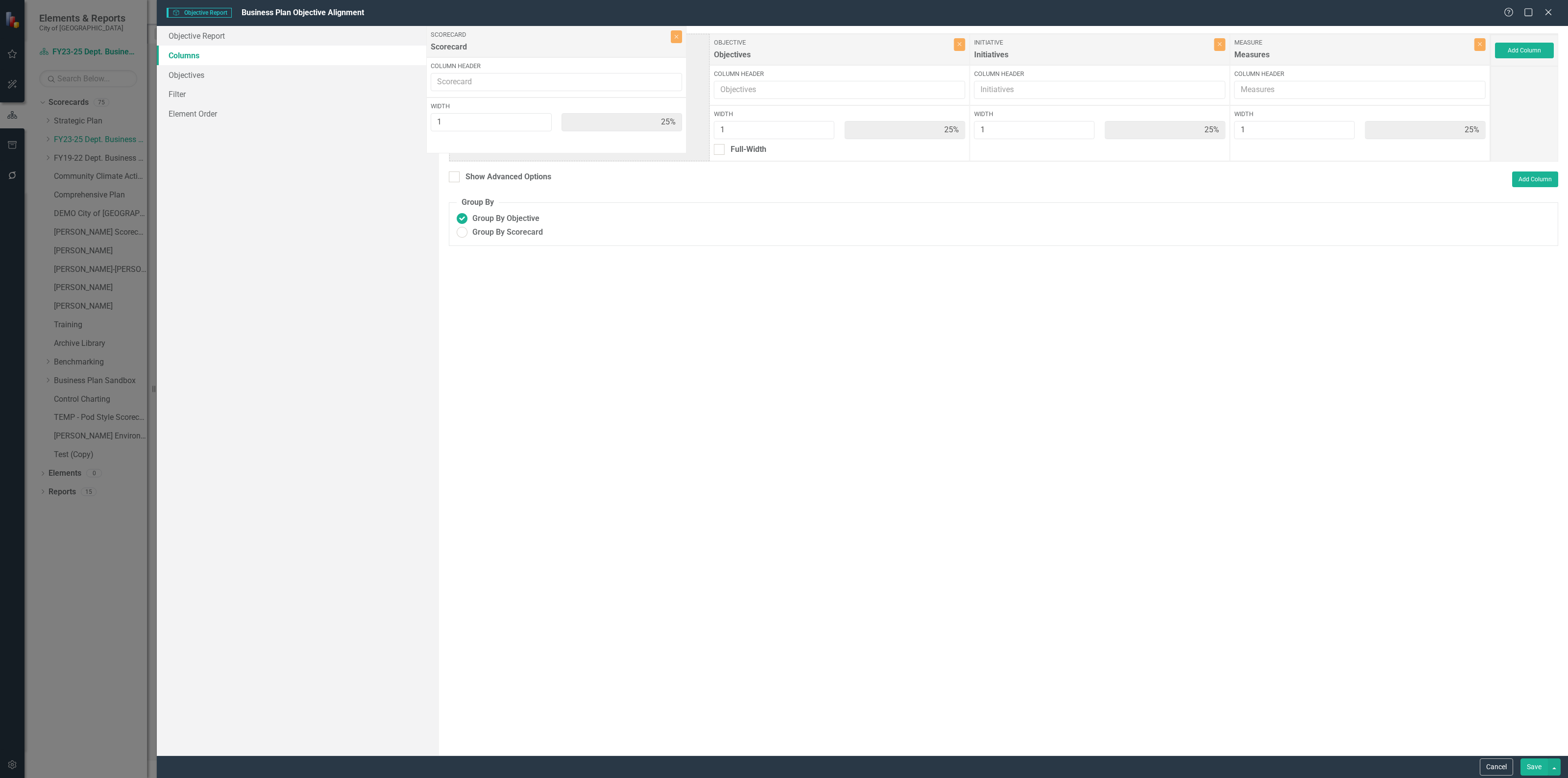
drag, startPoint x: 1333, startPoint y: 45, endPoint x: 530, endPoint y: 37, distance: 803.0
click at [530, 37] on div "Objective Objectives Close Column Header Width 1 25% Full-Width Initiative Init…" at bounding box center [969, 97] width 1041 height 128
click at [464, 234] on ins at bounding box center [462, 232] width 15 height 15
click at [464, 234] on input "Group By Scorecard" at bounding box center [462, 232] width 15 height 15
radio input "true"
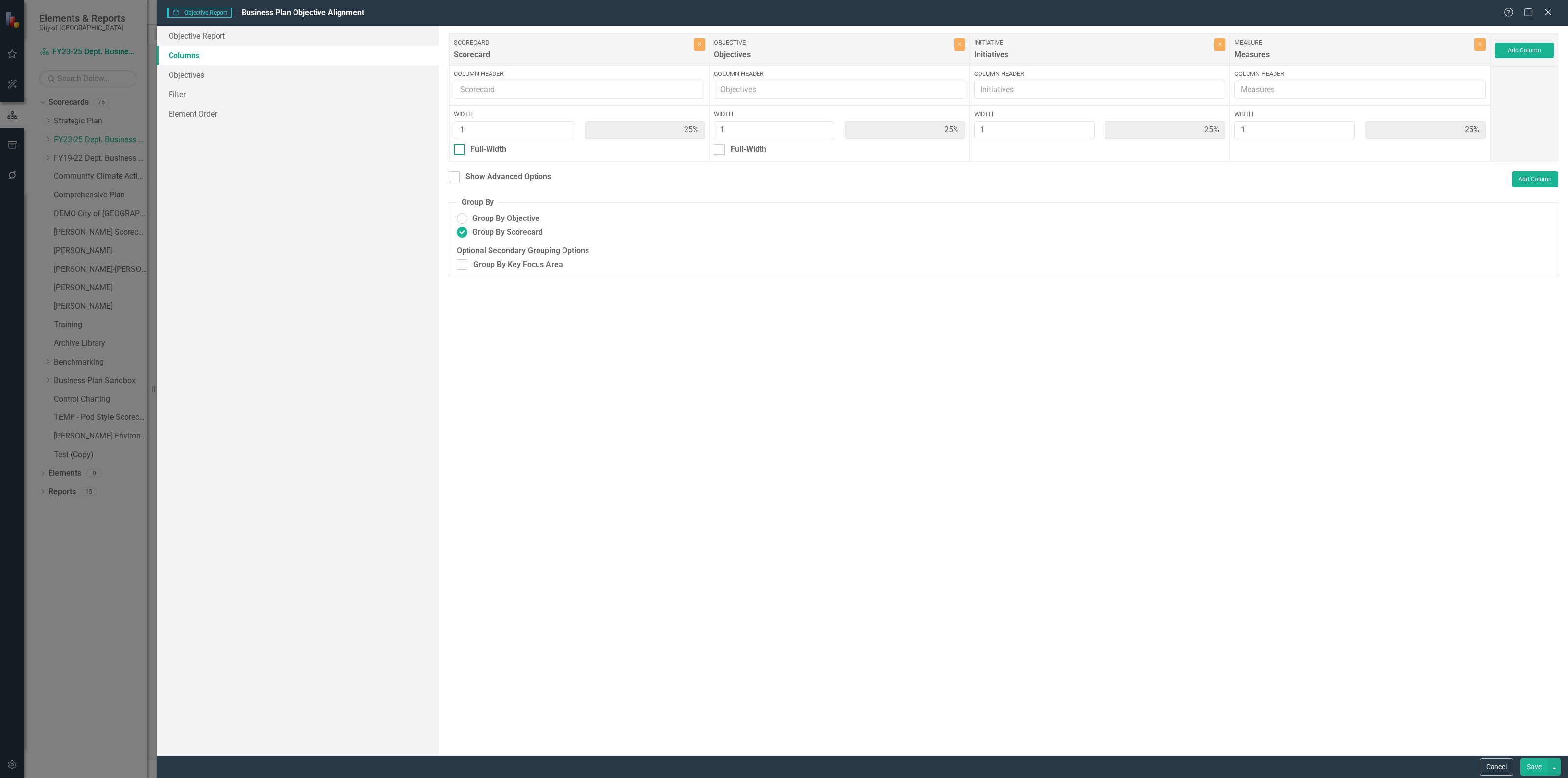
click at [457, 148] on input "Full-Width" at bounding box center [457, 147] width 6 height 6
checkbox input "true"
type input "100%"
type input "33%"
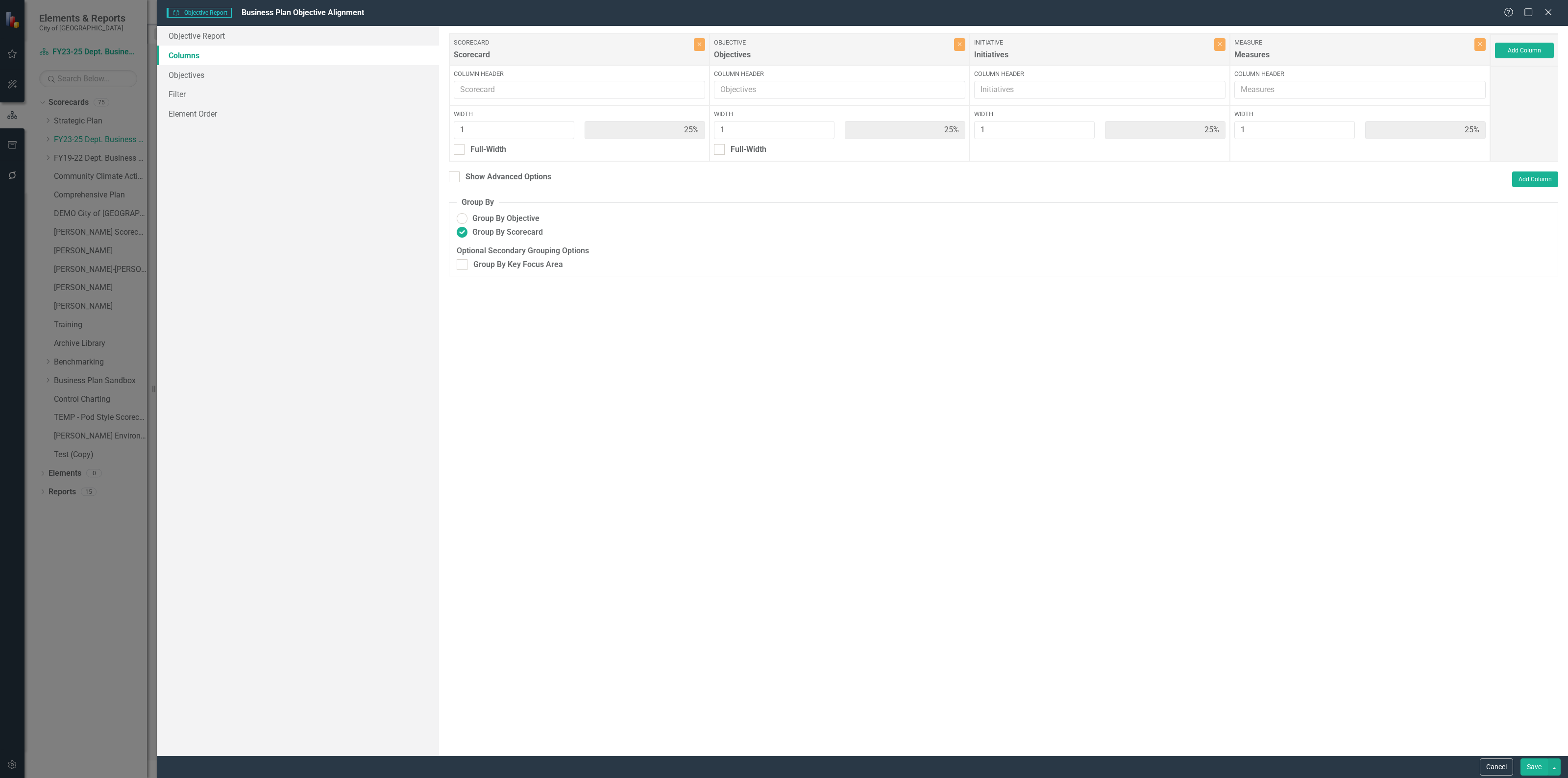
type input "33%"
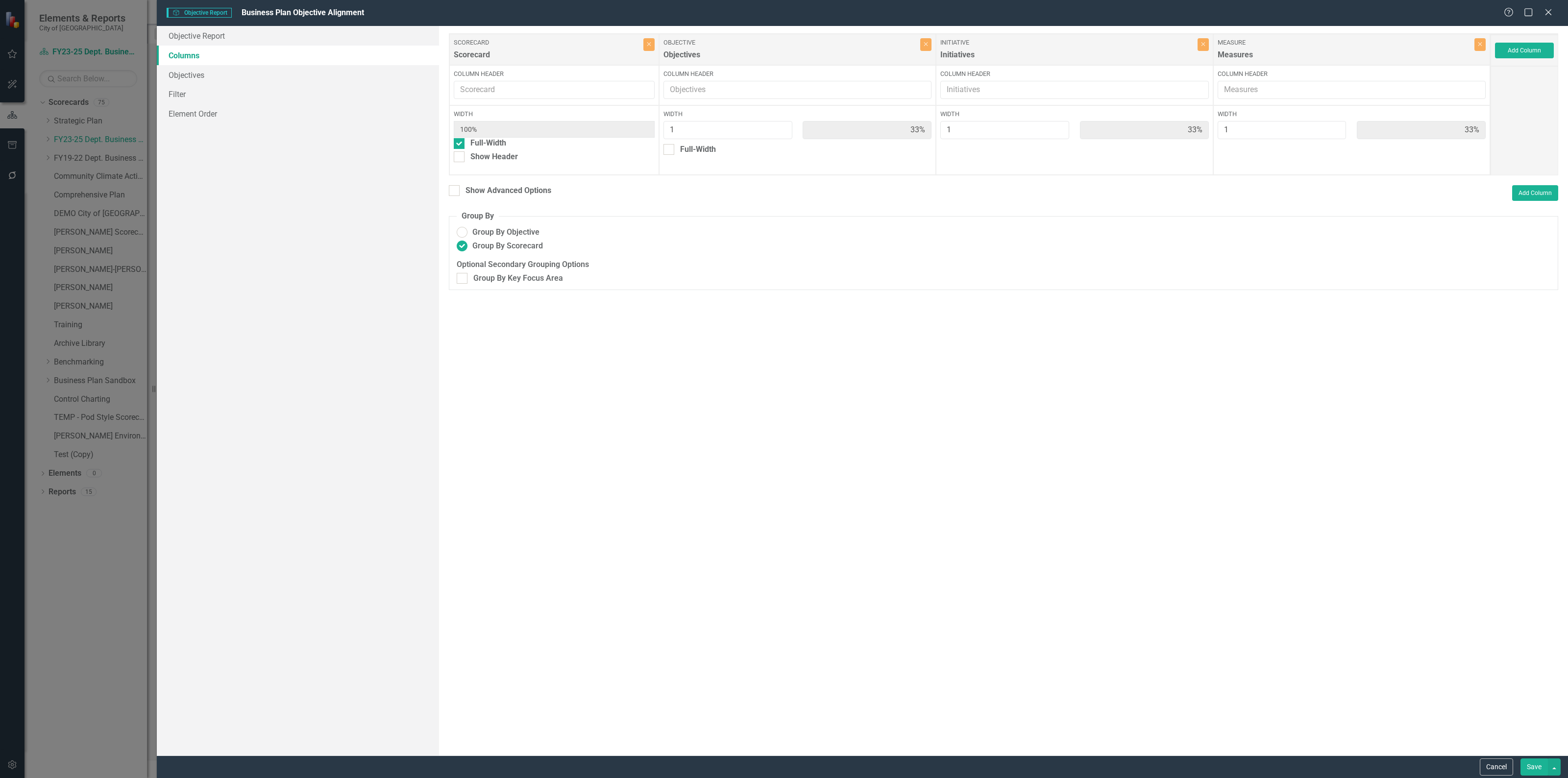
click at [1529, 765] on button "Save" at bounding box center [1534, 767] width 27 height 17
radio input "false"
radio input "true"
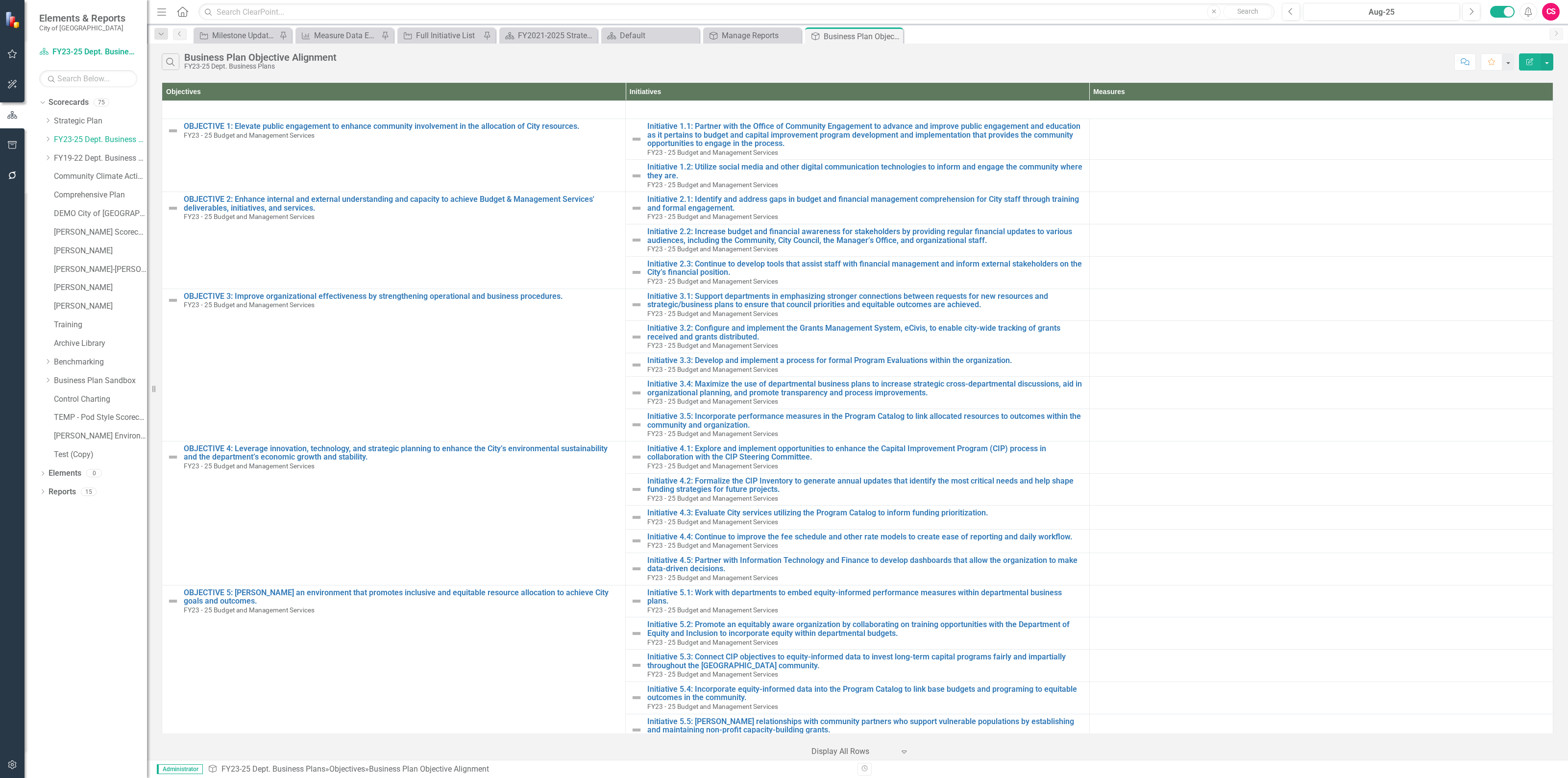
scroll to position [1960, 0]
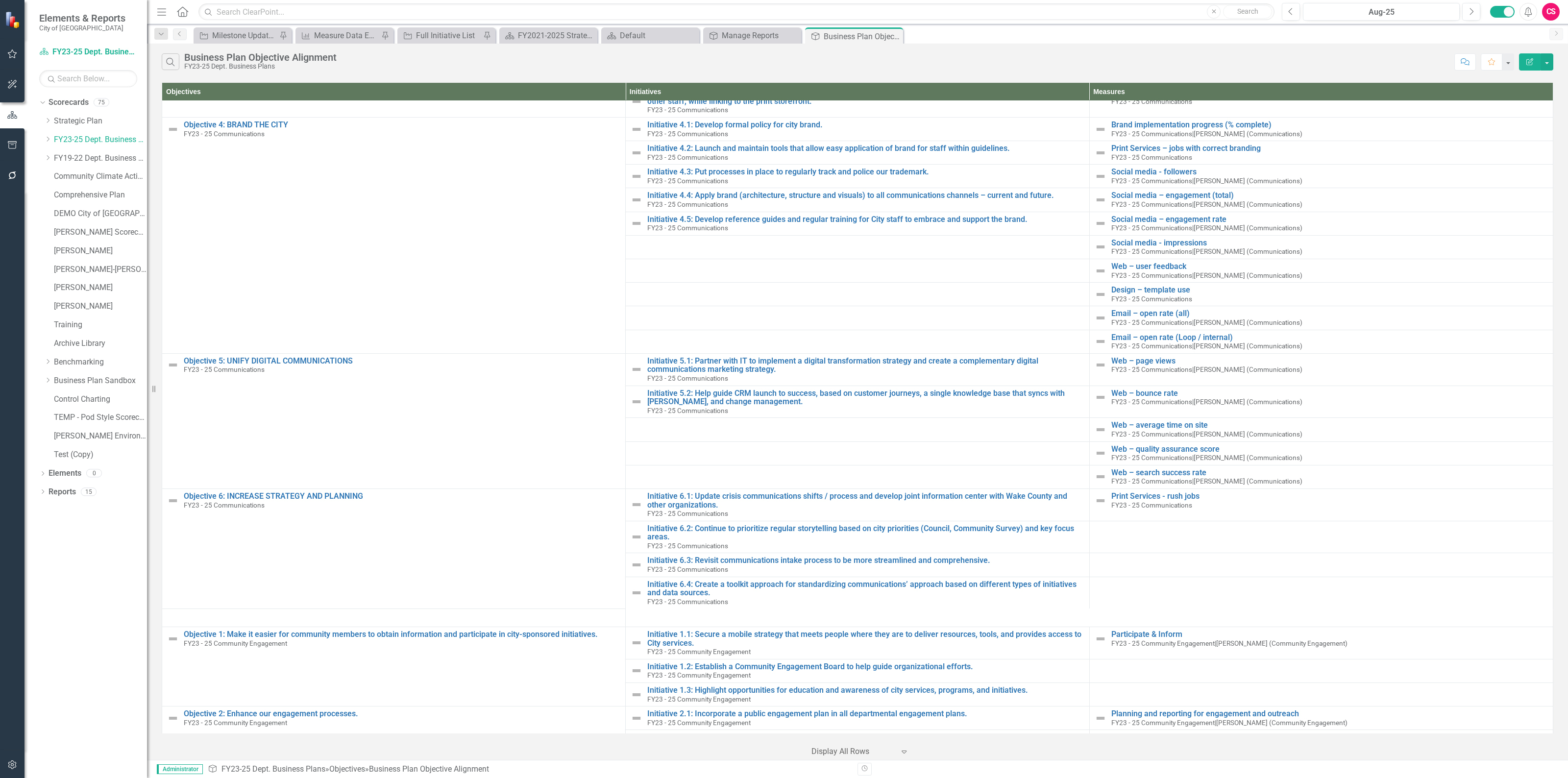
click at [1524, 57] on button "Edit Report" at bounding box center [1530, 62] width 21 height 17
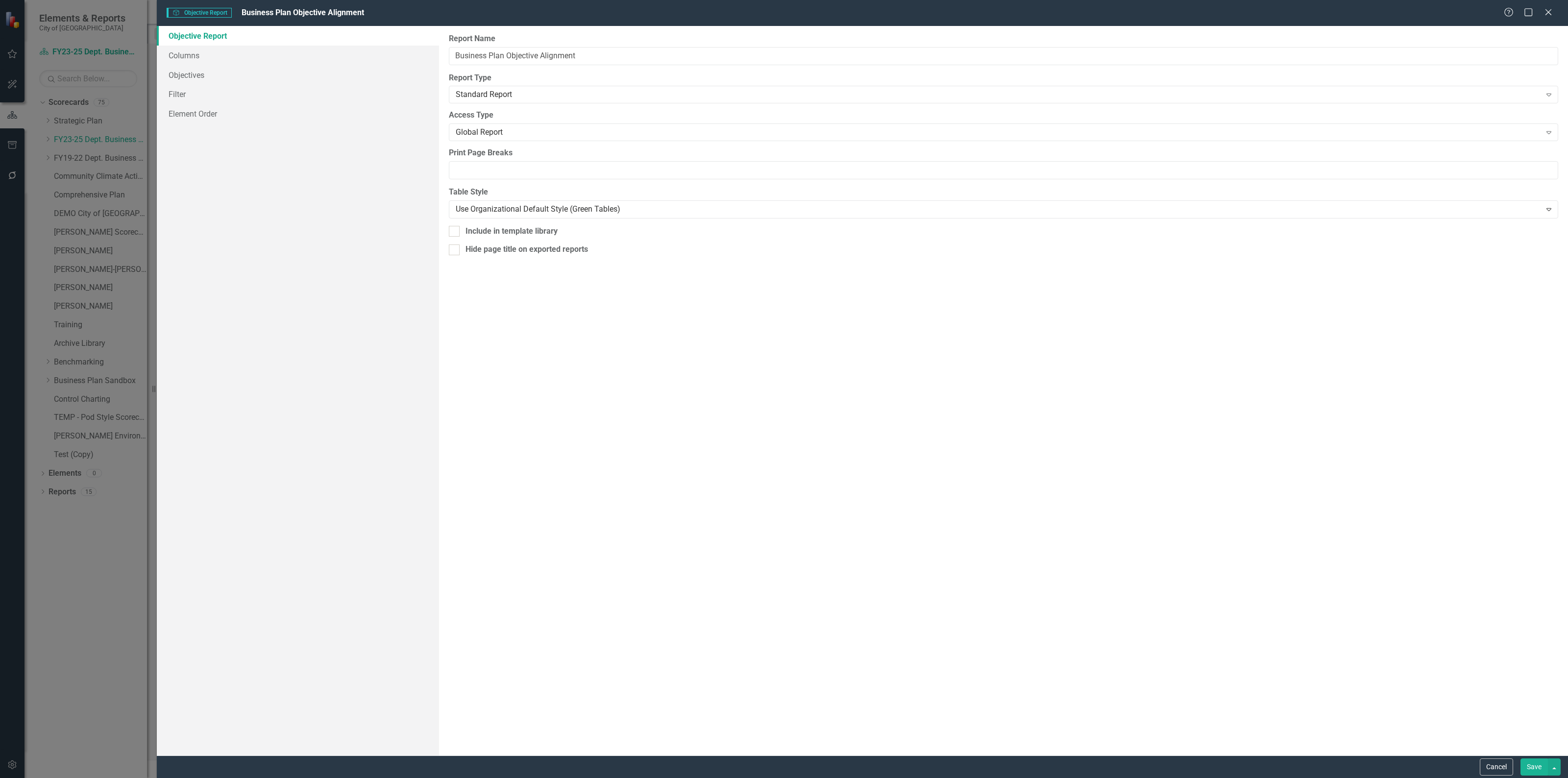
click at [201, 54] on div "Objective Objective Report Business Plan Objective Alignment Help Maximize Clos…" at bounding box center [784, 389] width 1568 height 778
click at [187, 54] on link "Columns" at bounding box center [298, 55] width 282 height 19
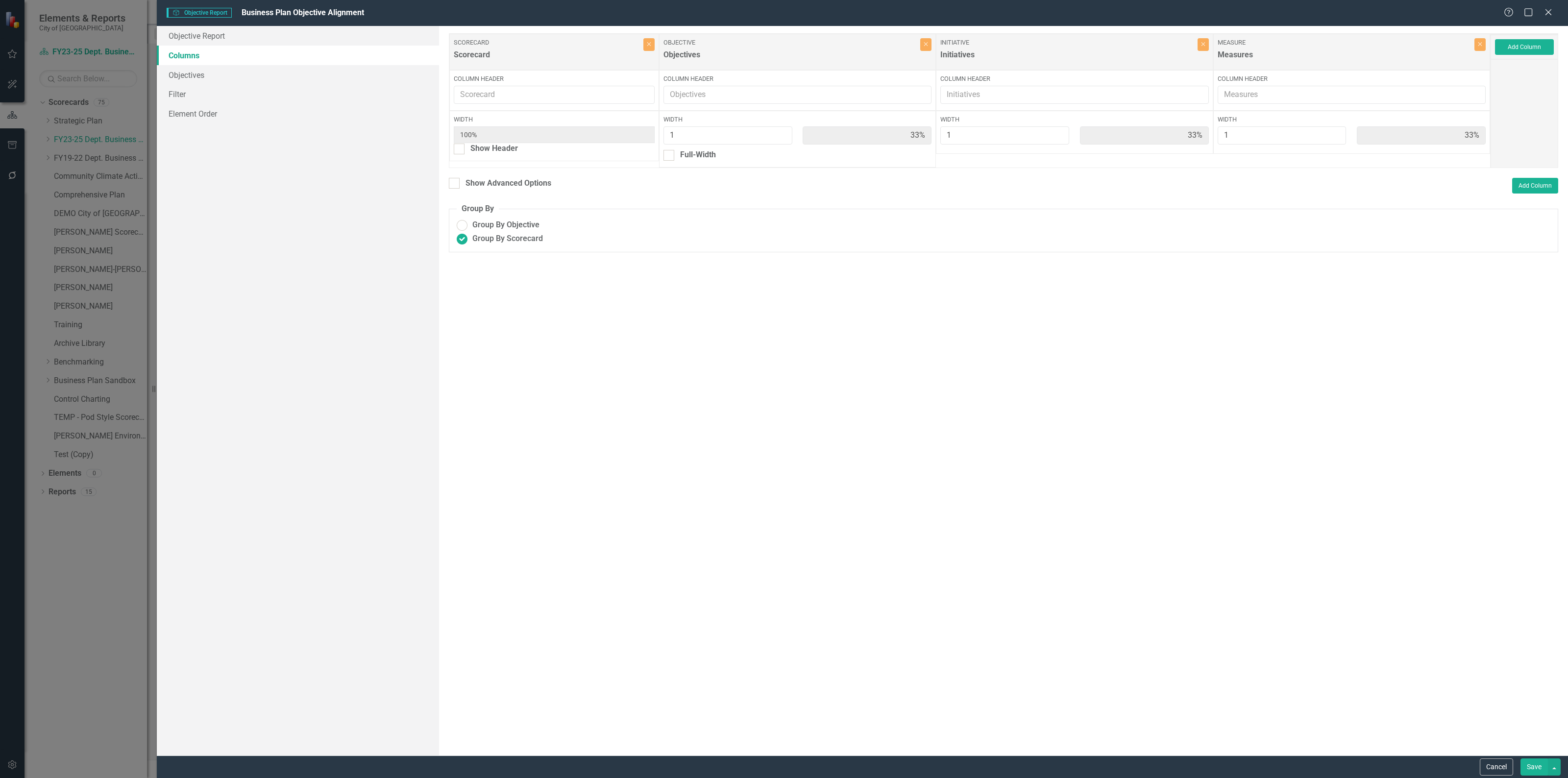
radio input "true"
drag, startPoint x: 455, startPoint y: 180, endPoint x: 430, endPoint y: 452, distance: 273.1
click at [455, 180] on div at bounding box center [454, 177] width 11 height 11
click at [455, 178] on input "Show Advanced Options" at bounding box center [452, 175] width 6 height 6
checkbox input "true"
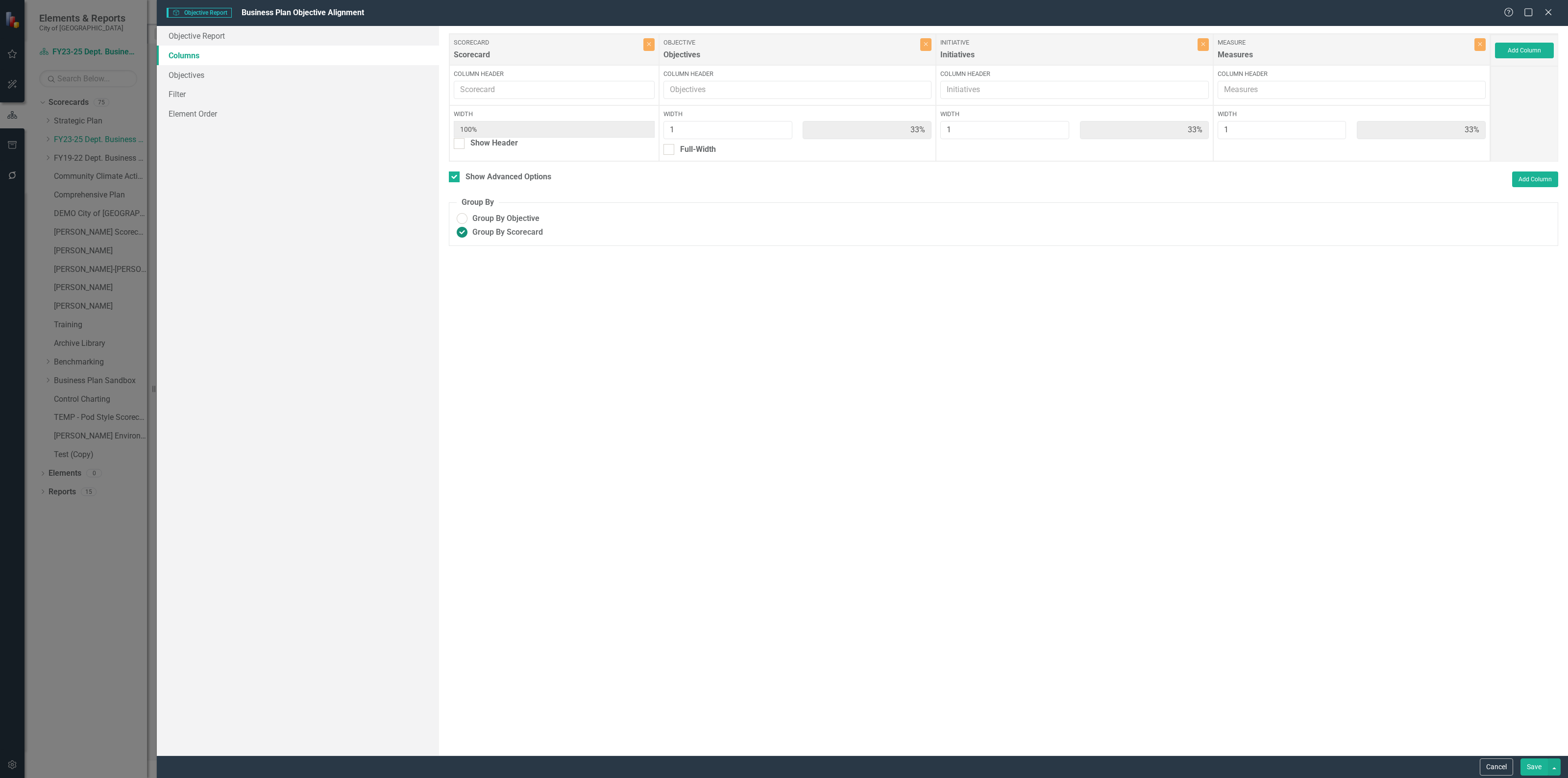
click at [463, 216] on ins at bounding box center [462, 219] width 15 height 15
click at [463, 216] on input "Group By Objective" at bounding box center [462, 219] width 15 height 15
radio input "true"
click at [463, 230] on ins at bounding box center [462, 232] width 15 height 15
click at [463, 230] on input "Group By Scorecard" at bounding box center [462, 232] width 15 height 15
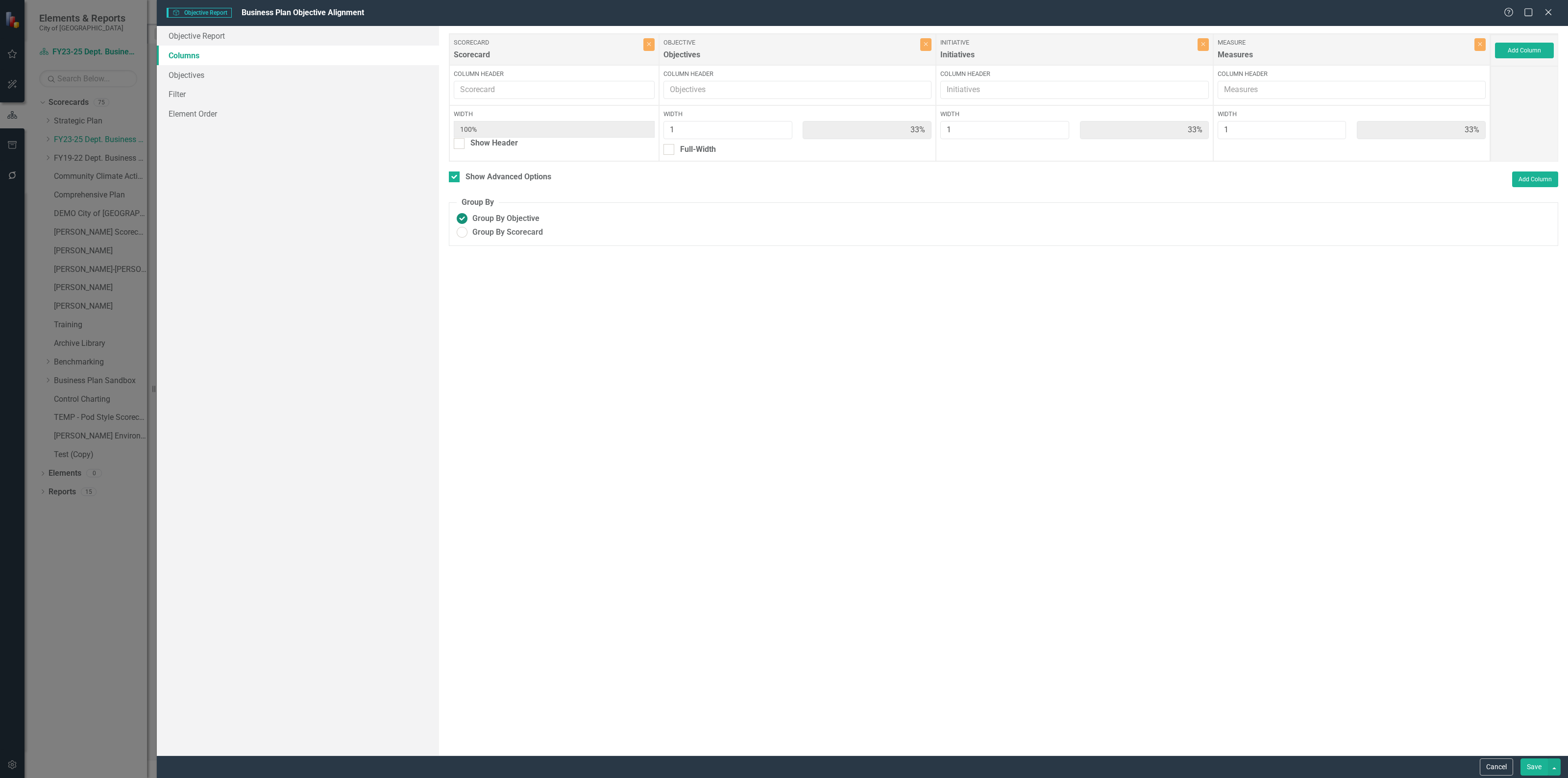
radio input "true"
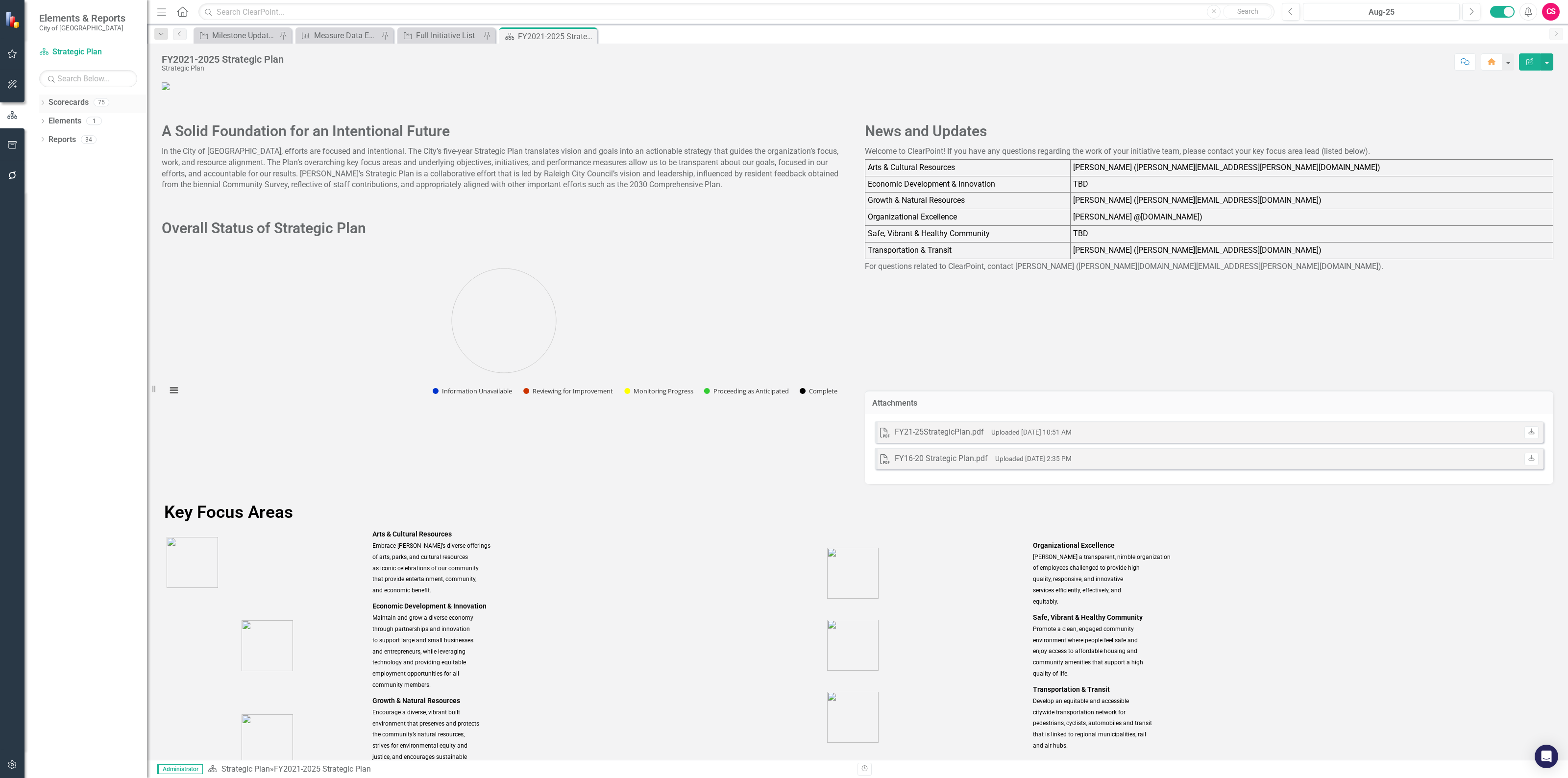
click at [43, 104] on icon at bounding box center [43, 102] width 2 height 4
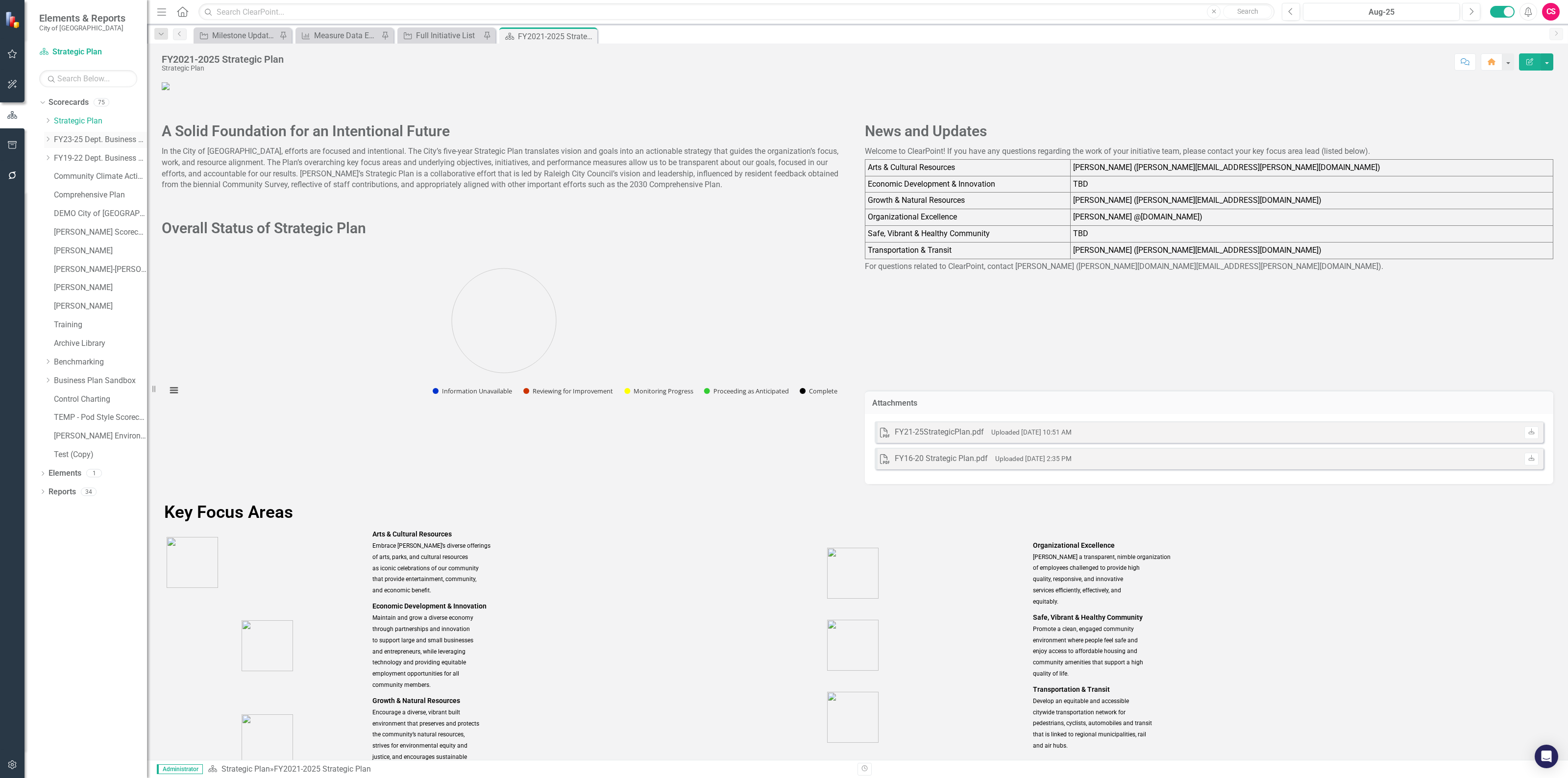
click at [86, 143] on link "FY23-25 Dept. Business Plans" at bounding box center [100, 140] width 93 height 12
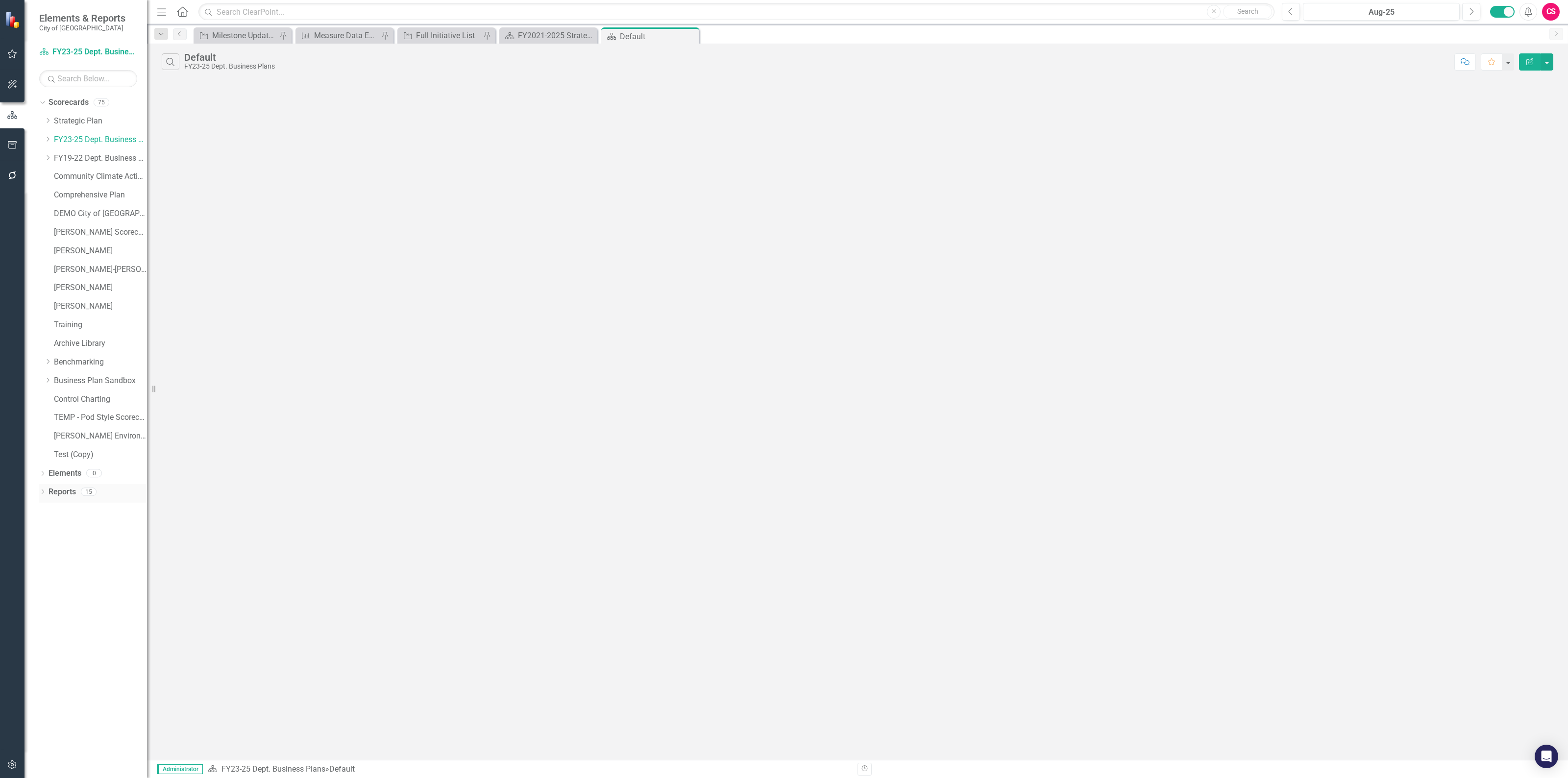
click at [72, 499] on div "Reports" at bounding box center [62, 492] width 27 height 16
click at [55, 488] on link "Reports" at bounding box center [62, 492] width 27 height 12
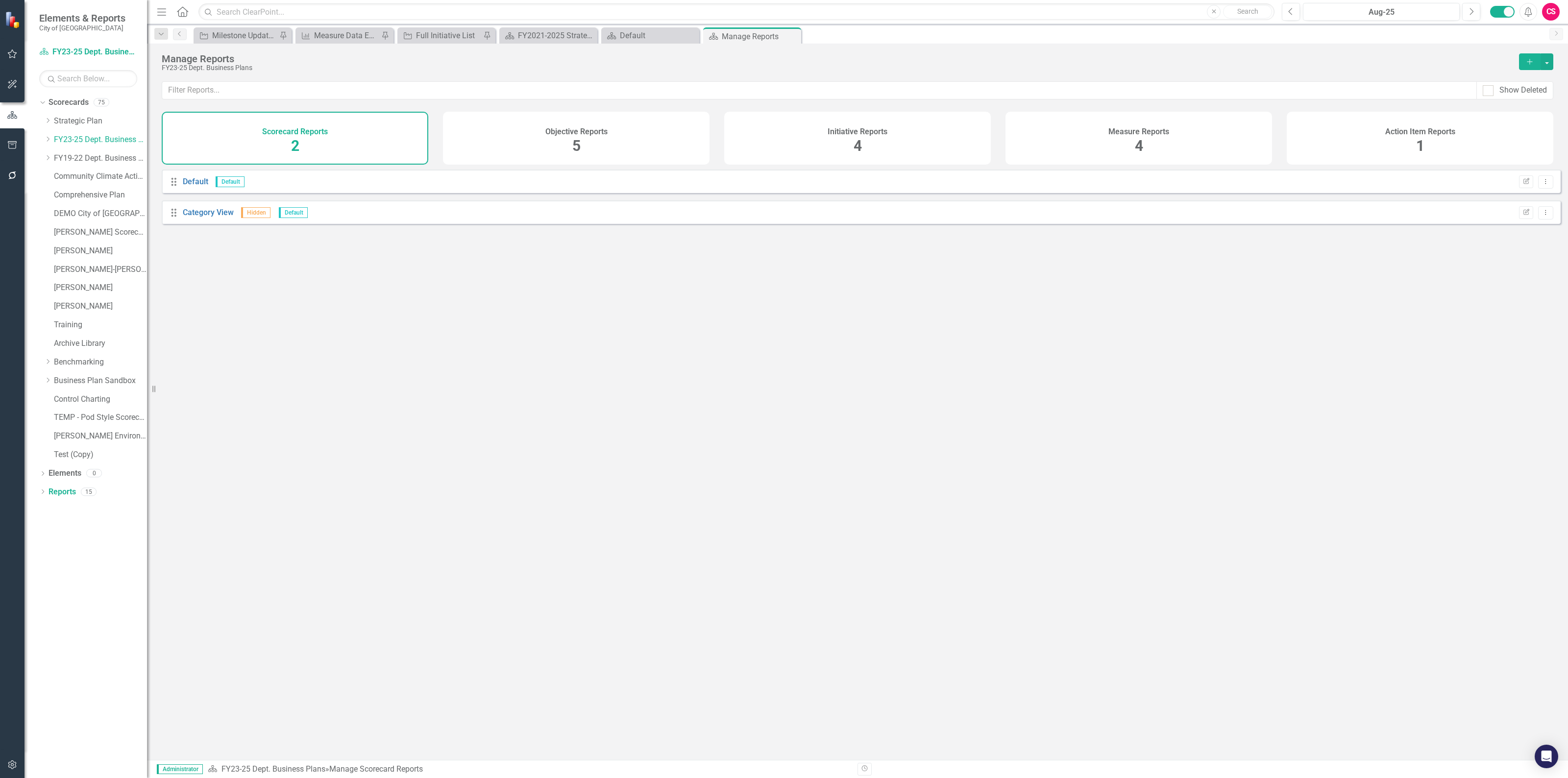
click at [518, 142] on div "Objective Reports 5" at bounding box center [576, 138] width 267 height 53
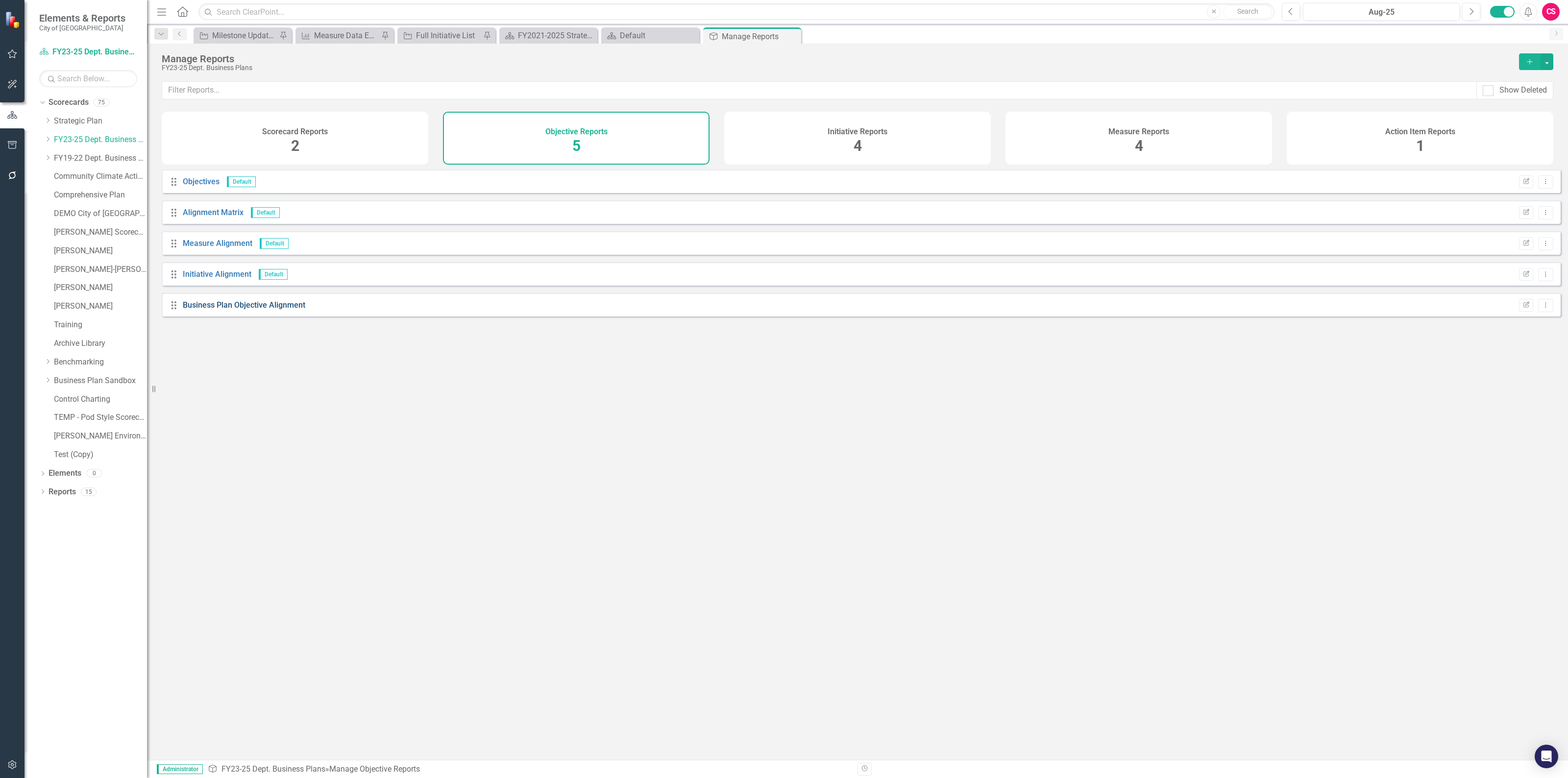
click at [287, 308] on link "Business Plan Objective Alignment" at bounding box center [243, 304] width 122 height 9
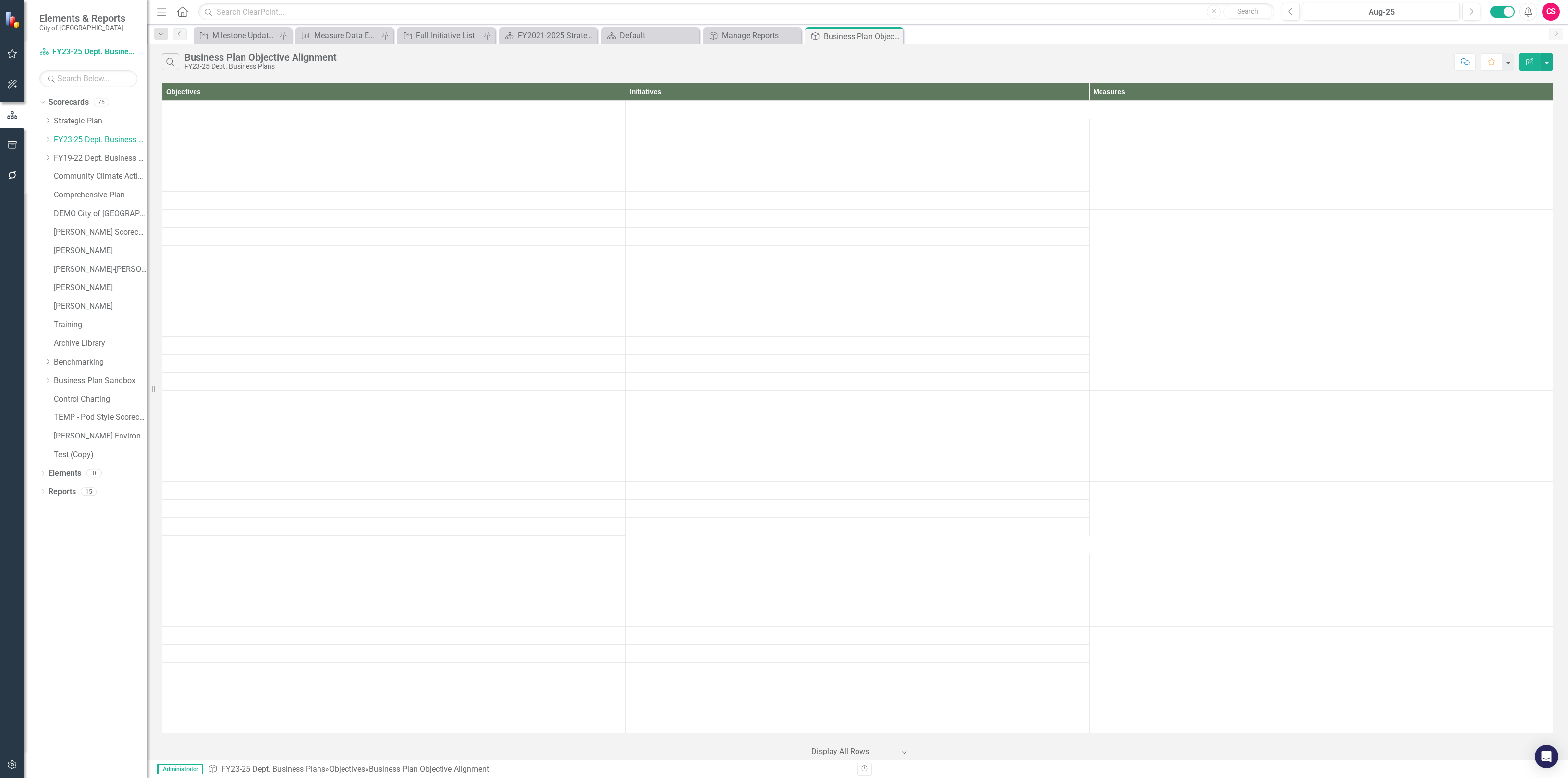
click at [1531, 62] on icon "Edit Report" at bounding box center [1530, 61] width 9 height 7
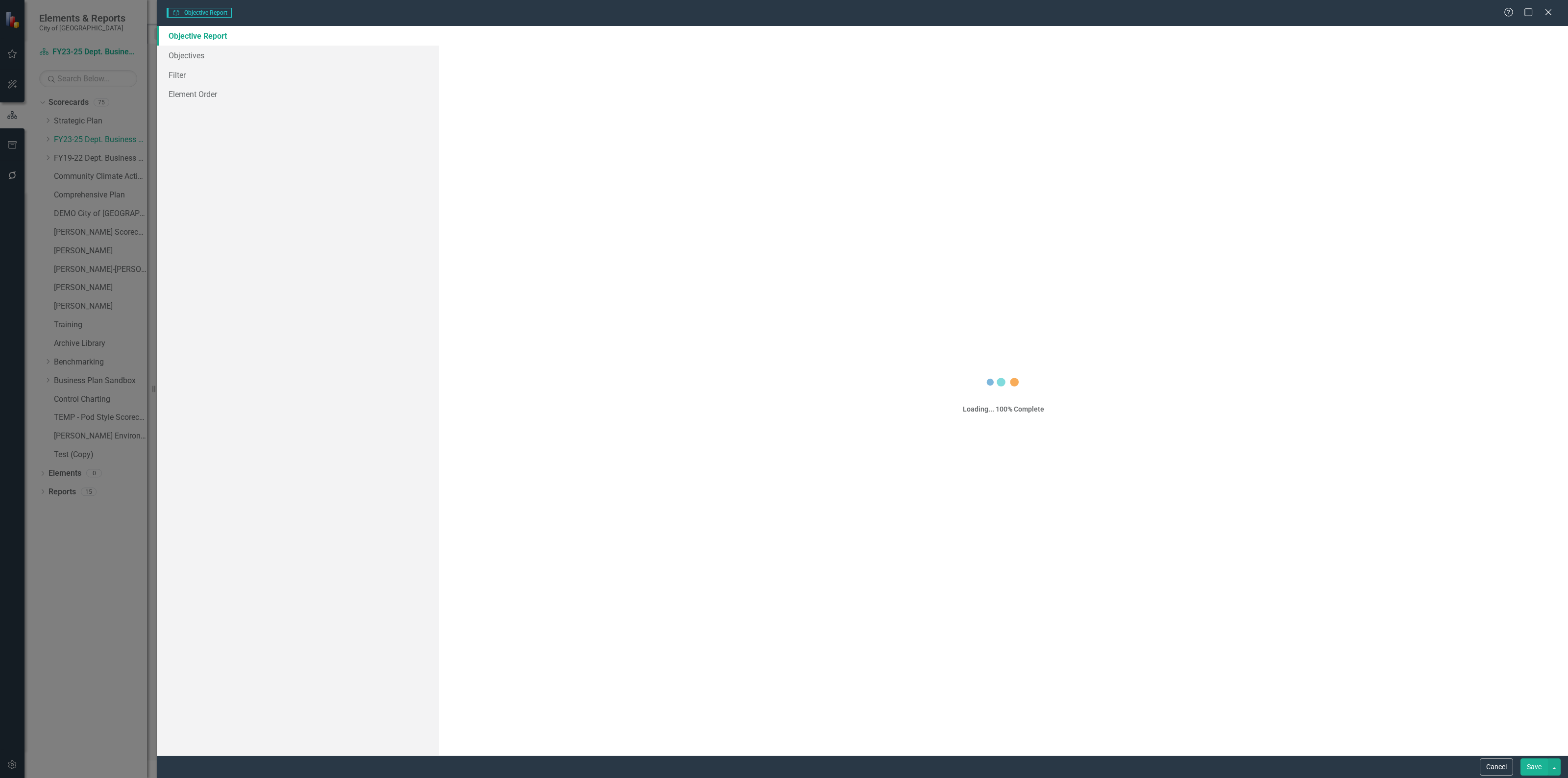
drag, startPoint x: 1486, startPoint y: 773, endPoint x: 133, endPoint y: 23, distance: 1547.0
click at [1486, 773] on button "Cancel" at bounding box center [1496, 767] width 33 height 17
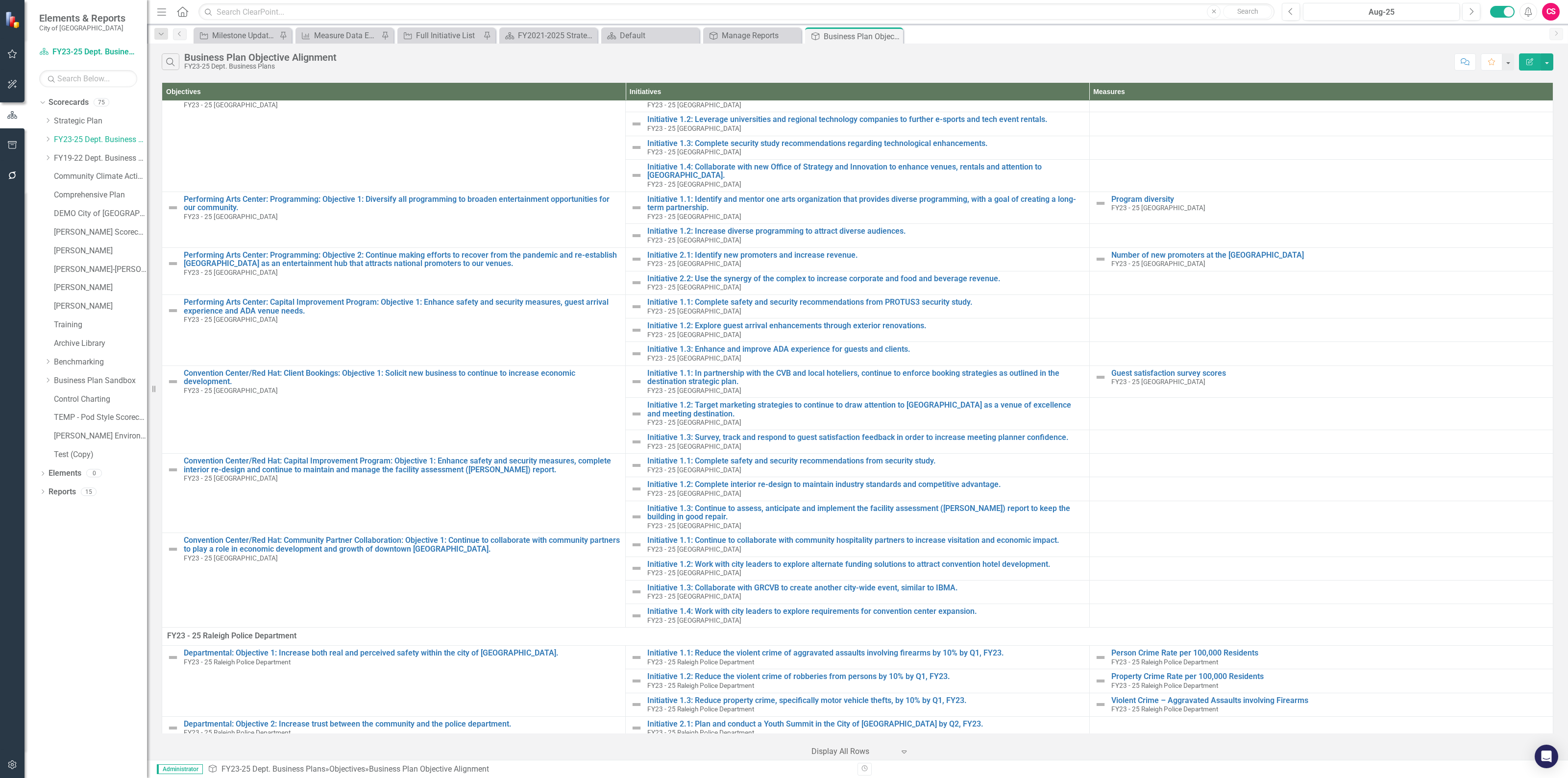
scroll to position [16600, 0]
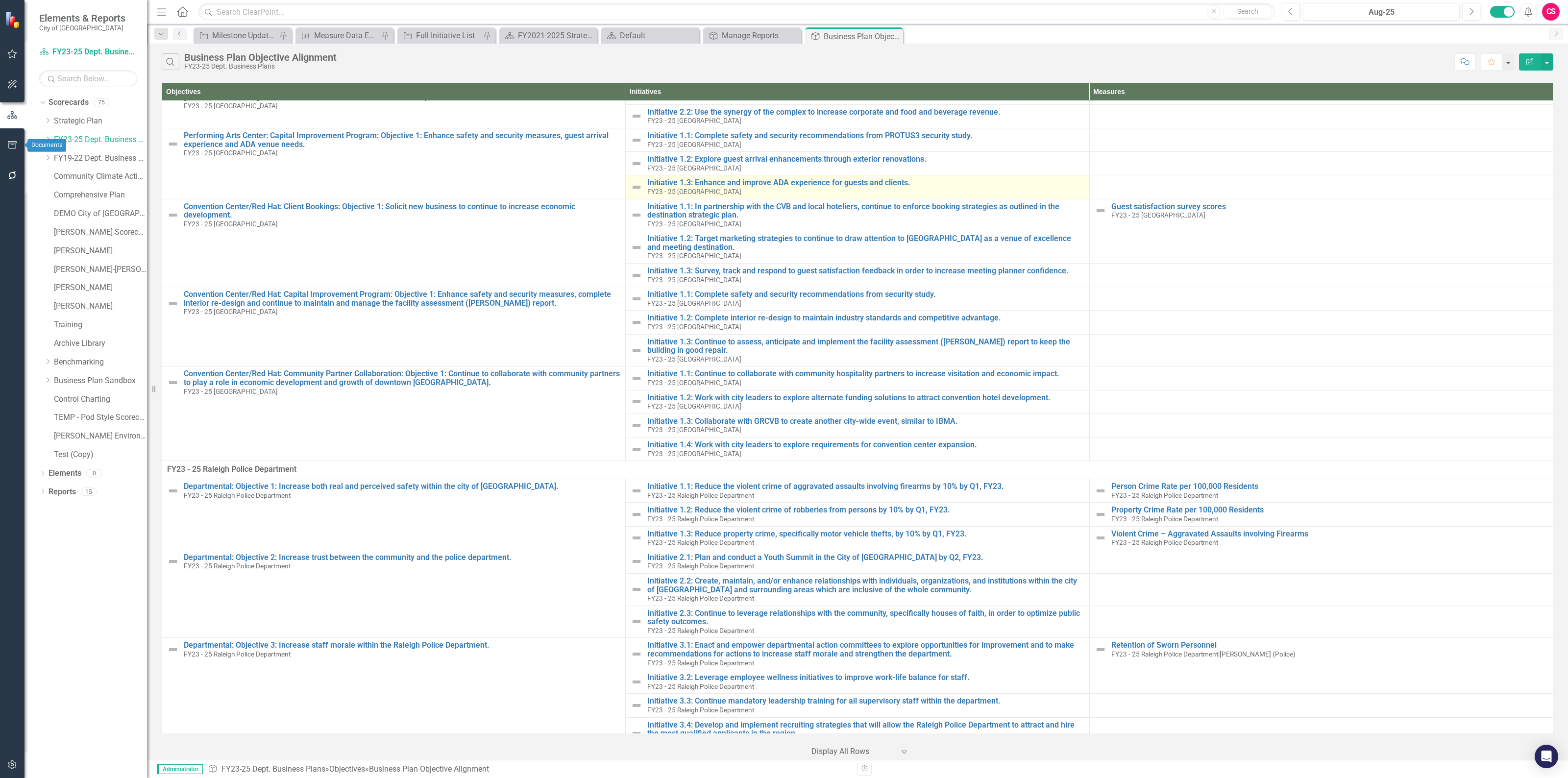
drag, startPoint x: 13, startPoint y: 140, endPoint x: 1059, endPoint y: 234, distance: 1050.2
click at [13, 140] on button "button" at bounding box center [12, 145] width 22 height 21
click at [726, 29] on div "Objective Manage Reports Close" at bounding box center [752, 35] width 98 height 16
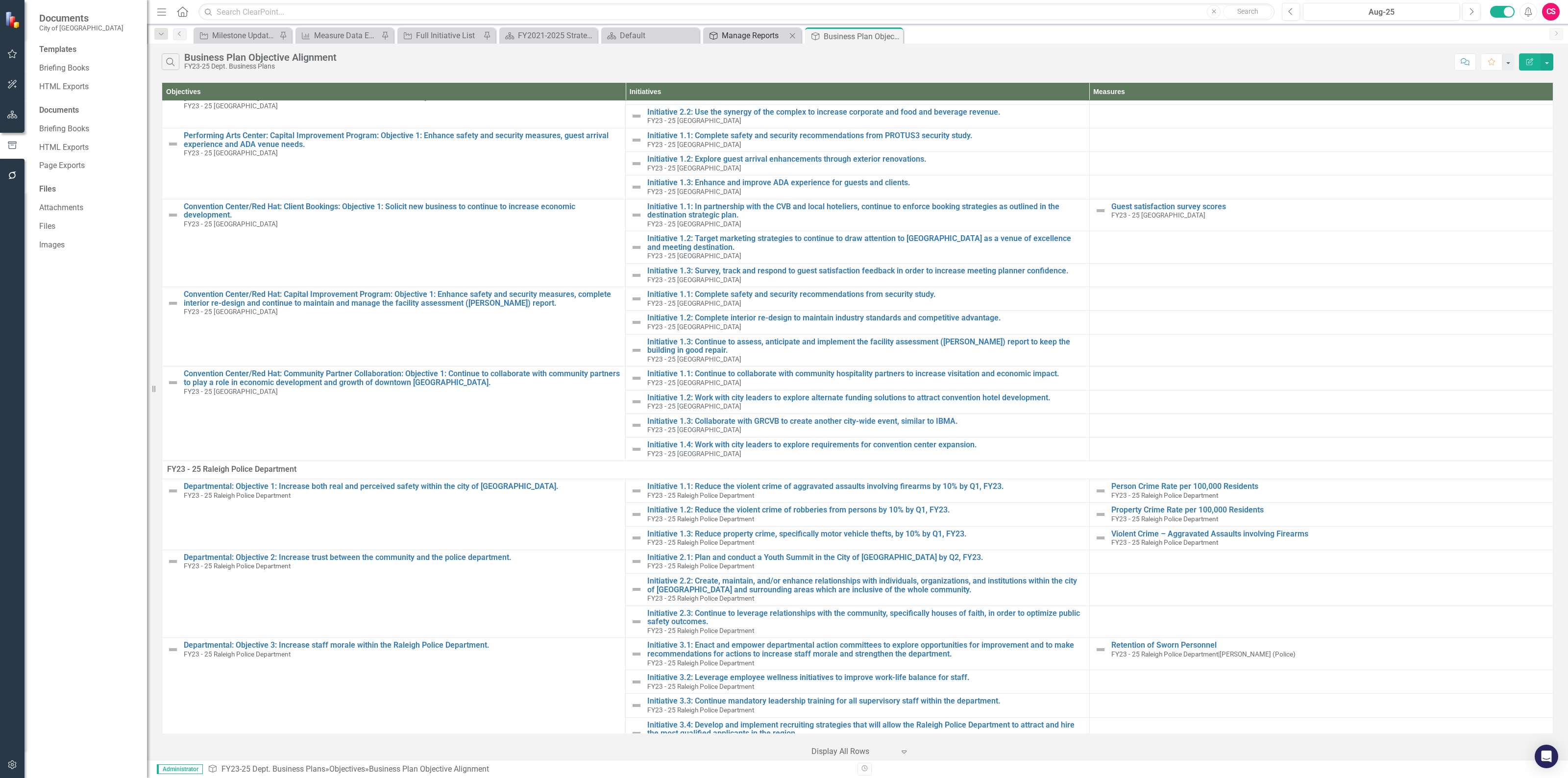
click at [738, 38] on div "Manage Reports" at bounding box center [754, 35] width 65 height 12
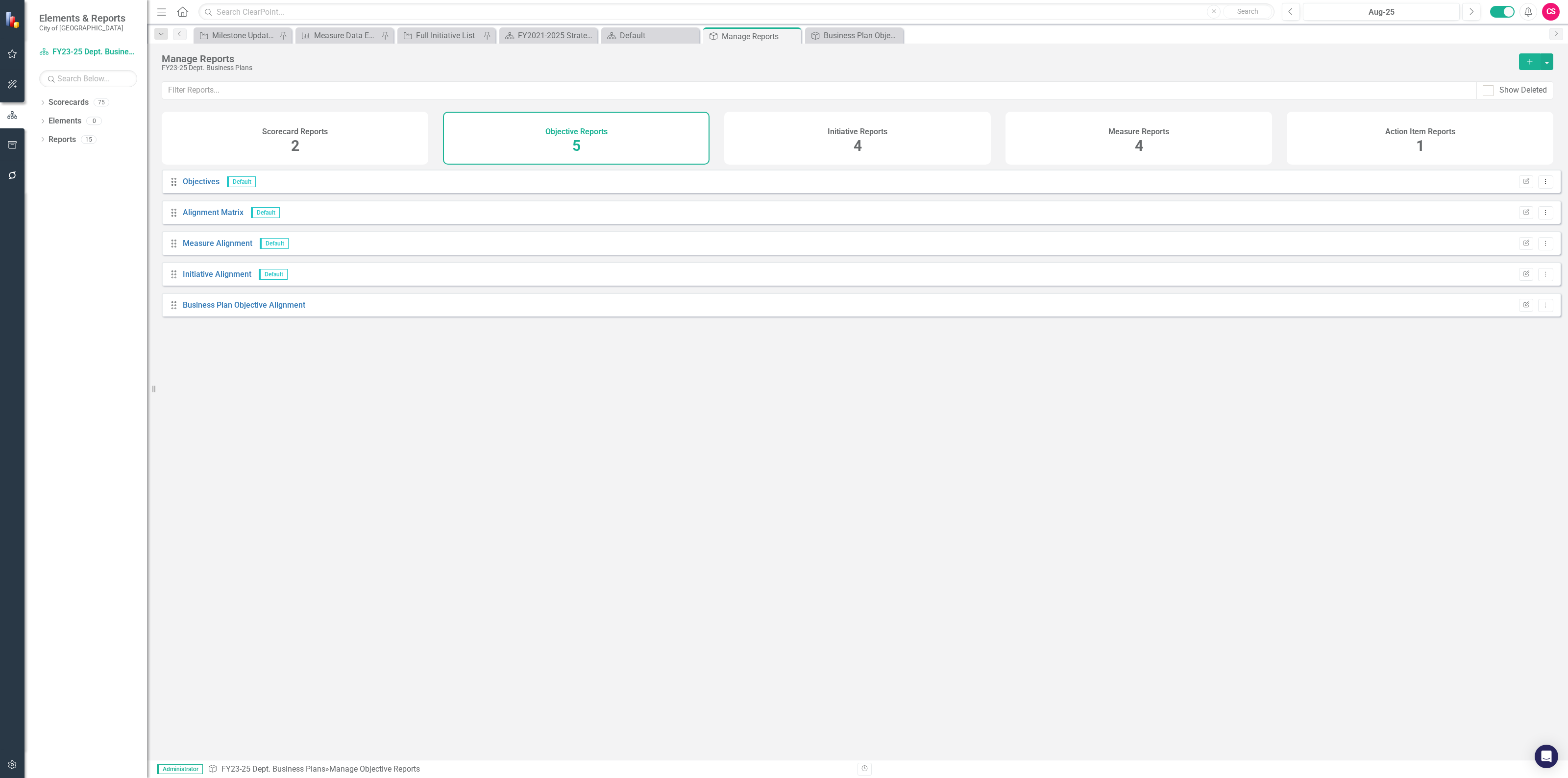
click at [866, 126] on div "Initiative Reports" at bounding box center [858, 130] width 60 height 12
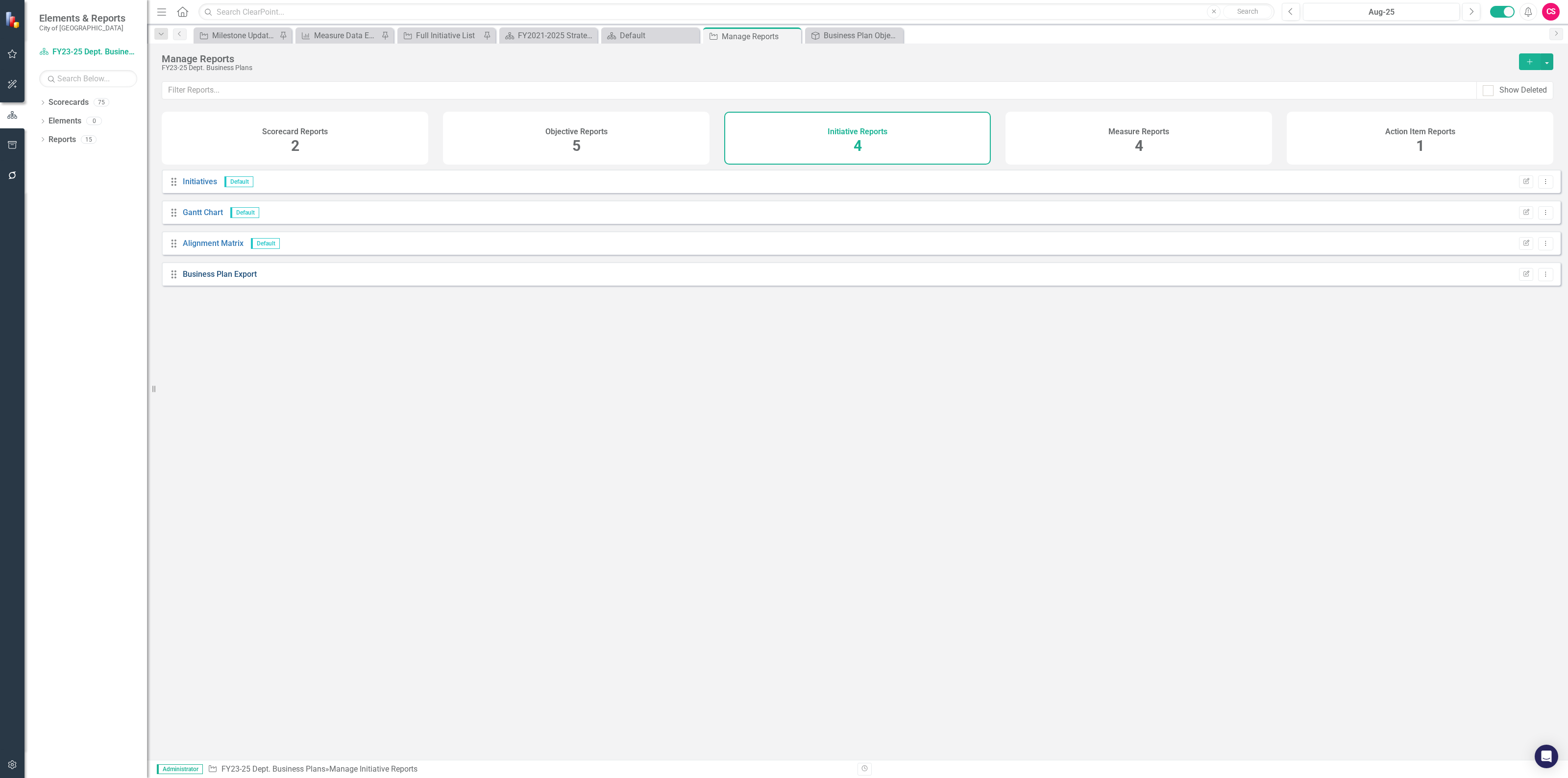
click at [229, 278] on link "Business Plan Export" at bounding box center [220, 274] width 74 height 9
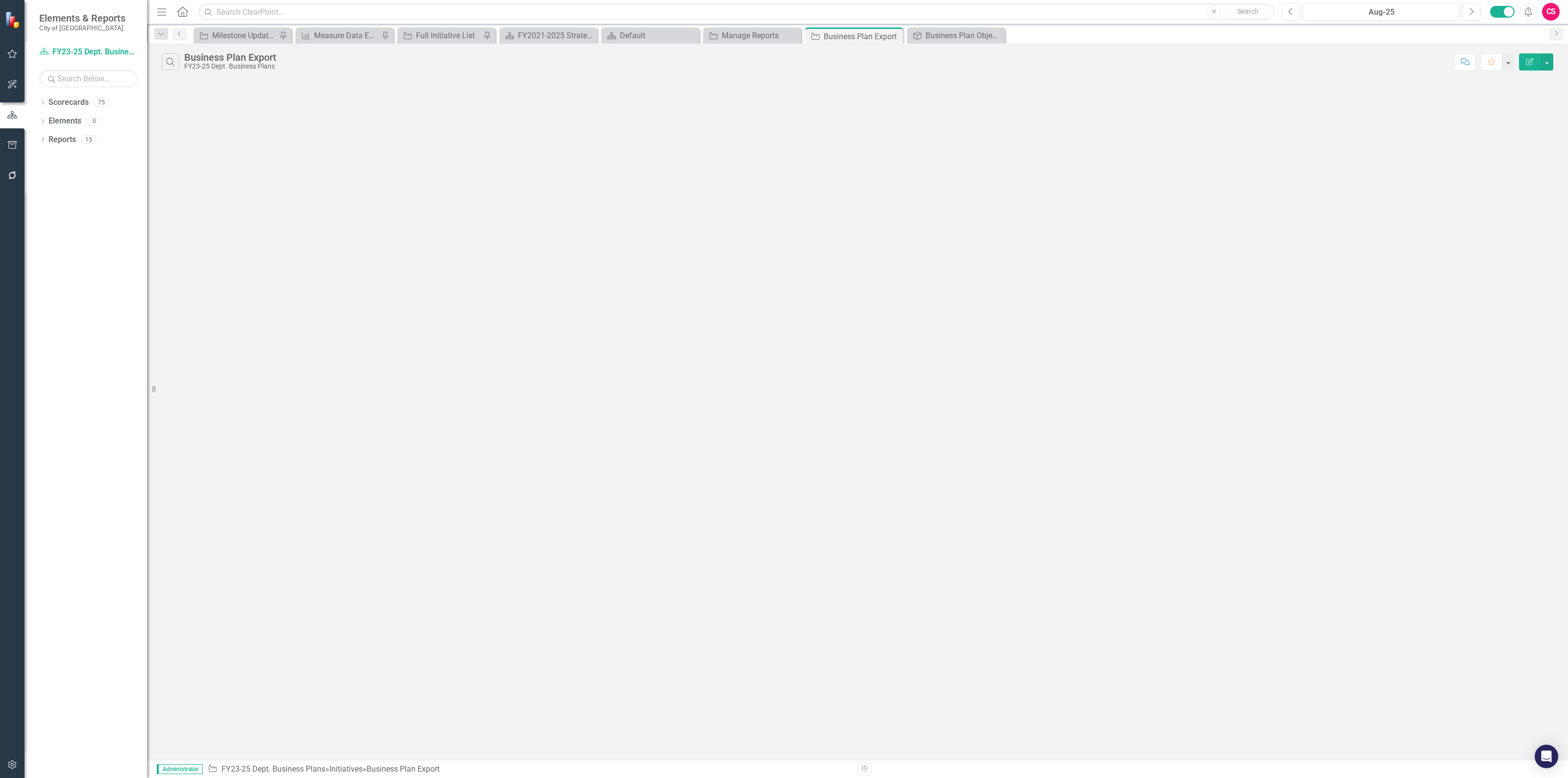
click at [1527, 64] on icon "Edit Report" at bounding box center [1530, 61] width 9 height 7
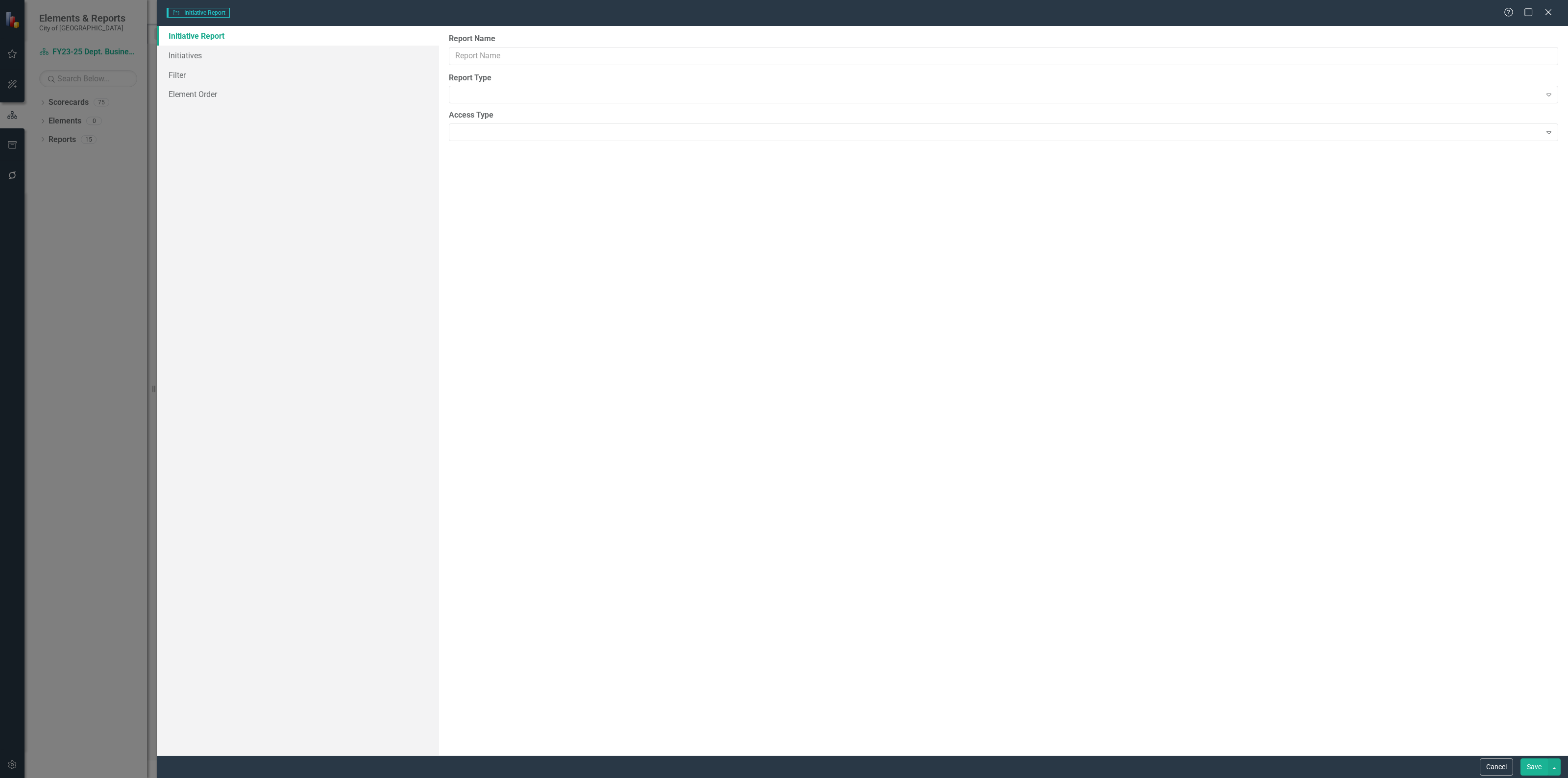
type input "Business Plan Export"
click at [206, 52] on link "Columns" at bounding box center [298, 55] width 282 height 19
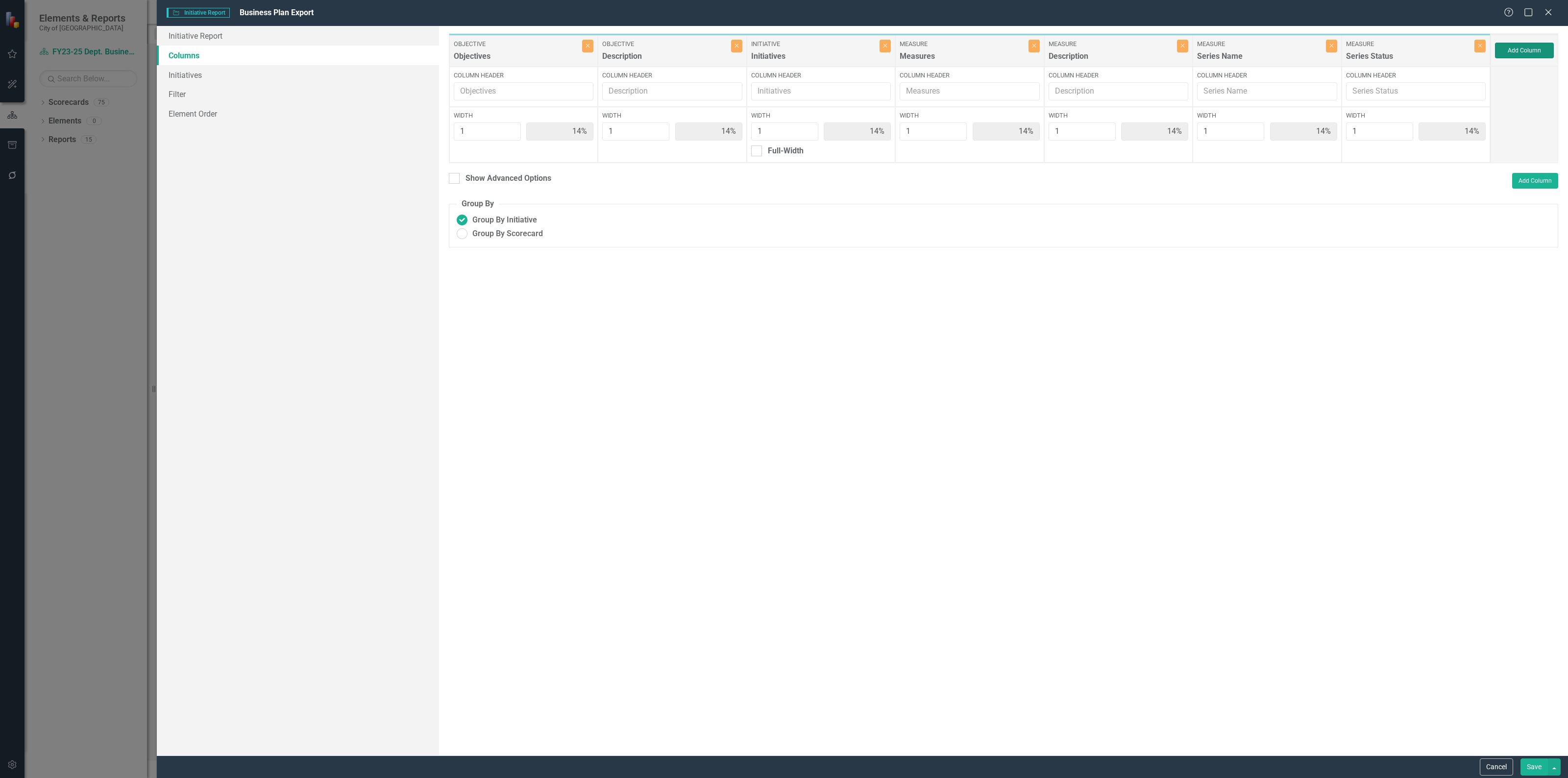
click at [1522, 49] on button "Add Column" at bounding box center [1524, 51] width 59 height 16
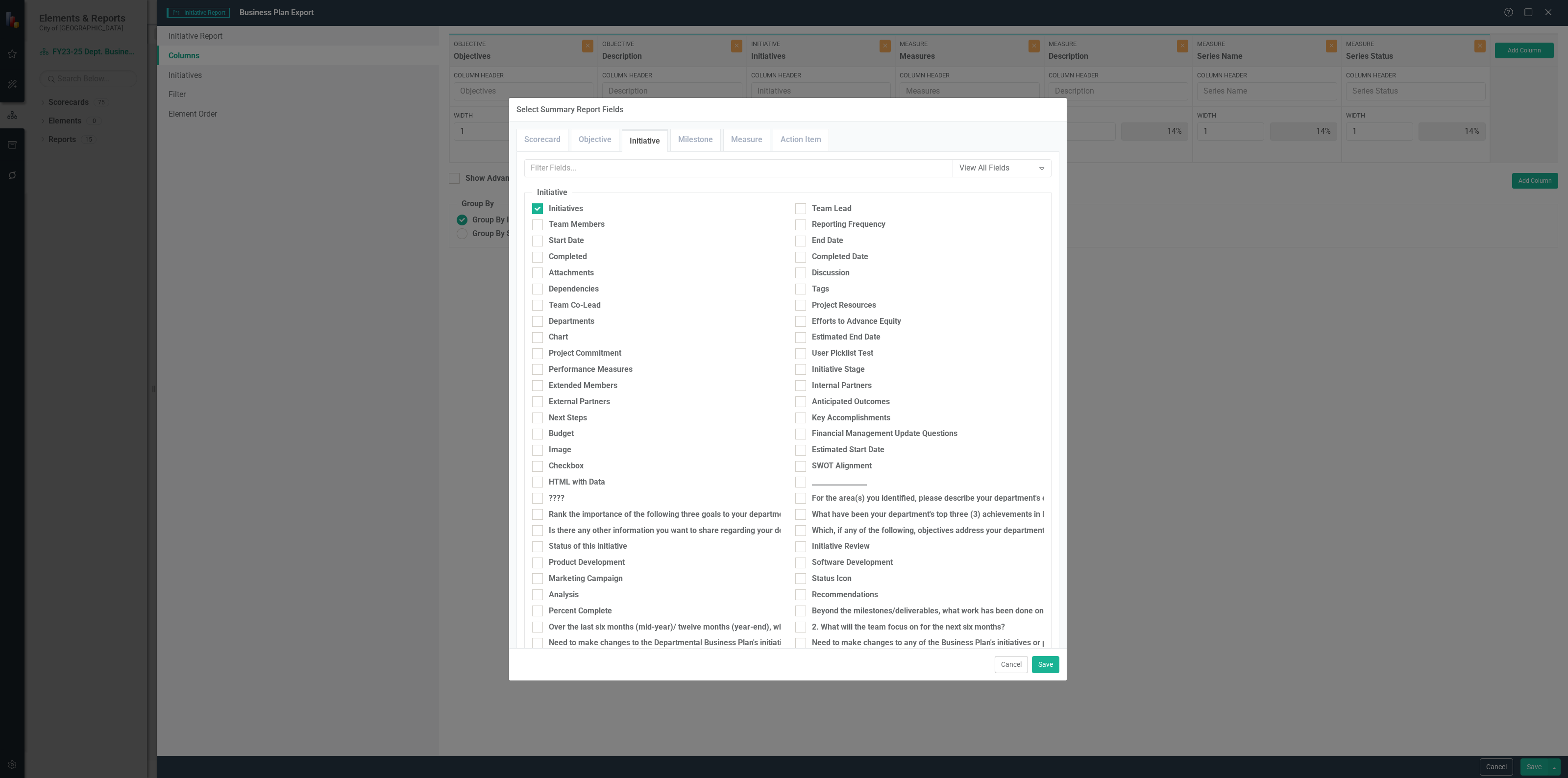
drag, startPoint x: 1008, startPoint y: 662, endPoint x: 956, endPoint y: 678, distance: 54.4
click at [1008, 662] on button "Cancel" at bounding box center [1011, 665] width 33 height 17
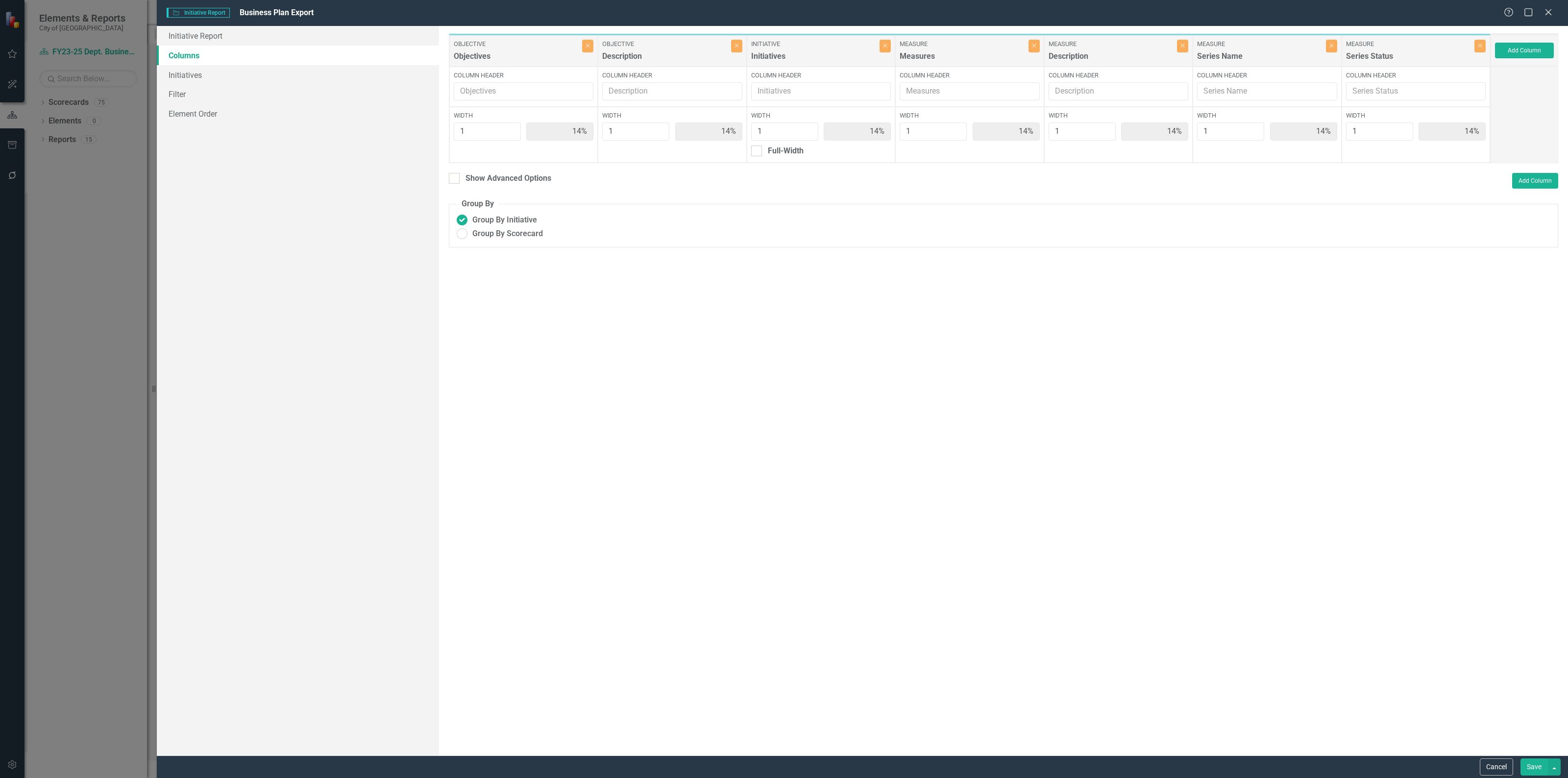
click at [1485, 768] on button "Cancel" at bounding box center [1496, 767] width 33 height 17
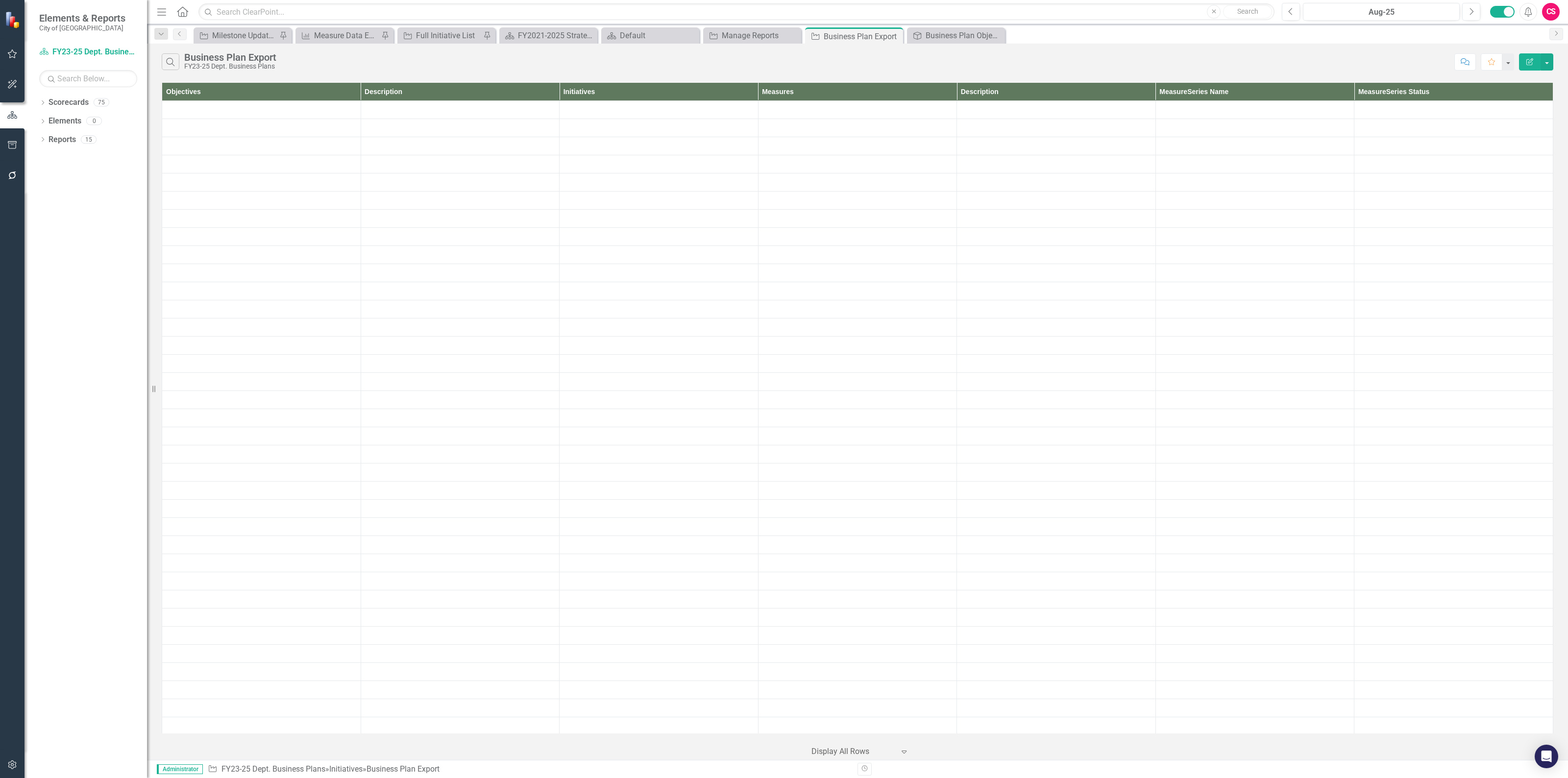
click at [10, 145] on icon "button" at bounding box center [12, 145] width 10 height 8
click at [57, 71] on link "Briefing Books" at bounding box center [88, 68] width 98 height 12
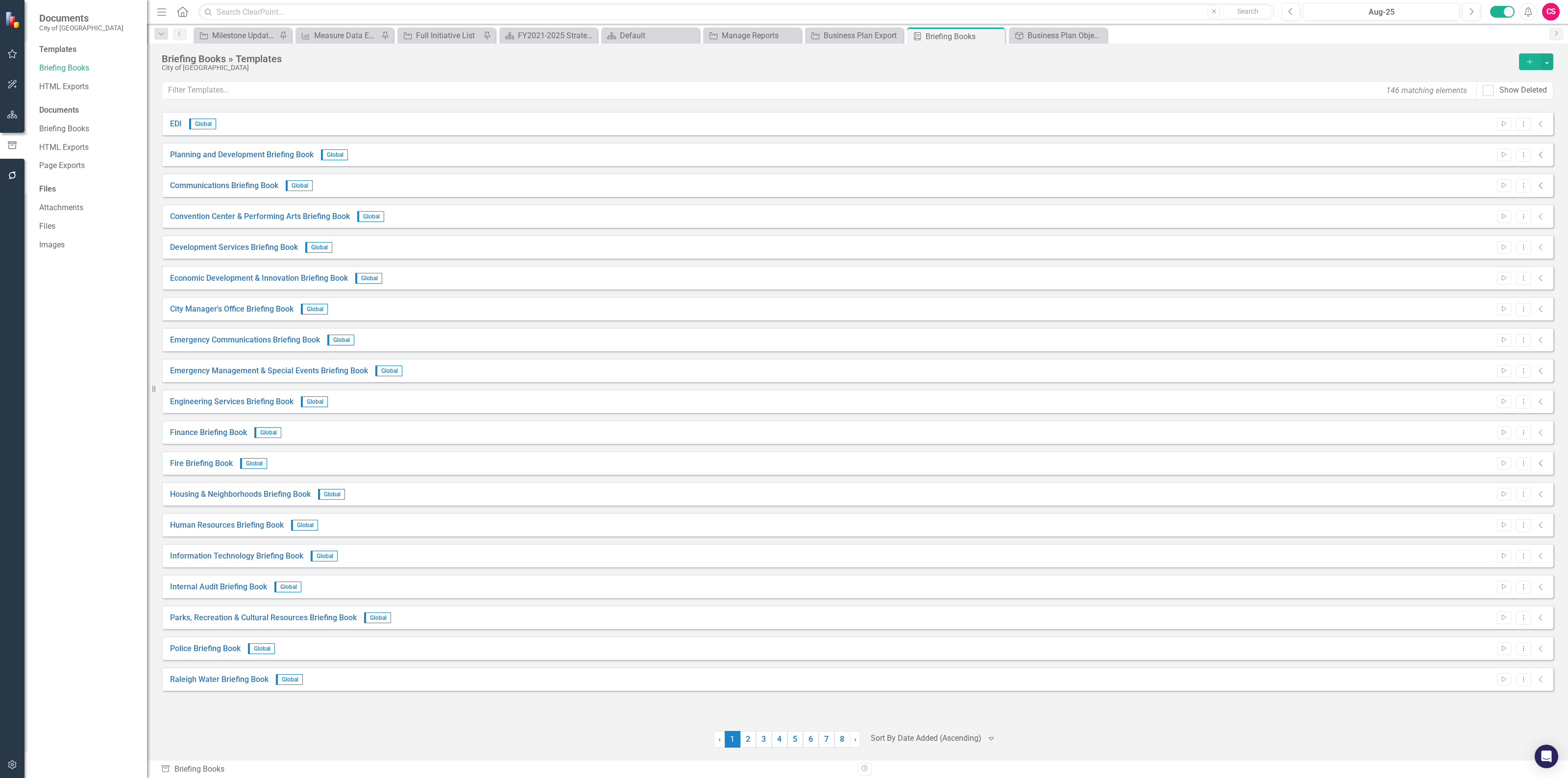
click at [928, 737] on div at bounding box center [926, 739] width 111 height 13
click at [942, 617] on div "Sort By Date Added (Descending)" at bounding box center [935, 623] width 94 height 23
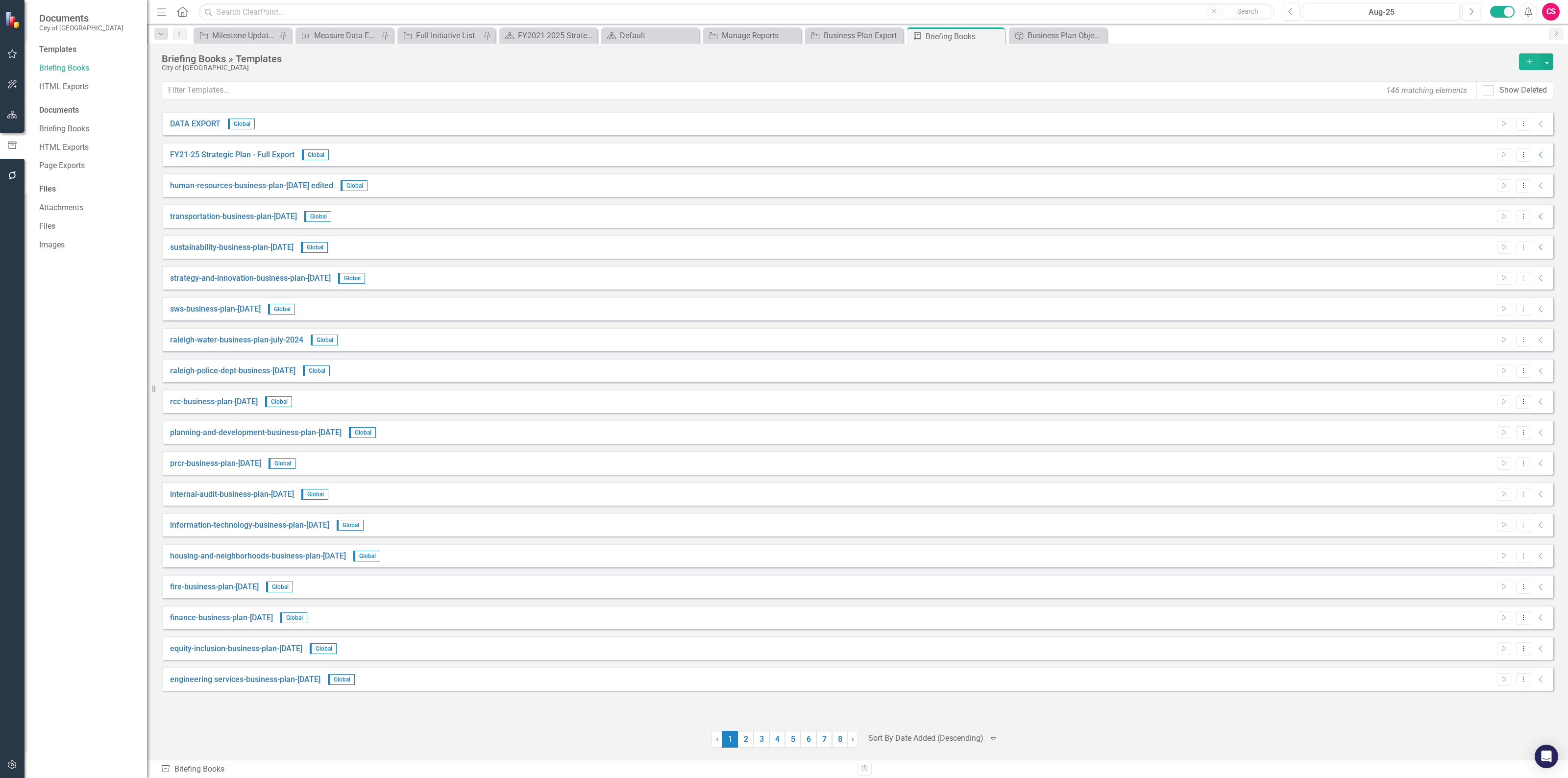
click at [1544, 124] on icon "Collapse" at bounding box center [1541, 124] width 10 height 8
click at [1520, 127] on button "Dropdown Menu" at bounding box center [1524, 124] width 15 height 13
click at [1480, 180] on link "Edit Edit Template" at bounding box center [1485, 177] width 91 height 18
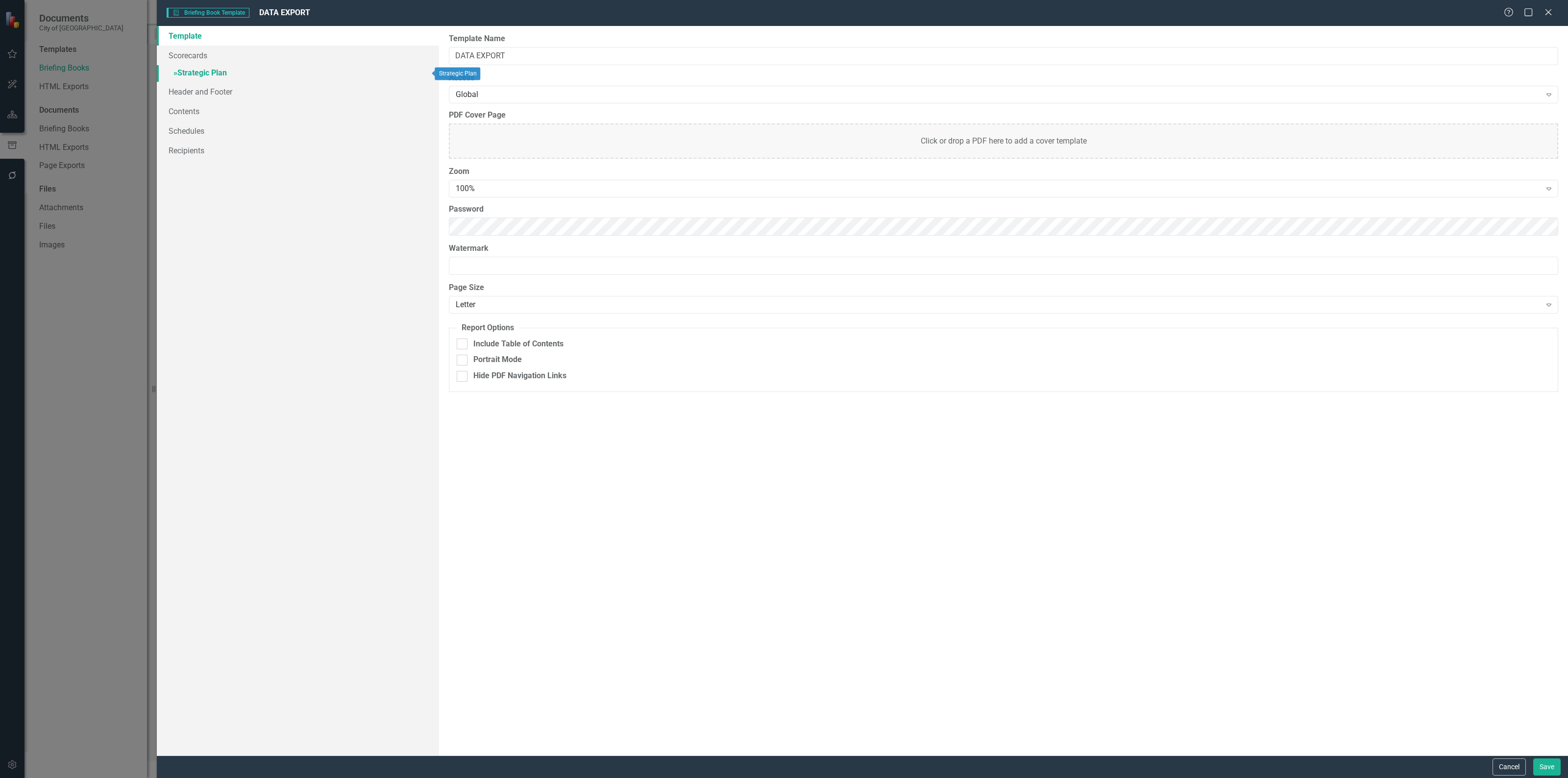
click at [204, 68] on link "» Strategic Plan" at bounding box center [298, 74] width 282 height 17
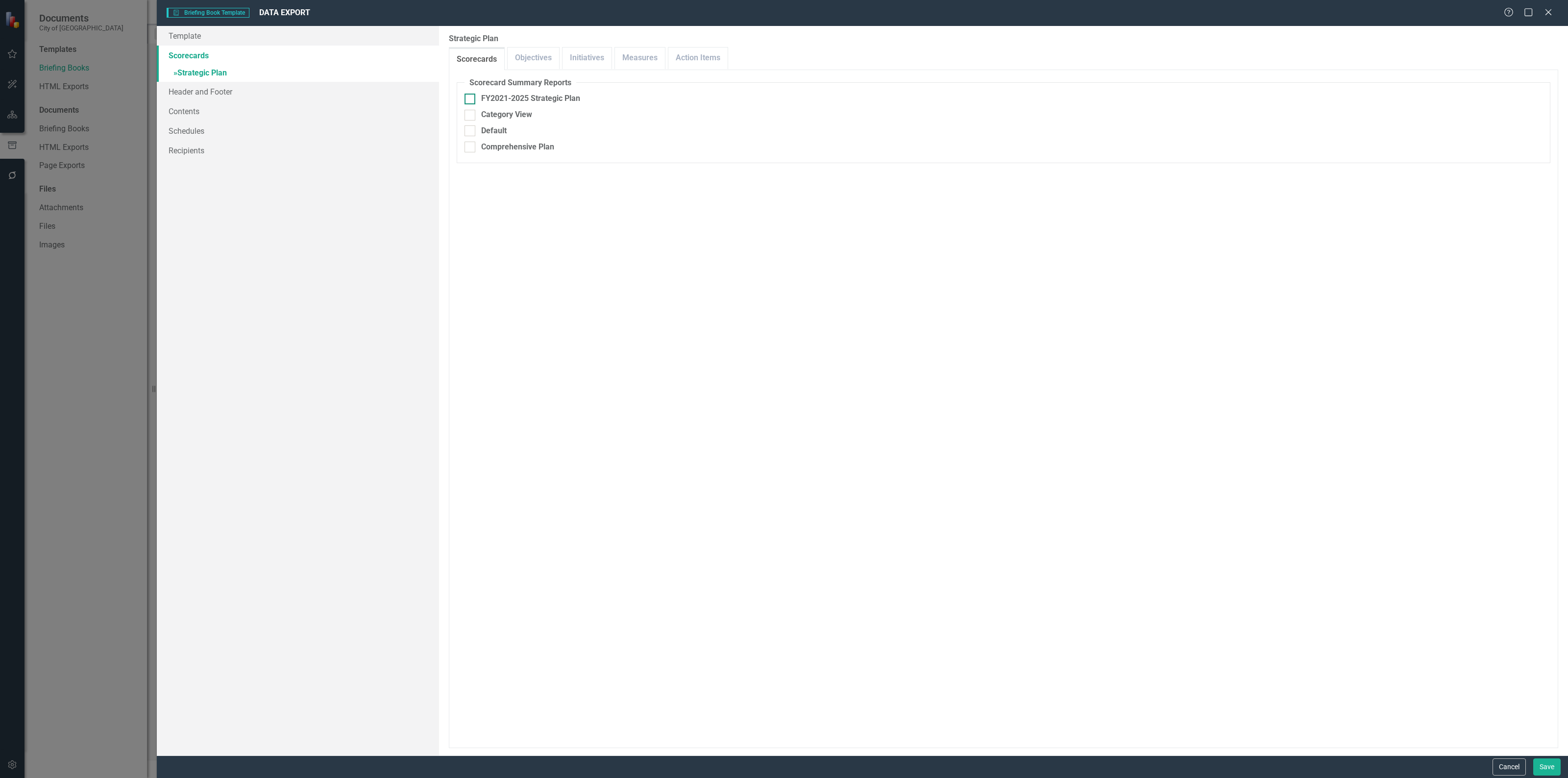
click at [471, 96] on input "FY2021-2025 Strategic Plan" at bounding box center [467, 97] width 6 height 6
checkbox input "true"
click at [539, 64] on link "Objectives" at bounding box center [533, 58] width 52 height 21
click at [583, 59] on link "Initiatives" at bounding box center [587, 58] width 49 height 21
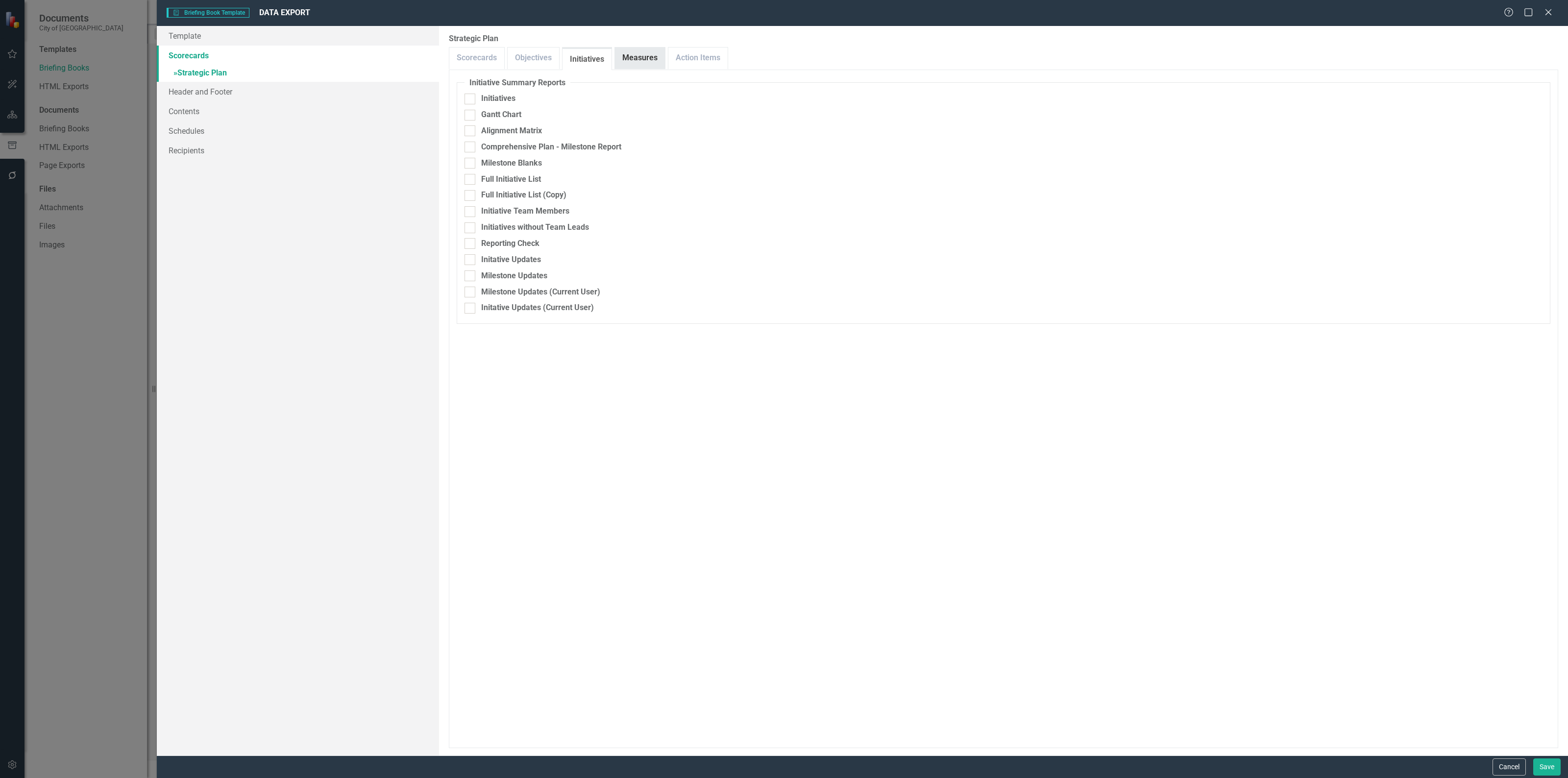
click at [632, 57] on link "Measures" at bounding box center [640, 58] width 50 height 21
click at [194, 116] on link "Contents" at bounding box center [298, 111] width 282 height 19
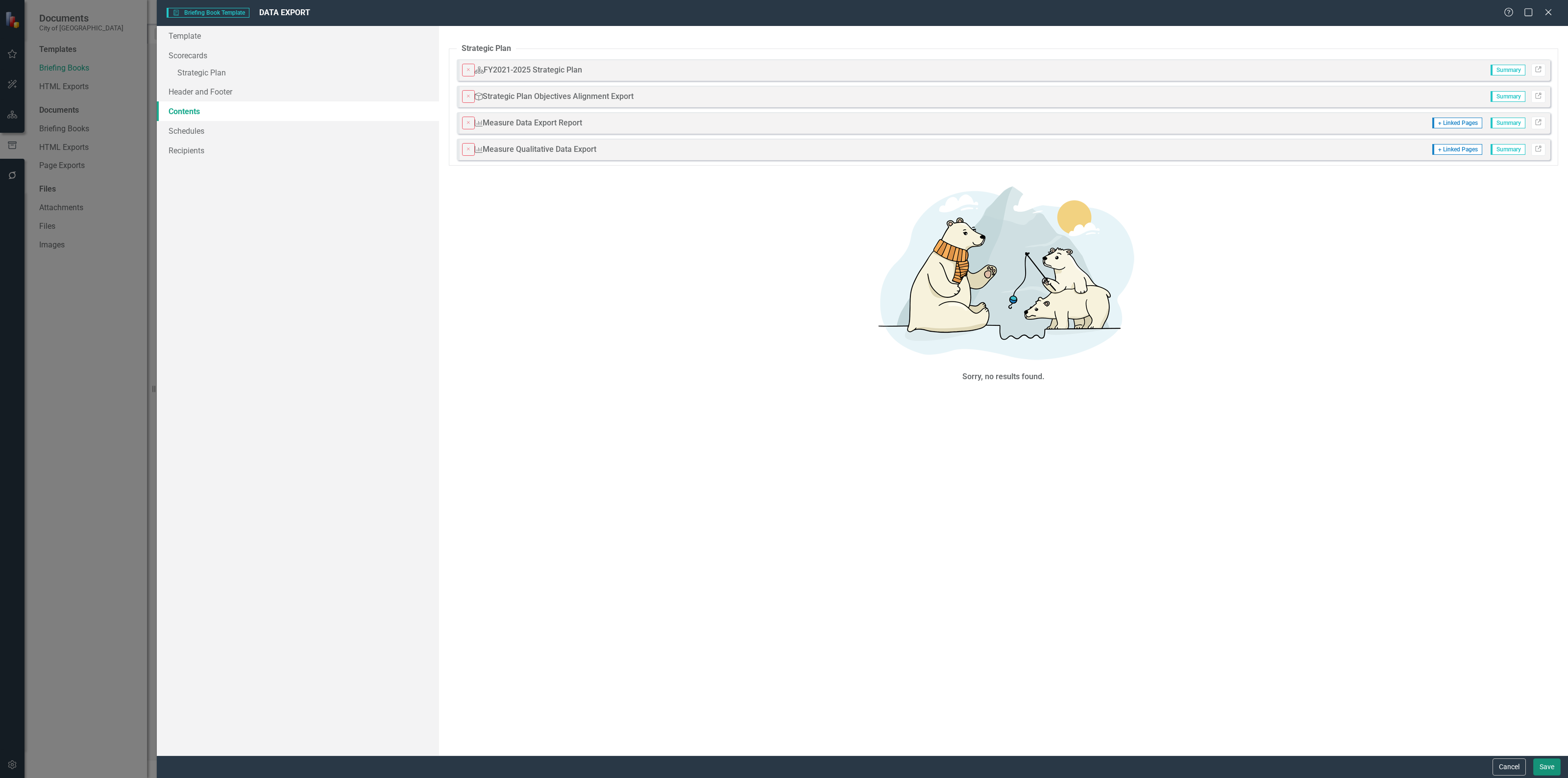
click at [1542, 773] on button "Save" at bounding box center [1547, 767] width 27 height 17
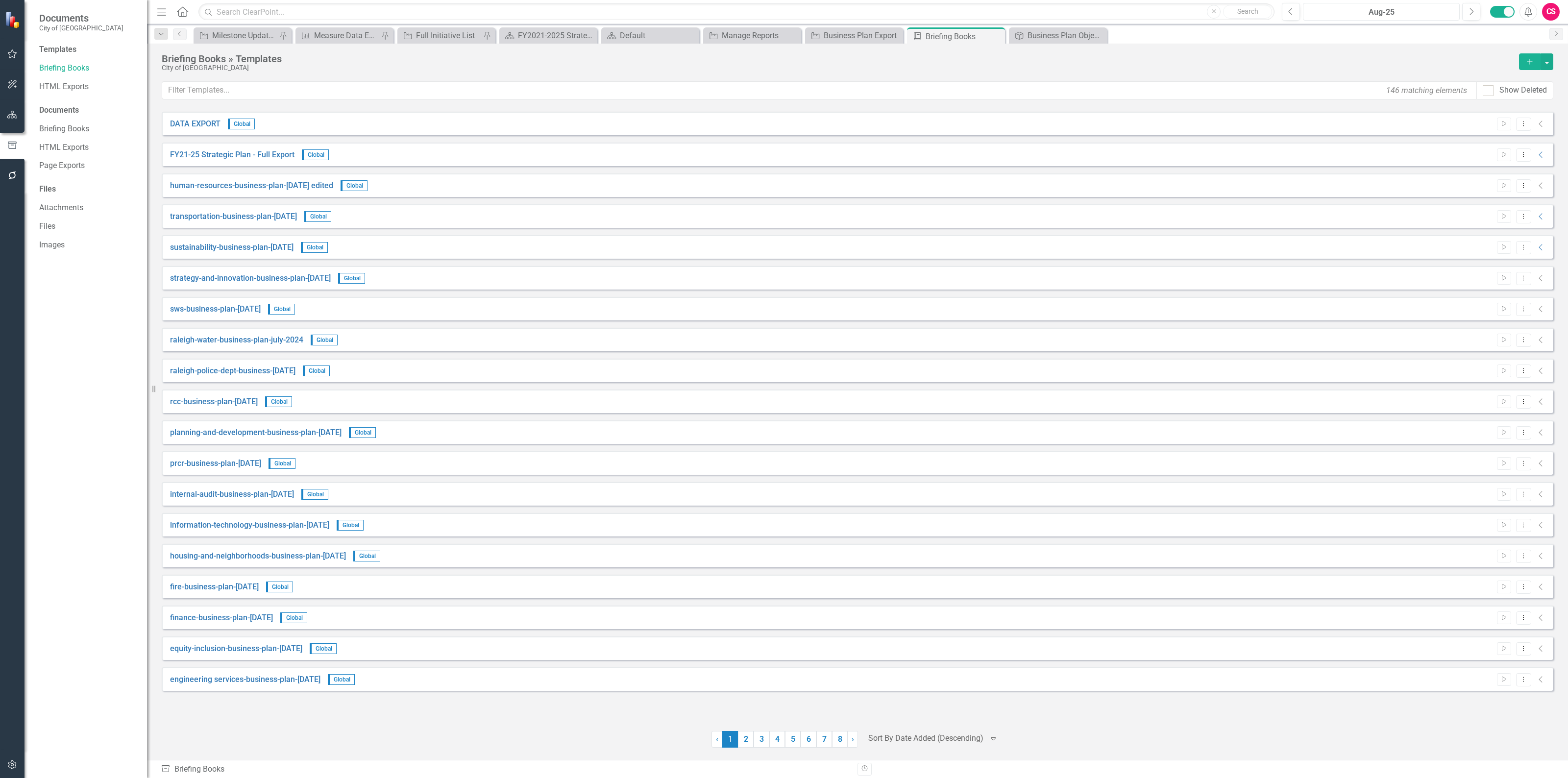
click at [1405, 13] on div "Aug-25" at bounding box center [1381, 12] width 150 height 12
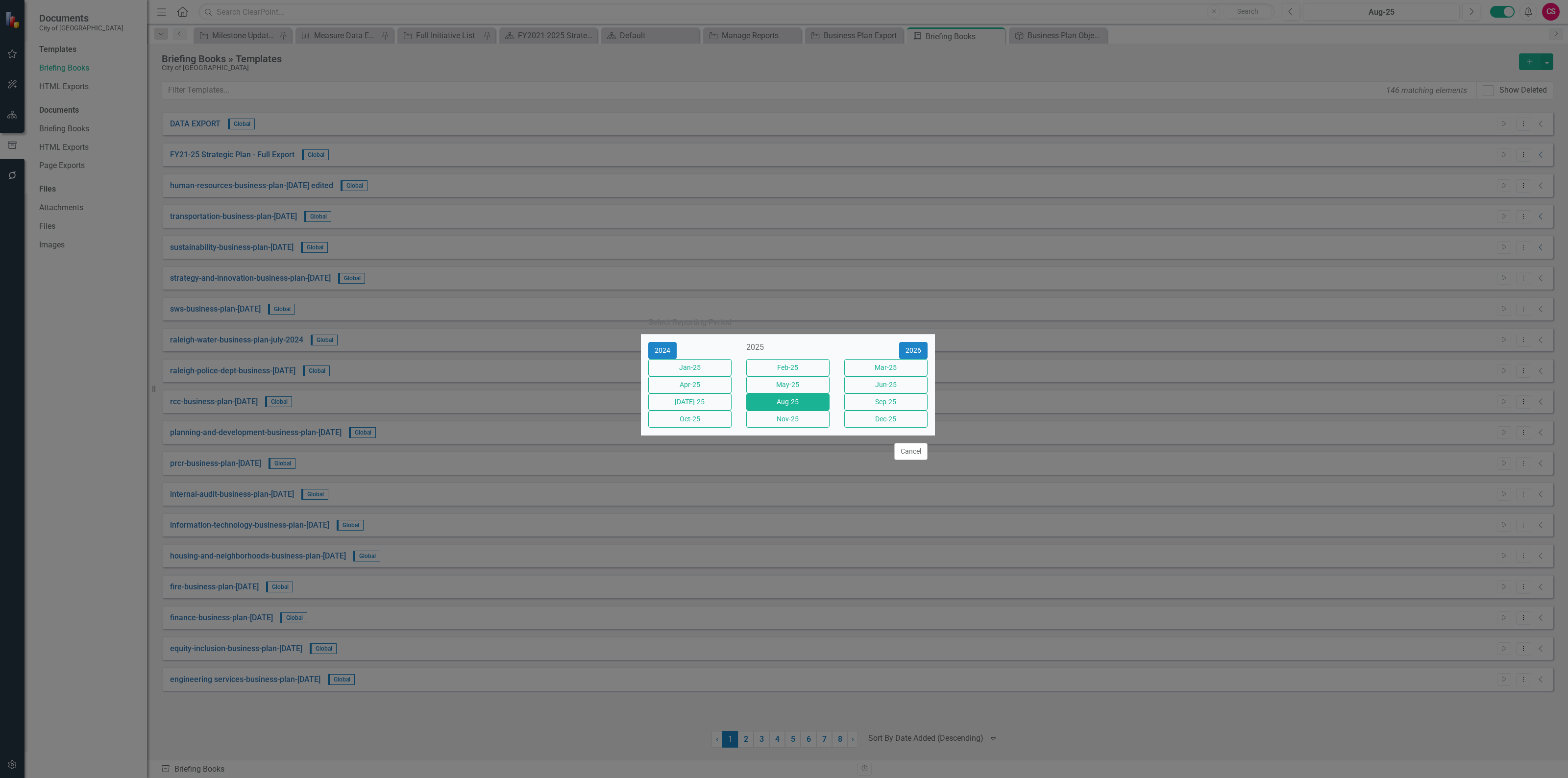
click at [664, 320] on div "Select Reporting Period" at bounding box center [788, 322] width 294 height 24
click at [659, 342] on button "2024" at bounding box center [662, 351] width 29 height 17
click at [865, 391] on button "Jun-24" at bounding box center [886, 385] width 83 height 17
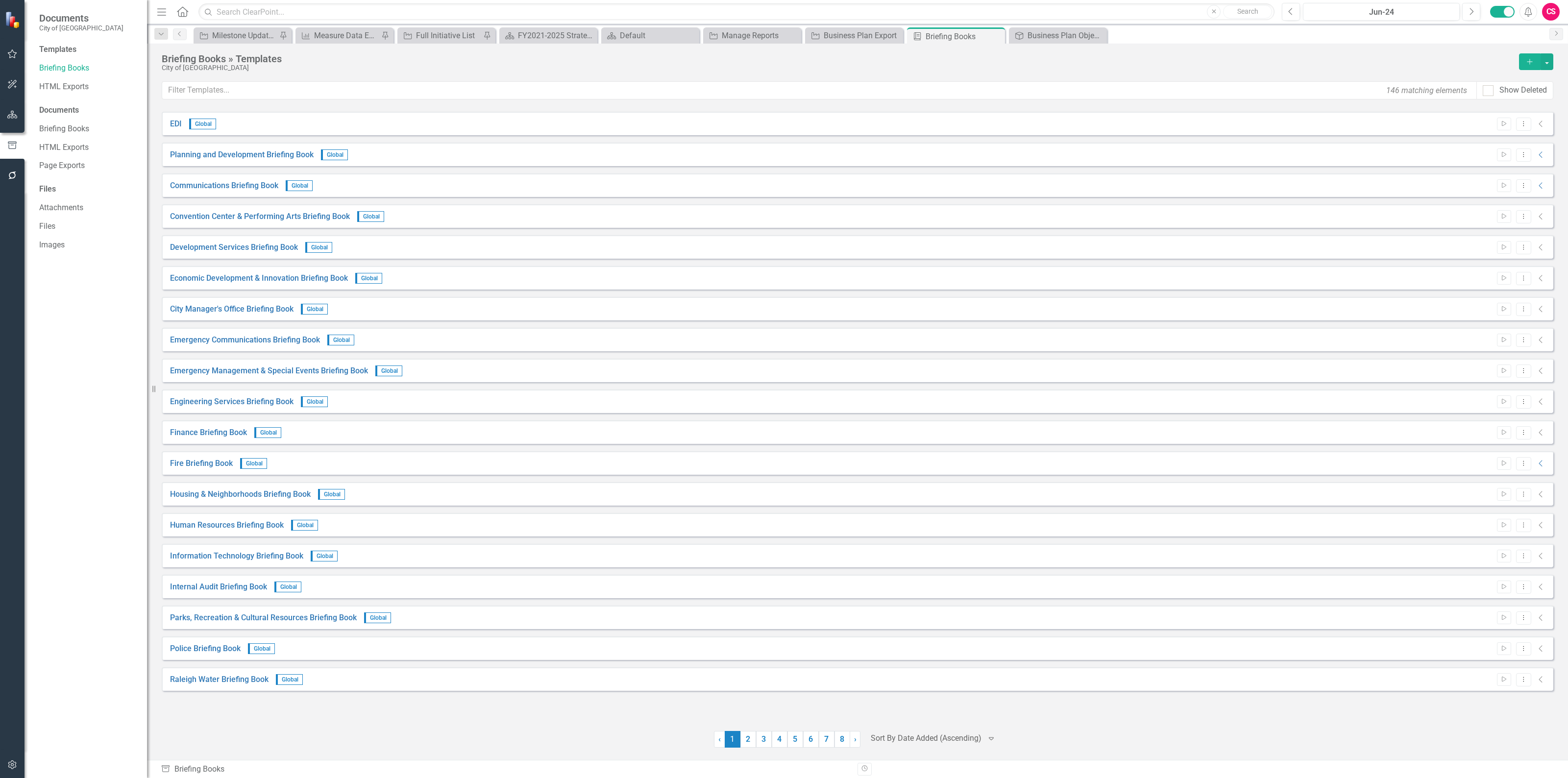
click at [963, 743] on div at bounding box center [926, 739] width 111 height 13
click at [919, 612] on div "Sort By Date Added (Descending)" at bounding box center [935, 623] width 94 height 23
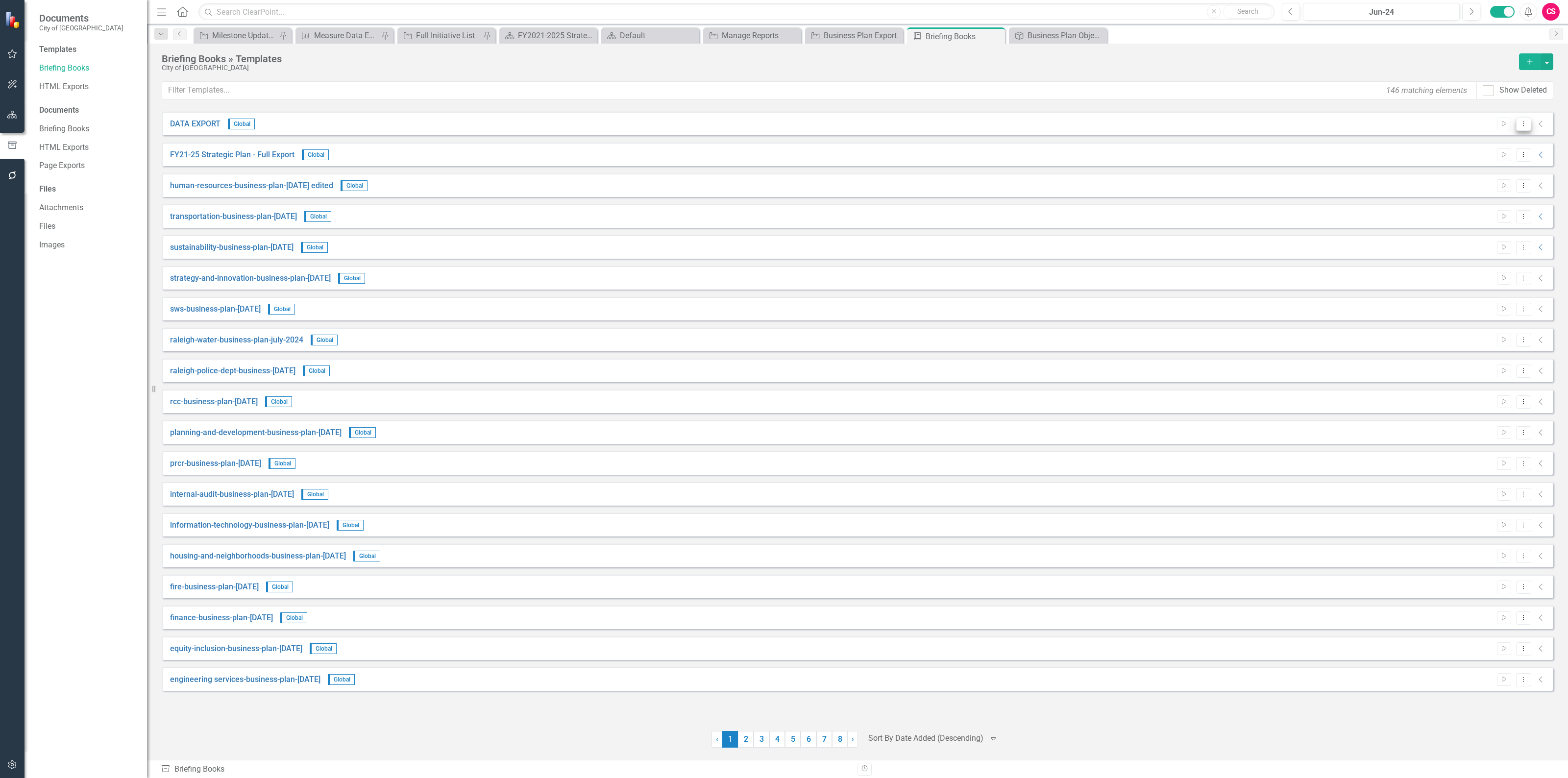
click at [1527, 123] on icon "Dropdown Menu" at bounding box center [1524, 124] width 9 height 6
click at [1478, 137] on link "Start Run Template" at bounding box center [1485, 141] width 91 height 18
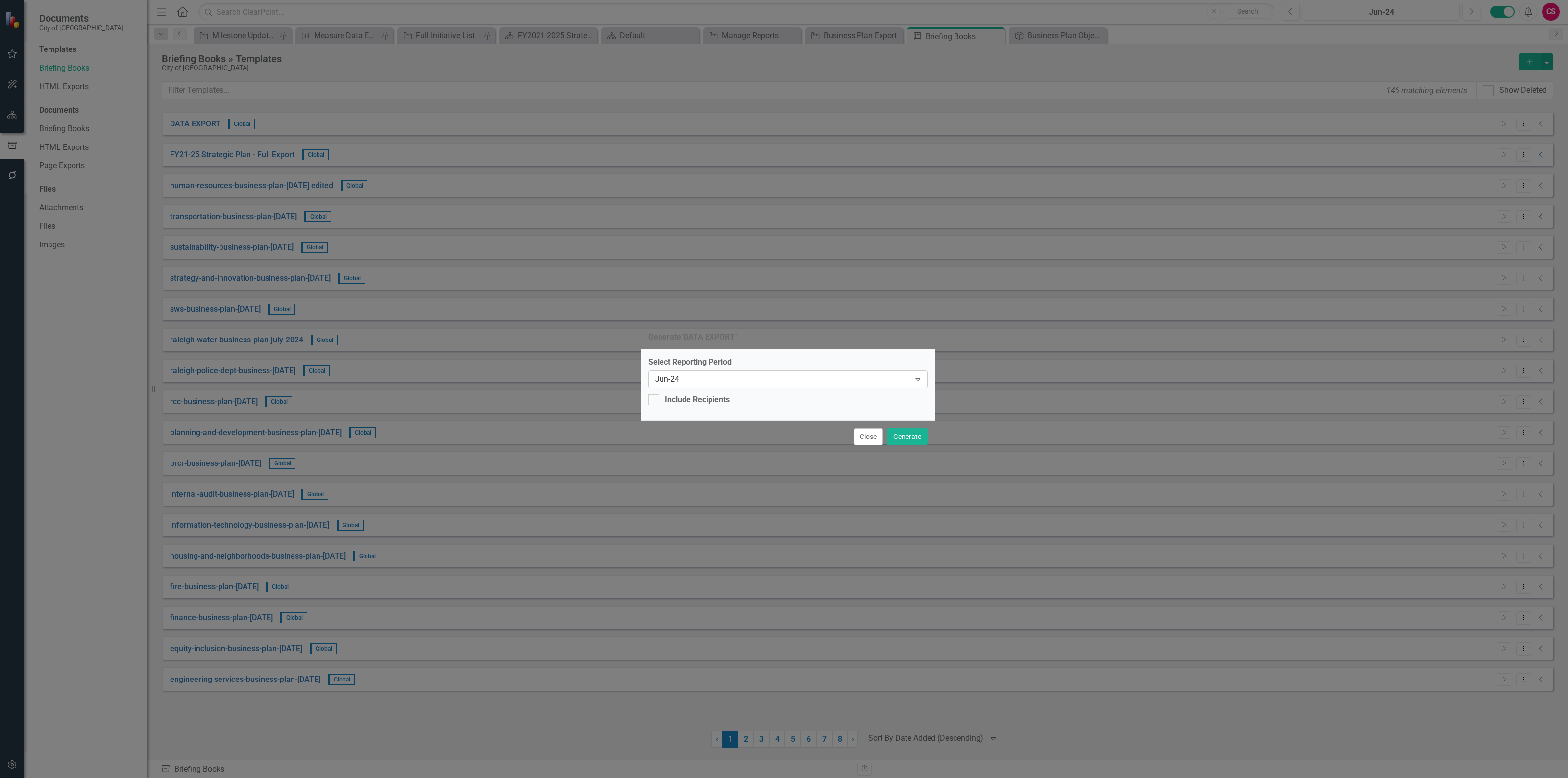
click at [718, 383] on div "Jun-24" at bounding box center [782, 379] width 255 height 12
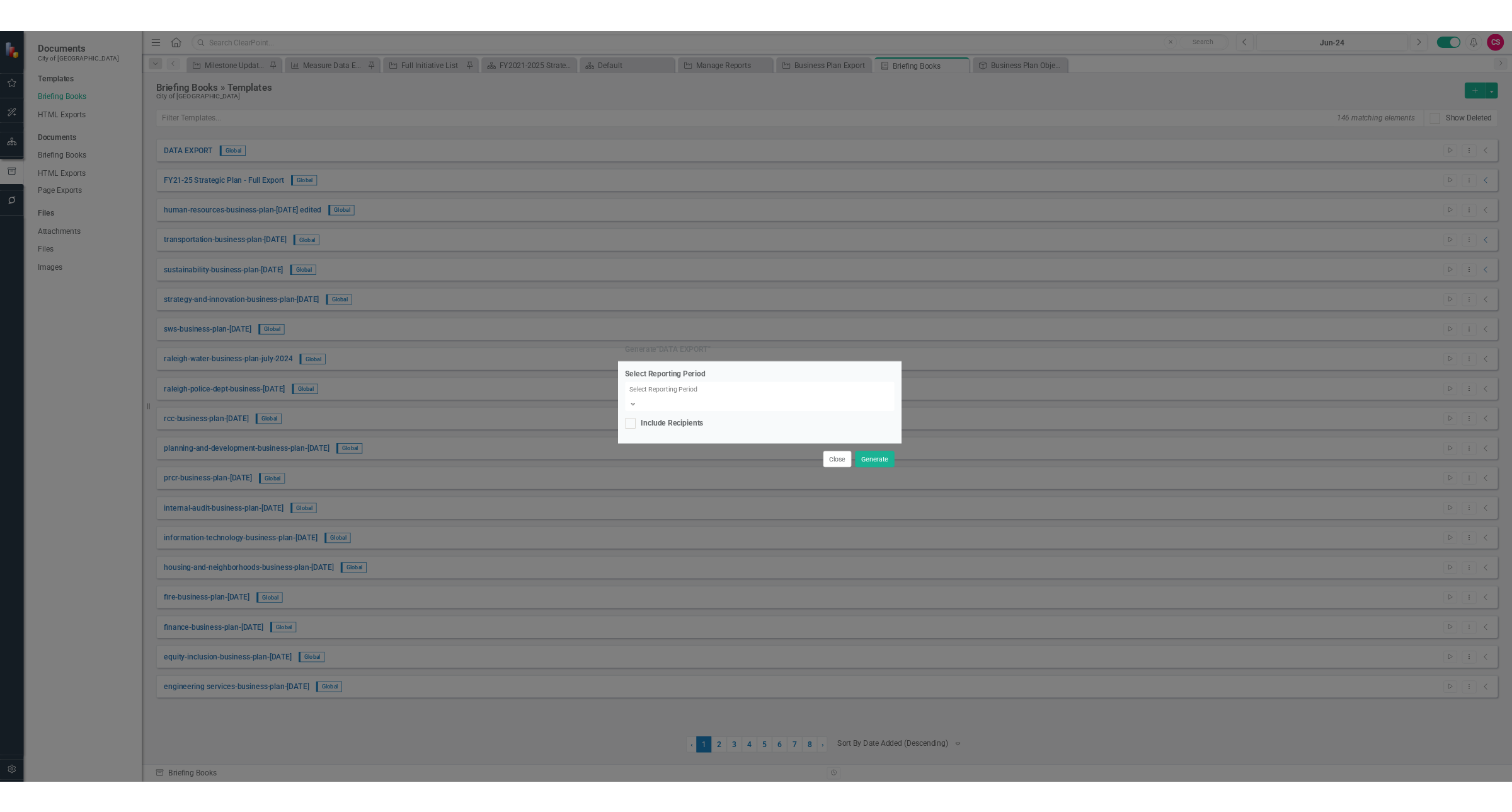
scroll to position [2712, 0]
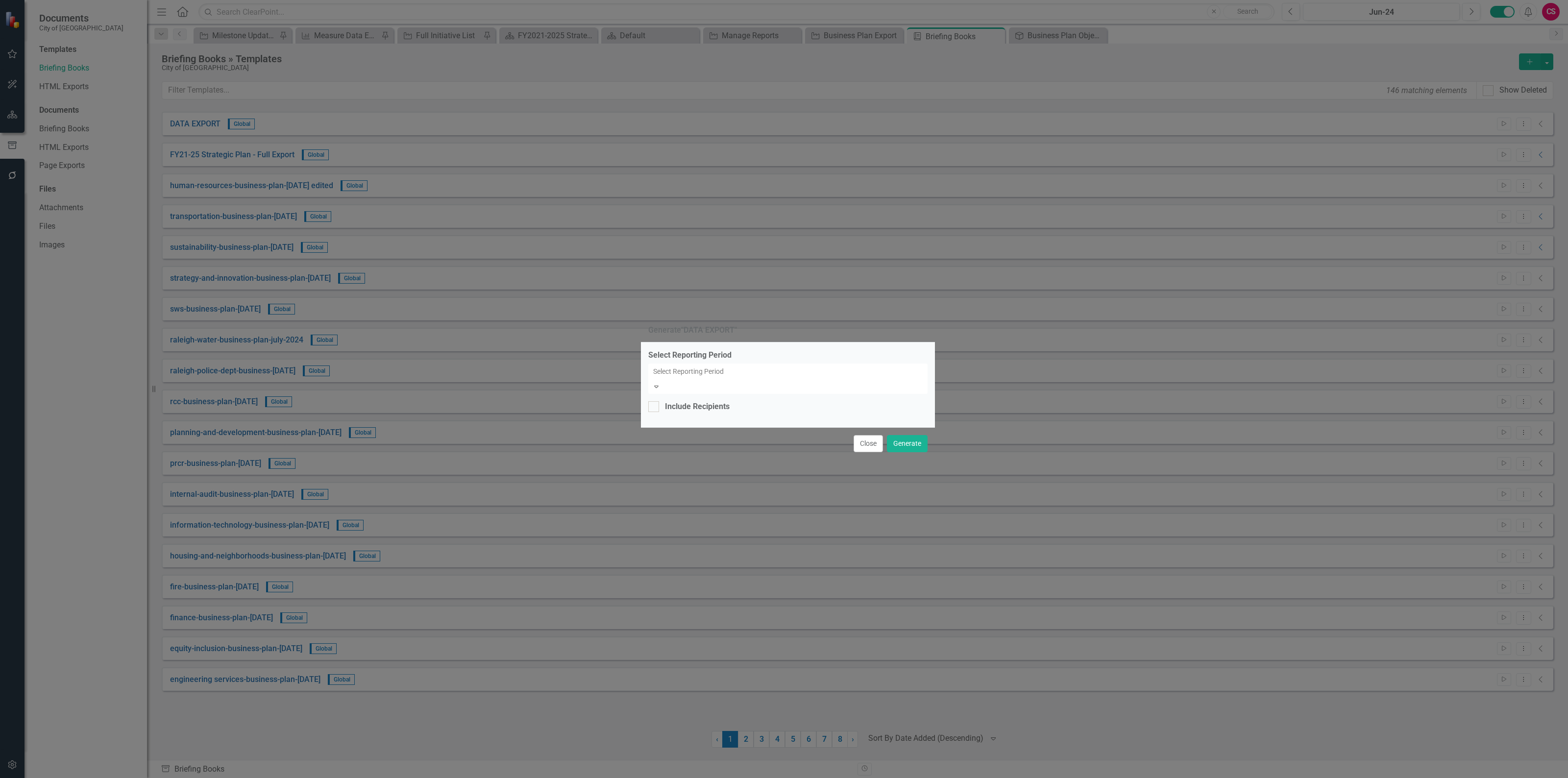
click at [765, 361] on label "Select Reporting Period" at bounding box center [788, 356] width 279 height 12
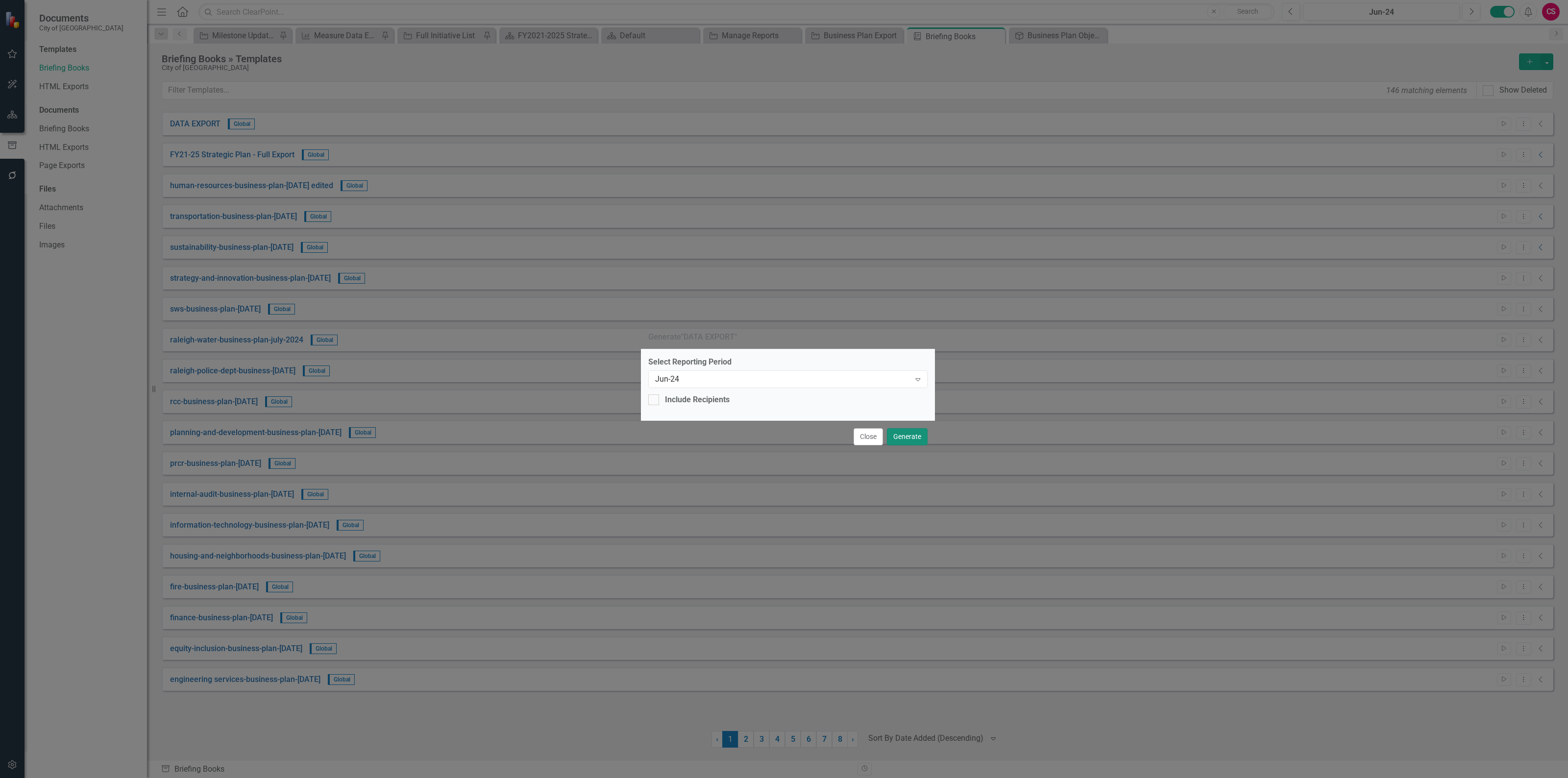
click at [903, 433] on button "Generate" at bounding box center [907, 437] width 41 height 17
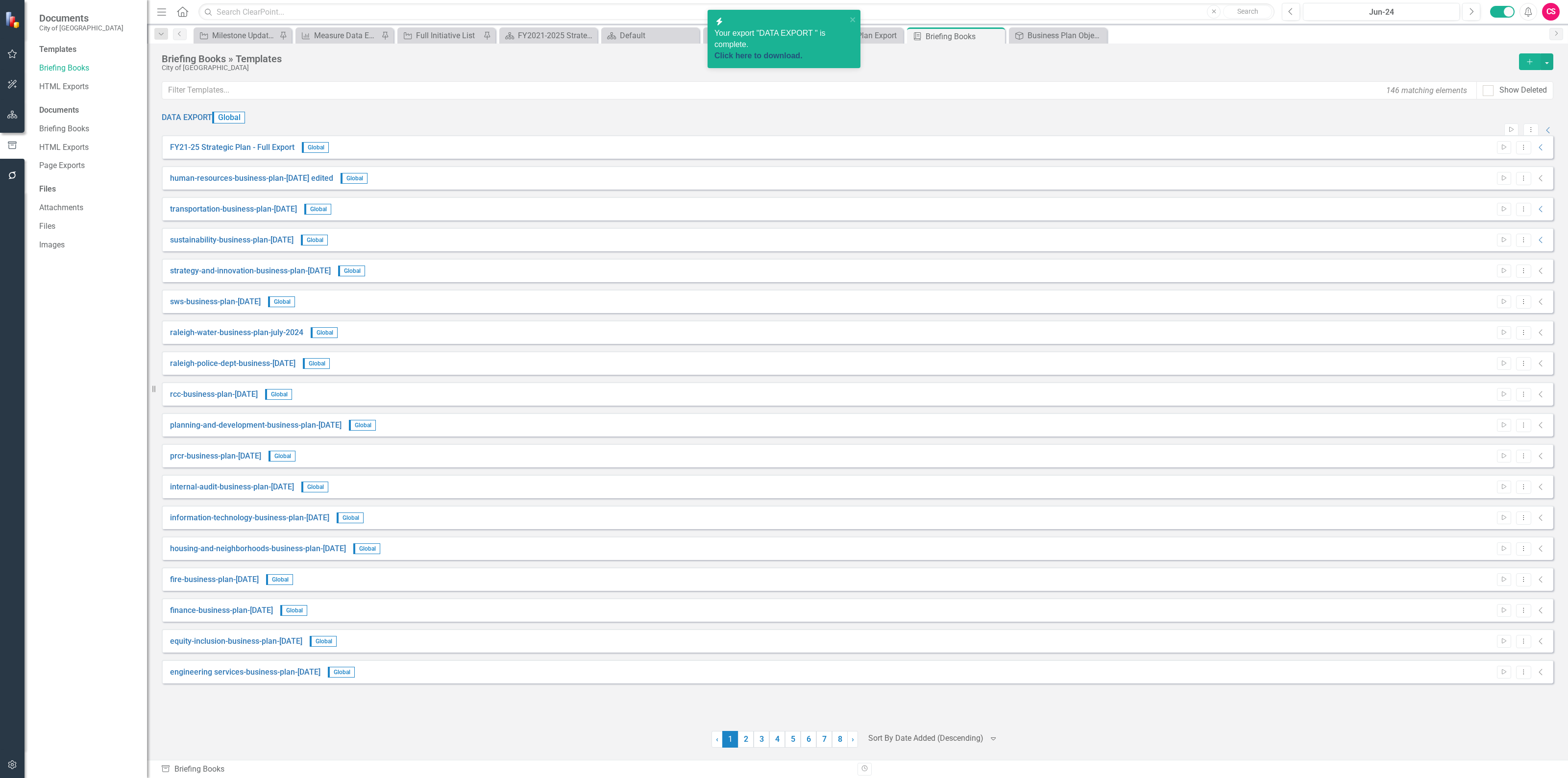
click at [771, 52] on link "Click here to download." at bounding box center [758, 56] width 88 height 9
